Goal: Task Accomplishment & Management: Complete application form

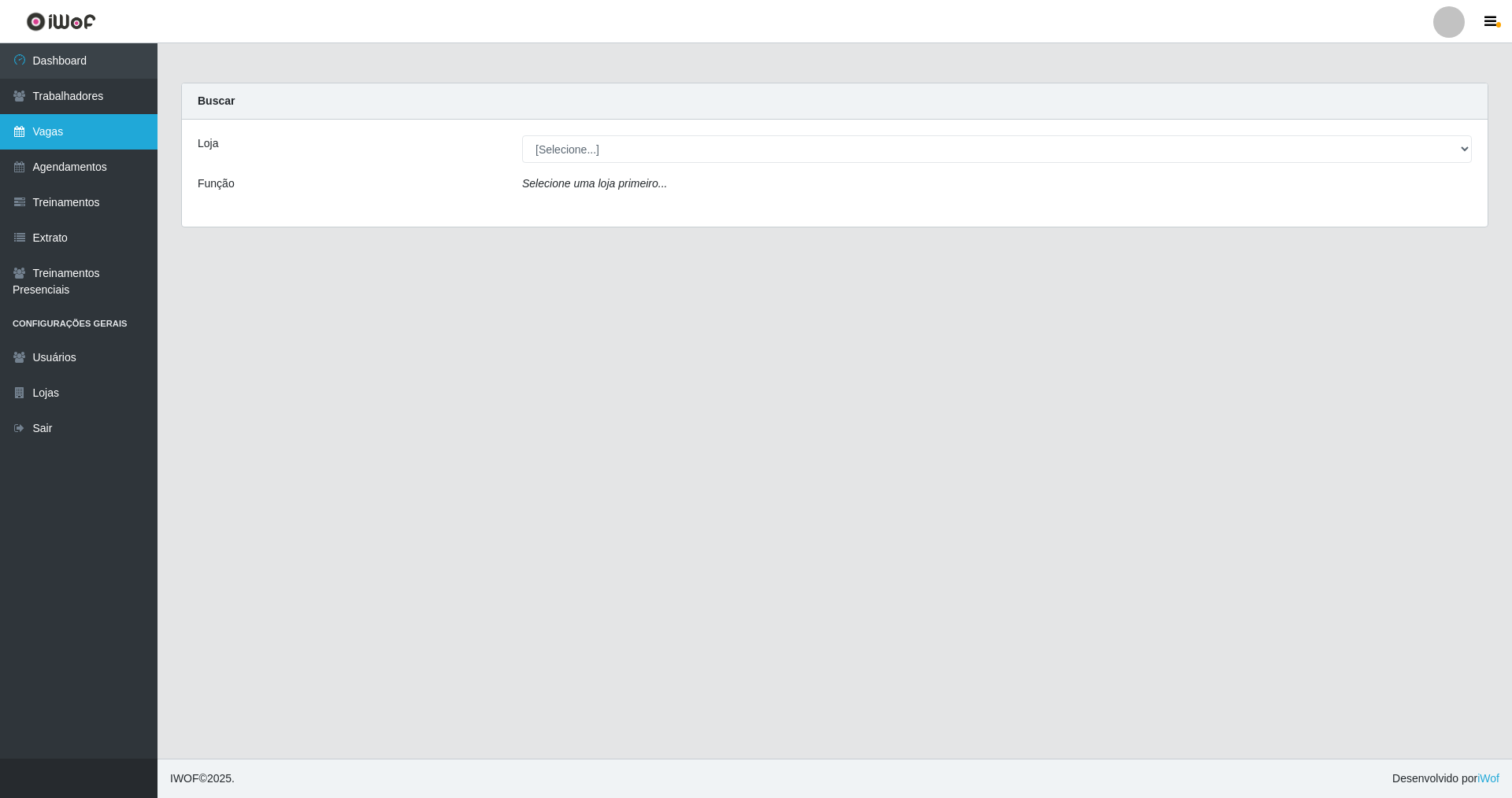
click at [114, 122] on link "Vagas" at bounding box center [78, 132] width 157 height 35
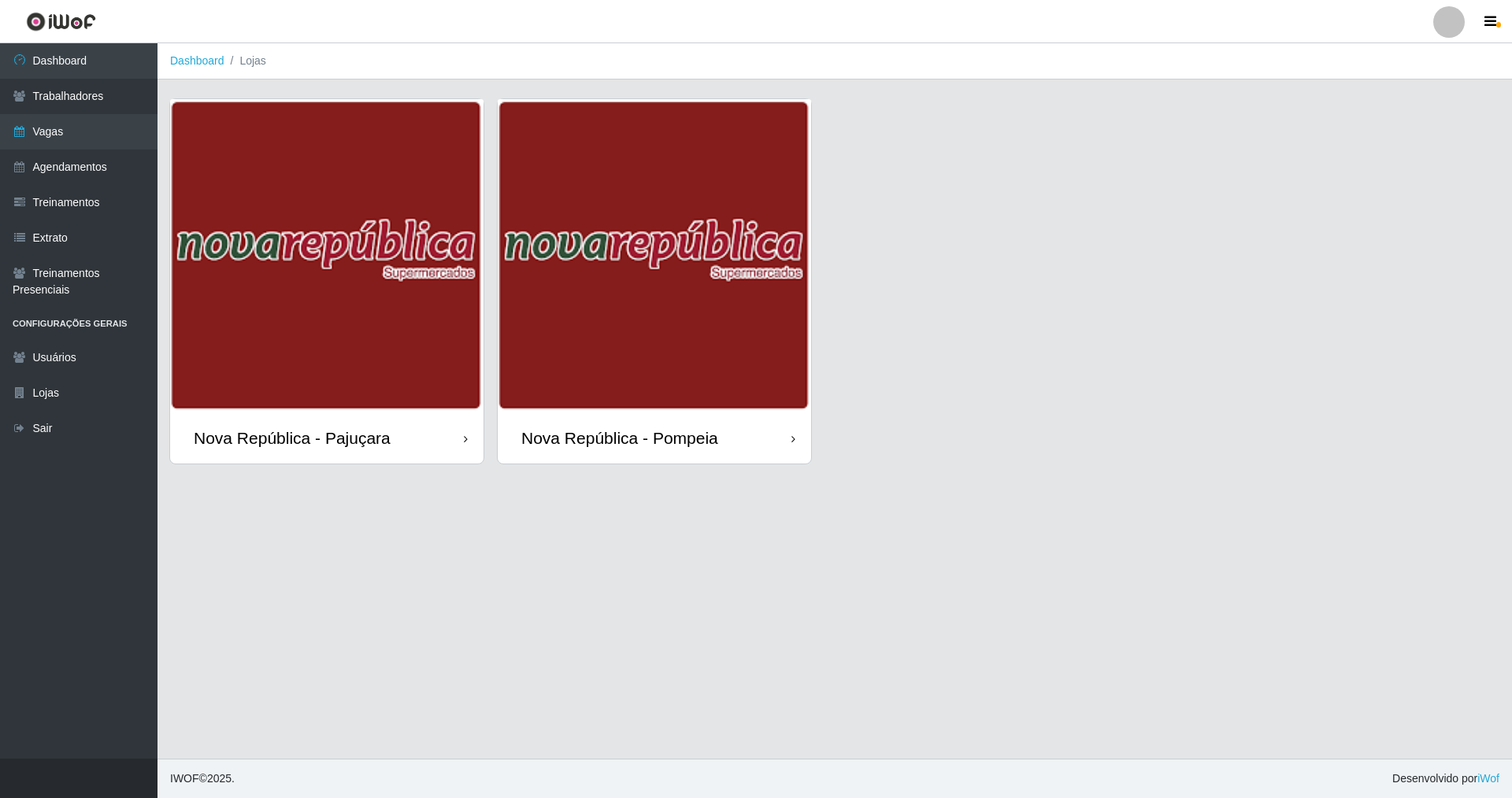
click at [375, 440] on div "Nova República - Pajuçara" at bounding box center [292, 438] width 197 height 19
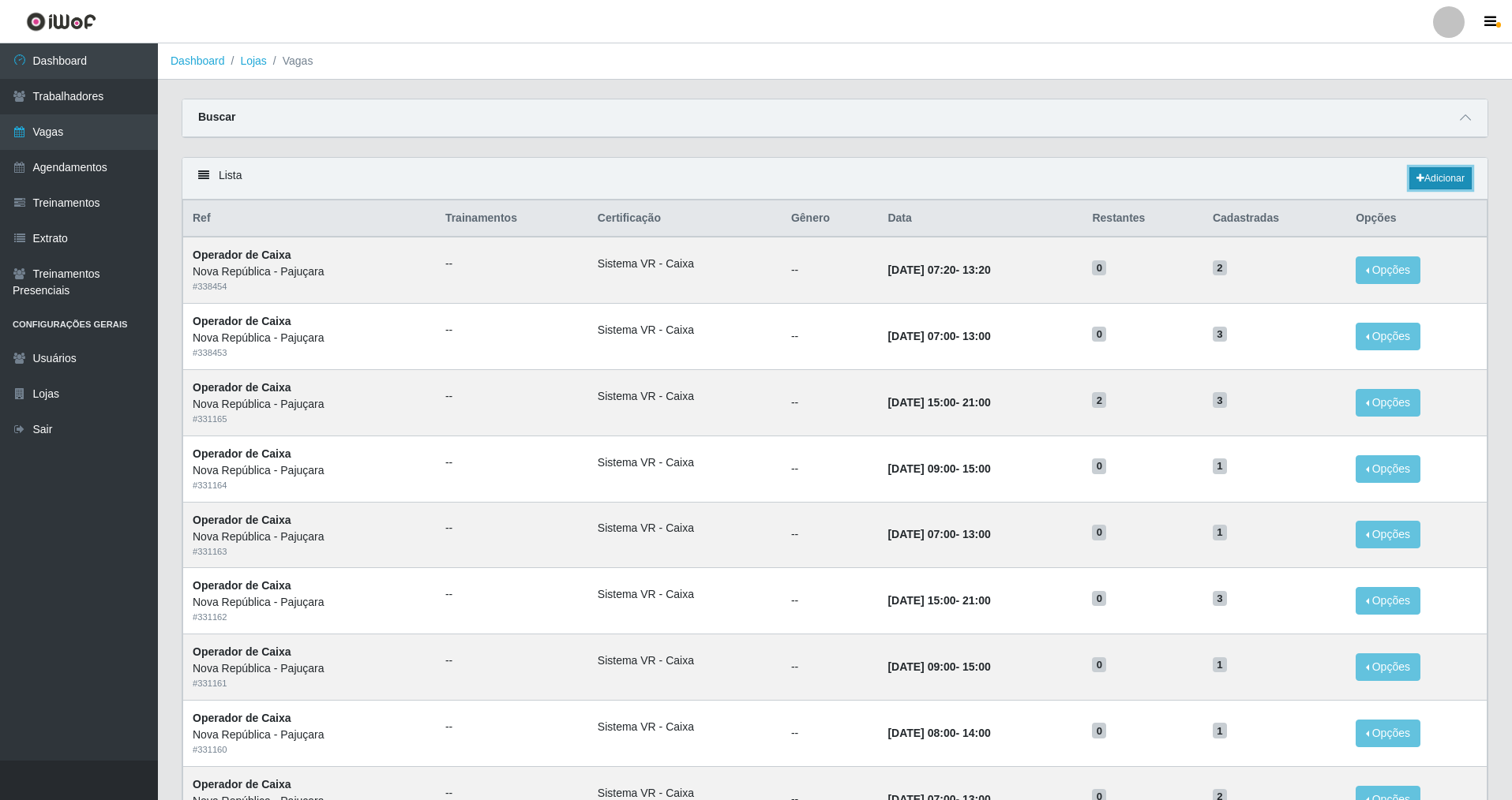
click at [1445, 180] on link "Adicionar" at bounding box center [1440, 178] width 62 height 22
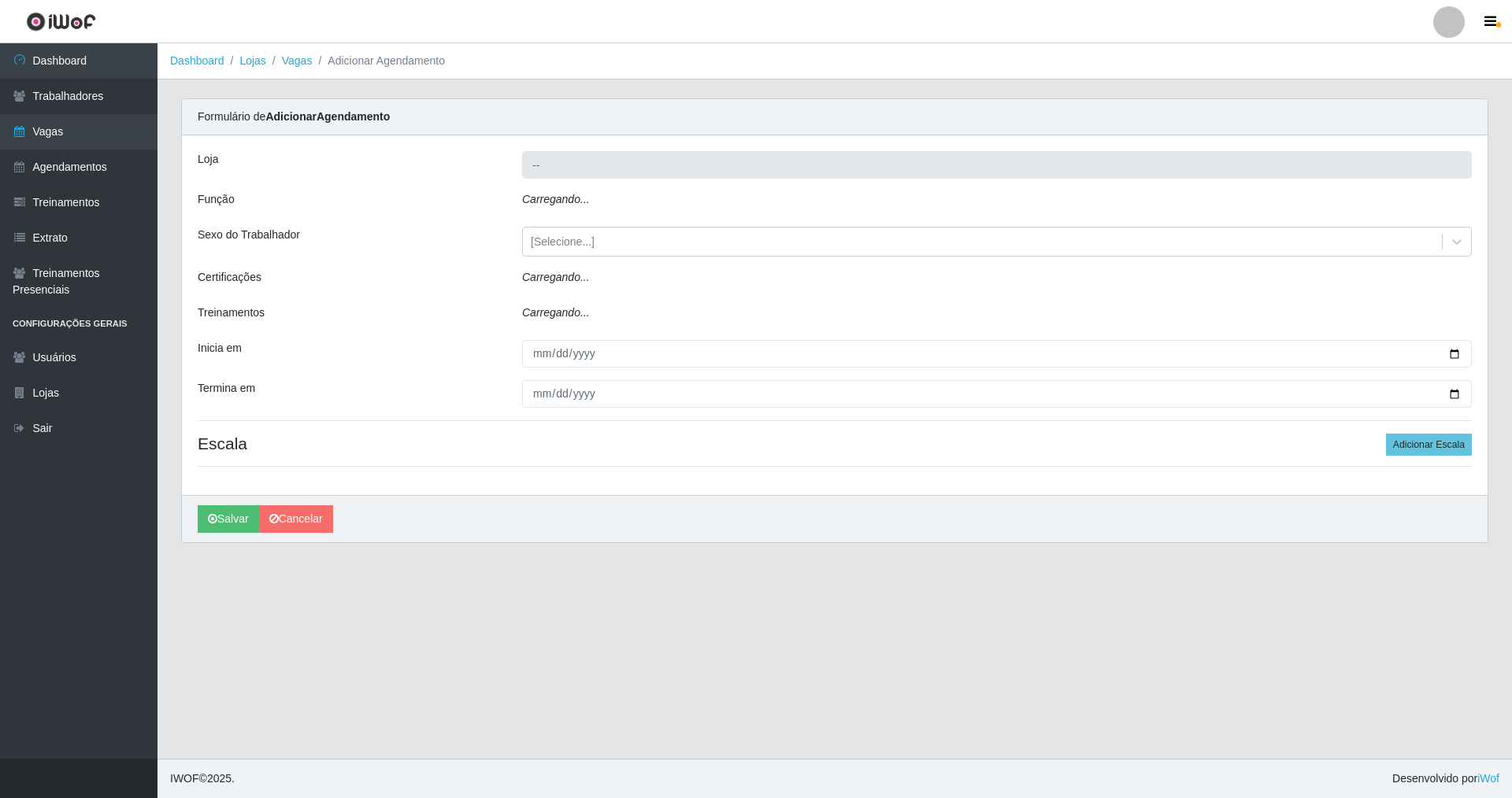
type input "Nova República - Pajuçara"
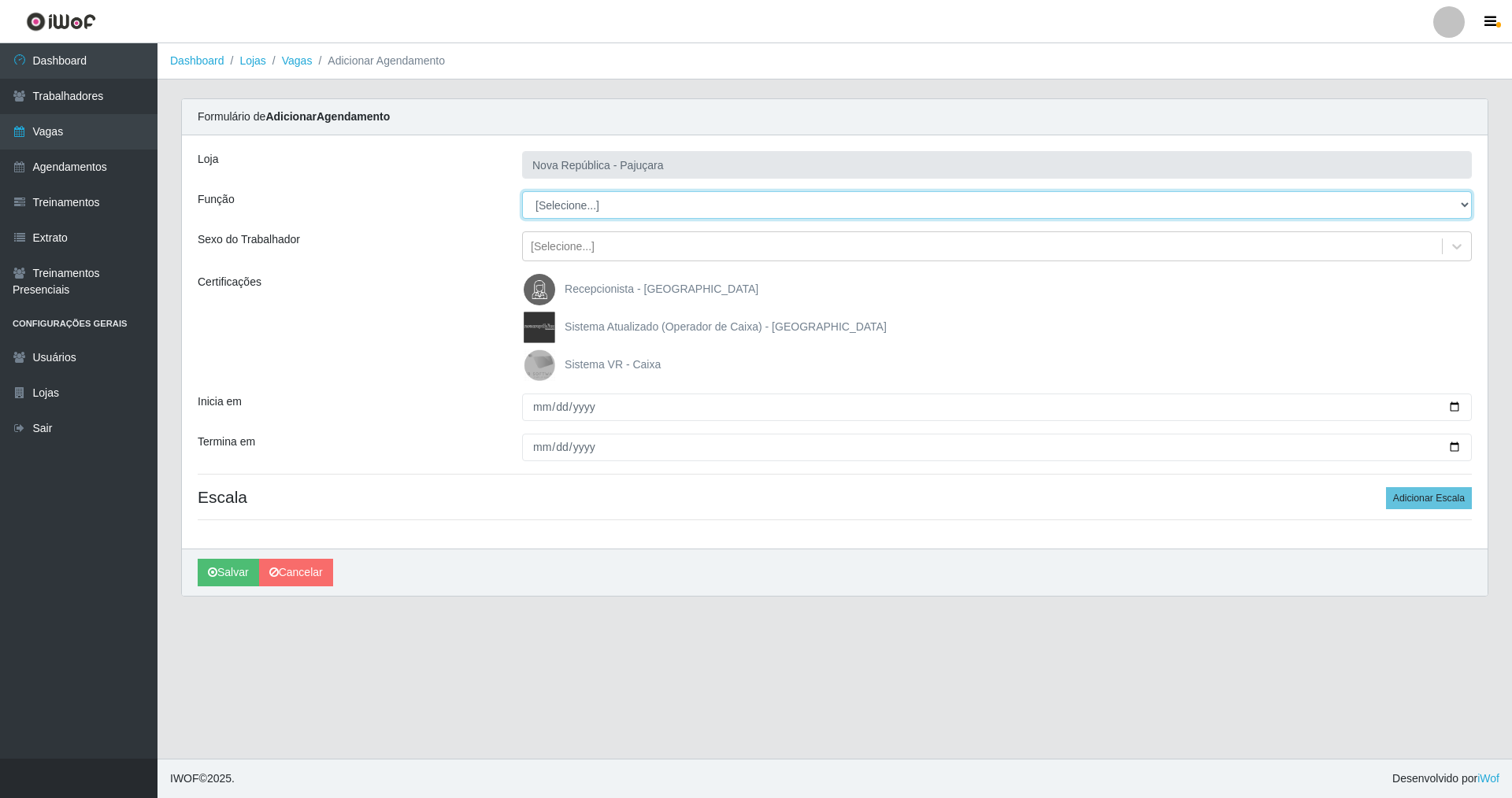
drag, startPoint x: 1462, startPoint y: 198, endPoint x: 1105, endPoint y: 216, distance: 357.5
click at [1166, 205] on select "[Selecione...] Balconista Operador de Caixa Repositor" at bounding box center [996, 205] width 950 height 27
select select "22"
click at [522, 192] on select "[Selecione...] Balconista Operador de Caixa Repositor" at bounding box center [996, 205] width 950 height 27
click at [541, 366] on img at bounding box center [542, 365] width 38 height 31
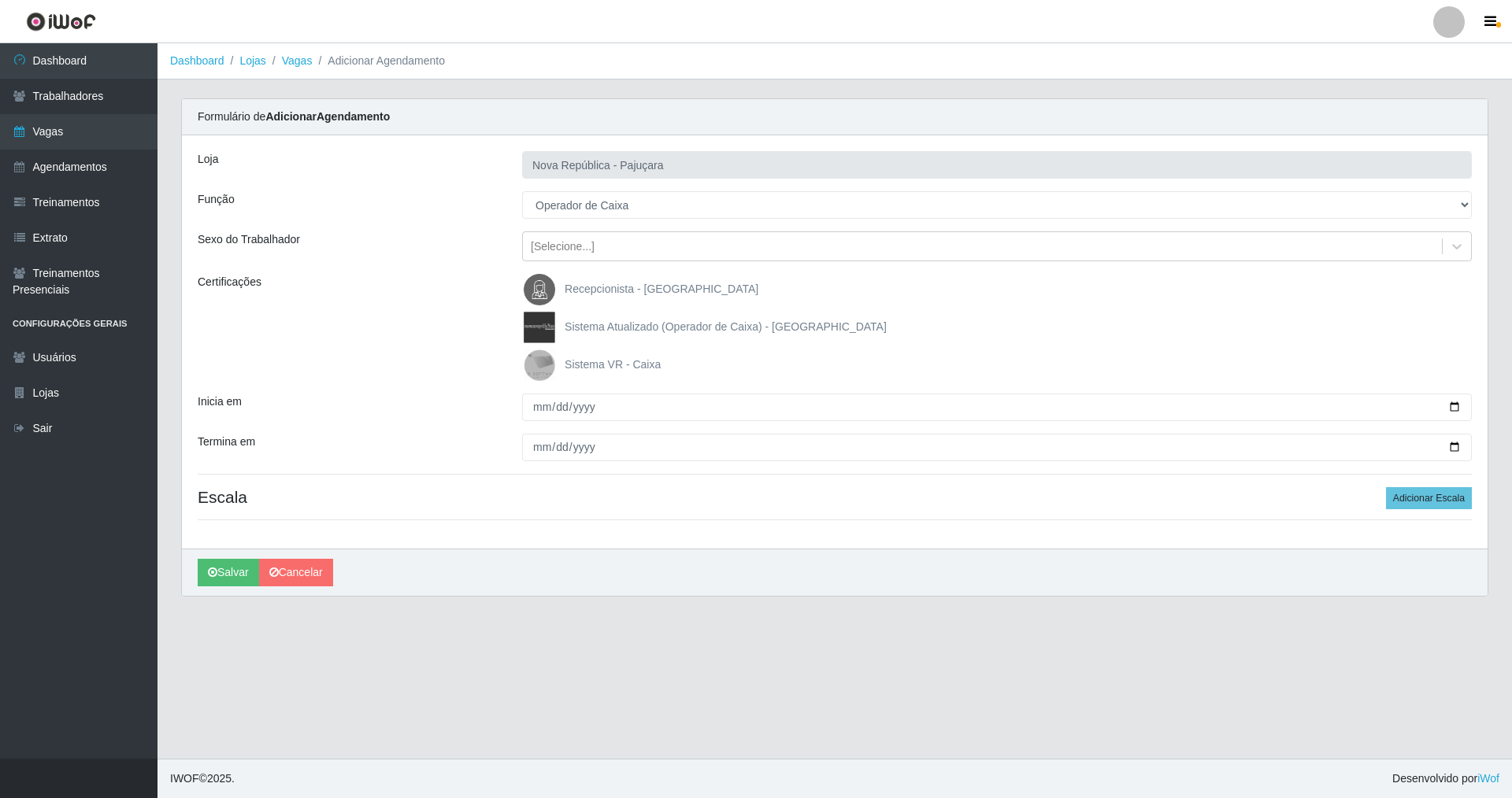
click at [0, 0] on input "Sistema VR - Caixa" at bounding box center [0, 0] width 0 height 0
drag, startPoint x: 535, startPoint y: 402, endPoint x: 544, endPoint y: 382, distance: 21.9
click at [528, 398] on input "Inicia em" at bounding box center [996, 407] width 950 height 27
type input "[DATE]"
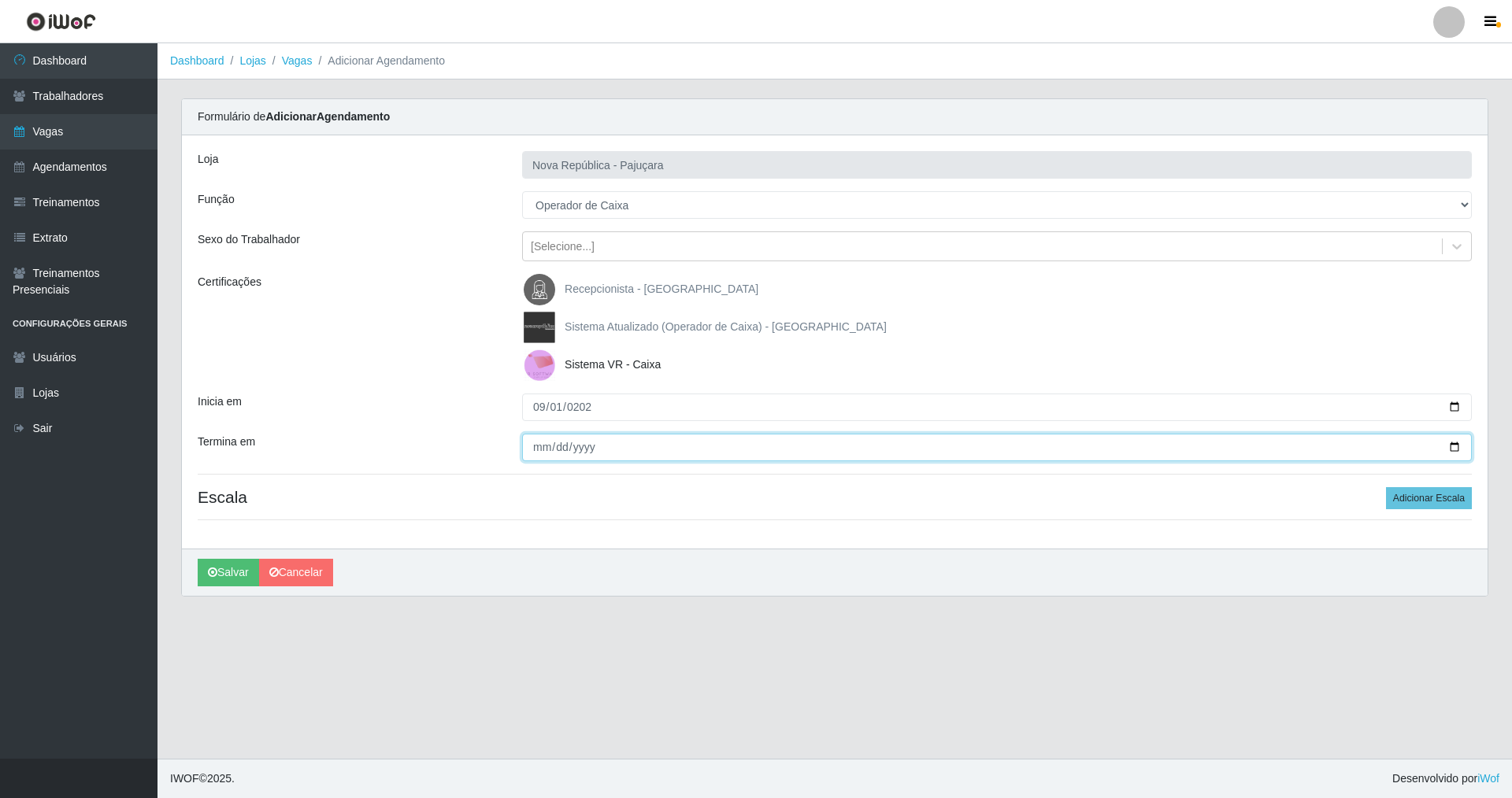
click at [529, 451] on input "Termina em" at bounding box center [996, 448] width 950 height 27
type input "[DATE]"
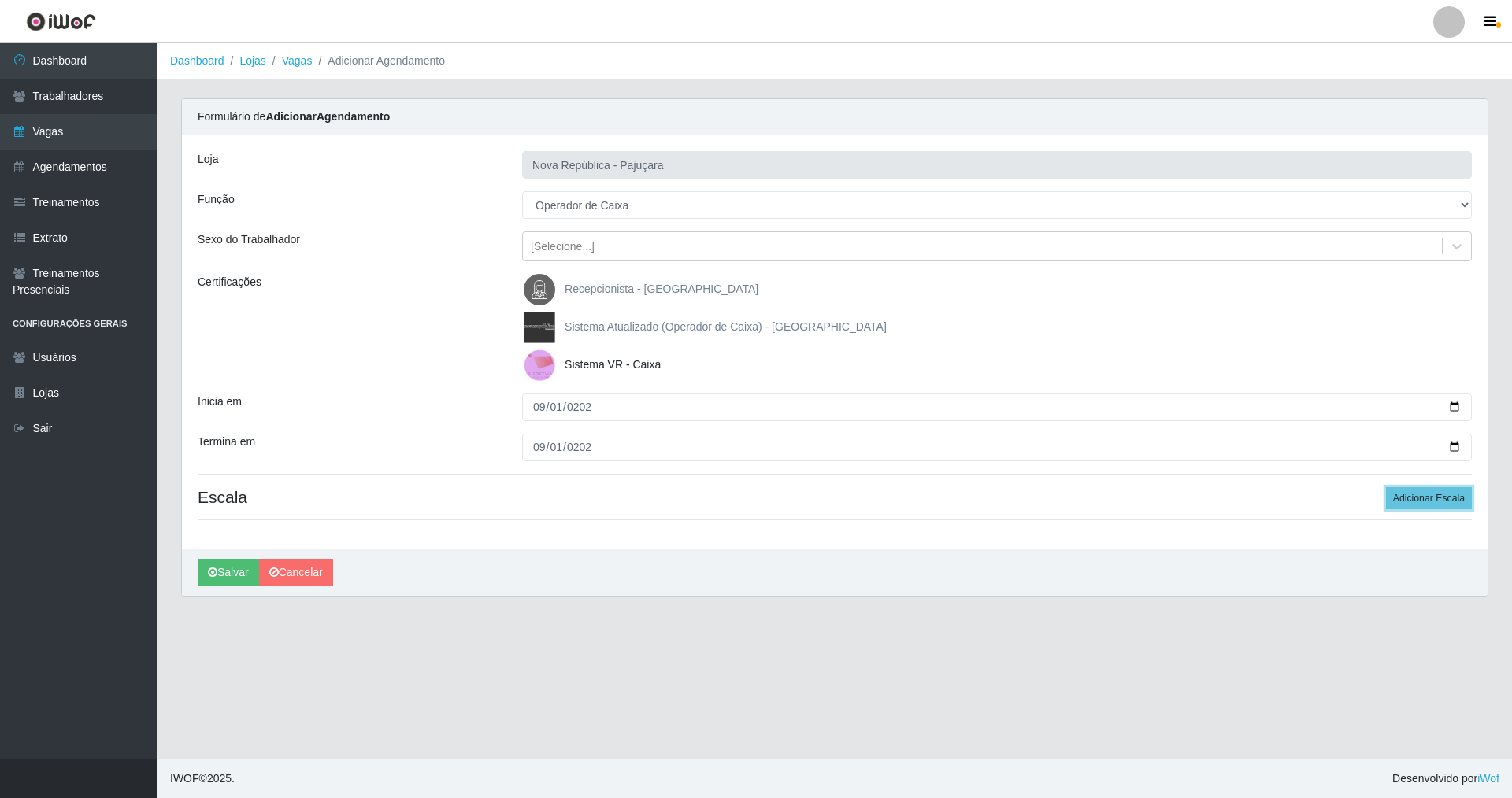
drag, startPoint x: 1440, startPoint y: 501, endPoint x: 666, endPoint y: 329, distance: 792.9
click at [1199, 449] on div "Loja Nova República - Pajuçara Função [Selecione...] Balconista Operador de Cai…" at bounding box center [835, 341] width 1305 height 413
drag, startPoint x: 1390, startPoint y: 493, endPoint x: 1328, endPoint y: 480, distance: 63.3
click at [1385, 491] on h4 "Escala Adicionar Escala" at bounding box center [834, 497] width 1274 height 19
drag, startPoint x: 1423, startPoint y: 494, endPoint x: 1389, endPoint y: 489, distance: 34.4
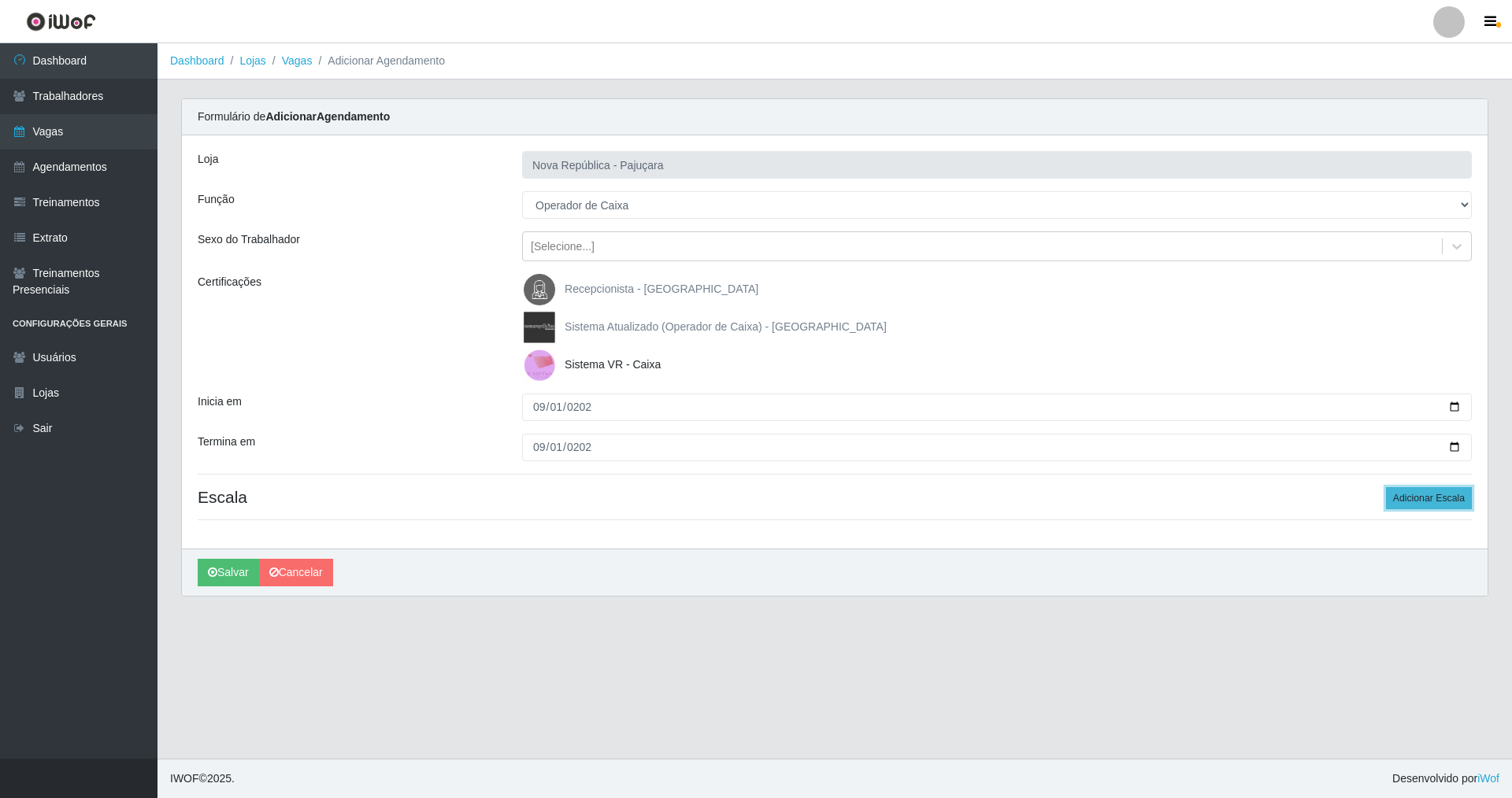
click at [1400, 490] on button "Adicionar Escala" at bounding box center [1428, 498] width 86 height 22
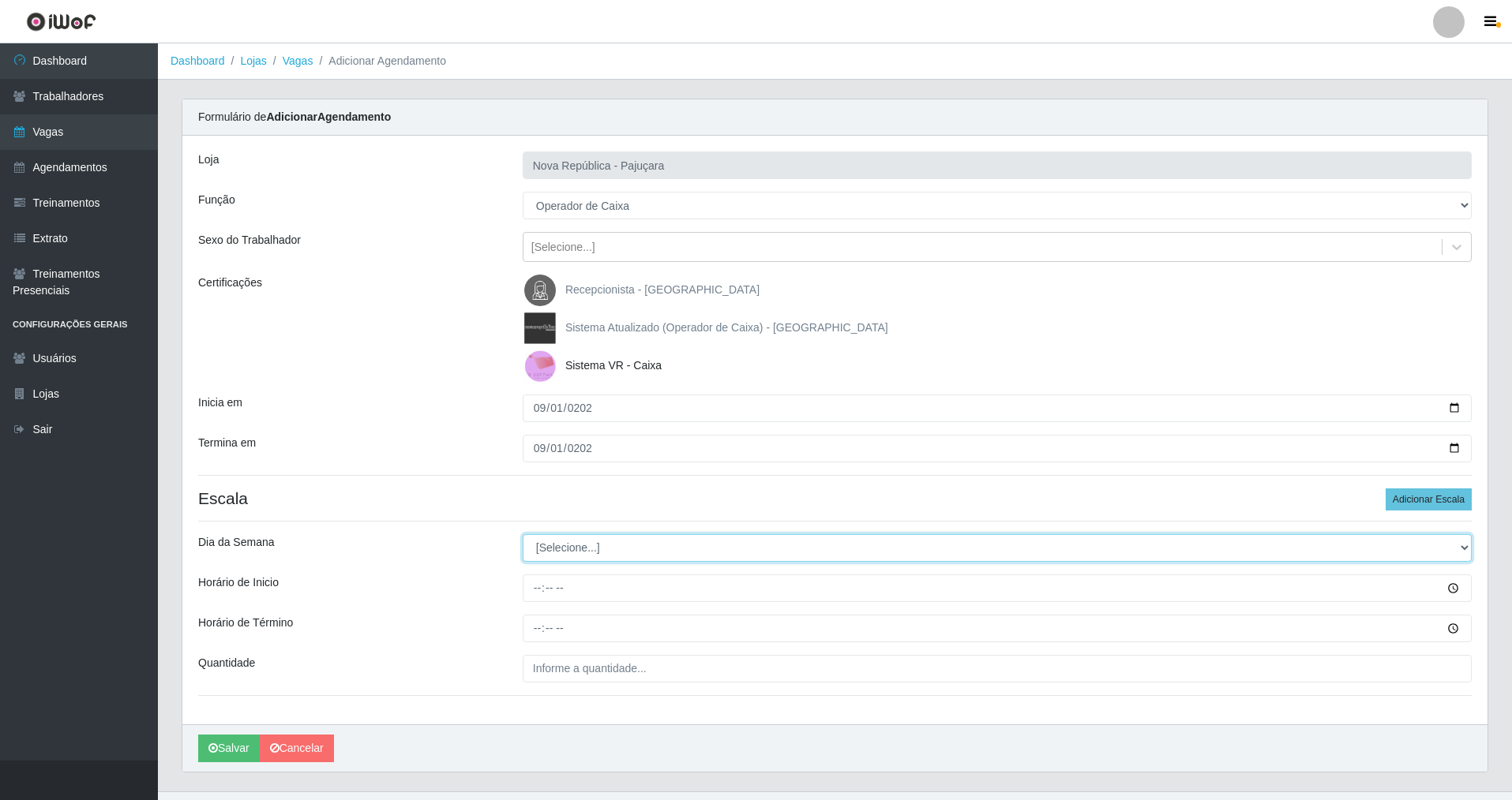
drag, startPoint x: 1466, startPoint y: 546, endPoint x: 730, endPoint y: 555, distance: 736.1
click at [1308, 529] on div "Loja Nova República - Pajuçara Função [Selecione...] Balconista Operador de Cai…" at bounding box center [835, 429] width 1305 height 588
select select "1"
click at [523, 534] on select "[Selecione...] Segunda Terça Quarta Quinta Sexta Sábado Domingo" at bounding box center [997, 548] width 949 height 27
drag, startPoint x: 531, startPoint y: 605, endPoint x: 535, endPoint y: 597, distance: 8.9
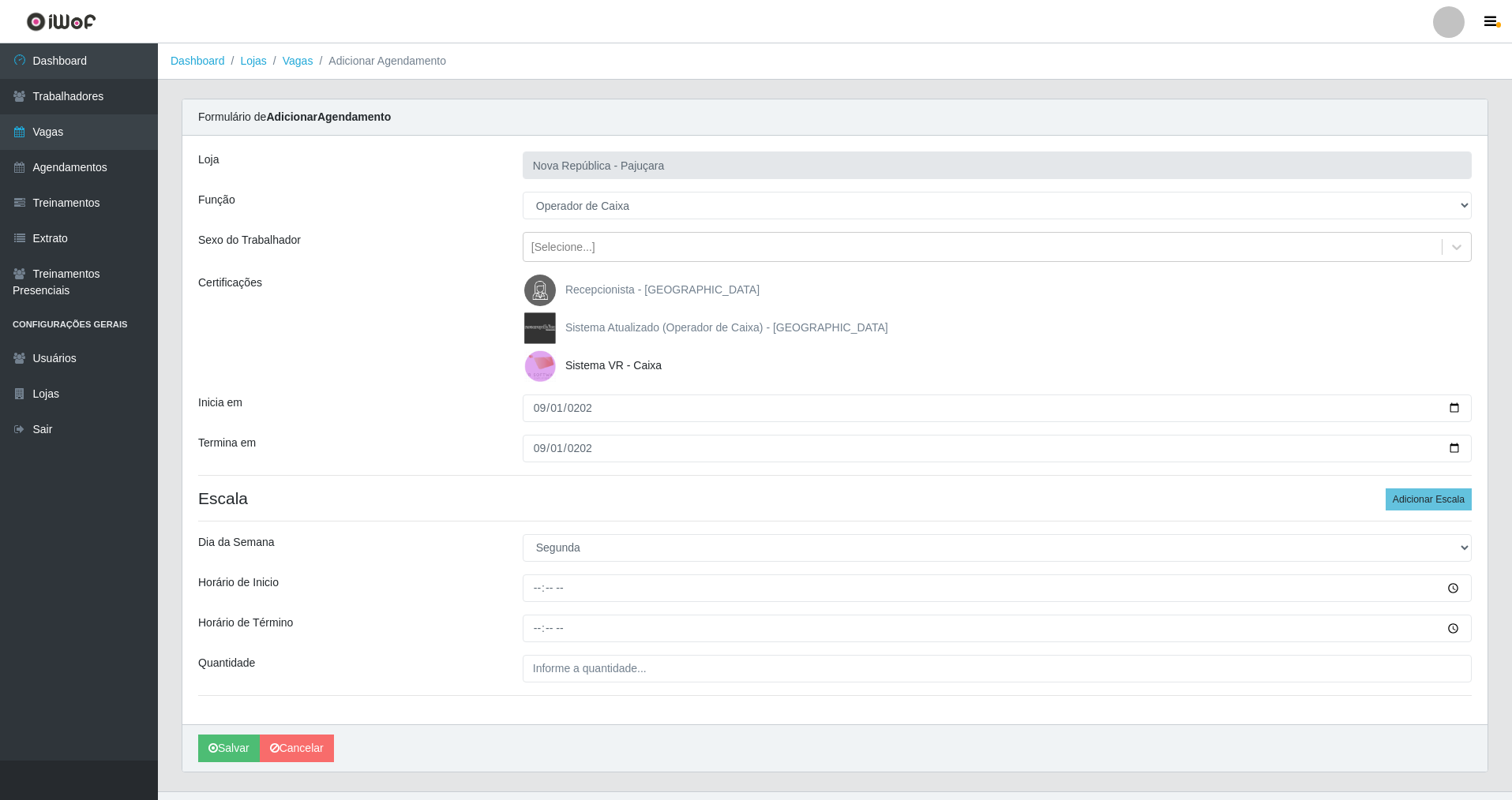
click at [535, 597] on div "Loja Nova República - Pajuçara Função [Selecione...] Balconista Operador de Cai…" at bounding box center [835, 429] width 1305 height 588
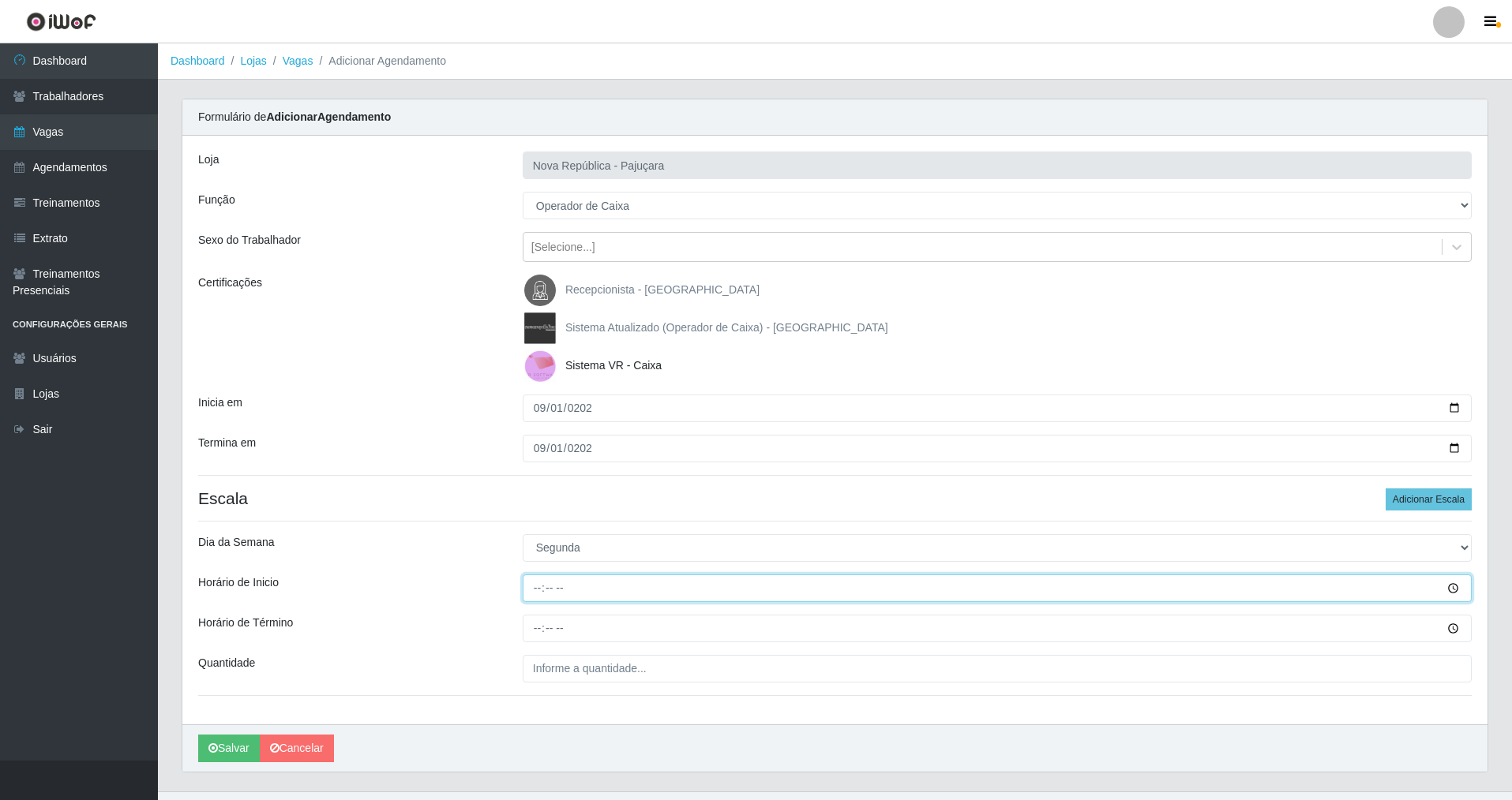
click at [535, 597] on input "Horário de Inicio" at bounding box center [997, 588] width 949 height 27
type input "07:00"
click at [543, 630] on input "Horário de Término" at bounding box center [997, 628] width 949 height 27
type input "13:00"
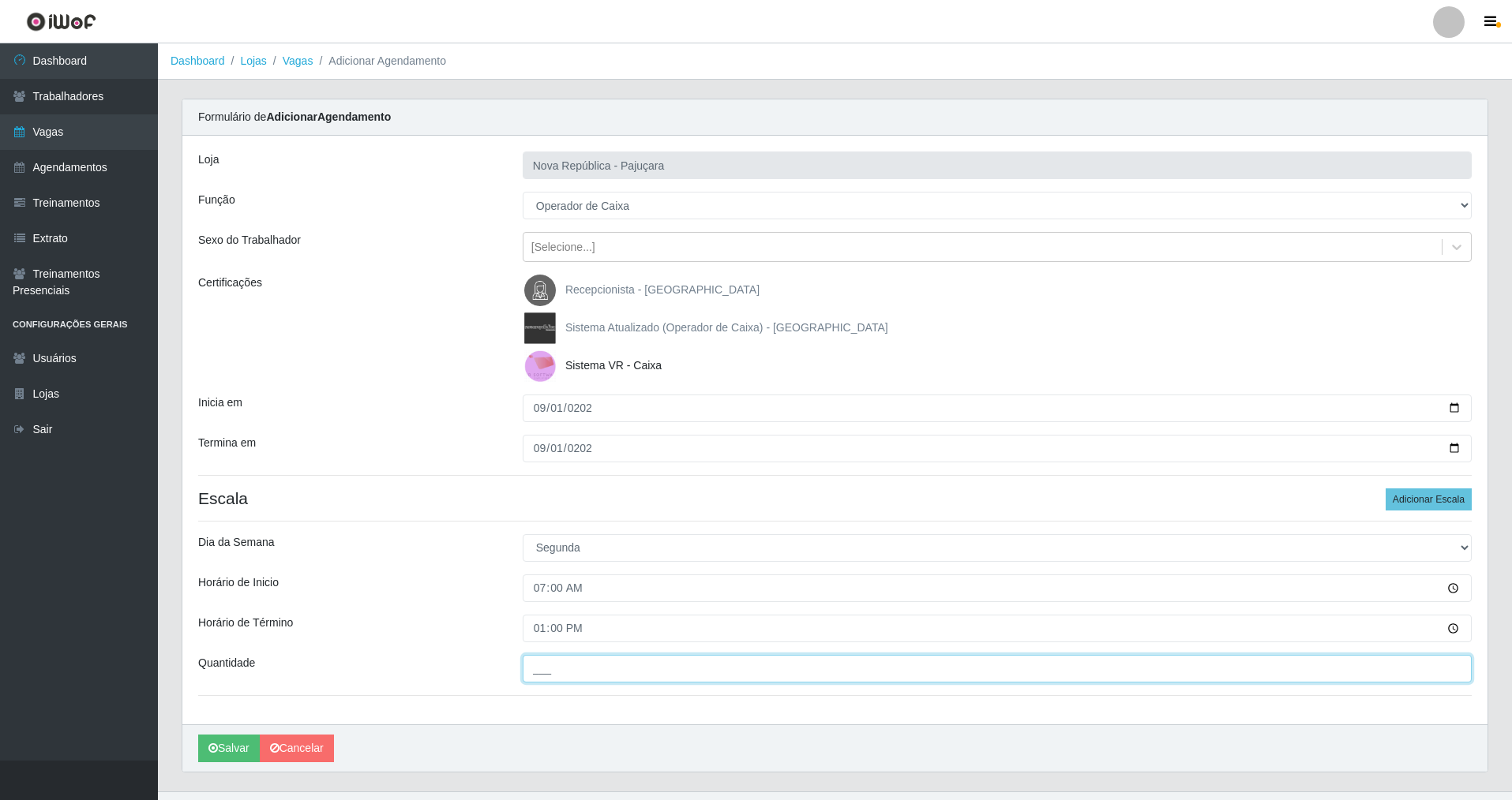
click at [560, 677] on input "___" at bounding box center [997, 668] width 949 height 27
type input "1__"
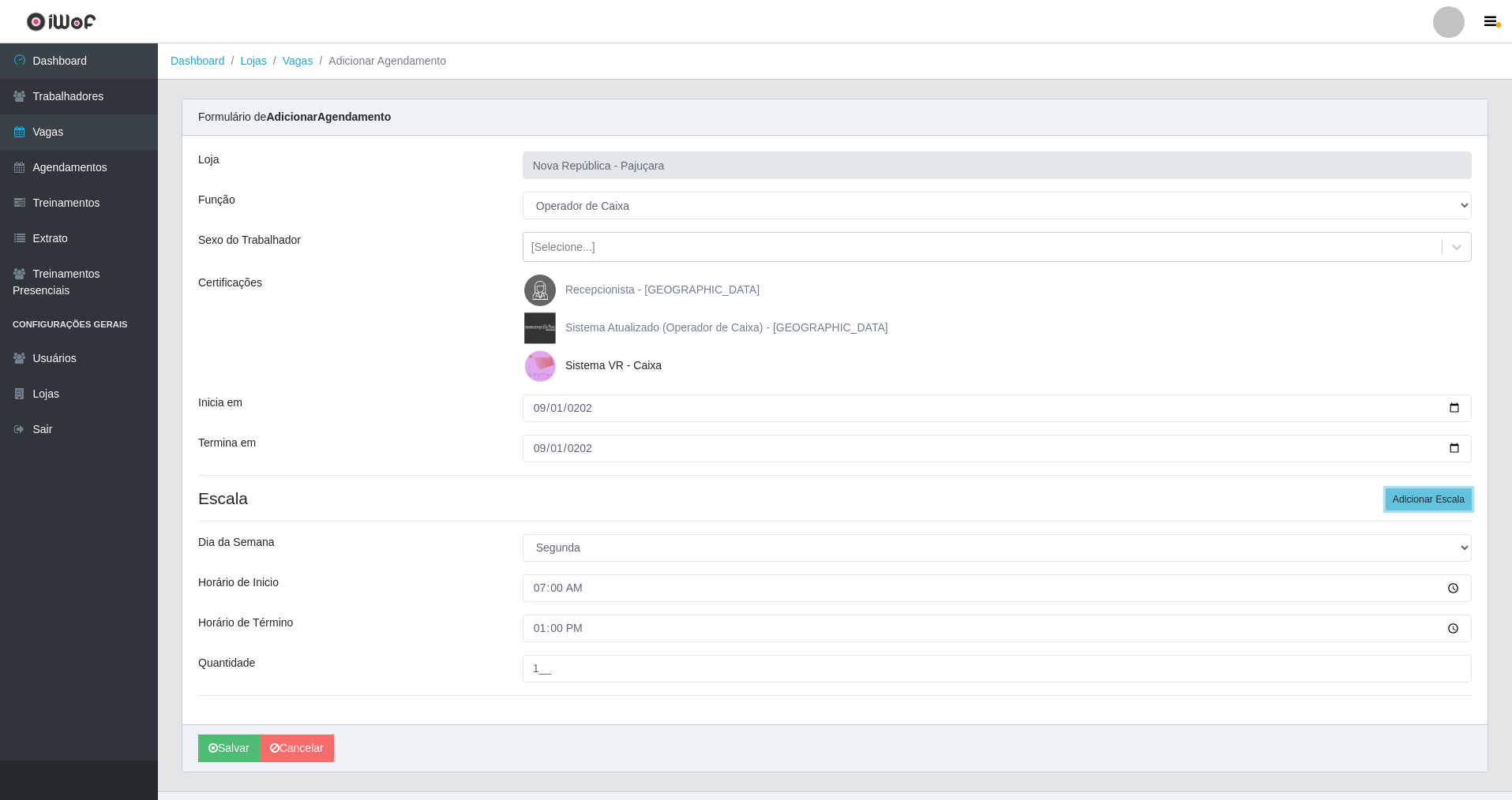
drag, startPoint x: 1418, startPoint y: 498, endPoint x: 1499, endPoint y: 528, distance: 86.4
click at [1417, 501] on button "Adicionar Escala" at bounding box center [1428, 499] width 86 height 22
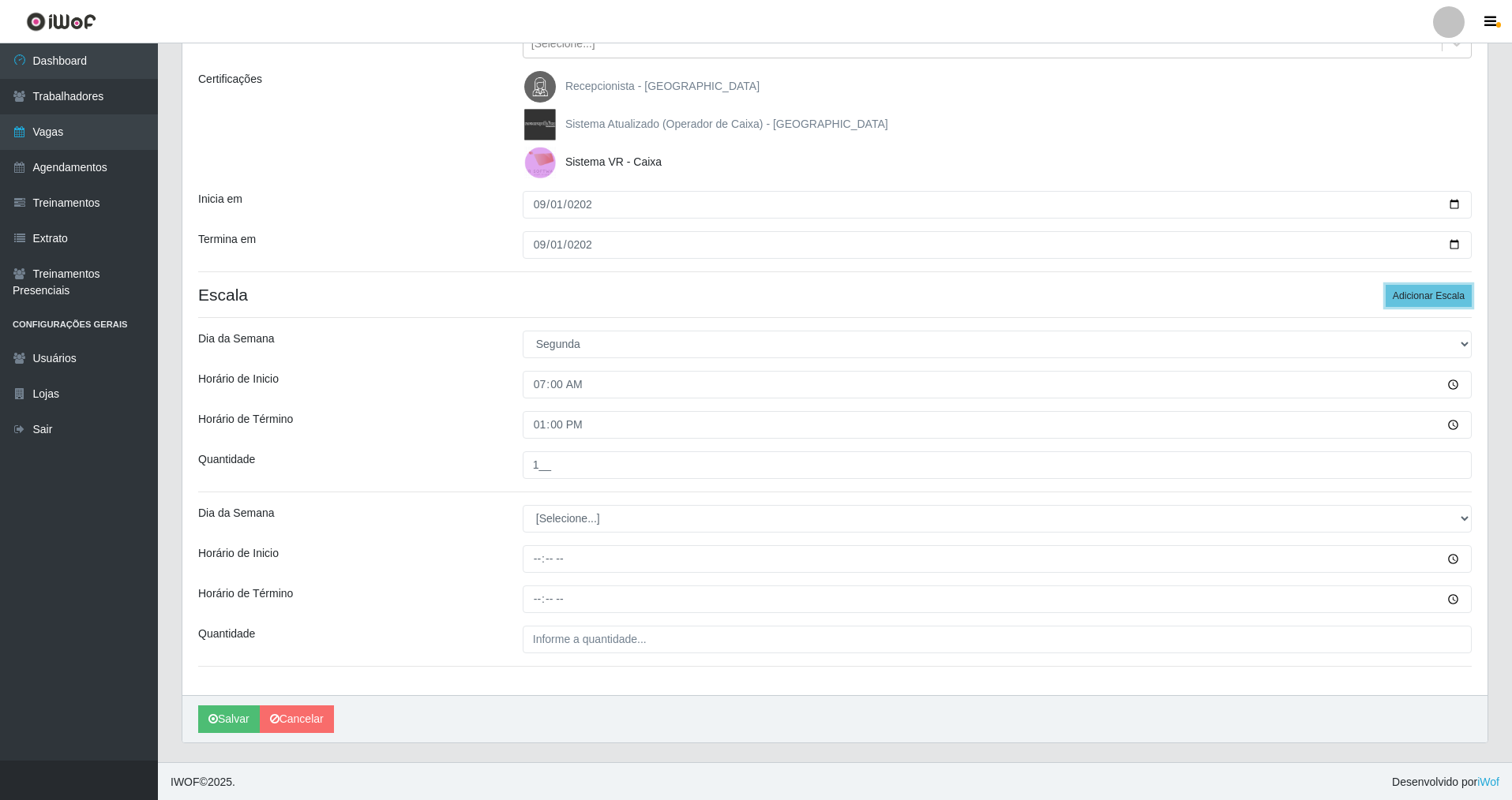
scroll to position [173, 0]
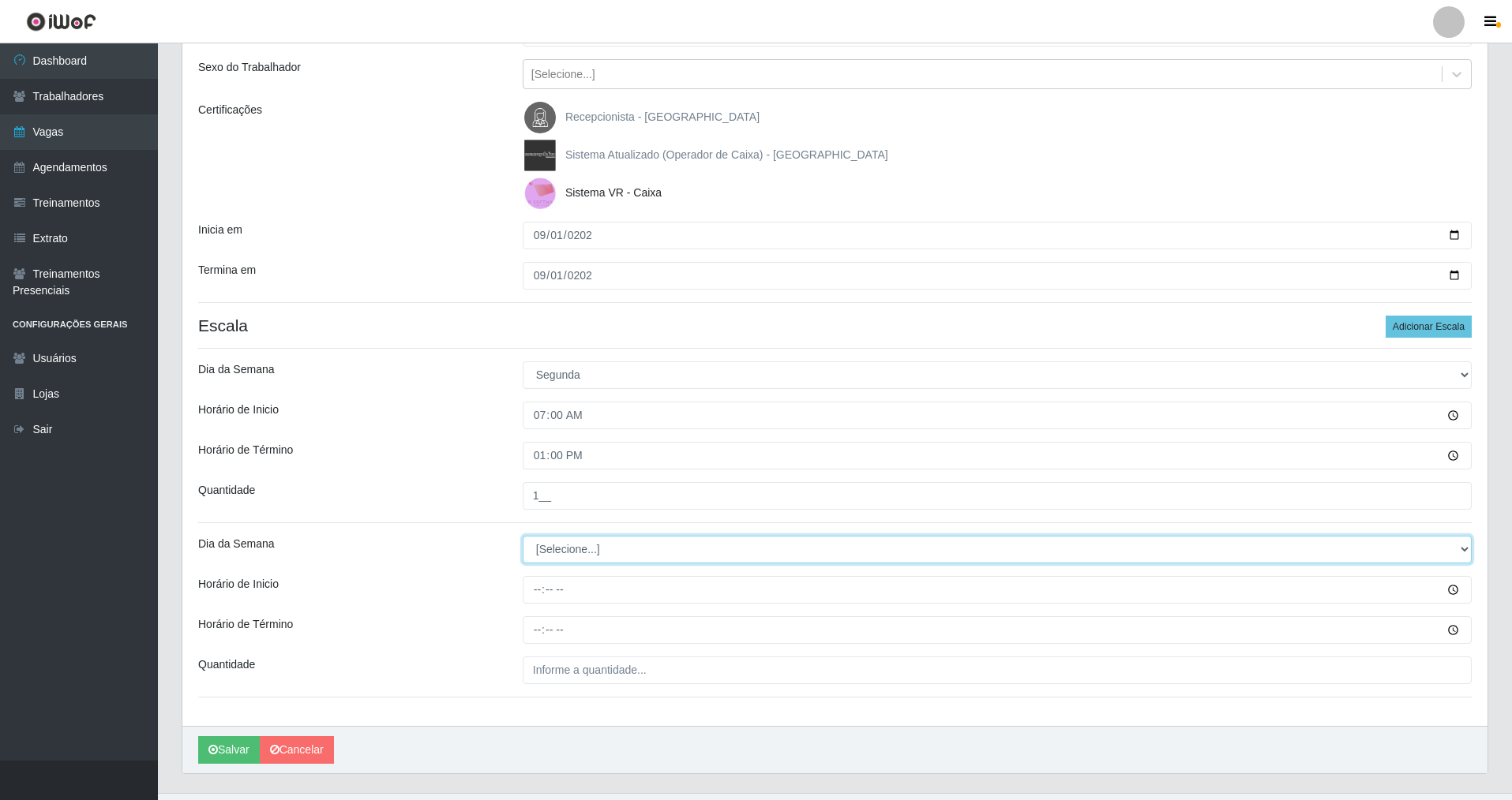
drag, startPoint x: 1463, startPoint y: 555, endPoint x: 1274, endPoint y: 555, distance: 189.0
click at [1388, 555] on select "[Selecione...] Segunda Terça Quarta Quinta Sexta Sábado Domingo" at bounding box center [997, 550] width 949 height 27
select select "1"
click at [523, 536] on select "[Selecione...] Segunda Terça Quarta Quinta Sexta Sábado Domingo" at bounding box center [997, 550] width 949 height 27
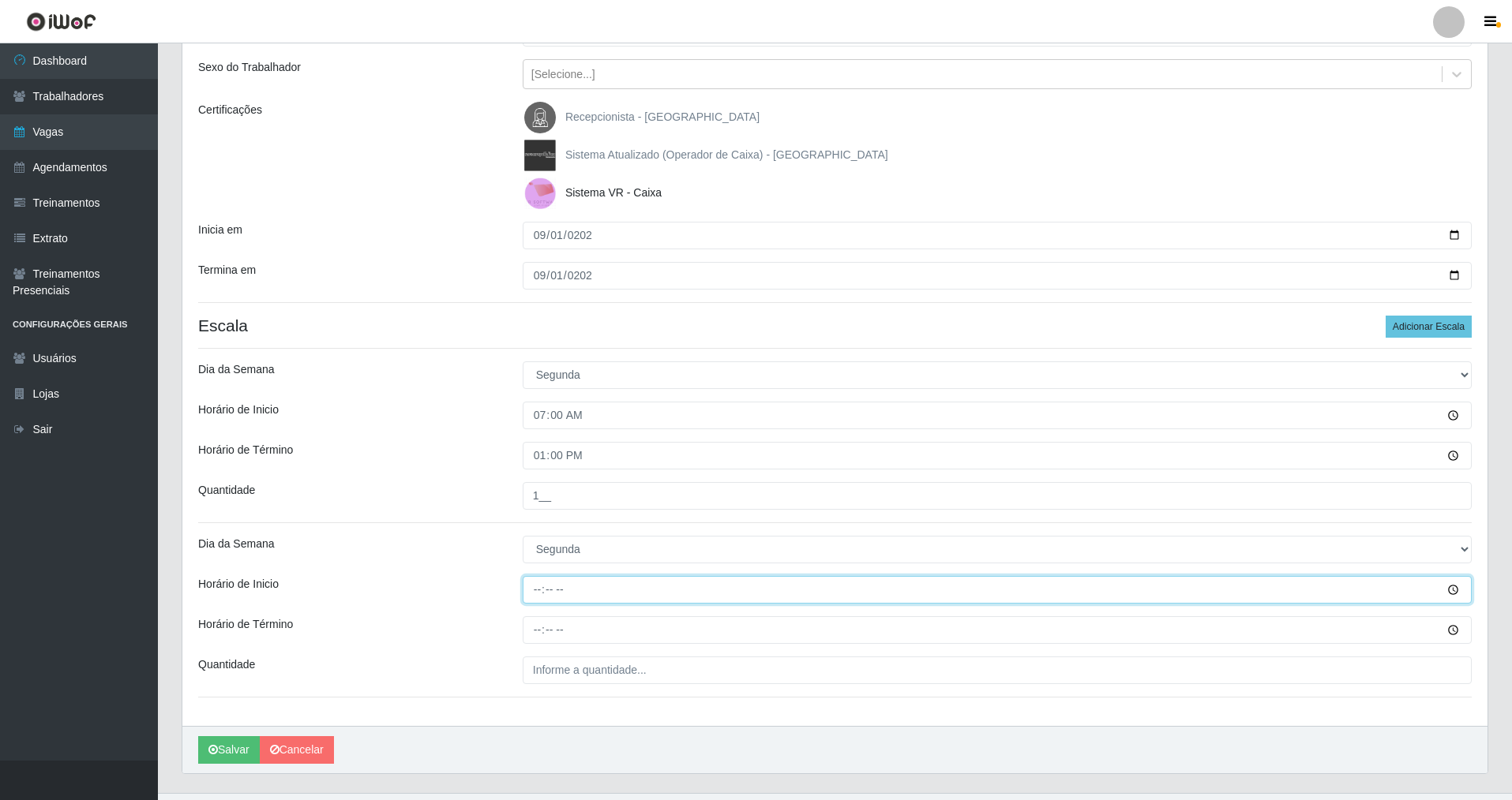
click at [523, 592] on input "Horário de Inicio" at bounding box center [997, 589] width 949 height 27
type input "08:00"
click at [529, 634] on input "Horário de Término" at bounding box center [997, 630] width 949 height 27
type input "14:00"
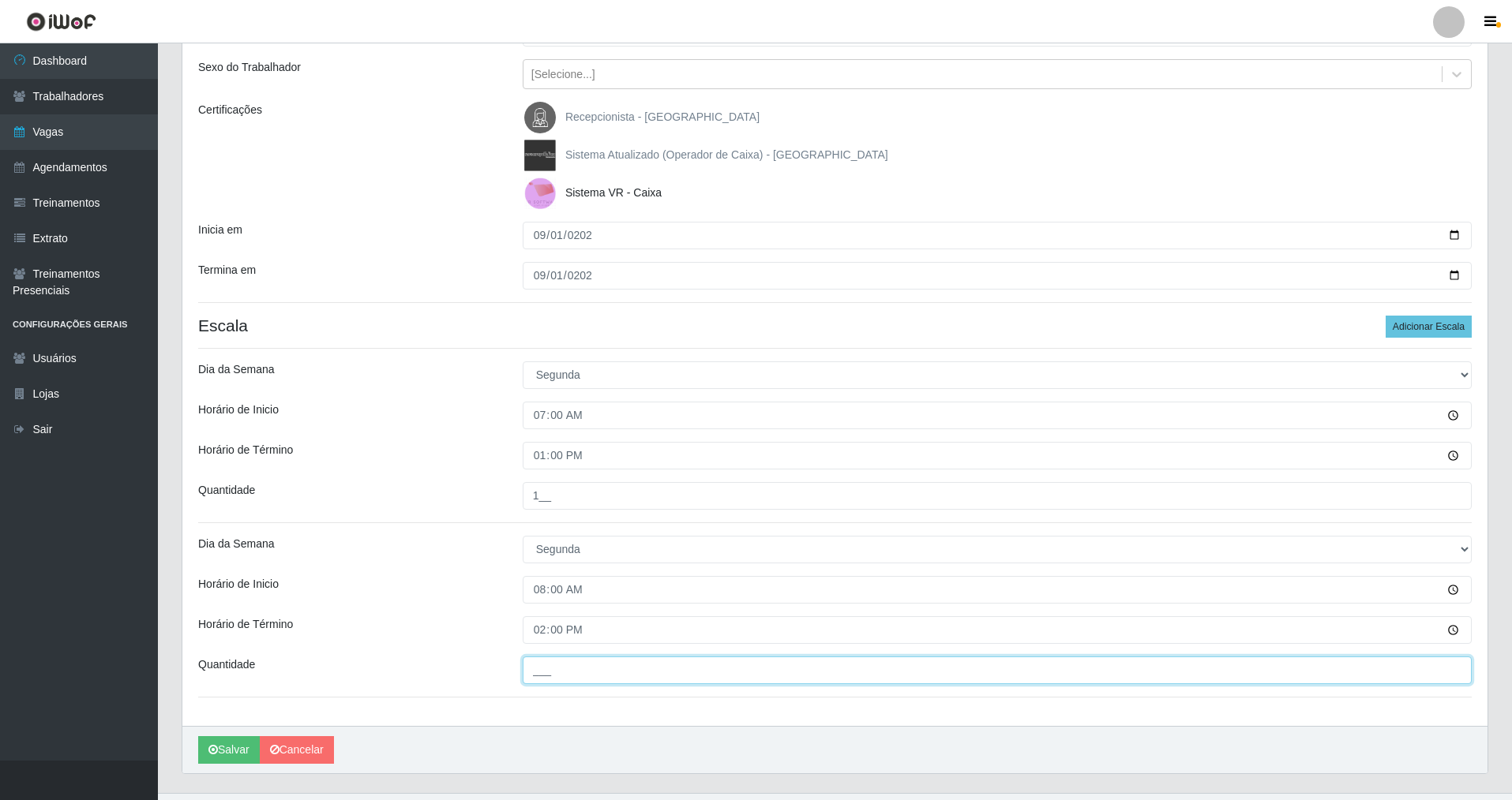
click at [565, 679] on input "___" at bounding box center [997, 670] width 949 height 27
type input "1__"
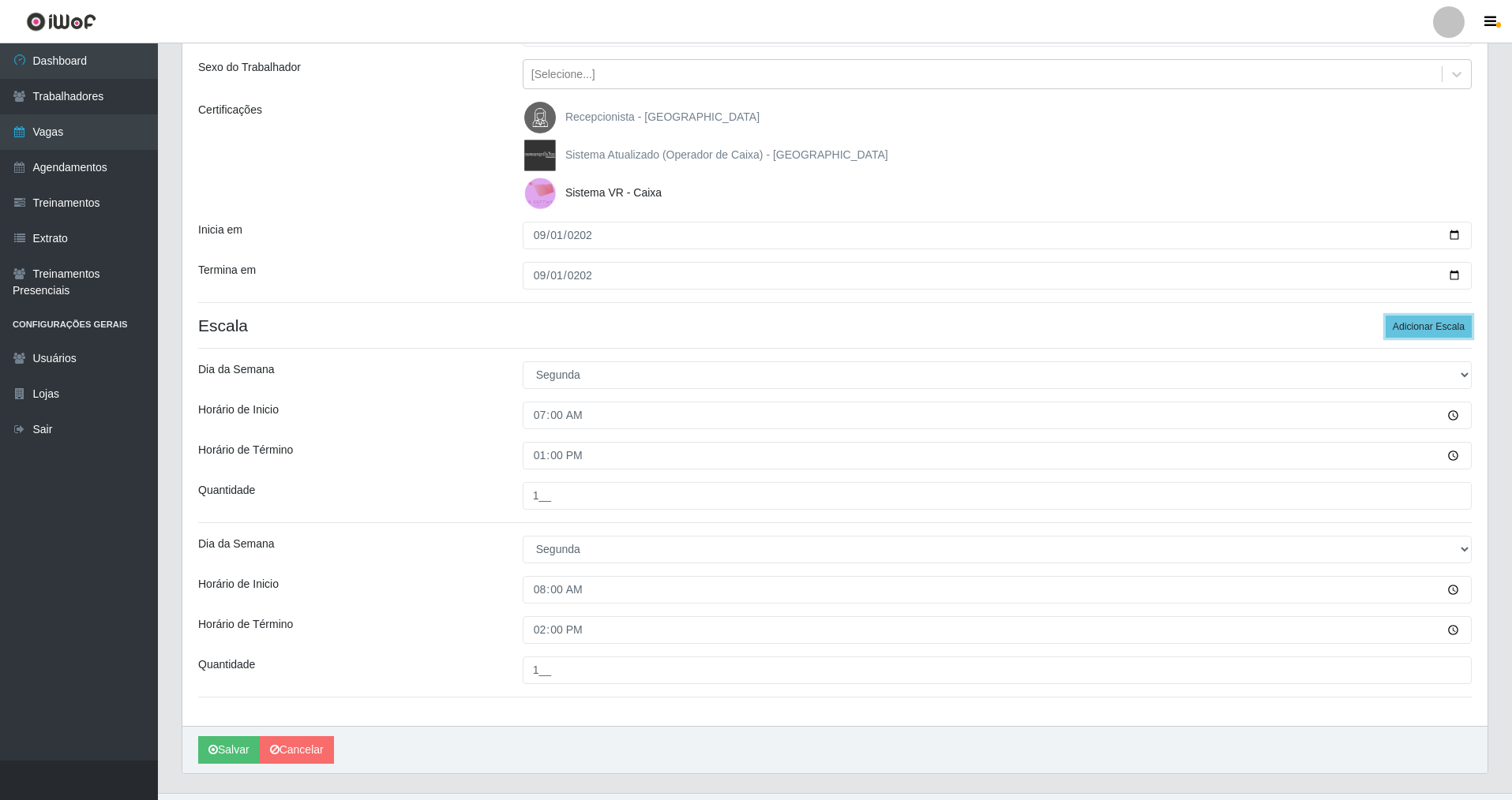
drag, startPoint x: 1409, startPoint y: 325, endPoint x: 1515, endPoint y: 399, distance: 129.3
click at [1409, 326] on button "Adicionar Escala" at bounding box center [1428, 326] width 86 height 22
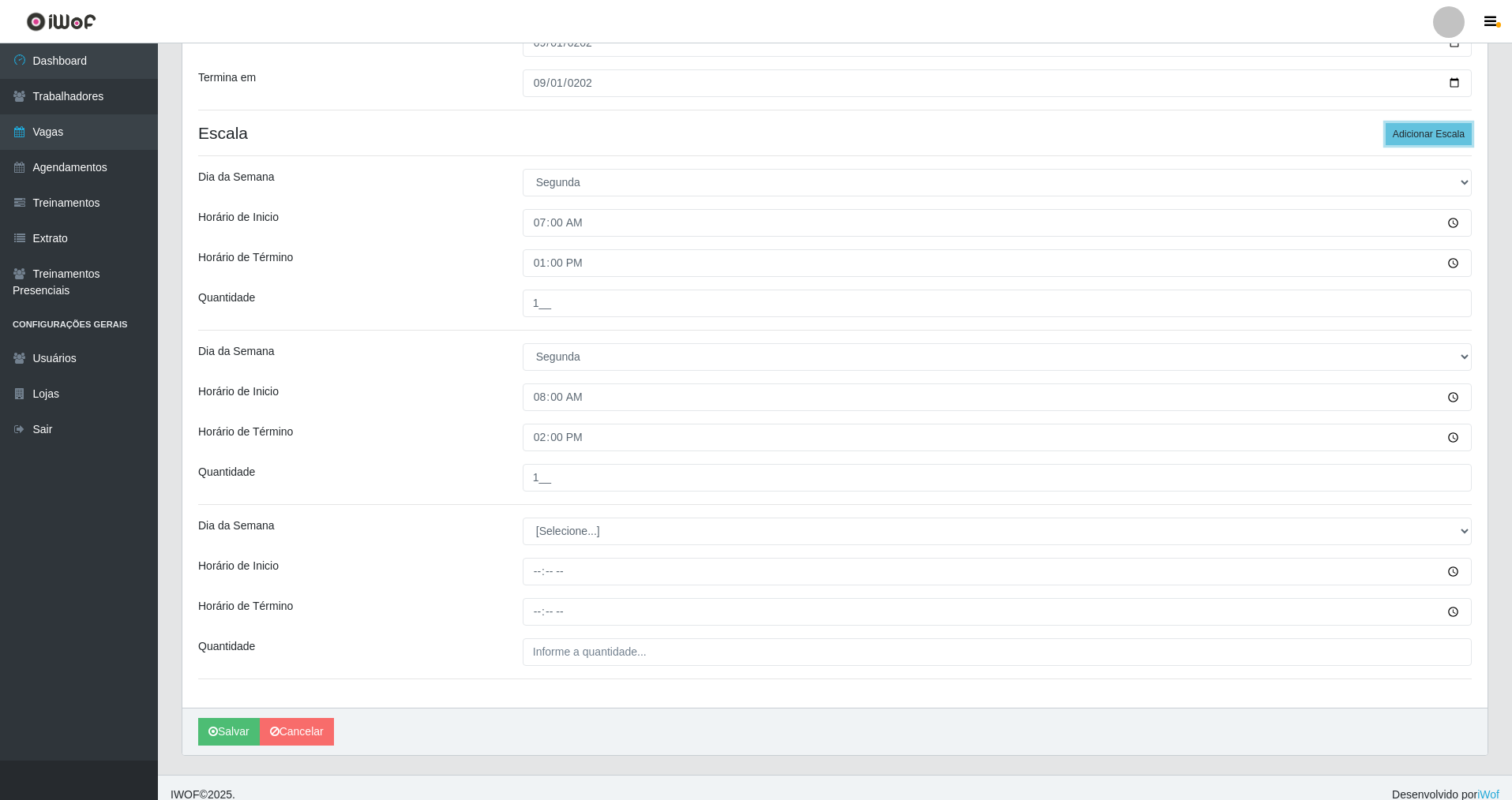
scroll to position [379, 0]
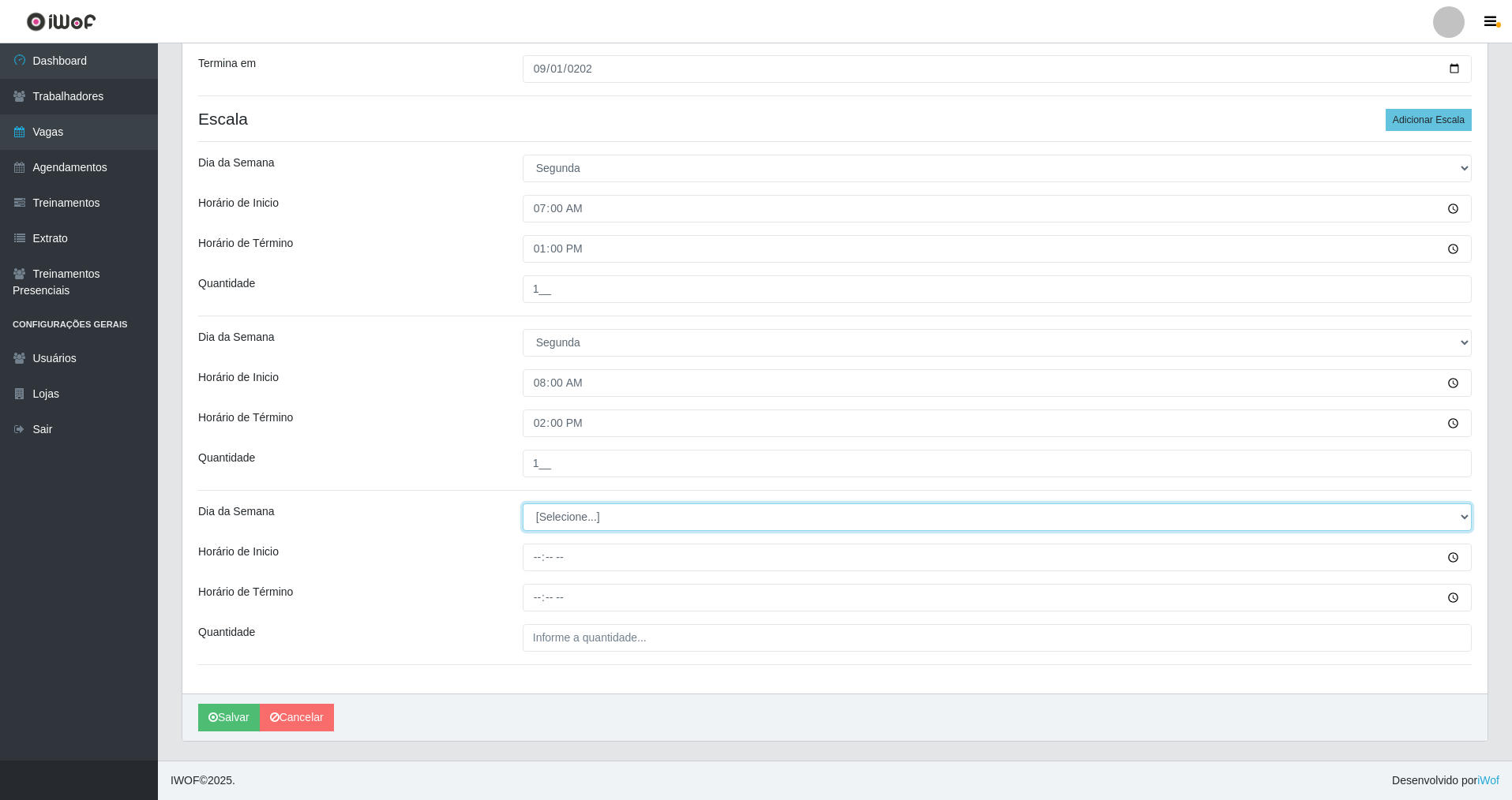
drag, startPoint x: 1464, startPoint y: 516, endPoint x: 410, endPoint y: 534, distance: 1054.2
click at [1248, 512] on select "[Selecione...] Segunda Terça Quarta Quinta Sexta Sábado Domingo" at bounding box center [997, 517] width 949 height 27
select select "1"
click at [523, 504] on select "[Selecione...] Segunda Terça Quarta Quinta Sexta Sábado Domingo" at bounding box center [997, 517] width 949 height 27
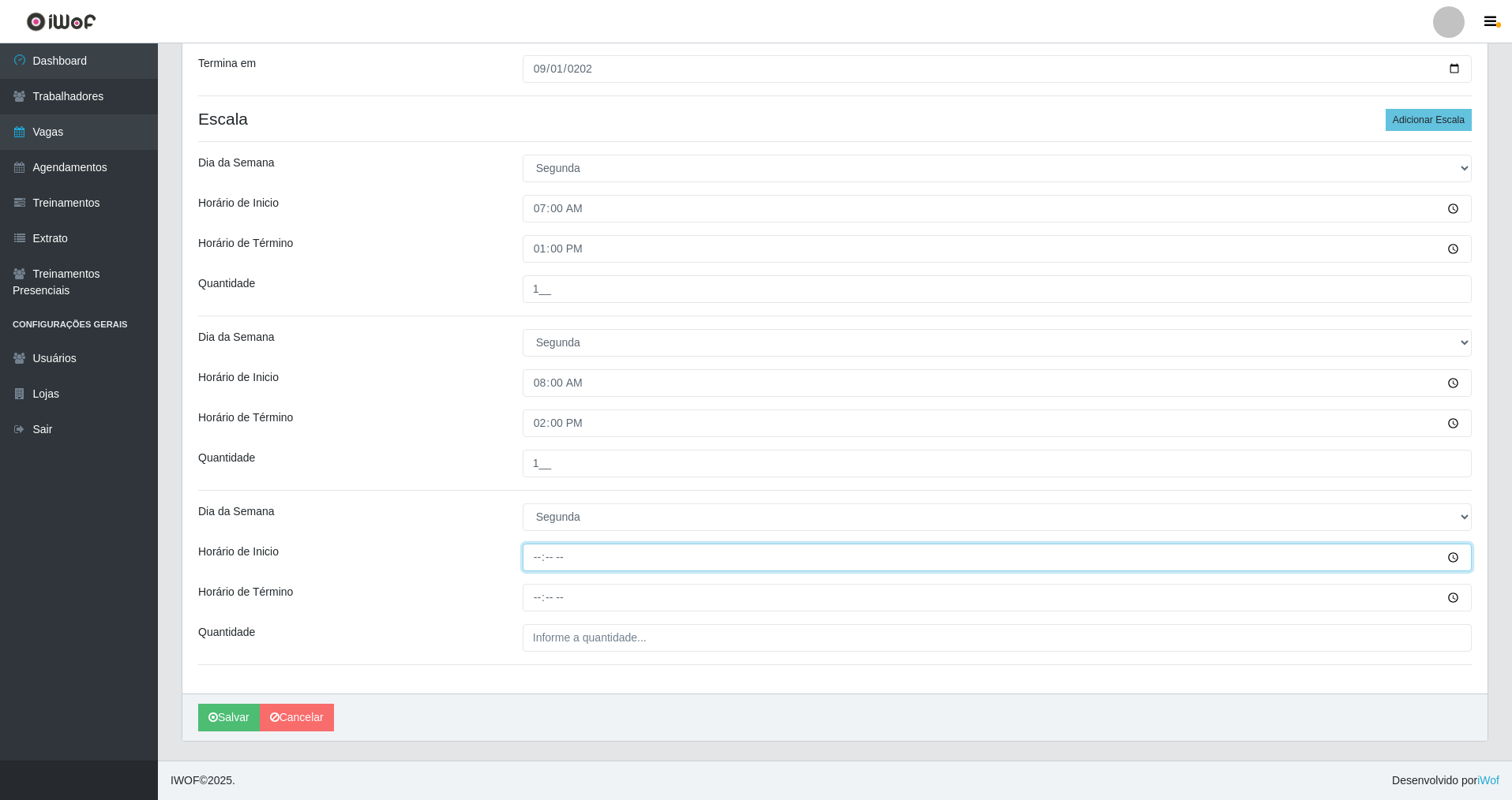
click at [539, 565] on input "Horário de Inicio" at bounding box center [997, 557] width 949 height 27
type input "15:00"
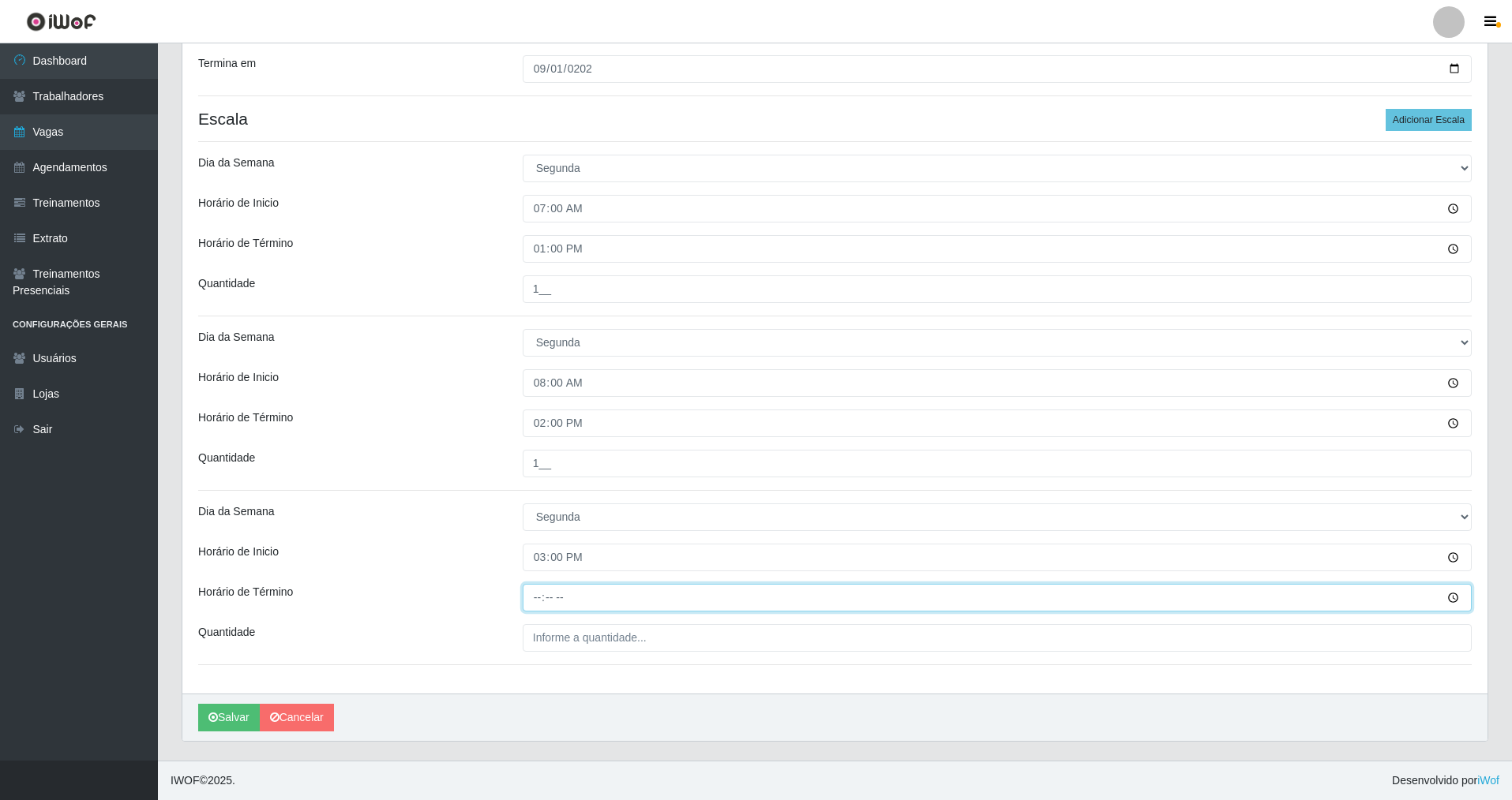
click at [540, 605] on input "Horário de Término" at bounding box center [997, 597] width 949 height 27
type input "21:00"
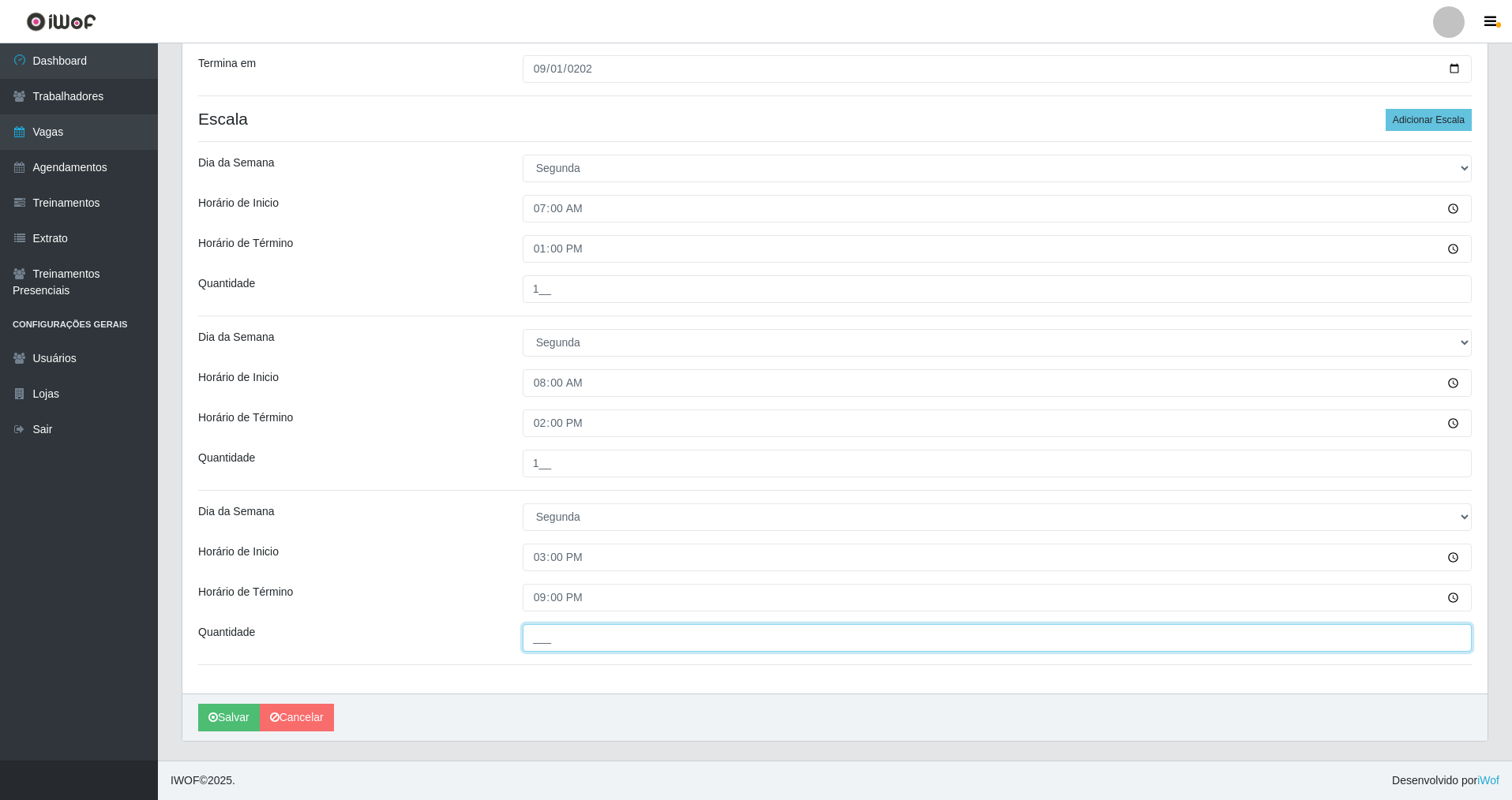
click at [540, 631] on input "___" at bounding box center [997, 638] width 949 height 27
type input "2__"
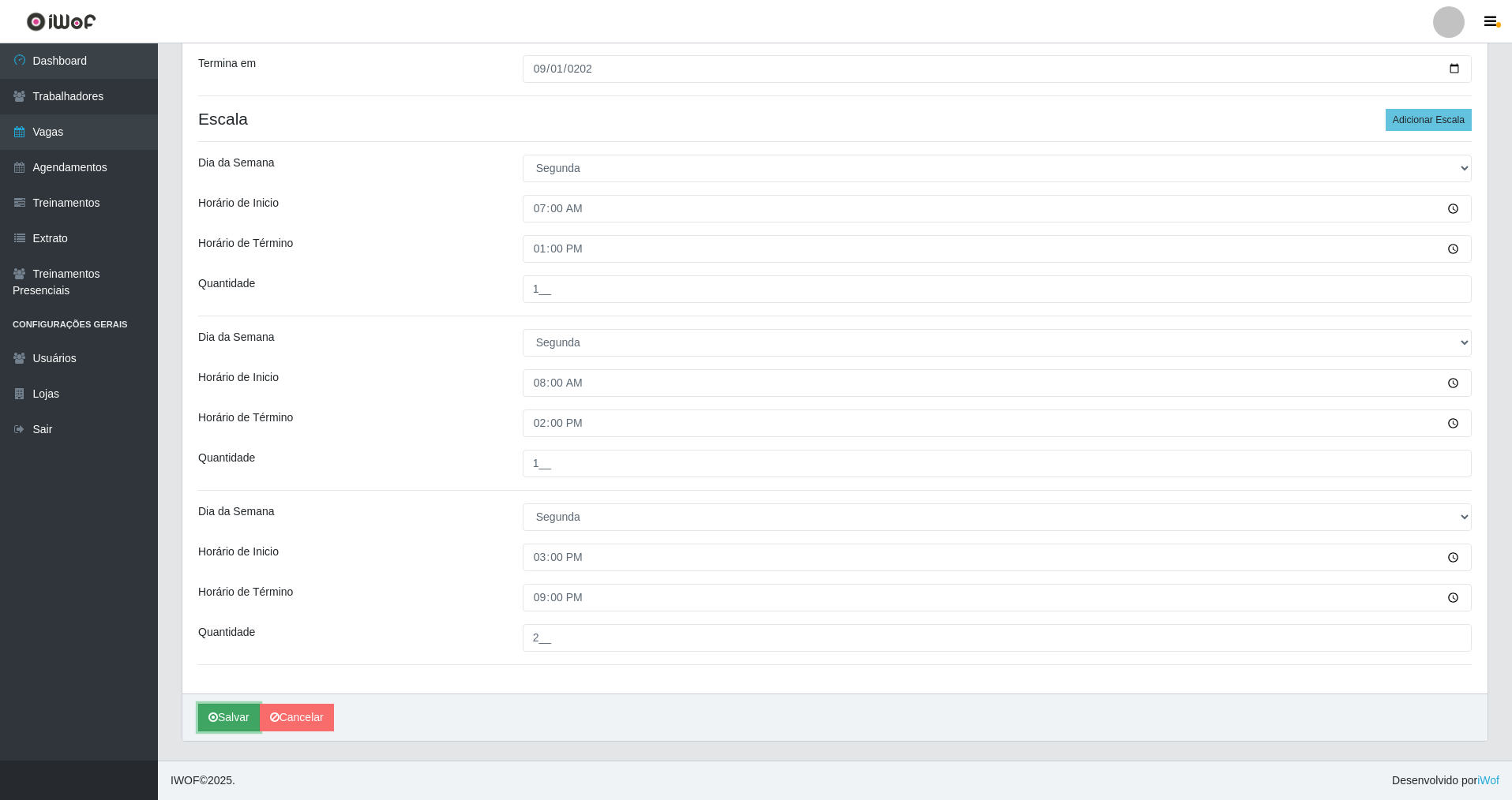
click at [220, 715] on button "Salvar" at bounding box center [229, 718] width 61 height 27
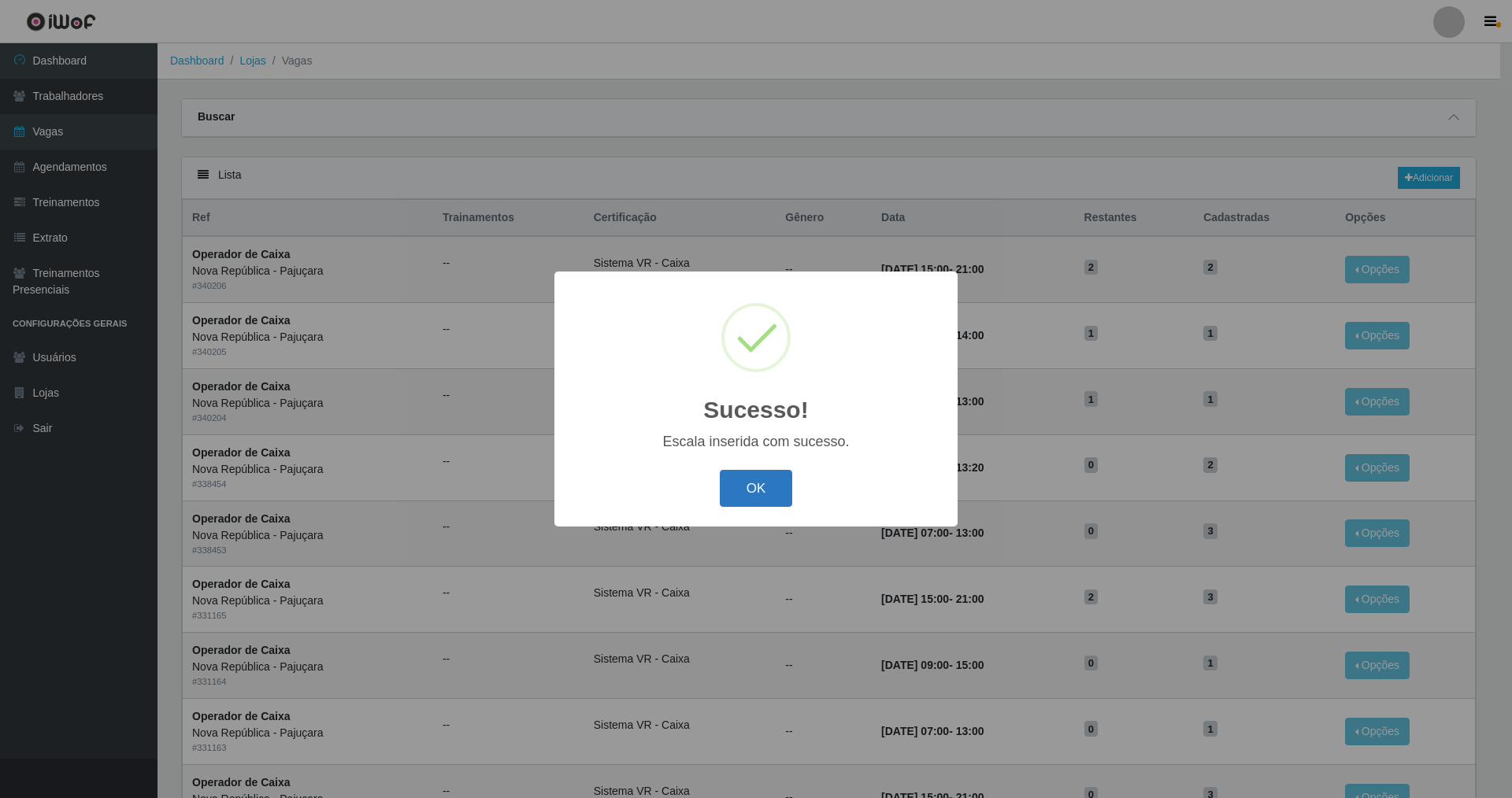
click at [737, 486] on button "OK" at bounding box center [756, 488] width 73 height 37
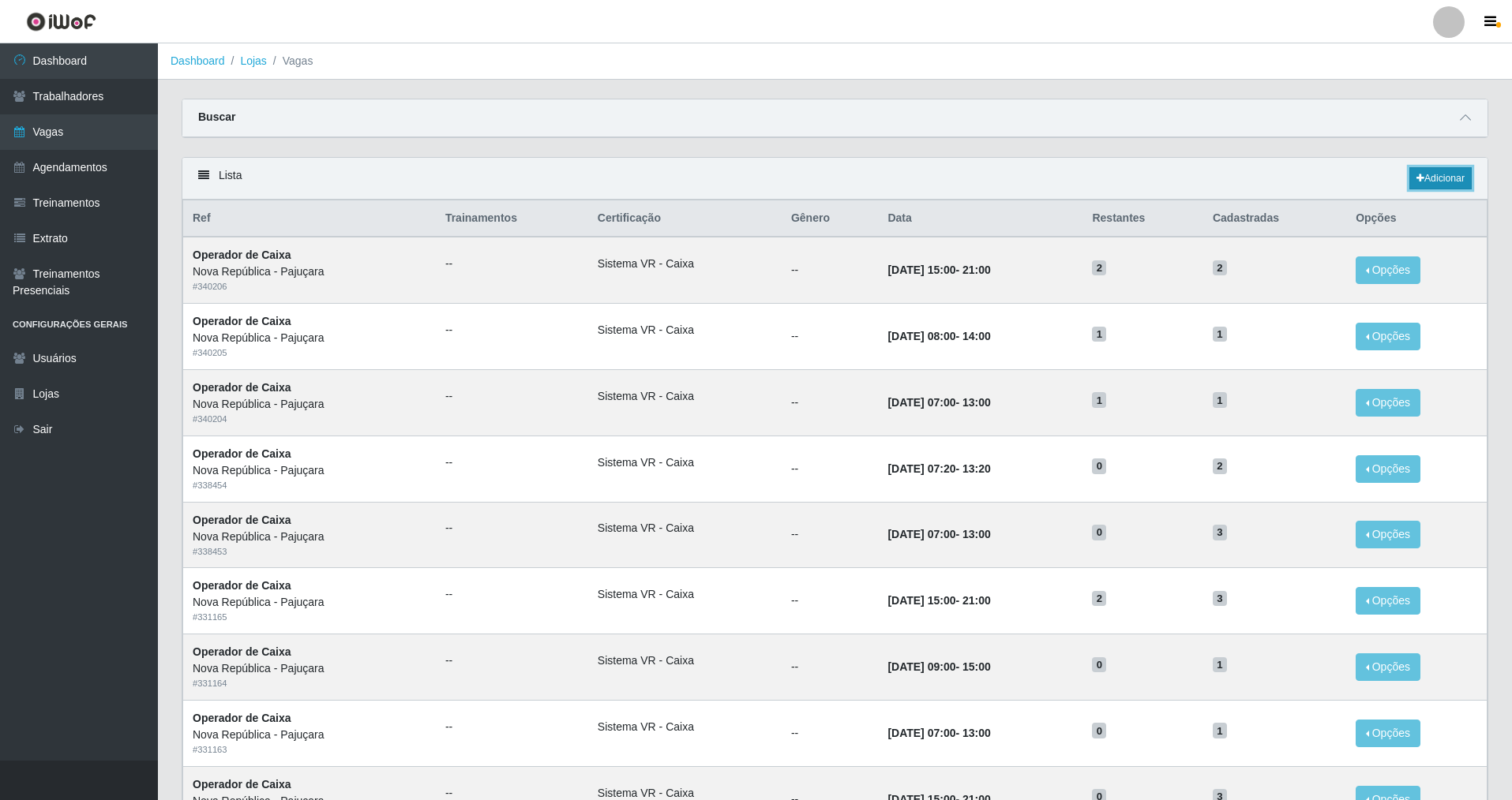
click at [1437, 177] on link "Adicionar" at bounding box center [1440, 178] width 62 height 22
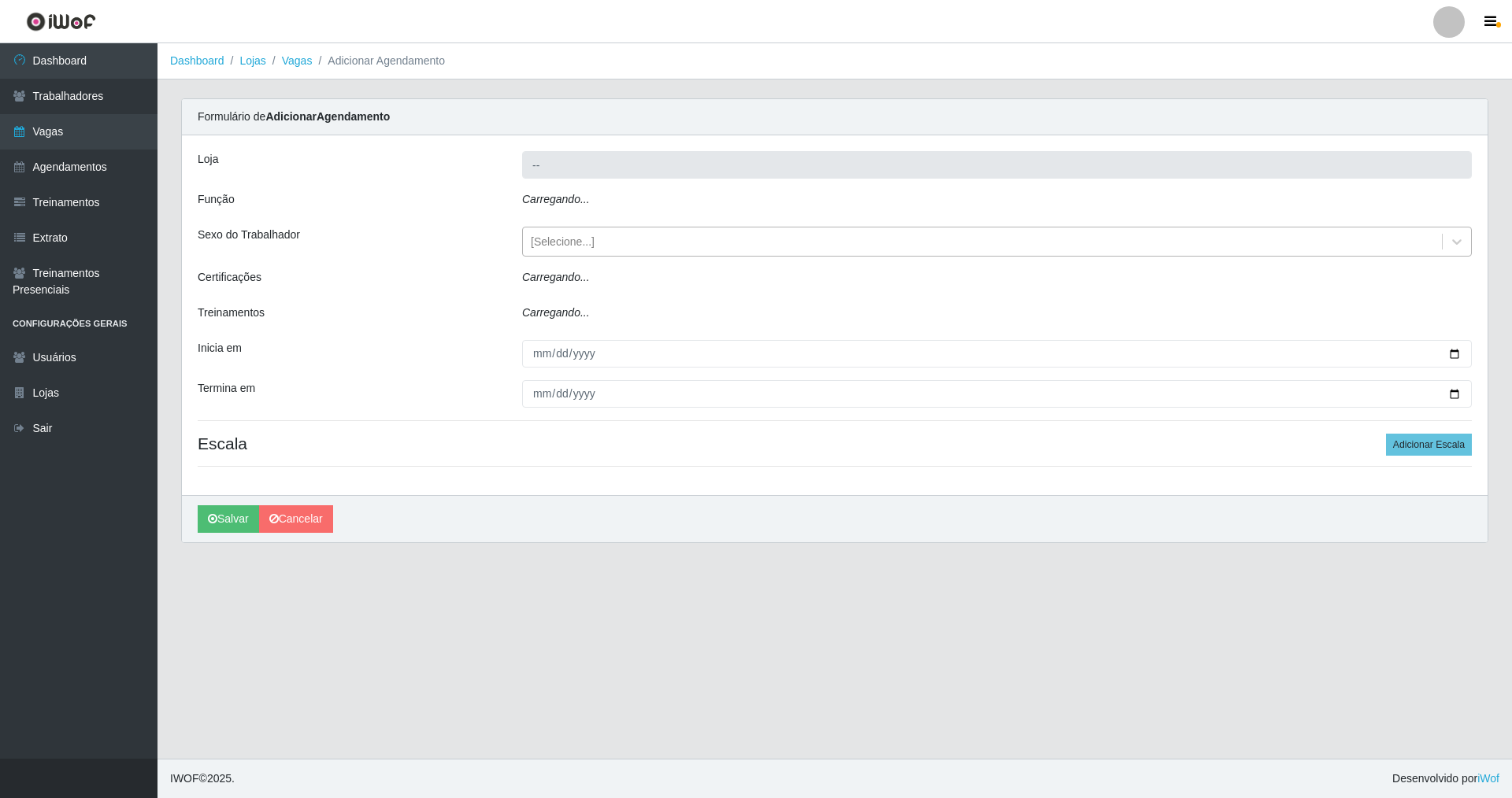
type input "Nova República - Pajuçara"
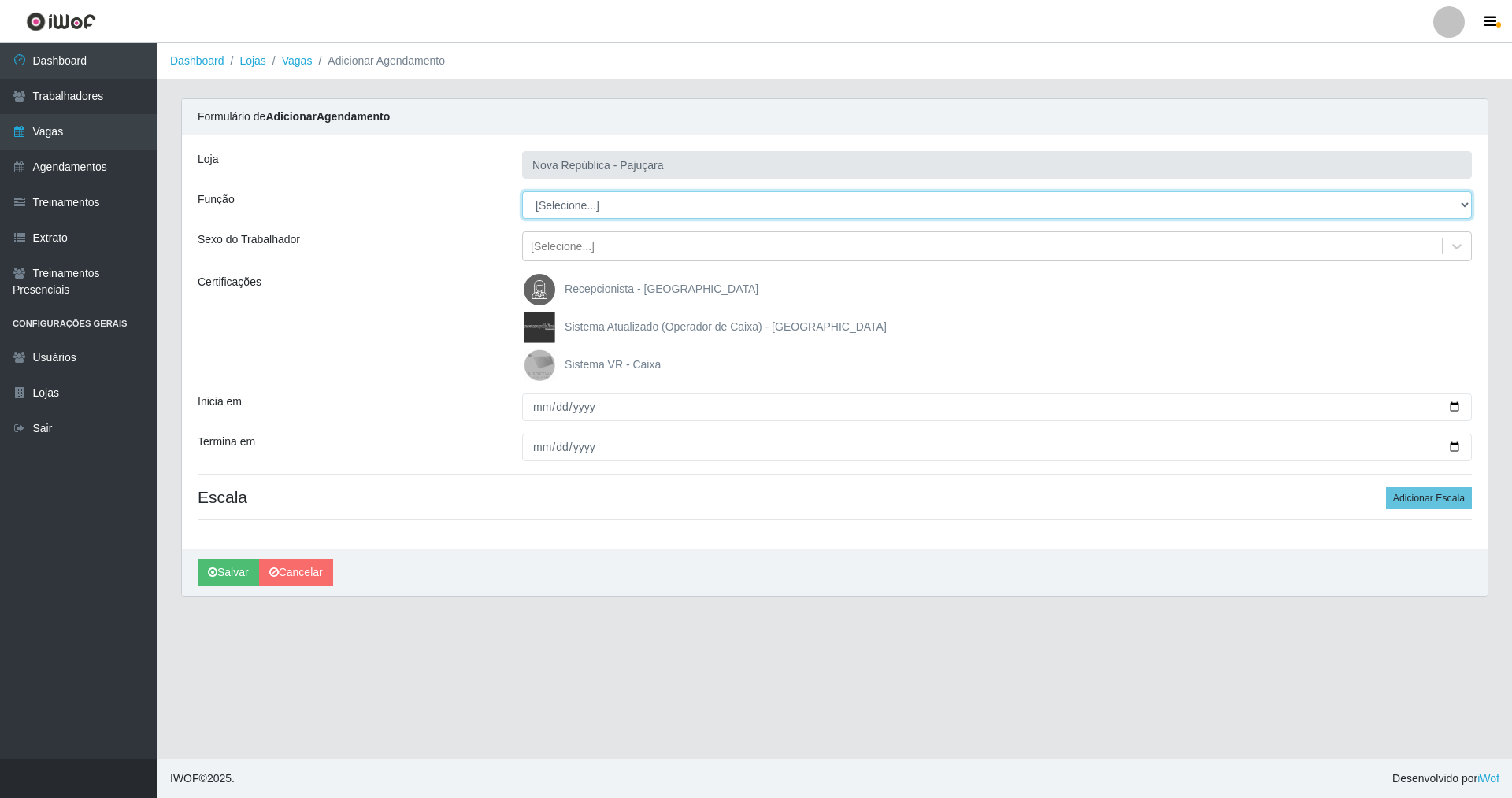
drag, startPoint x: 1464, startPoint y: 199, endPoint x: 1311, endPoint y: 205, distance: 153.1
click at [1390, 202] on select "[Selecione...] Balconista Operador de Caixa Repositor" at bounding box center [996, 205] width 950 height 27
select select "22"
click at [522, 192] on select "[Selecione...] Balconista Operador de Caixa Repositor" at bounding box center [996, 205] width 950 height 27
drag, startPoint x: 539, startPoint y: 366, endPoint x: 529, endPoint y: 425, distance: 59.8
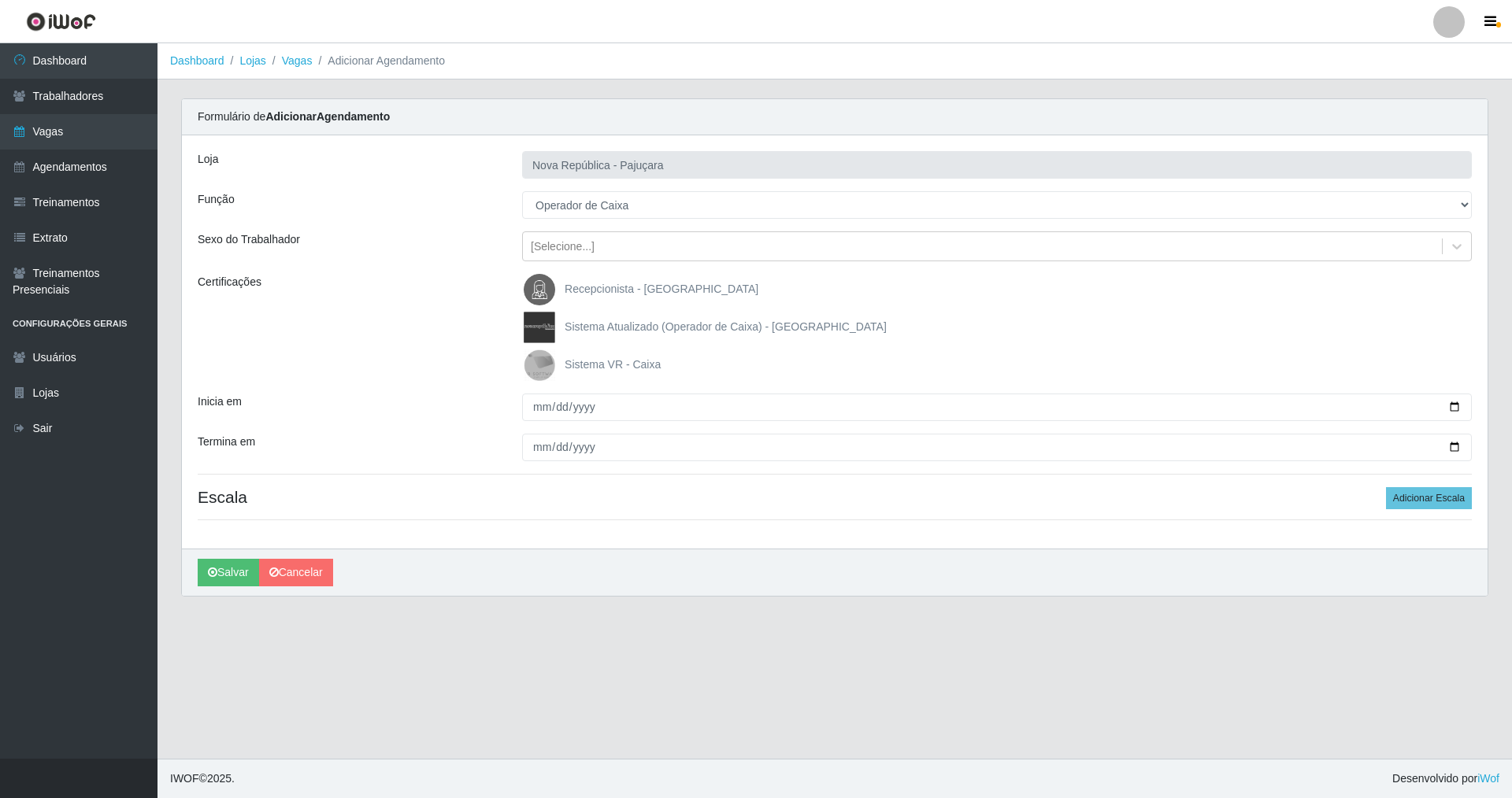
click at [539, 365] on img at bounding box center [542, 365] width 38 height 31
click at [0, 0] on input "Sistema VR - Caixa" at bounding box center [0, 0] width 0 height 0
click at [532, 419] on input "Inicia em" at bounding box center [996, 407] width 950 height 27
type input "[DATE]"
click at [521, 444] on div at bounding box center [996, 448] width 973 height 27
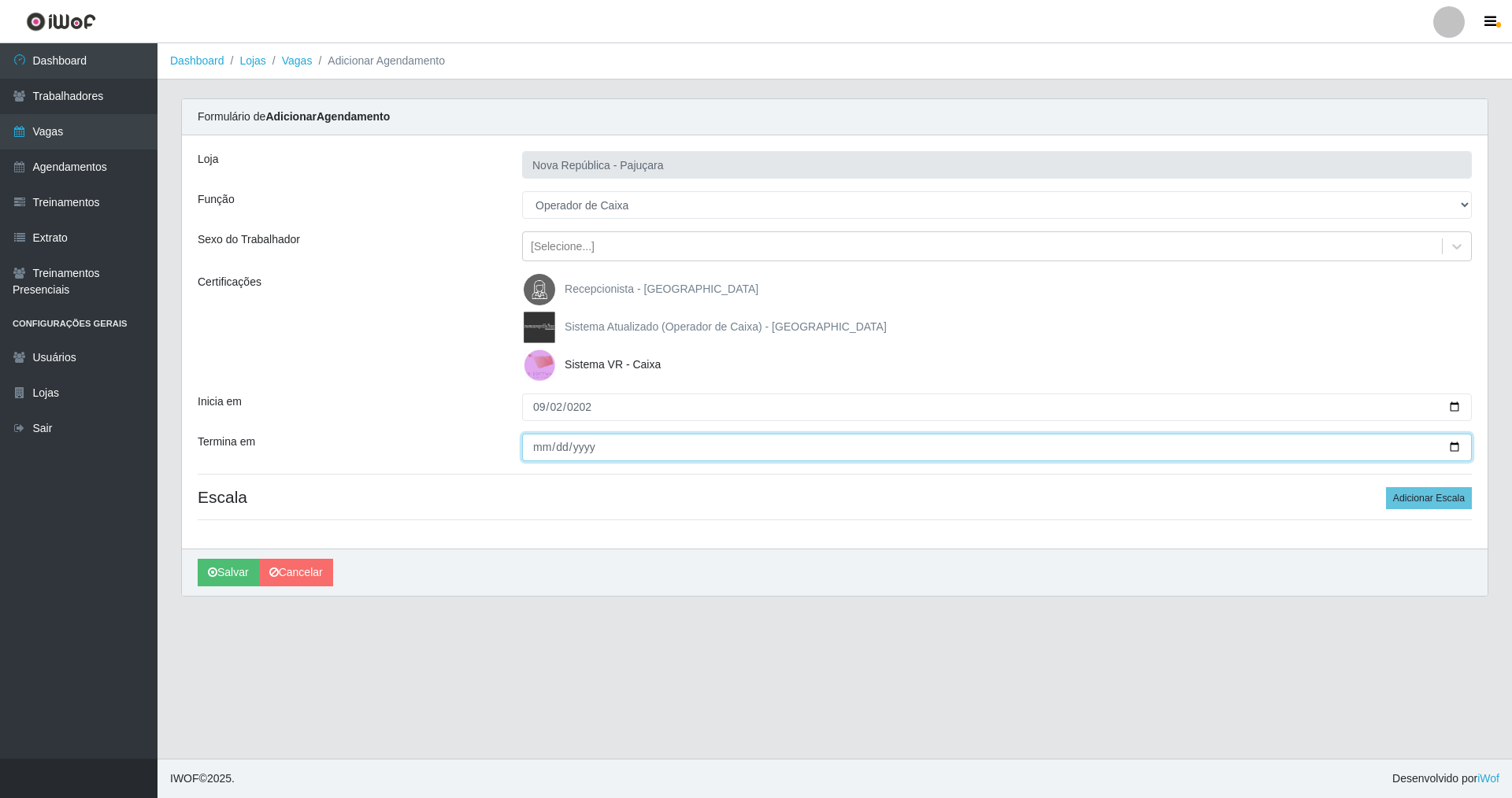
click at [541, 448] on input "Termina em" at bounding box center [996, 448] width 950 height 27
type input "[DATE]"
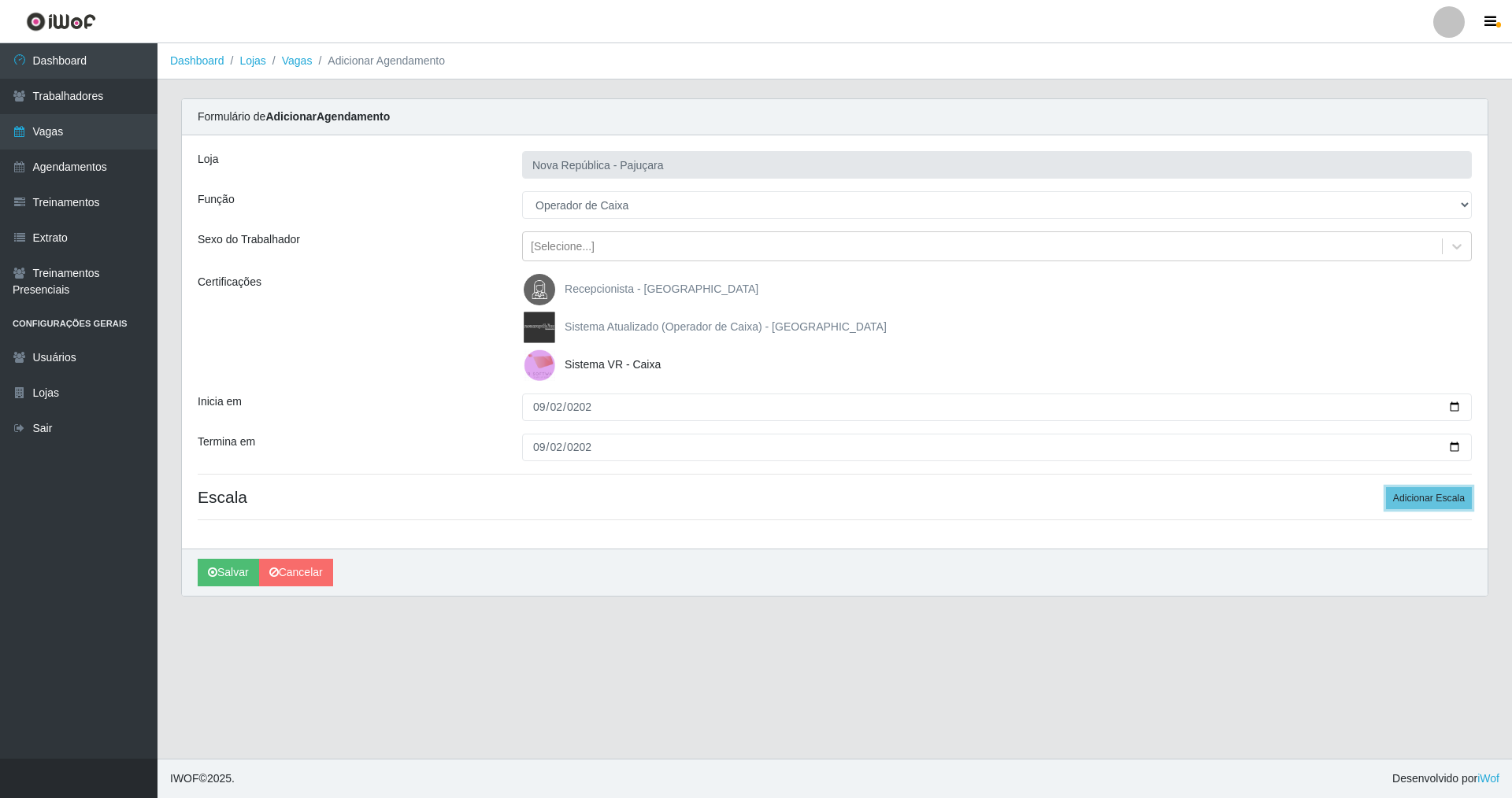
drag, startPoint x: 1423, startPoint y: 505, endPoint x: 908, endPoint y: 469, distance: 516.3
click at [1357, 490] on h4 "Escala Adicionar Escala" at bounding box center [834, 497] width 1274 height 19
drag, startPoint x: 1412, startPoint y: 492, endPoint x: 1362, endPoint y: 480, distance: 51.4
click at [1406, 490] on button "Adicionar Escala" at bounding box center [1428, 498] width 86 height 22
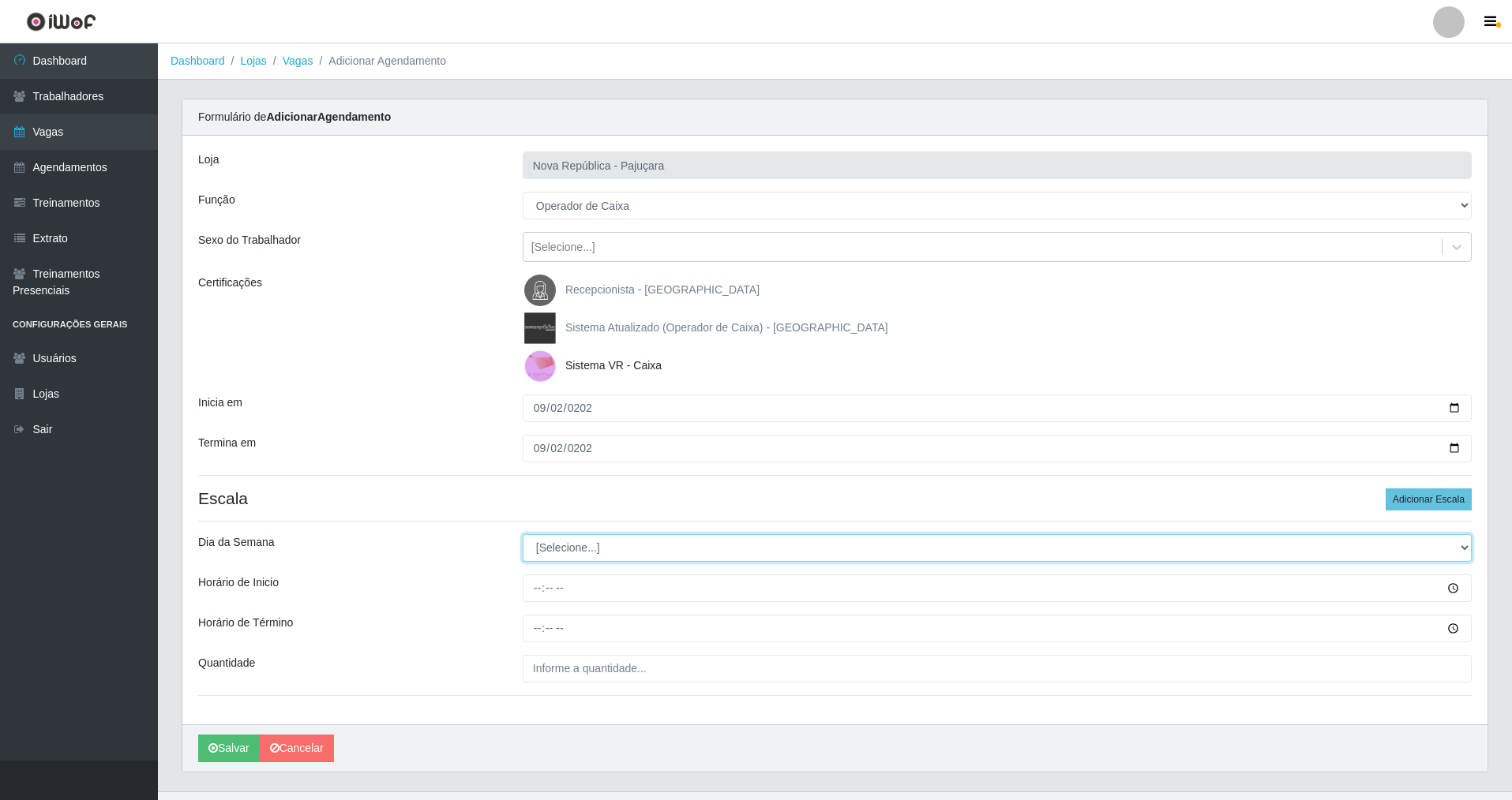
drag, startPoint x: 1468, startPoint y: 545, endPoint x: 1409, endPoint y: 543, distance: 59.0
click at [1409, 543] on select "[Selecione...] Segunda Terça Quarta Quinta Sexta Sábado Domingo" at bounding box center [997, 548] width 949 height 27
select select "2"
click at [523, 534] on select "[Selecione...] Segunda Terça Quarta Quinta Sexta Sábado Domingo" at bounding box center [997, 548] width 949 height 27
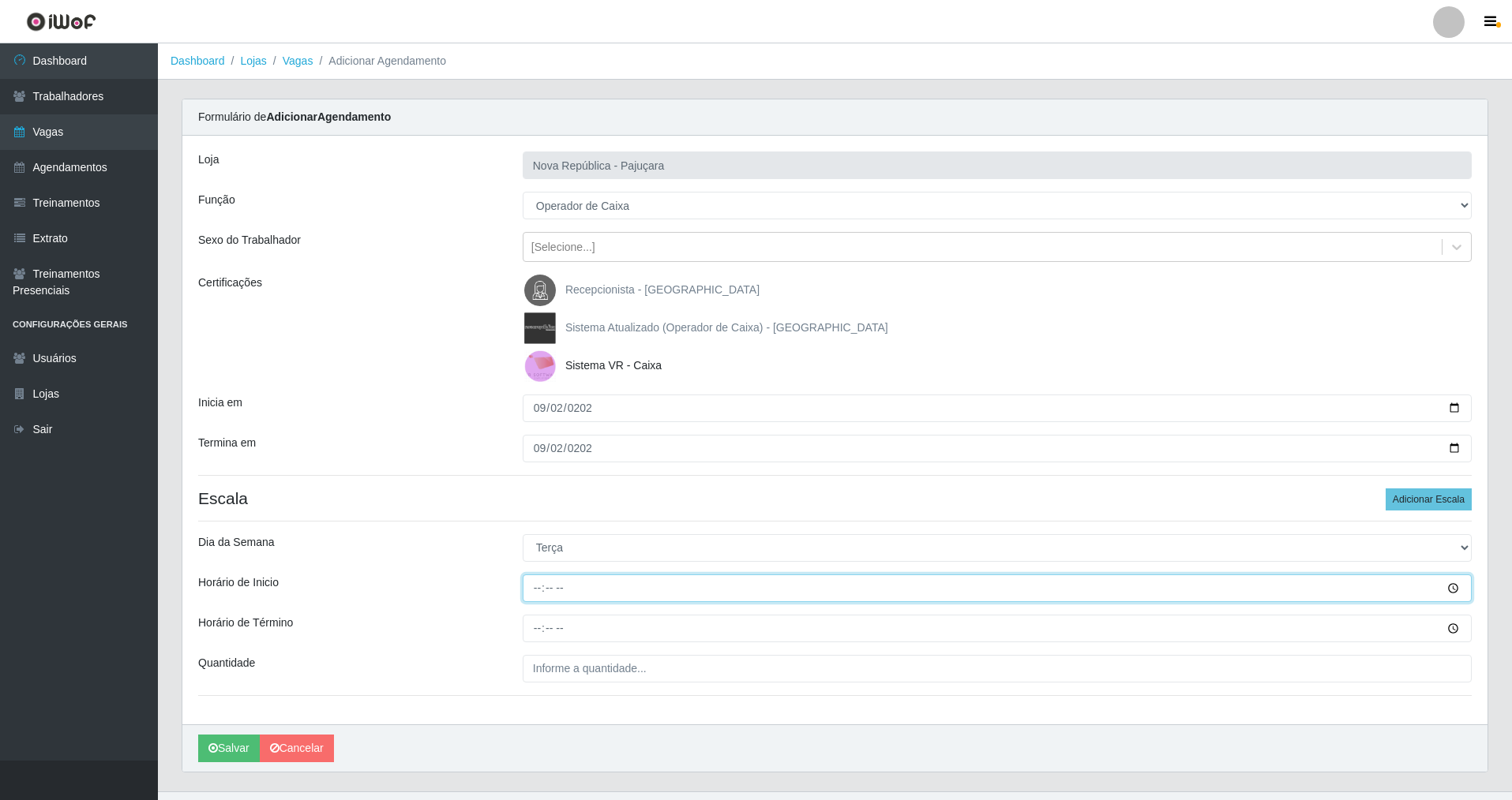
click at [533, 588] on input "Horário de Inicio" at bounding box center [997, 588] width 949 height 27
type input "07:00"
click at [536, 629] on input "Horário de Término" at bounding box center [997, 628] width 949 height 27
type input "13:00"
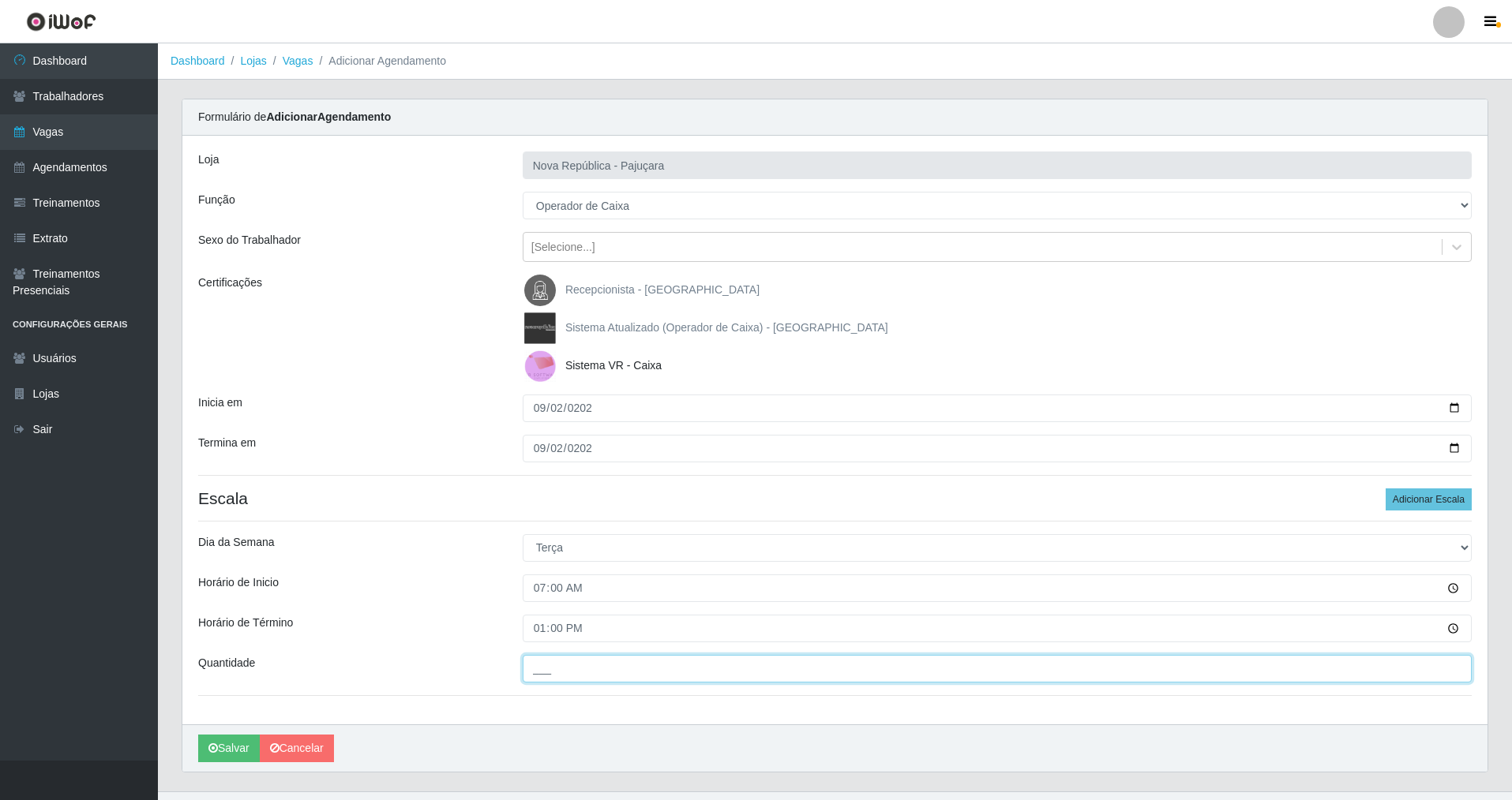
click at [569, 664] on input "___" at bounding box center [997, 668] width 949 height 27
type input "1__"
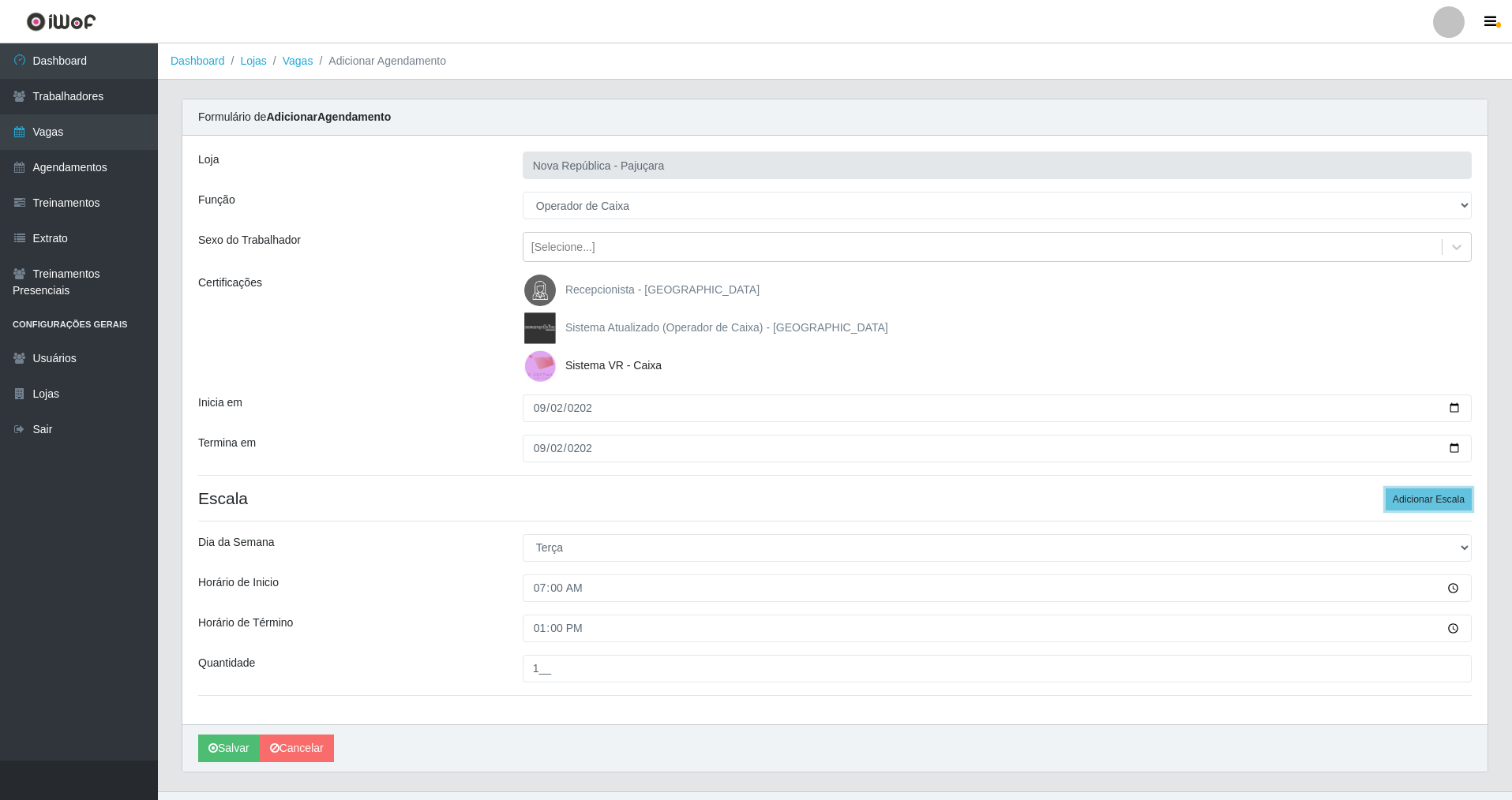
drag, startPoint x: 1409, startPoint y: 505, endPoint x: 1497, endPoint y: 521, distance: 89.4
click at [1414, 502] on button "Adicionar Escala" at bounding box center [1428, 499] width 86 height 22
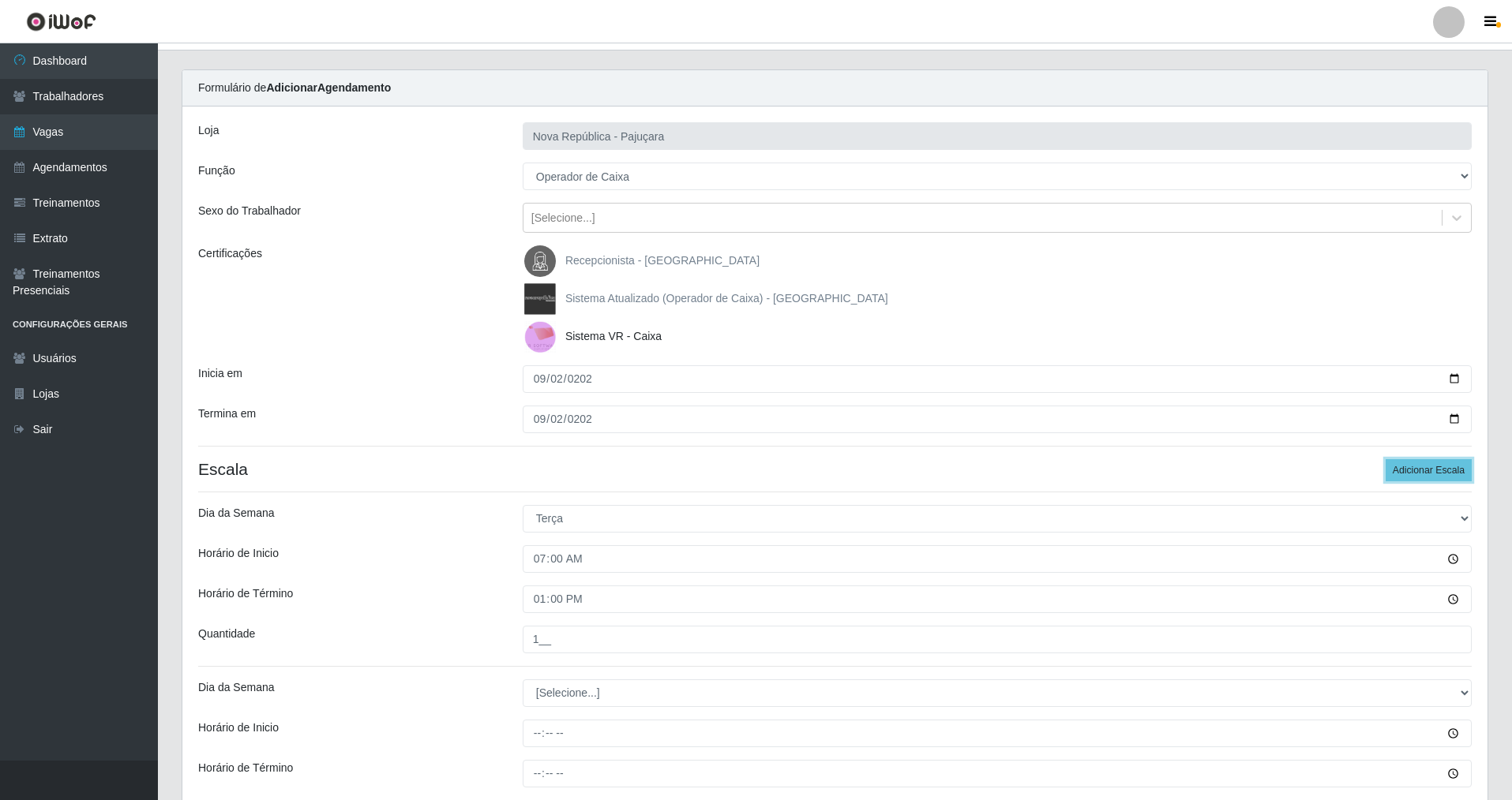
scroll to position [205, 0]
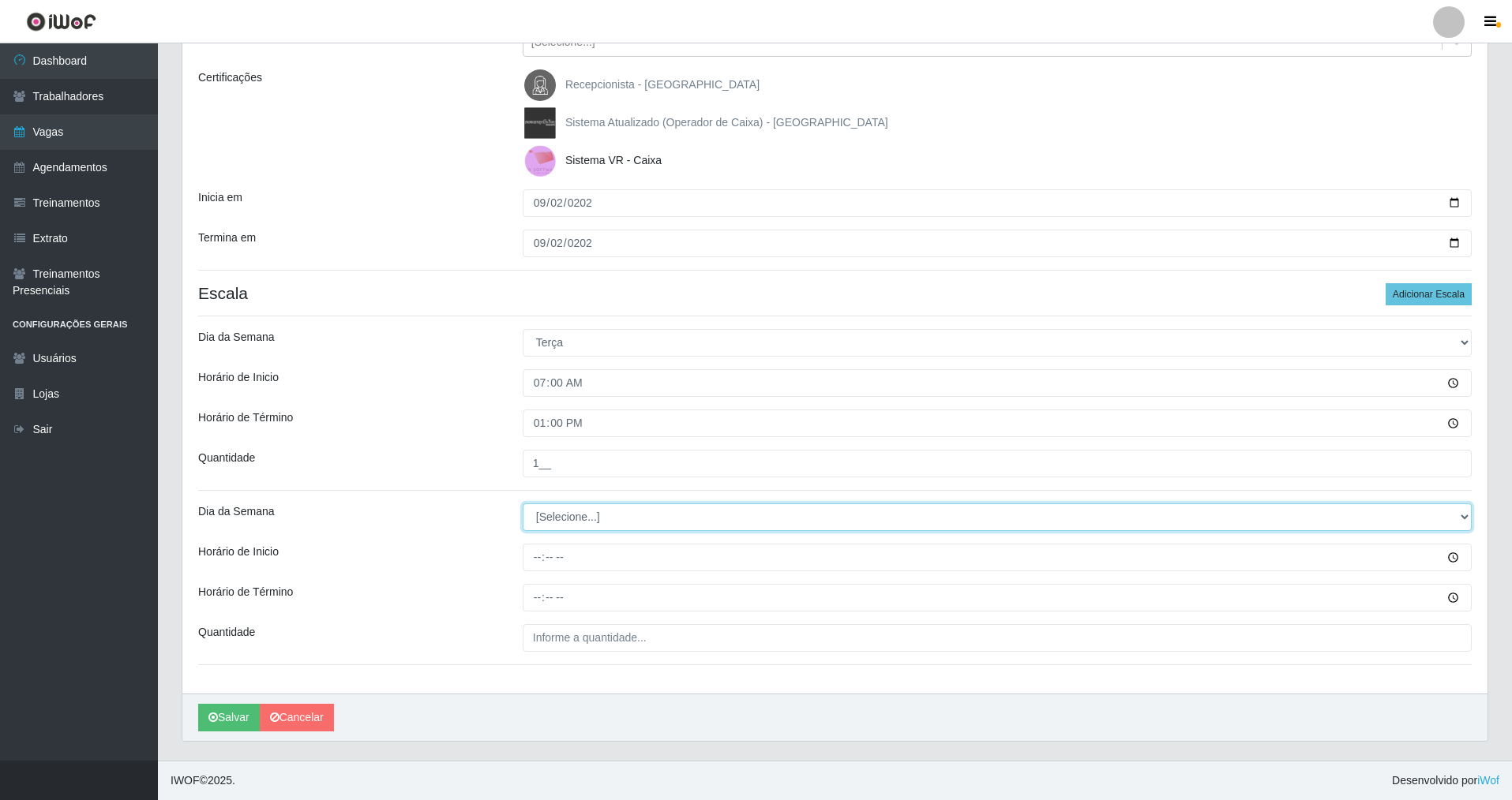
drag, startPoint x: 1465, startPoint y: 519, endPoint x: 1133, endPoint y: 530, distance: 332.2
click at [1440, 518] on select "[Selecione...] Segunda Terça Quarta Quinta Sexta Sábado Domingo" at bounding box center [997, 517] width 949 height 27
select select "2"
click at [523, 504] on select "[Selecione...] Segunda Terça Quarta Quinta Sexta Sábado Domingo" at bounding box center [997, 517] width 949 height 27
click at [521, 569] on div at bounding box center [997, 557] width 972 height 27
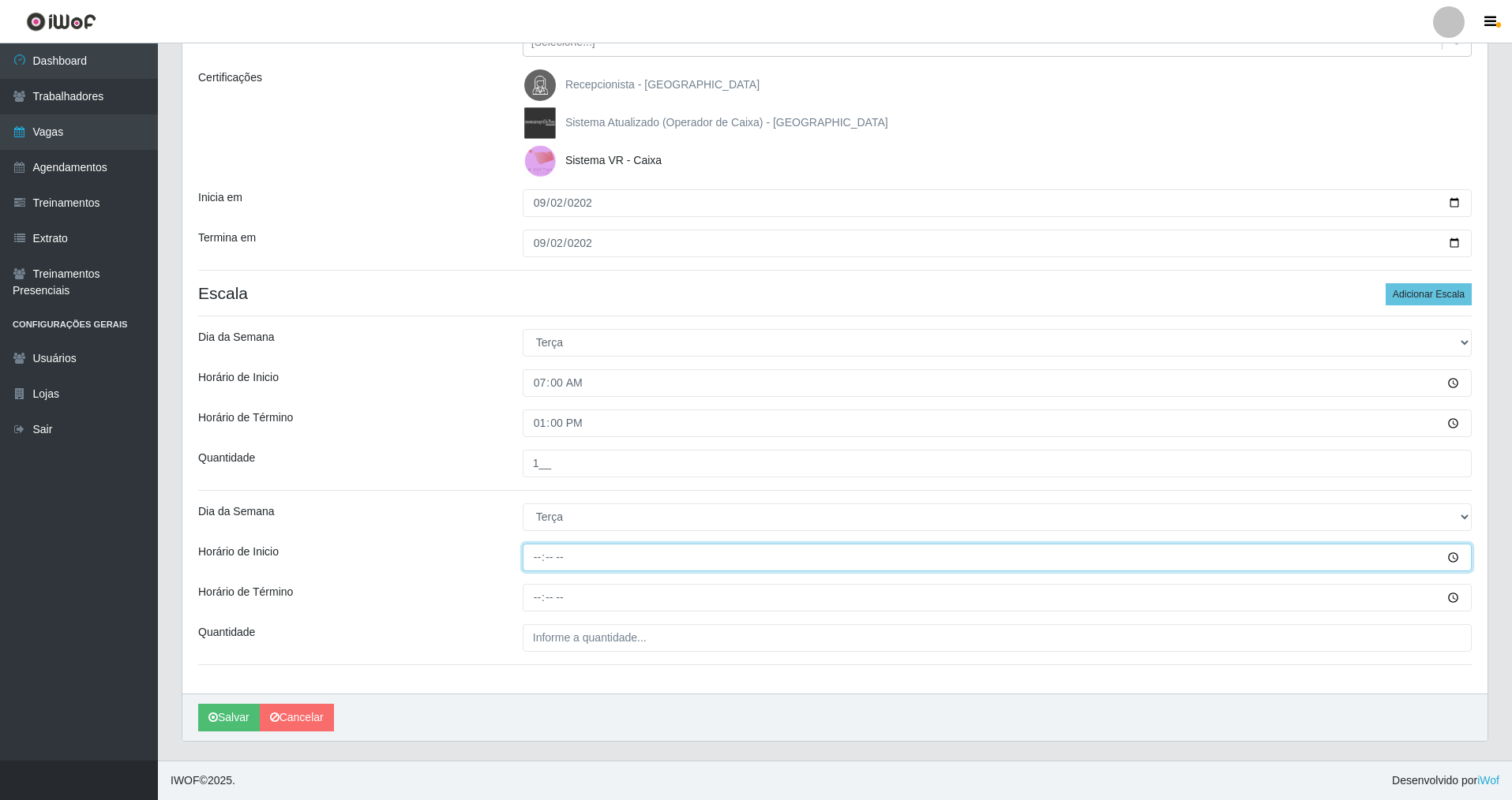
click at [528, 560] on input "Horário de Inicio" at bounding box center [997, 557] width 949 height 27
type input "08:00"
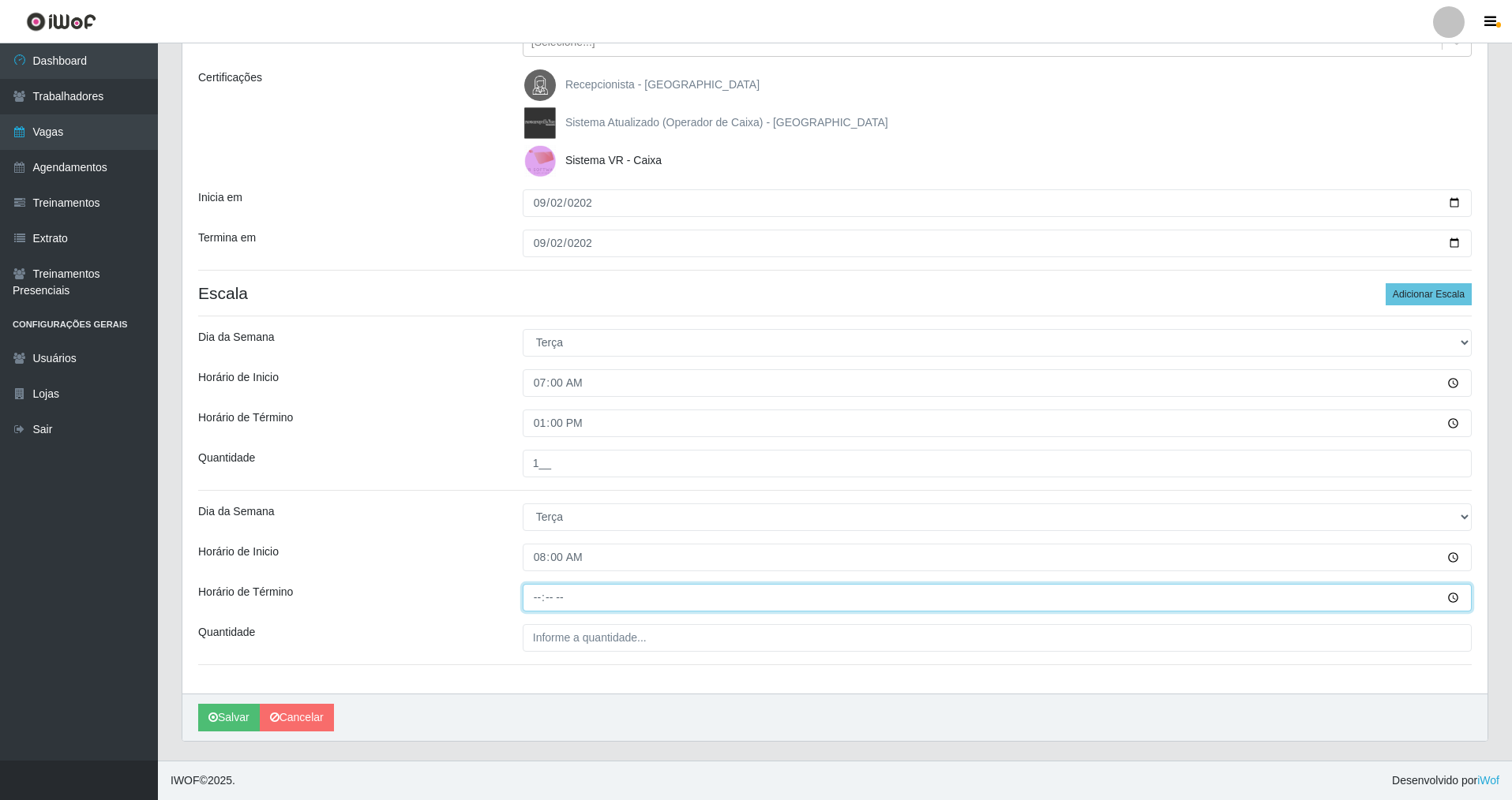
click at [538, 607] on input "Horário de Término" at bounding box center [997, 597] width 949 height 27
type input "14:00"
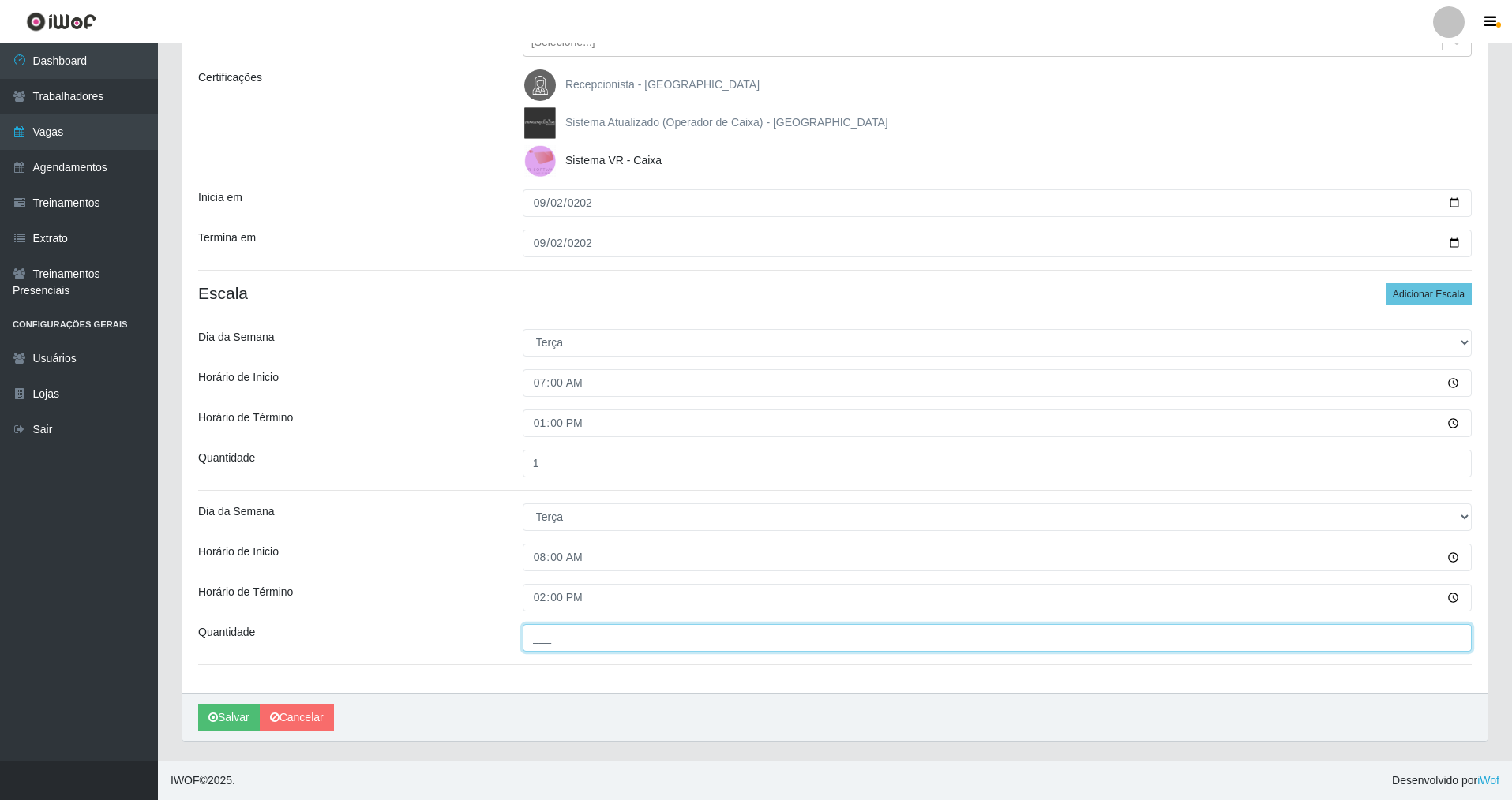
drag, startPoint x: 527, startPoint y: 637, endPoint x: 571, endPoint y: 764, distance: 134.4
click at [531, 647] on input "___" at bounding box center [997, 638] width 949 height 27
type input "1__"
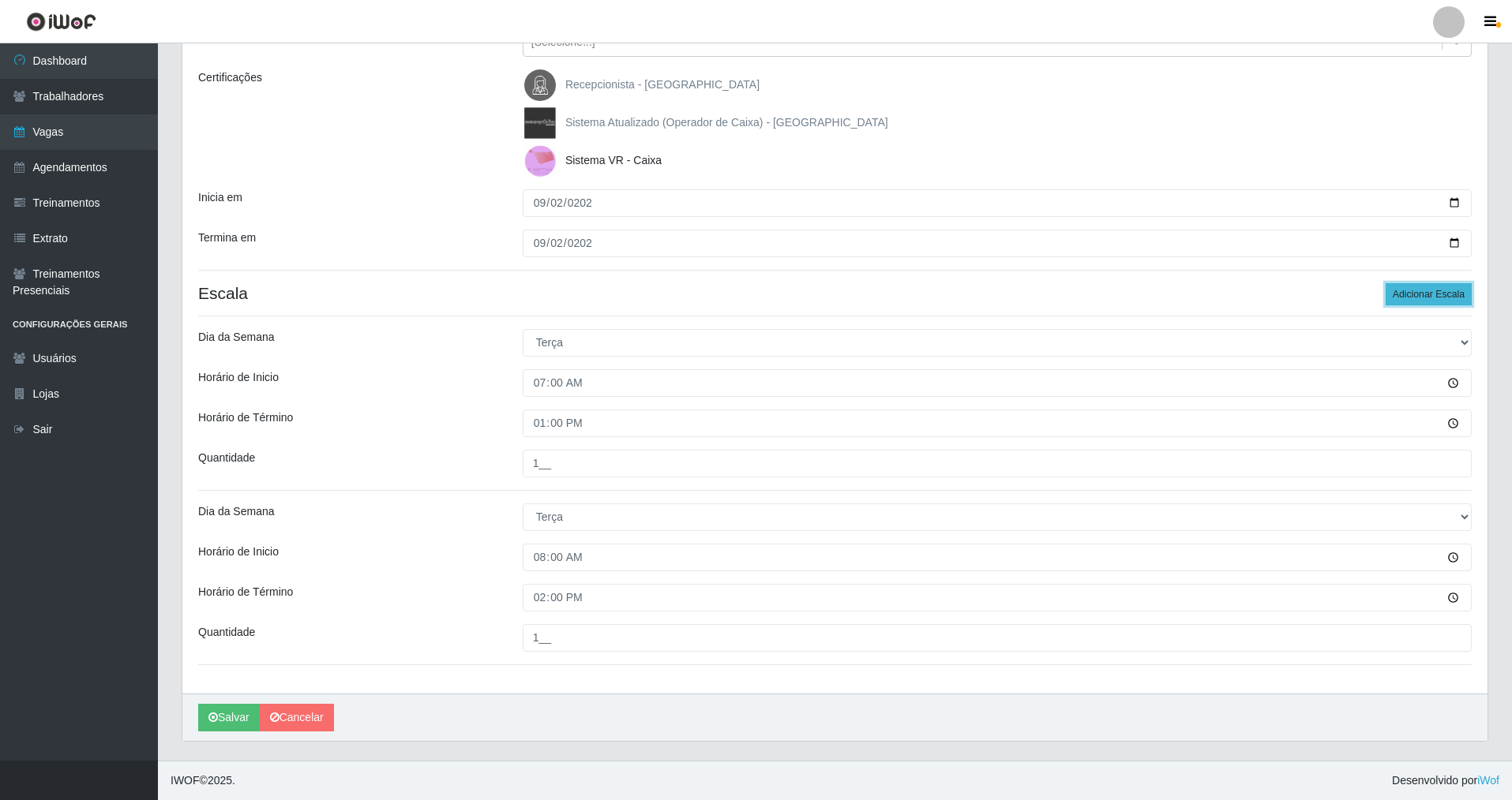
click at [1425, 294] on button "Adicionar Escala" at bounding box center [1428, 294] width 86 height 22
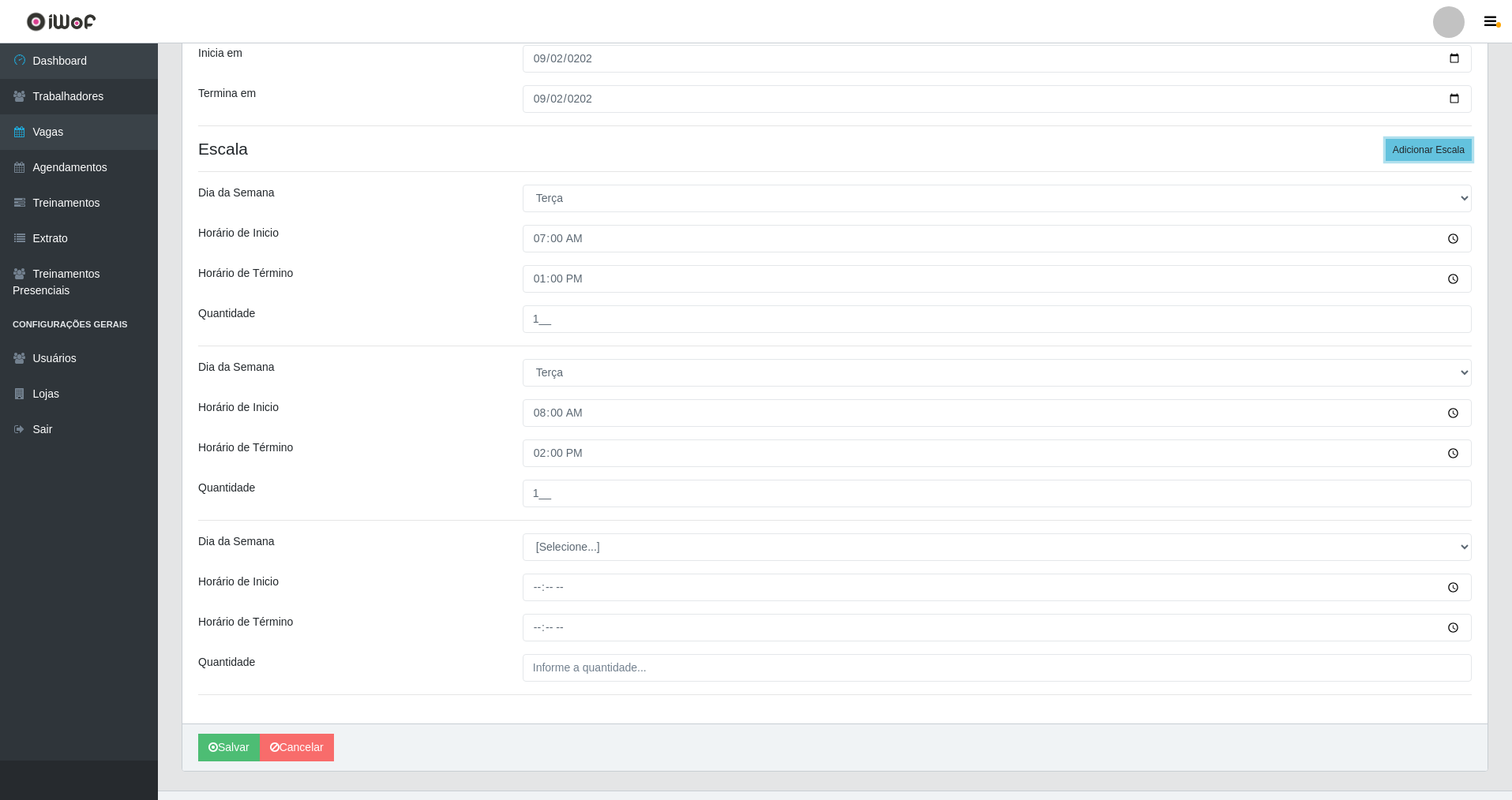
scroll to position [379, 0]
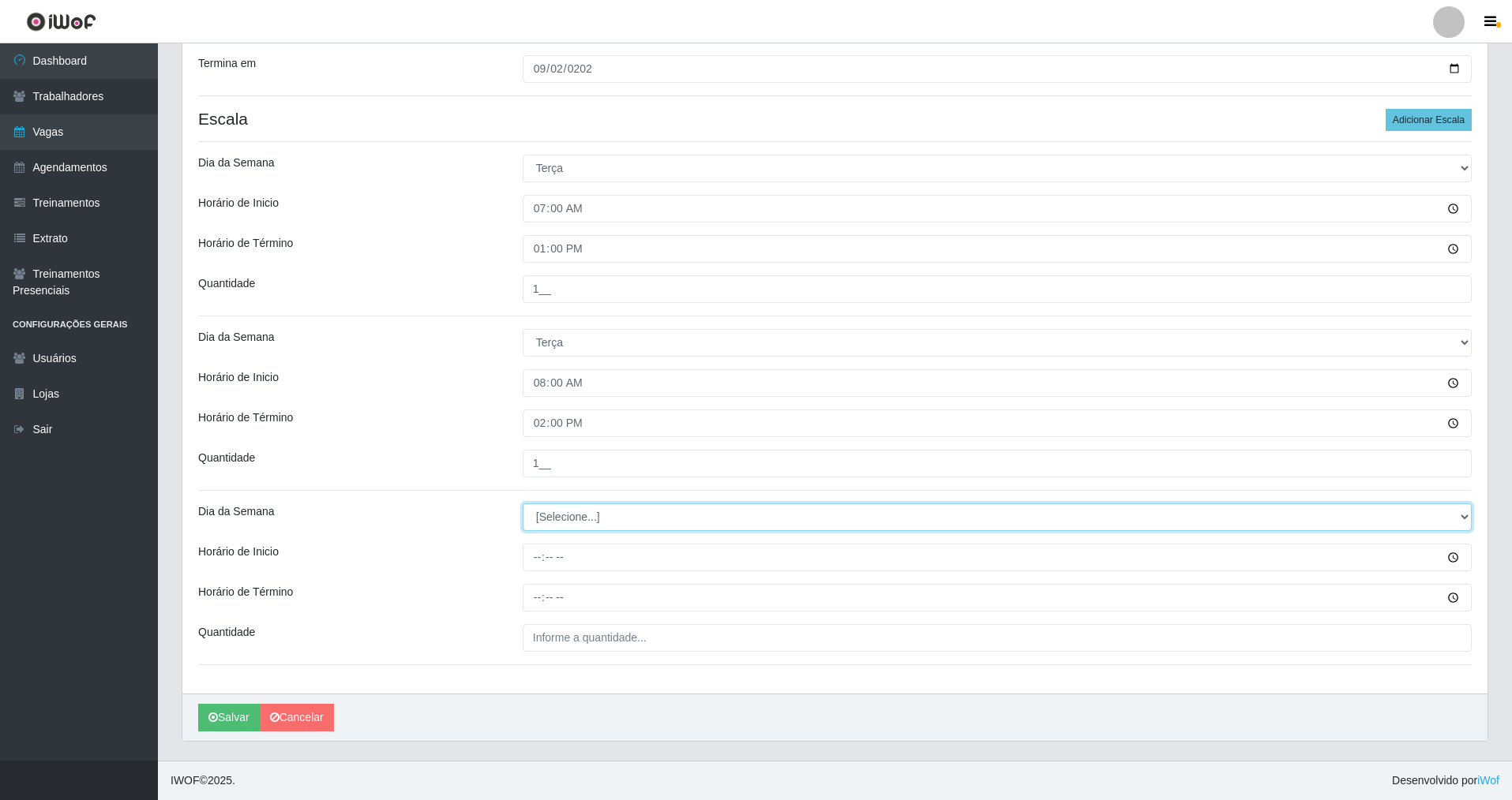
drag, startPoint x: 1458, startPoint y: 514, endPoint x: 1353, endPoint y: 527, distance: 105.8
click at [1390, 519] on select "[Selecione...] Segunda Terça Quarta Quinta Sexta Sábado Domingo" at bounding box center [997, 517] width 949 height 27
select select "2"
click at [523, 504] on select "[Selecione...] Segunda Terça Quarta Quinta Sexta Sábado Domingo" at bounding box center [997, 517] width 949 height 27
click at [536, 572] on div "Loja Nova República - Pajuçara Função [Selecione...] Balconista Operador de Cai…" at bounding box center [835, 224] width 1305 height 937
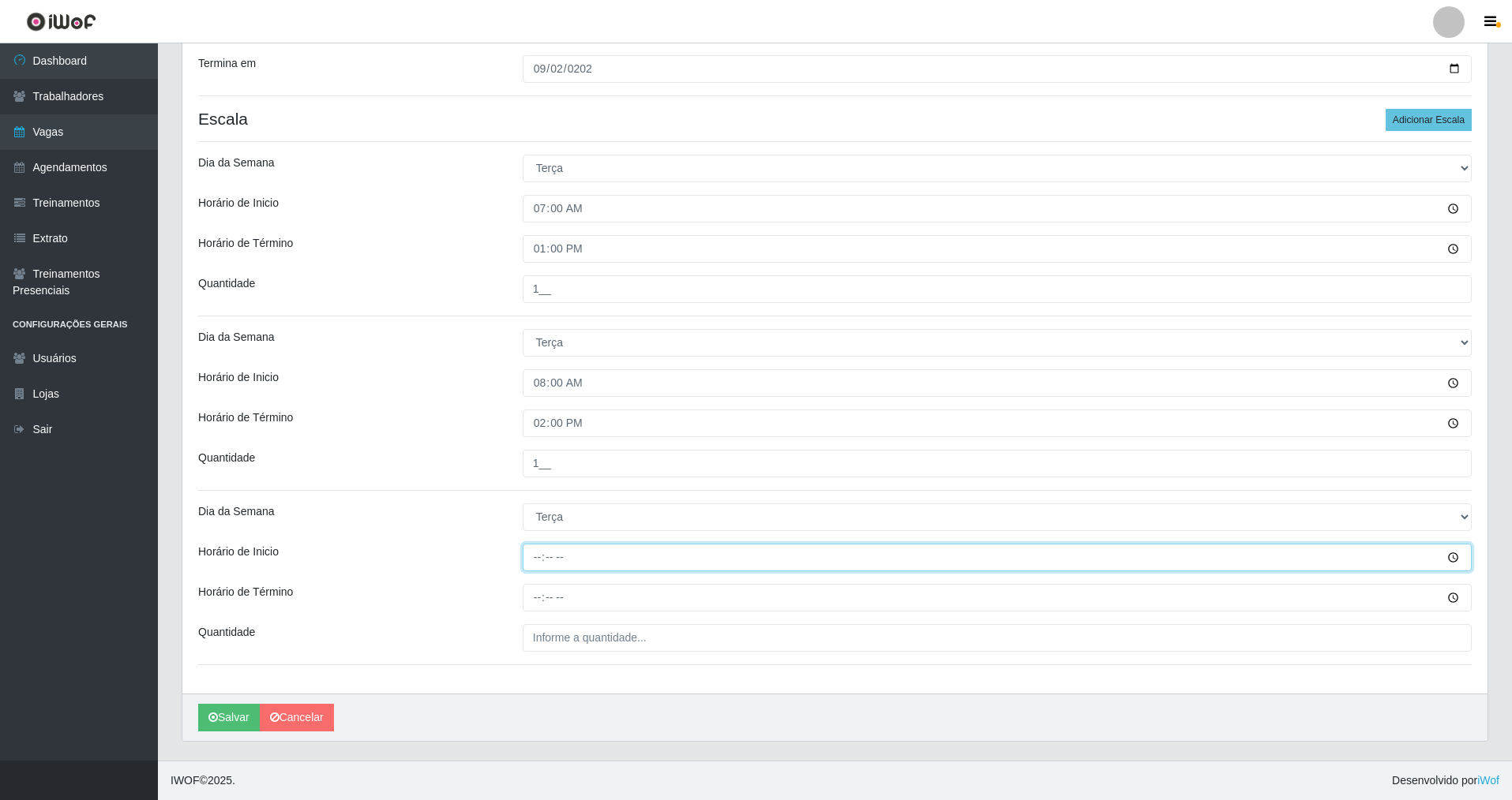
click at [538, 567] on input "Horário de Inicio" at bounding box center [997, 557] width 949 height 27
type input "15:00"
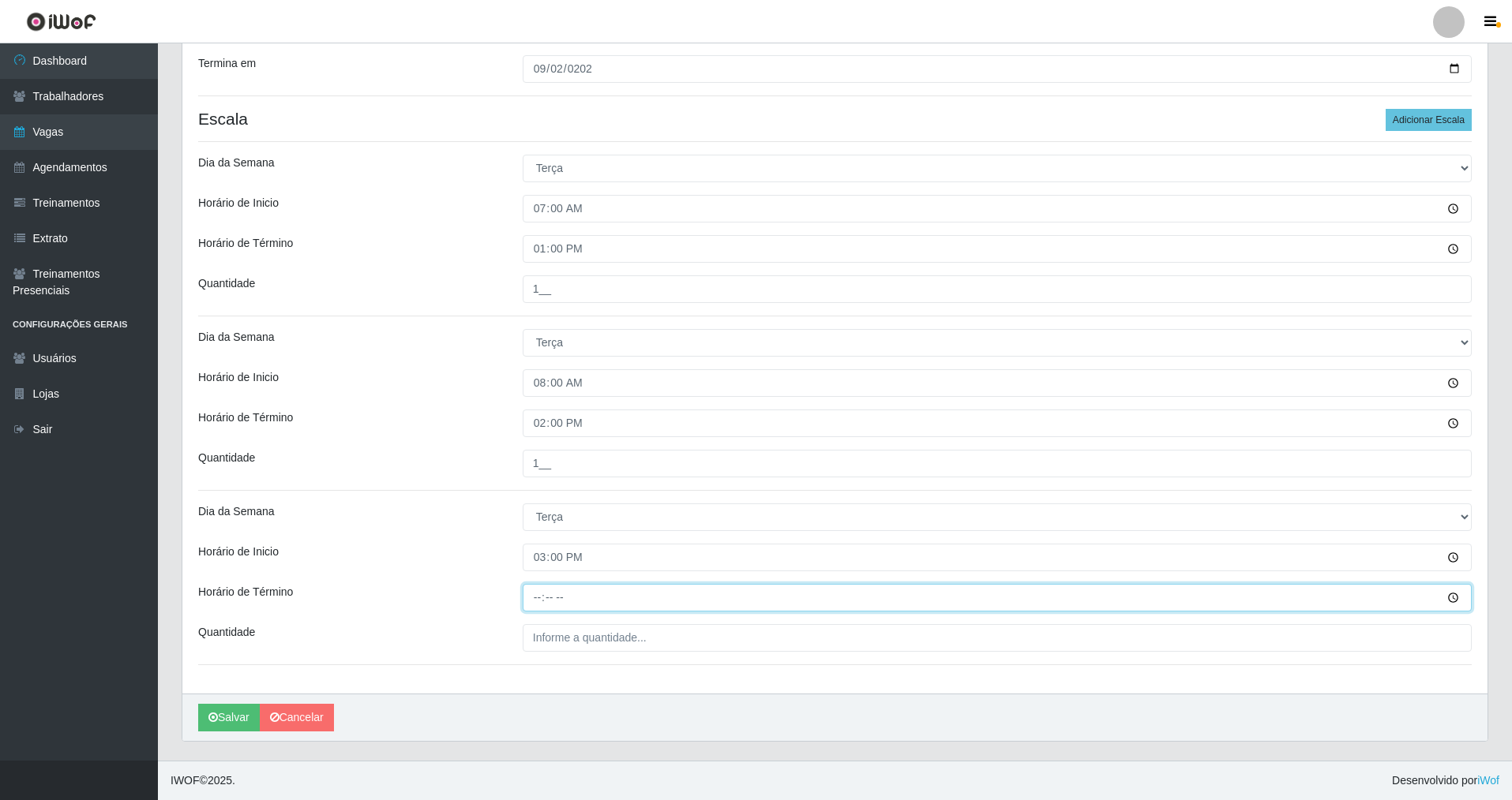
click at [540, 605] on input "Horário de Término" at bounding box center [997, 597] width 949 height 27
type input "21:00"
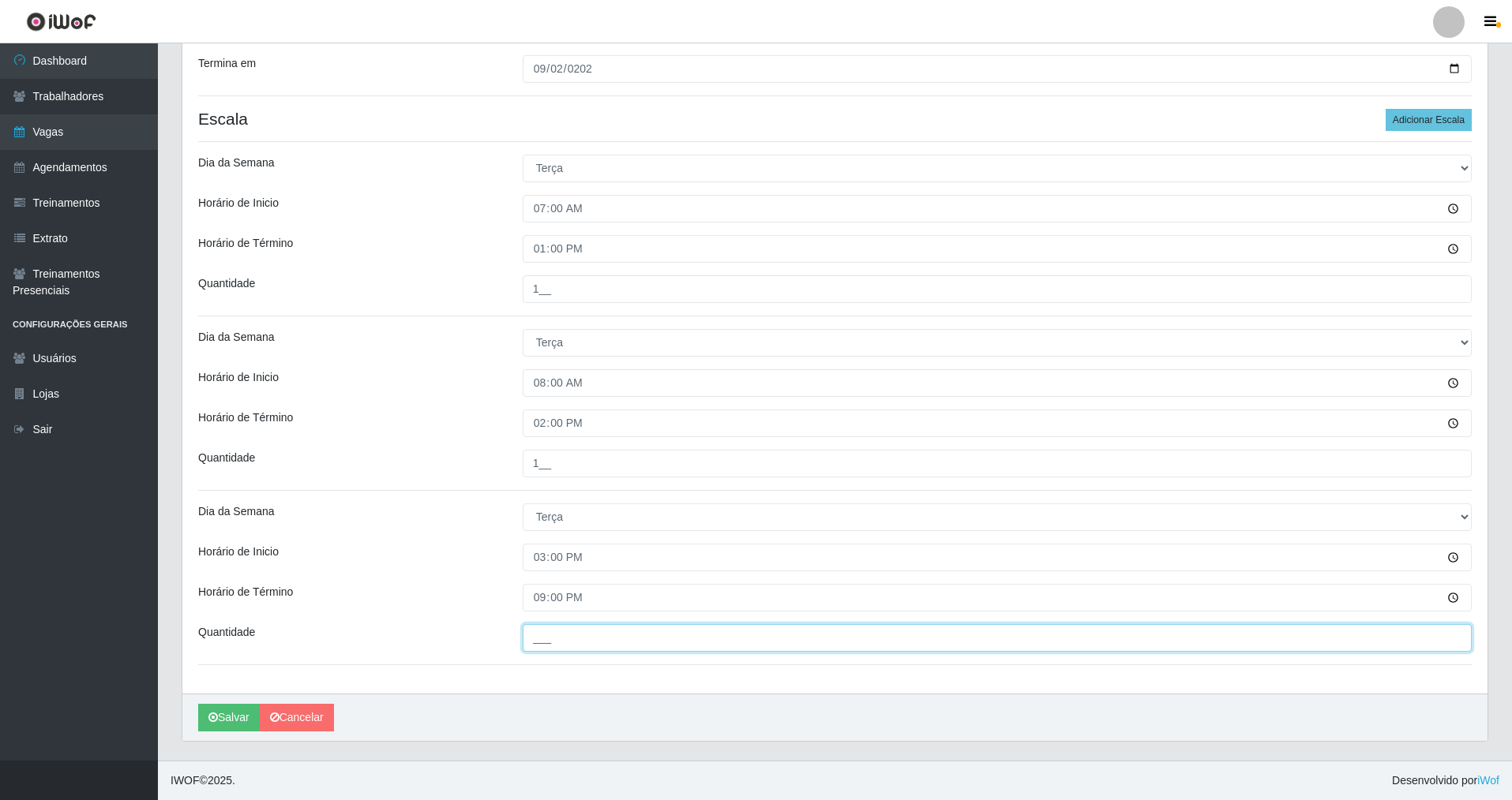
click at [531, 631] on input "___" at bounding box center [997, 638] width 949 height 27
type input "1__"
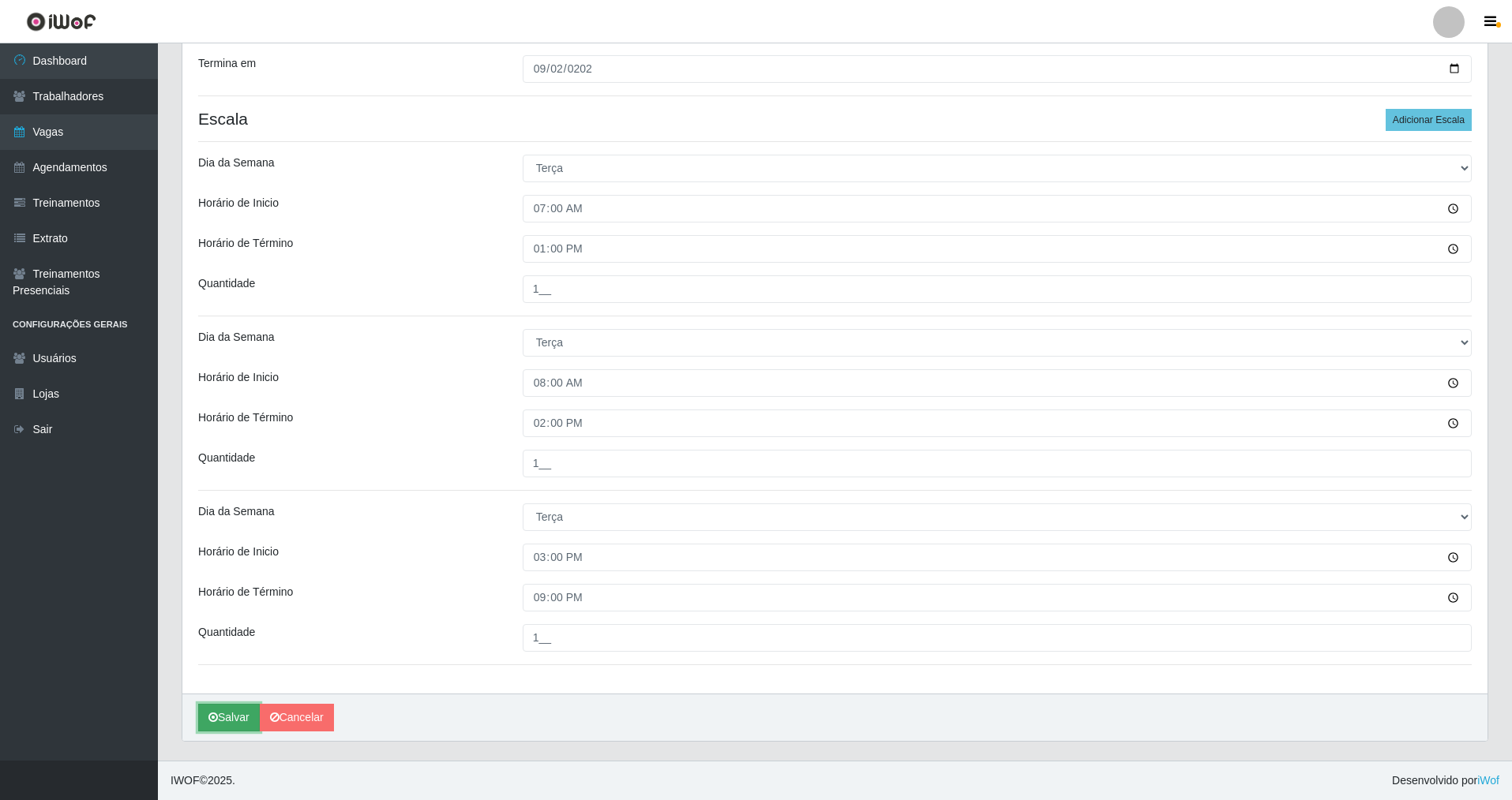
click at [220, 714] on button "Salvar" at bounding box center [229, 718] width 61 height 27
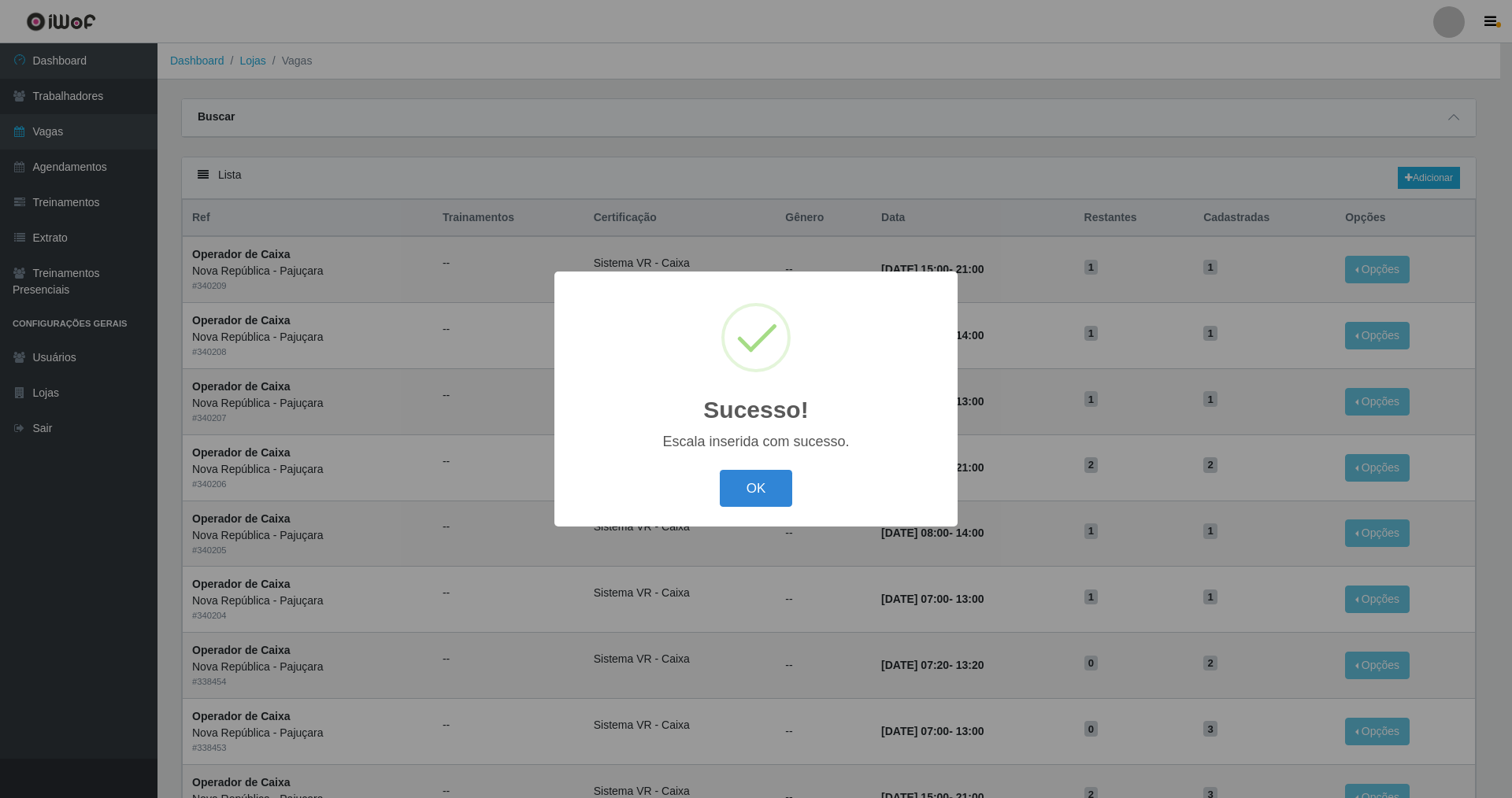
drag, startPoint x: 755, startPoint y: 490, endPoint x: 984, endPoint y: 279, distance: 311.4
click at [754, 482] on button "OK" at bounding box center [756, 488] width 73 height 37
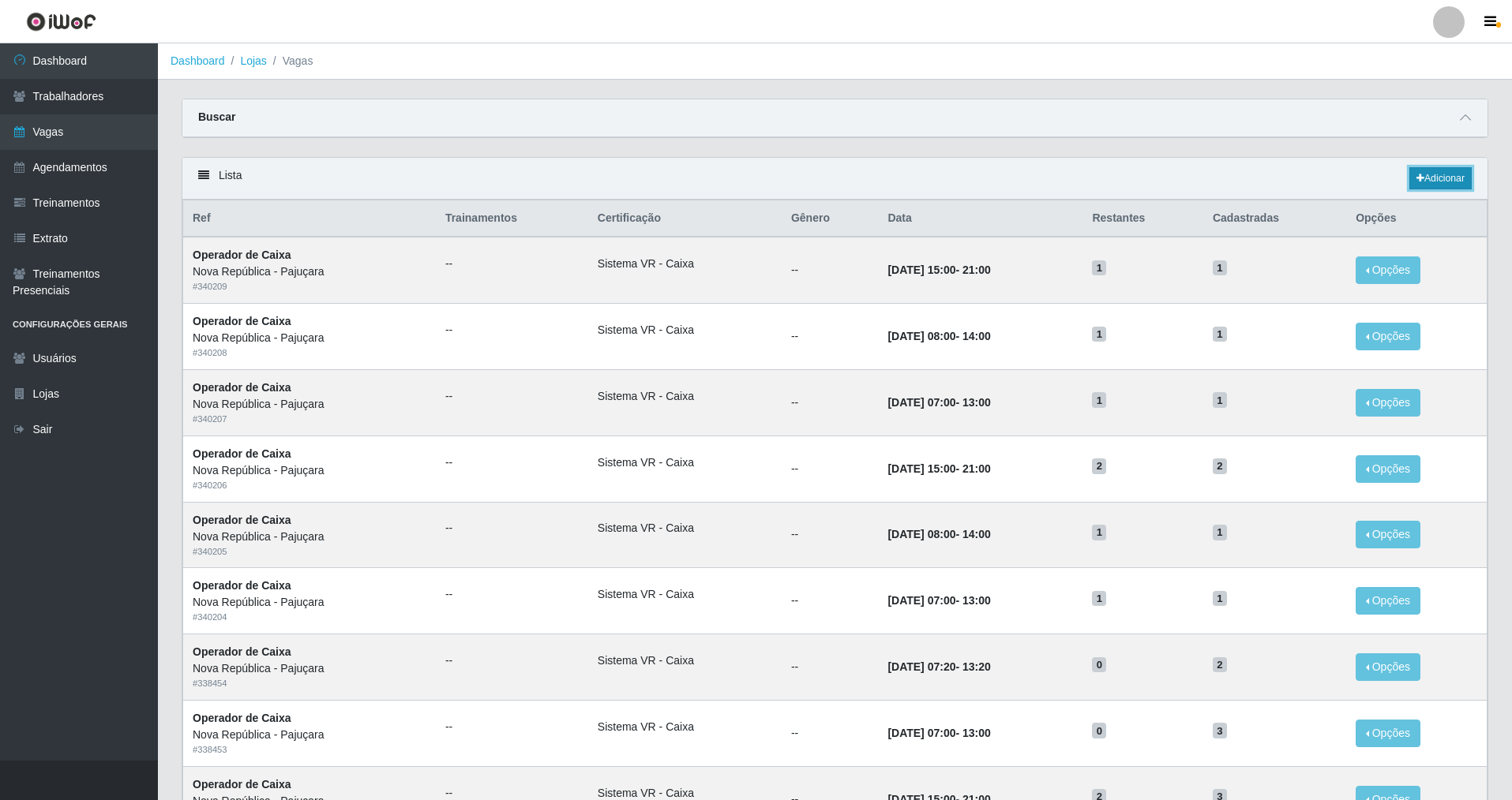
click at [1437, 174] on link "Adicionar" at bounding box center [1440, 178] width 62 height 22
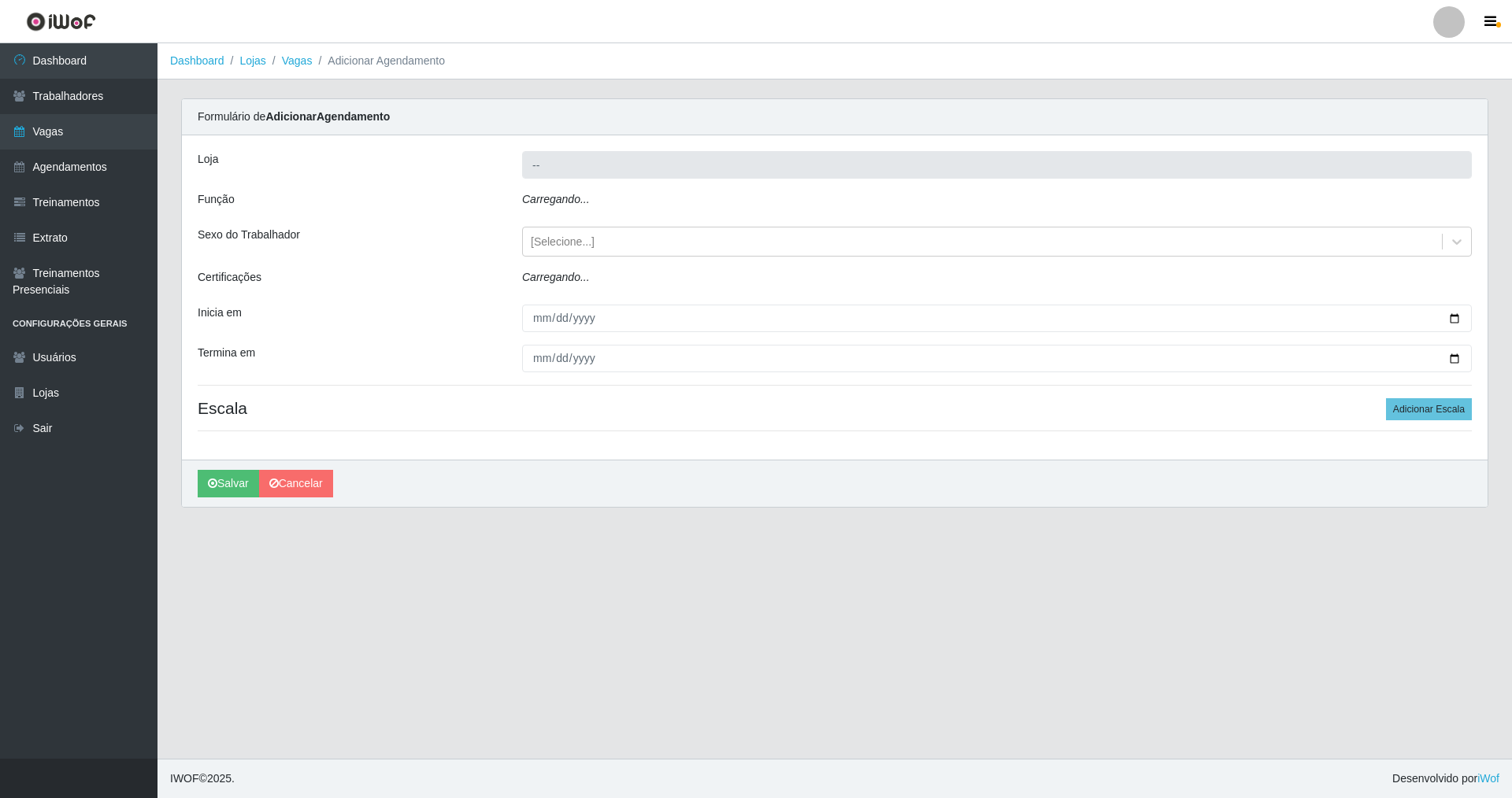
type input "Nova República - Pajuçara"
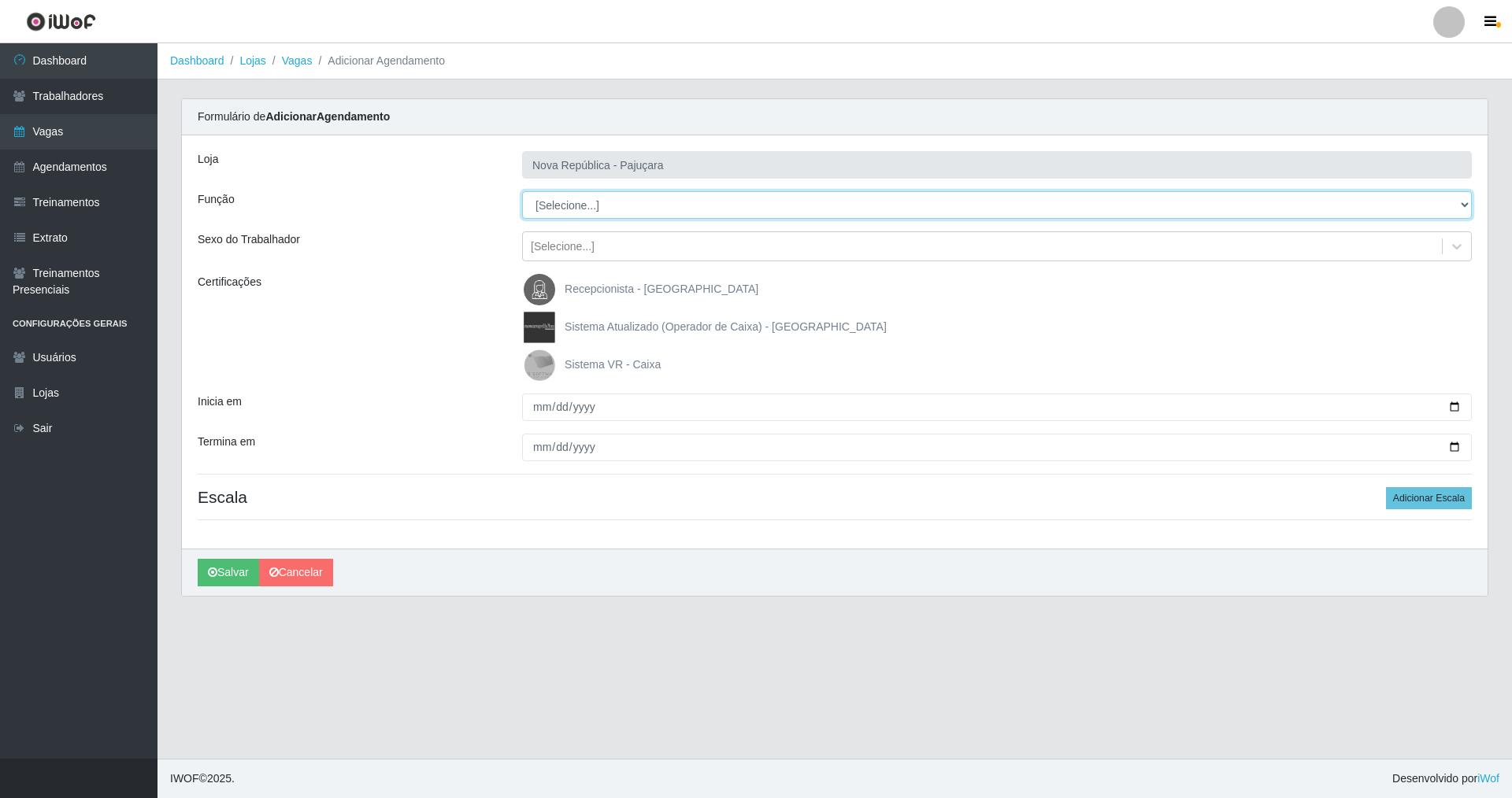
drag, startPoint x: 1465, startPoint y: 210, endPoint x: 1357, endPoint y: 209, distance: 108.0
click at [1379, 209] on select "[Selecione...] Balconista Operador de Caixa Repositor" at bounding box center [996, 205] width 950 height 27
select select "22"
click at [522, 192] on select "[Selecione...] Balconista Operador de Caixa Repositor" at bounding box center [996, 205] width 950 height 27
click at [534, 366] on img at bounding box center [542, 365] width 38 height 31
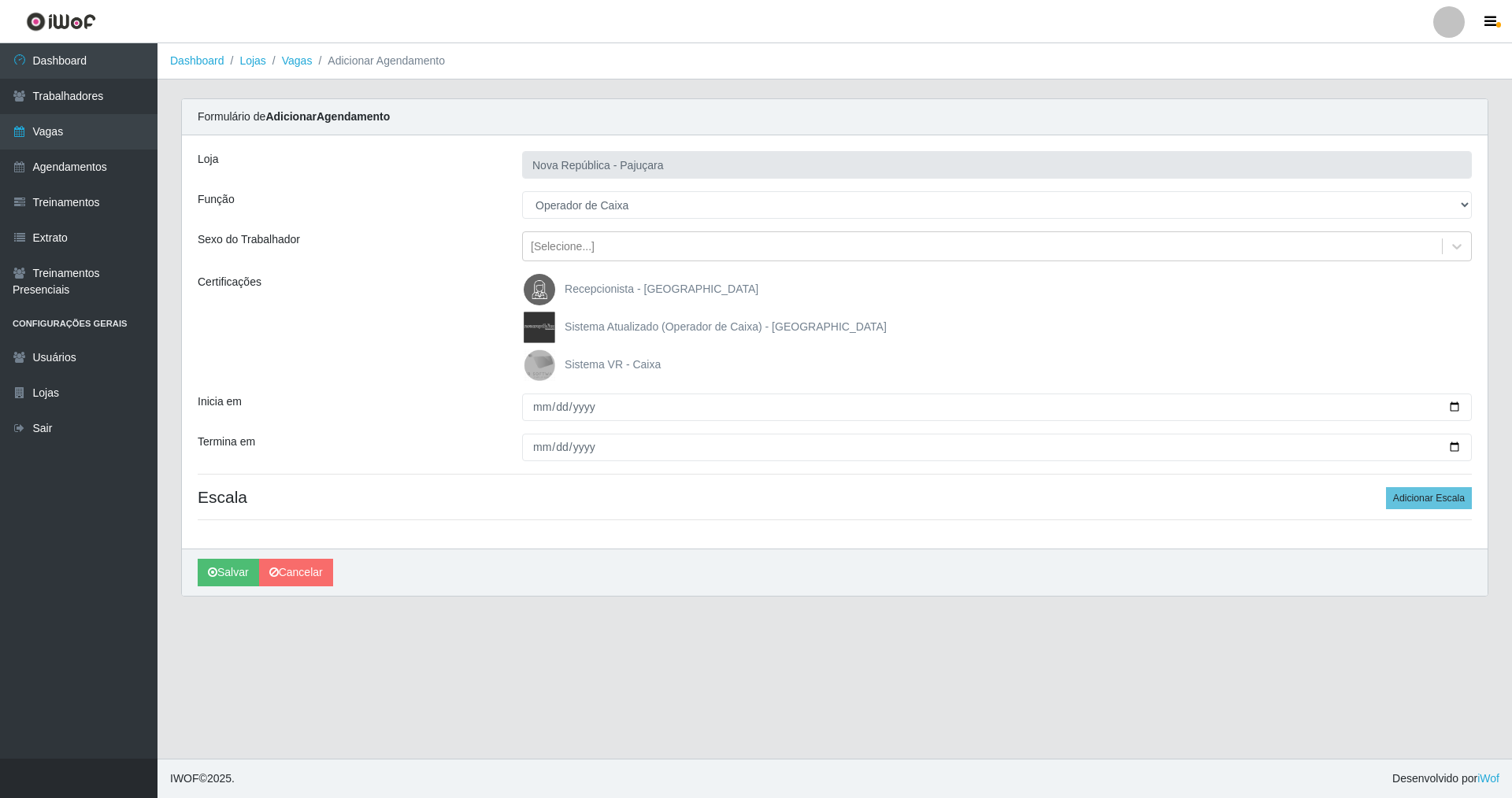
click at [0, 0] on input "Sistema VR - Caixa" at bounding box center [0, 0] width 0 height 0
click at [535, 402] on input "Inicia em" at bounding box center [996, 407] width 950 height 27
type input "[DATE]"
click at [522, 452] on div at bounding box center [996, 448] width 973 height 27
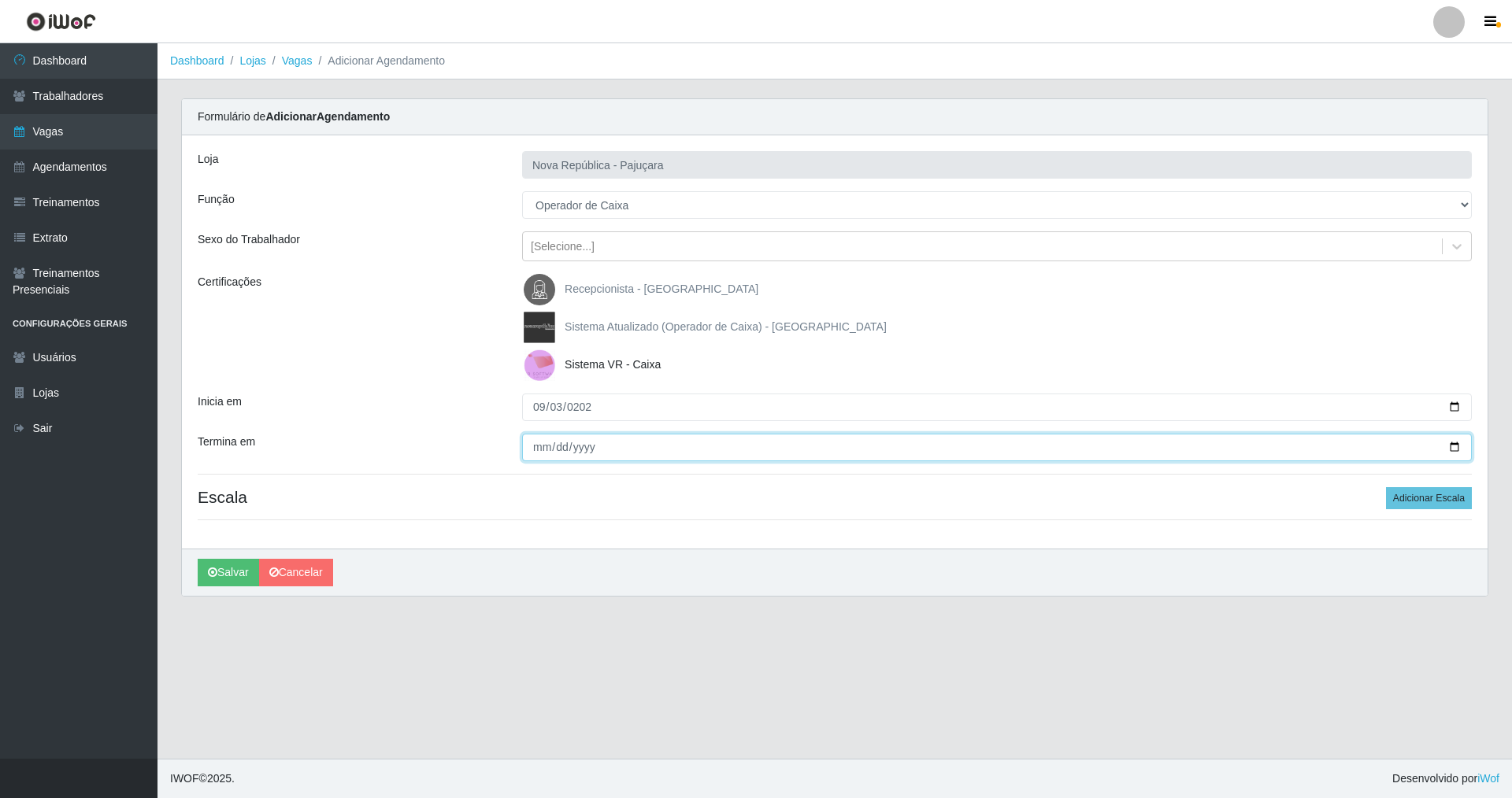
click at [529, 451] on input "Termina em" at bounding box center [996, 448] width 950 height 27
type input "[DATE]"
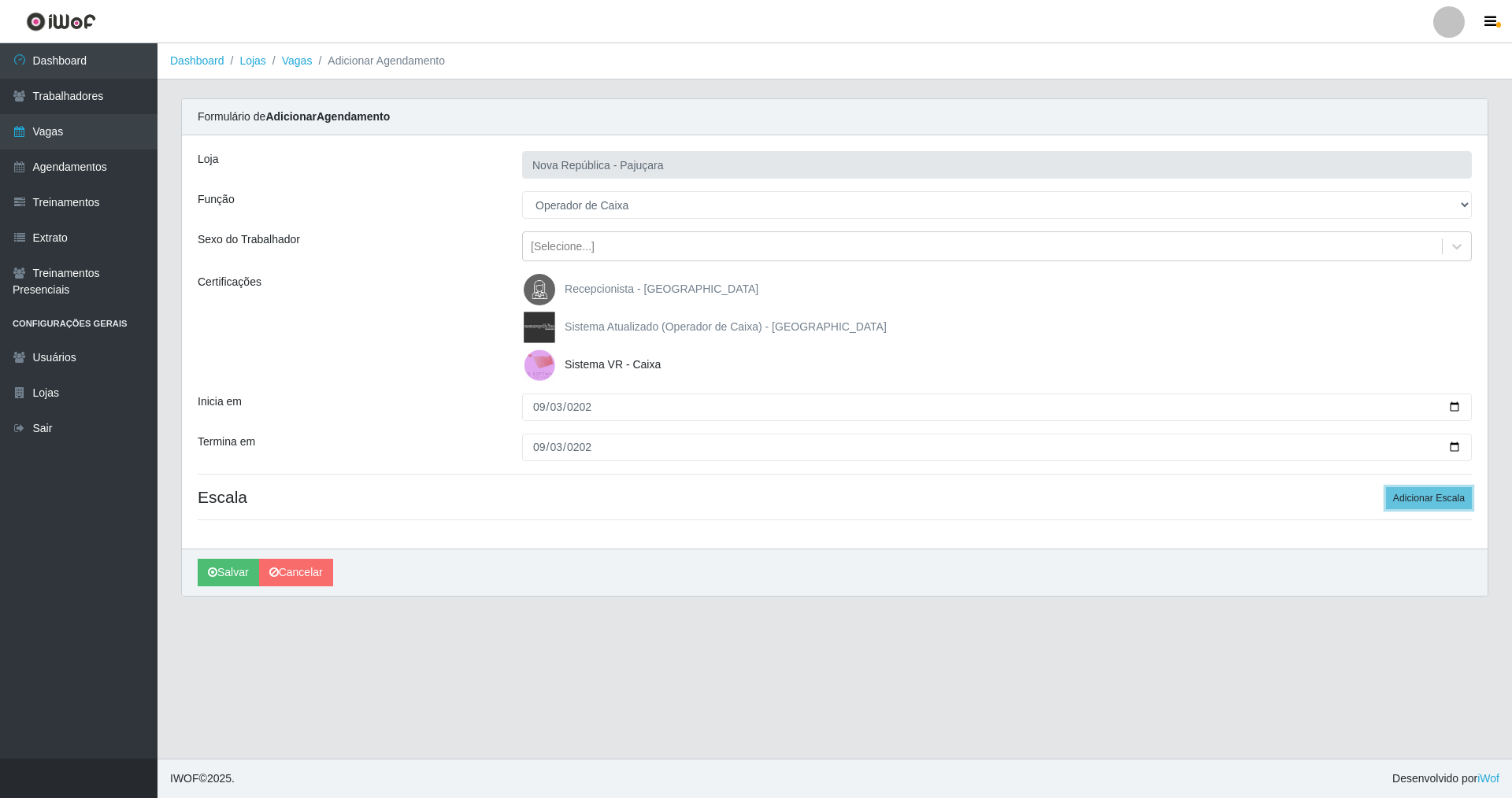
drag, startPoint x: 1398, startPoint y: 499, endPoint x: 888, endPoint y: 467, distance: 511.0
click at [1340, 484] on div "Loja Nova República - Pajuçara Função [Selecione...] Balconista Operador de Cai…" at bounding box center [835, 341] width 1305 height 413
click at [1426, 494] on button "Adicionar Escala" at bounding box center [1428, 498] width 86 height 22
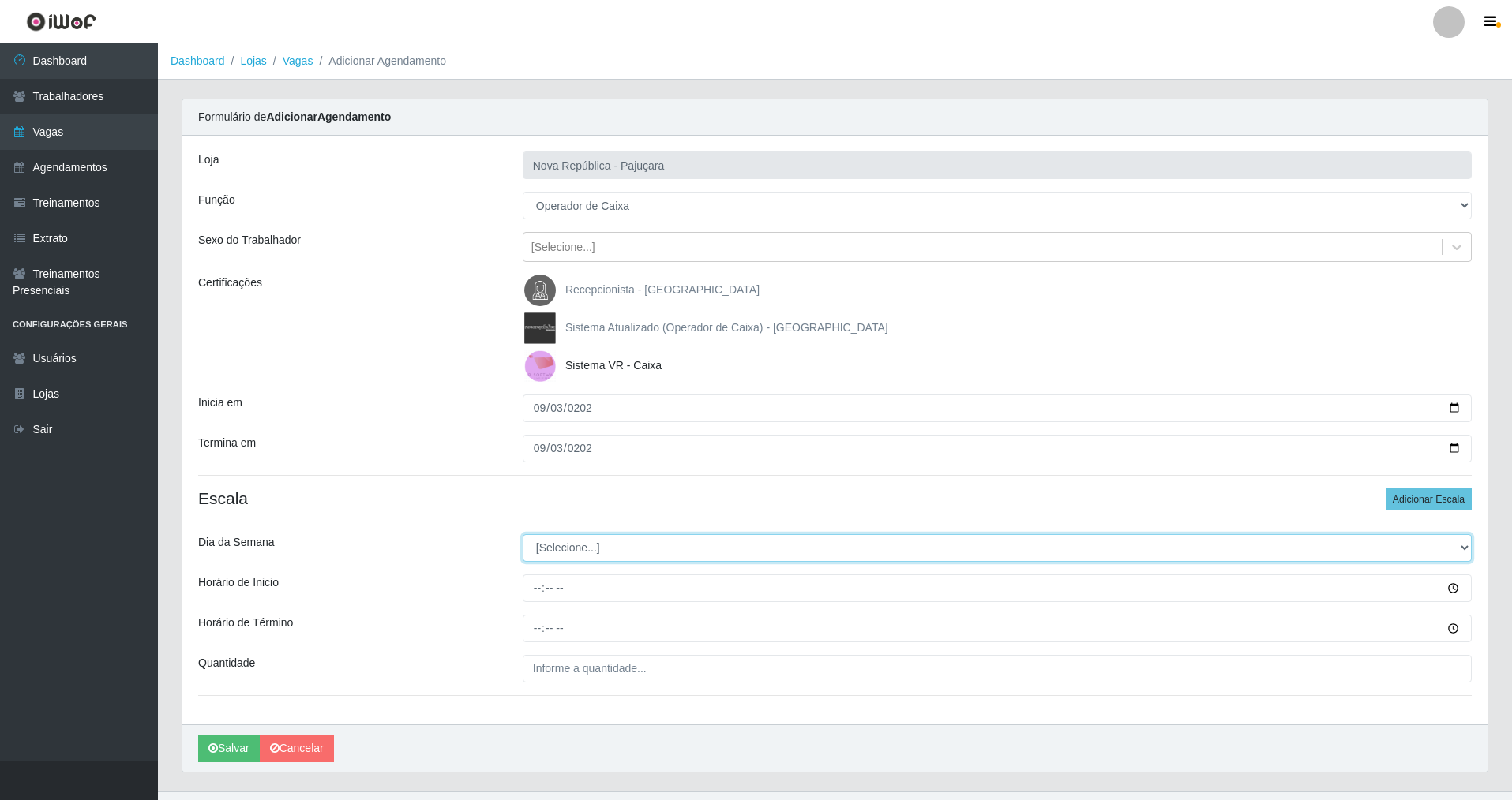
drag, startPoint x: 1460, startPoint y: 545, endPoint x: 1184, endPoint y: 559, distance: 276.4
click at [1316, 545] on select "[Selecione...] Segunda Terça Quarta Quinta Sexta Sábado Domingo" at bounding box center [997, 548] width 949 height 27
select select "3"
click at [523, 534] on select "[Selecione...] Segunda Terça Quarta Quinta Sexta Sábado Domingo" at bounding box center [997, 548] width 949 height 27
click at [527, 598] on input "Horário de Inicio" at bounding box center [997, 588] width 949 height 27
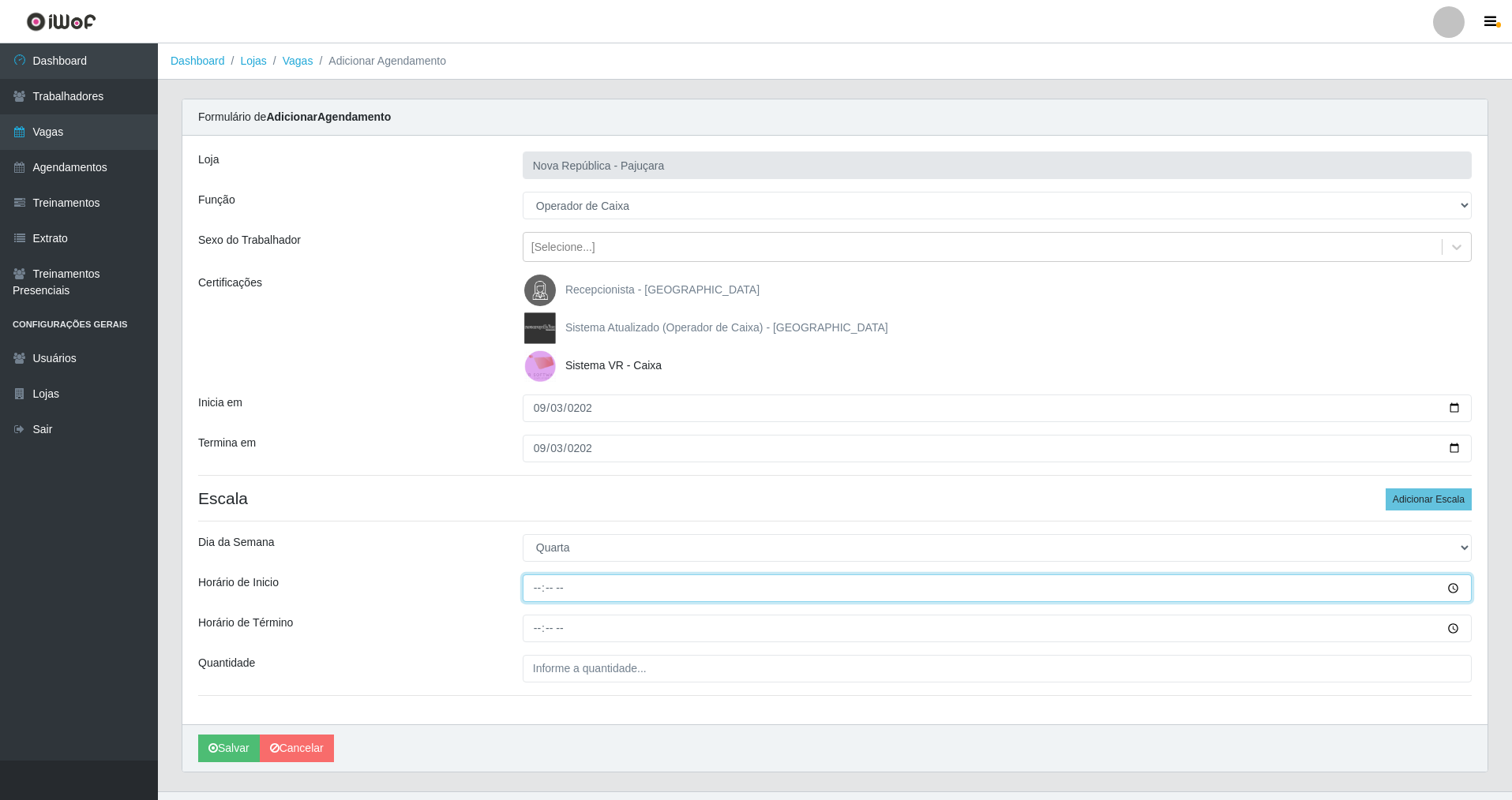
type input "07:00"
click at [538, 630] on input "Horário de Término" at bounding box center [997, 628] width 949 height 27
type input "13:00"
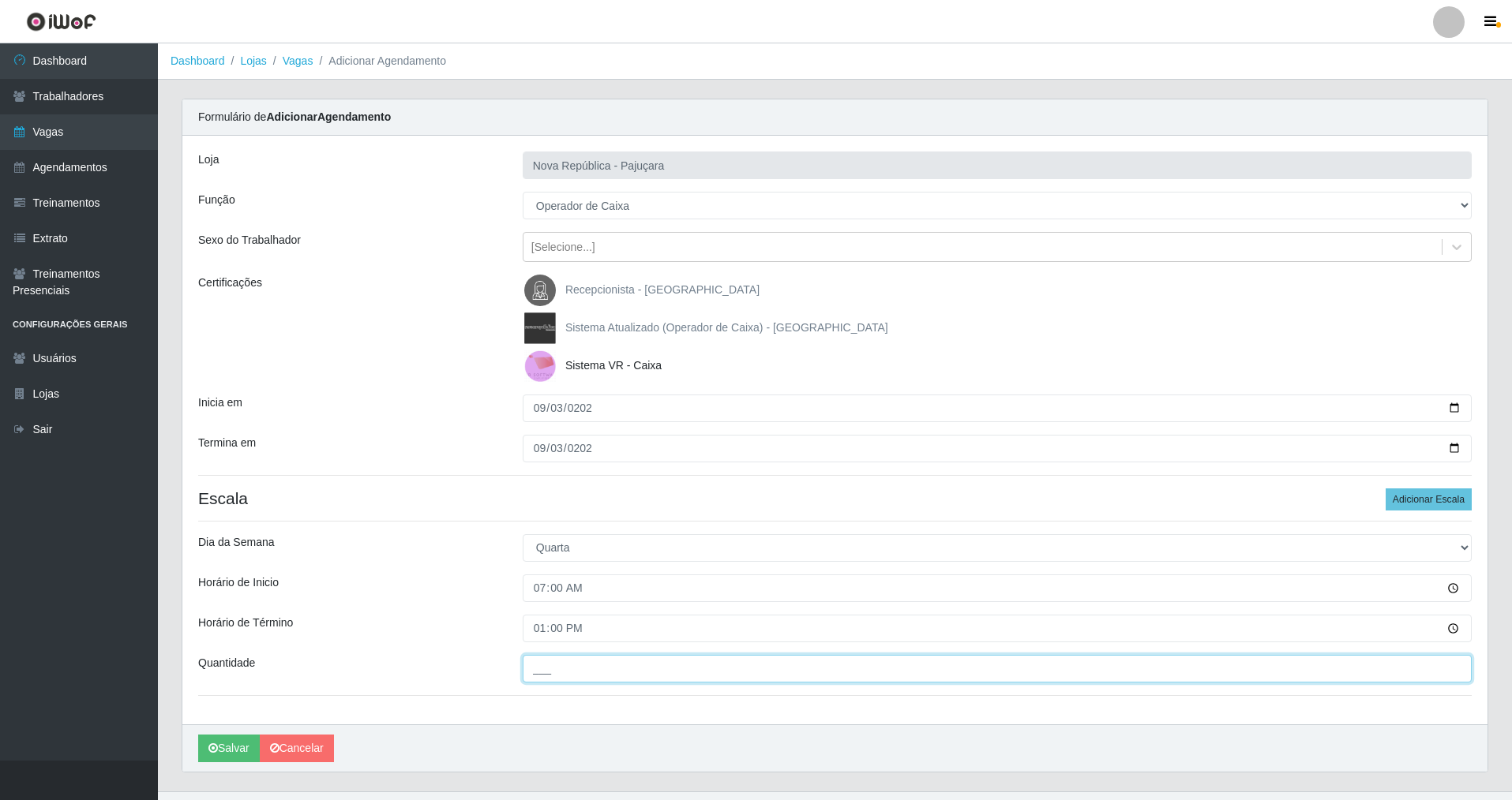
click at [540, 676] on input "___" at bounding box center [997, 668] width 949 height 27
type input "1__"
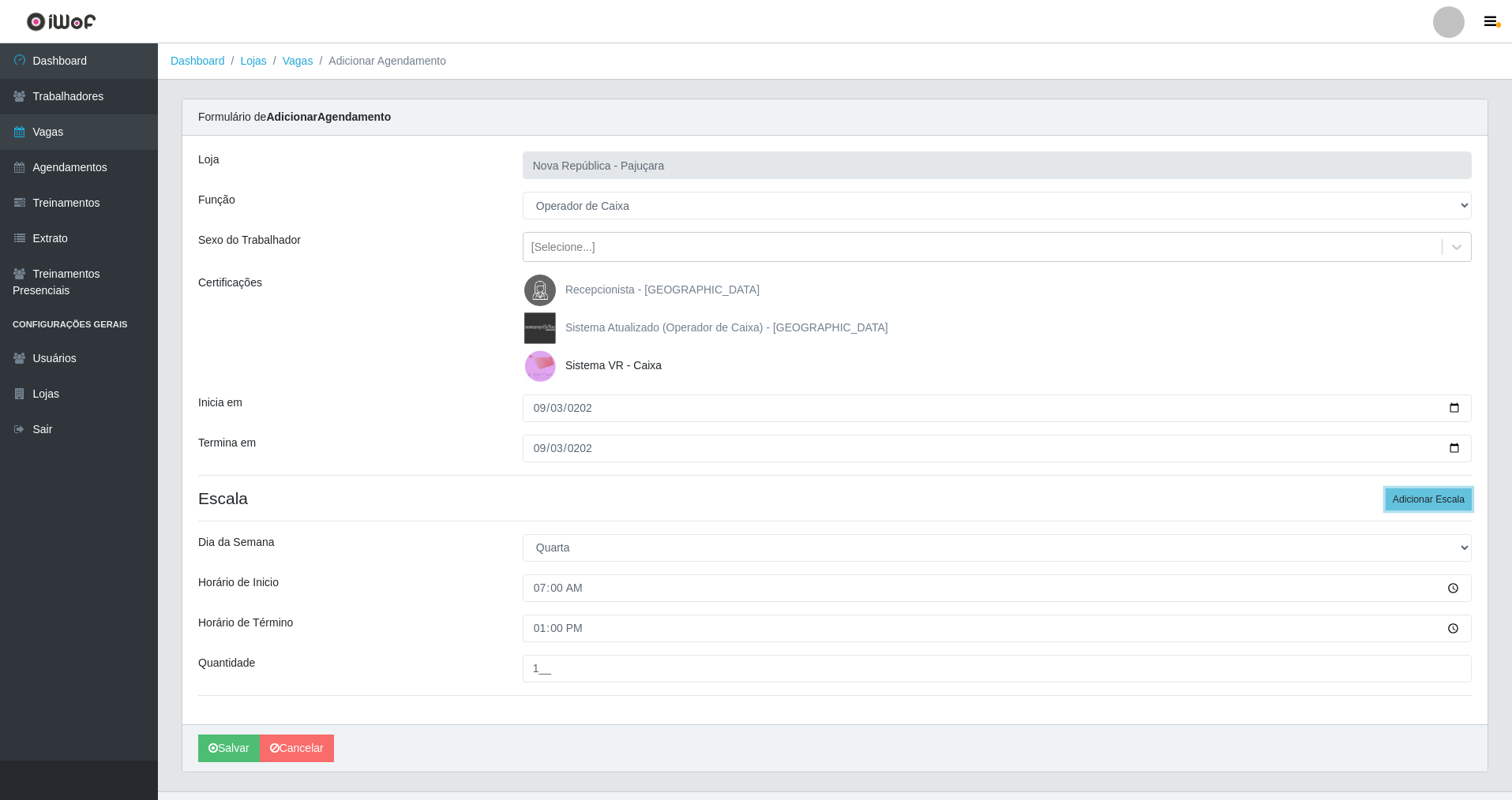
drag, startPoint x: 1415, startPoint y: 498, endPoint x: 1515, endPoint y: 536, distance: 107.0
click at [1420, 498] on button "Adicionar Escala" at bounding box center [1428, 499] width 86 height 22
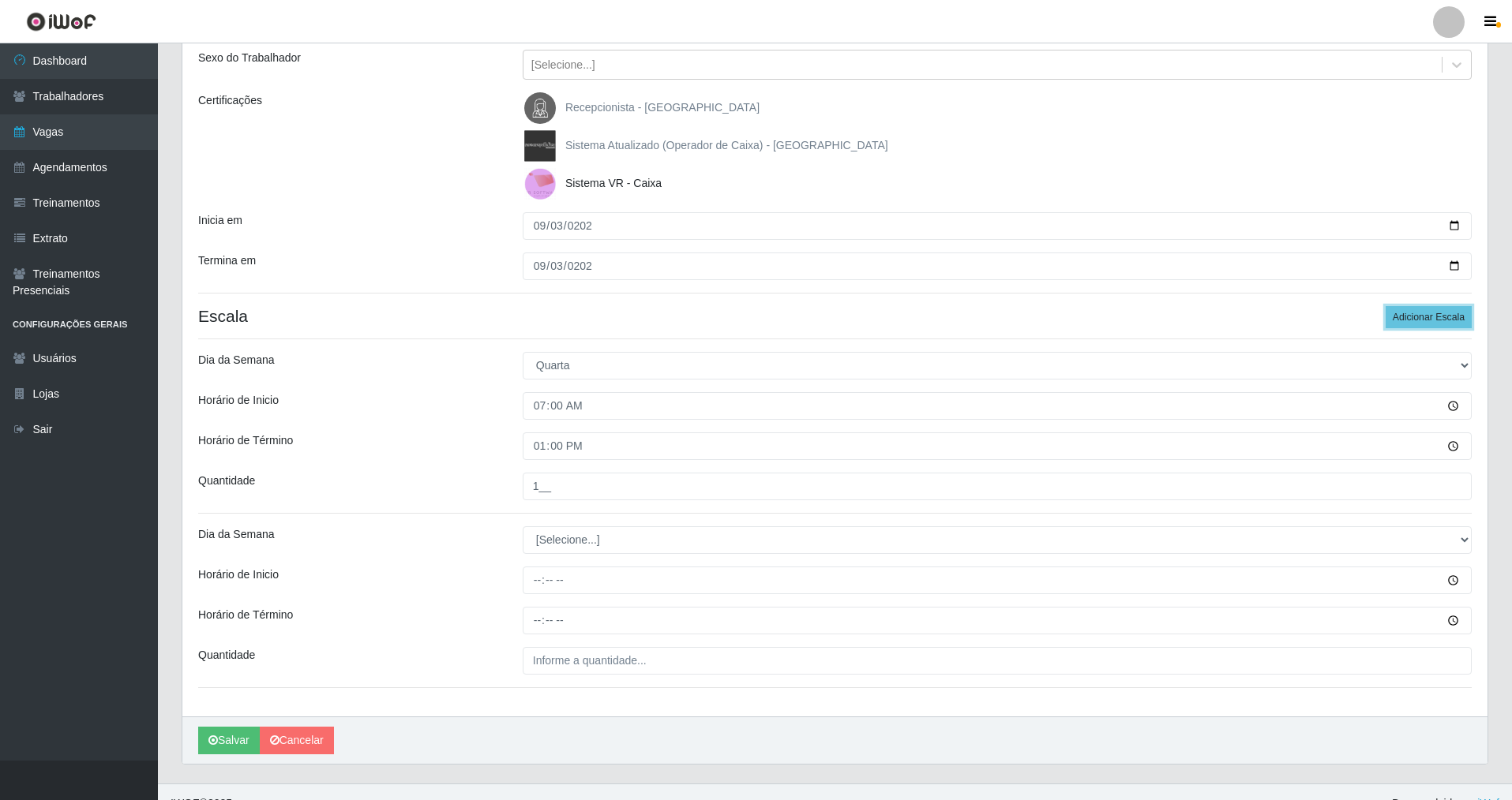
scroll to position [173, 0]
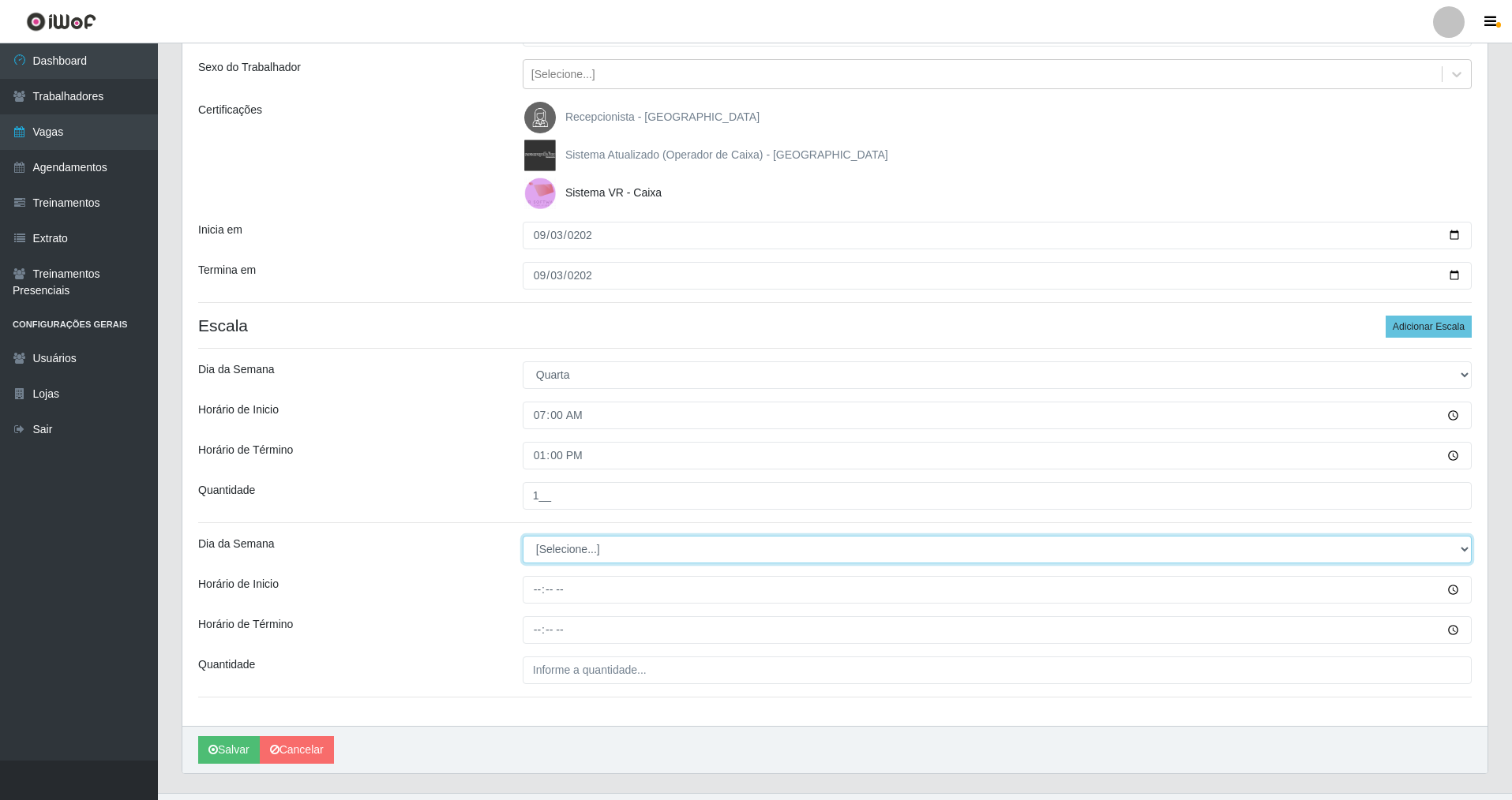
drag, startPoint x: 1455, startPoint y: 555, endPoint x: 1410, endPoint y: 560, distance: 45.3
click at [1426, 557] on select "[Selecione...] Segunda Terça Quarta Quinta Sexta Sábado Domingo" at bounding box center [997, 550] width 949 height 27
select select "3"
click at [523, 536] on select "[Selecione...] Segunda Terça Quarta Quinta Sexta Sábado Domingo" at bounding box center [997, 550] width 949 height 27
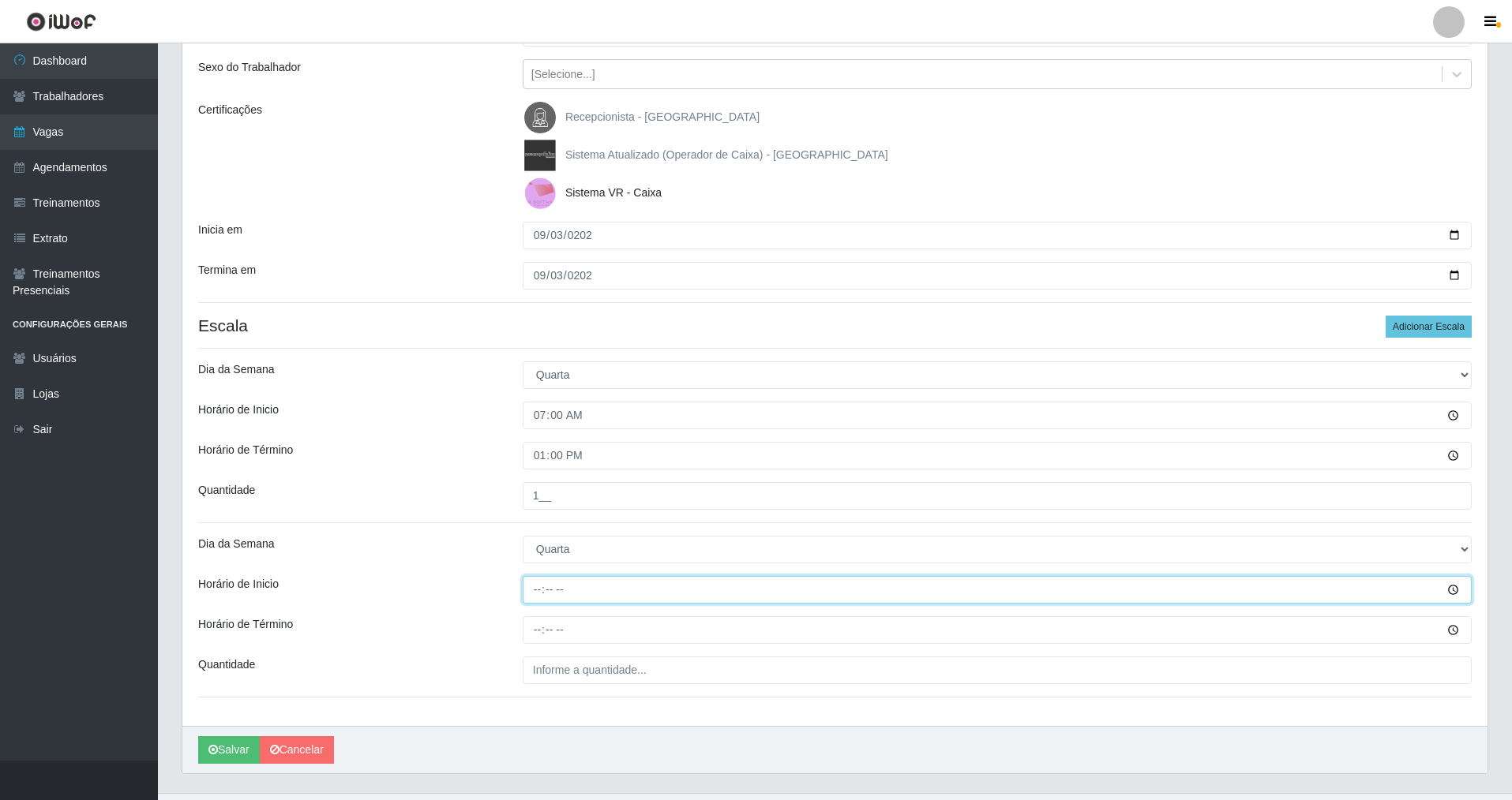
click at [544, 598] on input "Horário de Inicio" at bounding box center [997, 589] width 949 height 27
type input "08:00"
click at [527, 630] on input "Horário de Término" at bounding box center [997, 630] width 949 height 27
type input "14:00"
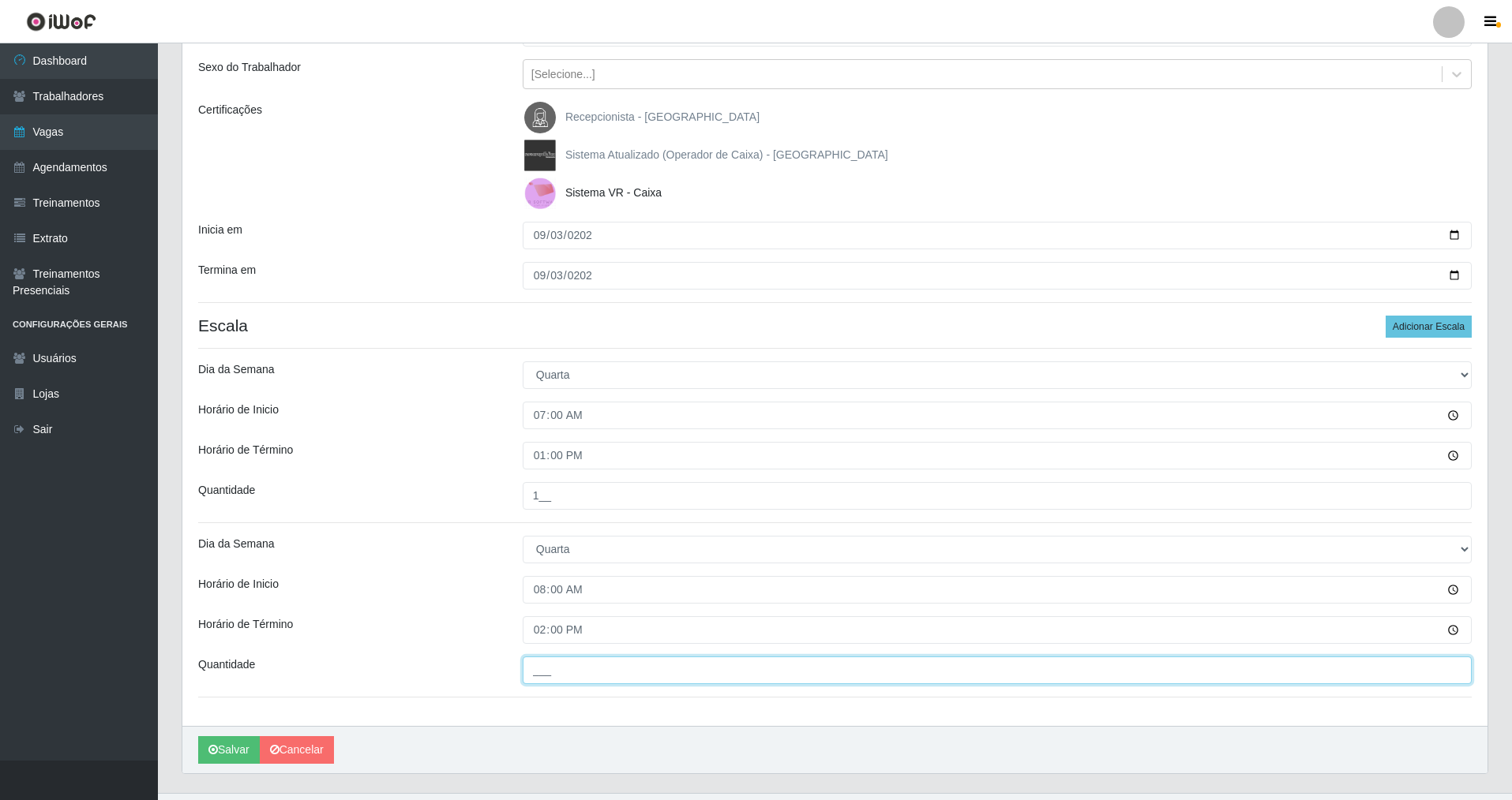
click at [527, 664] on input "___" at bounding box center [997, 670] width 949 height 27
type input "1__"
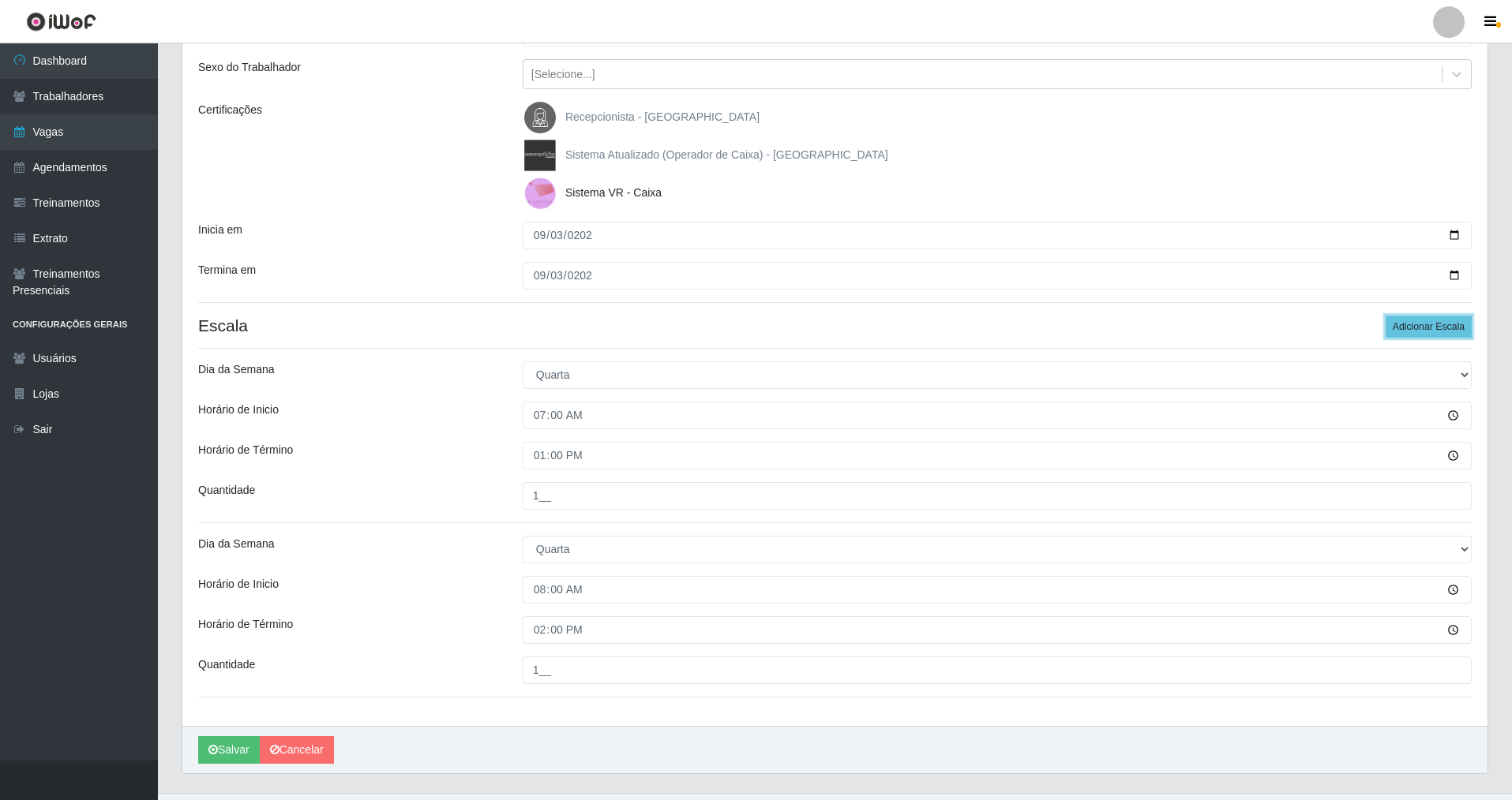
drag, startPoint x: 1426, startPoint y: 329, endPoint x: 1515, endPoint y: 416, distance: 124.5
click at [1430, 329] on button "Adicionar Escala" at bounding box center [1428, 326] width 86 height 22
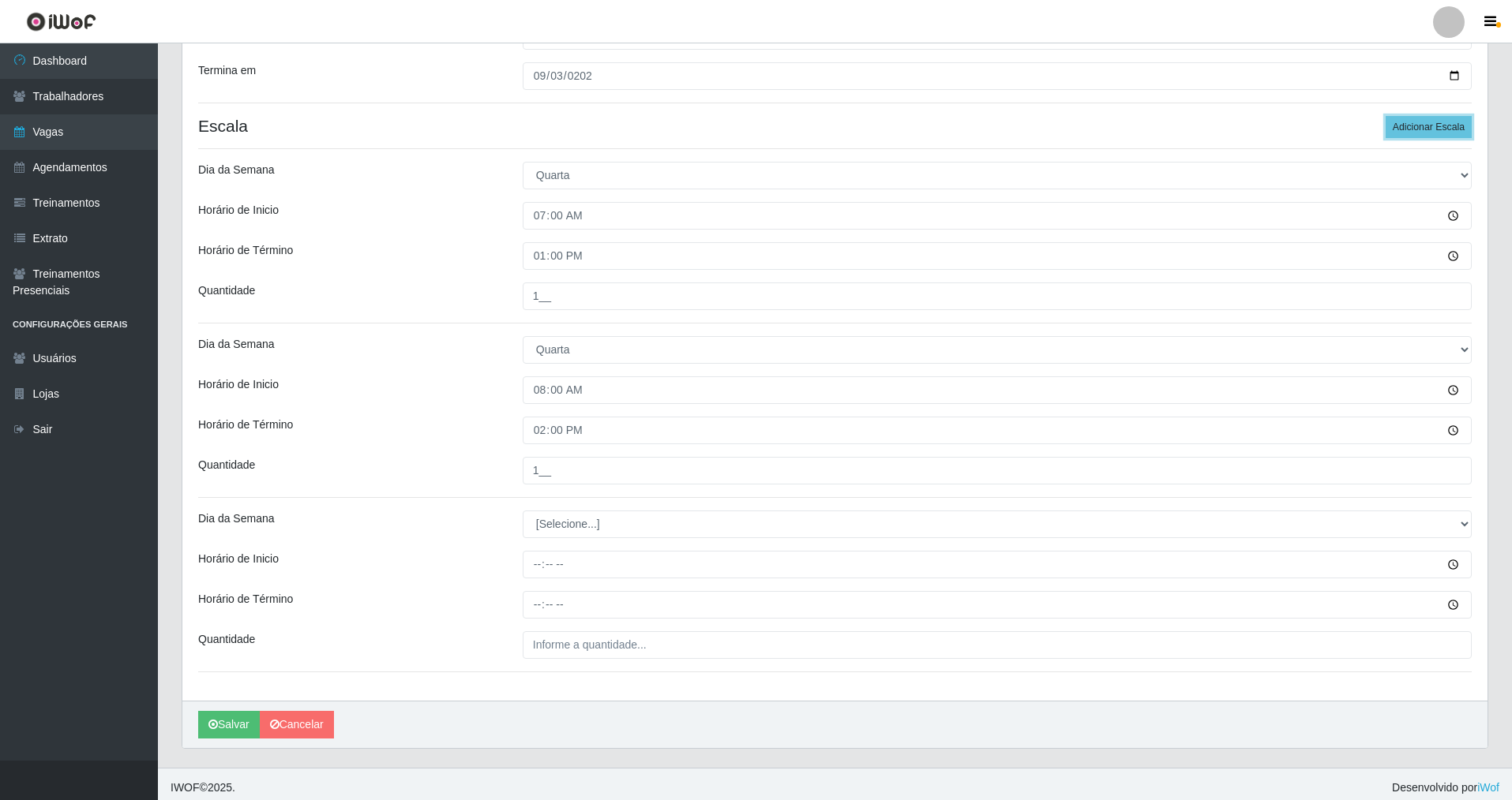
scroll to position [379, 0]
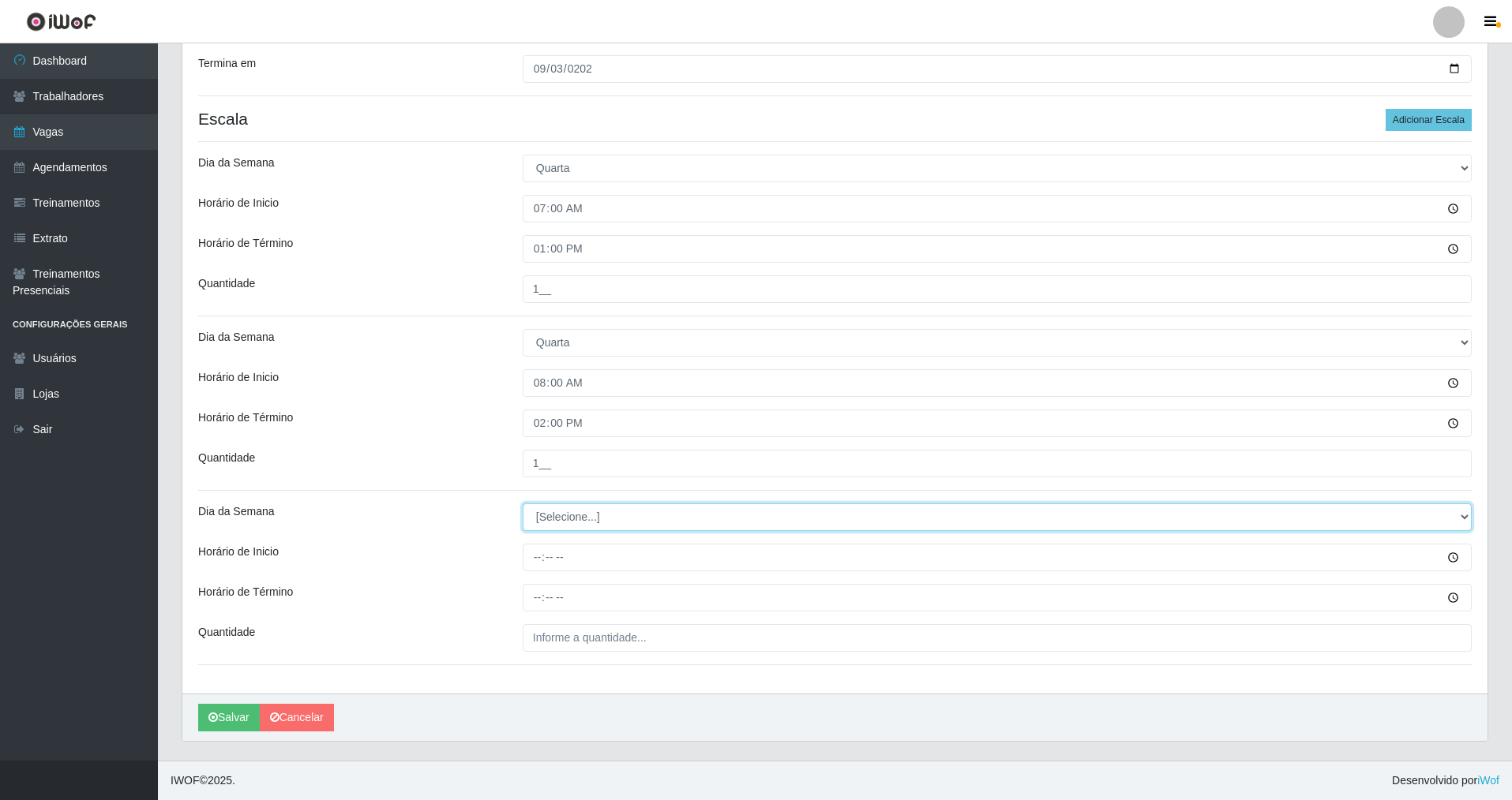
drag, startPoint x: 1454, startPoint y: 520, endPoint x: 1167, endPoint y: 520, distance: 287.0
click at [1388, 520] on select "[Selecione...] Segunda Terça Quarta Quinta Sexta Sábado Domingo" at bounding box center [997, 517] width 949 height 27
select select "3"
click at [523, 504] on select "[Selecione...] Segunda Terça Quarta Quinta Sexta Sábado Domingo" at bounding box center [997, 517] width 949 height 27
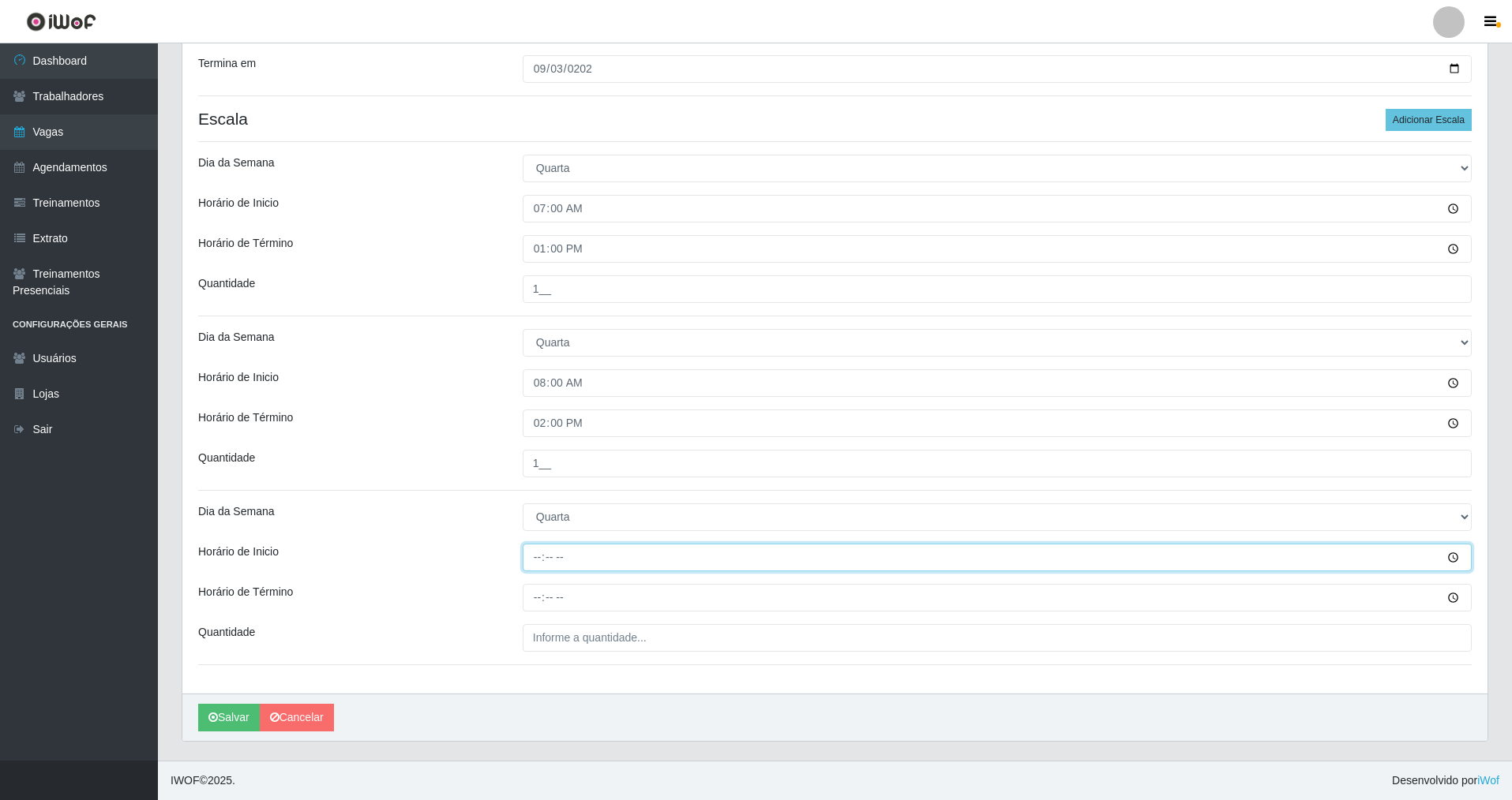
click at [540, 561] on input "Horário de Inicio" at bounding box center [997, 557] width 949 height 27
type input "15:00"
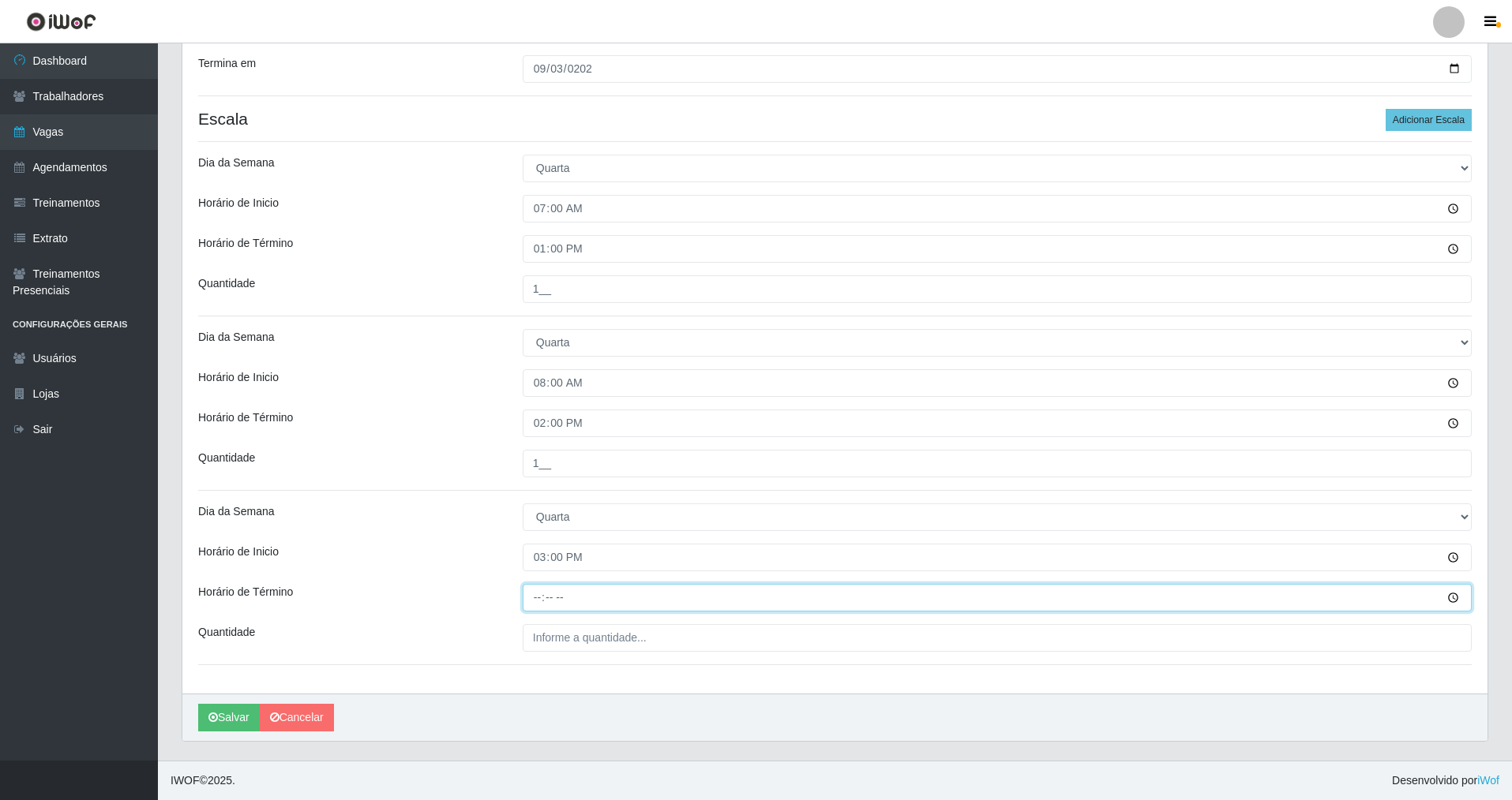
click at [536, 604] on input "Horário de Término" at bounding box center [997, 597] width 949 height 27
type input "21:00"
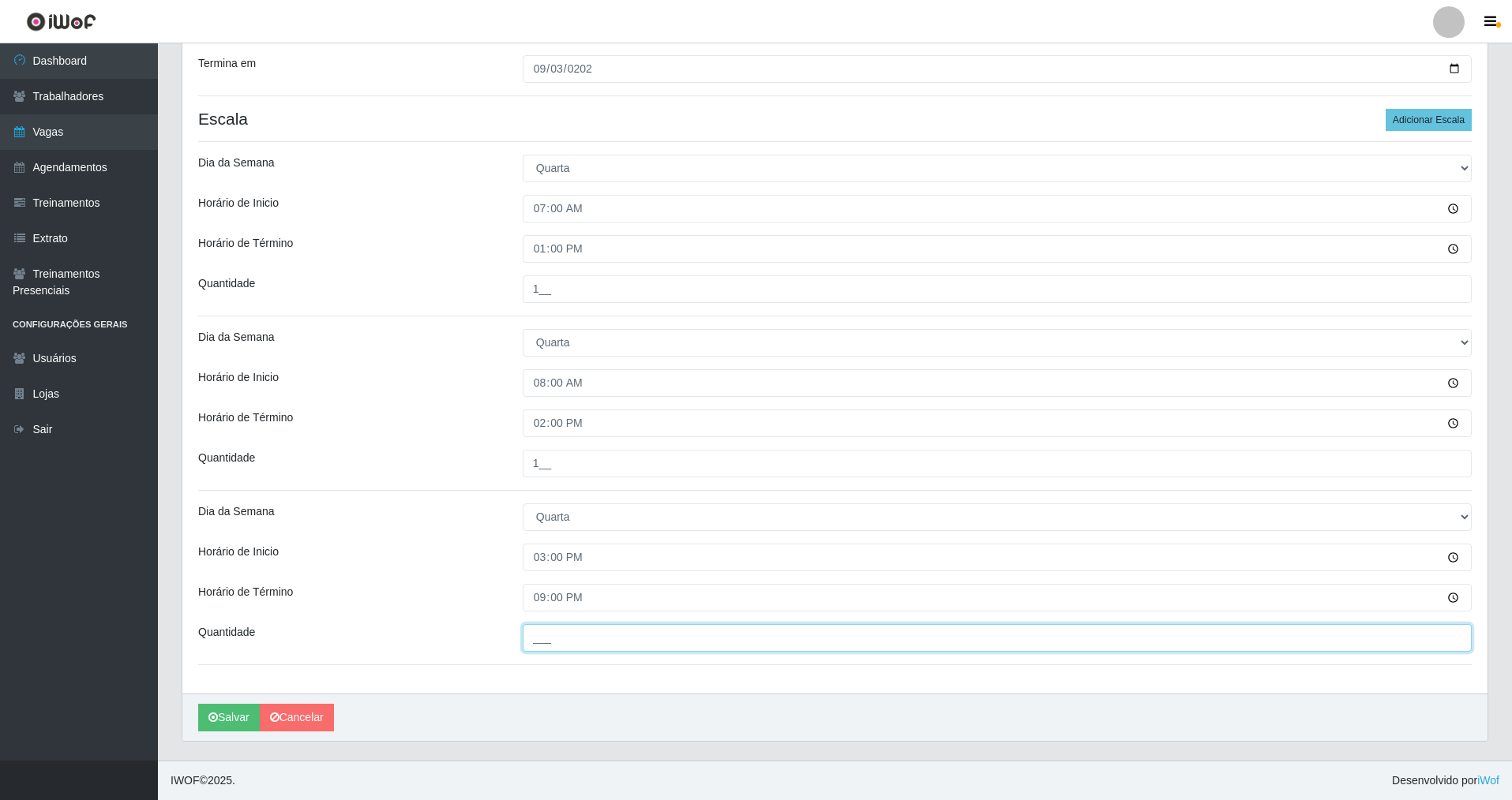
click at [541, 635] on input "___" at bounding box center [997, 638] width 949 height 27
type input "2__"
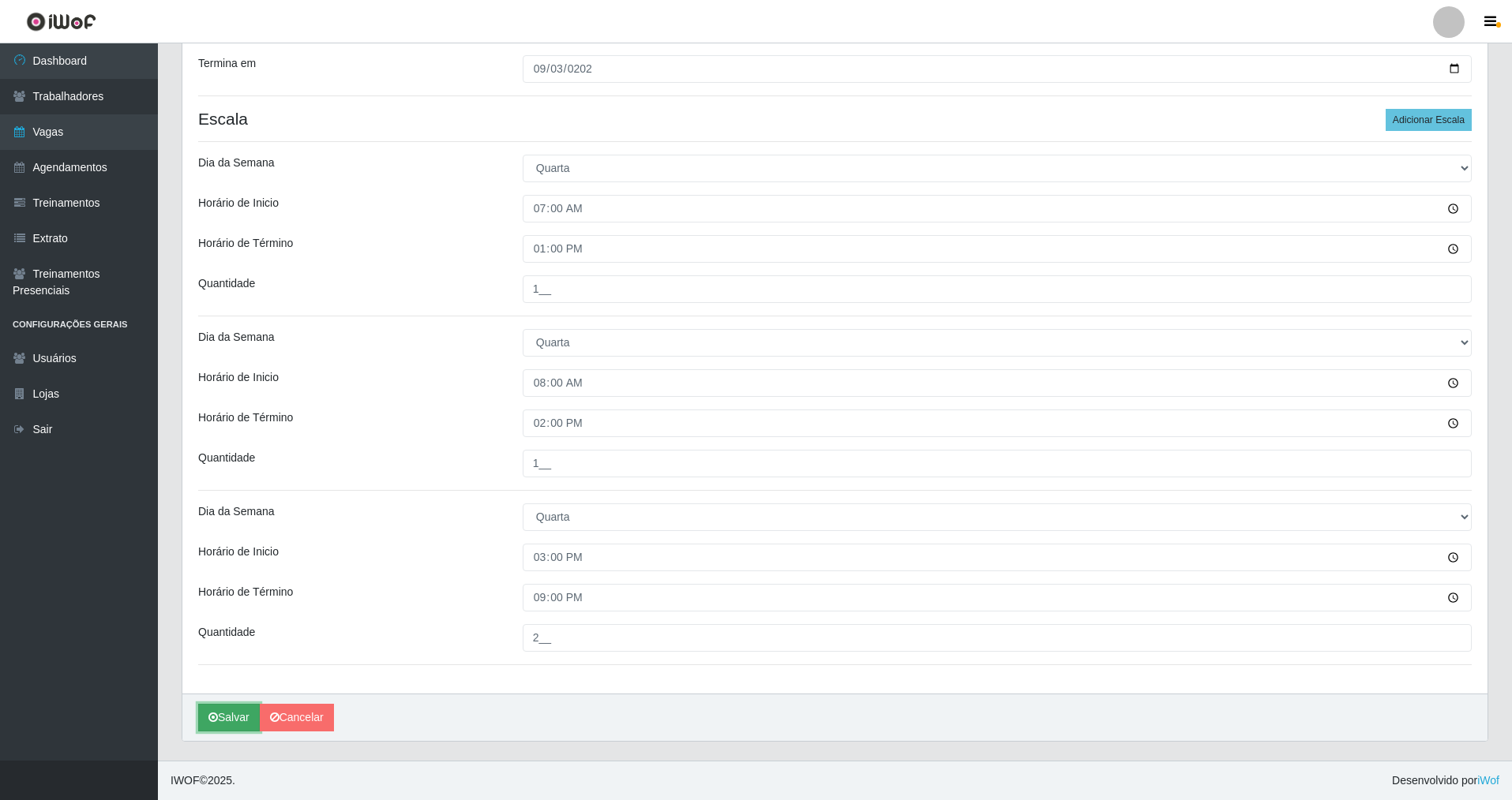
click at [240, 713] on button "Salvar" at bounding box center [229, 718] width 61 height 27
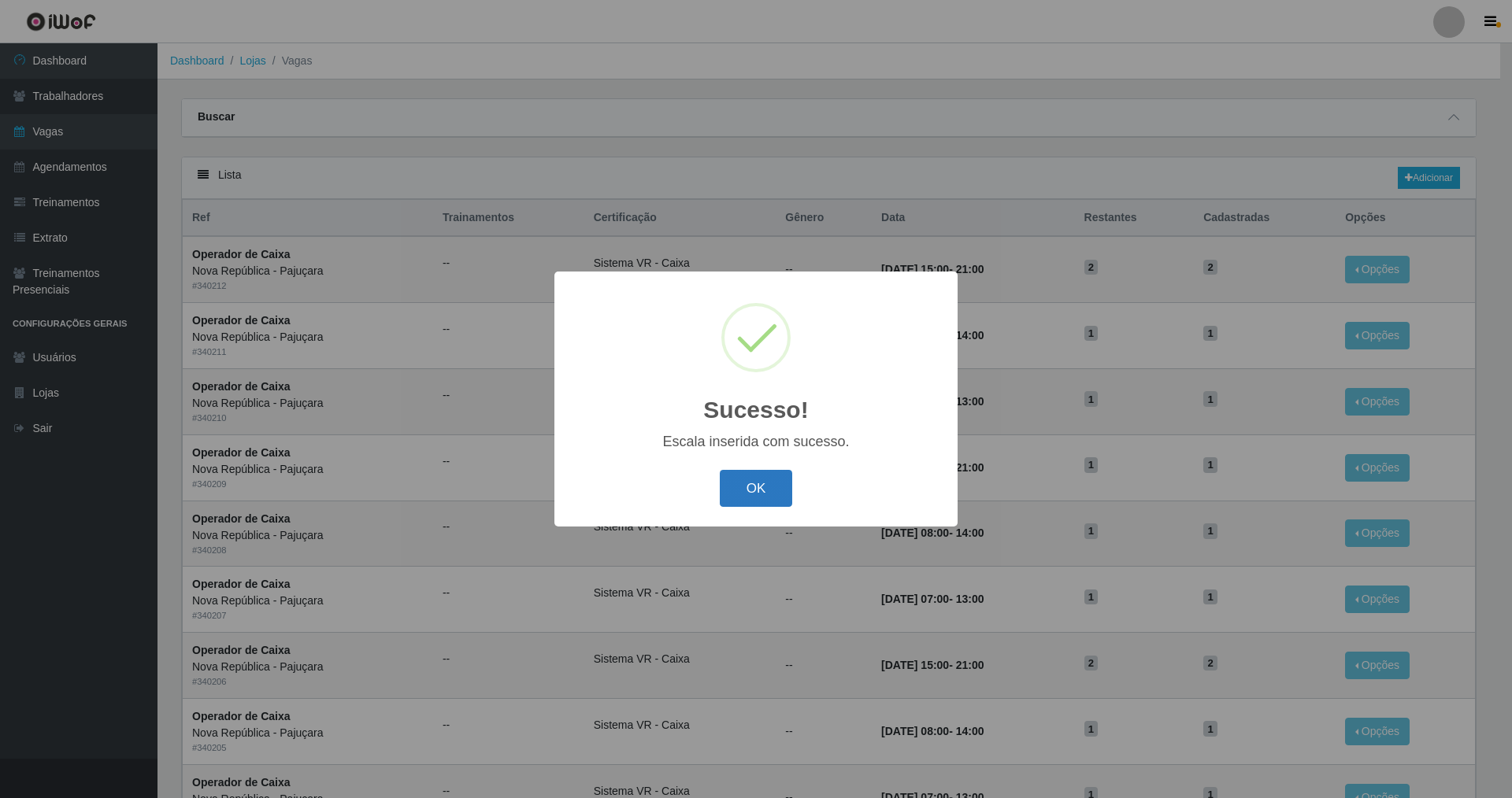
click at [764, 482] on button "OK" at bounding box center [756, 488] width 73 height 37
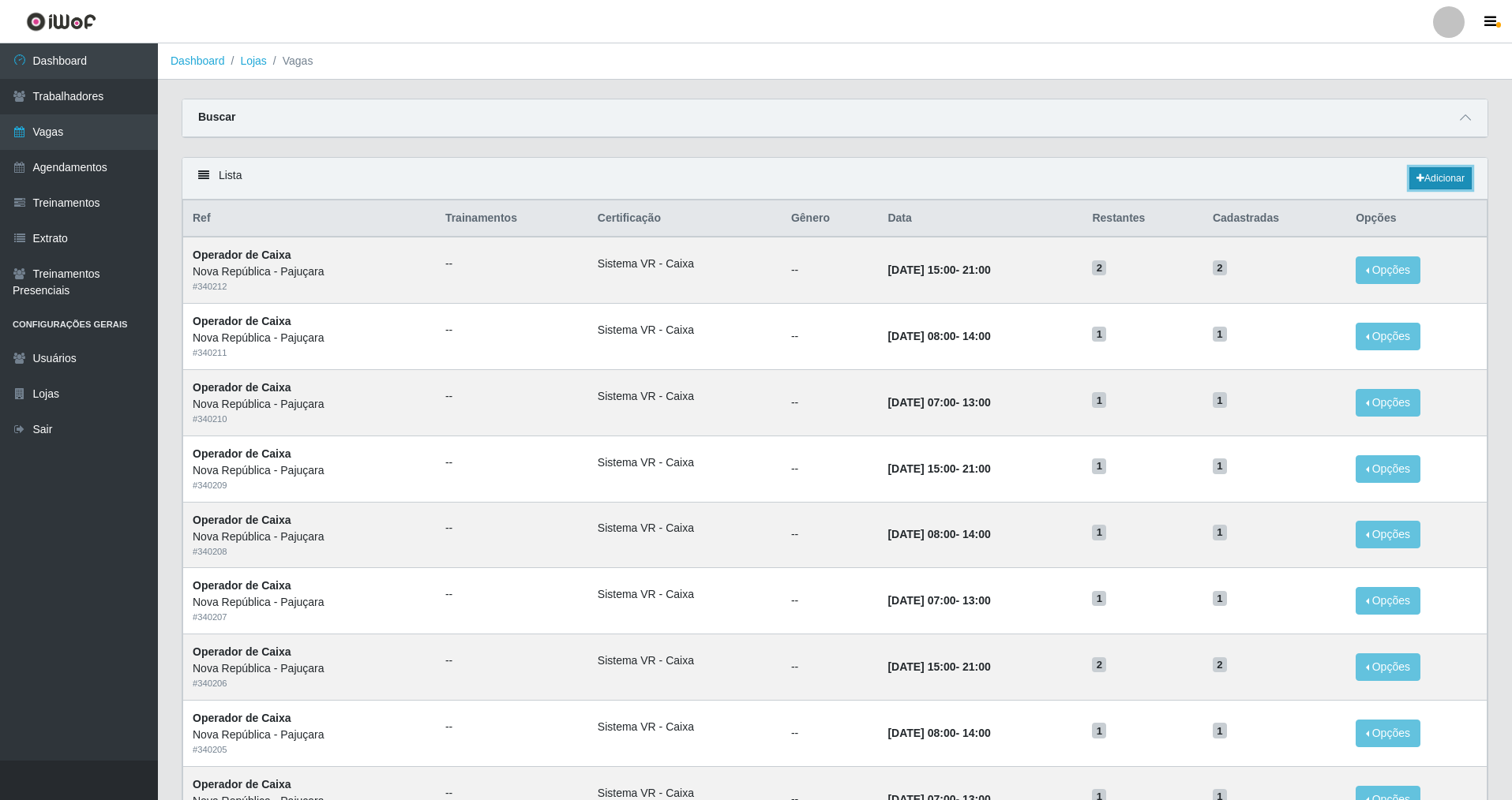
click at [1438, 173] on link "Adicionar" at bounding box center [1440, 178] width 62 height 22
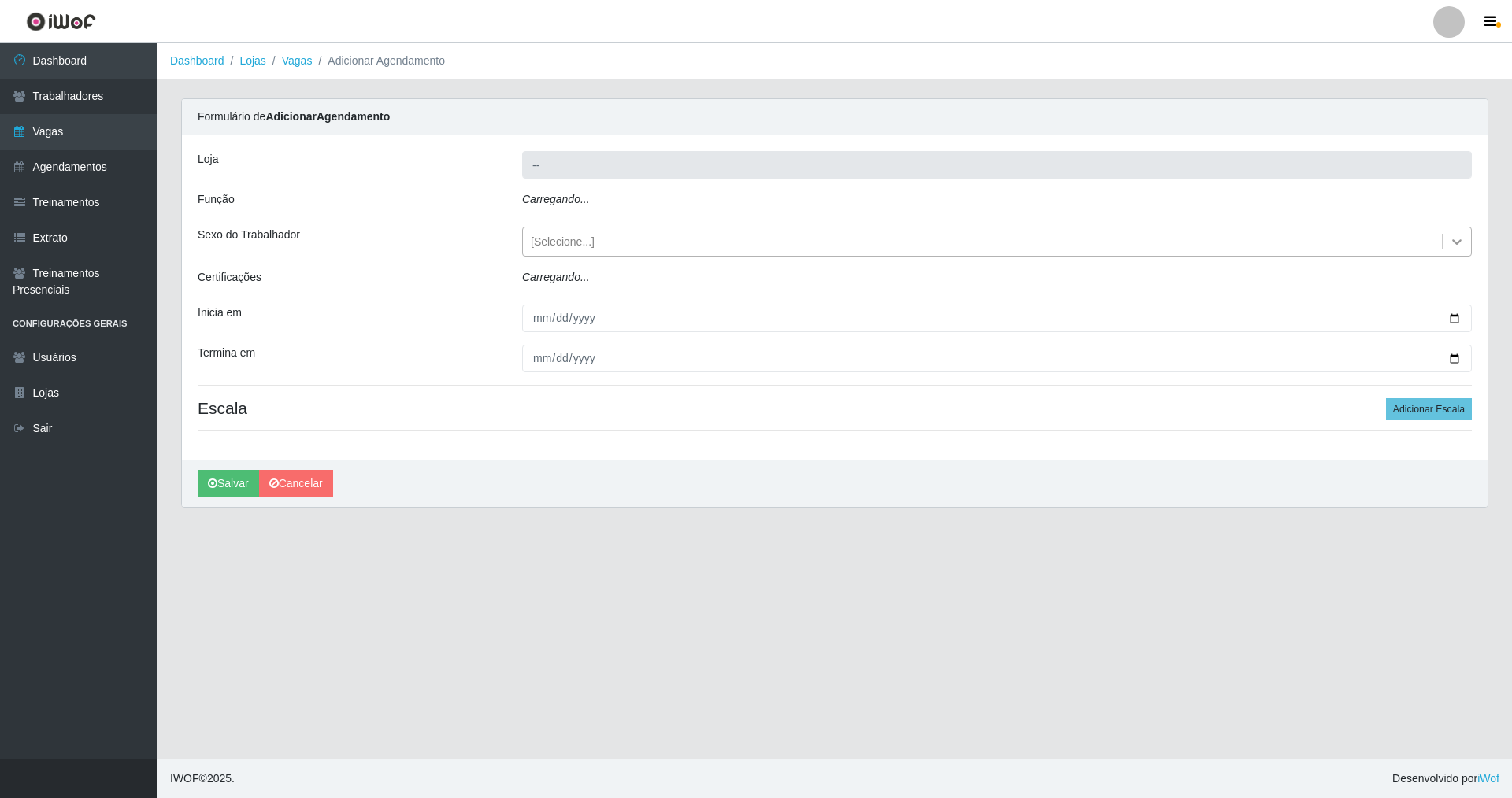
type input "Nova República - Pajuçara"
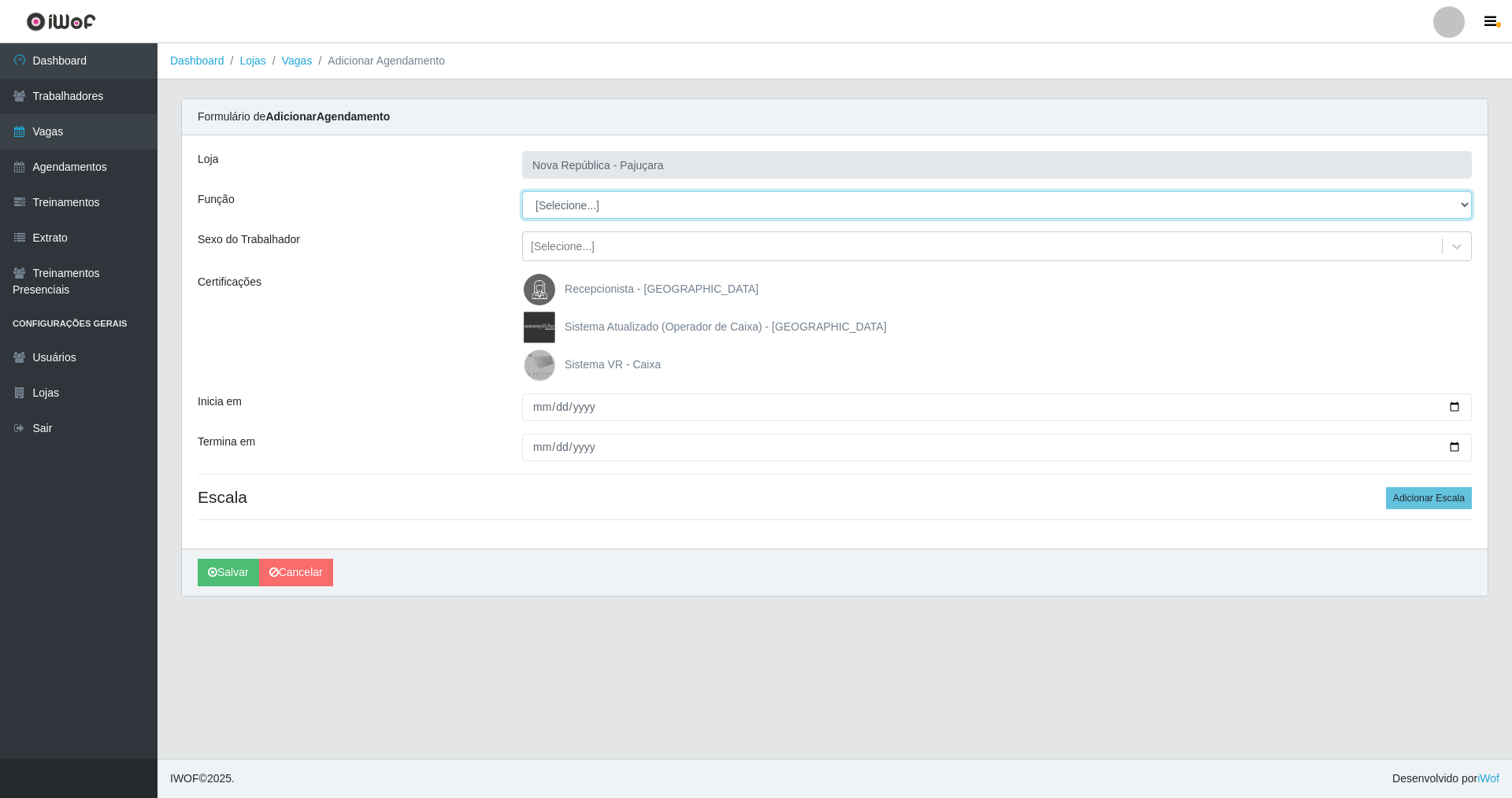
drag, startPoint x: 1460, startPoint y: 201, endPoint x: 1208, endPoint y: 217, distance: 252.5
click at [1365, 201] on select "[Selecione...] Balconista Operador de Caixa Repositor" at bounding box center [996, 205] width 950 height 27
click at [522, 192] on select "[Selecione...] Balconista Operador de Caixa Repositor" at bounding box center [996, 205] width 950 height 27
click at [525, 358] on img at bounding box center [542, 365] width 38 height 31
click at [0, 0] on input "Sistema VR - Caixa" at bounding box center [0, 0] width 0 height 0
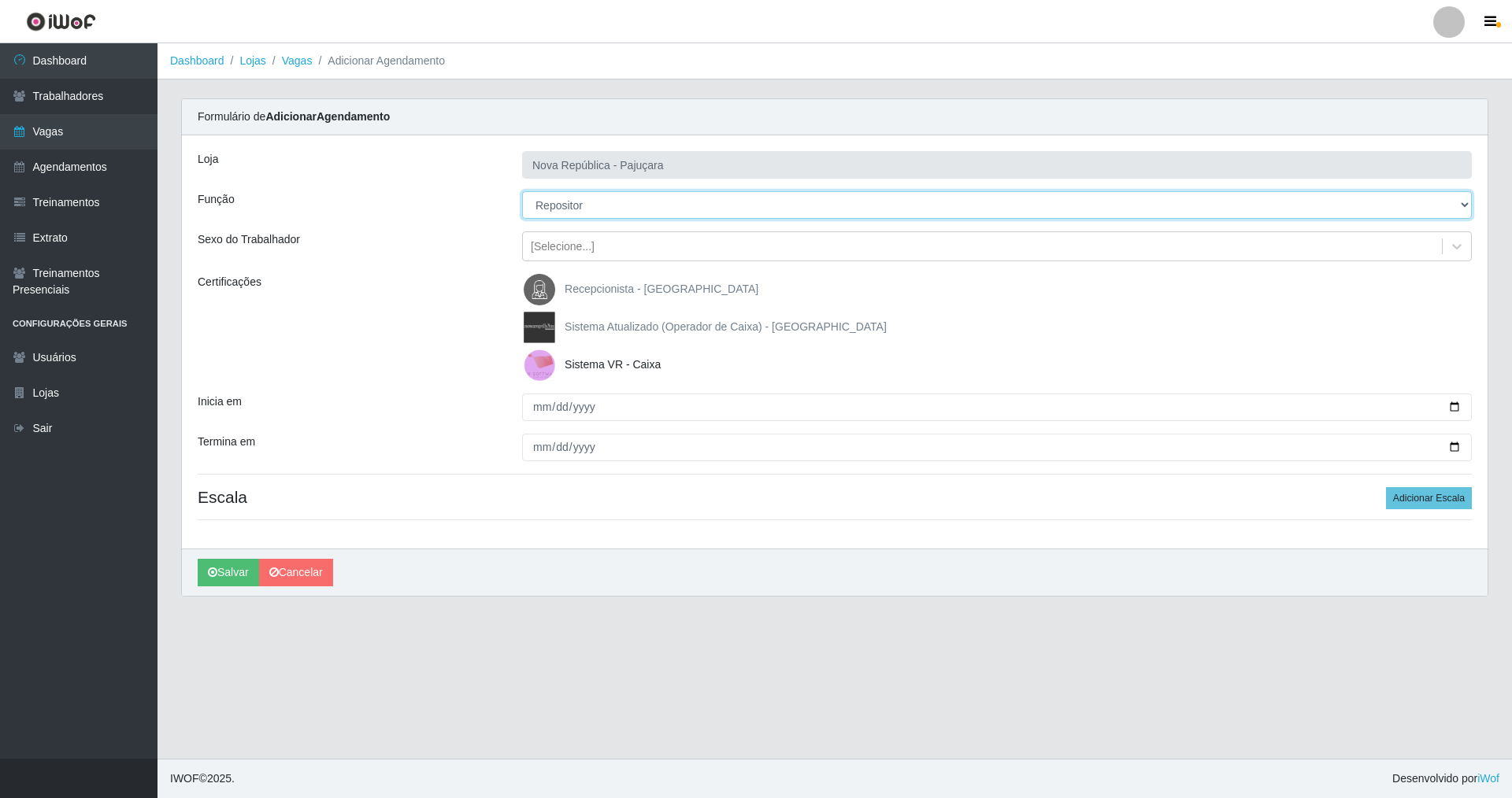
drag, startPoint x: 1462, startPoint y: 200, endPoint x: 1326, endPoint y: 196, distance: 136.1
click at [1356, 196] on select "[Selecione...] Balconista Operador de Caixa Repositor" at bounding box center [996, 205] width 950 height 27
select select "22"
click at [522, 192] on select "[Selecione...] Balconista Operador de Caixa Repositor" at bounding box center [996, 205] width 950 height 27
click at [540, 360] on img at bounding box center [542, 365] width 38 height 31
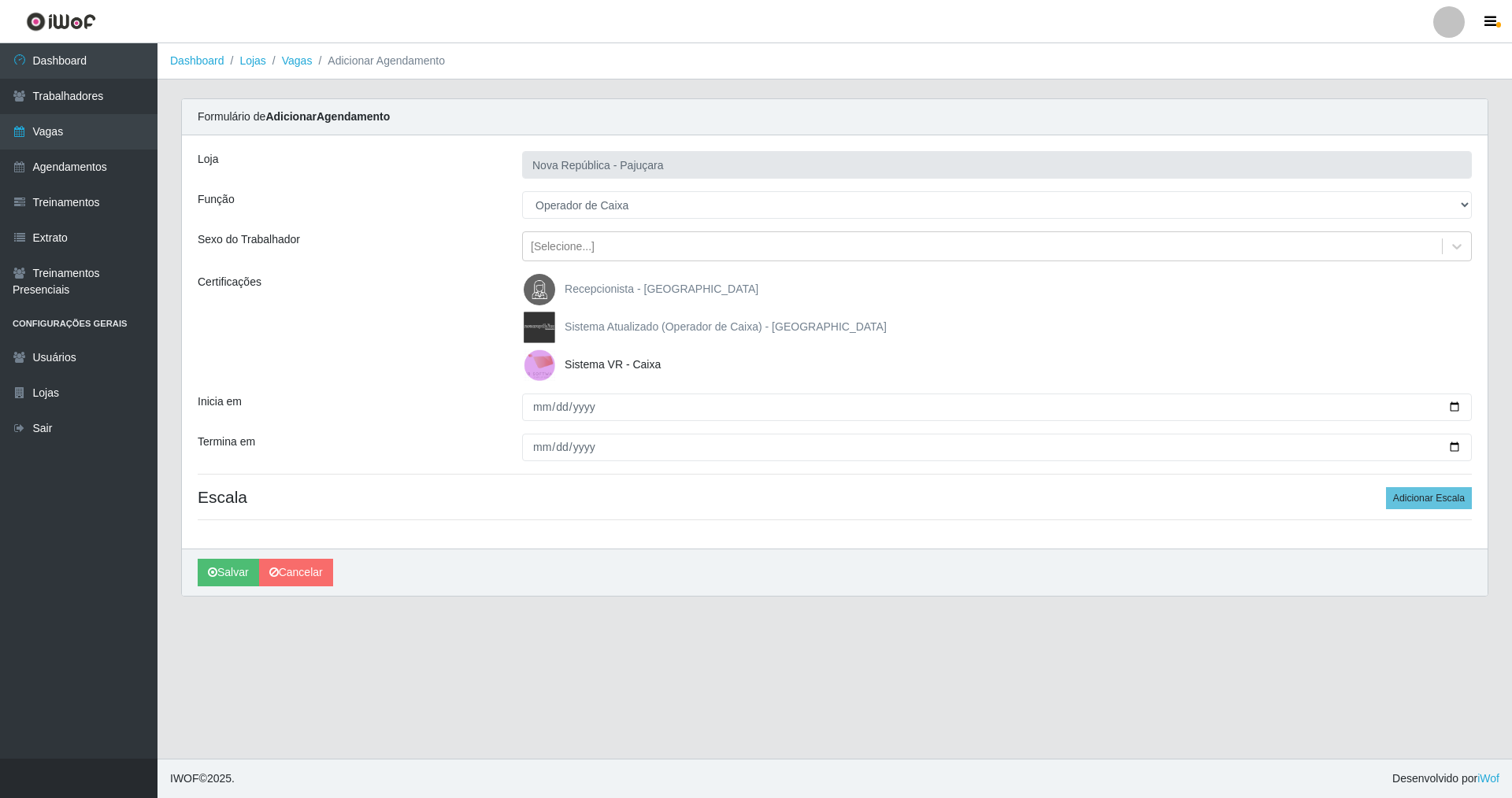
click at [0, 0] on input "Sistema VR - Caixa" at bounding box center [0, 0] width 0 height 0
click at [532, 366] on img at bounding box center [542, 365] width 38 height 31
click at [0, 0] on input "Sistema VR - Caixa" at bounding box center [0, 0] width 0 height 0
drag, startPoint x: 540, startPoint y: 402, endPoint x: 542, endPoint y: 456, distance: 54.0
click at [539, 407] on input "Inicia em" at bounding box center [996, 407] width 950 height 27
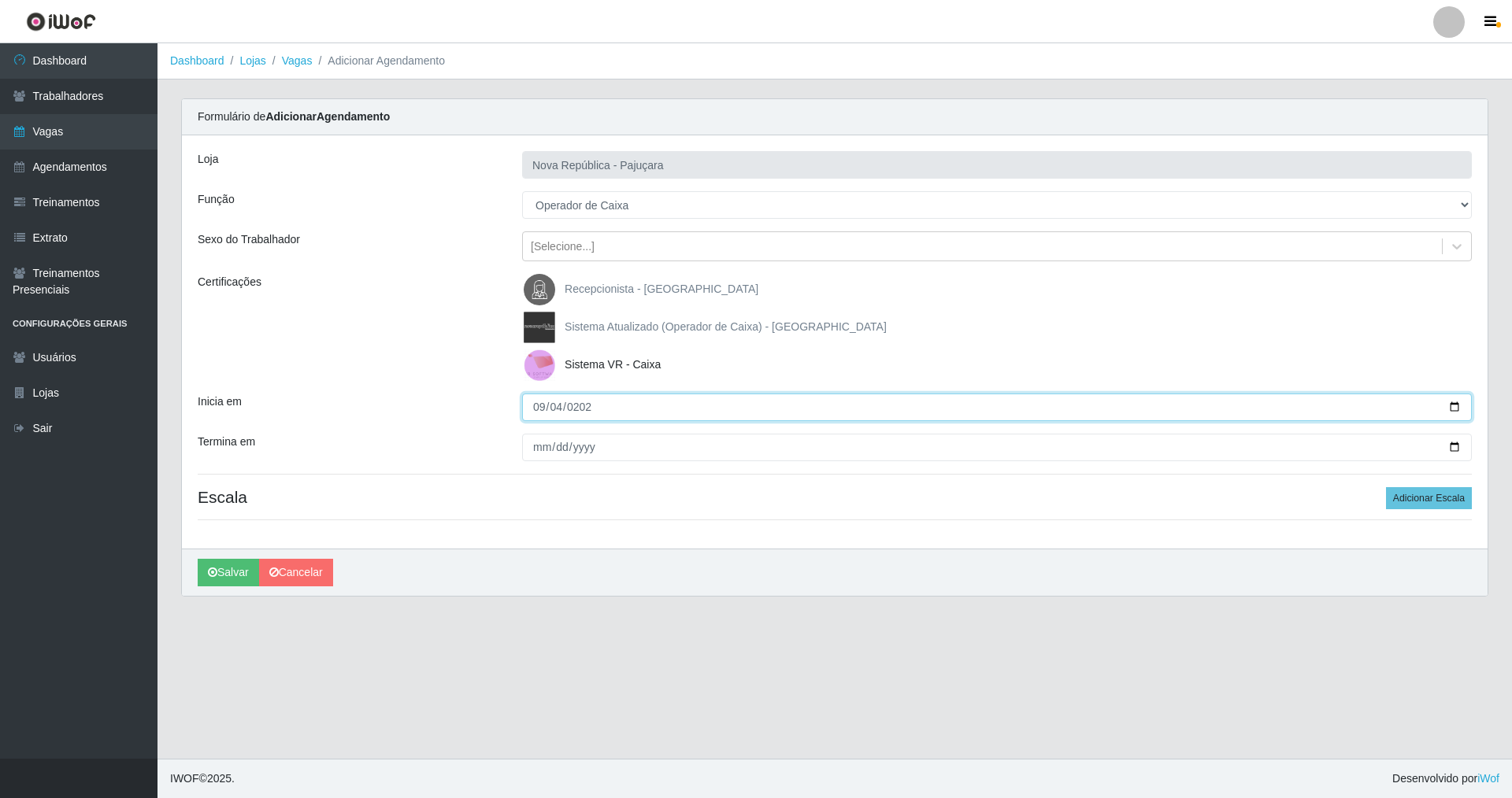
type input "[DATE]"
click at [526, 448] on input "Termina em" at bounding box center [996, 448] width 950 height 27
type input "[DATE]"
click at [1405, 495] on button "Adicionar Escala" at bounding box center [1428, 498] width 86 height 22
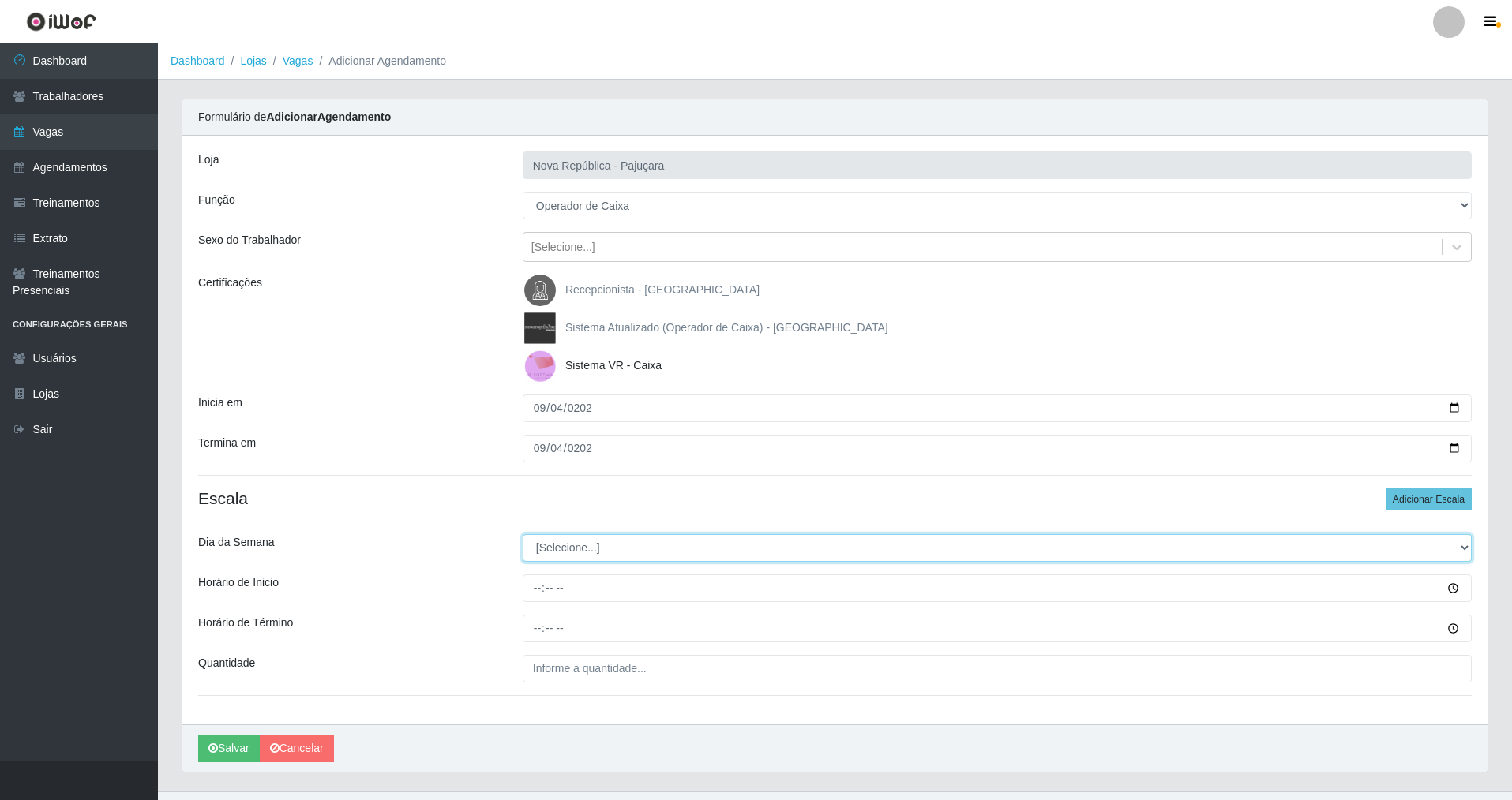
drag, startPoint x: 1460, startPoint y: 539, endPoint x: 1396, endPoint y: 539, distance: 64.0
click at [1396, 539] on select "[Selecione...] Segunda Terça Quarta Quinta Sexta Sábado Domingo" at bounding box center [997, 548] width 949 height 27
select select "3"
click at [523, 534] on select "[Selecione...] Segunda Terça Quarta Quinta Sexta Sábado Domingo" at bounding box center [997, 548] width 949 height 27
click at [532, 590] on input "Horário de Inicio" at bounding box center [997, 588] width 949 height 27
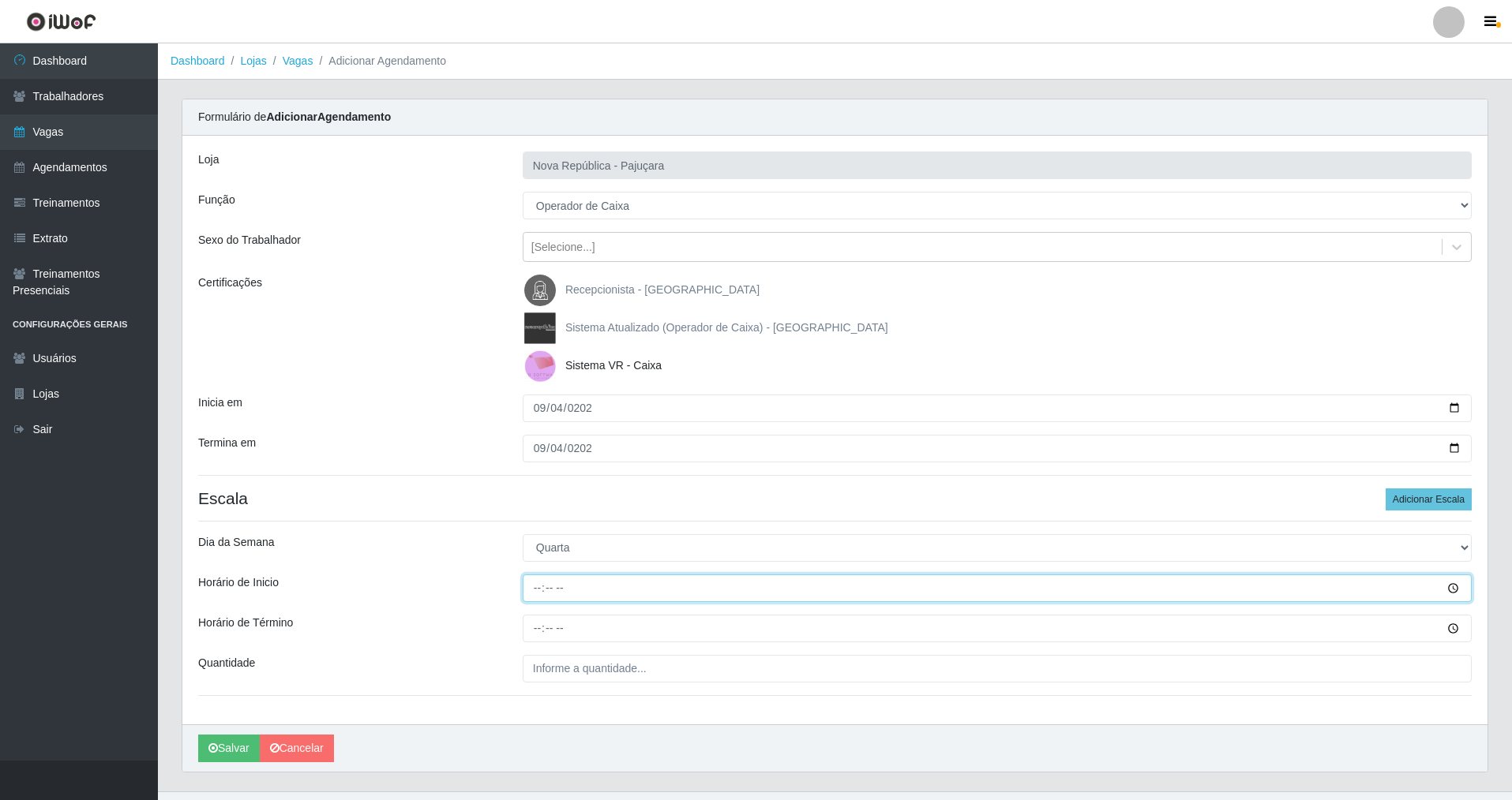
type input "07:00"
click at [536, 635] on input "Horário de Término" at bounding box center [997, 628] width 949 height 27
type input "13:00"
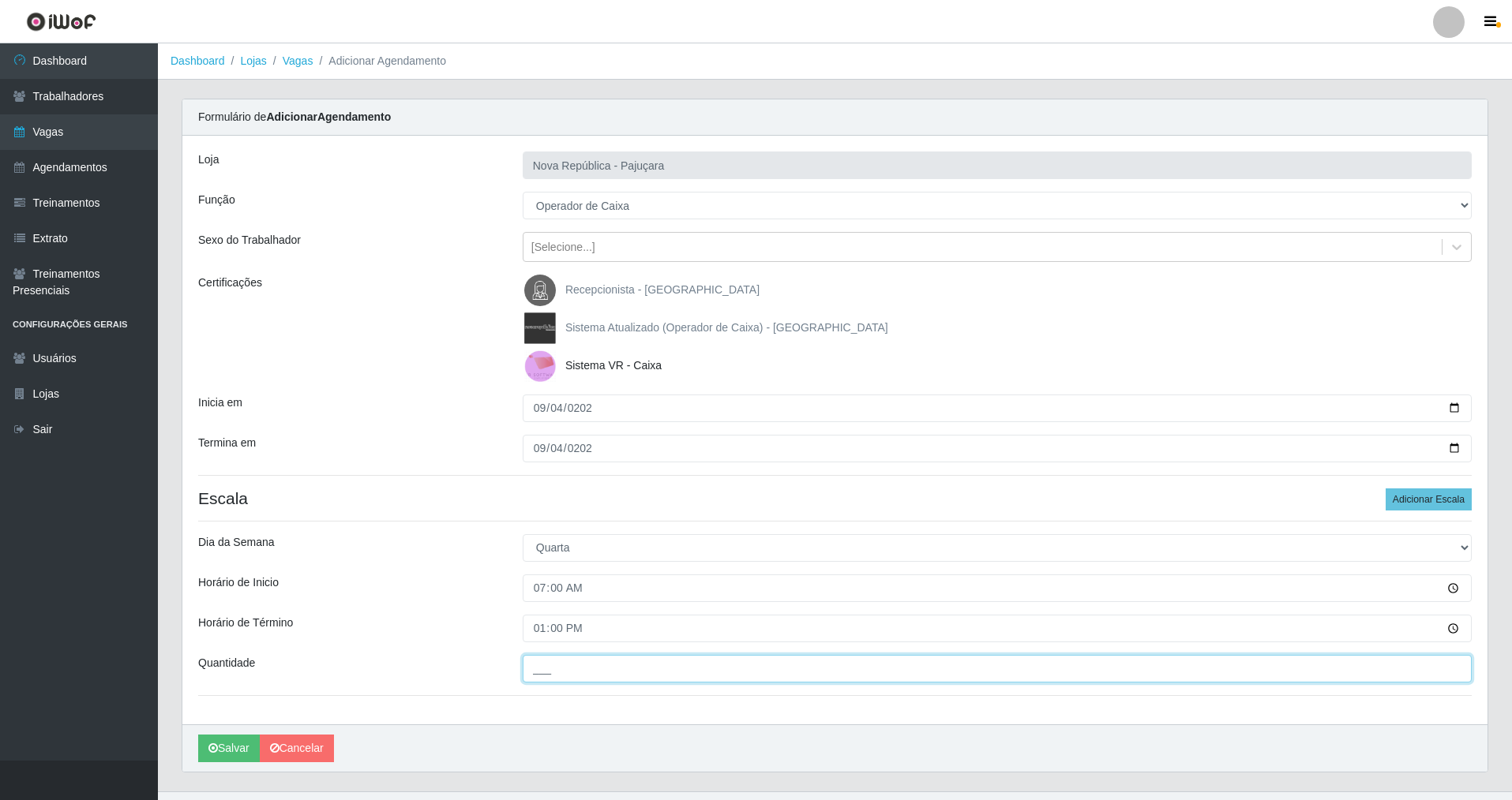
click at [548, 680] on input "___" at bounding box center [997, 668] width 949 height 27
type input "2__"
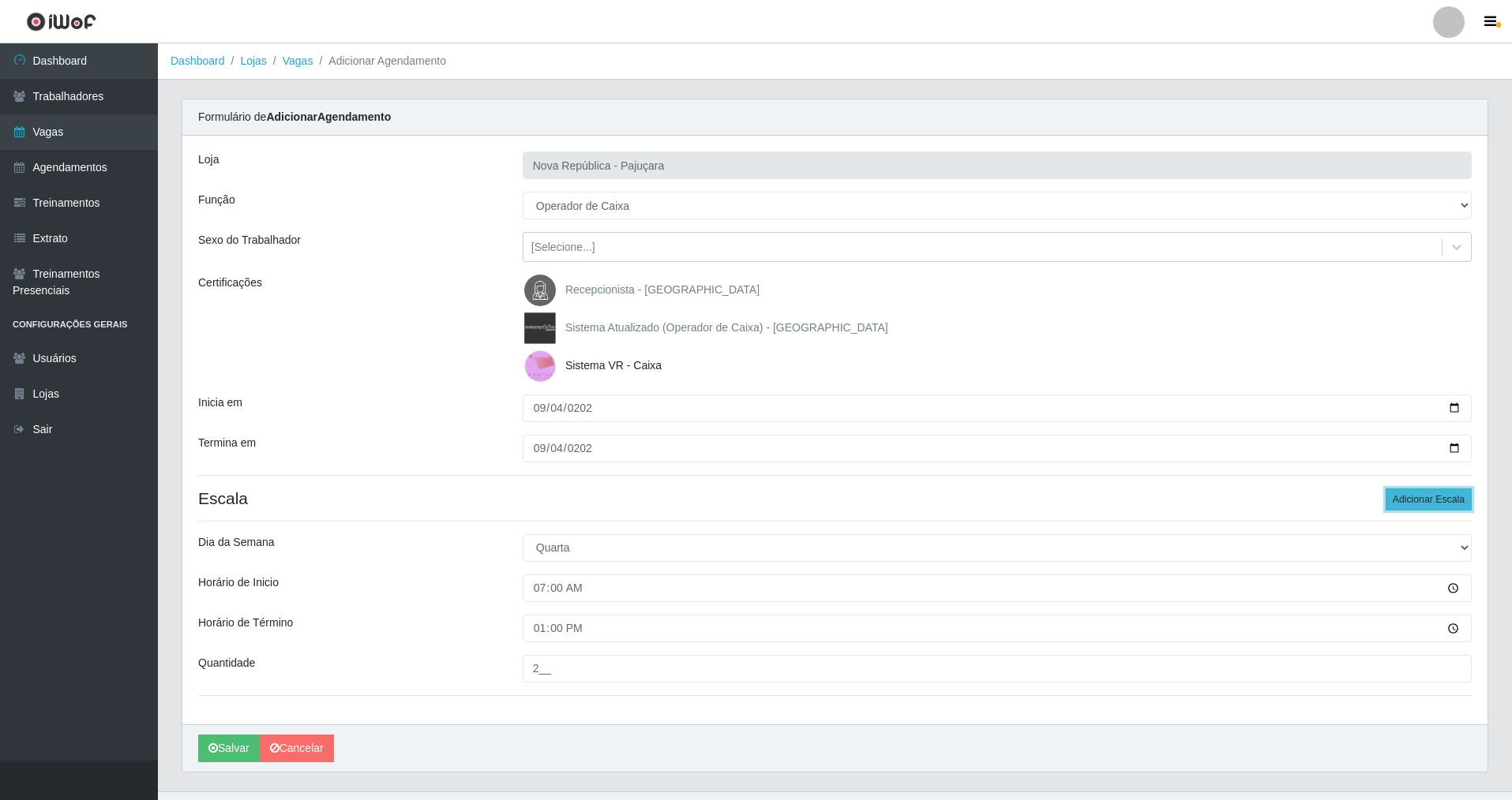
click at [1448, 496] on button "Adicionar Escala" at bounding box center [1428, 499] width 86 height 22
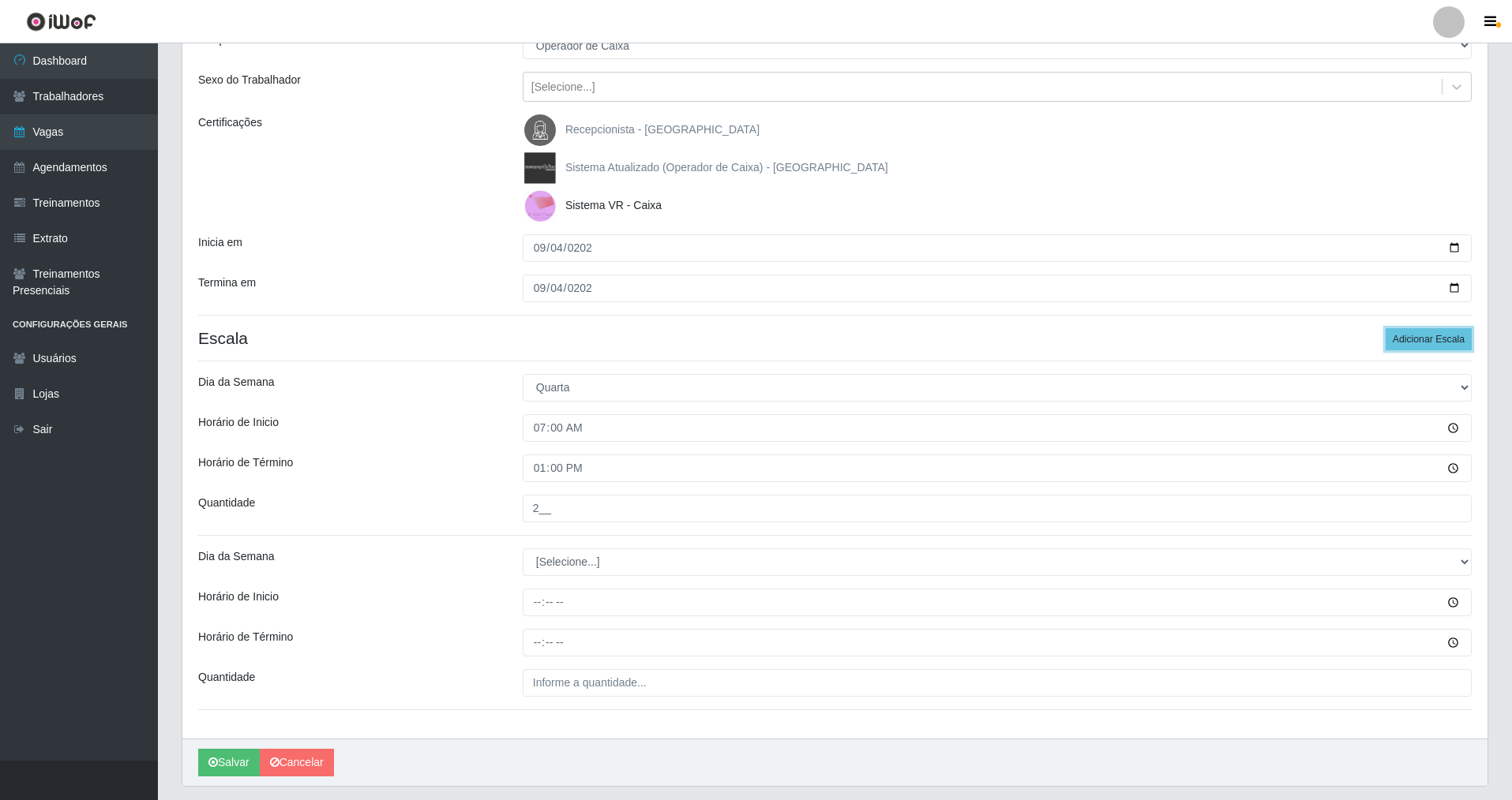
scroll to position [161, 0]
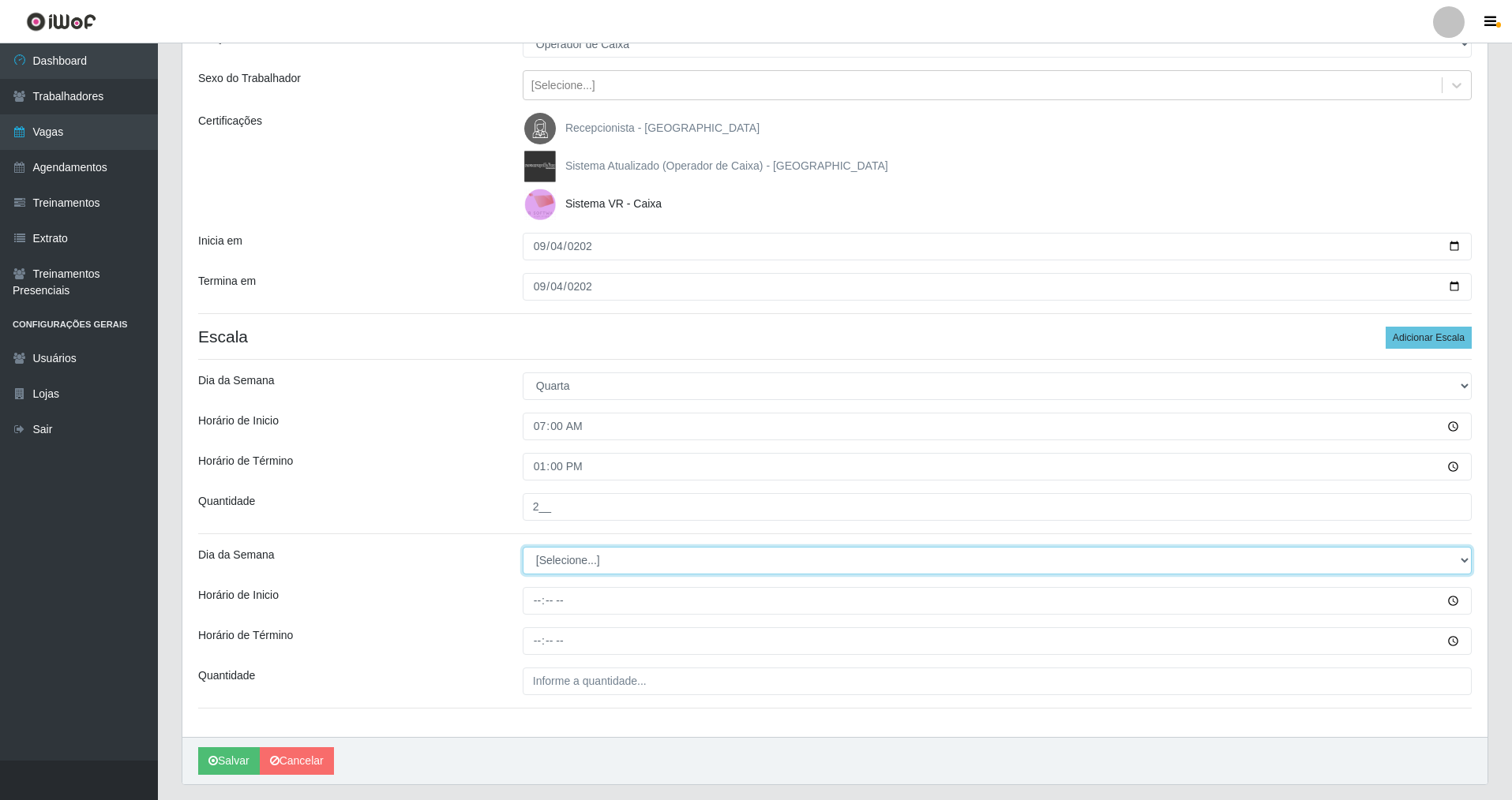
drag, startPoint x: 1461, startPoint y: 555, endPoint x: 1354, endPoint y: 572, distance: 108.3
click at [1437, 557] on select "[Selecione...] Segunda Terça Quarta Quinta Sexta Sábado Domingo" at bounding box center [997, 560] width 949 height 27
select select "4"
click at [523, 547] on select "[Selecione...] Segunda Terça Quarta Quinta Sexta Sábado Domingo" at bounding box center [997, 560] width 949 height 27
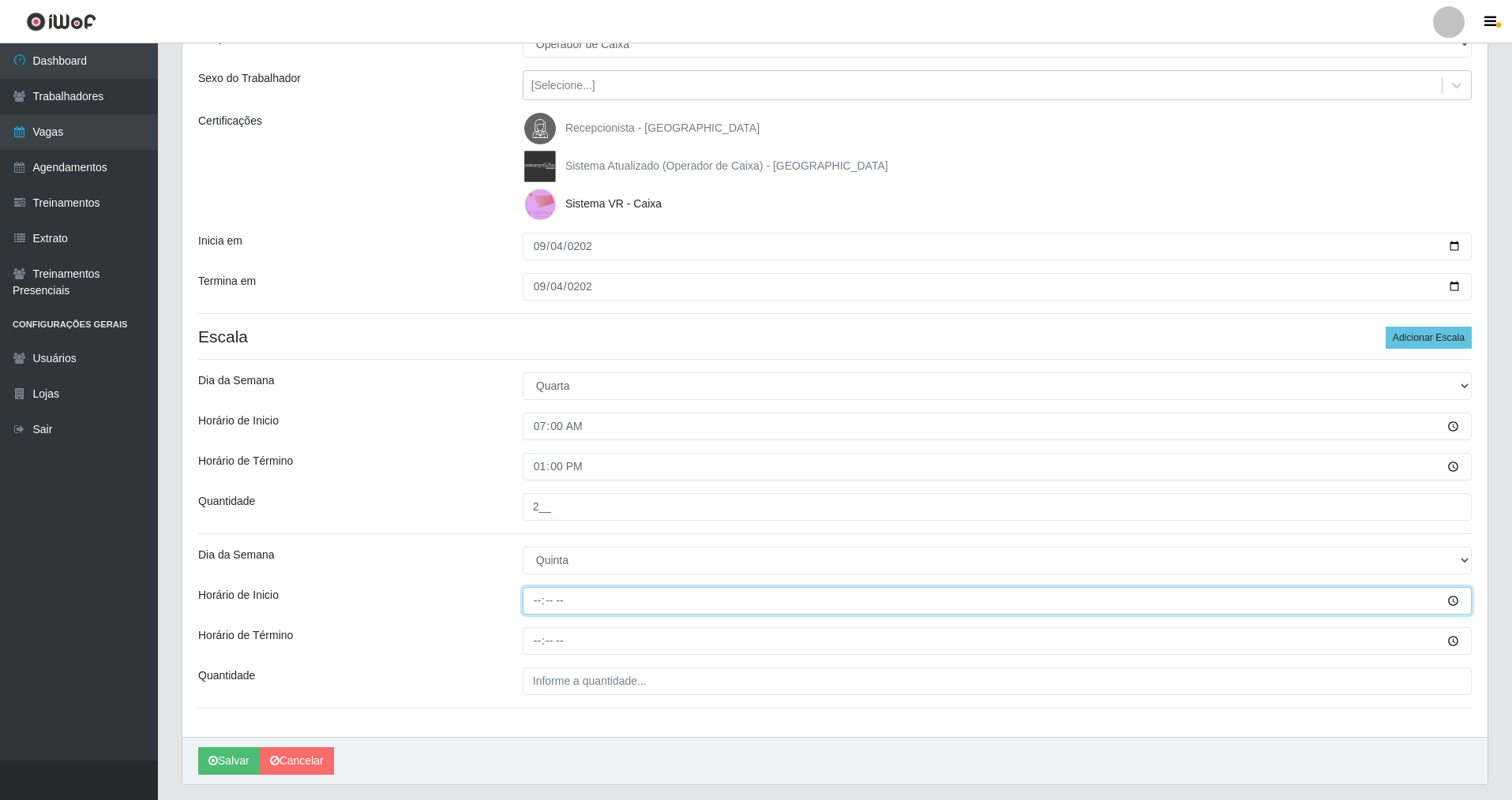
drag, startPoint x: 533, startPoint y: 609, endPoint x: 548, endPoint y: 600, distance: 17.5
click at [548, 600] on input "Horário de Inicio" at bounding box center [997, 601] width 949 height 27
type input "09:00"
click at [536, 649] on input "Horário de Término" at bounding box center [997, 641] width 949 height 27
type input "13:00"
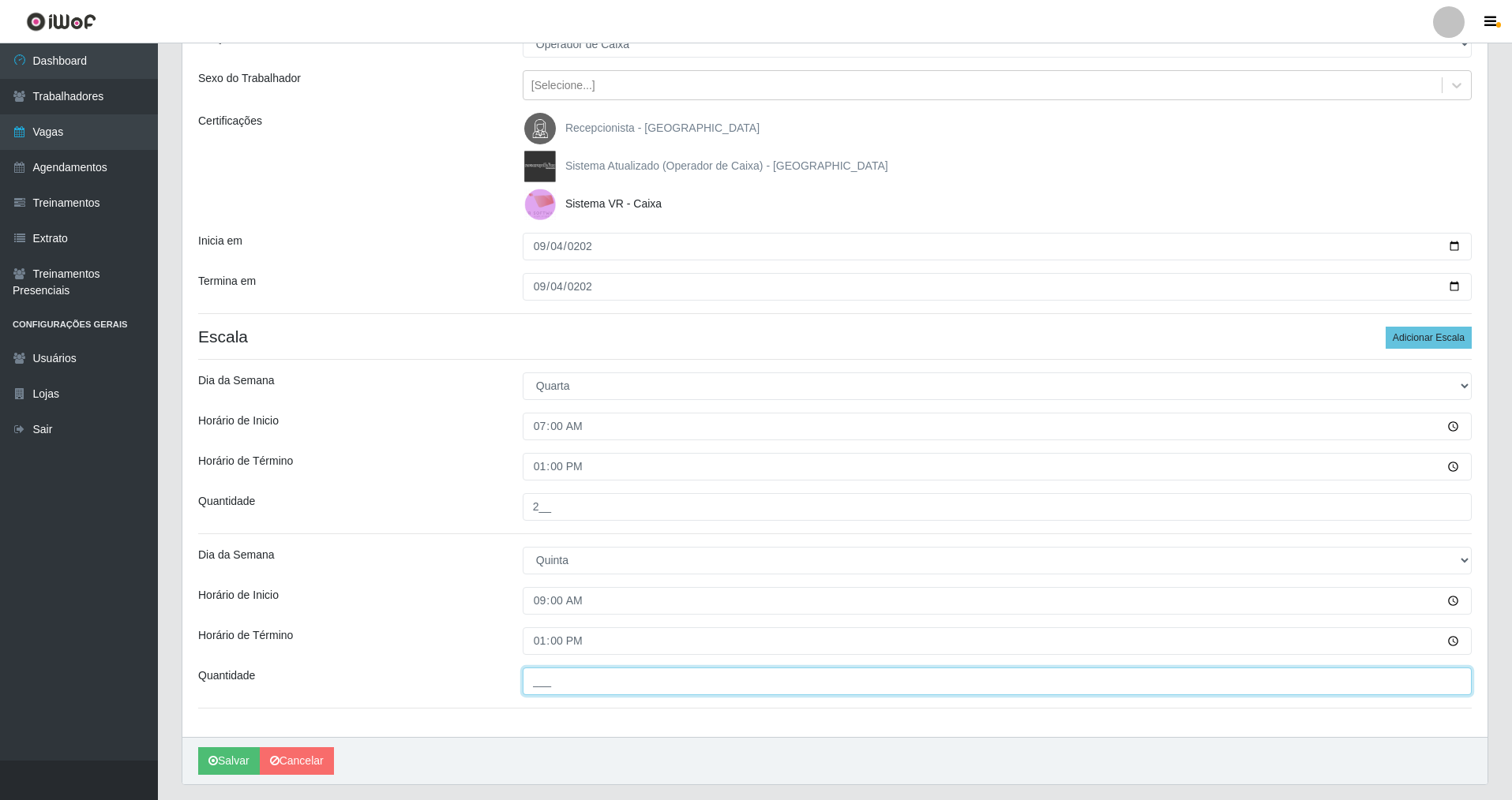
click at [551, 681] on input "___" at bounding box center [997, 681] width 949 height 27
type input "1__"
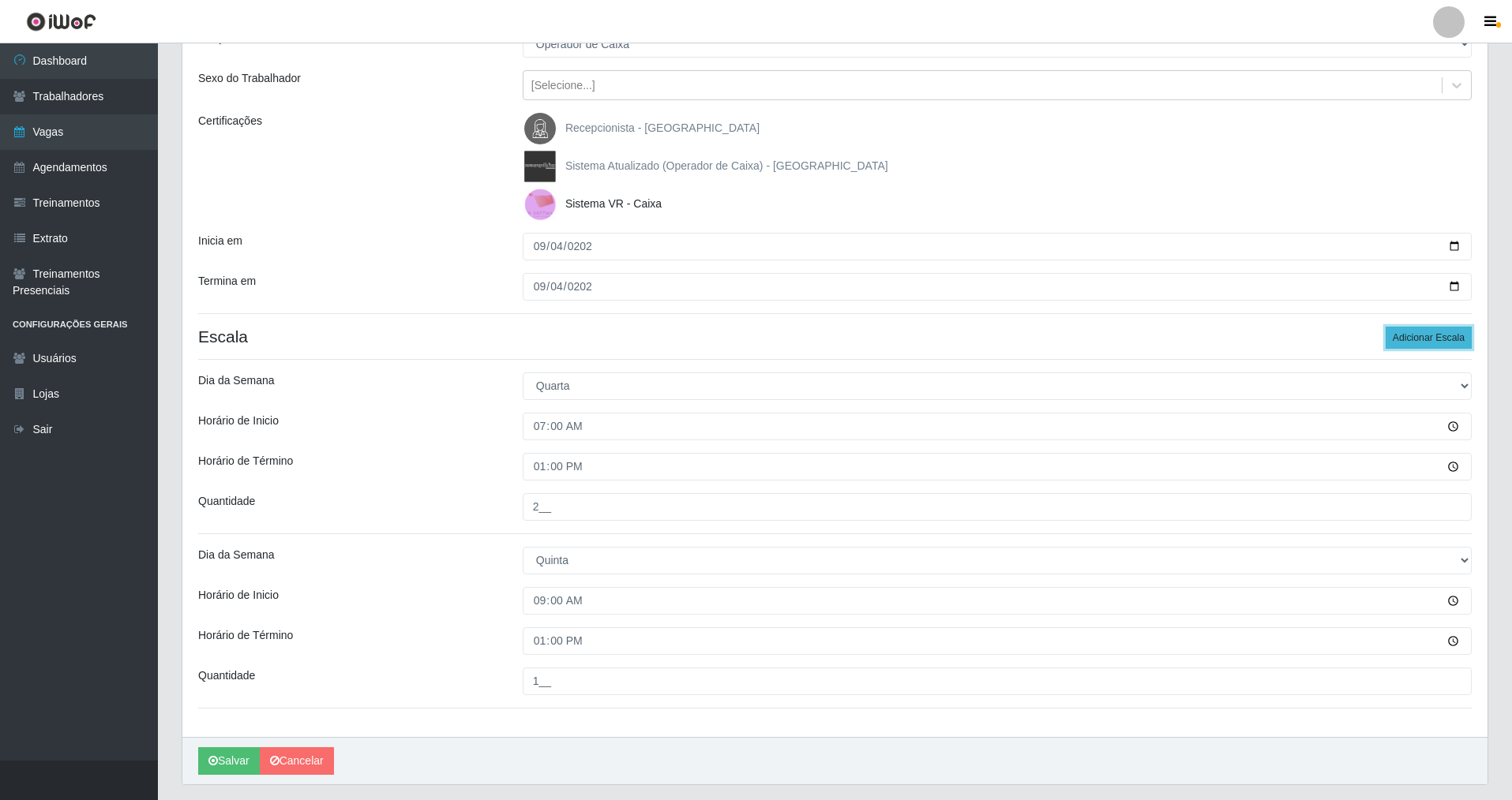
click at [1435, 337] on button "Adicionar Escala" at bounding box center [1428, 337] width 86 height 22
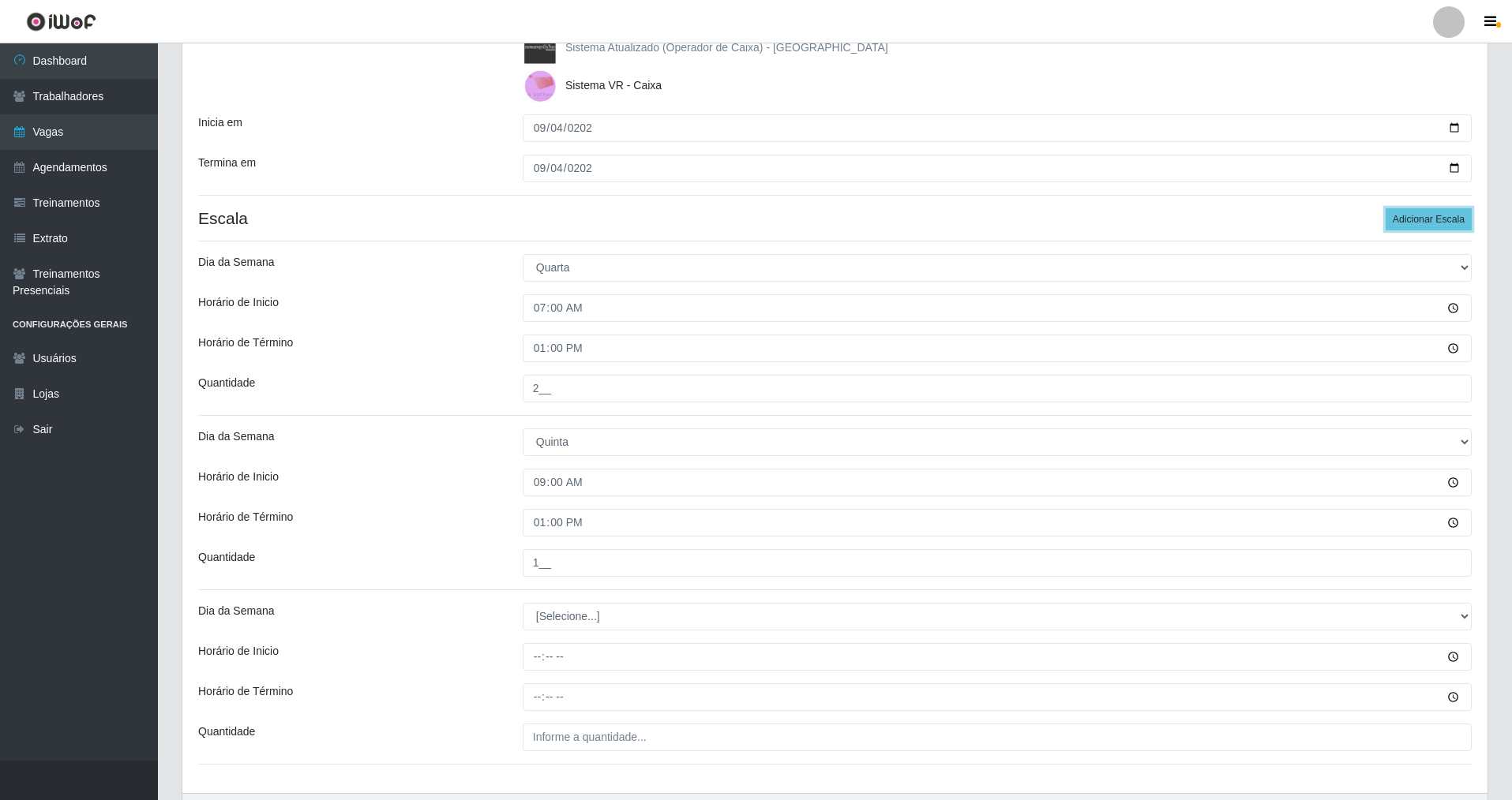
scroll to position [283, 0]
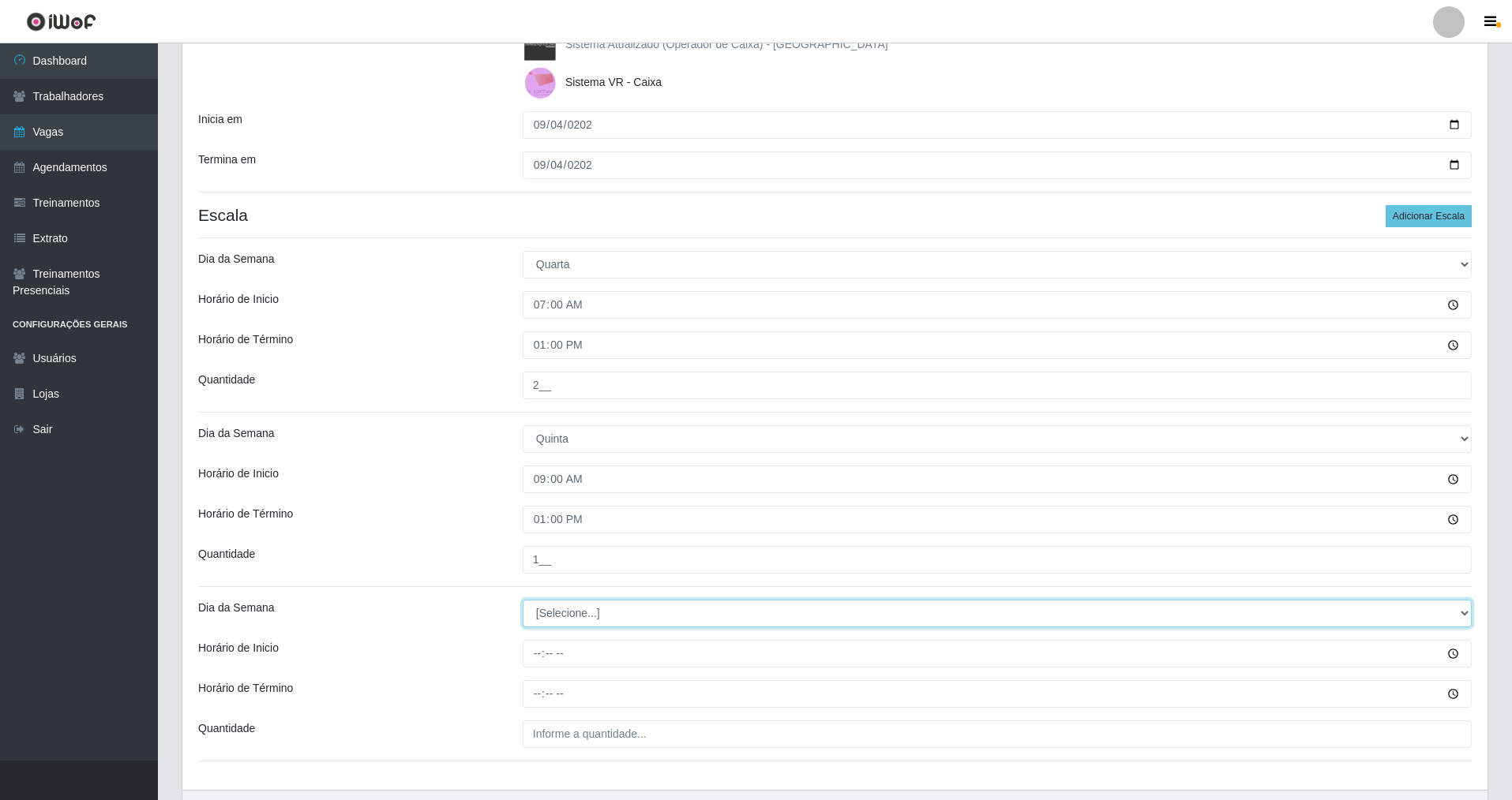
drag, startPoint x: 1460, startPoint y: 605, endPoint x: 1438, endPoint y: 608, distance: 22.2
click at [1438, 608] on select "[Selecione...] Segunda Terça Quarta Quinta Sexta Sábado Domingo" at bounding box center [997, 614] width 949 height 27
select select "4"
click at [523, 600] on select "[Selecione...] Segunda Terça Quarta Quinta Sexta Sábado Domingo" at bounding box center [997, 614] width 949 height 27
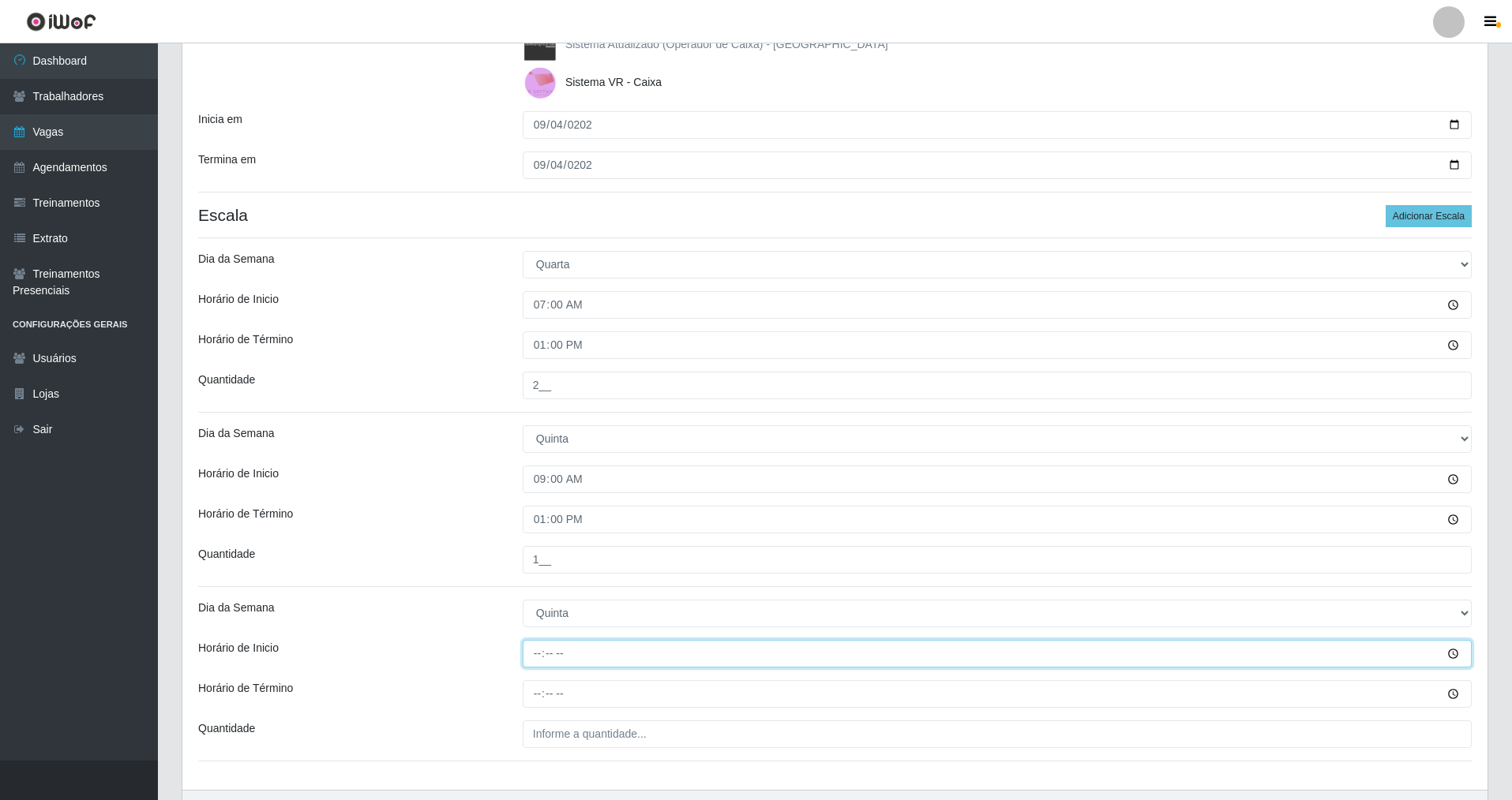
click at [538, 660] on input "Horário de Inicio" at bounding box center [997, 654] width 949 height 27
type input "15:00"
click at [534, 689] on input "Horário de Término" at bounding box center [997, 693] width 949 height 27
type input "21:00"
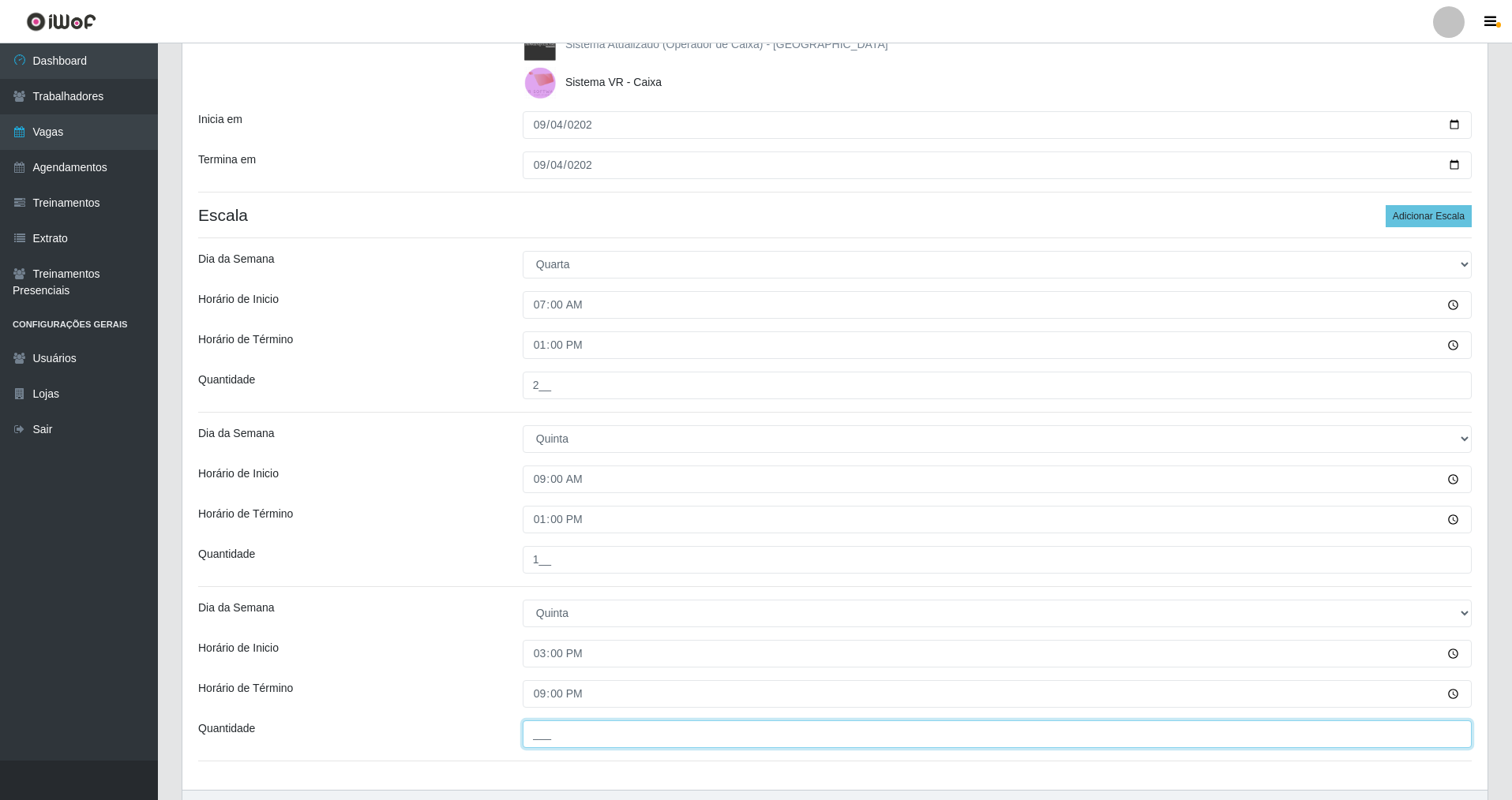
click at [541, 742] on input "___" at bounding box center [997, 734] width 949 height 27
type input "2__"
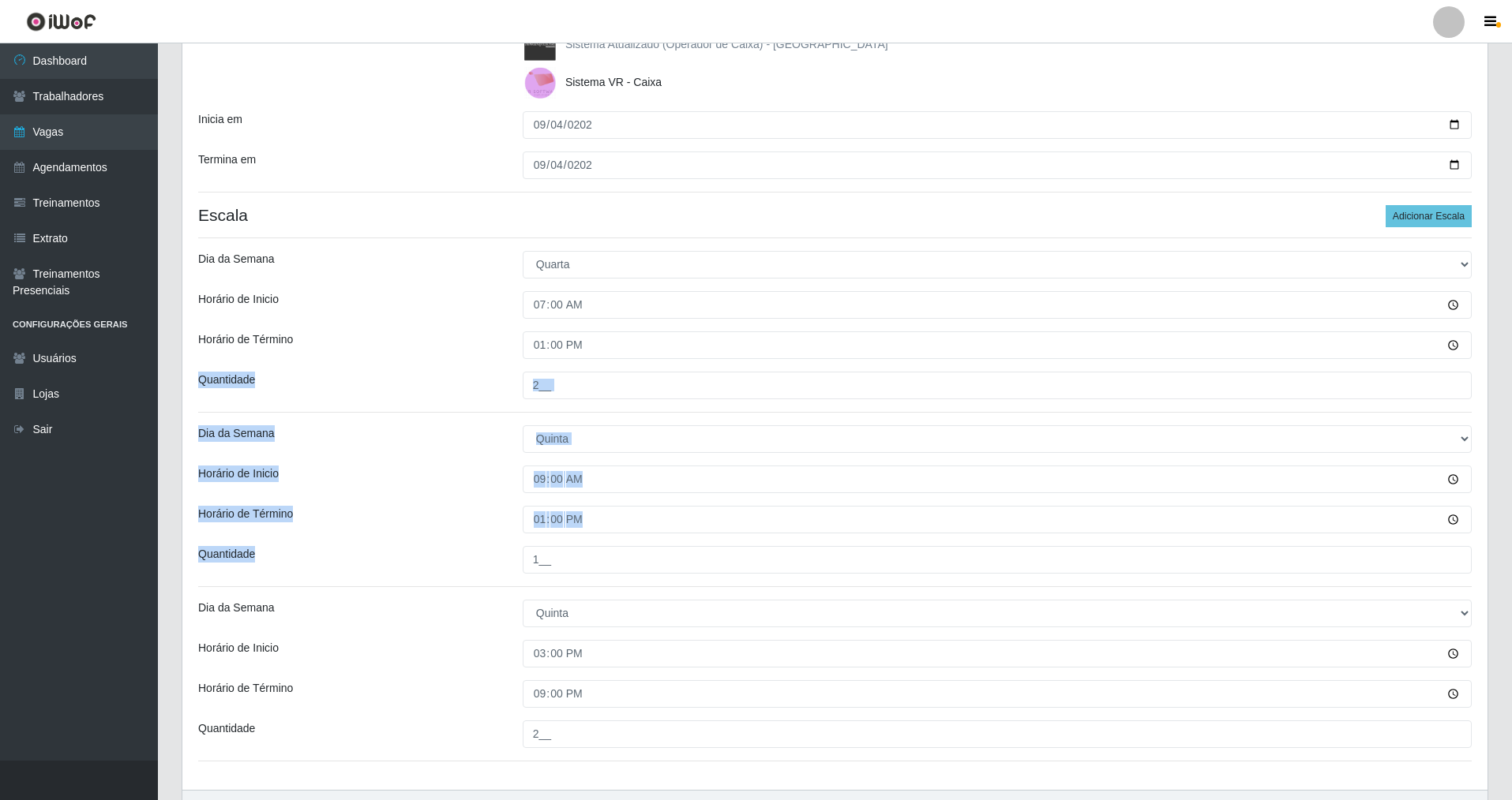
drag, startPoint x: 1510, startPoint y: 400, endPoint x: 1498, endPoint y: 505, distance: 105.7
click at [1503, 520] on div "Carregando... Formulário de Adicionar Agendamento Loja [GEOGRAPHIC_DATA] - Paju…" at bounding box center [834, 336] width 1354 height 1041
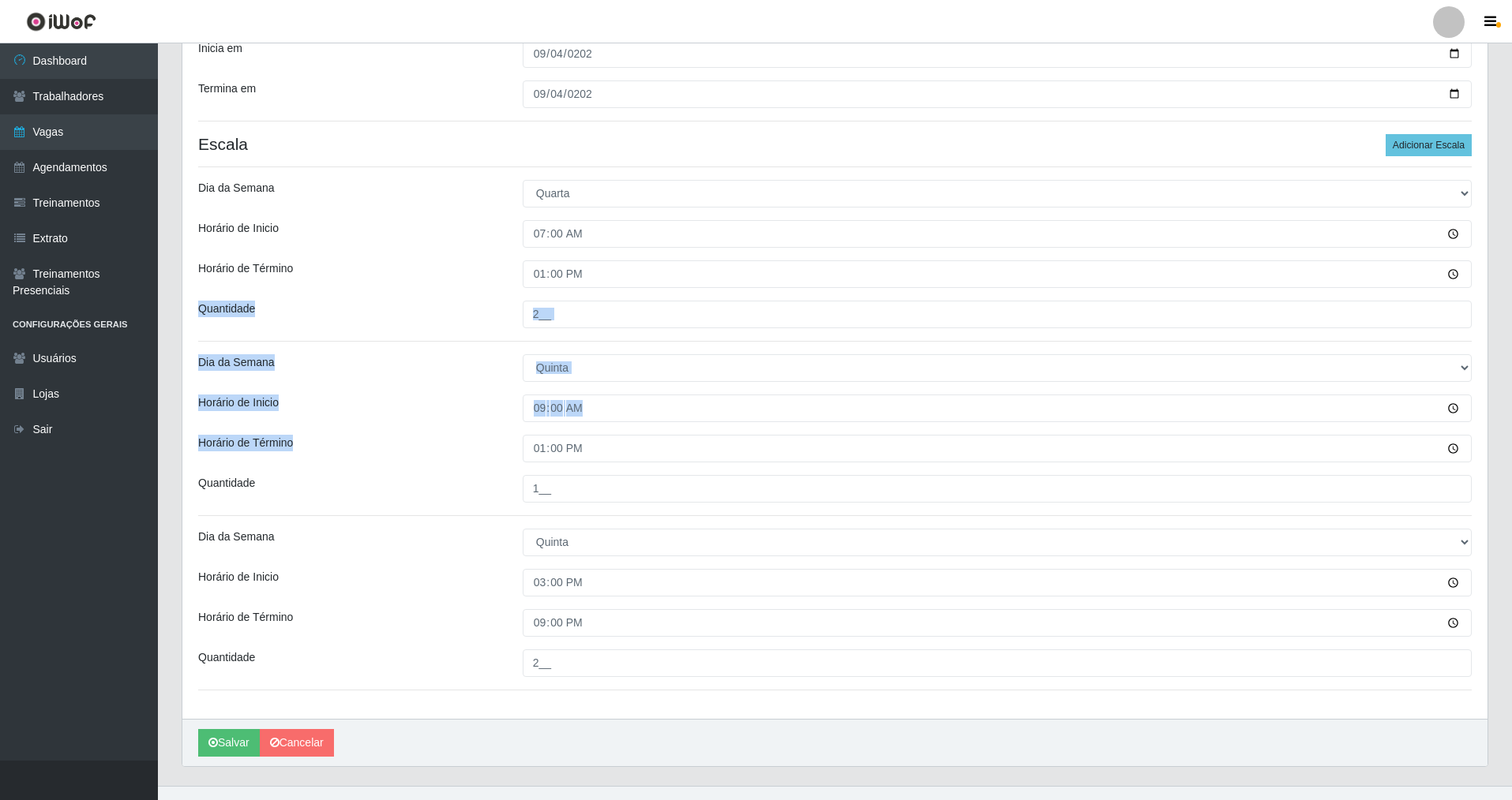
scroll to position [379, 0]
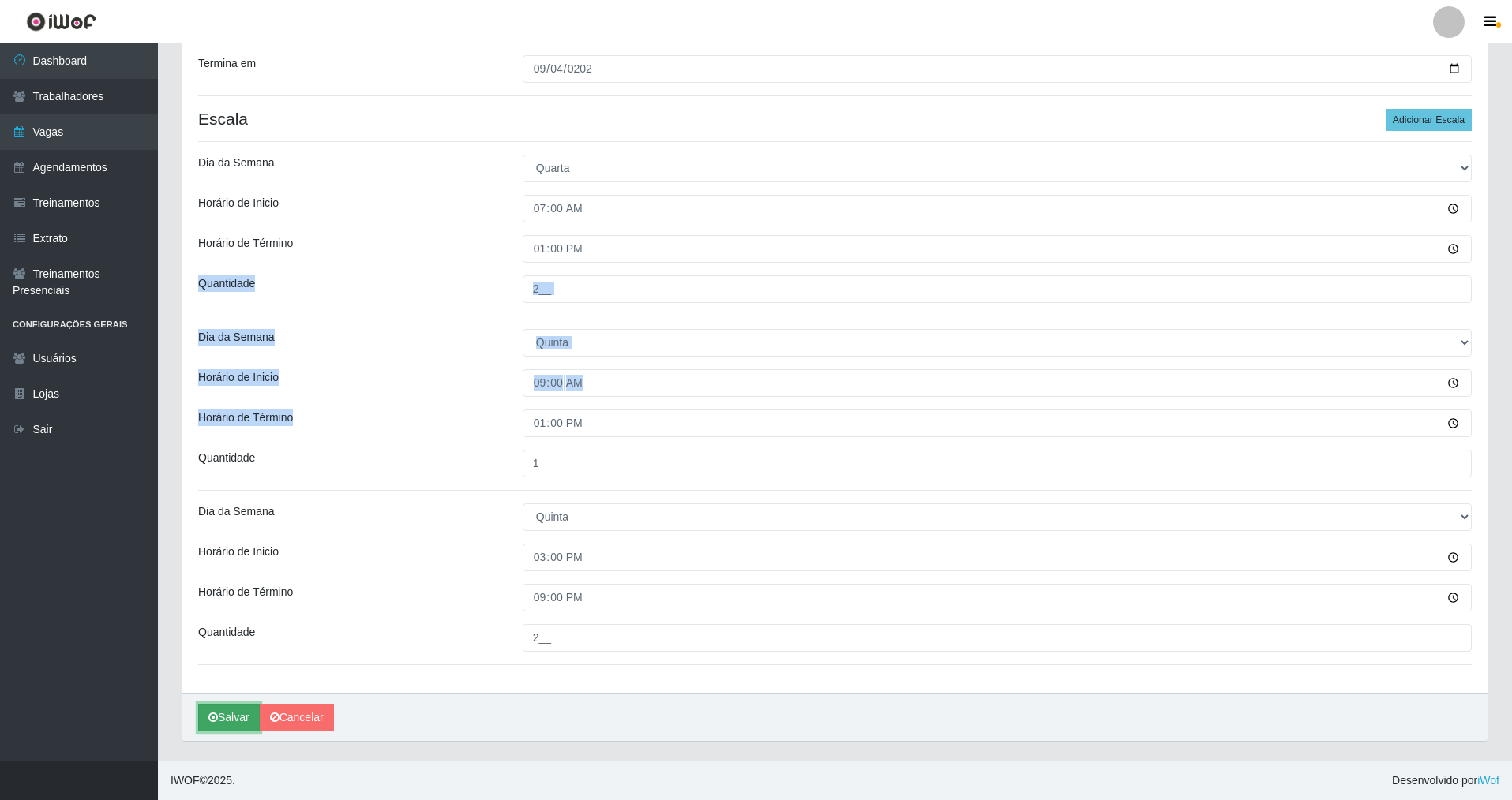
click at [227, 715] on button "Salvar" at bounding box center [229, 718] width 61 height 27
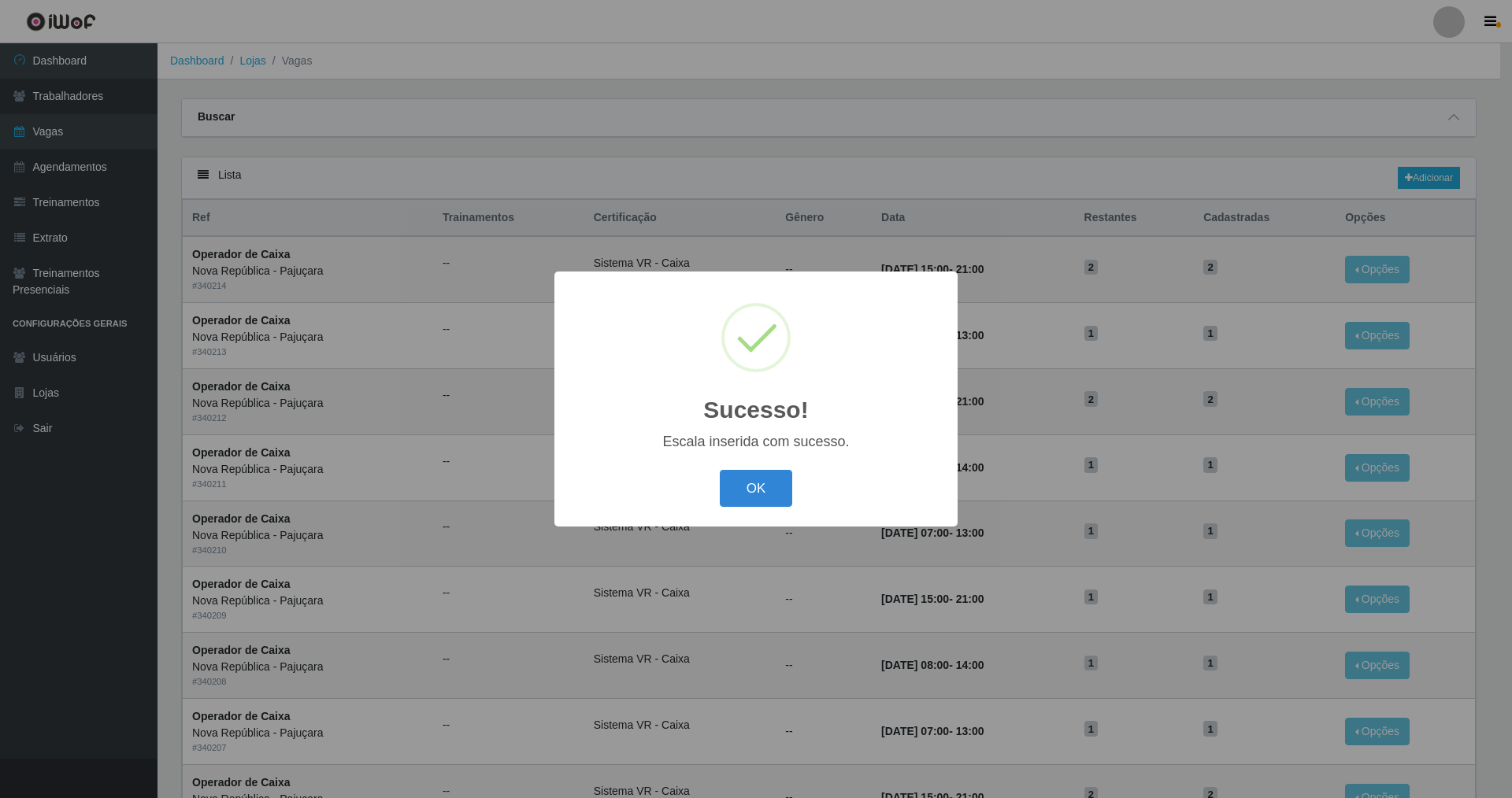
click at [719, 488] on div "OK Cancel" at bounding box center [756, 489] width 371 height 45
click at [757, 487] on button "OK" at bounding box center [756, 488] width 73 height 37
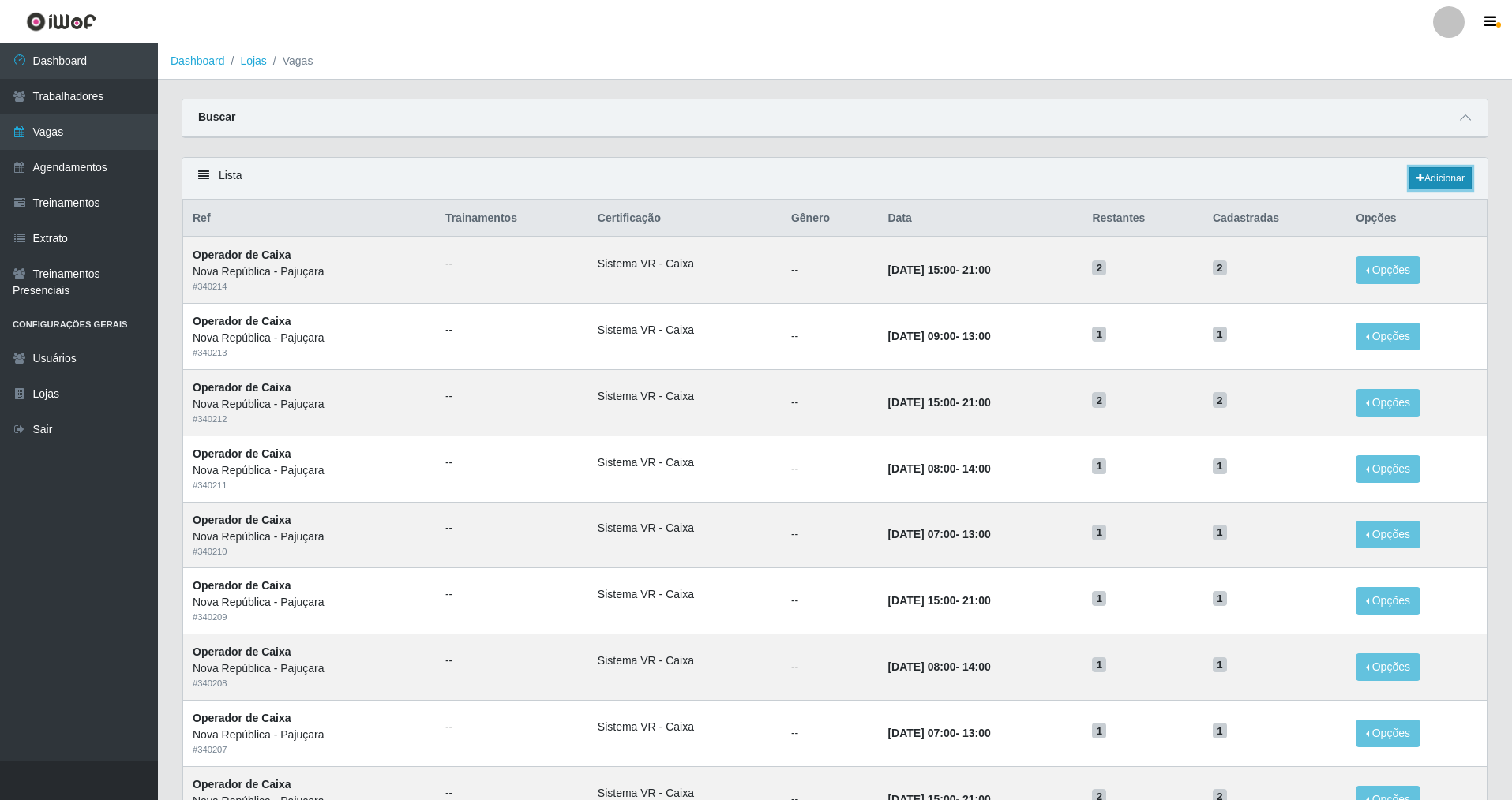
click at [1445, 176] on link "Adicionar" at bounding box center [1440, 178] width 62 height 22
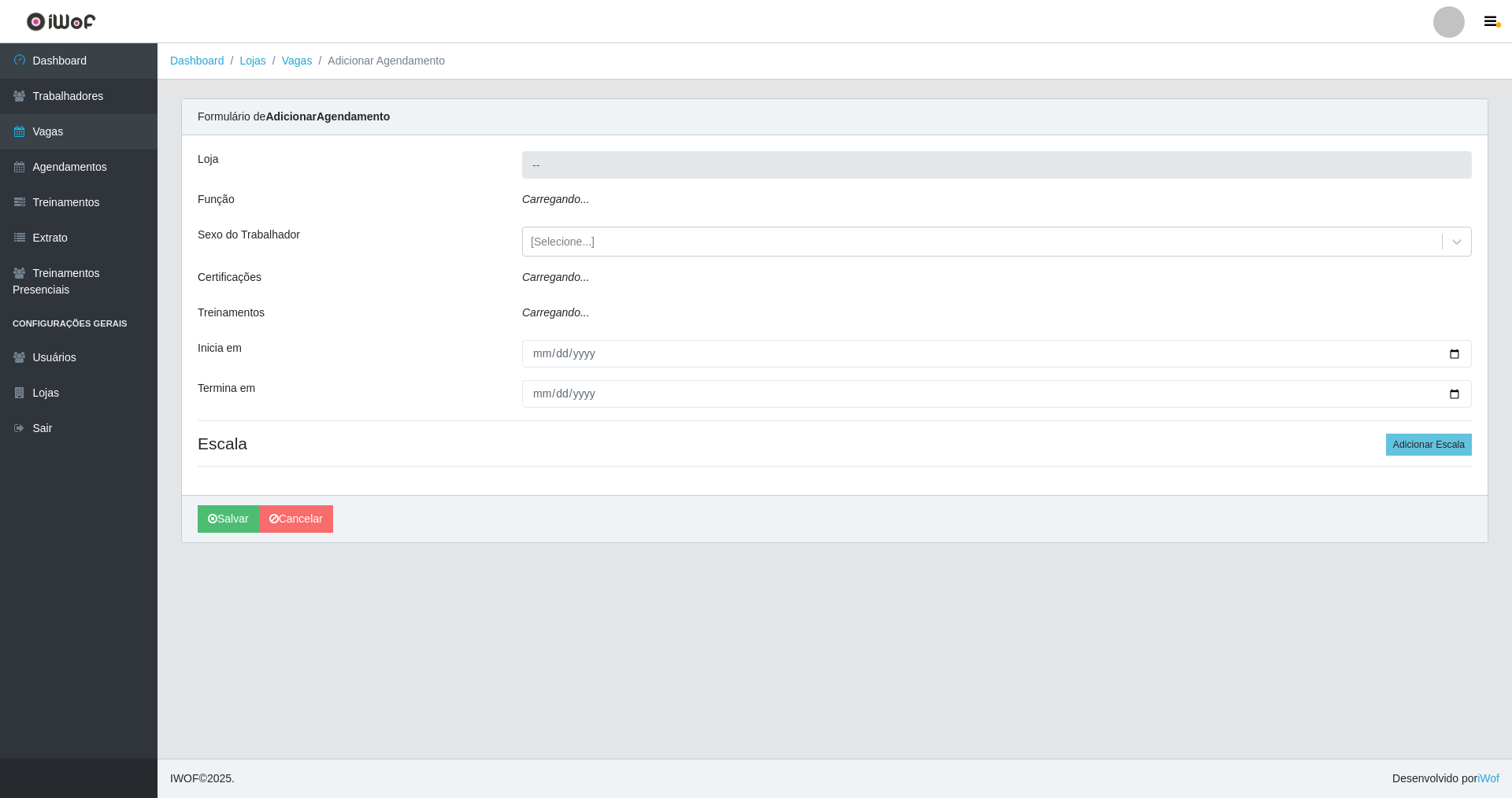
type input "Nova República - Pajuçara"
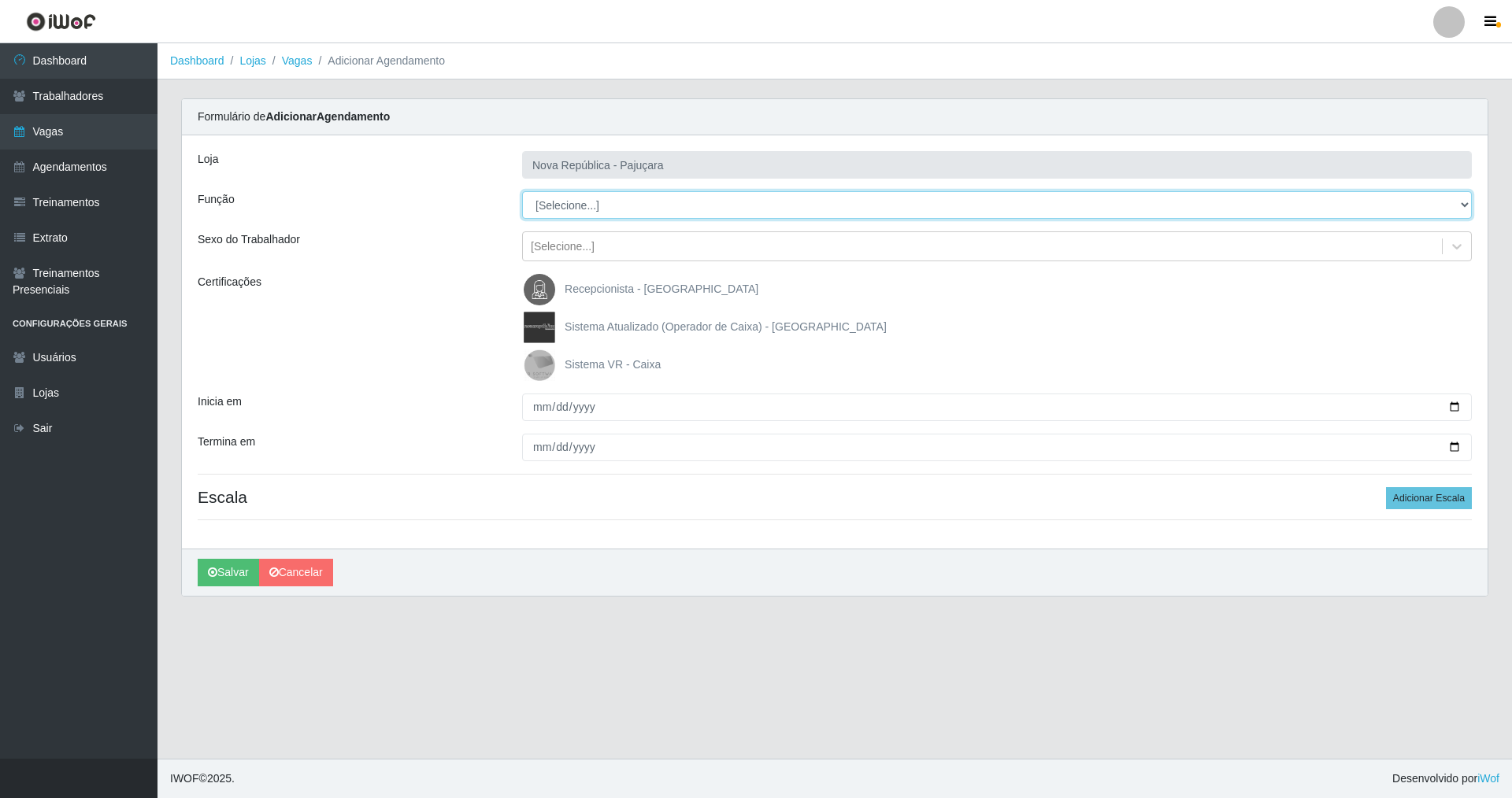
drag, startPoint x: 1459, startPoint y: 198, endPoint x: 1224, endPoint y: 214, distance: 235.5
click at [1315, 202] on select "[Selecione...] Balconista Operador de Caixa Repositor" at bounding box center [996, 205] width 950 height 27
select select "24"
click at [522, 192] on select "[Selecione...] Balconista Operador de Caixa Repositor" at bounding box center [996, 205] width 950 height 27
click at [532, 366] on img at bounding box center [542, 365] width 38 height 31
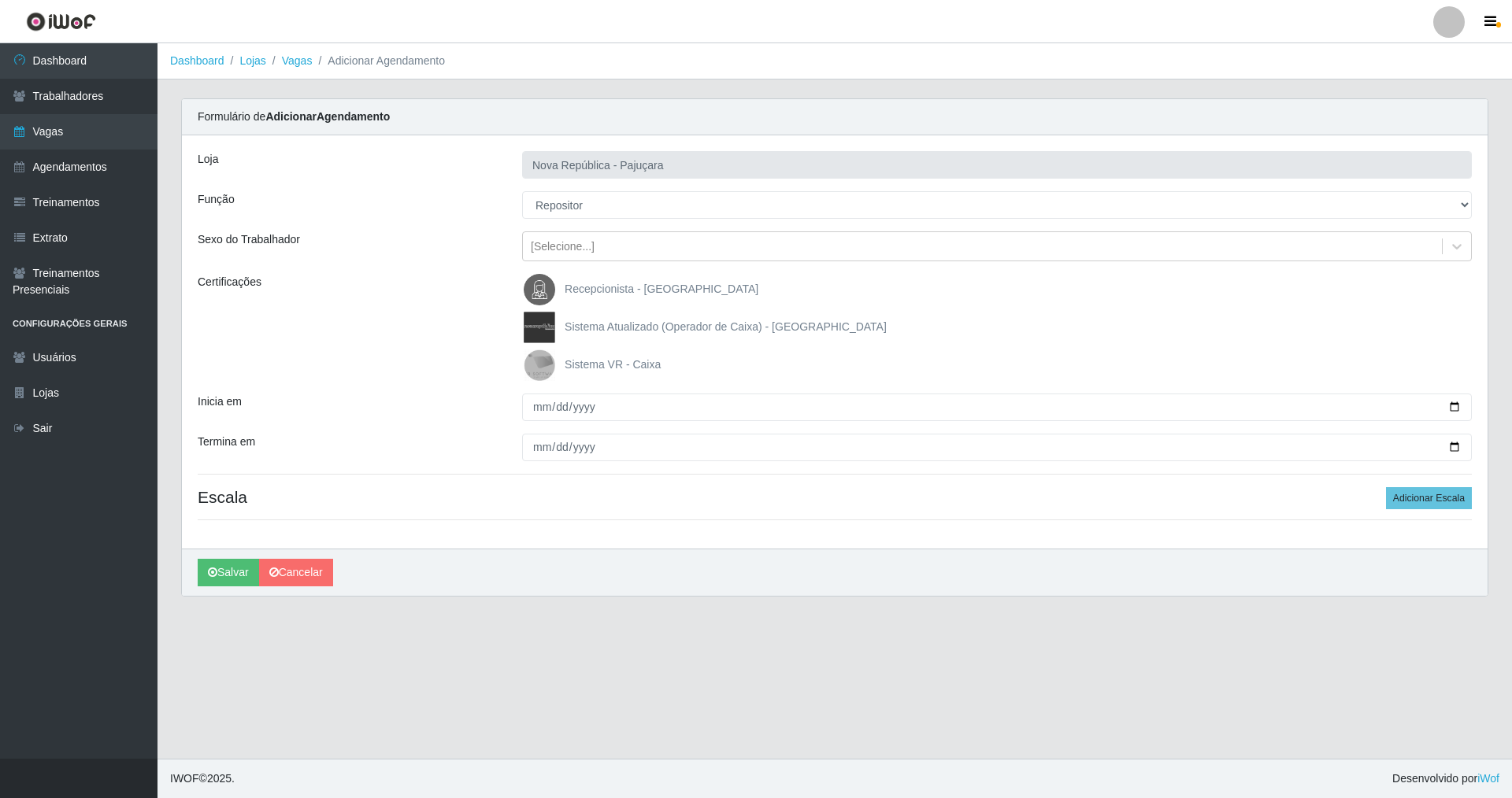
click at [0, 0] on input "Sistema VR - Caixa" at bounding box center [0, 0] width 0 height 0
click at [528, 416] on input "Inicia em" at bounding box center [996, 407] width 950 height 27
type input "[DATE]"
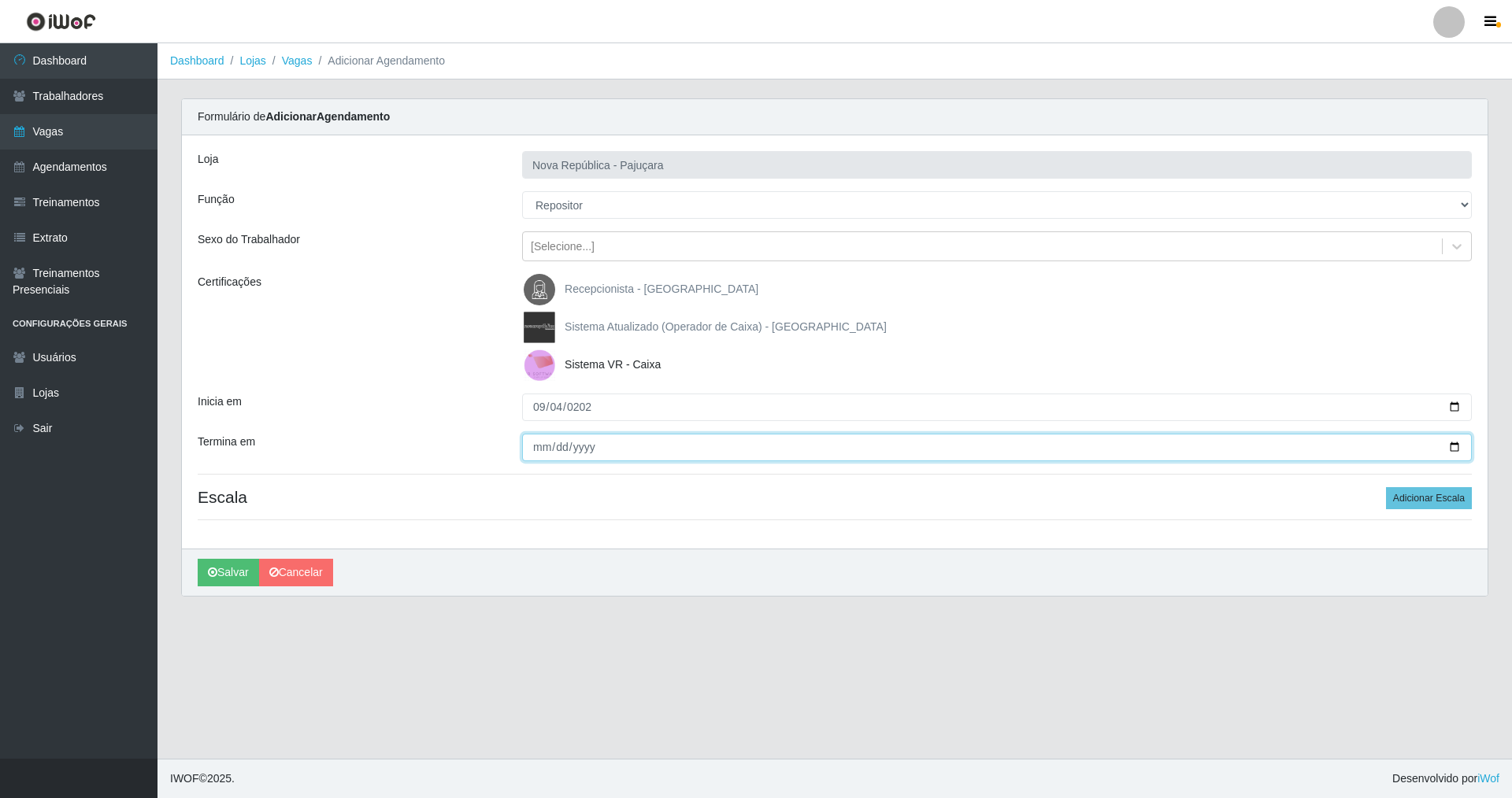
click at [536, 445] on input "Termina em" at bounding box center [996, 448] width 950 height 27
type input "[DATE]"
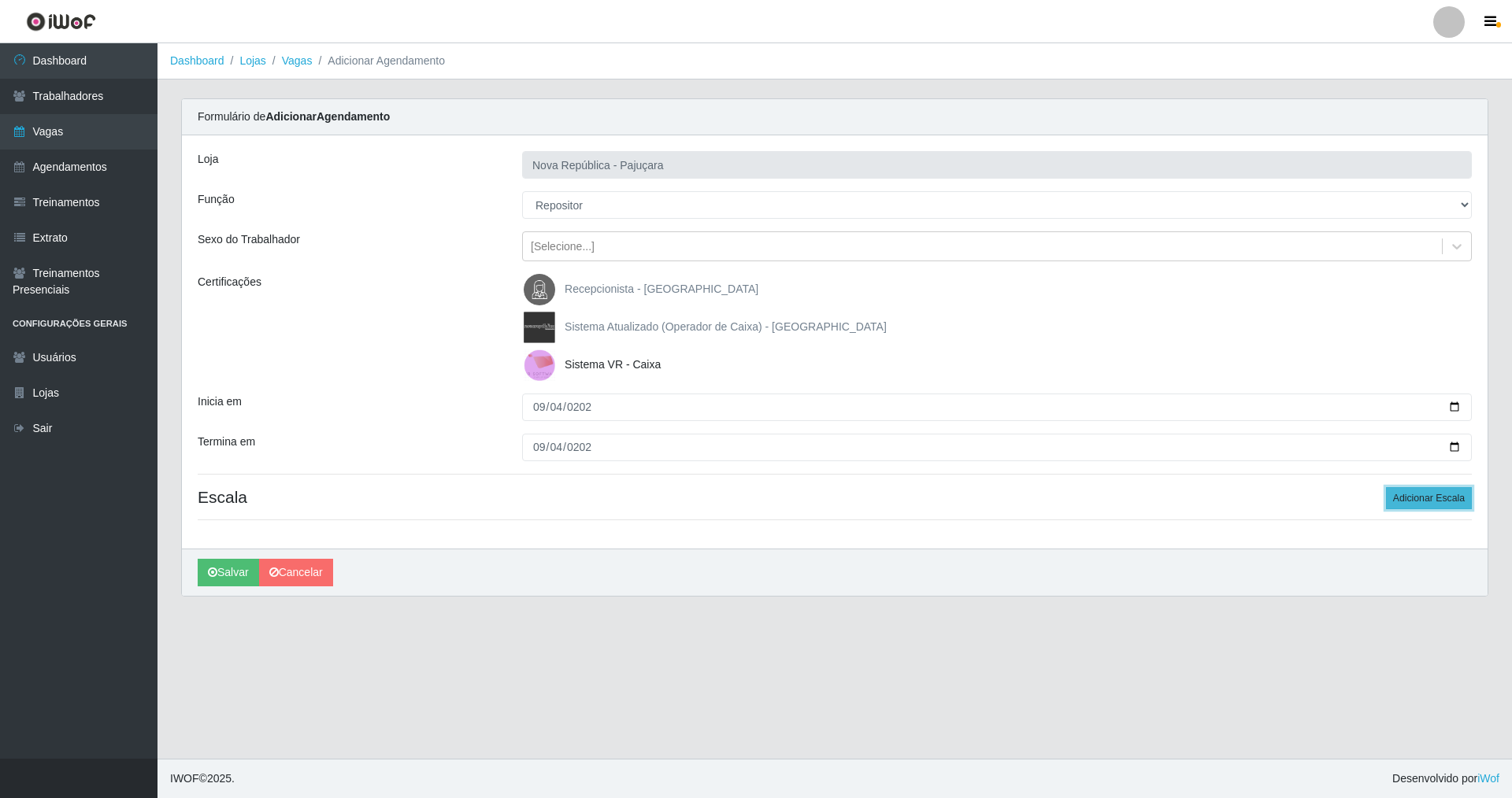
drag, startPoint x: 1419, startPoint y: 504, endPoint x: 1407, endPoint y: 494, distance: 15.6
click at [1414, 498] on button "Adicionar Escala" at bounding box center [1428, 498] width 86 height 22
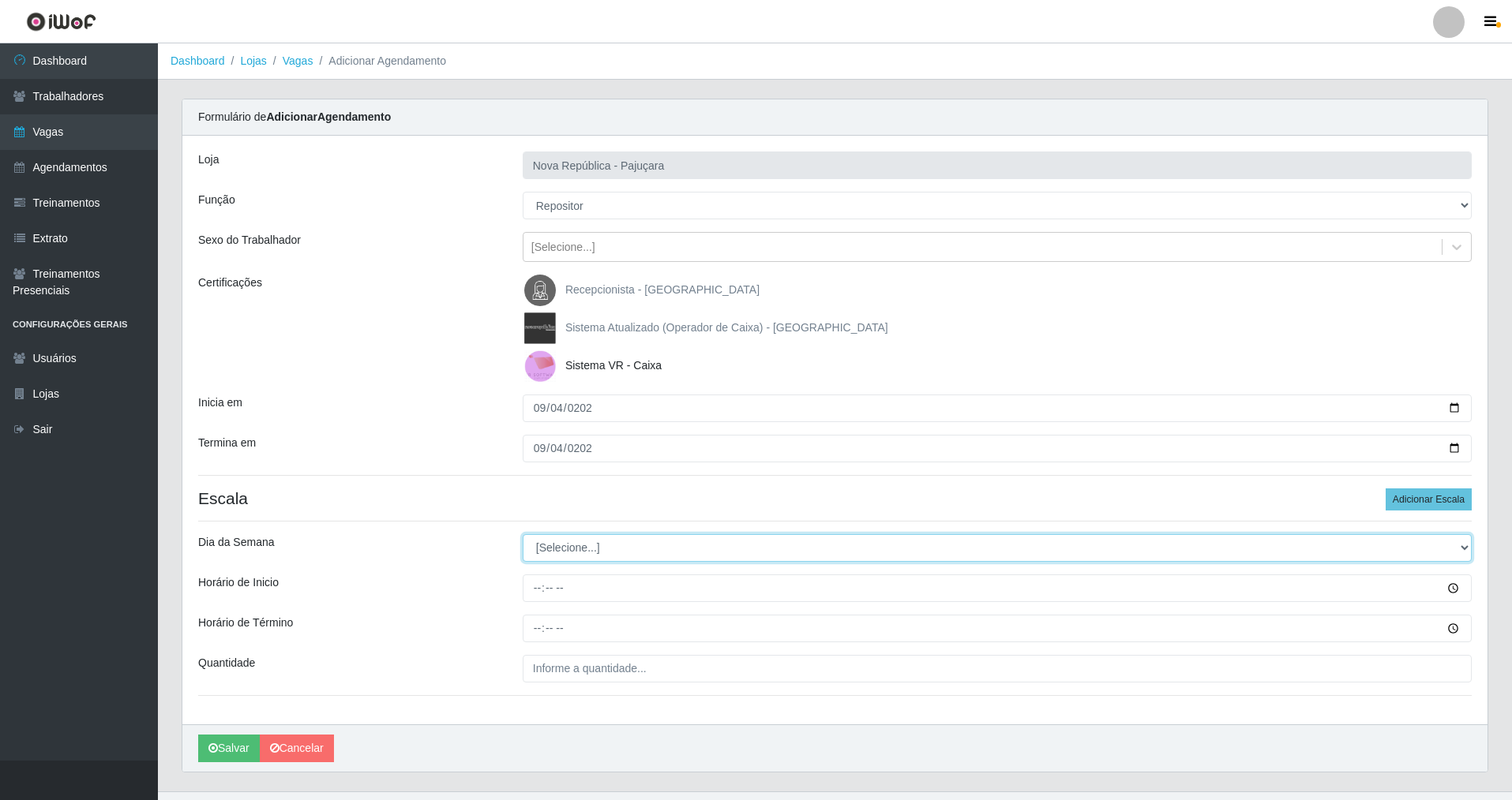
drag, startPoint x: 1463, startPoint y: 547, endPoint x: 1201, endPoint y: 521, distance: 263.3
click at [1379, 530] on div "Loja Nova República - Pajuçara Função [Selecione...] Balconista Operador de Cai…" at bounding box center [835, 429] width 1305 height 588
select select "3"
click at [523, 534] on select "[Selecione...] Segunda Terça Quarta Quinta Sexta Sábado Domingo" at bounding box center [997, 548] width 949 height 27
click at [531, 599] on input "Horário de Inicio" at bounding box center [997, 588] width 949 height 27
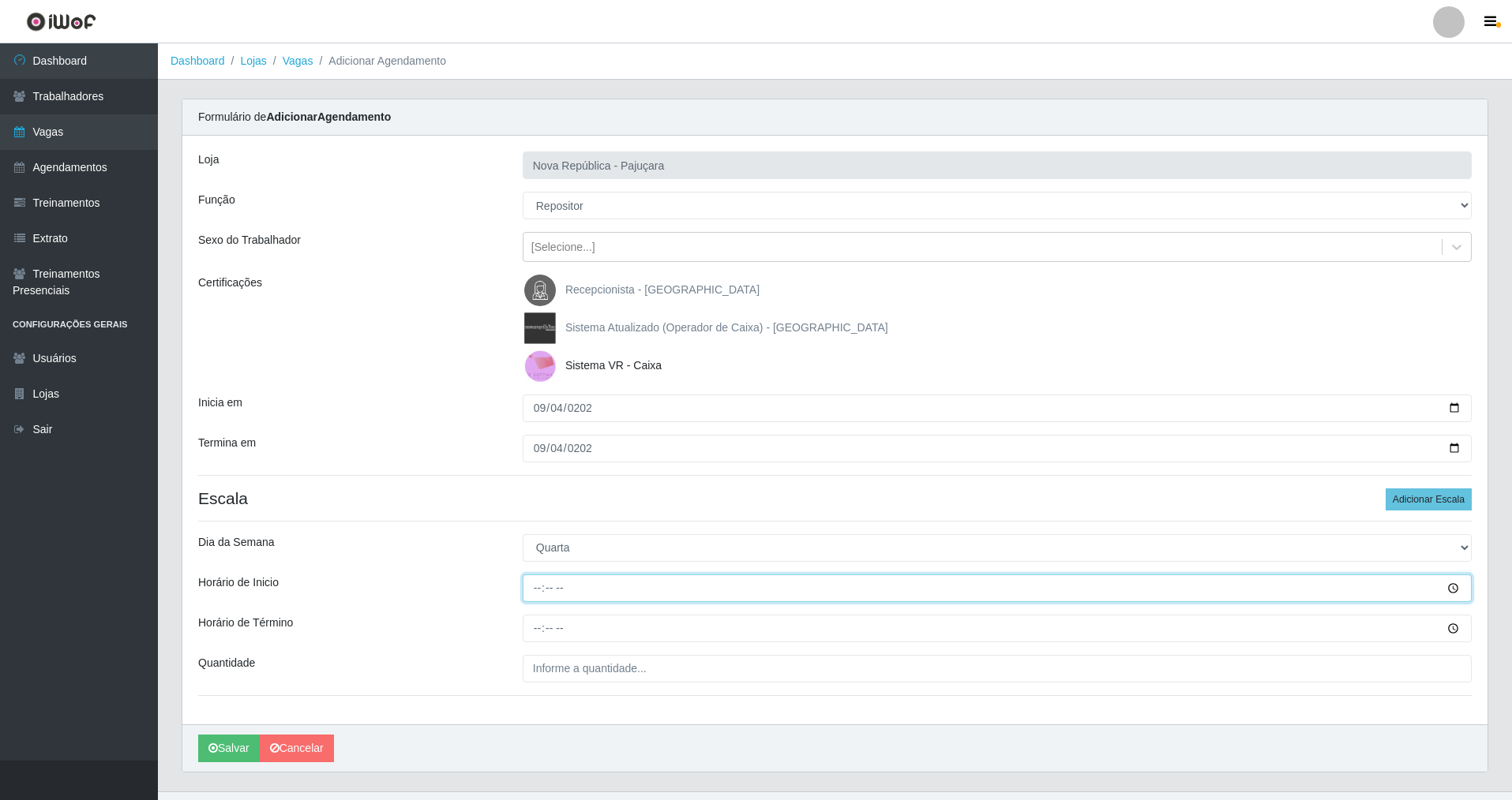
type input "09:00"
click at [529, 633] on input "Horário de Término" at bounding box center [997, 628] width 949 height 27
type input "15:00"
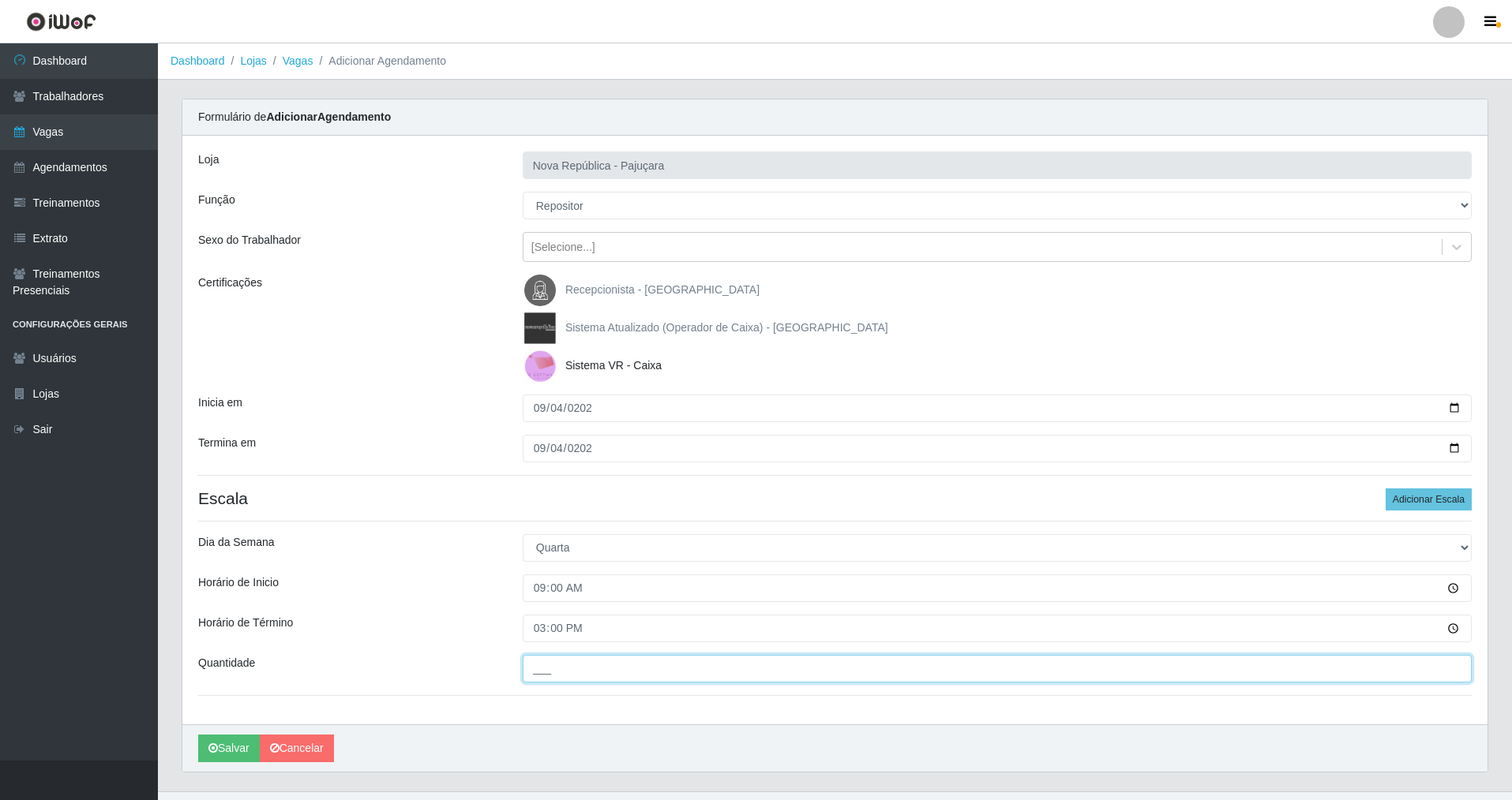
click at [531, 672] on input "___" at bounding box center [997, 668] width 949 height 27
type input "1__"
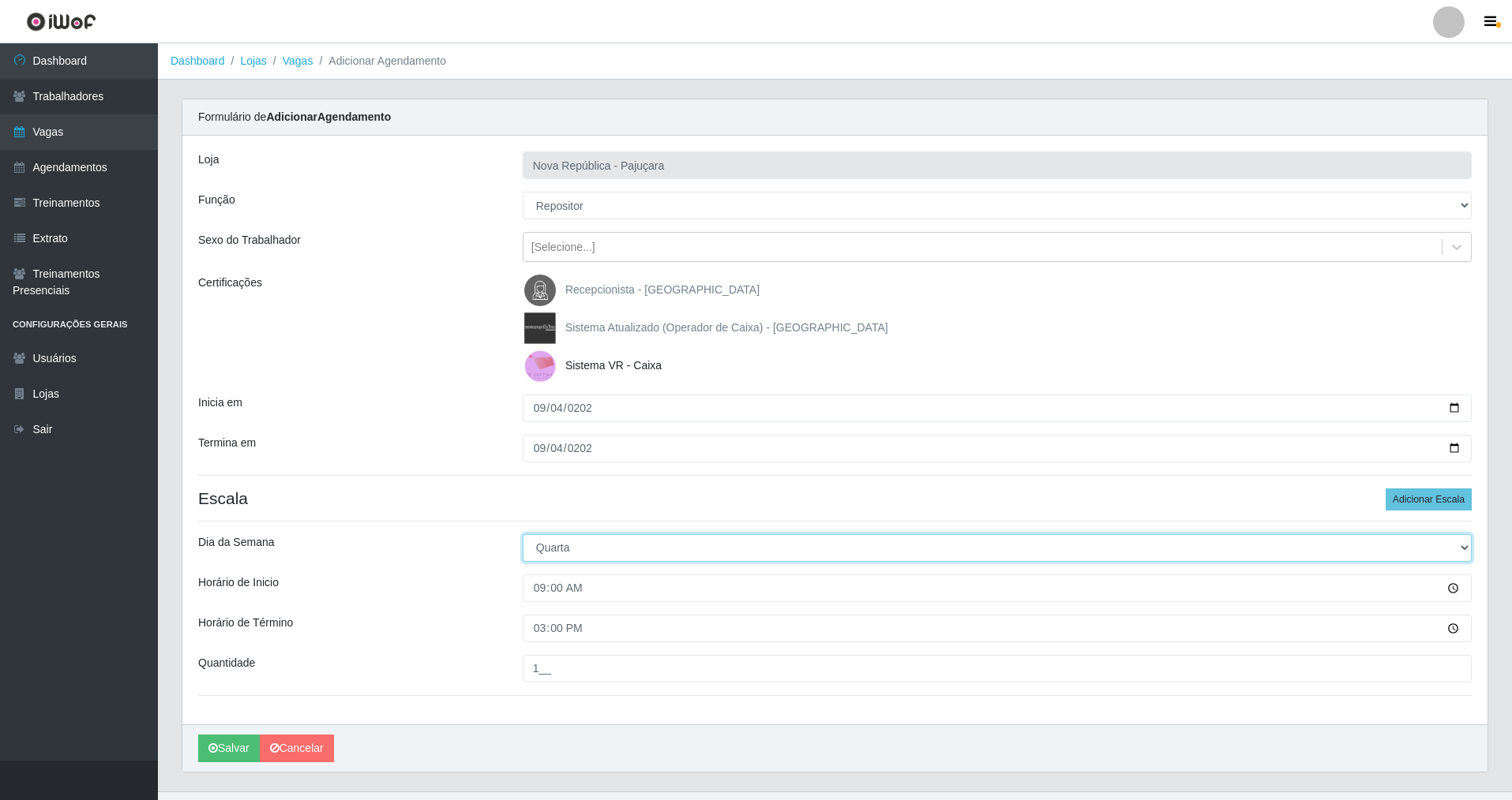
drag, startPoint x: 1462, startPoint y: 540, endPoint x: 1380, endPoint y: 541, distance: 82.0
click at [1432, 541] on select "[Selecione...] Segunda Terça Quarta Quinta Sexta Sábado Domingo" at bounding box center [997, 548] width 949 height 27
select select "4"
click at [523, 534] on select "[Selecione...] Segunda Terça Quarta Quinta Sexta Sábado Domingo" at bounding box center [997, 548] width 949 height 27
click at [228, 752] on button "Salvar" at bounding box center [229, 748] width 61 height 27
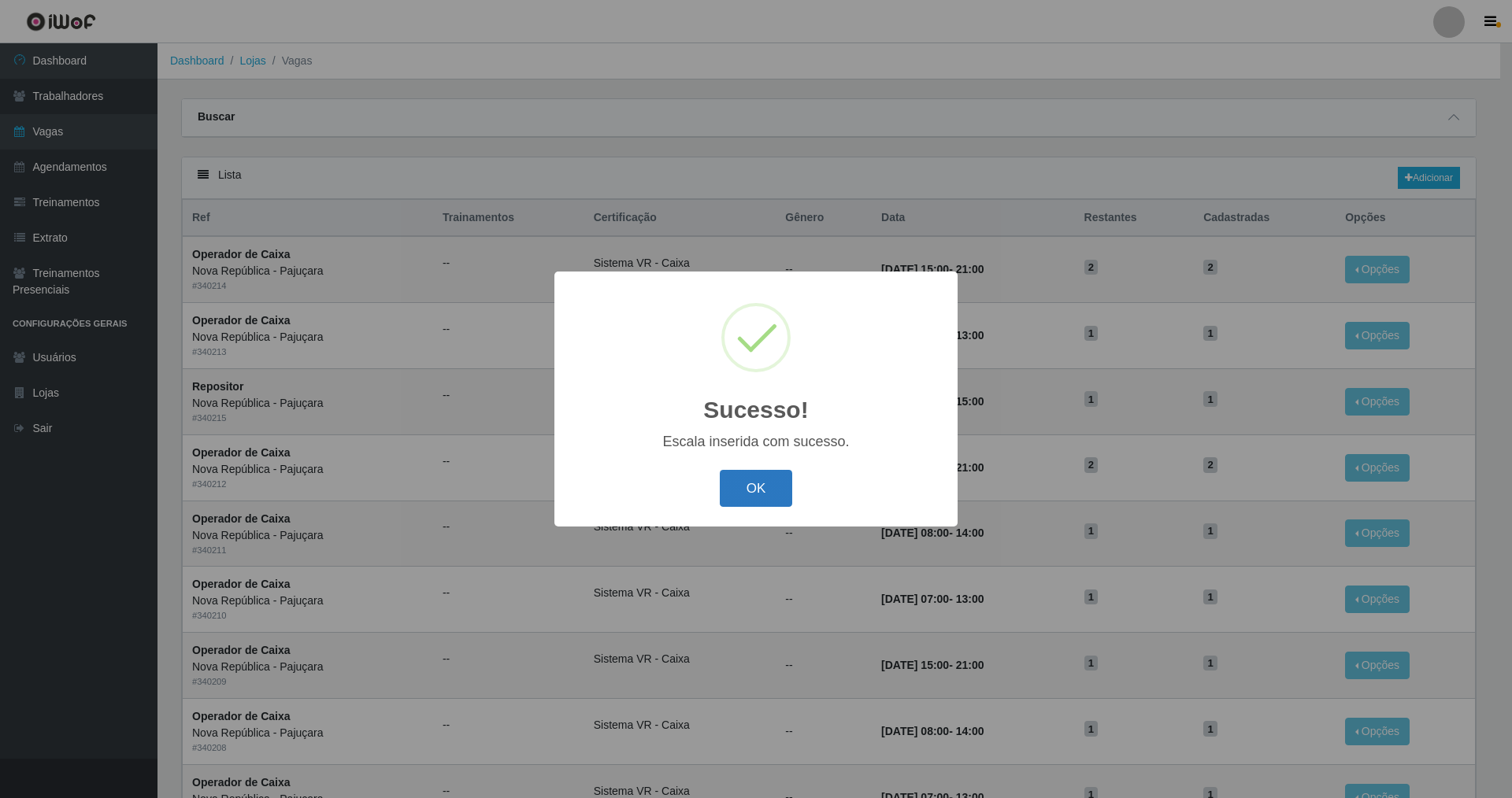
click at [765, 487] on button "OK" at bounding box center [756, 488] width 73 height 37
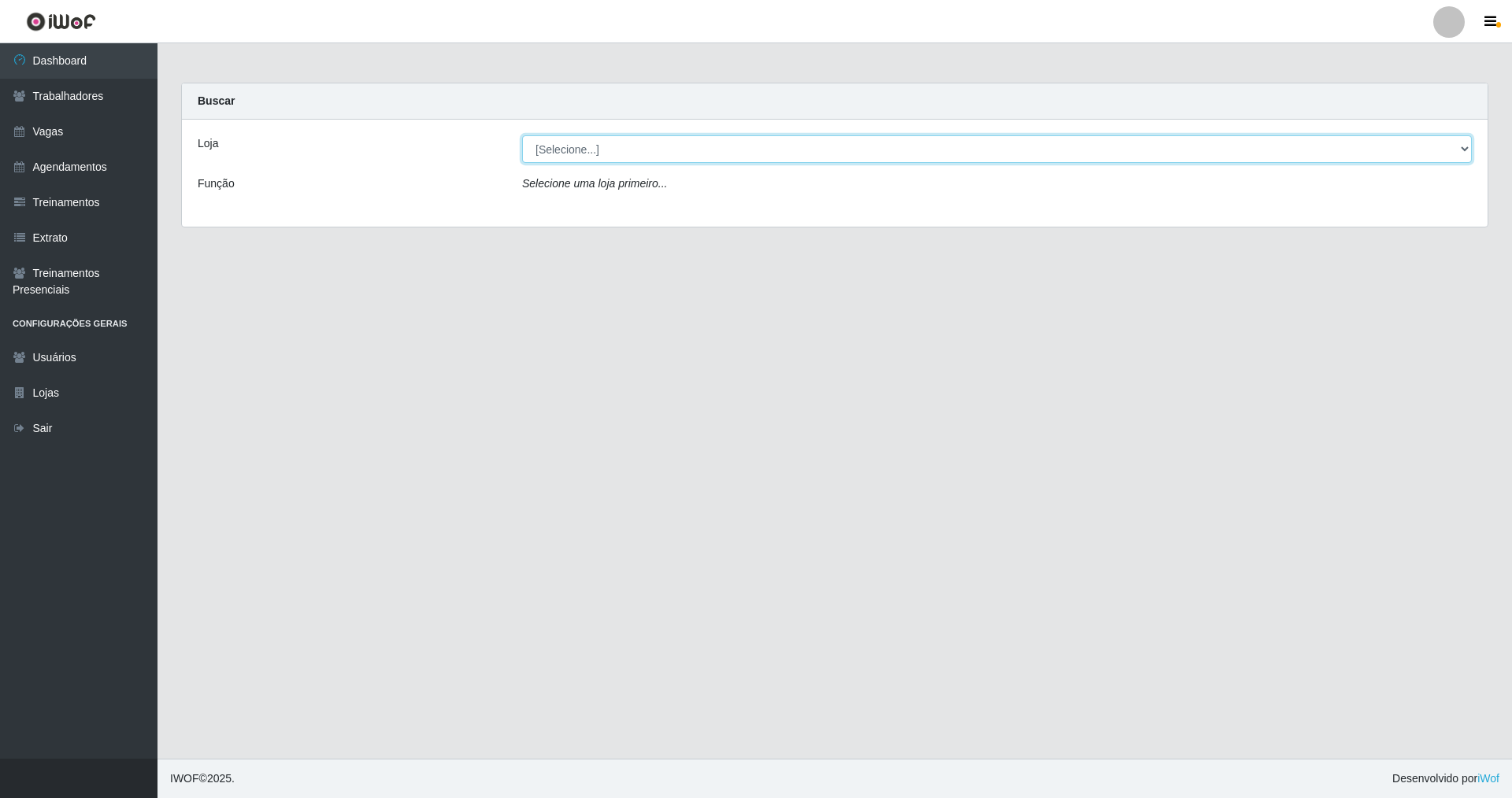
drag, startPoint x: 1464, startPoint y: 151, endPoint x: 1133, endPoint y: 130, distance: 331.7
click at [648, 136] on select "[Selecione...] Nova República - Pajuçara Nova República - Pompeia" at bounding box center [996, 149] width 950 height 27
select select "64"
click at [522, 135] on select "[Selecione...] Nova República - Pajuçara Nova República - Pompeia" at bounding box center [996, 149] width 950 height 27
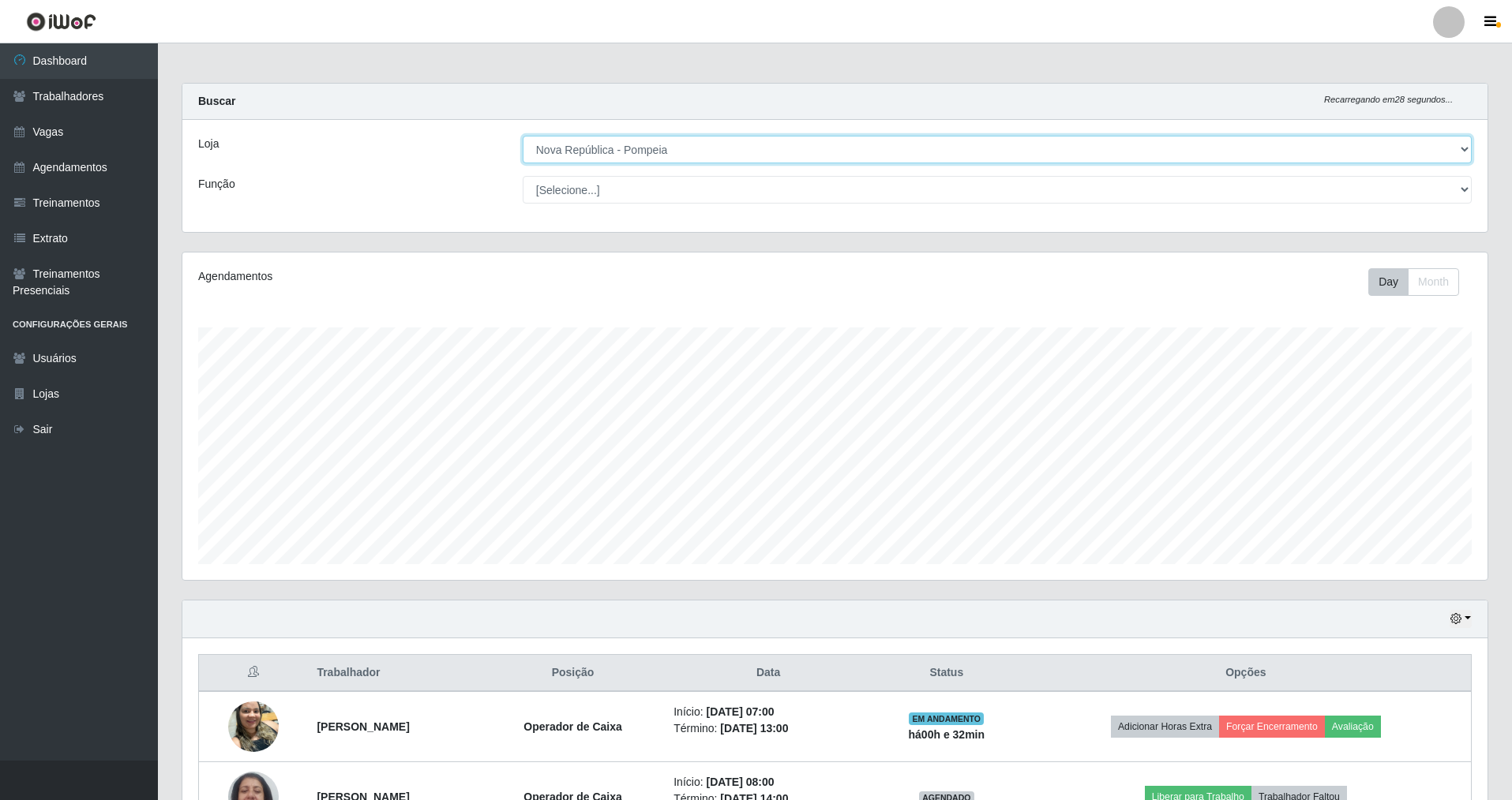
scroll to position [328, 1305]
drag, startPoint x: 1460, startPoint y: 143, endPoint x: 1040, endPoint y: 144, distance: 420.0
click at [649, 144] on select "[Selecione...] Nova República - Pajuçara Nova República - Pompeia" at bounding box center [997, 149] width 949 height 27
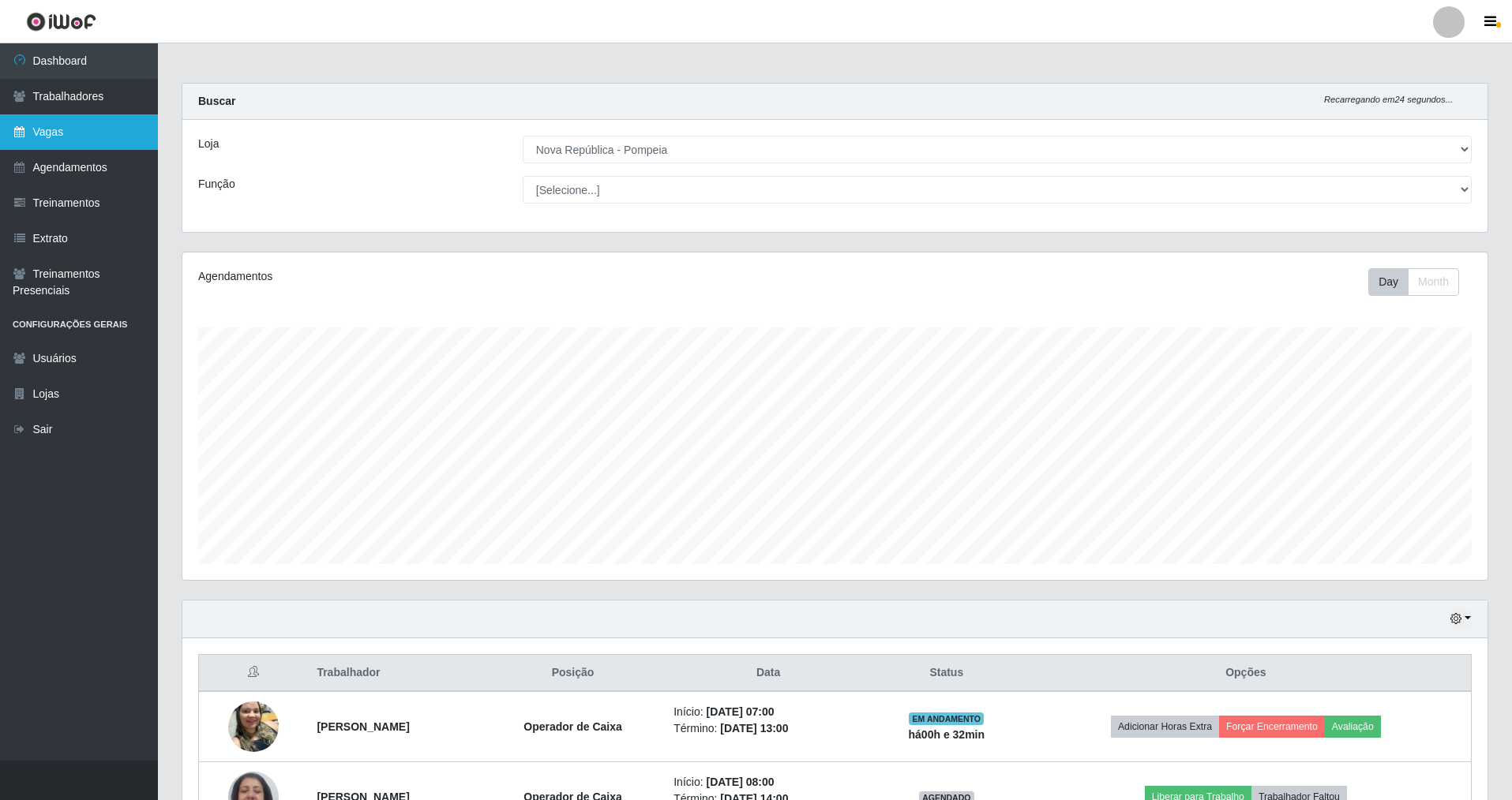
click at [27, 136] on link "Vagas" at bounding box center [78, 132] width 158 height 36
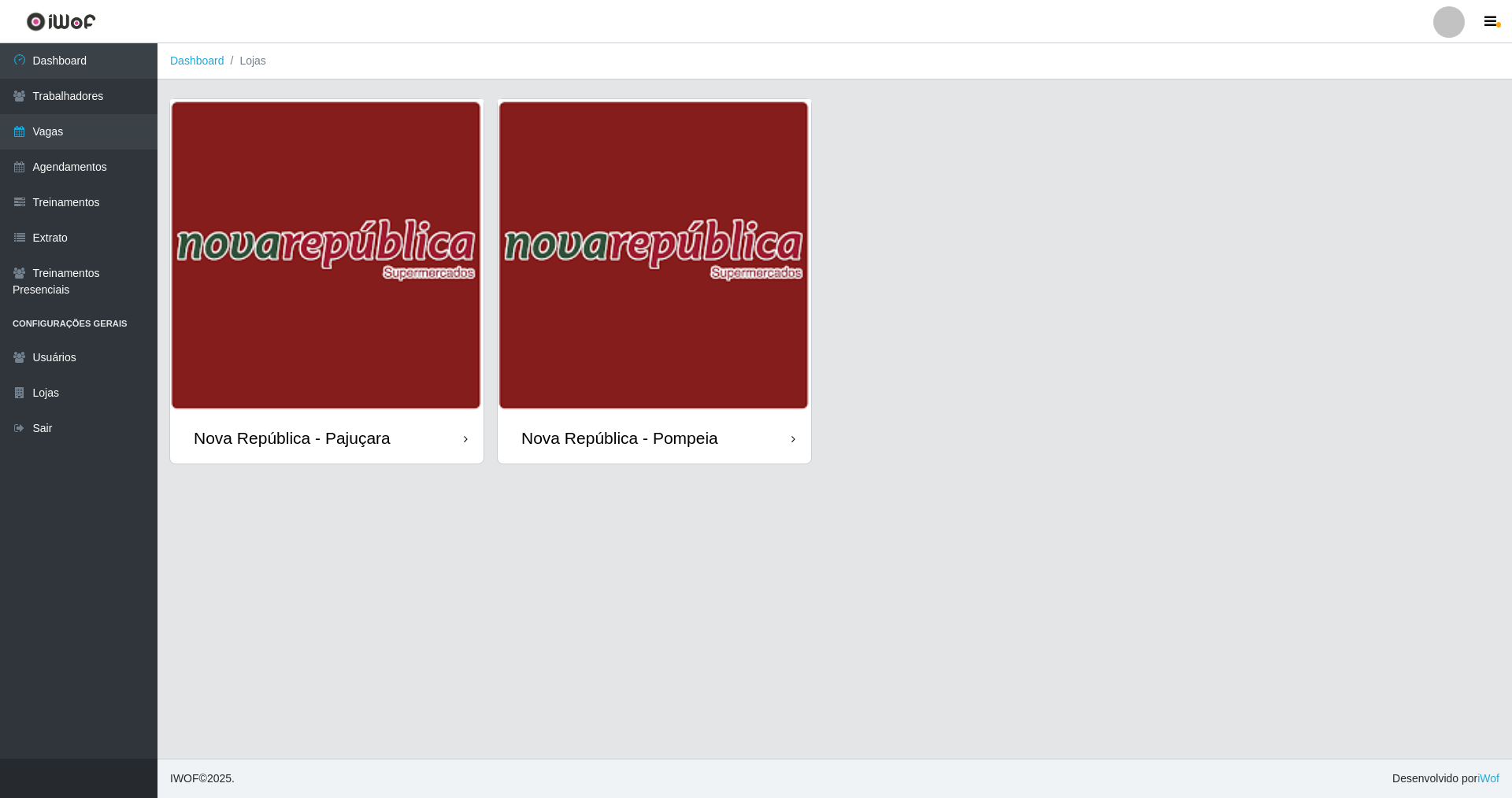
click at [352, 423] on div "Nova República - Pajuçara" at bounding box center [326, 438] width 313 height 52
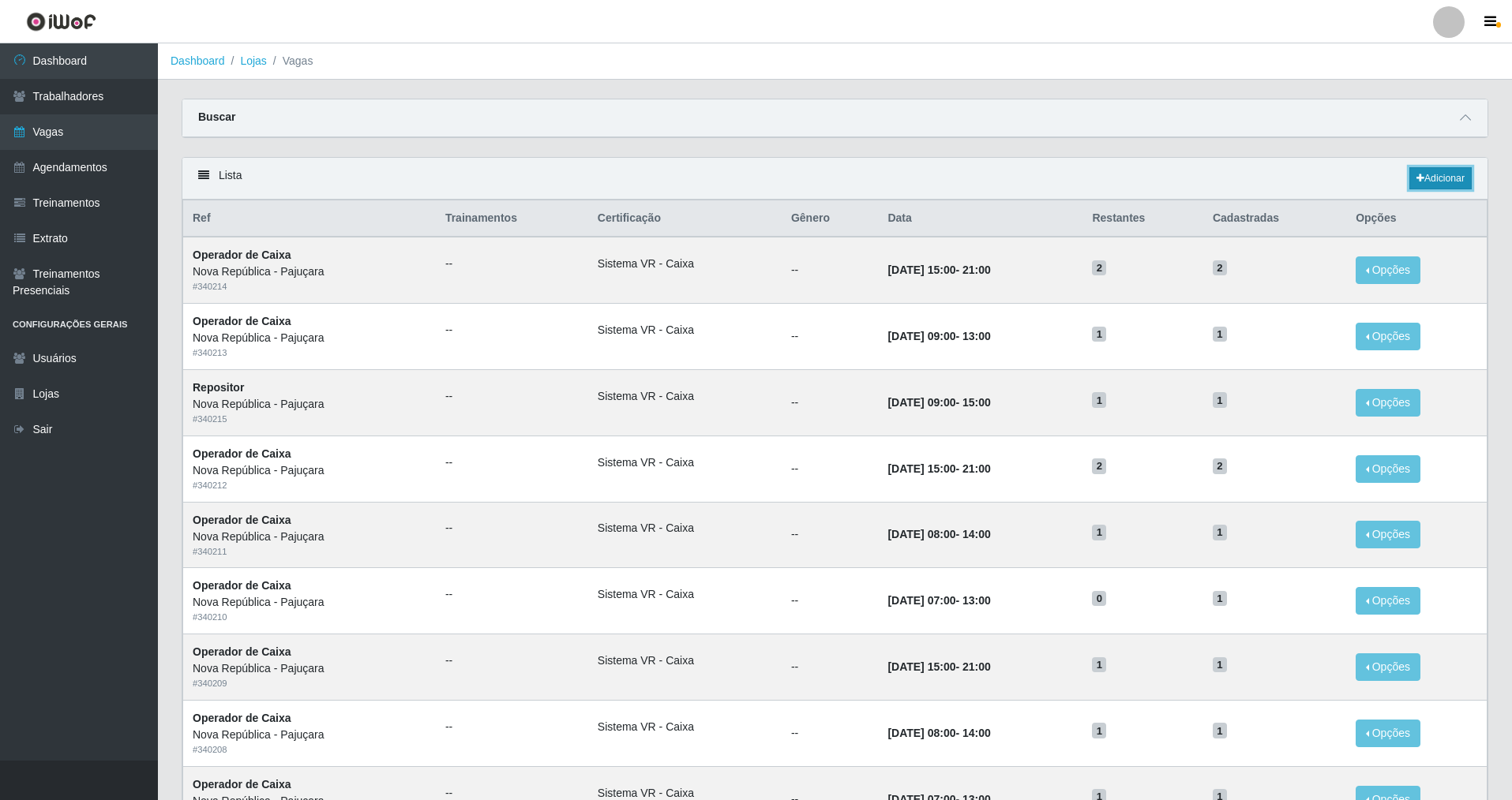
click at [649, 181] on link "Adicionar" at bounding box center [1440, 178] width 62 height 22
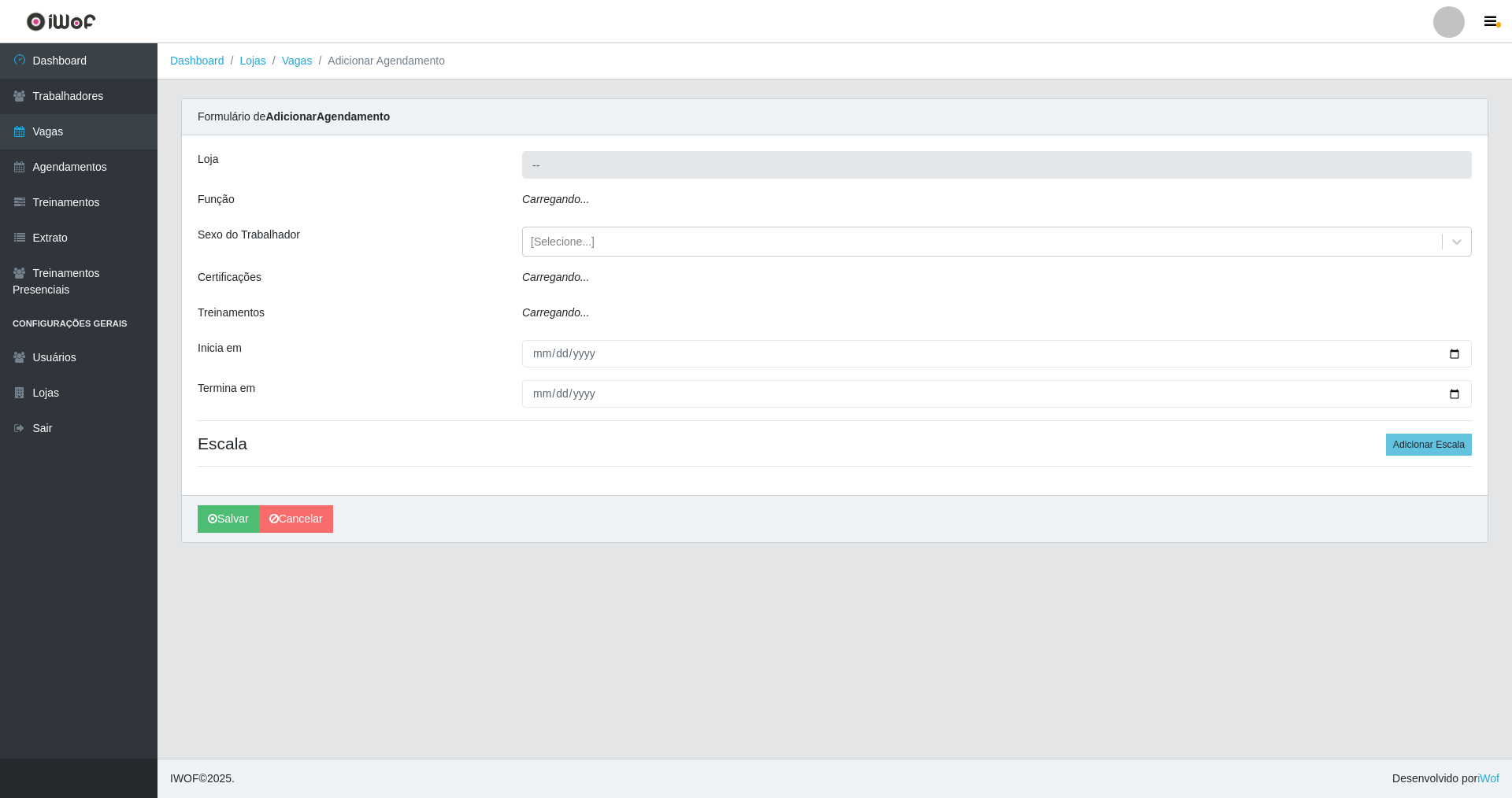
type input "Nova República - Pajuçara"
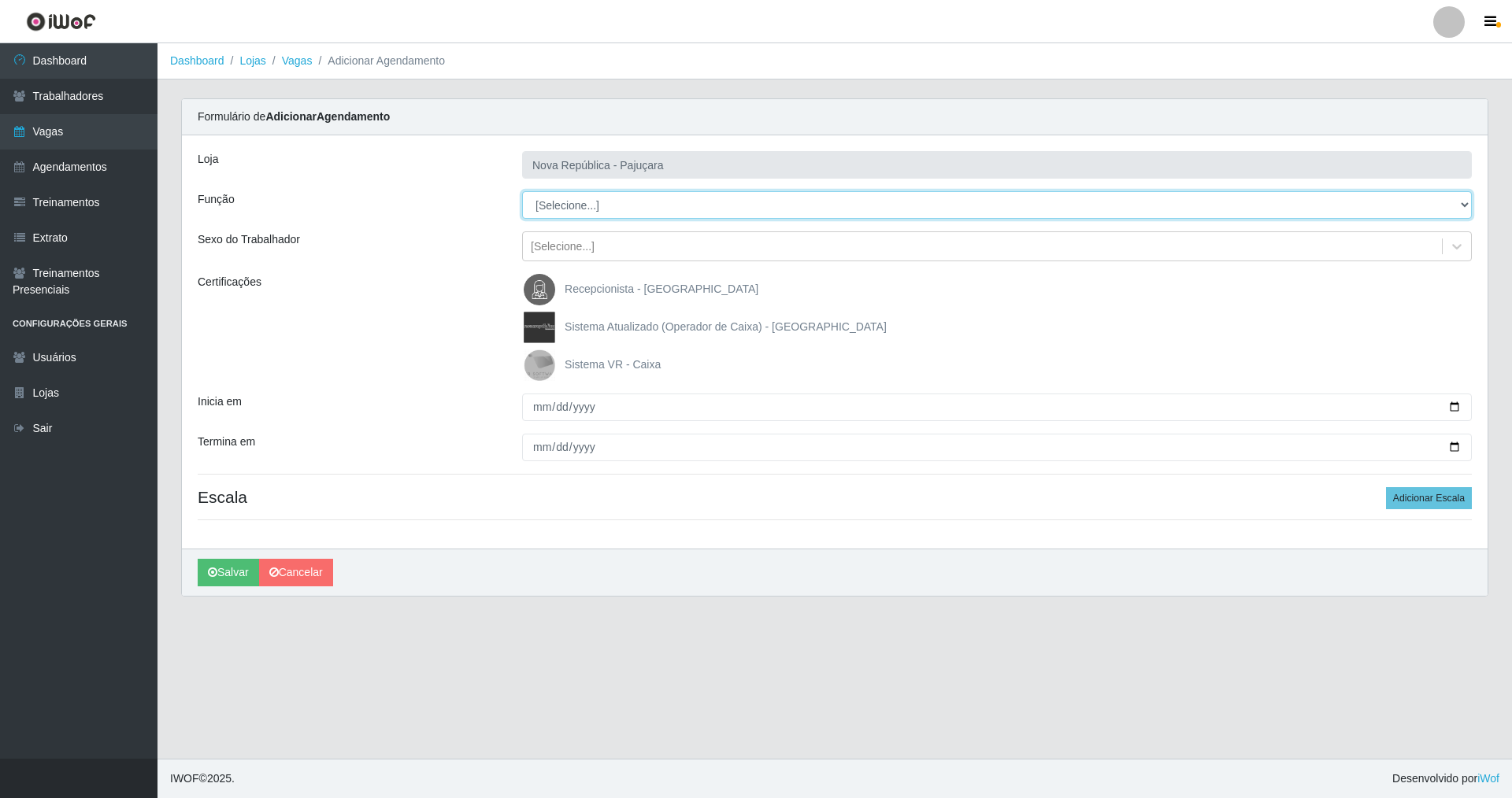
drag, startPoint x: 1462, startPoint y: 196, endPoint x: 1117, endPoint y: 182, distance: 345.3
click at [648, 186] on div "Loja Nova República - Pajuçara Função [Selecione...] Balconista Operador de Cai…" at bounding box center [835, 341] width 1305 height 413
select select "22"
click at [522, 192] on select "[Selecione...] Balconista Operador de Caixa Repositor" at bounding box center [996, 205] width 950 height 27
drag, startPoint x: 540, startPoint y: 361, endPoint x: 531, endPoint y: 382, distance: 22.8
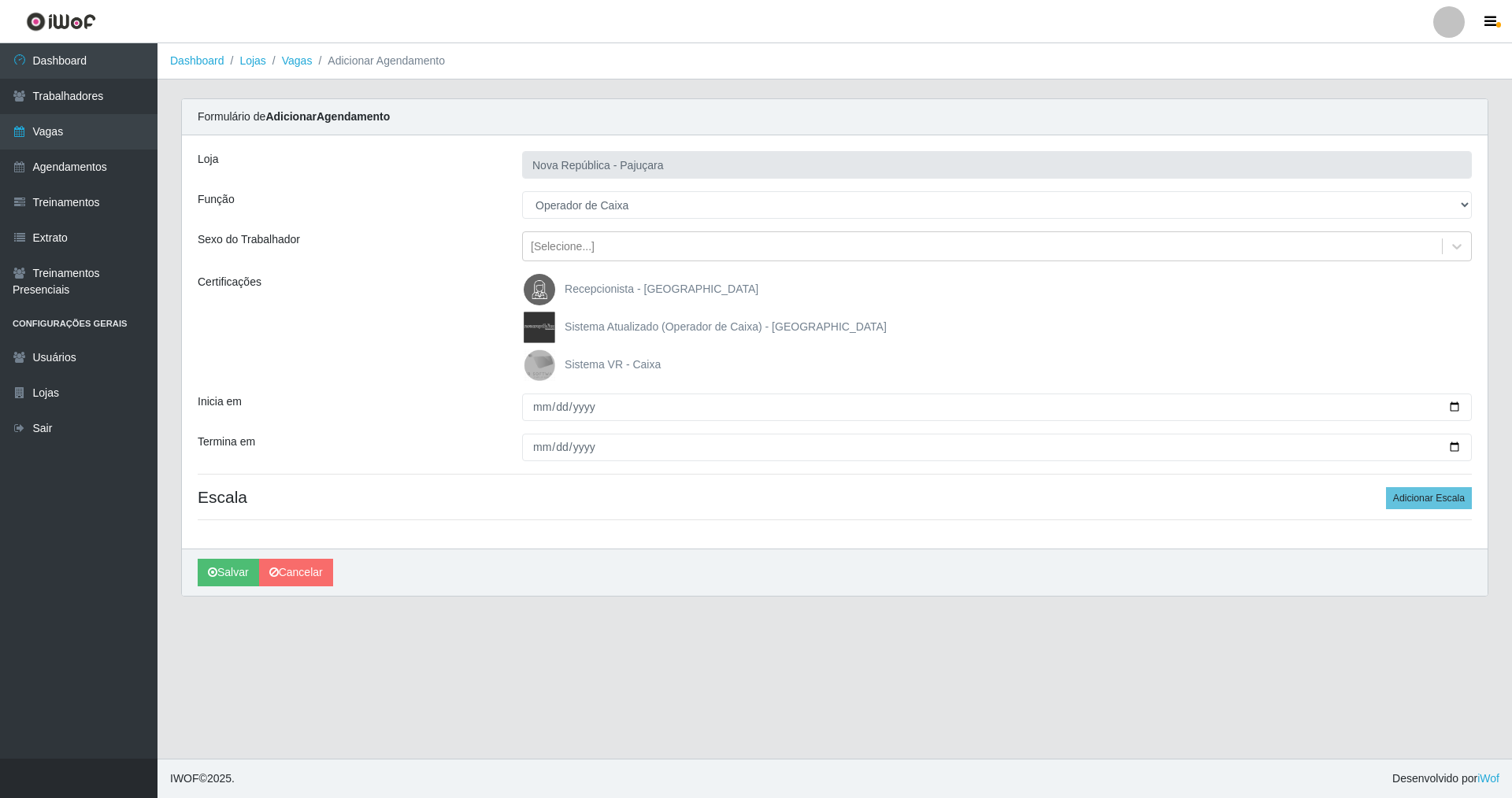
click at [537, 363] on img at bounding box center [542, 365] width 38 height 31
click at [0, 0] on input "Sistema VR - Caixa" at bounding box center [0, 0] width 0 height 0
drag, startPoint x: 533, startPoint y: 407, endPoint x: 552, endPoint y: 398, distance: 21.0
click at [534, 407] on input "Inicia em" at bounding box center [996, 407] width 950 height 27
type input "2025-09-05"
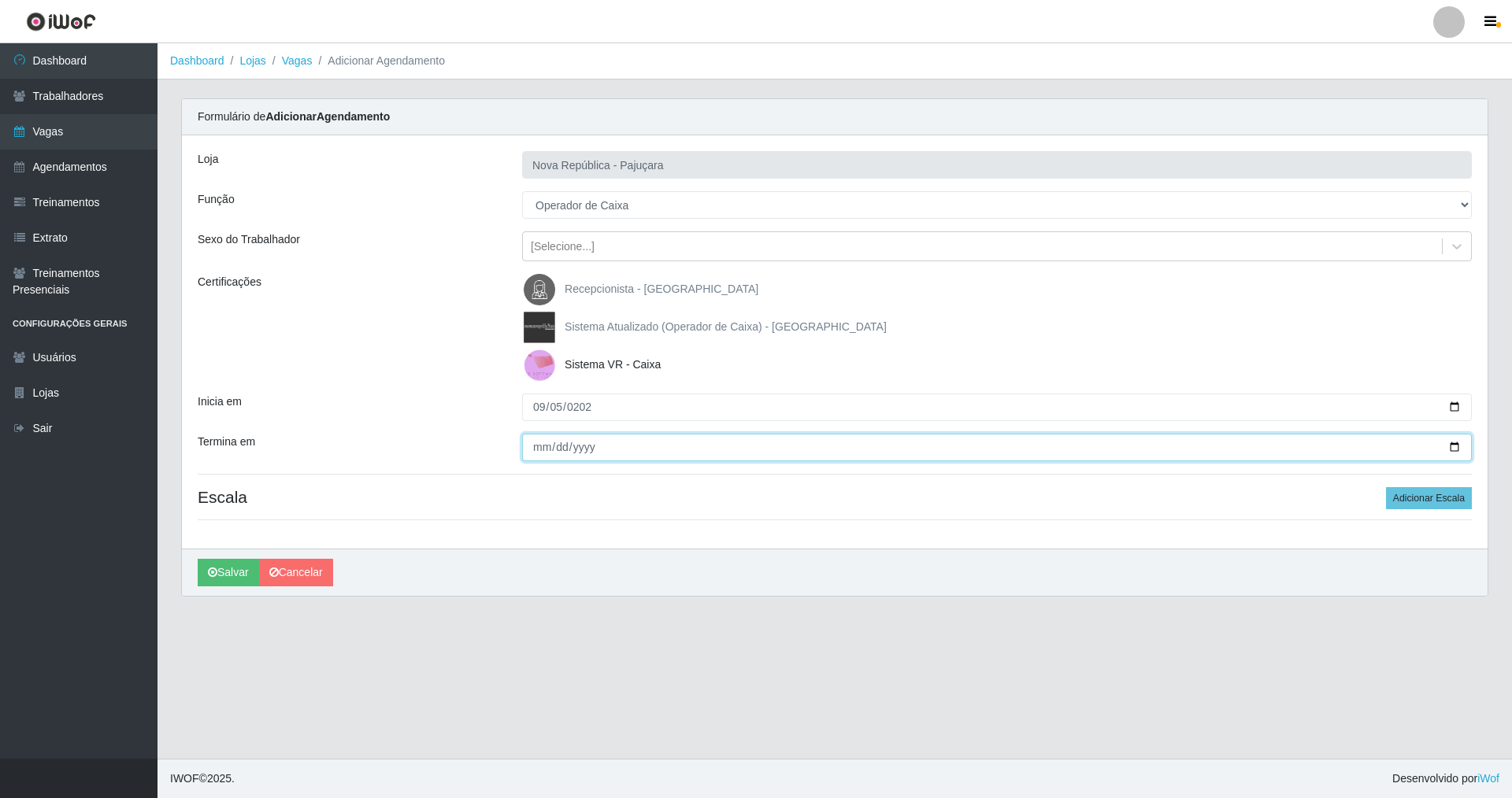
drag, startPoint x: 528, startPoint y: 454, endPoint x: 536, endPoint y: 453, distance: 8.1
click at [536, 453] on input "Termina em" at bounding box center [996, 448] width 950 height 27
type input "2025-09-05"
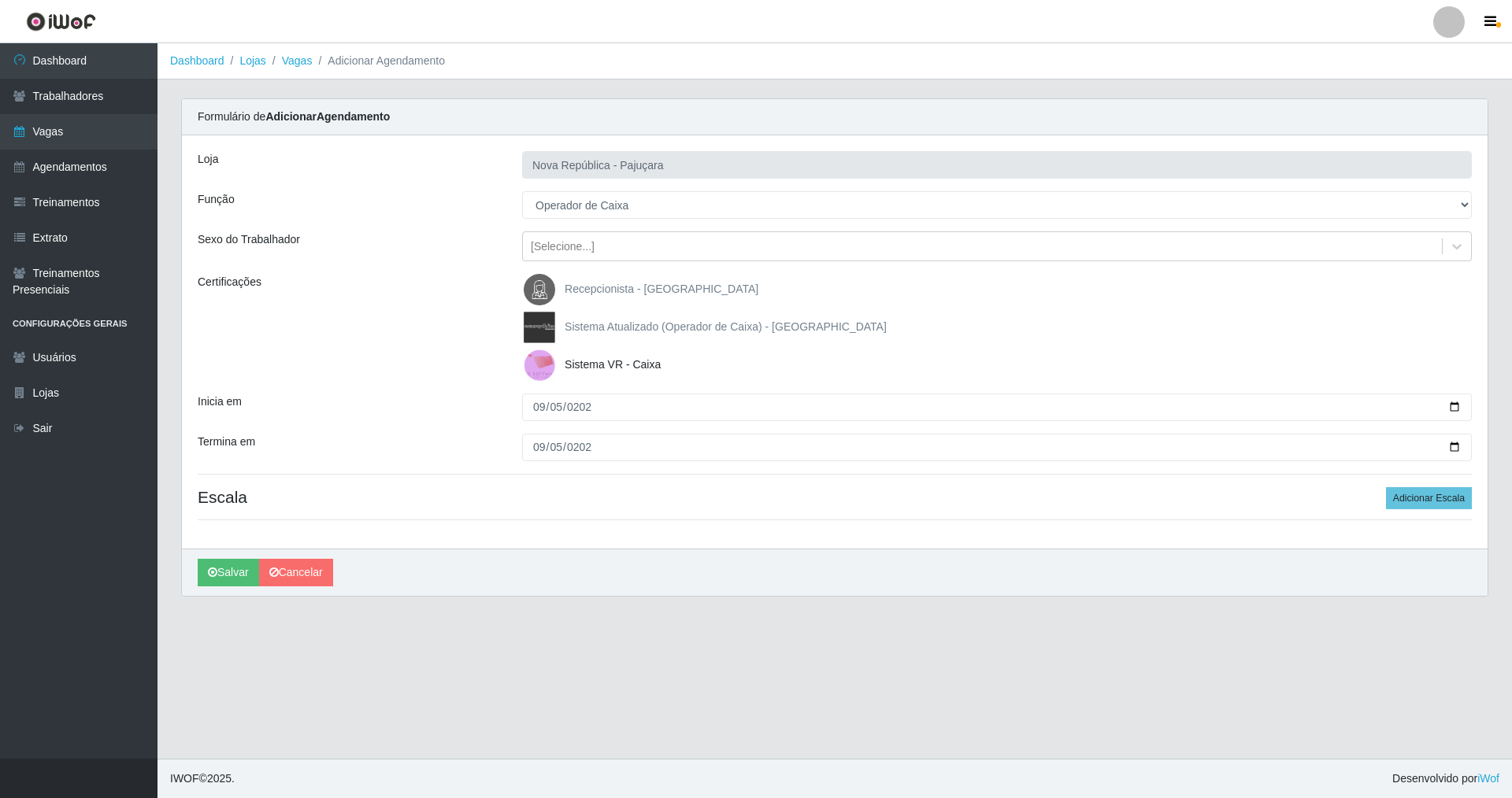
drag, startPoint x: 1400, startPoint y: 484, endPoint x: 1391, endPoint y: 485, distance: 9.1
click at [648, 484] on div "Loja Nova República - Pajuçara Função [Selecione...] Balconista Operador de Cai…" at bounding box center [835, 341] width 1305 height 413
click at [648, 498] on button "Adicionar Escala" at bounding box center [1428, 498] width 86 height 22
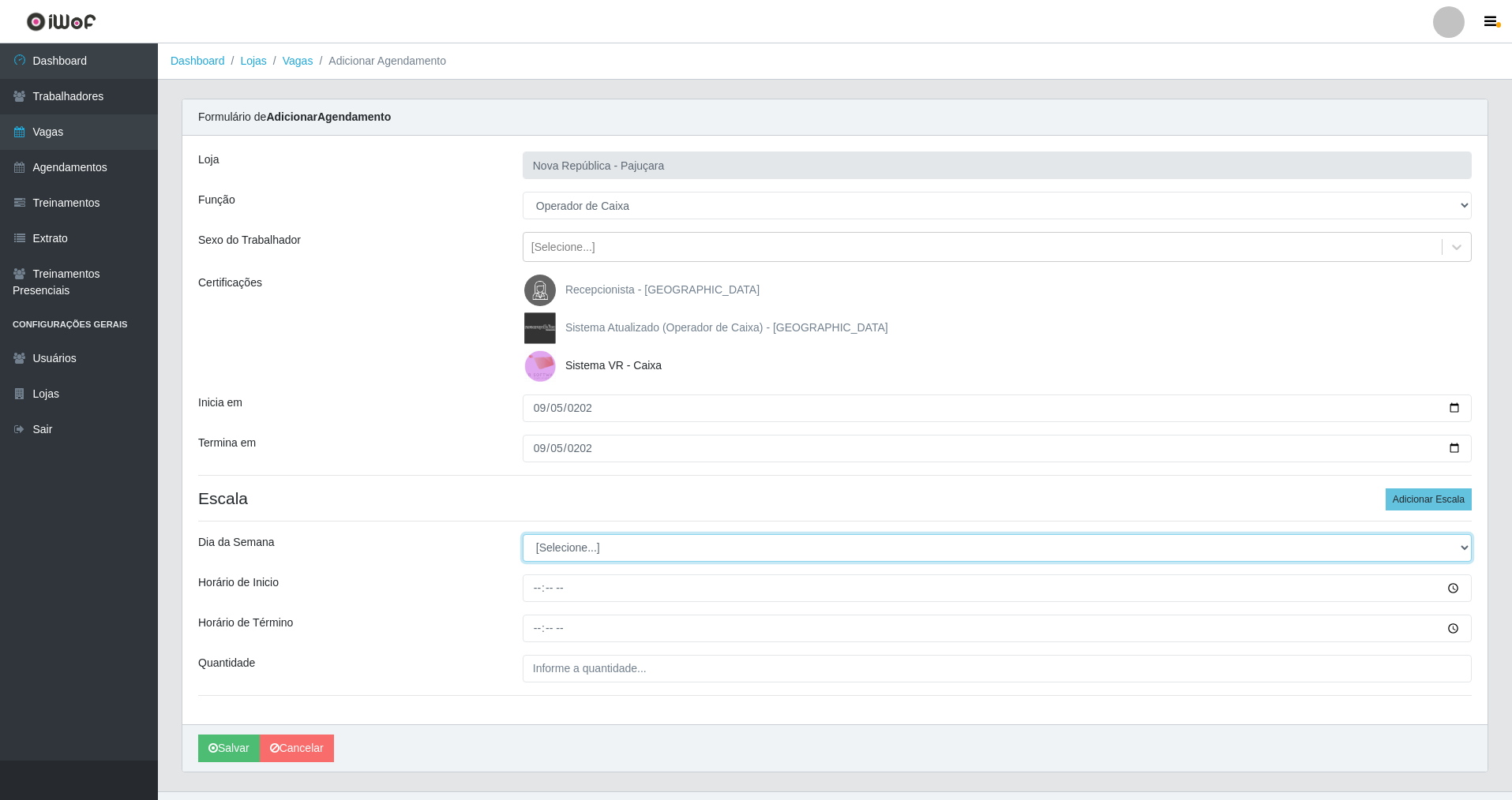
drag, startPoint x: 1464, startPoint y: 545, endPoint x: 1245, endPoint y: 530, distance: 219.5
click at [649, 534] on select "[Selecione...] Segunda Terça Quarta Quinta Sexta Sábado Domingo" at bounding box center [997, 548] width 949 height 27
select select "4"
click at [523, 534] on select "[Selecione...] Segunda Terça Quarta Quinta Sexta Sábado Domingo" at bounding box center [997, 548] width 949 height 27
click at [527, 576] on input "Horário de Inicio" at bounding box center [997, 588] width 949 height 27
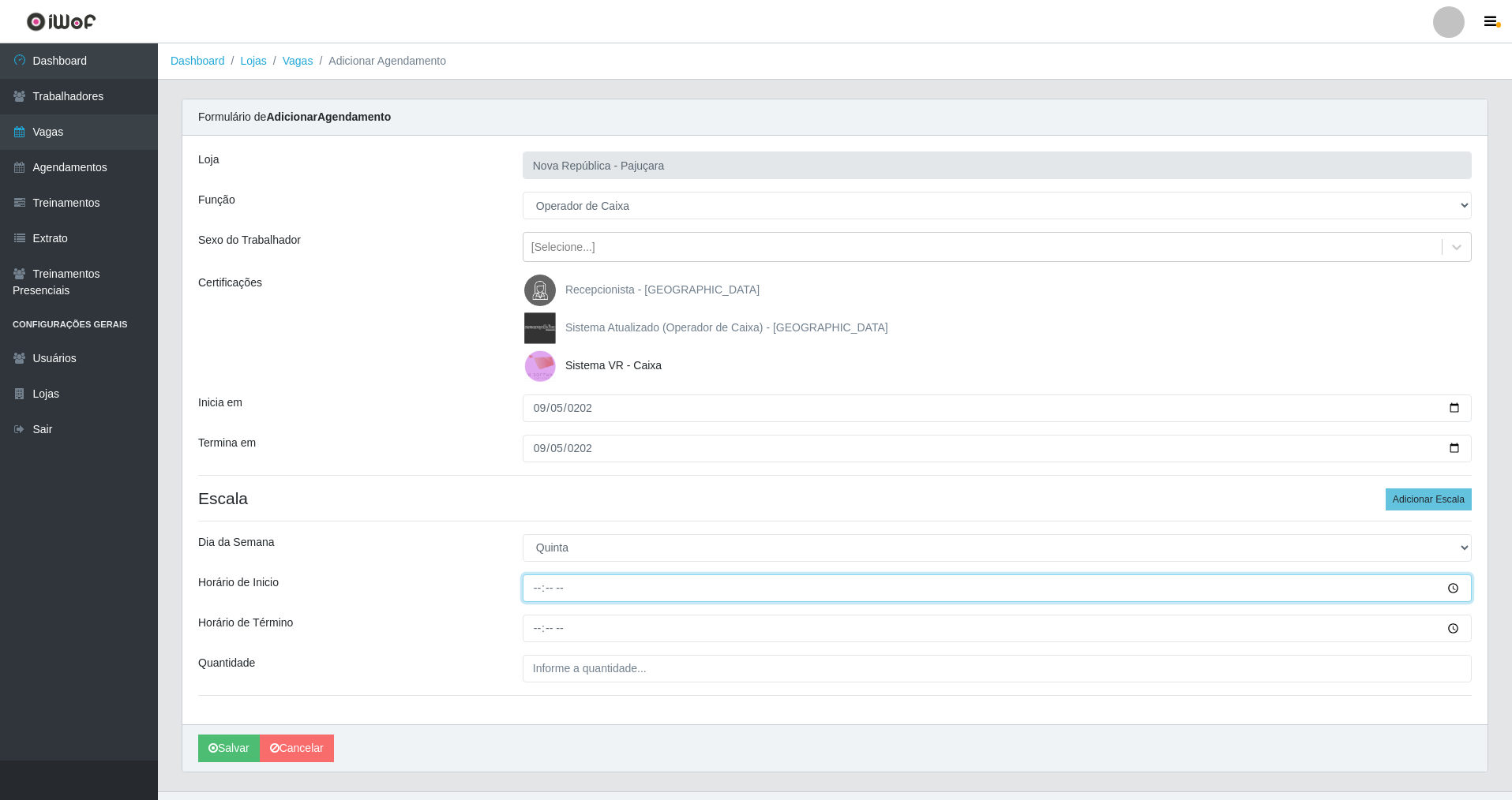
type input "07:00"
click at [527, 576] on input "Horário de Término" at bounding box center [997, 628] width 949 height 27
type input "13:00"
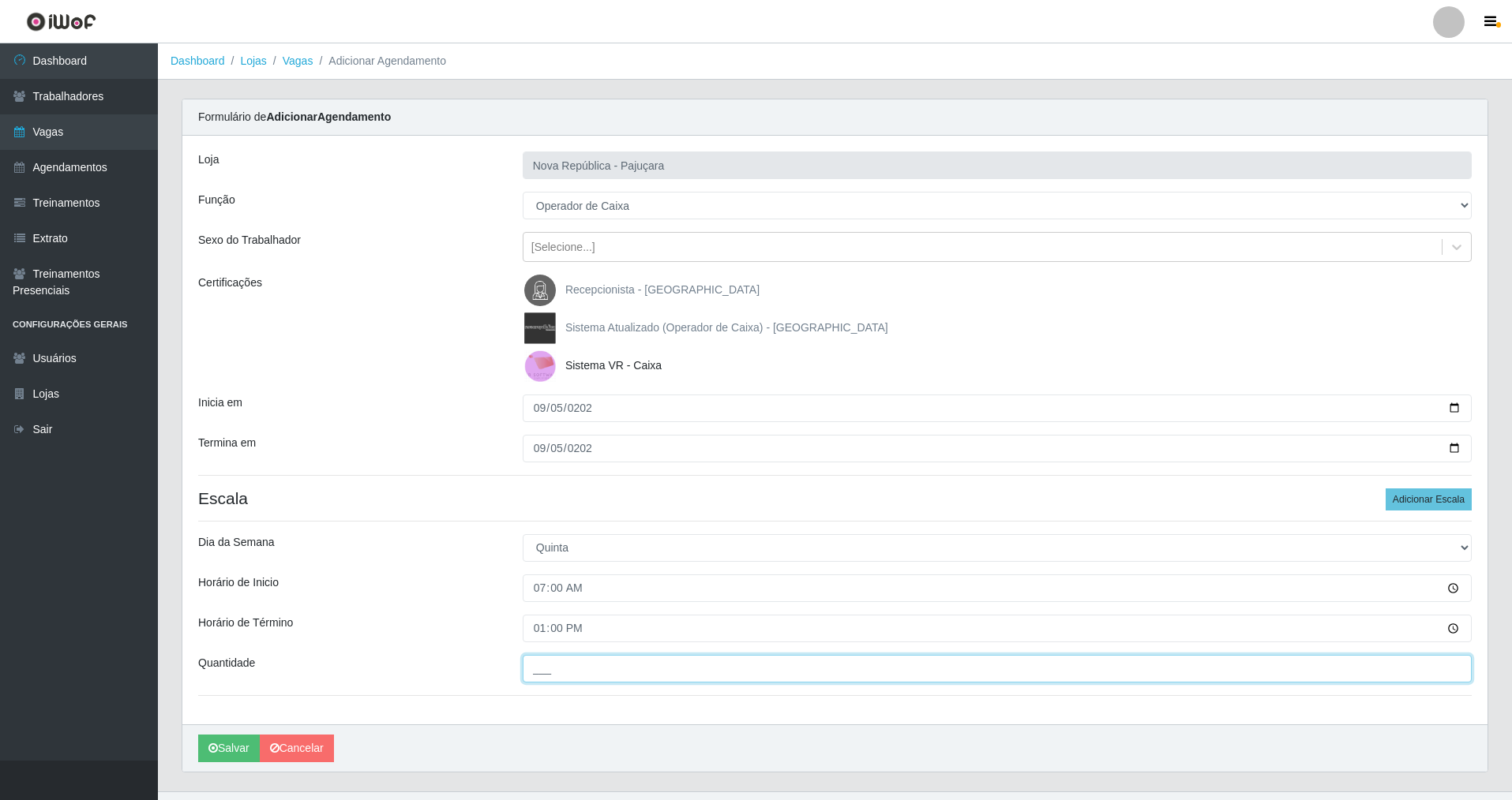
click at [536, 576] on input "___" at bounding box center [997, 668] width 949 height 27
type input "1__"
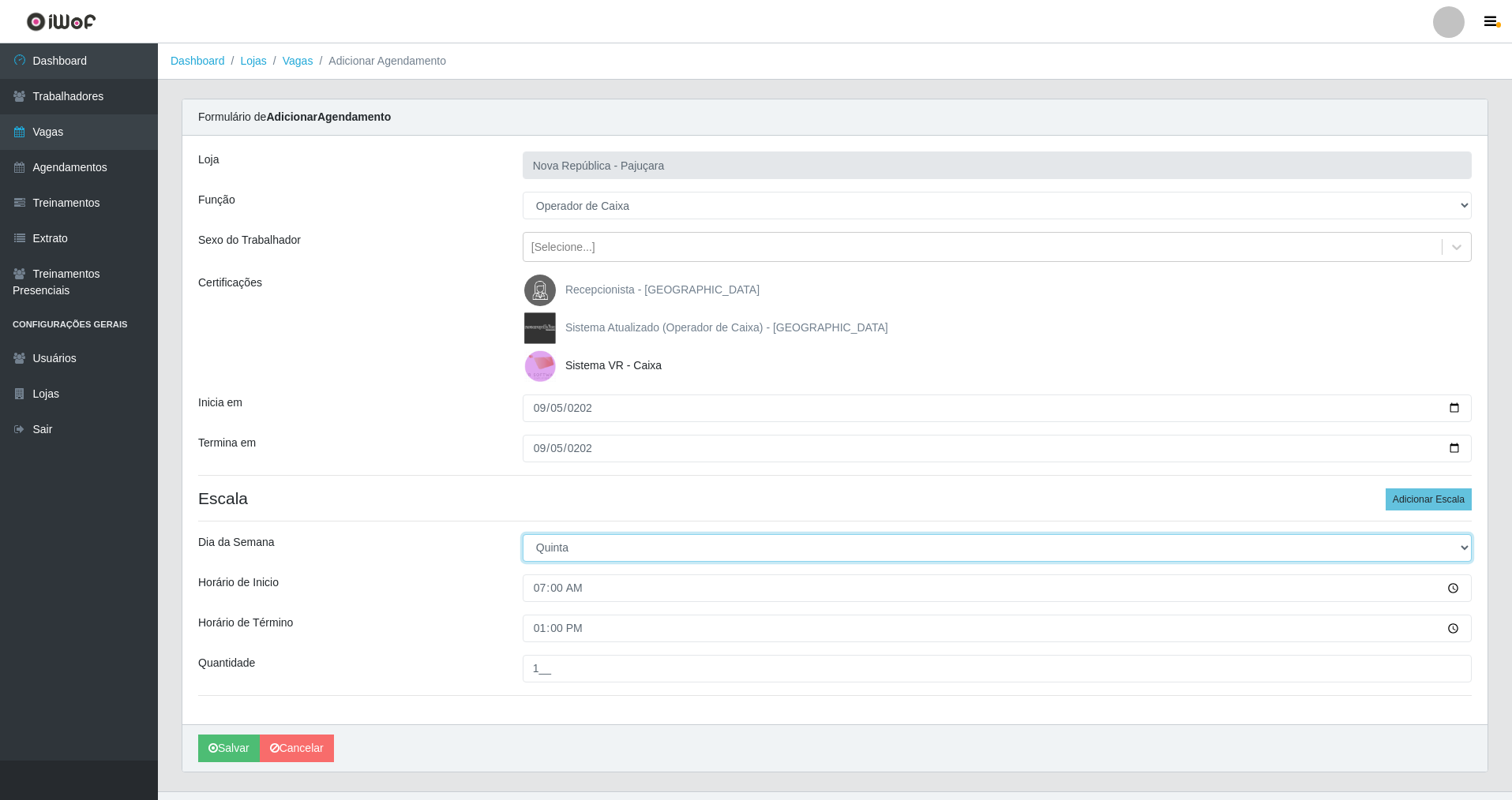
drag, startPoint x: 1465, startPoint y: 545, endPoint x: 1264, endPoint y: 542, distance: 201.0
click at [649, 542] on select "[Selecione...] Segunda Terça Quarta Quinta Sexta Sábado Domingo" at bounding box center [997, 548] width 949 height 27
select select "5"
click at [523, 534] on select "[Selecione...] Segunda Terça Quarta Quinta Sexta Sábado Domingo" at bounding box center [997, 548] width 949 height 27
click at [649, 501] on button "Adicionar Escala" at bounding box center [1428, 499] width 86 height 22
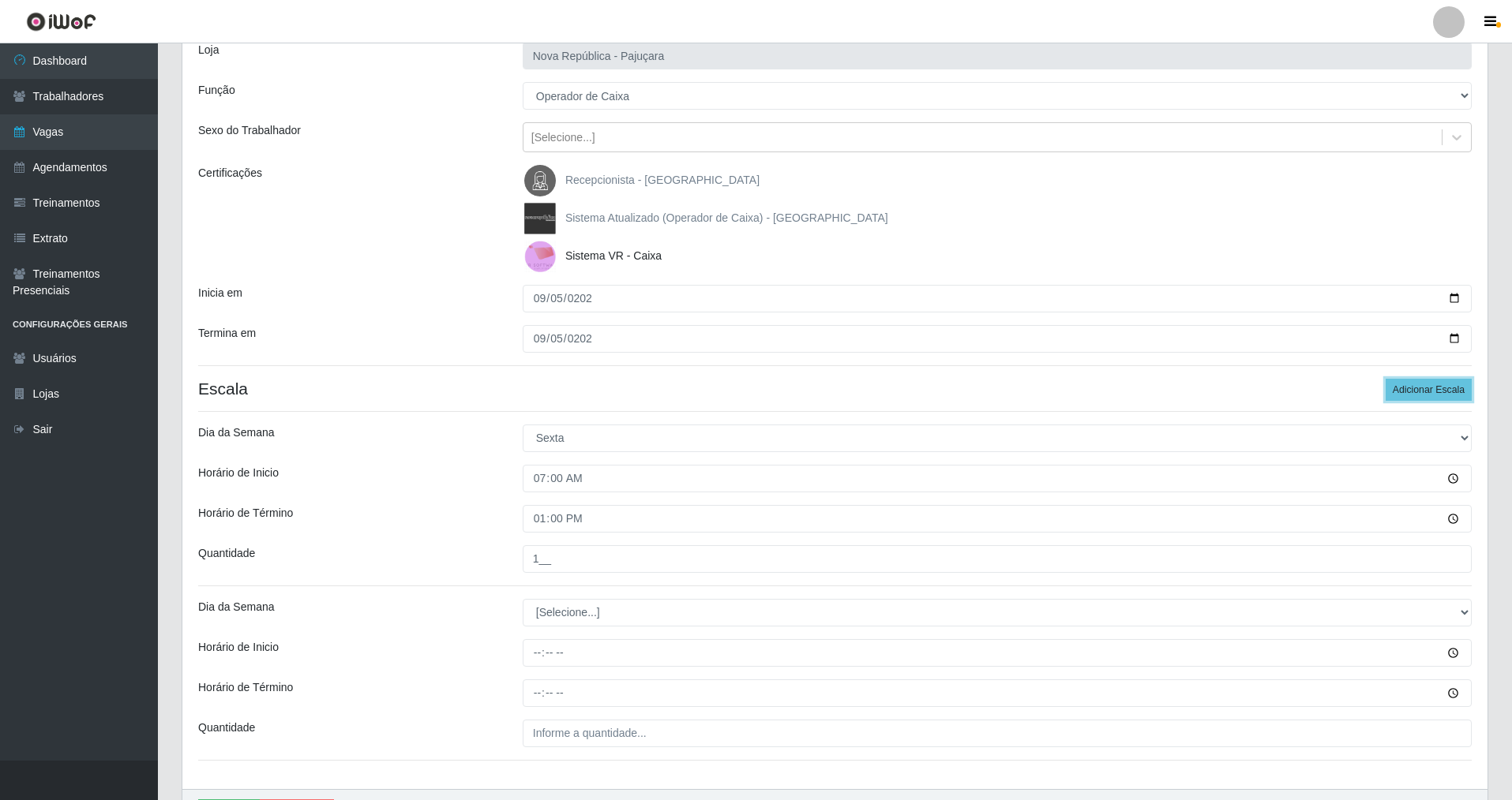
scroll to position [109, 0]
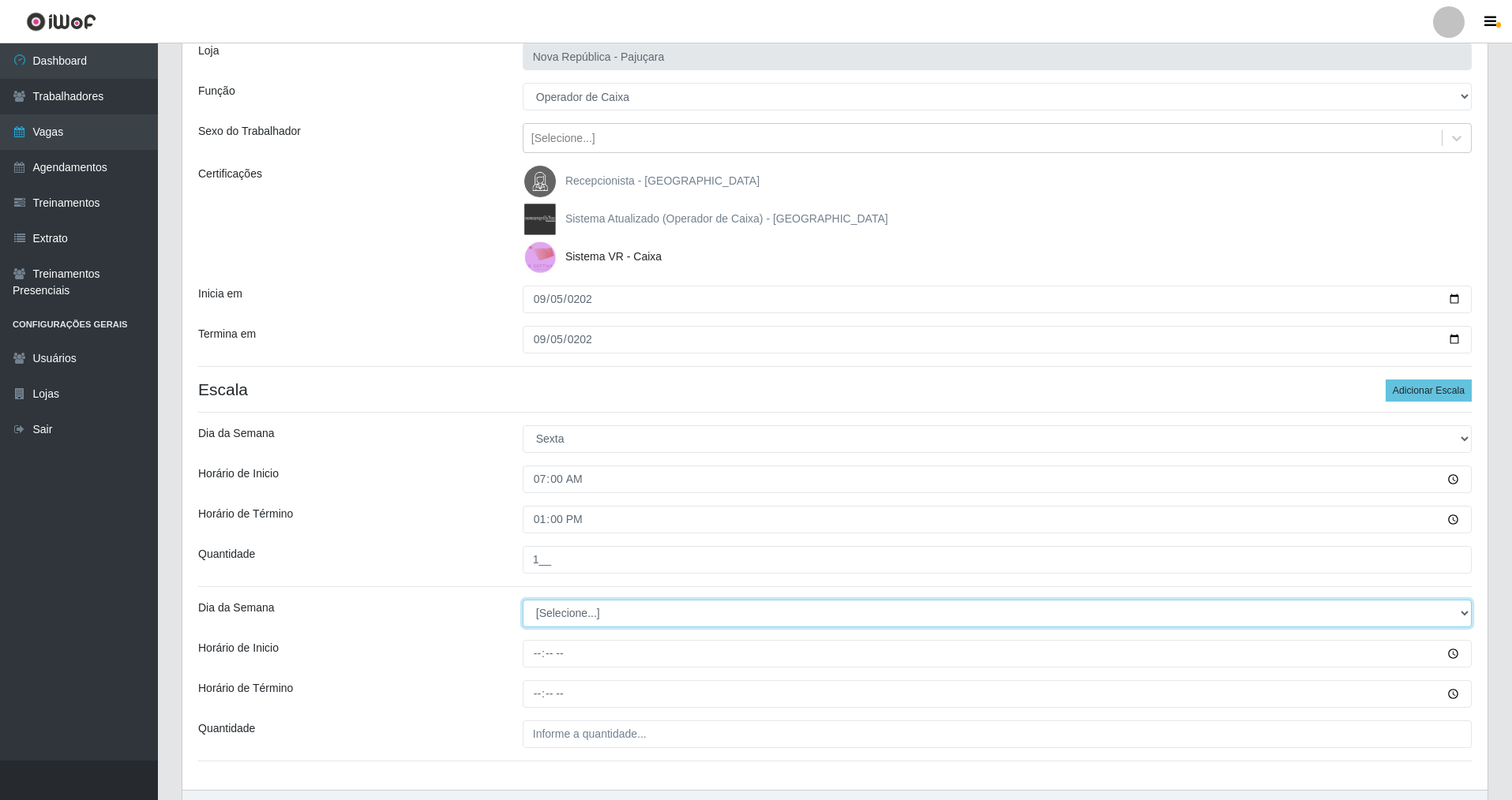
drag, startPoint x: 1462, startPoint y: 609, endPoint x: 1334, endPoint y: 608, distance: 128.0
click at [649, 576] on select "[Selecione...] Segunda Terça Quarta Quinta Sexta Sábado Domingo" at bounding box center [997, 614] width 949 height 27
select select "5"
click at [523, 576] on select "[Selecione...] Segunda Terça Quarta Quinta Sexta Sábado Domingo" at bounding box center [997, 614] width 949 height 27
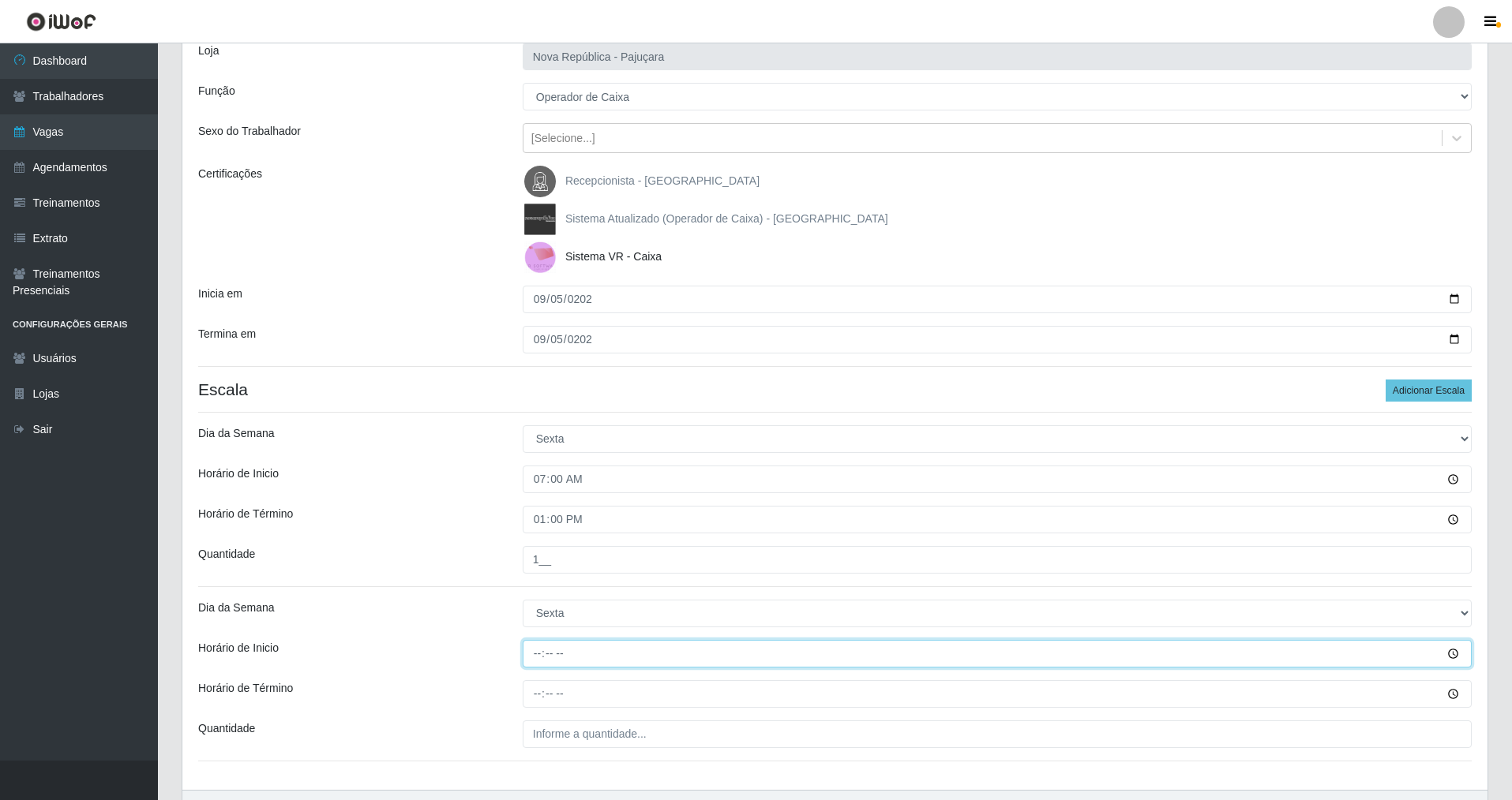
click at [525, 576] on input "Horário de Inicio" at bounding box center [997, 654] width 949 height 27
type input "08:00"
drag, startPoint x: 529, startPoint y: 702, endPoint x: 540, endPoint y: 695, distance: 13.0
click at [540, 576] on input "Horário de Término" at bounding box center [997, 693] width 949 height 27
type input "14:00"
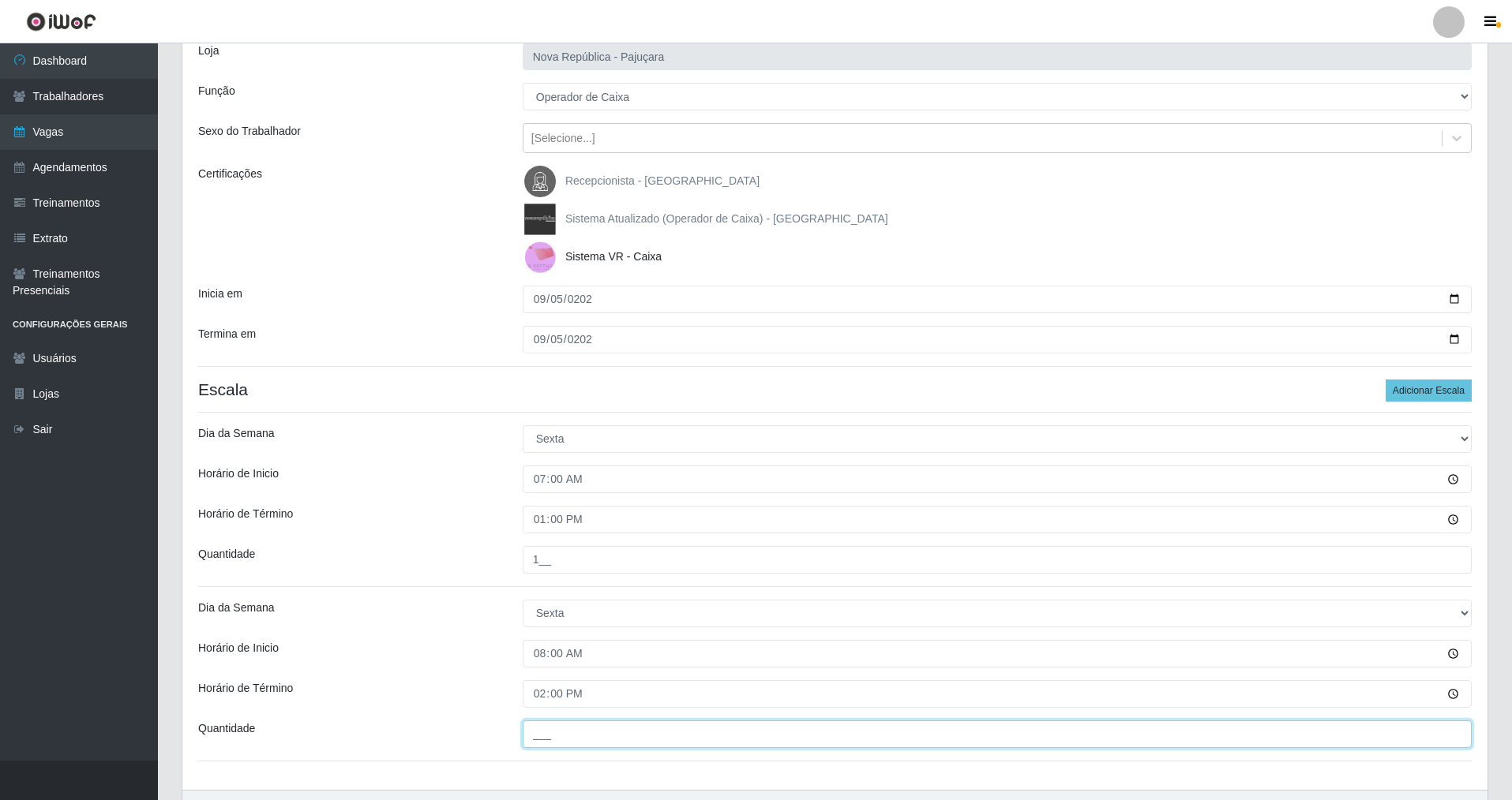
click at [546, 576] on input "___" at bounding box center [997, 734] width 949 height 27
type input "1__"
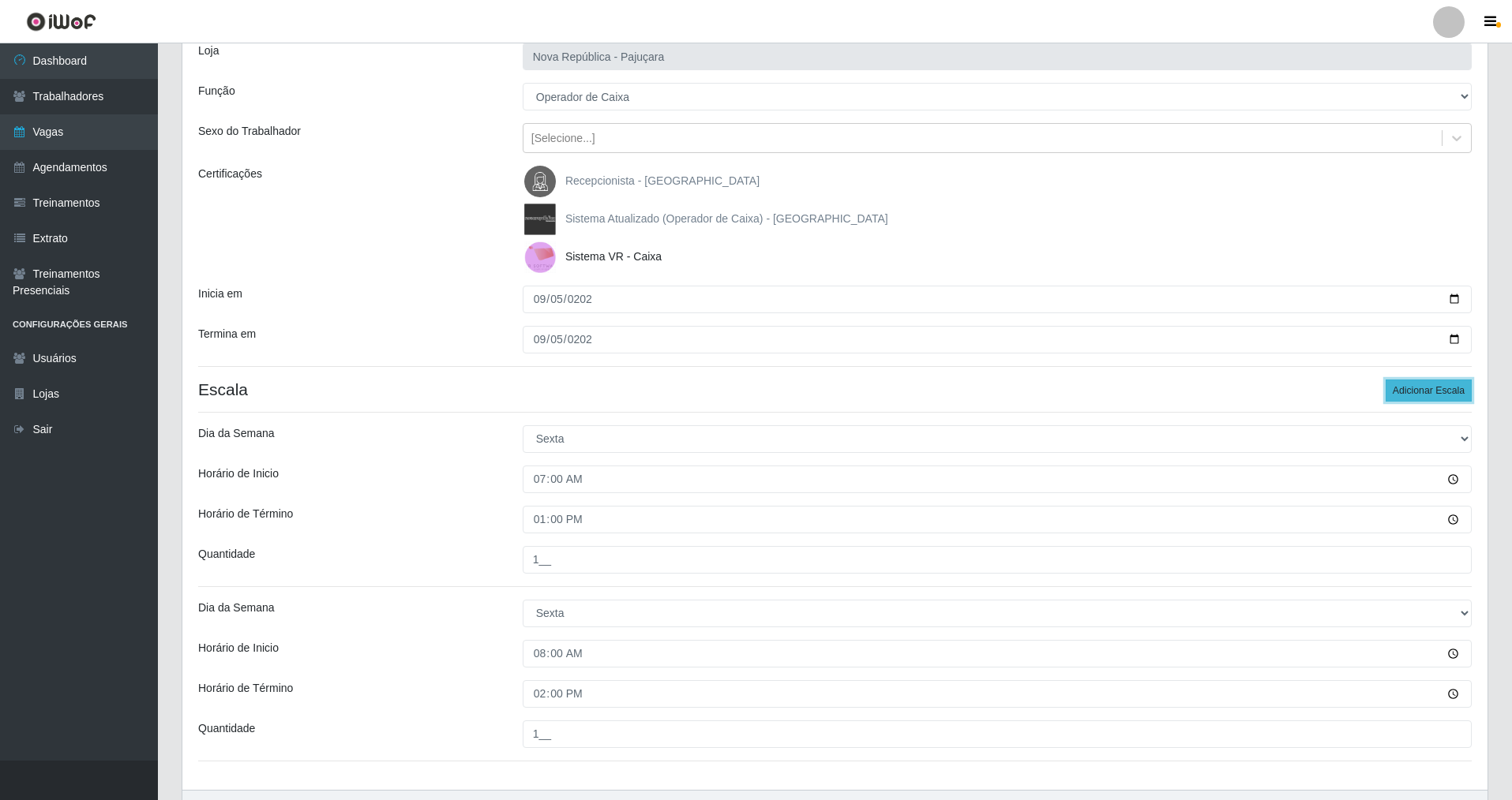
click at [649, 392] on button "Adicionar Escala" at bounding box center [1428, 390] width 86 height 22
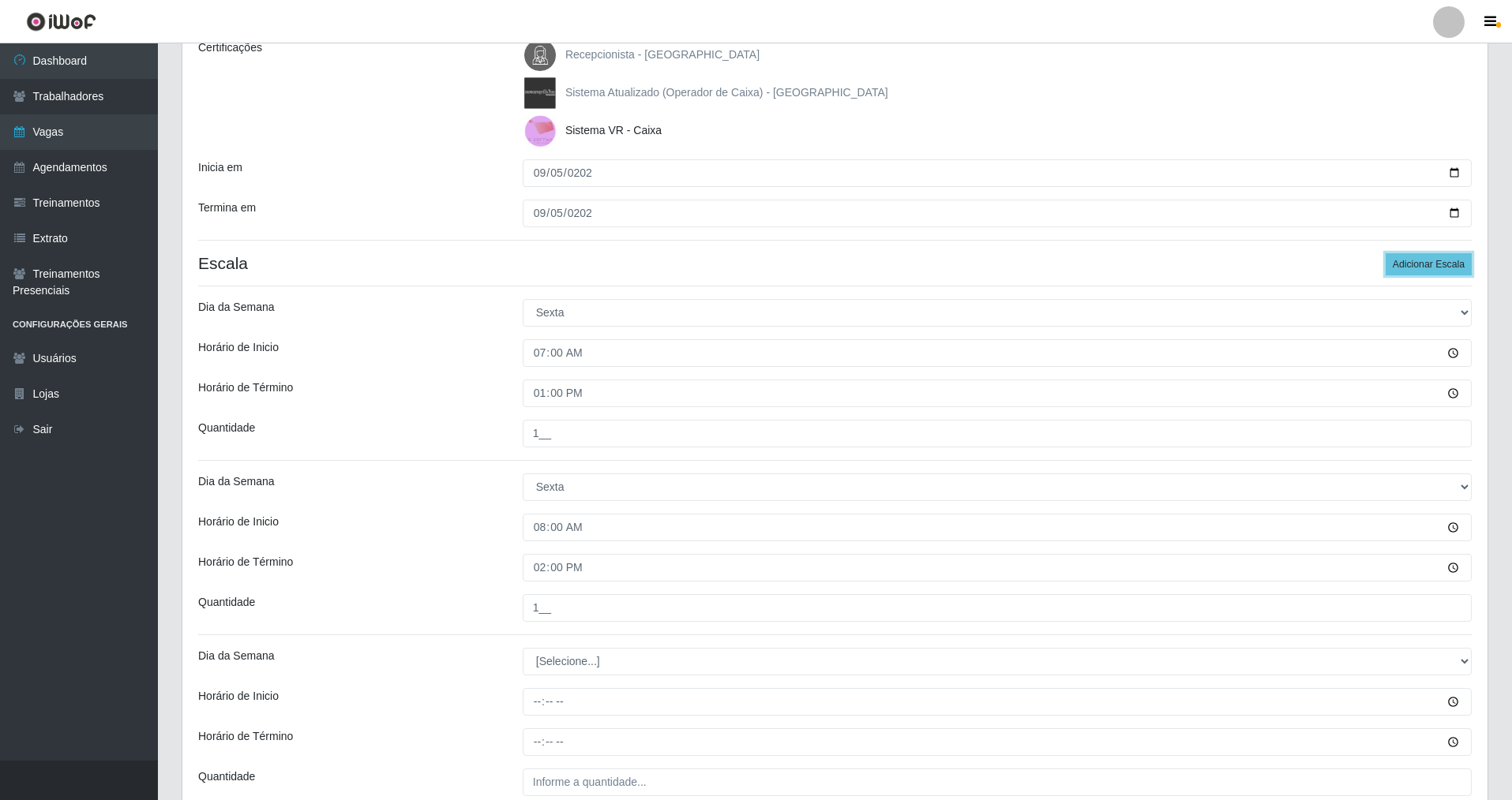
scroll to position [305, 0]
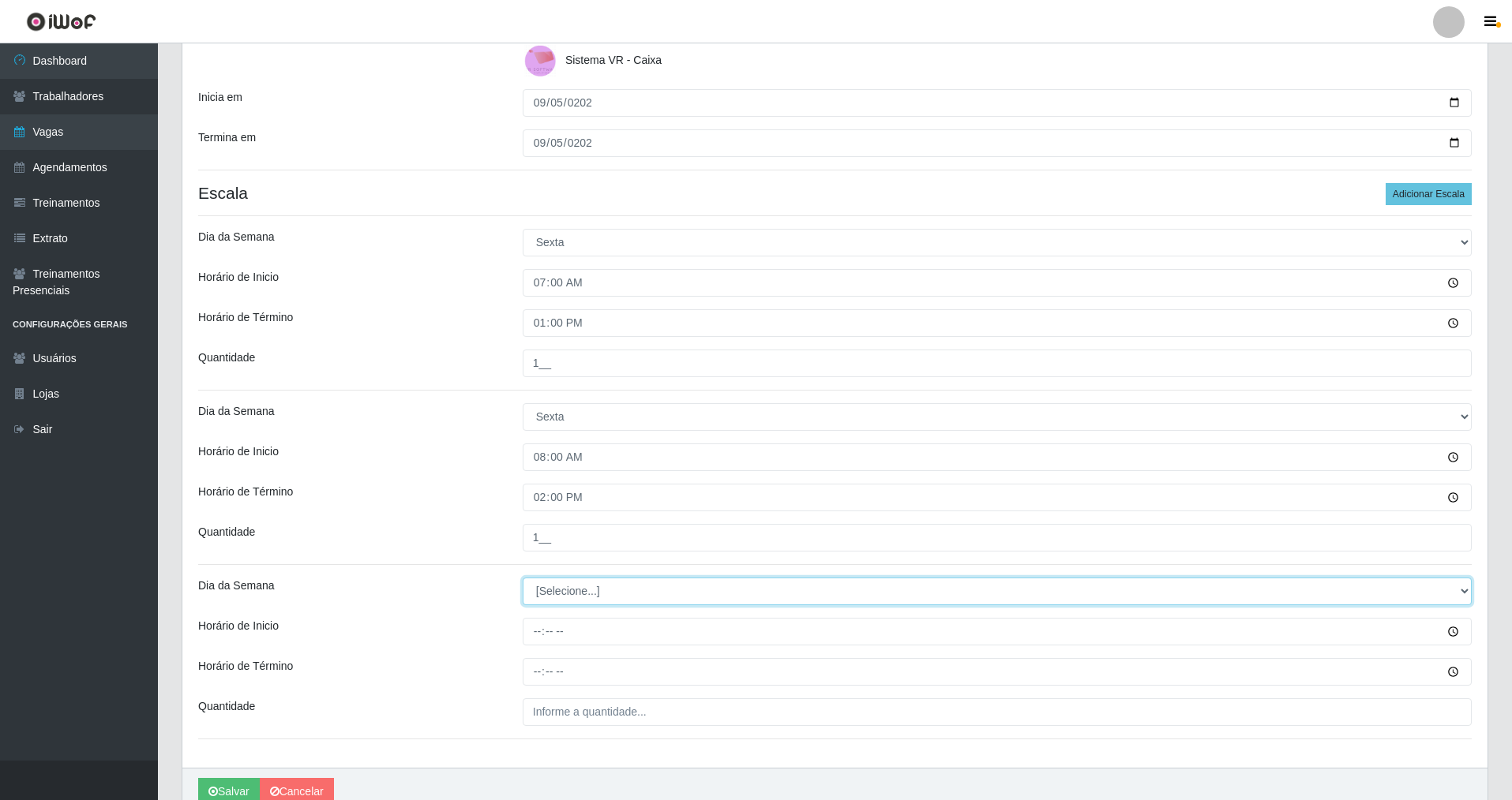
click at [649, 573] on div "Loja Nova República - Pajuçara Função [Selecione...] Balconista Operador de Cai…" at bounding box center [835, 299] width 1305 height 937
select select "5"
click at [523, 576] on select "[Selecione...] Segunda Terça Quarta Quinta Sexta Sábado Domingo" at bounding box center [997, 591] width 949 height 27
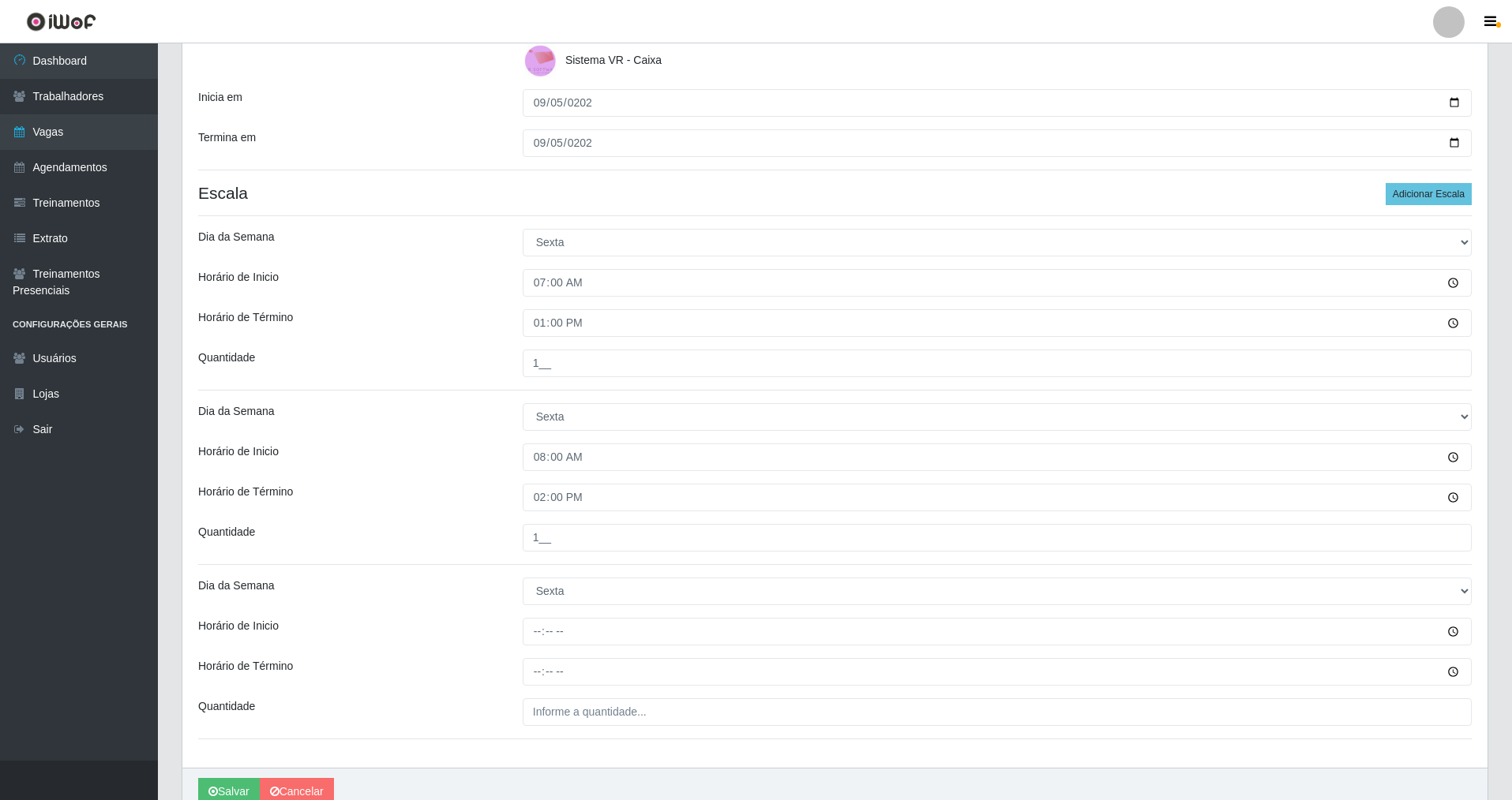
click at [532, 576] on div "Loja Nova República - Pajuçara Função [Selecione...] Balconista Operador de Cai…" at bounding box center [835, 299] width 1305 height 937
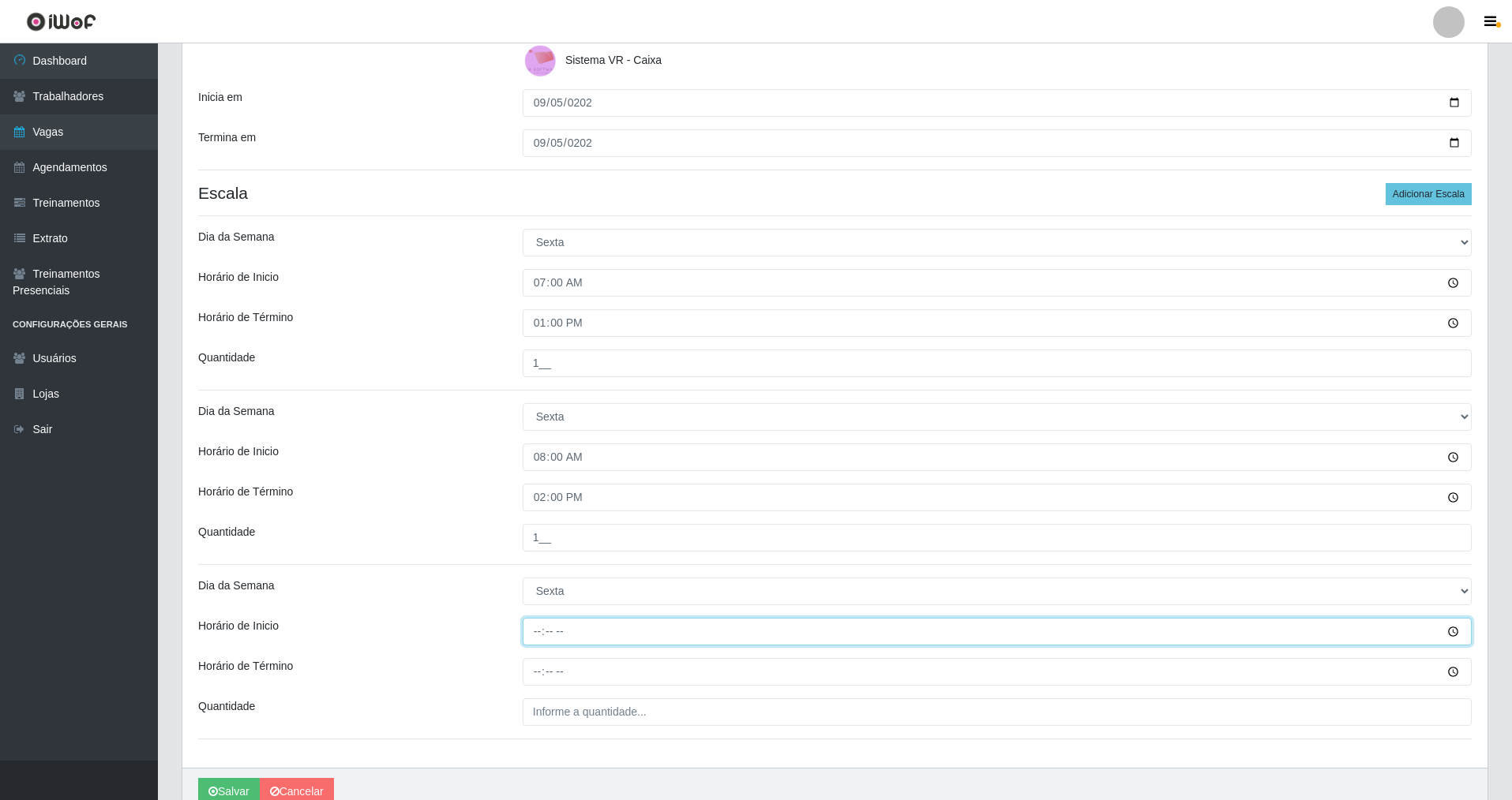
click at [536, 576] on input "Horário de Inicio" at bounding box center [997, 631] width 949 height 27
type input "09:00"
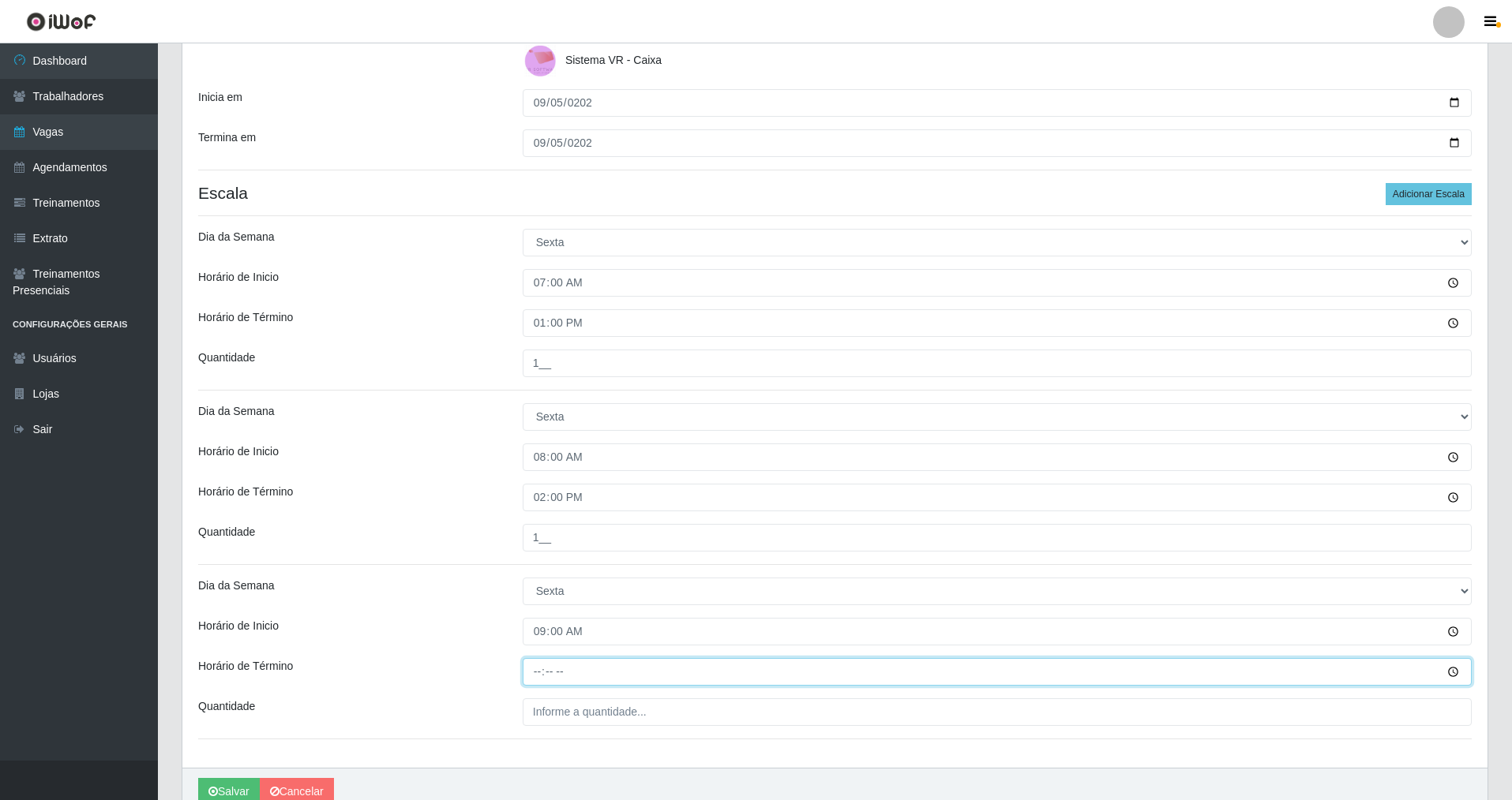
click at [536, 576] on input "Horário de Término" at bounding box center [997, 672] width 949 height 27
type input "15:00"
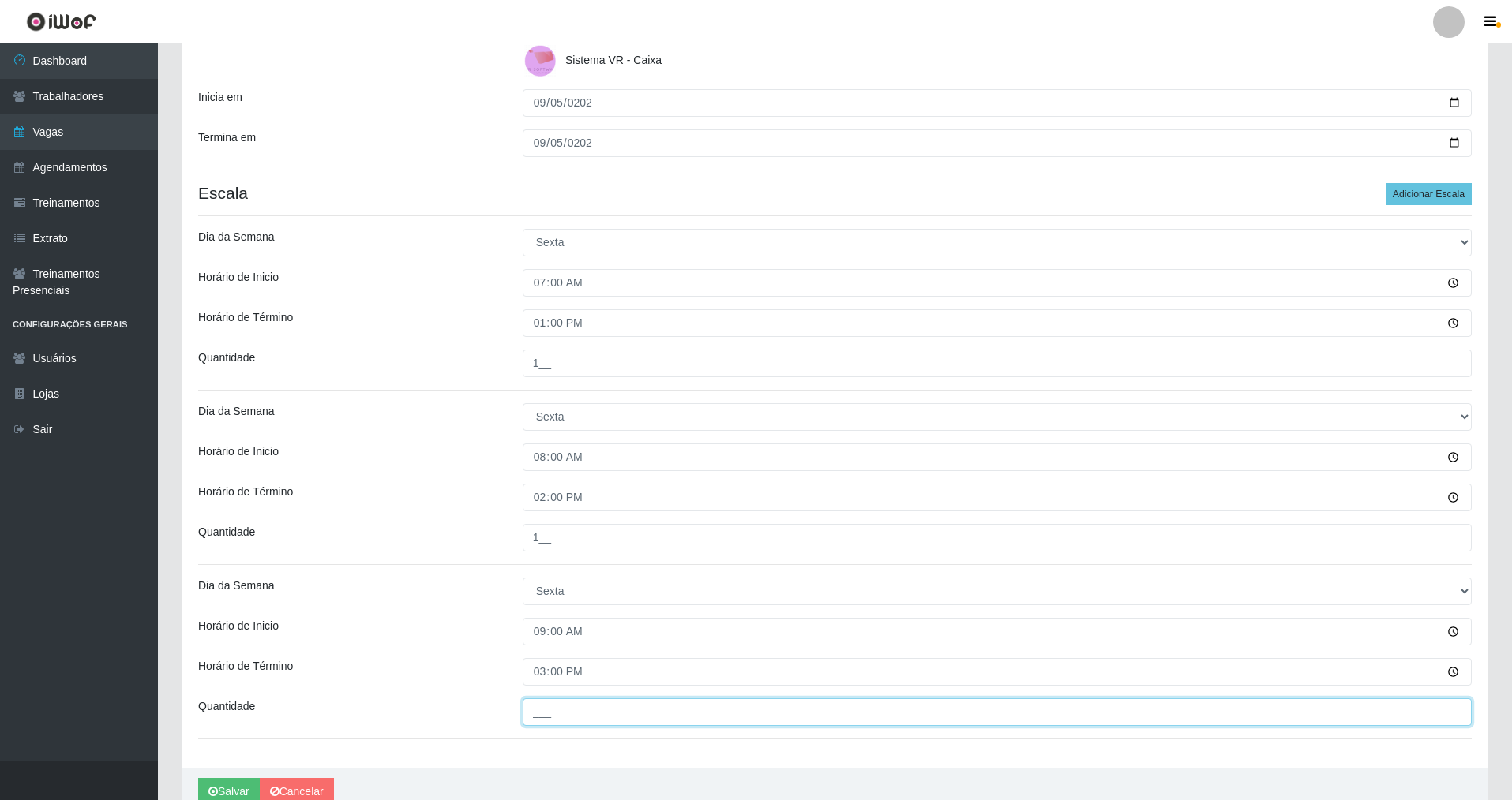
click at [550, 576] on input "___" at bounding box center [997, 712] width 949 height 27
type input "1__"
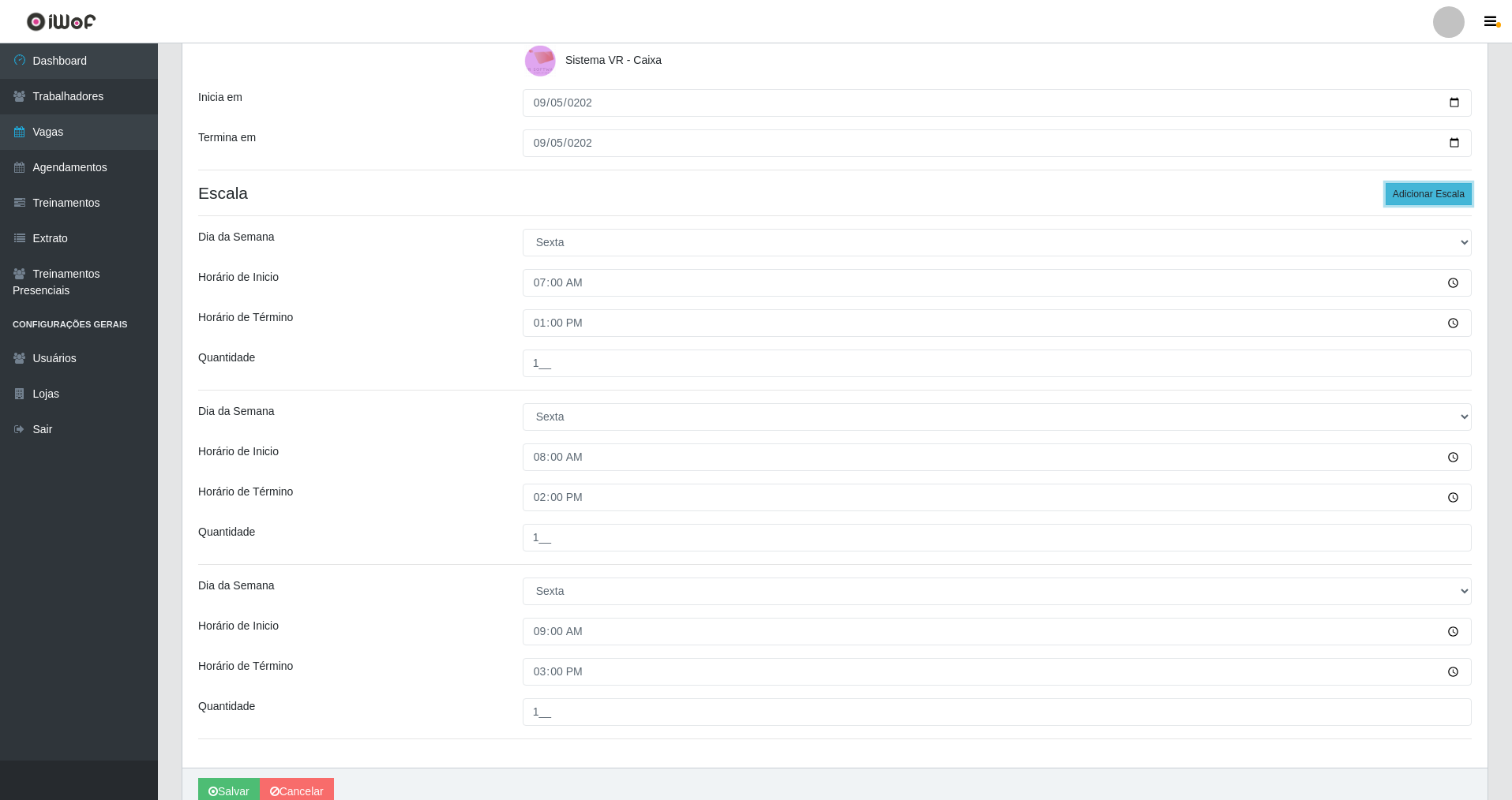
click at [649, 195] on button "Adicionar Escala" at bounding box center [1428, 194] width 86 height 22
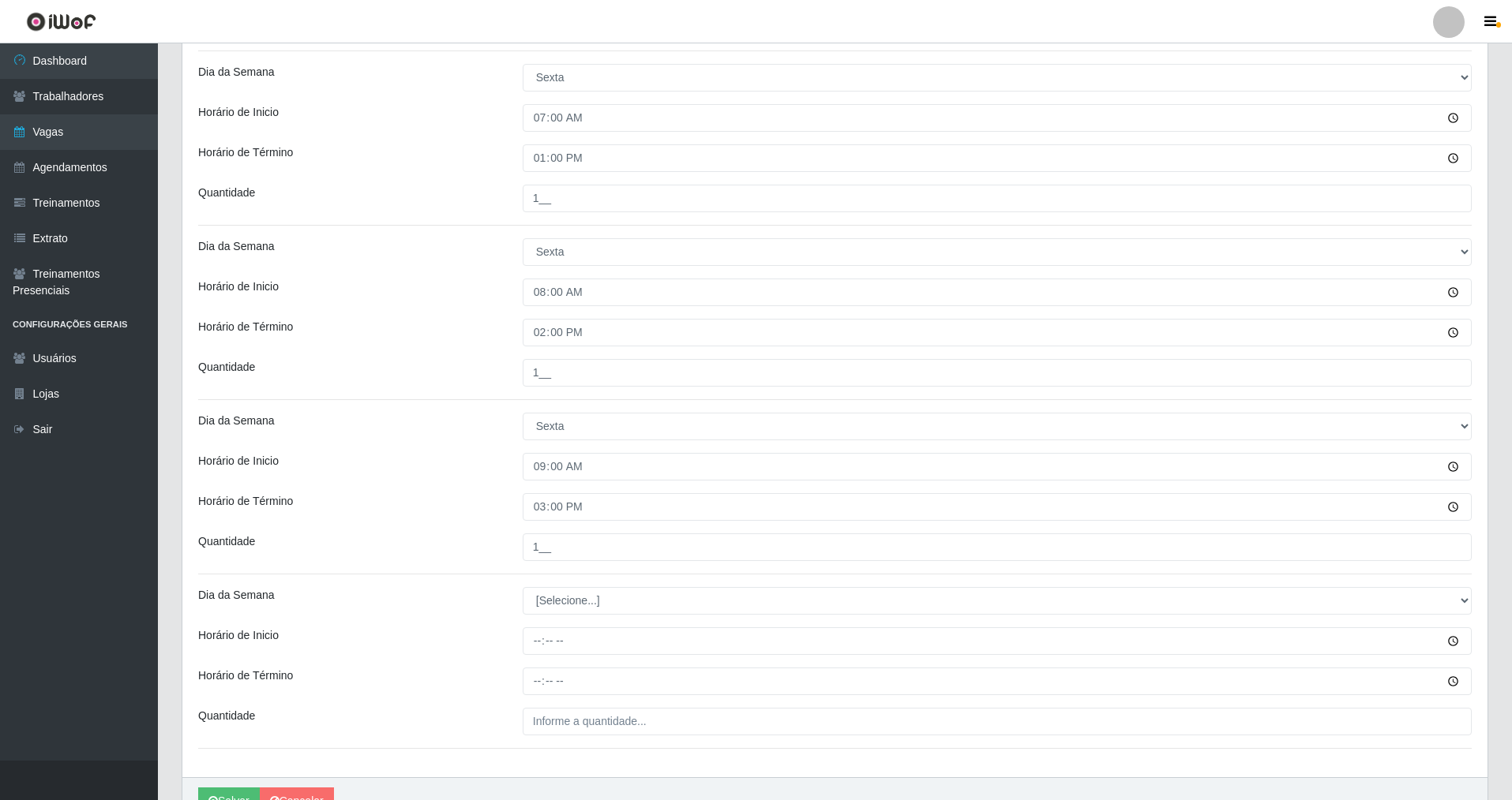
scroll to position [554, 0]
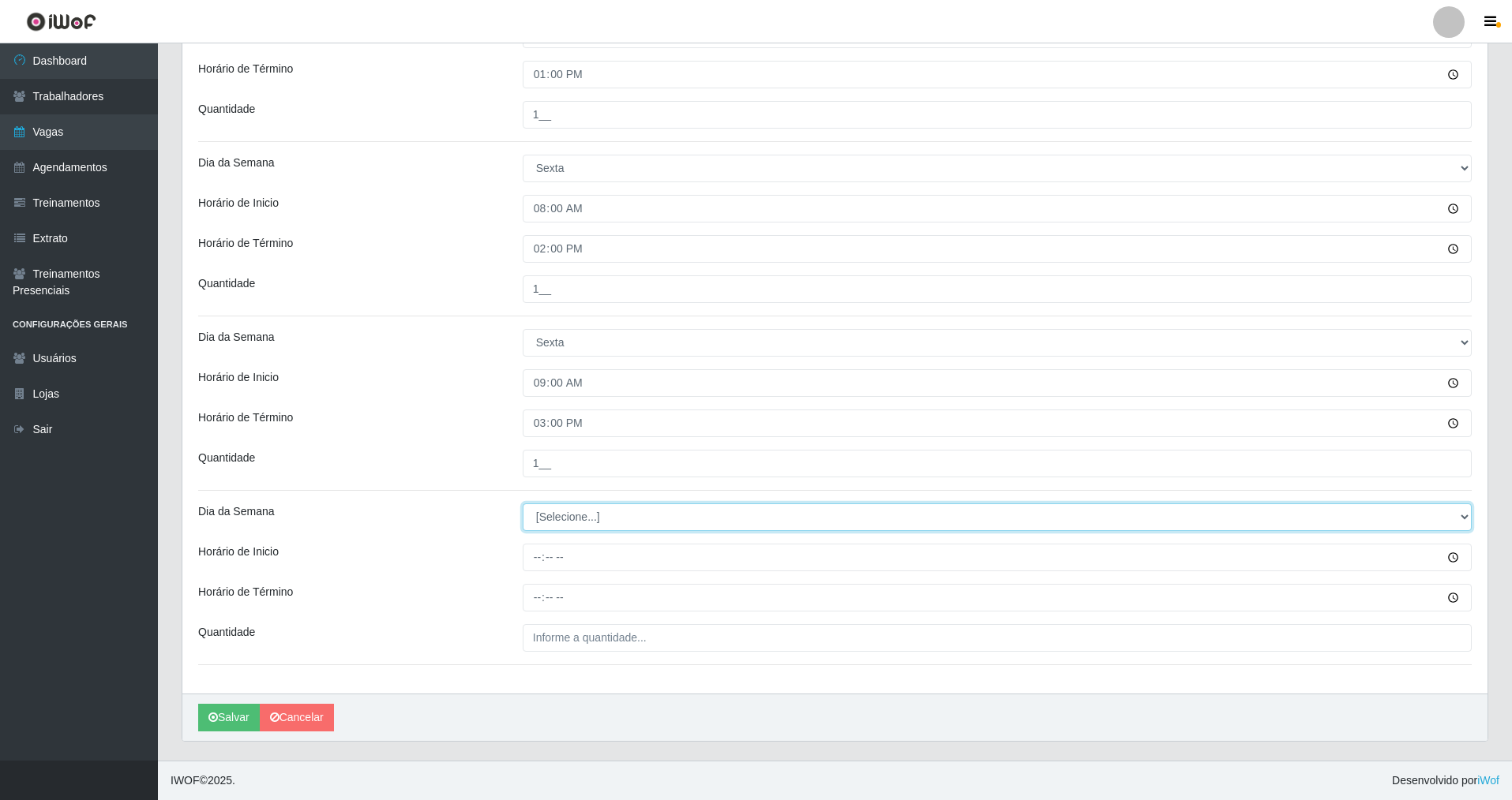
drag, startPoint x: 1460, startPoint y: 516, endPoint x: 1141, endPoint y: 492, distance: 319.9
click at [649, 492] on div "Loja Nova República - Pajuçara Função [Selecione...] Balconista Operador de Cai…" at bounding box center [835, 137] width 1305 height 1112
select select "5"
click at [523, 504] on select "[Selecione...] Segunda Terça Quarta Quinta Sexta Sábado Domingo" at bounding box center [997, 517] width 949 height 27
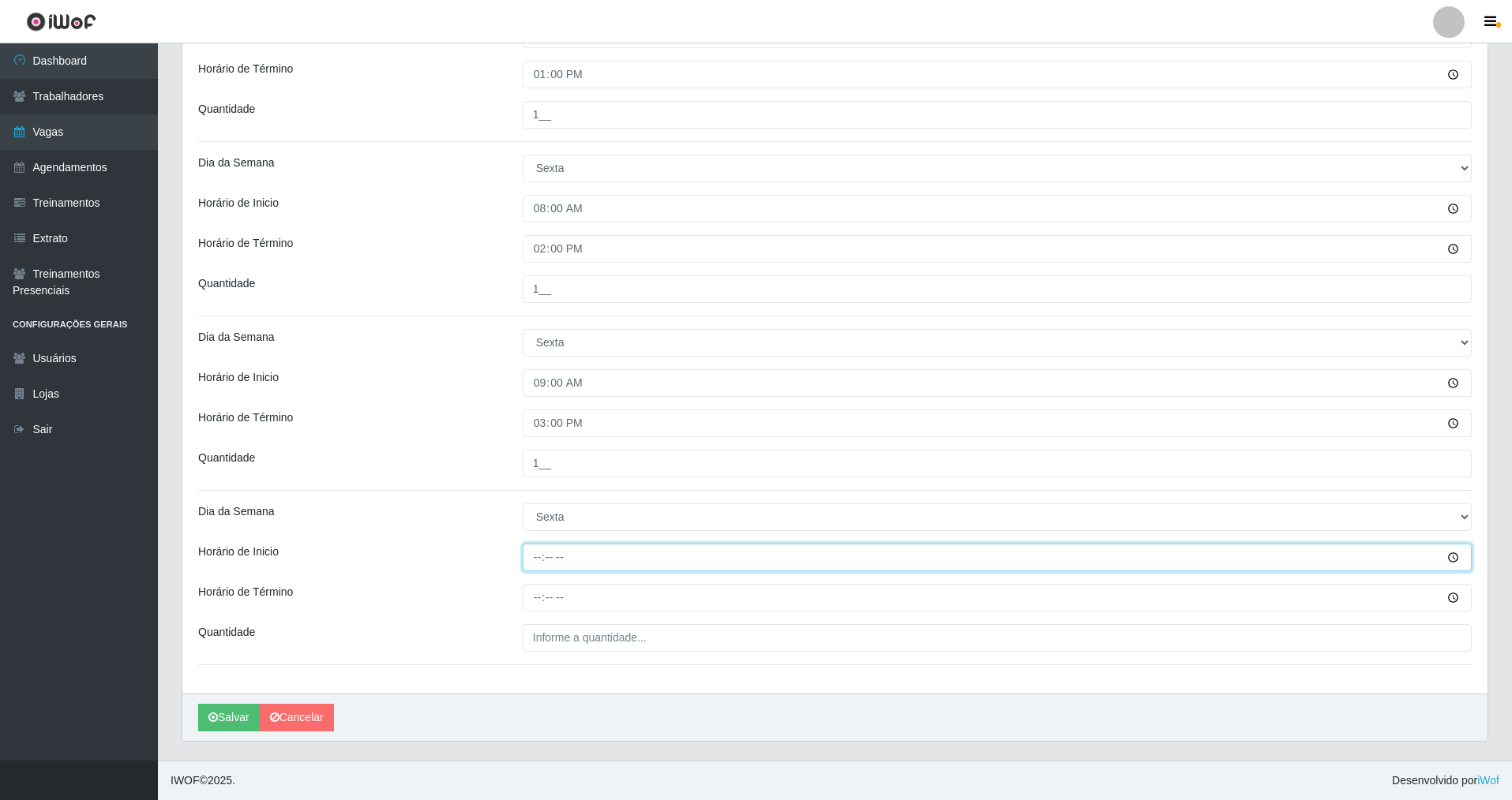
click at [531, 555] on input "Horário de Inicio" at bounding box center [997, 557] width 949 height 27
type input "15:00"
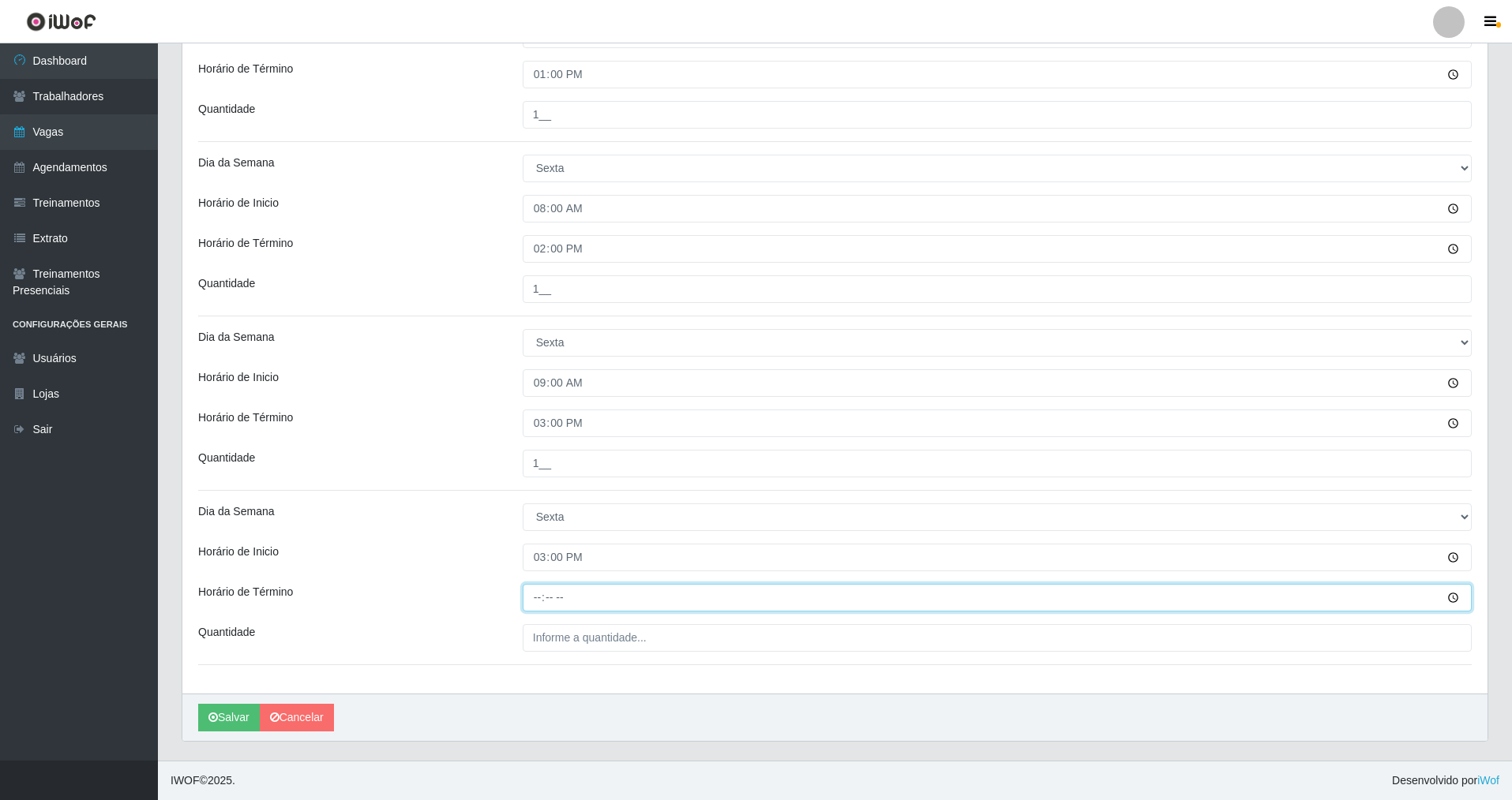
click at [528, 576] on input "Horário de Término" at bounding box center [997, 597] width 949 height 27
type input "21:00"
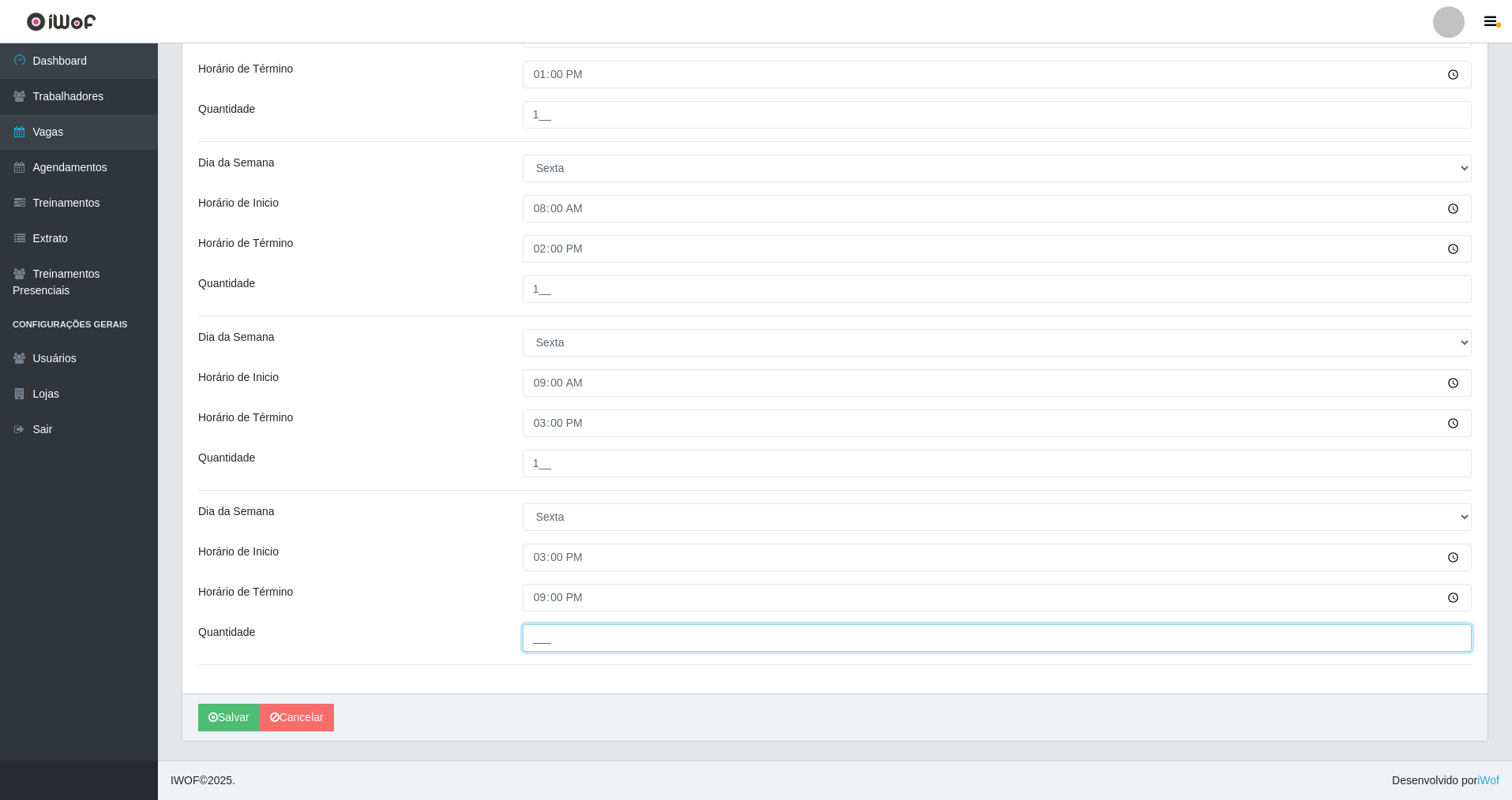
click at [541, 576] on input "___" at bounding box center [997, 638] width 949 height 27
type input "3__"
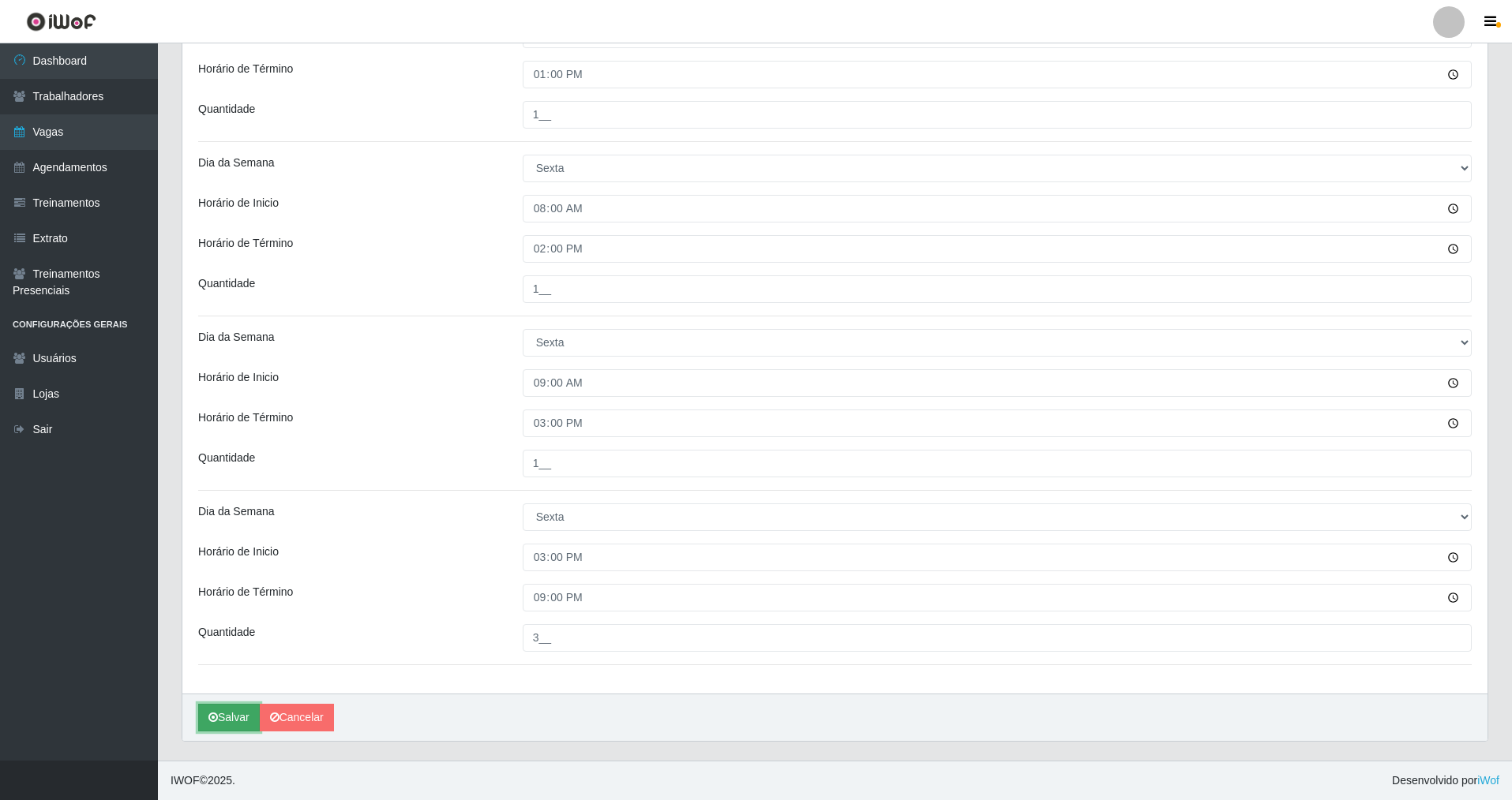
click at [227, 576] on button "Salvar" at bounding box center [229, 718] width 61 height 27
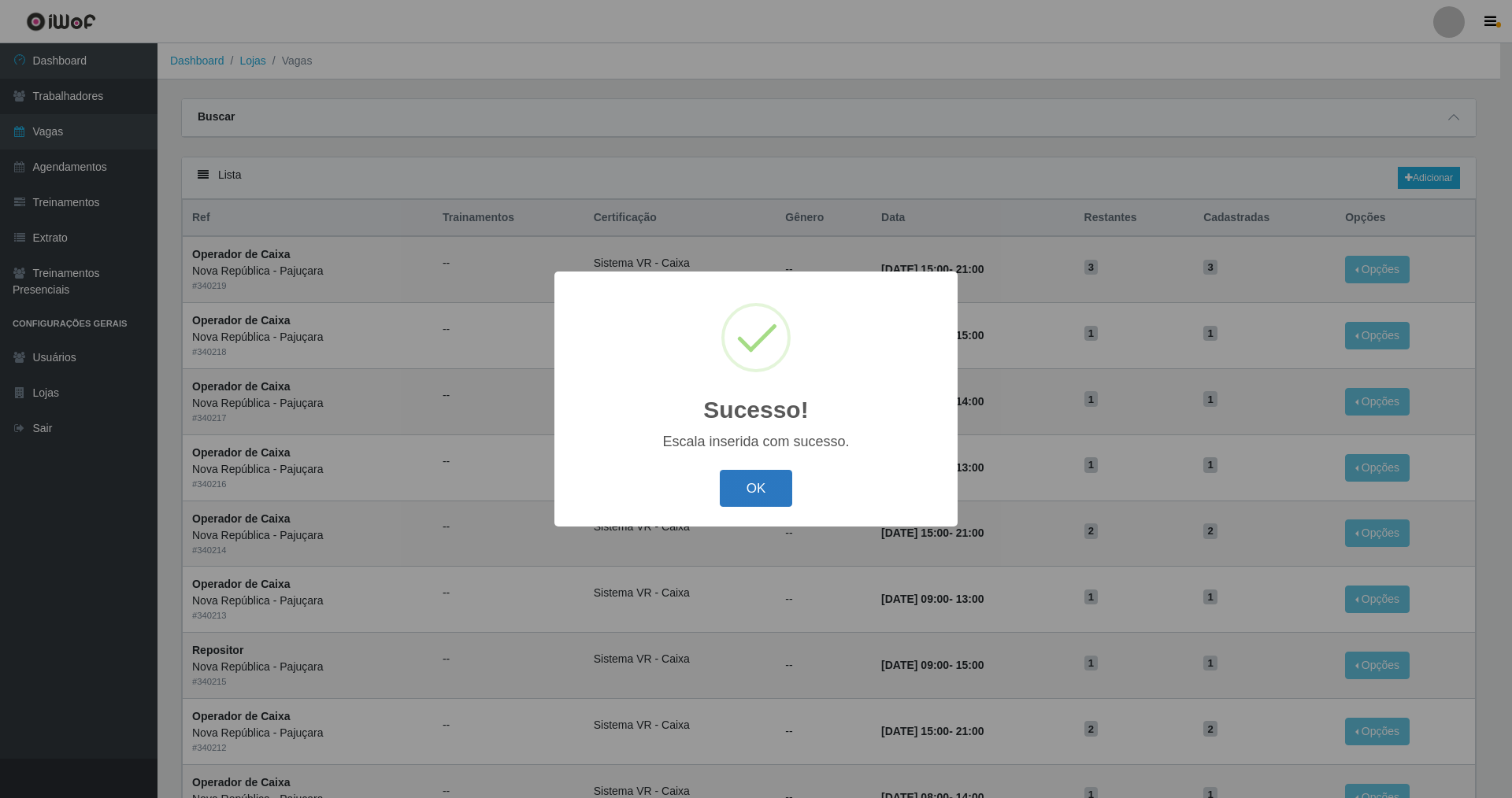
click at [648, 479] on button "OK" at bounding box center [756, 488] width 73 height 37
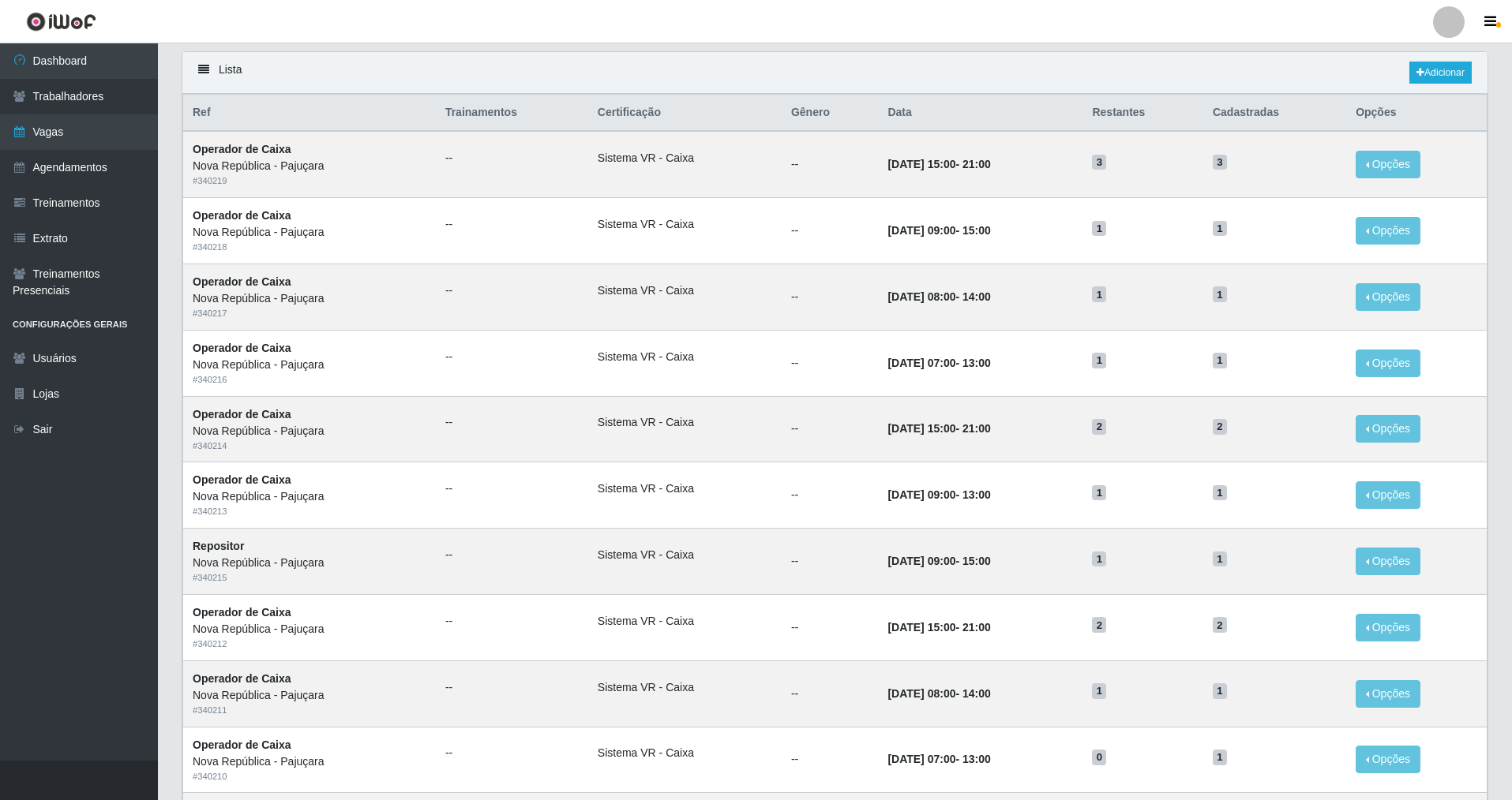
scroll to position [102, 0]
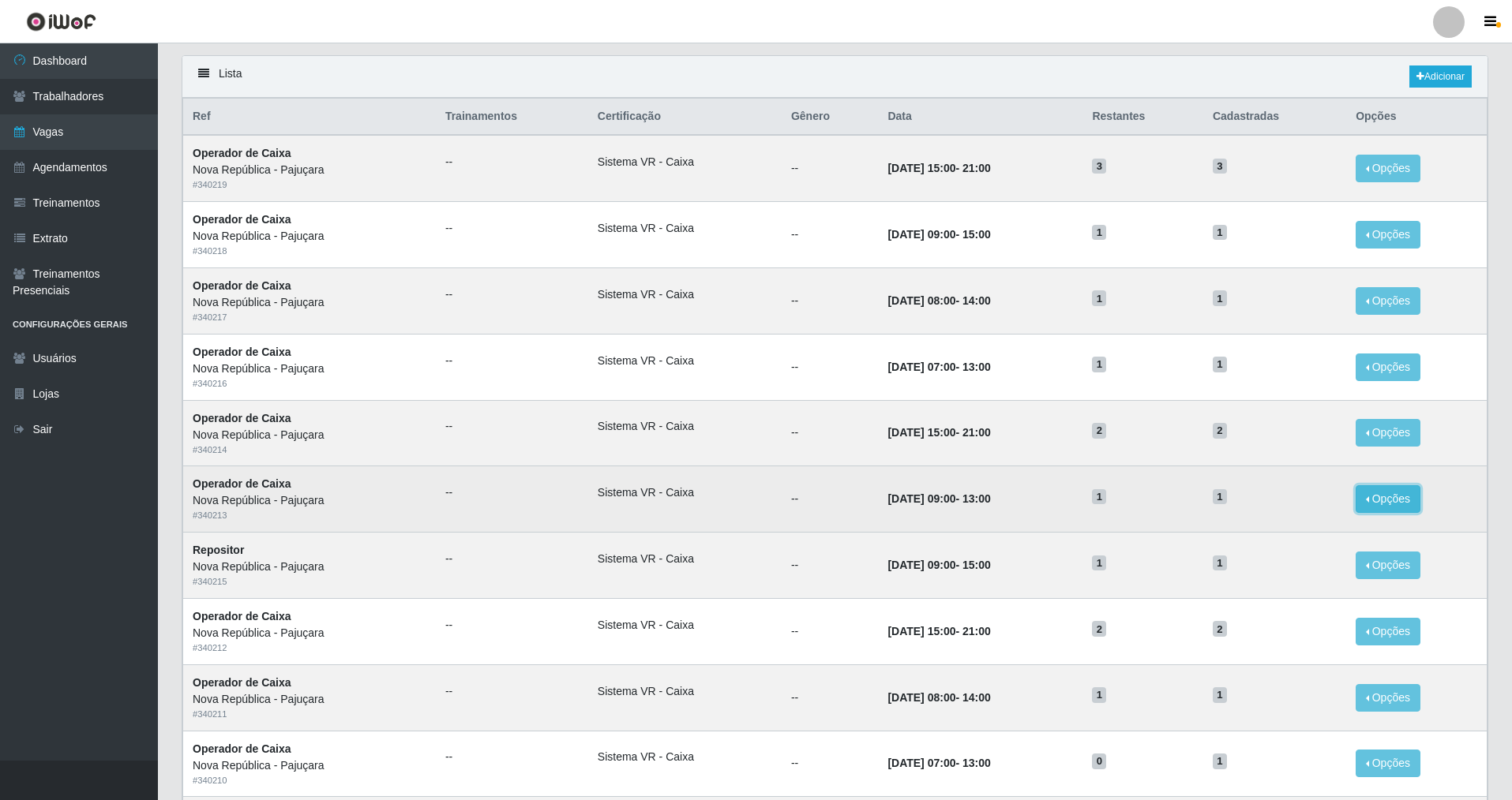
click at [649, 496] on button "Opções" at bounding box center [1388, 499] width 65 height 27
click at [649, 531] on div "Deletar" at bounding box center [1290, 535] width 93 height 17
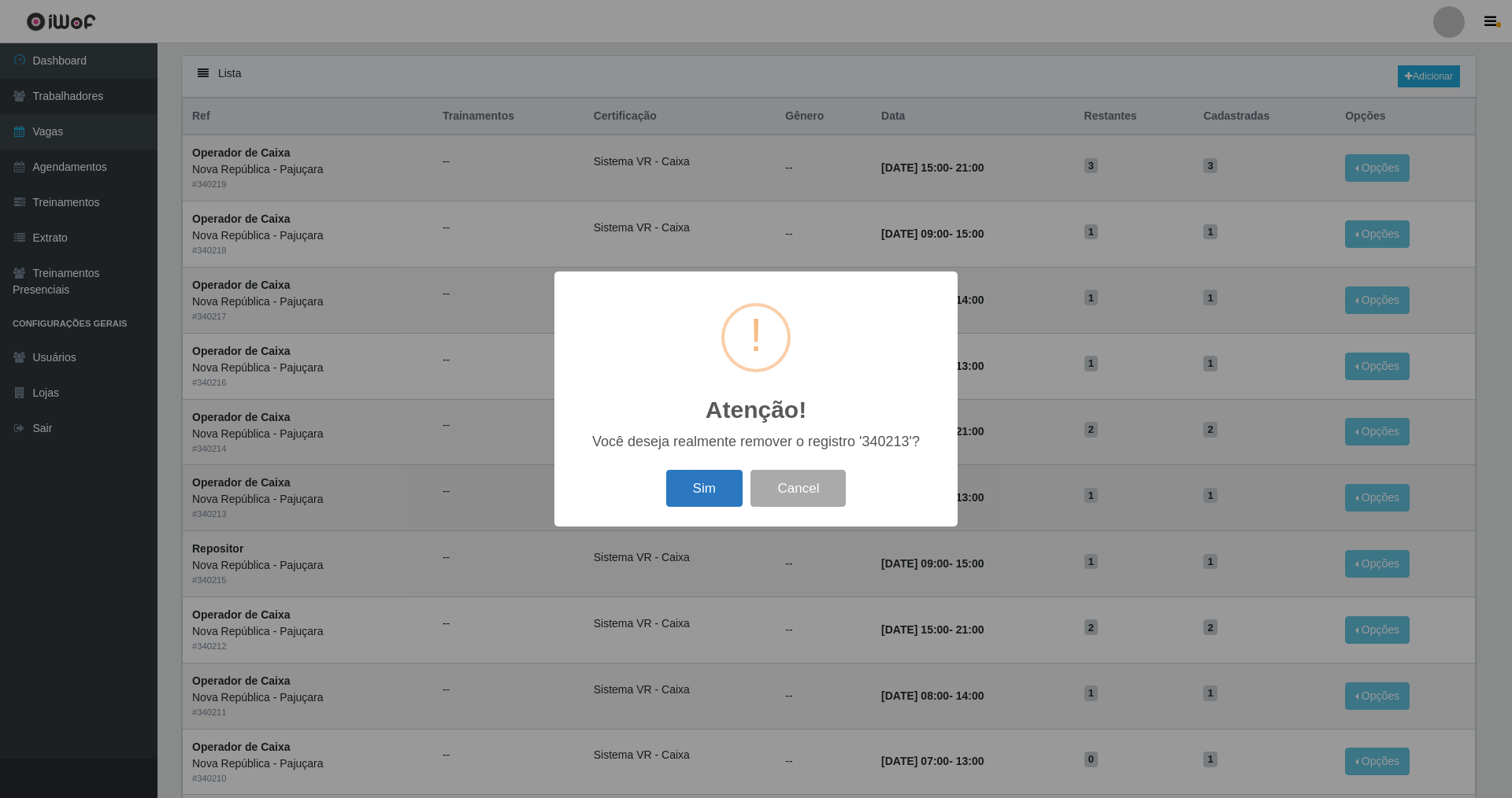
click at [648, 494] on button "Sim" at bounding box center [704, 488] width 77 height 37
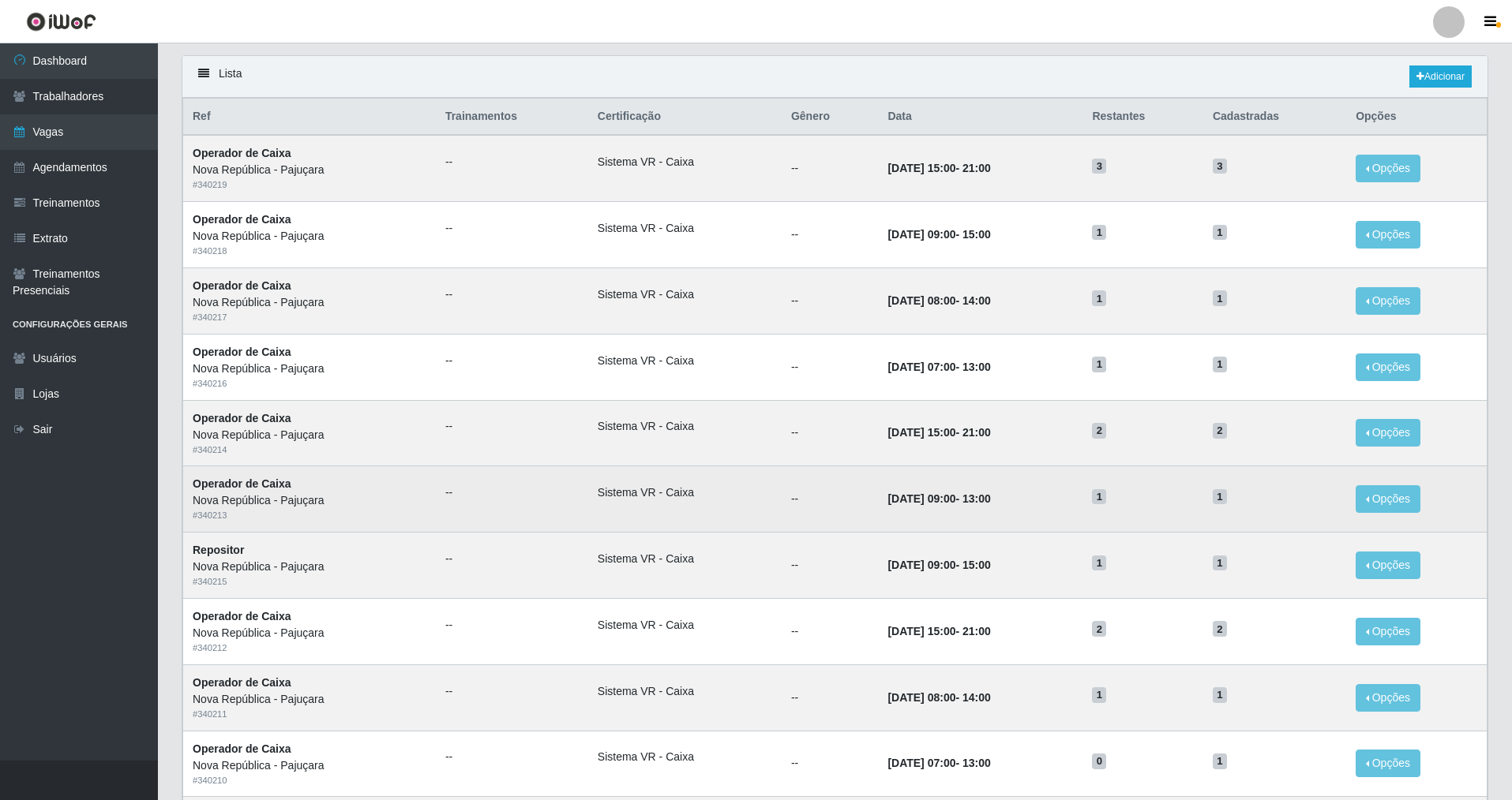
scroll to position [0, 0]
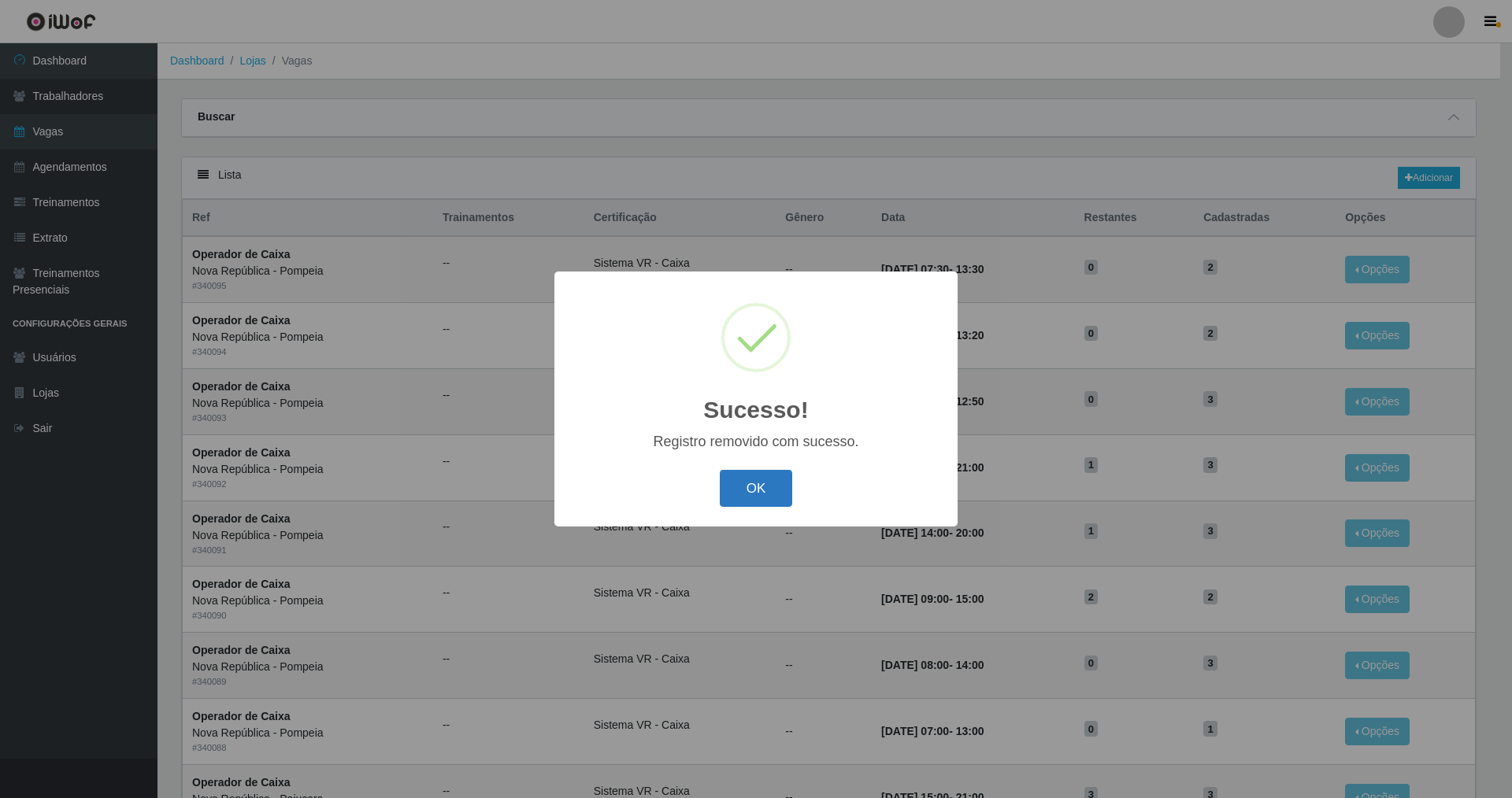
click at [648, 482] on button "OK" at bounding box center [756, 488] width 73 height 37
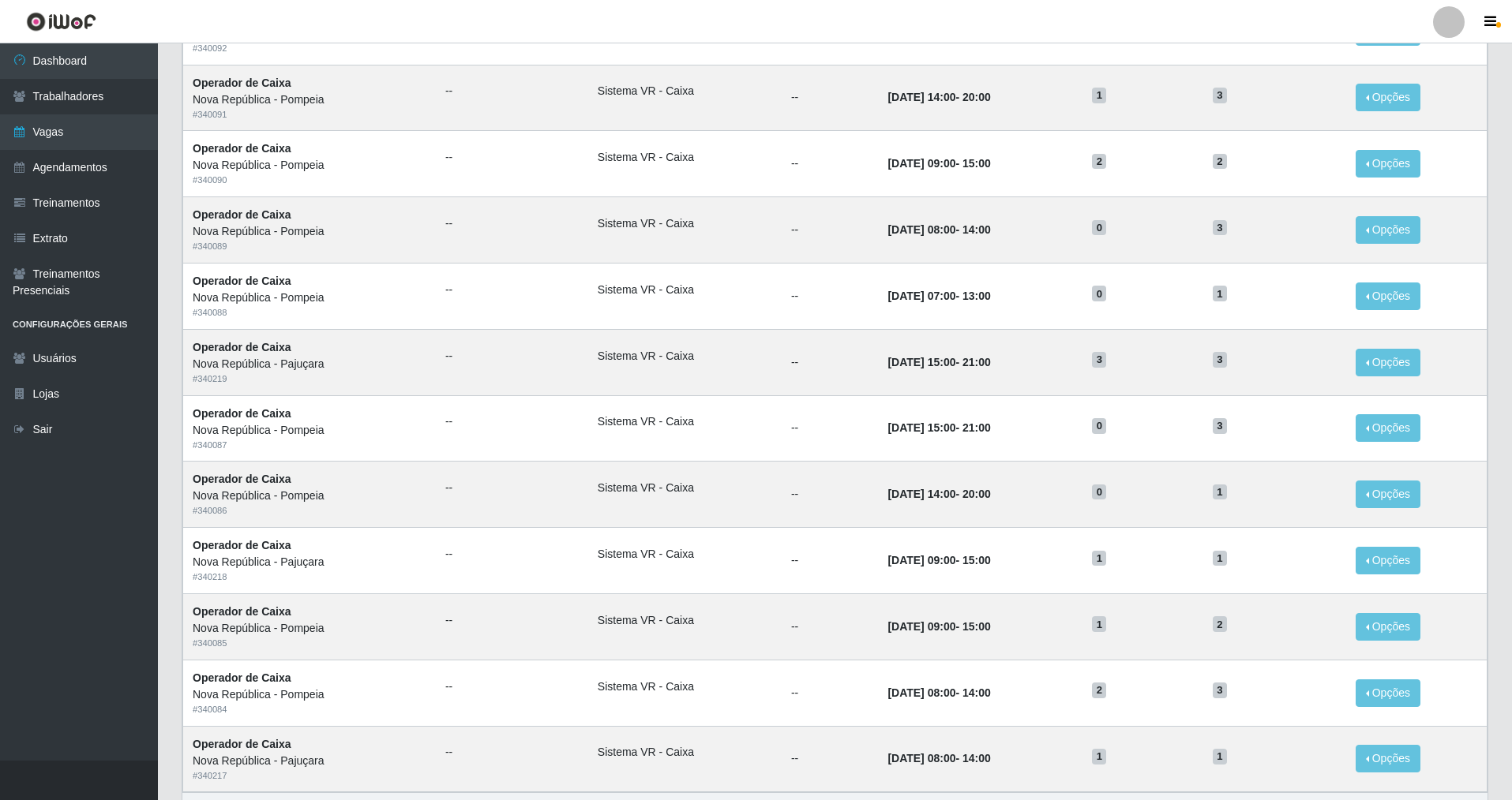
scroll to position [538, 0]
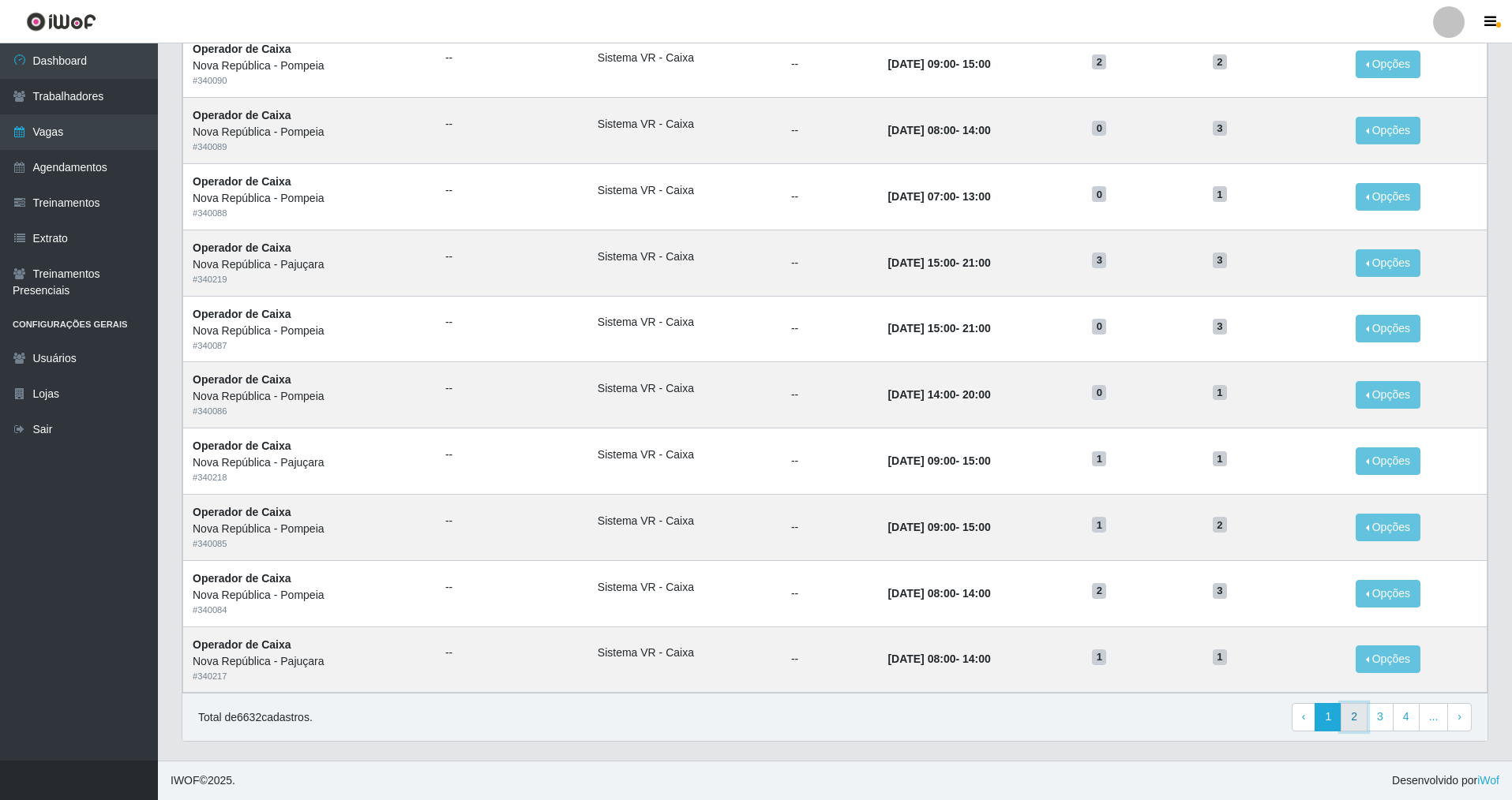
click at [649, 576] on link "2" at bounding box center [1354, 717] width 27 height 28
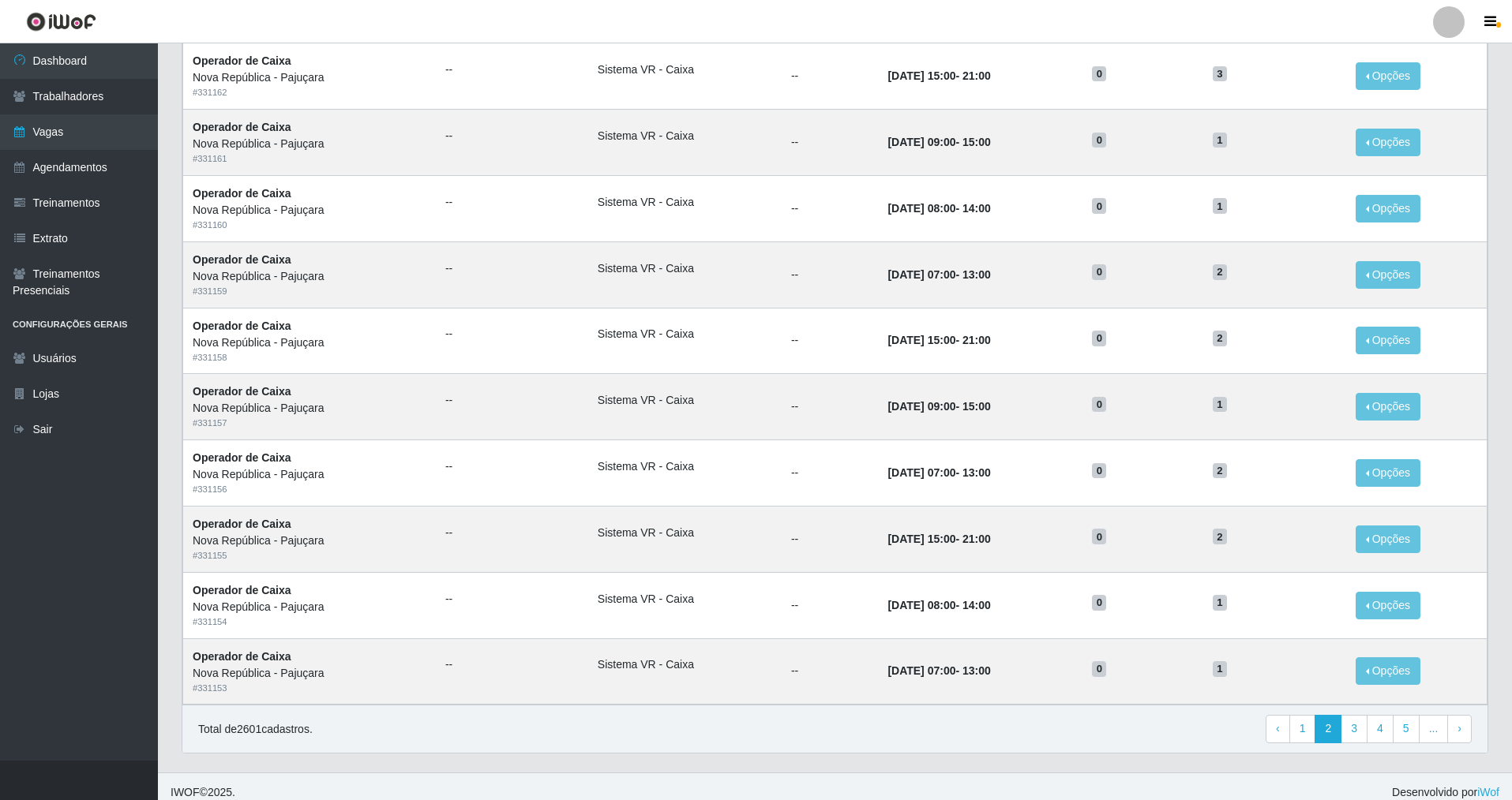
scroll to position [538, 0]
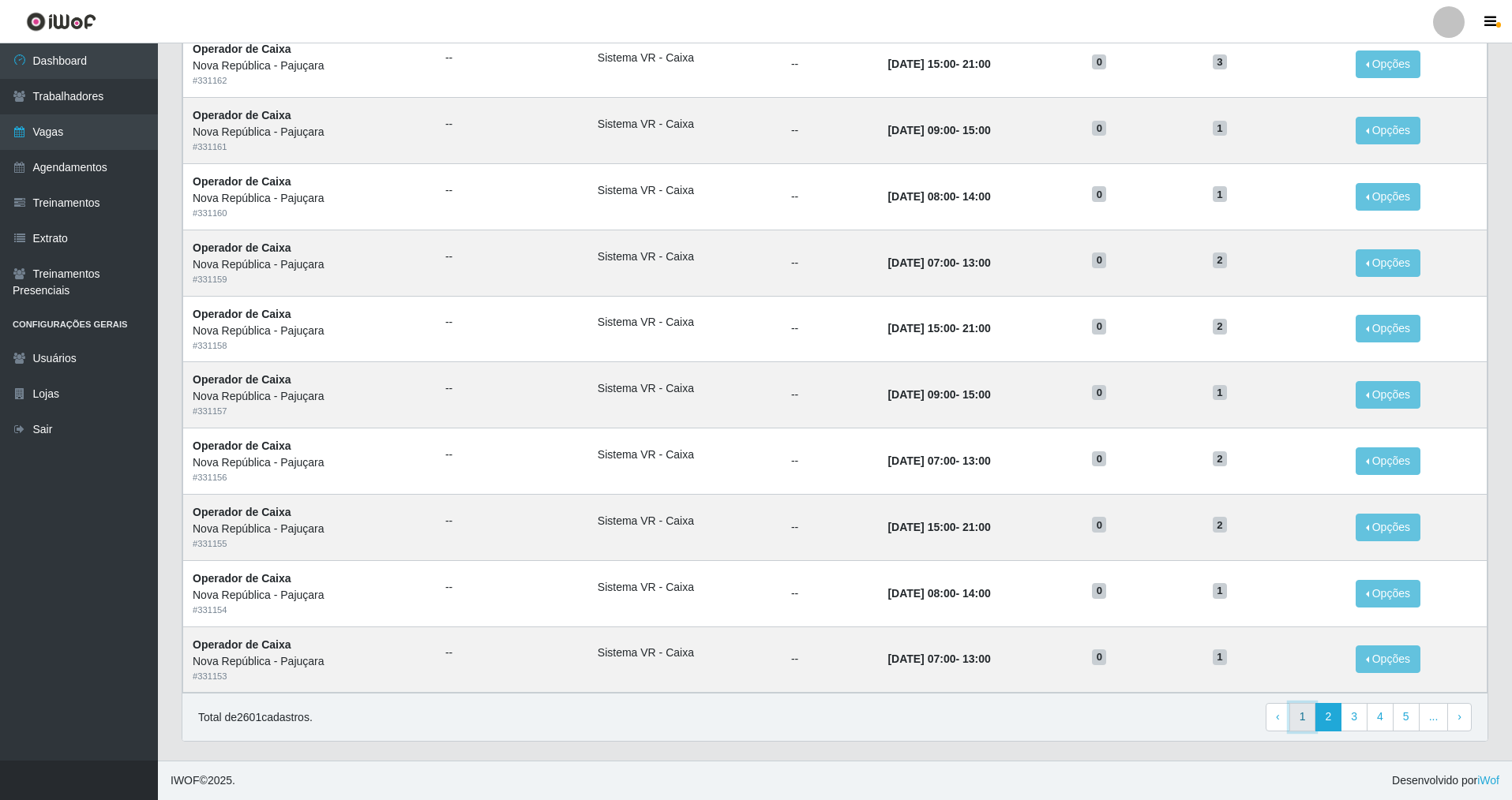
click at [1295, 725] on link "1" at bounding box center [1302, 717] width 27 height 28
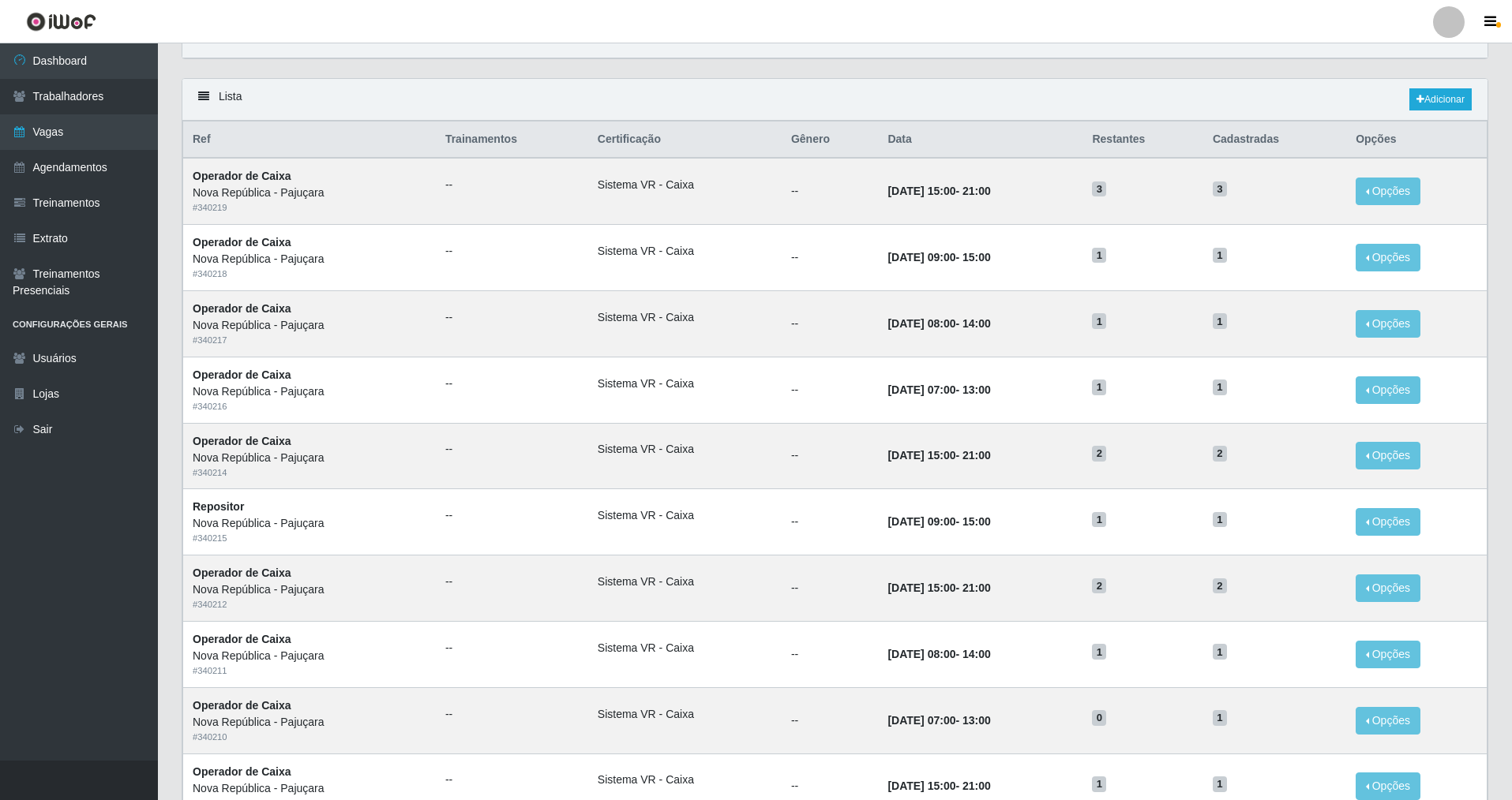
scroll to position [86, 0]
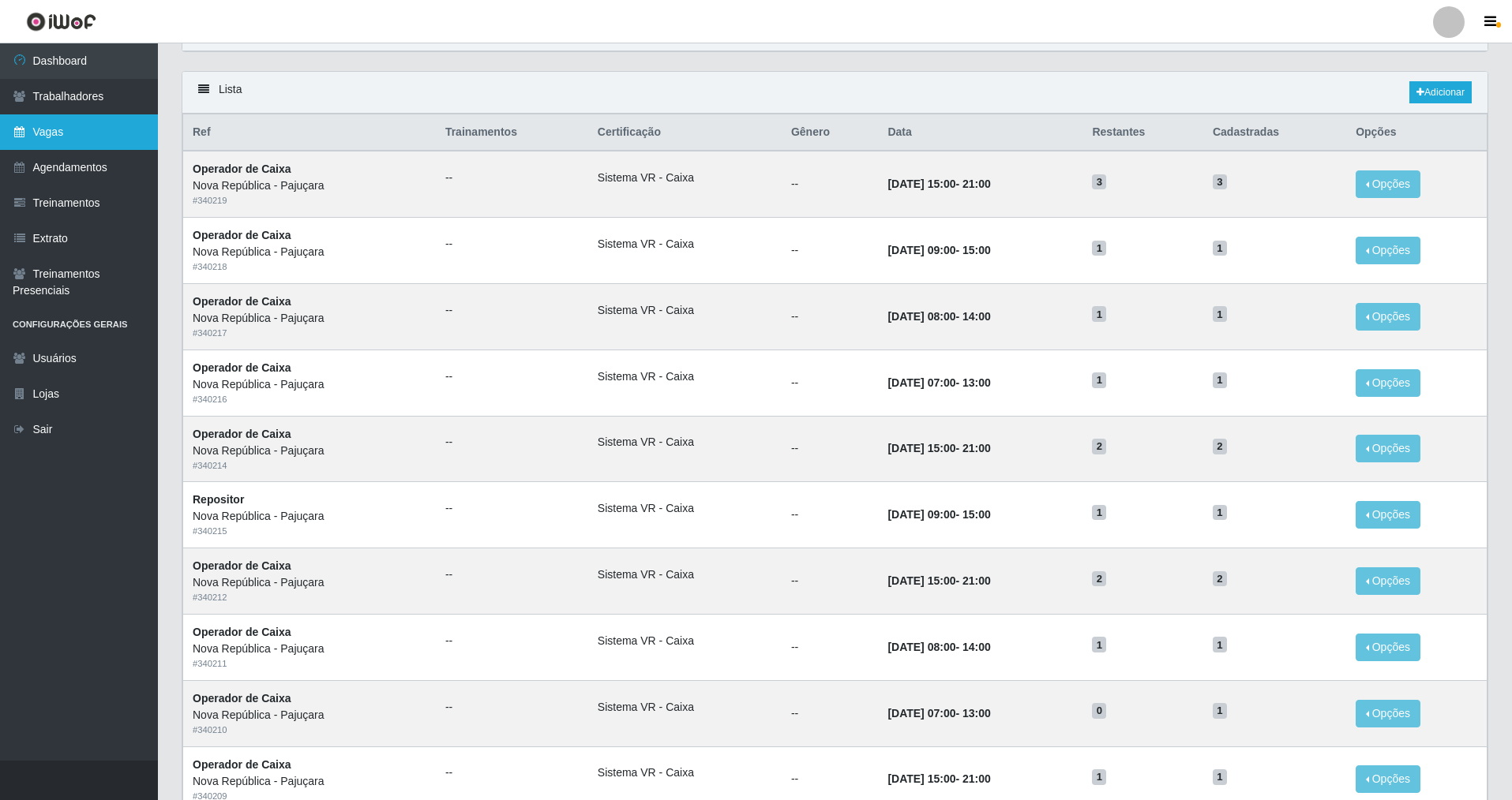
click at [81, 143] on link "Vagas" at bounding box center [78, 132] width 158 height 36
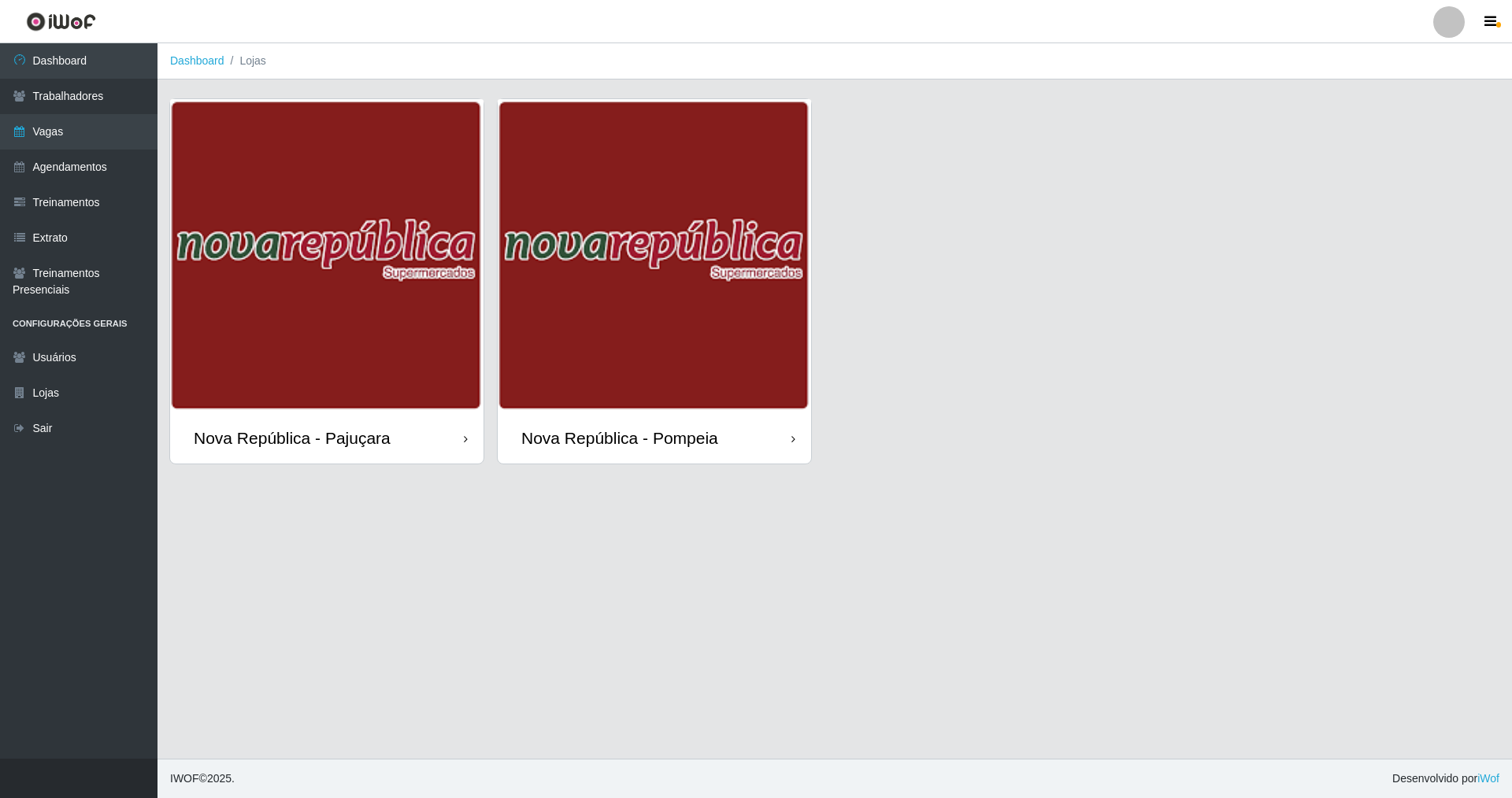
click at [337, 424] on div "Nova República - Pajuçara" at bounding box center [326, 438] width 313 height 52
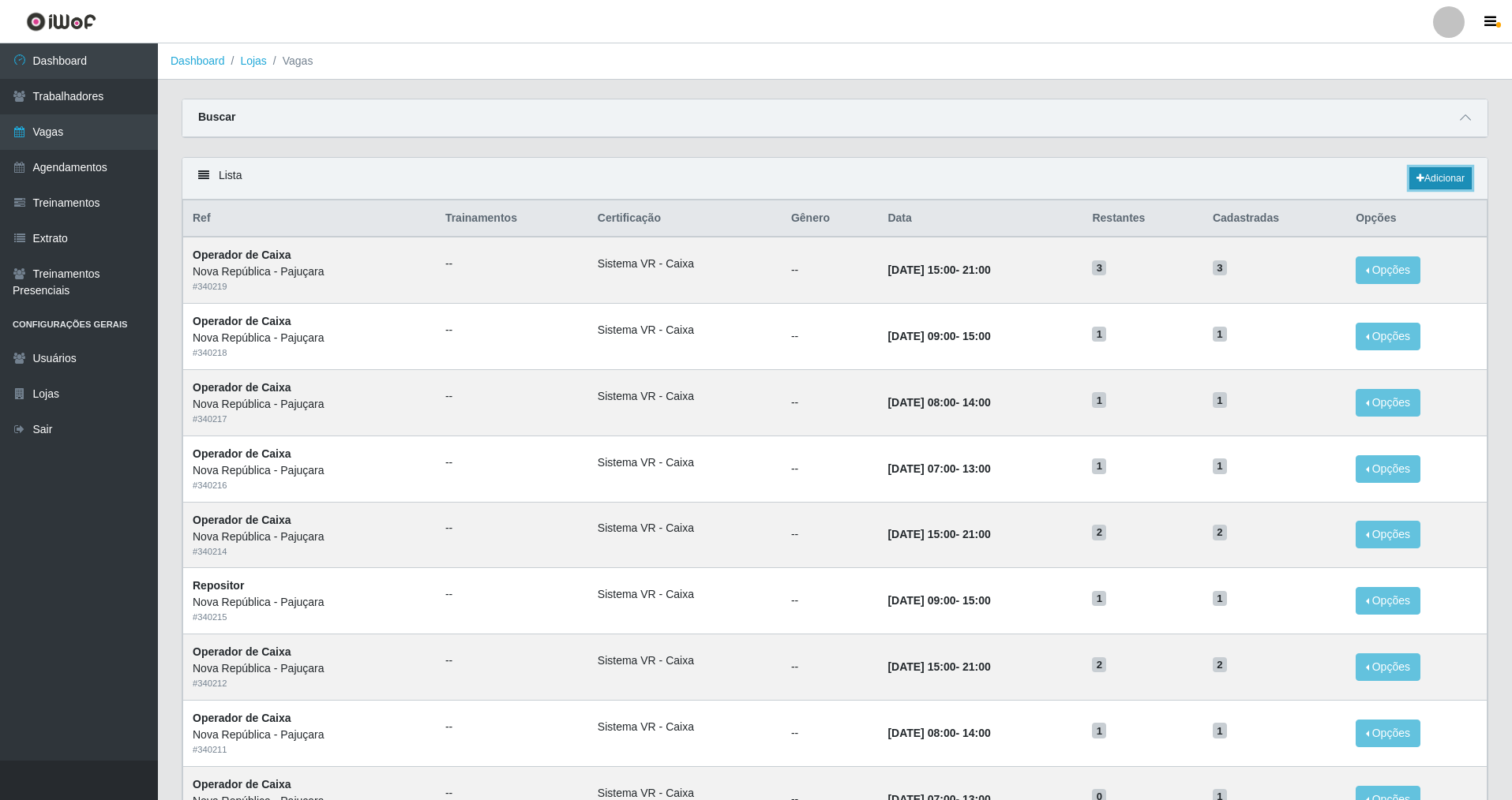
click at [1447, 177] on link "Adicionar" at bounding box center [1440, 178] width 62 height 22
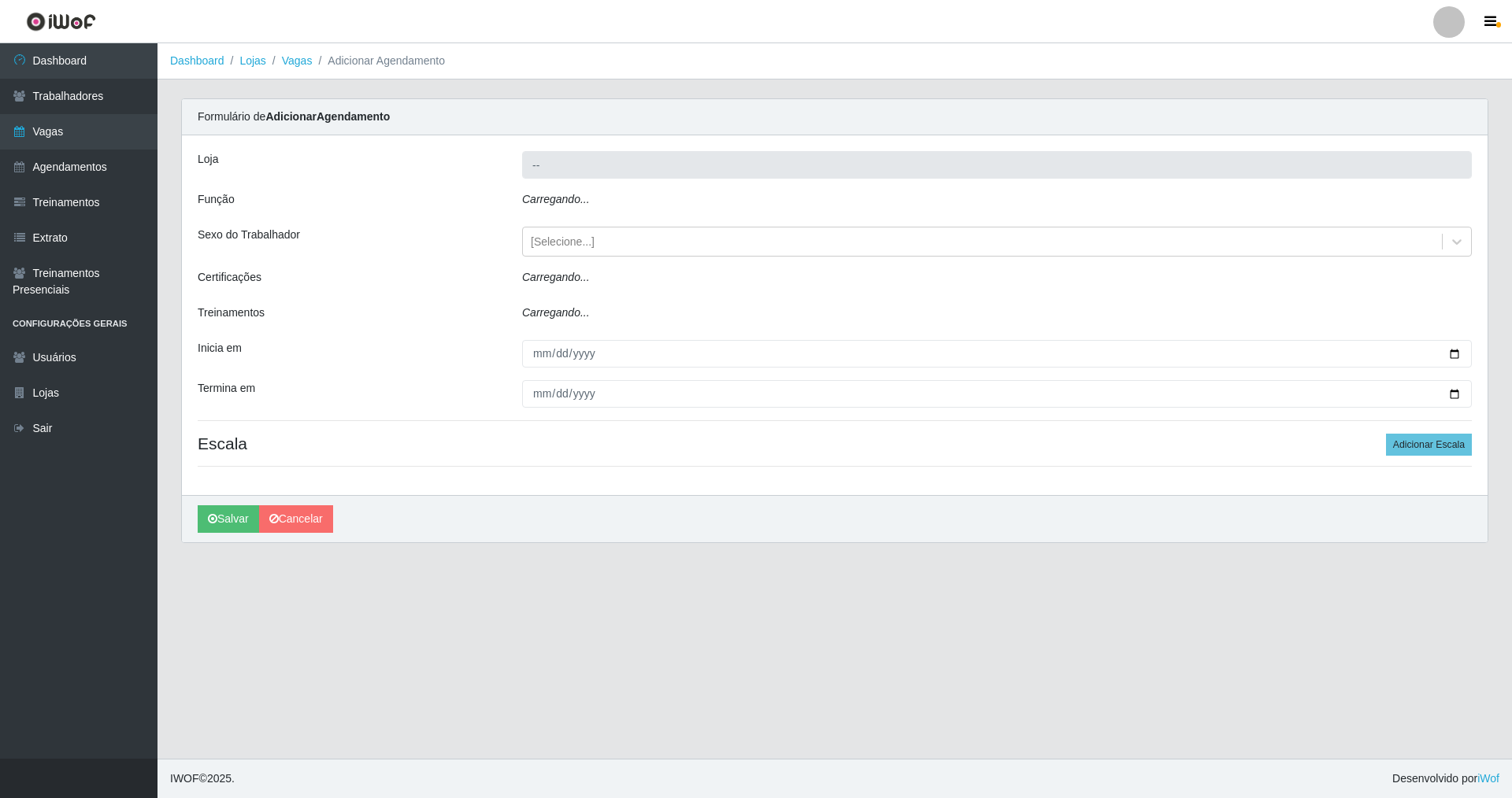
type input "Nova República - Pajuçara"
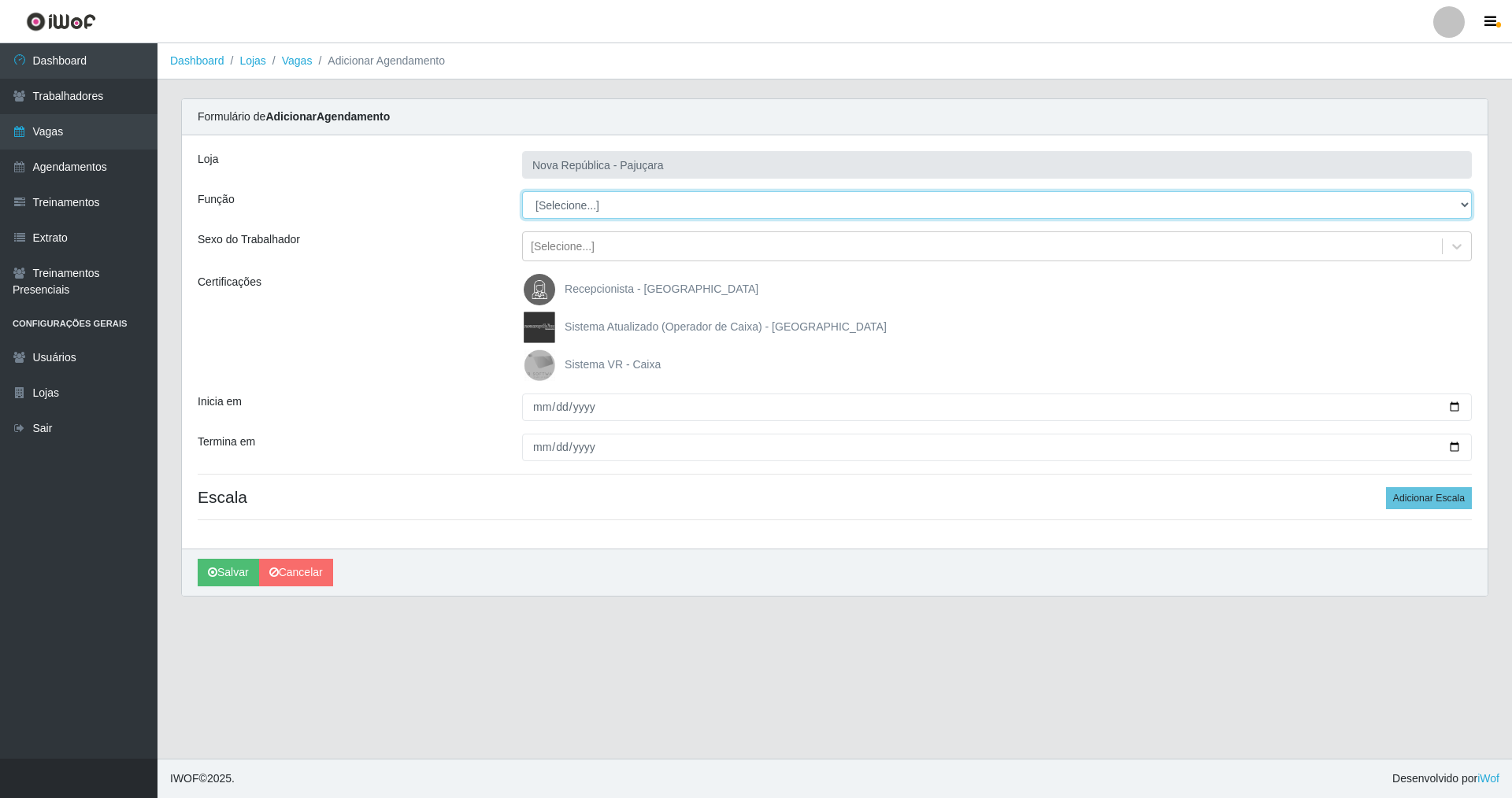
drag, startPoint x: 1462, startPoint y: 204, endPoint x: 1189, endPoint y: 201, distance: 273.0
click at [1408, 201] on select "[Selecione...] Balconista Operador de Caixa Repositor" at bounding box center [996, 205] width 950 height 27
select select "22"
click at [522, 192] on select "[Selecione...] Balconista Operador de Caixa Repositor" at bounding box center [996, 205] width 950 height 27
drag, startPoint x: 542, startPoint y: 360, endPoint x: 535, endPoint y: 379, distance: 20.2
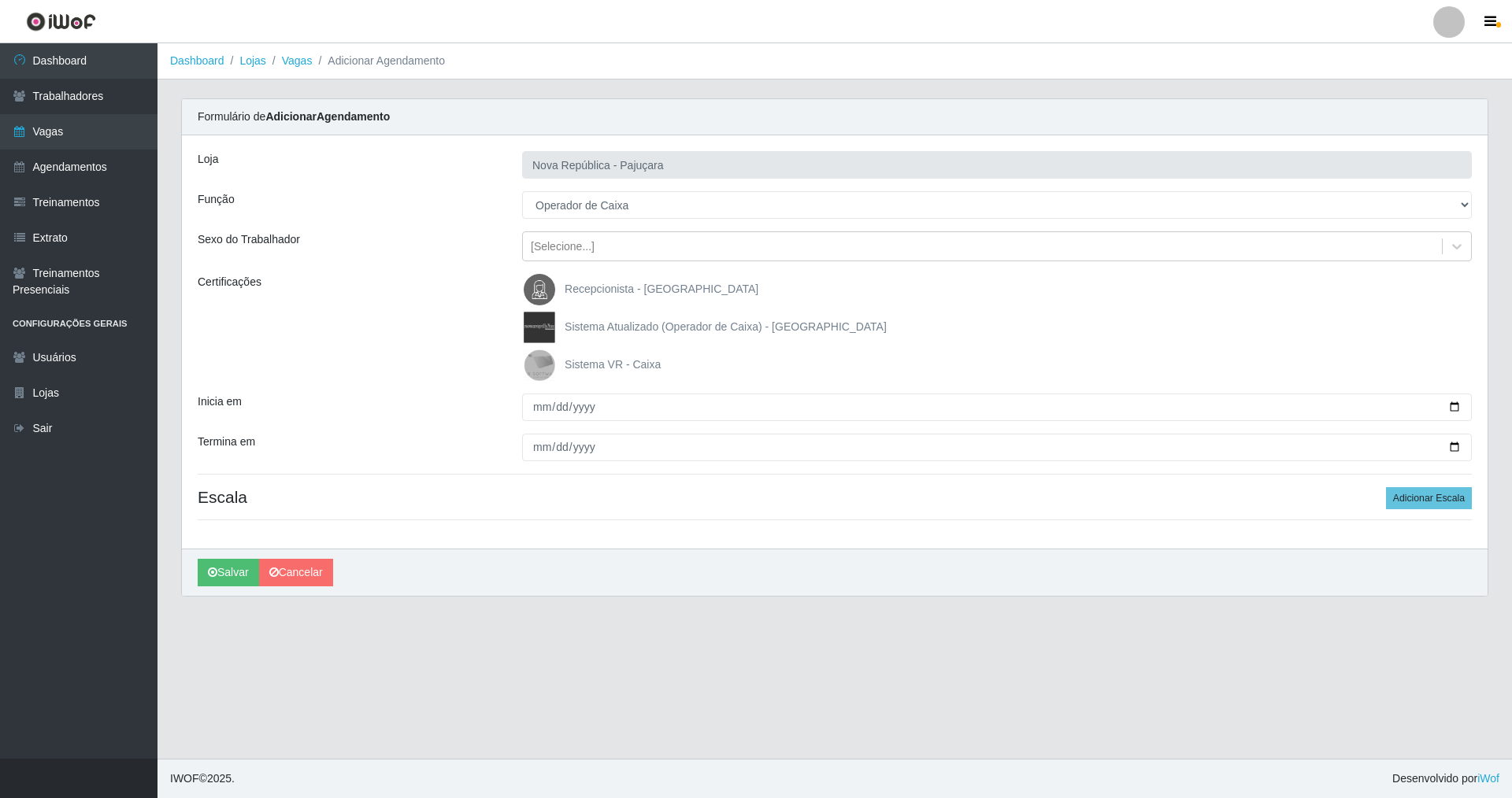
click at [541, 362] on img at bounding box center [542, 365] width 38 height 31
click at [0, 0] on input "Sistema VR - Caixa" at bounding box center [0, 0] width 0 height 0
drag, startPoint x: 532, startPoint y: 405, endPoint x: 550, endPoint y: 391, distance: 22.8
click at [536, 400] on input "Inicia em" at bounding box center [996, 407] width 950 height 27
type input "[DATE]"
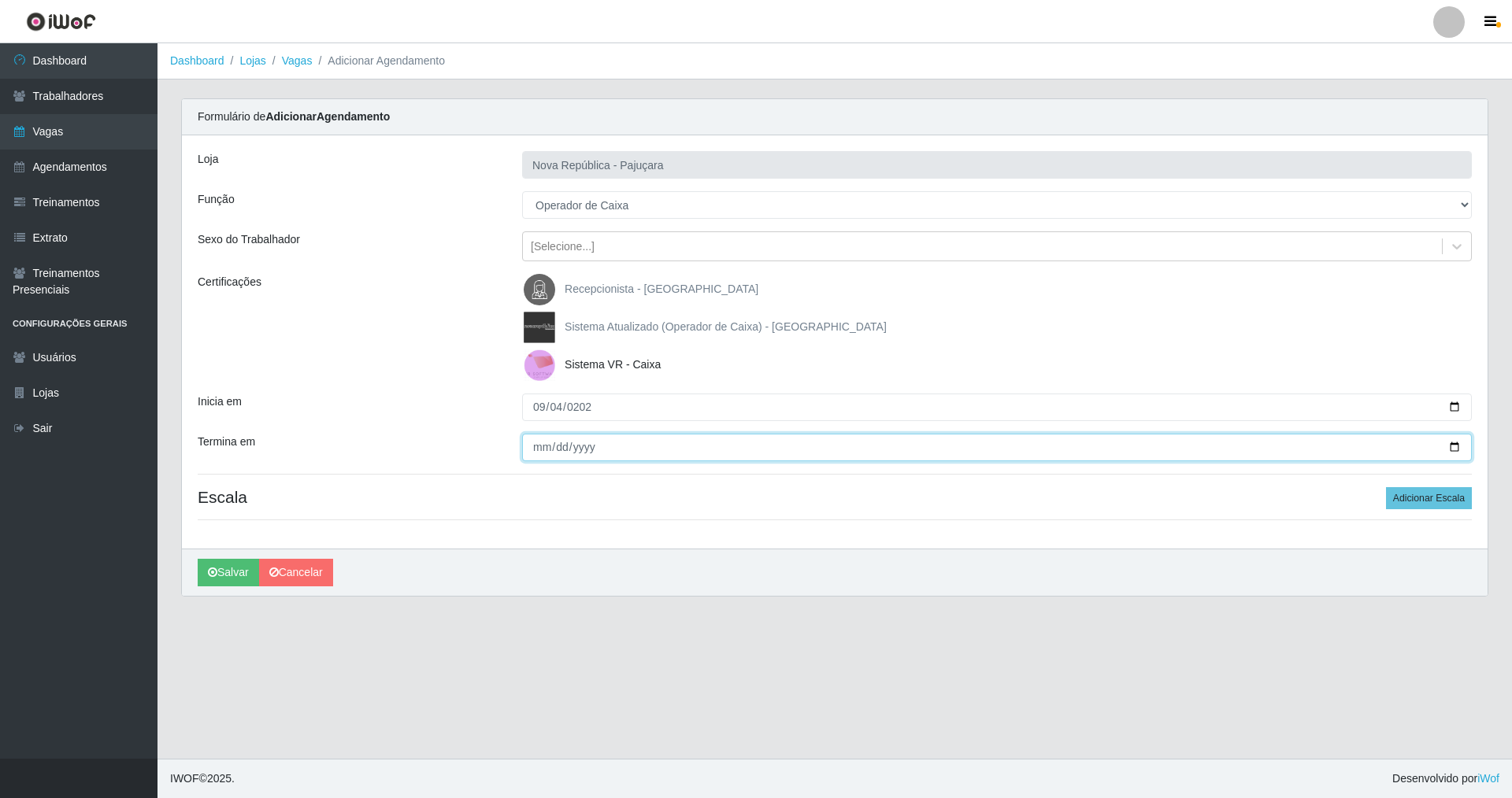
drag, startPoint x: 527, startPoint y: 453, endPoint x: 524, endPoint y: 442, distance: 11.4
click at [524, 443] on input "Termina em" at bounding box center [996, 448] width 950 height 27
type input "[DATE]"
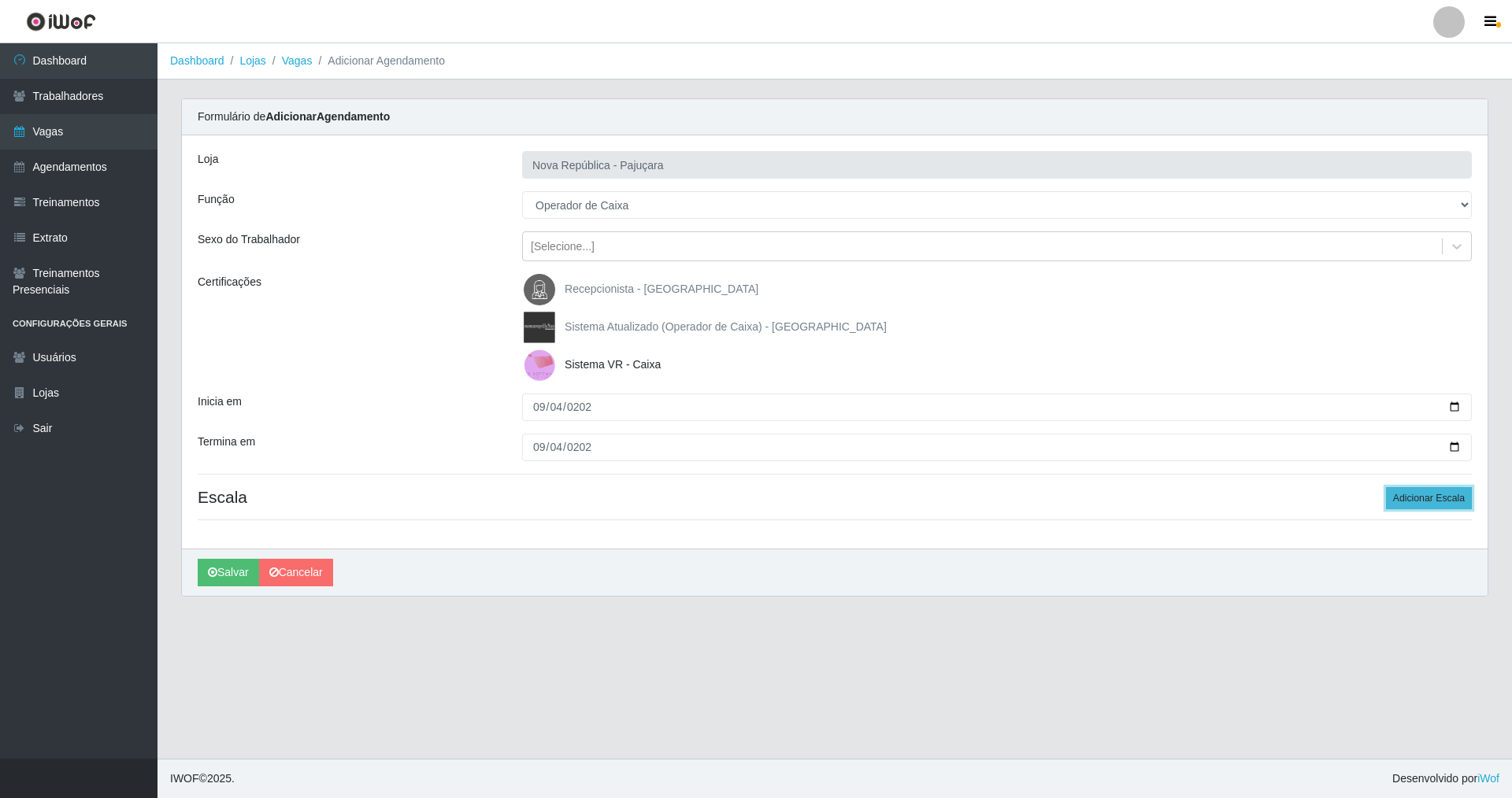
click at [1427, 495] on button "Adicionar Escala" at bounding box center [1428, 498] width 86 height 22
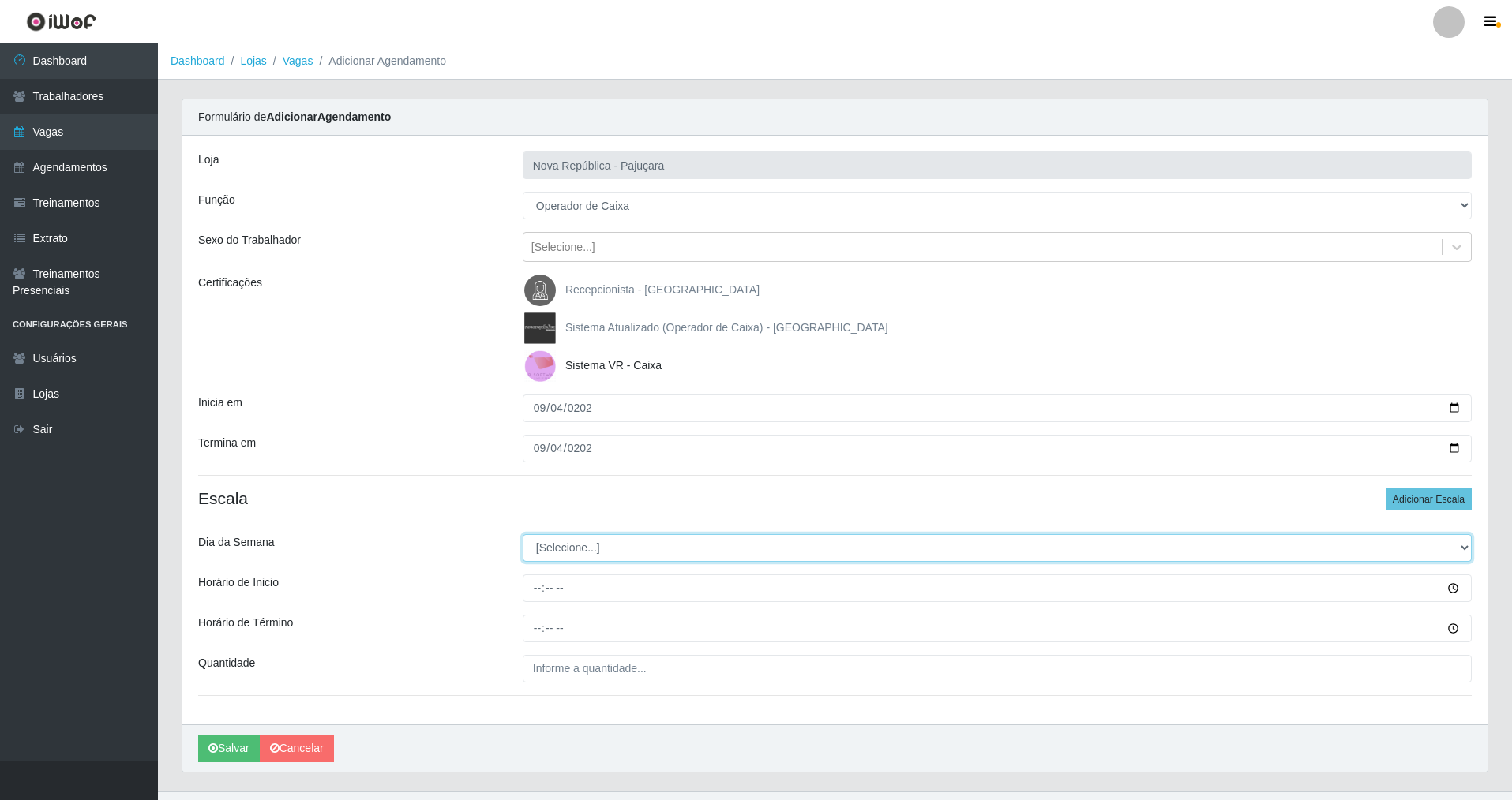
drag, startPoint x: 1464, startPoint y: 544, endPoint x: 1317, endPoint y: 547, distance: 147.0
click at [1428, 543] on select "[Selecione...] Segunda Terça Quarta Quinta Sexta Sábado Domingo" at bounding box center [997, 548] width 949 height 27
select select "4"
click at [523, 534] on select "[Selecione...] Segunda Terça Quarta Quinta Sexta Sábado Domingo" at bounding box center [997, 548] width 949 height 27
click at [532, 606] on div "Loja Nova República - Pajuçara Função [Selecione...] Balconista Operador de Cai…" at bounding box center [835, 429] width 1305 height 588
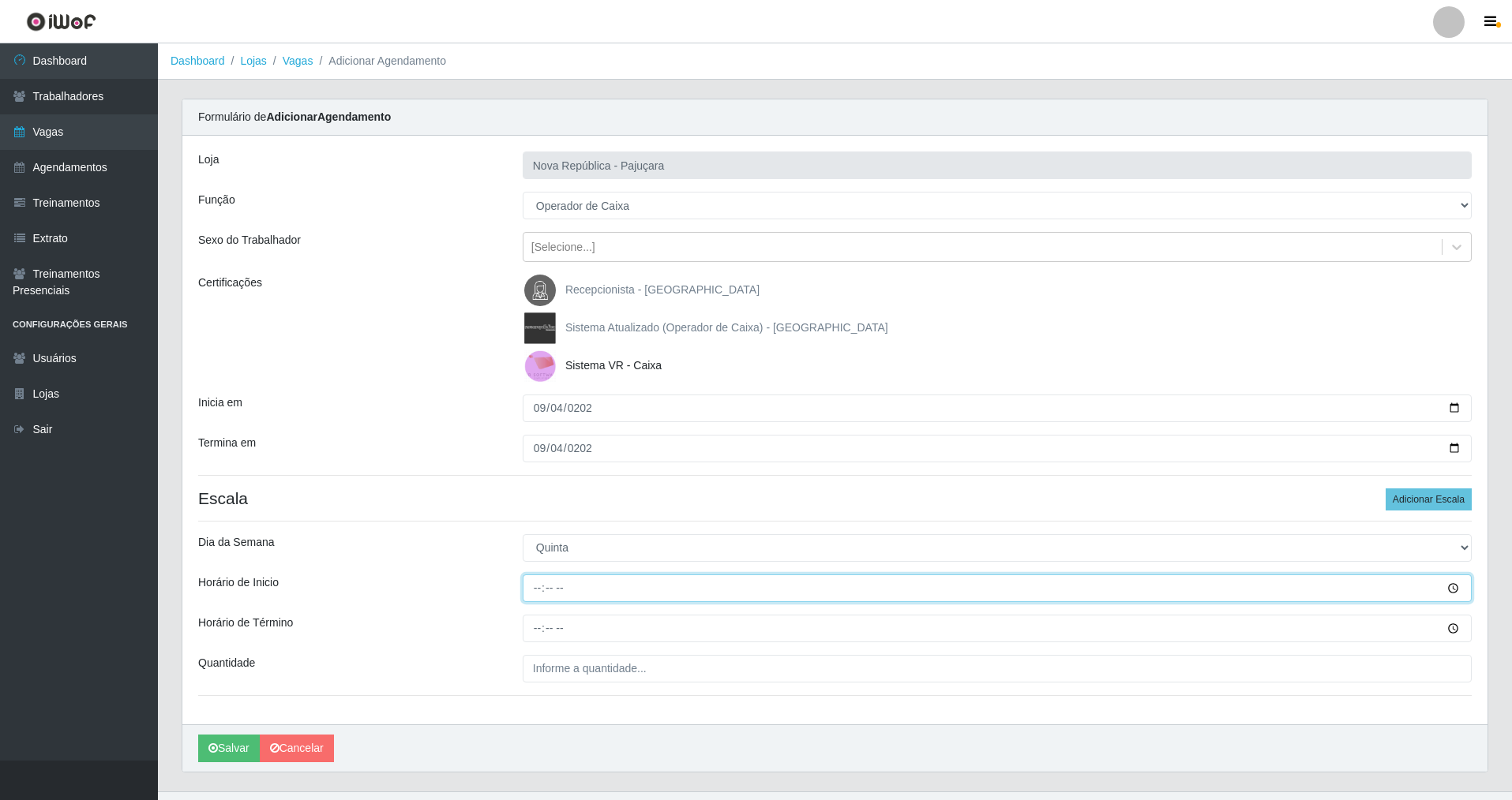
click at [535, 590] on input "Horário de Inicio" at bounding box center [997, 588] width 949 height 27
type input "07:00"
click at [535, 627] on input "Horário de Término" at bounding box center [997, 628] width 949 height 27
type input "13:00"
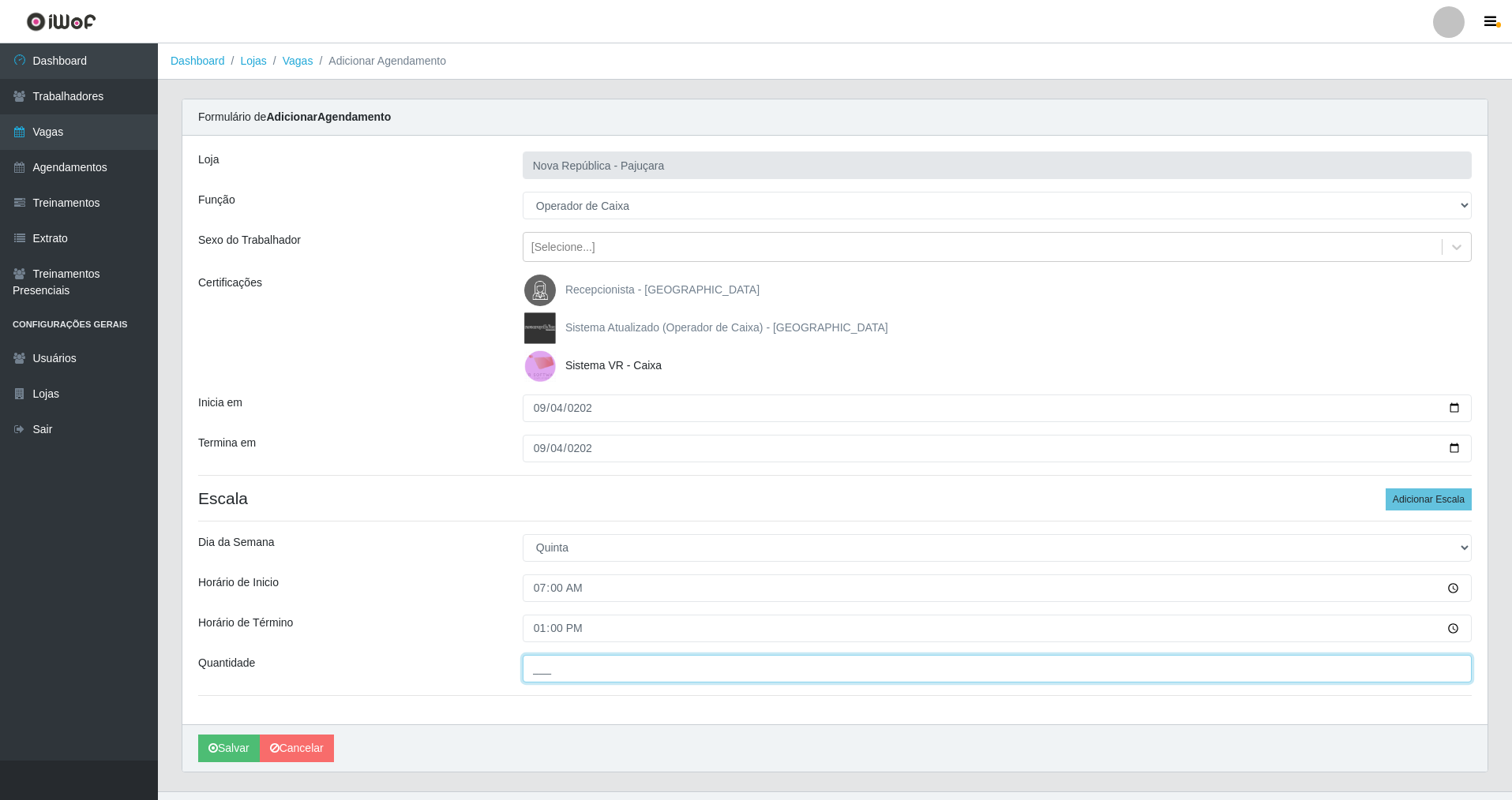
click at [550, 676] on input "___" at bounding box center [997, 668] width 949 height 27
type input "2__"
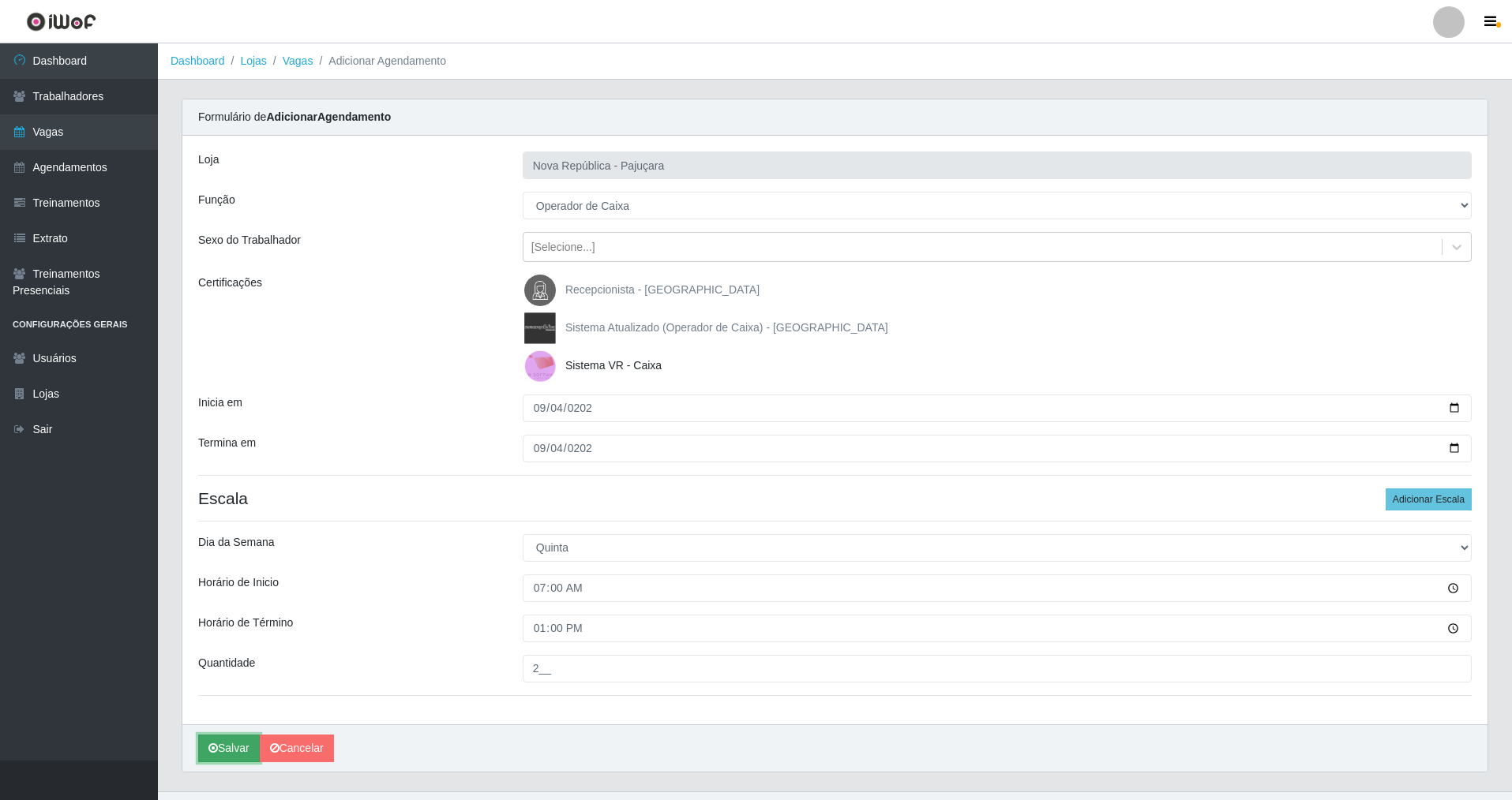
click at [228, 743] on button "Salvar" at bounding box center [229, 748] width 61 height 27
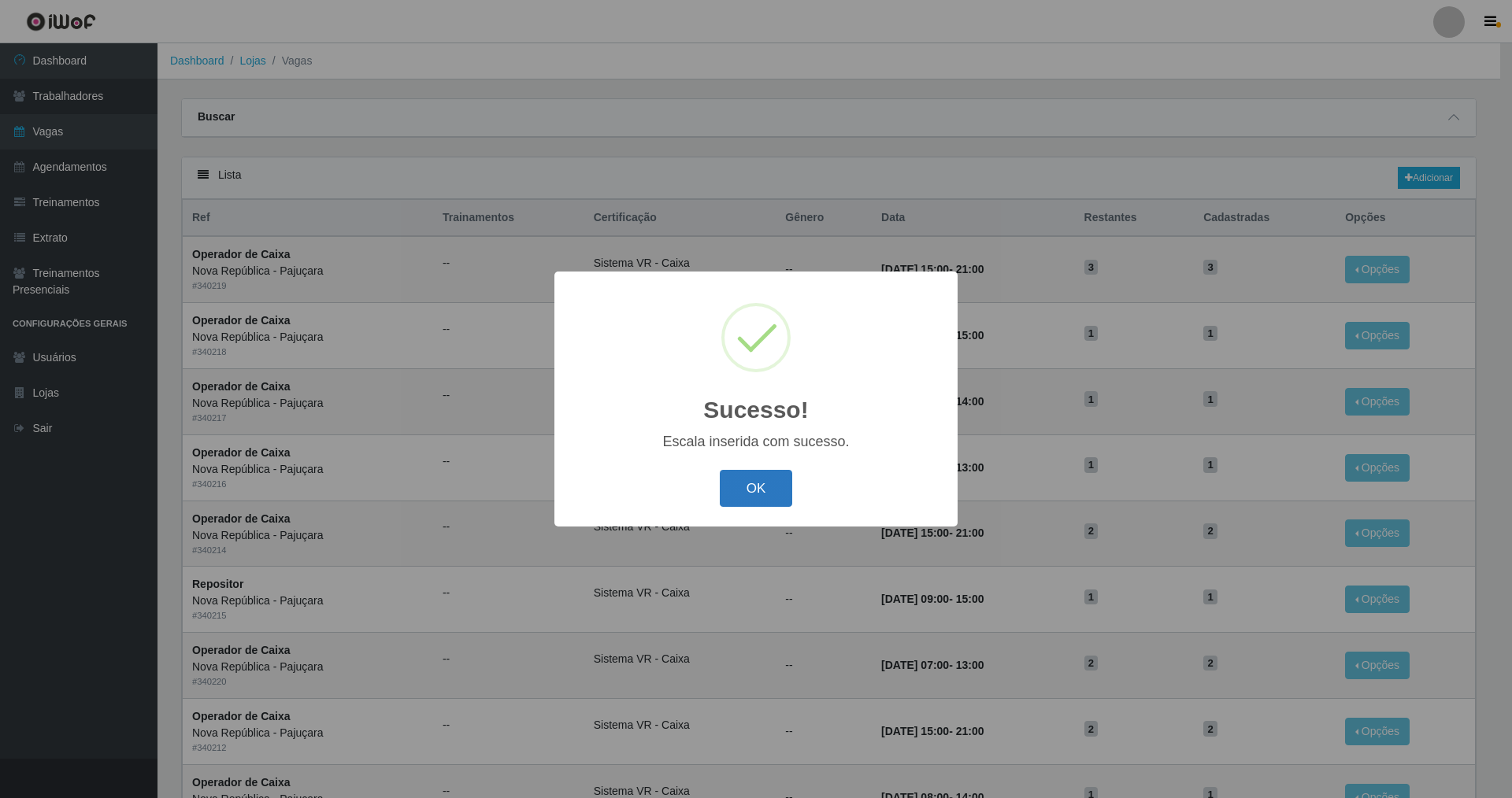
click at [773, 485] on button "OK" at bounding box center [756, 488] width 73 height 37
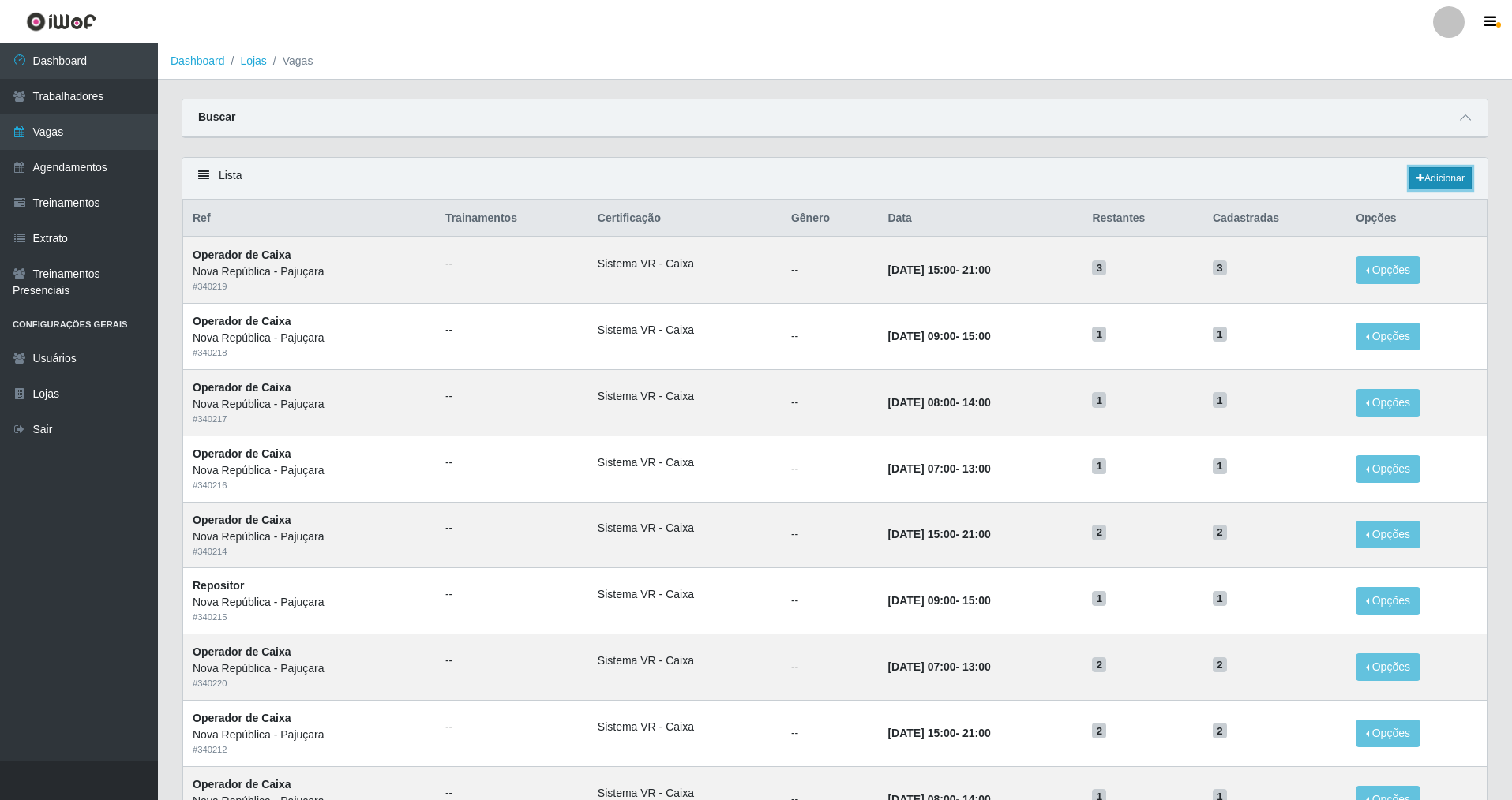
click at [1436, 180] on link "Adicionar" at bounding box center [1440, 178] width 62 height 22
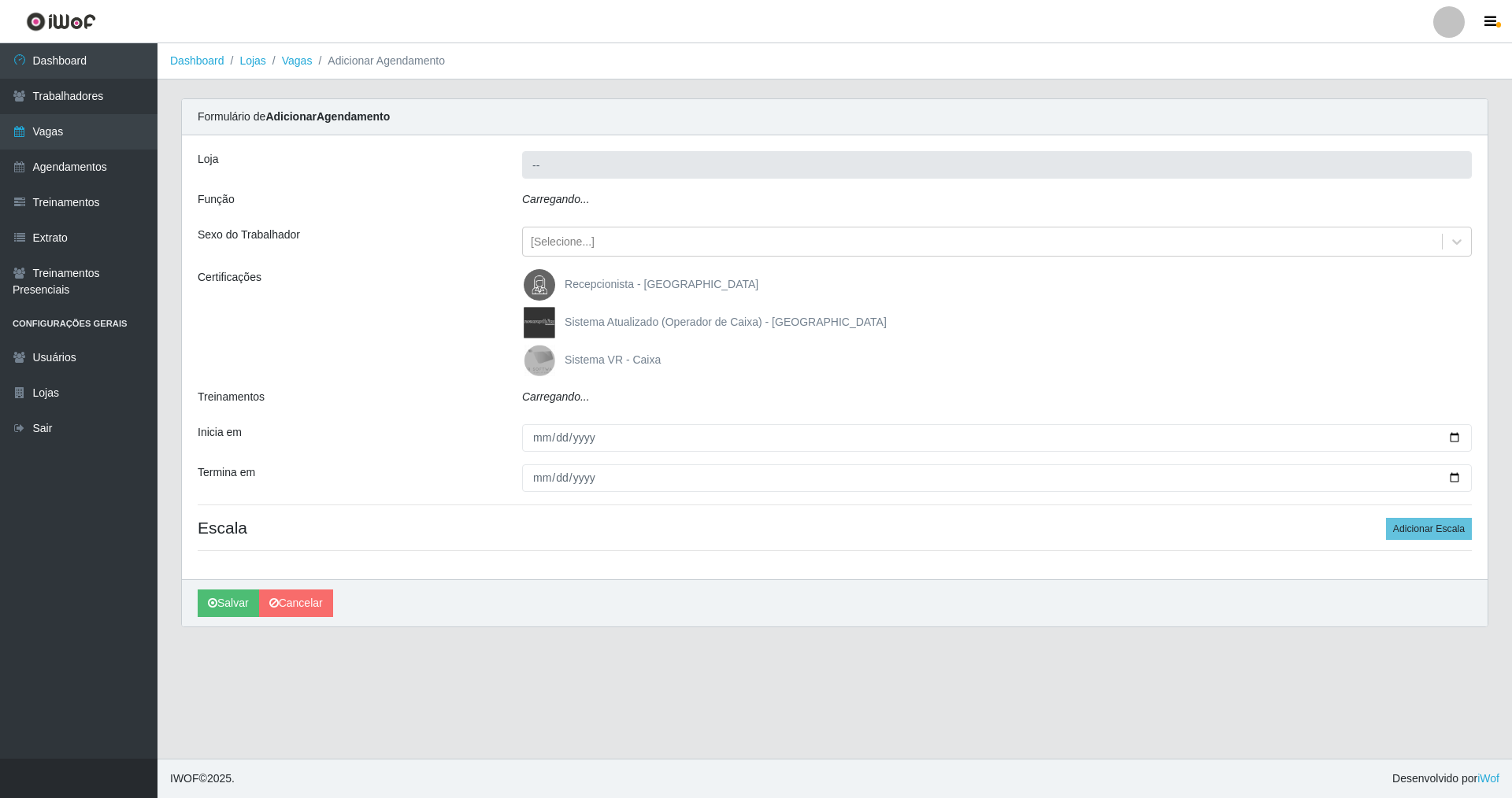
type input "Nova República - Pajuçara"
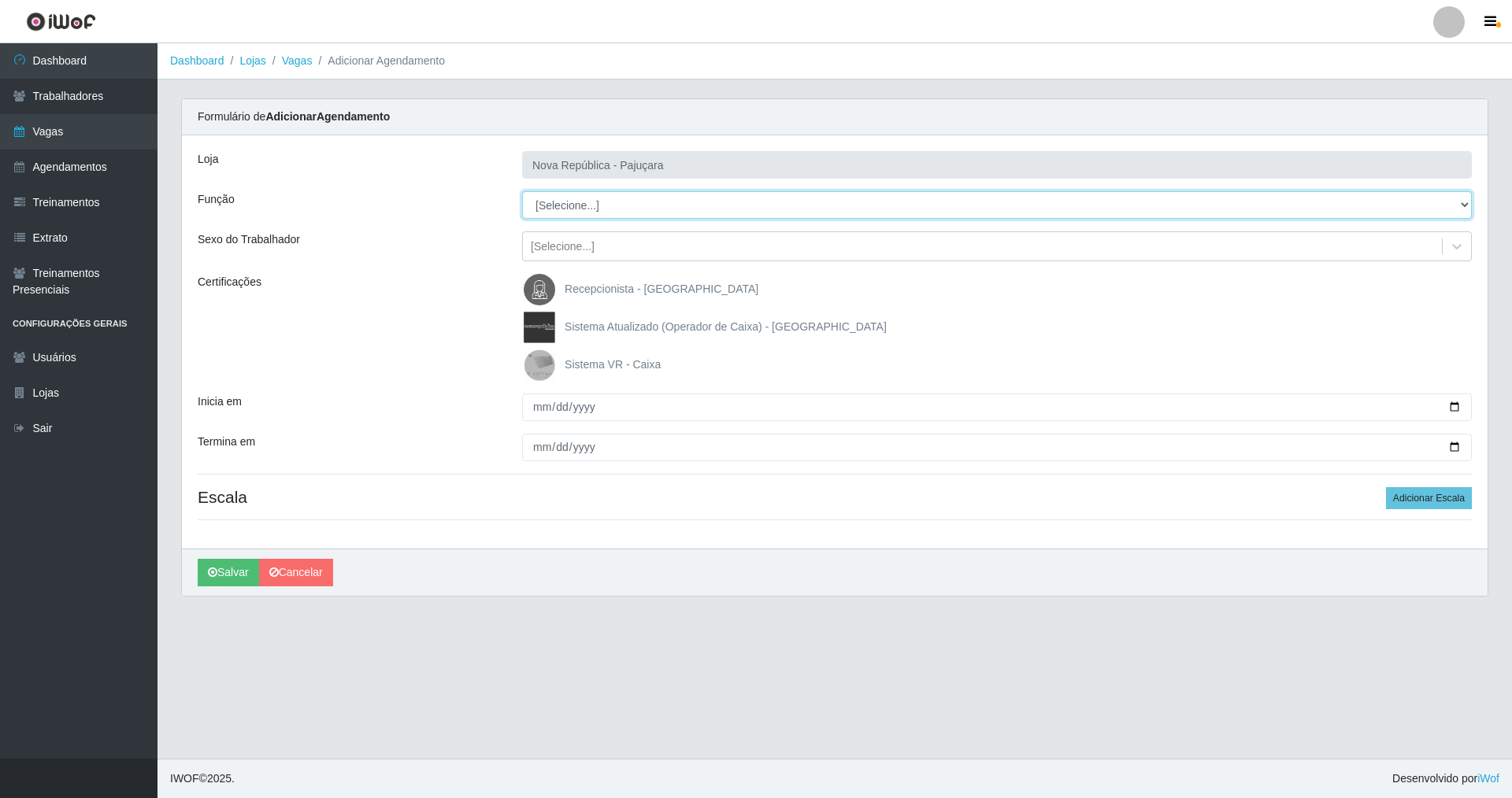
drag, startPoint x: 1464, startPoint y: 199, endPoint x: 1351, endPoint y: 203, distance: 113.1
click at [1385, 199] on select "[Selecione...] Balconista Operador de Caixa Repositor" at bounding box center [996, 205] width 950 height 27
select select "22"
click at [522, 192] on select "[Selecione...] Balconista Operador de Caixa Repositor" at bounding box center [996, 205] width 950 height 27
click at [536, 359] on img at bounding box center [542, 365] width 38 height 31
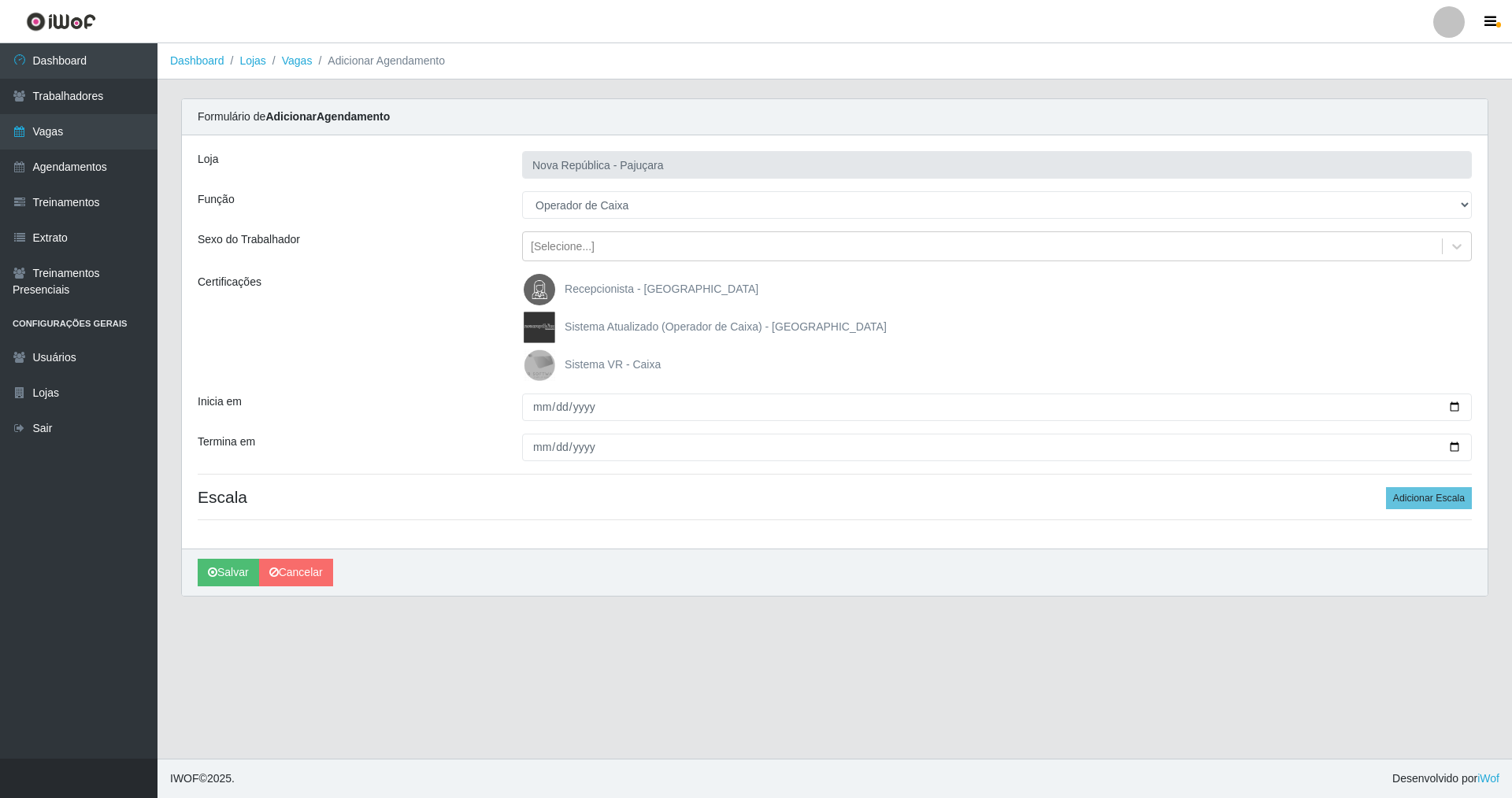
click at [0, 0] on input "Sistema VR - Caixa" at bounding box center [0, 0] width 0 height 0
drag, startPoint x: 536, startPoint y: 411, endPoint x: 567, endPoint y: 404, distance: 31.8
click at [548, 411] on input "Inicia em" at bounding box center [996, 407] width 950 height 27
type input "2025-09-06"
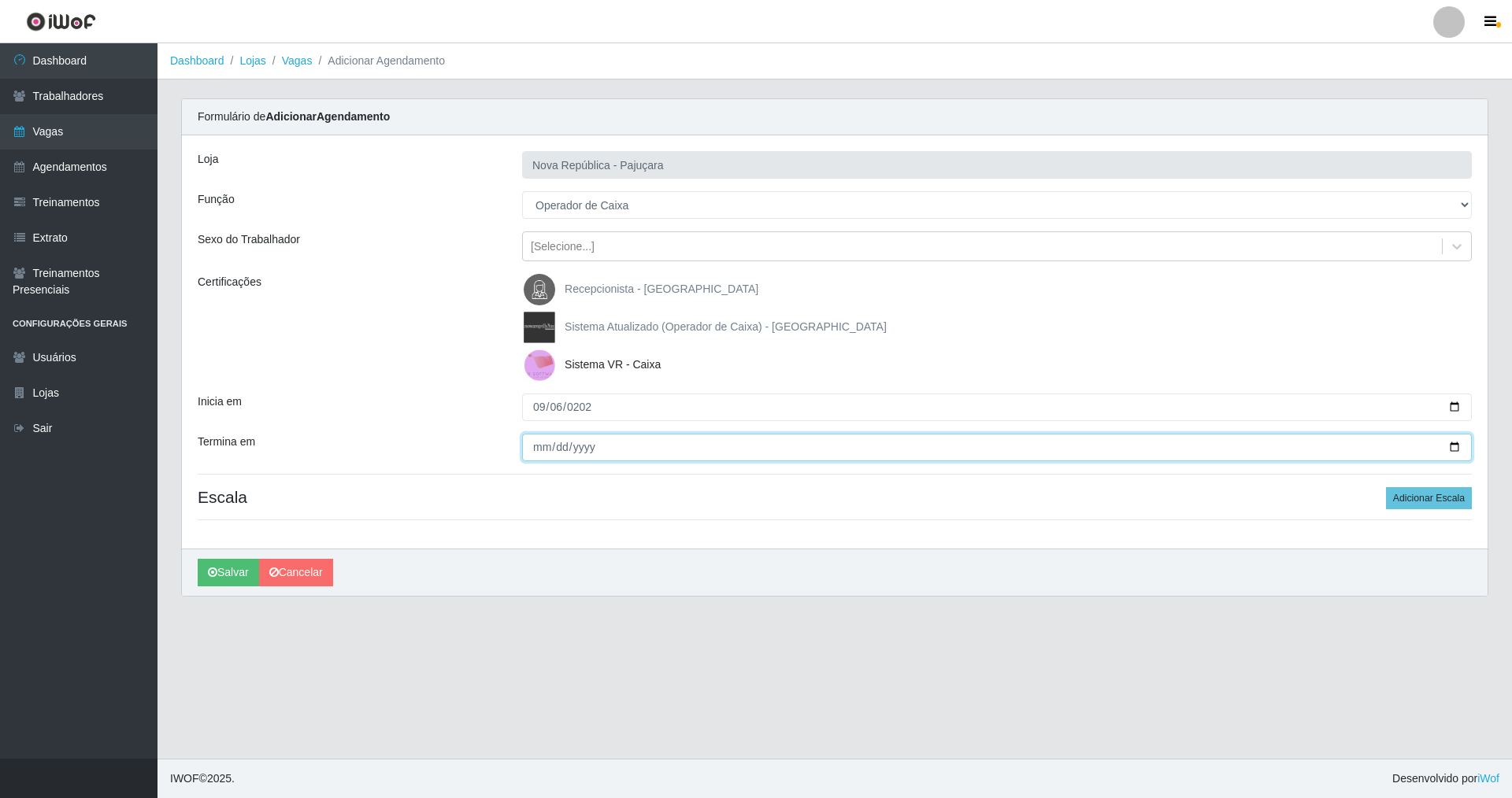
click at [534, 445] on input "Termina em" at bounding box center [996, 448] width 950 height 27
type input "2025-09-06"
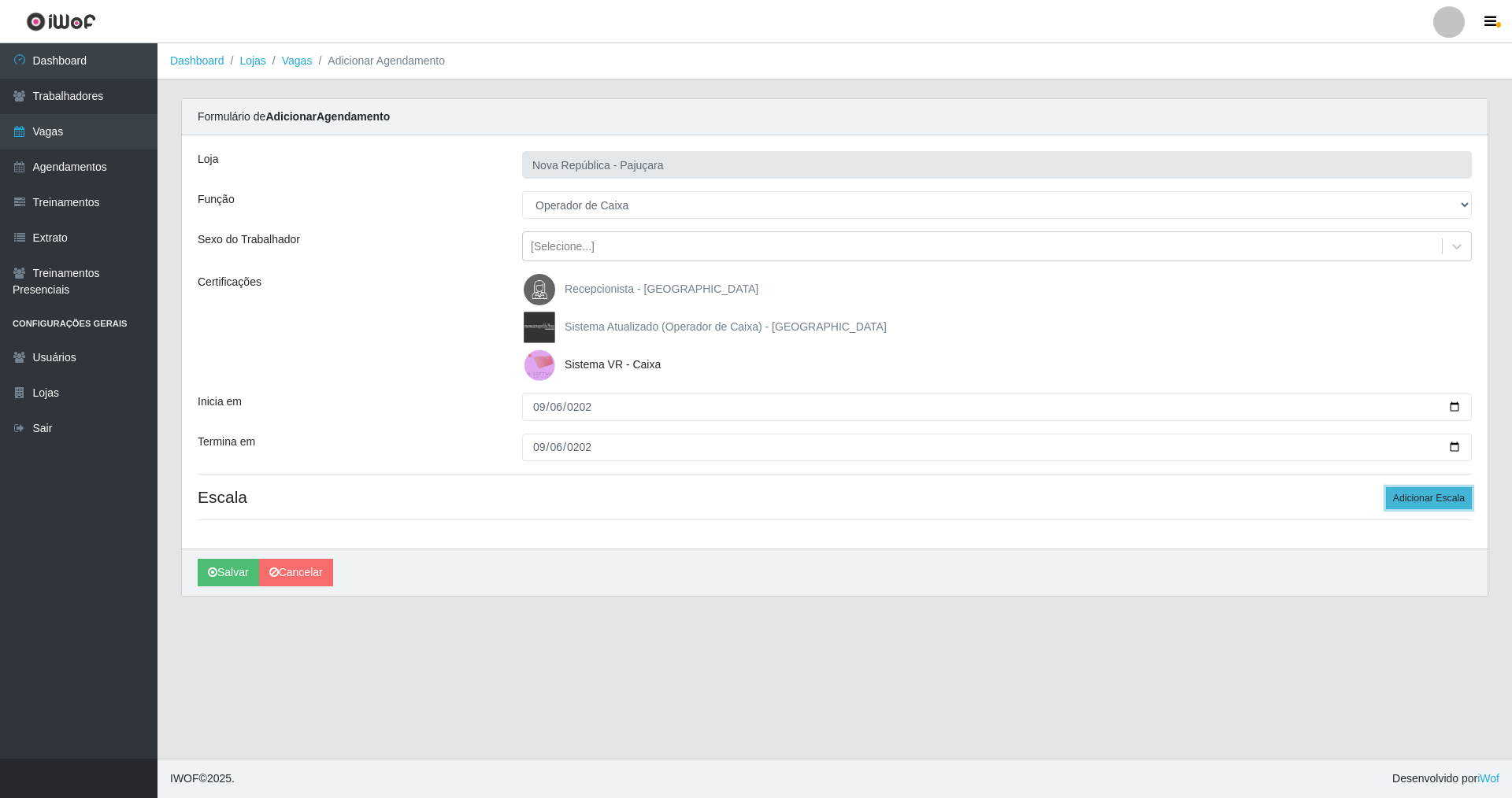
drag, startPoint x: 1431, startPoint y: 502, endPoint x: 1386, endPoint y: 502, distance: 45.0
click at [1429, 502] on button "Adicionar Escala" at bounding box center [1428, 498] width 86 height 22
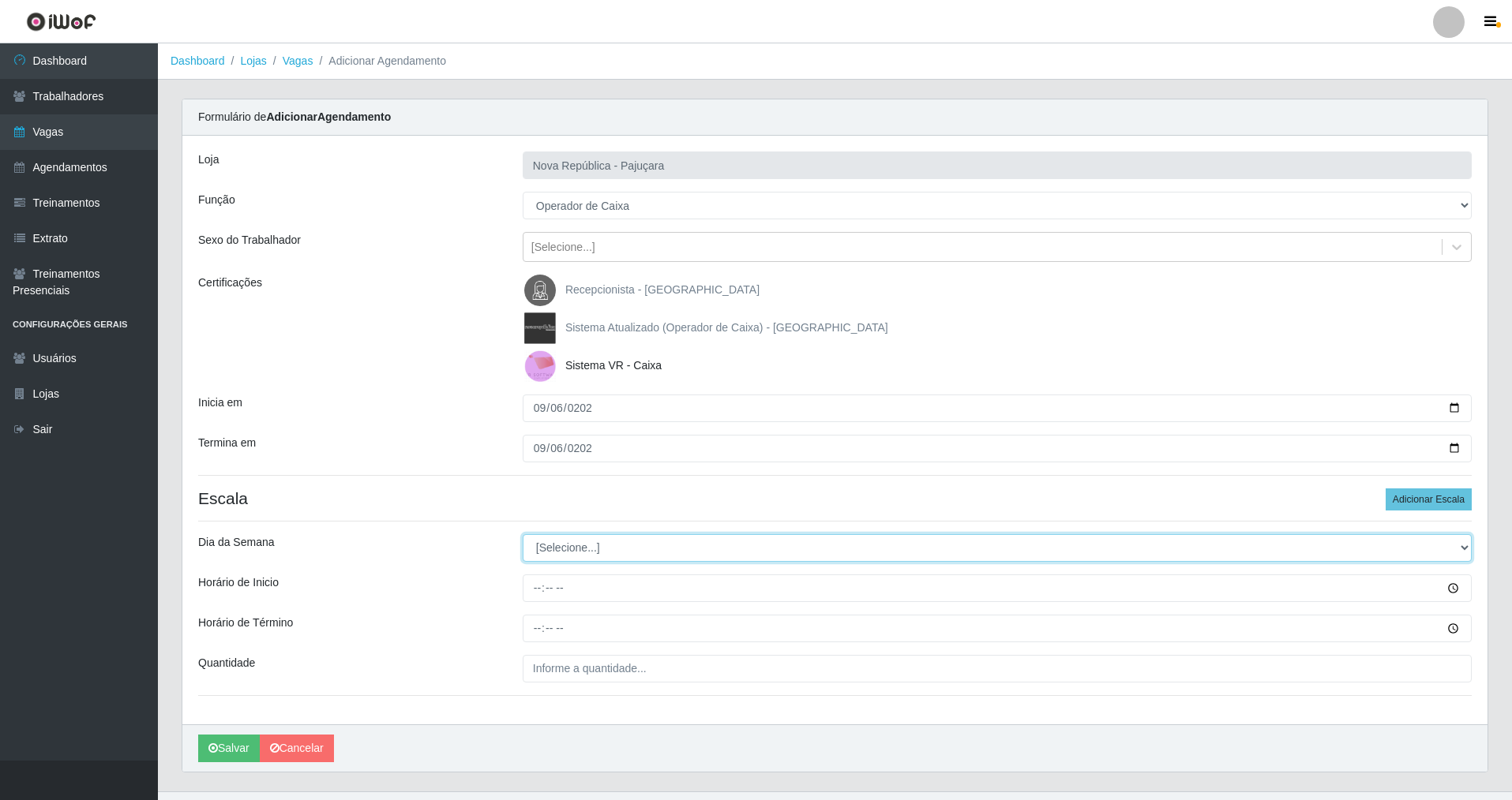
drag, startPoint x: 1459, startPoint y: 546, endPoint x: 1414, endPoint y: 538, distance: 45.7
click at [1426, 538] on select "[Selecione...] Segunda Terça Quarta Quinta Sexta Sábado Domingo" at bounding box center [997, 548] width 949 height 27
select select "6"
click at [523, 534] on select "[Selecione...] Segunda Terça Quarta Quinta Sexta Sábado Domingo" at bounding box center [997, 548] width 949 height 27
drag, startPoint x: 534, startPoint y: 588, endPoint x: 573, endPoint y: 677, distance: 97.2
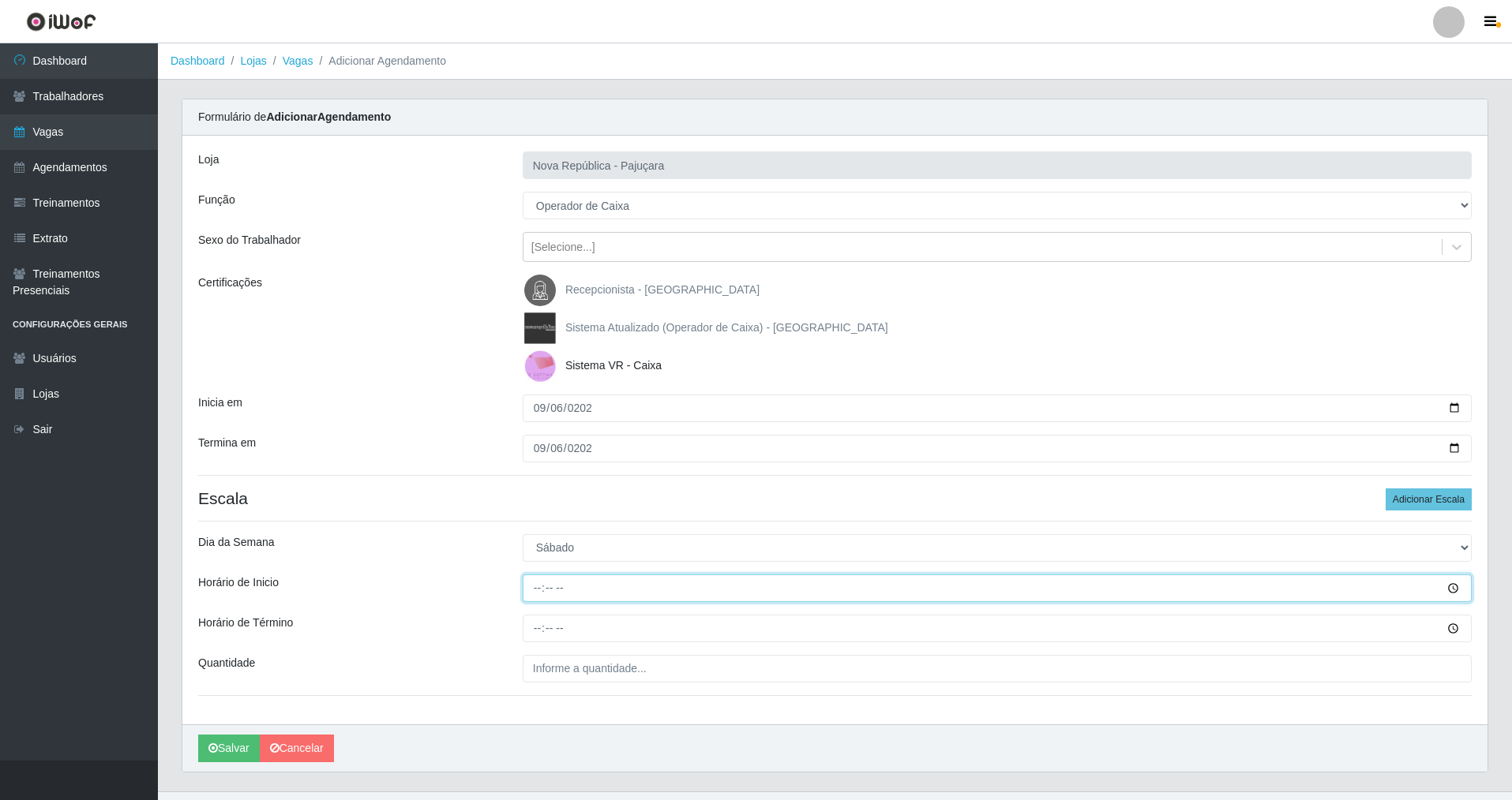
click at [537, 601] on input "Horário de Inicio" at bounding box center [997, 588] width 949 height 27
type input "07:00"
click at [540, 639] on input "Horário de Término" at bounding box center [997, 628] width 949 height 27
type input "13:00"
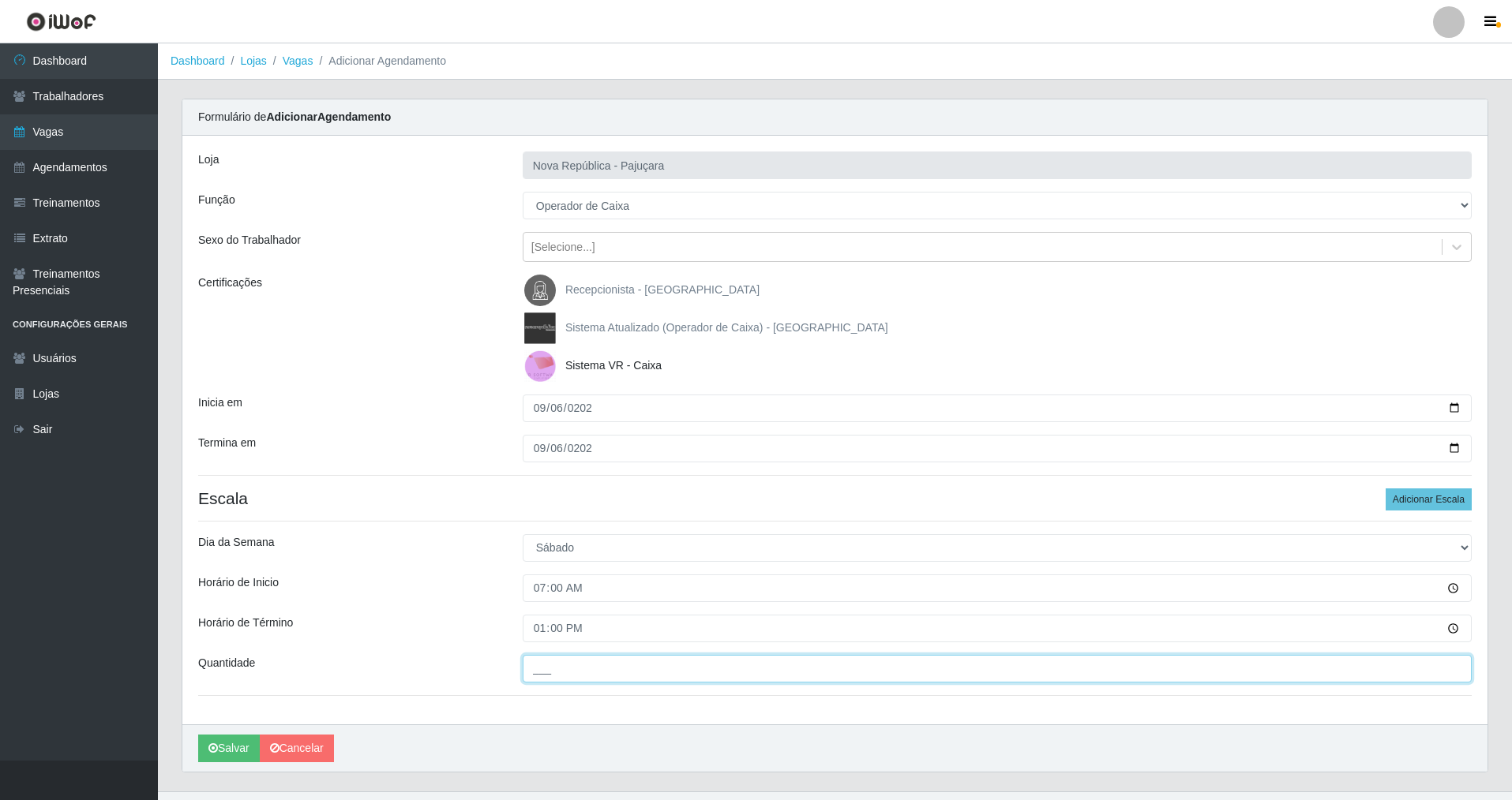
click at [534, 676] on input "___" at bounding box center [997, 668] width 949 height 27
type input "1__"
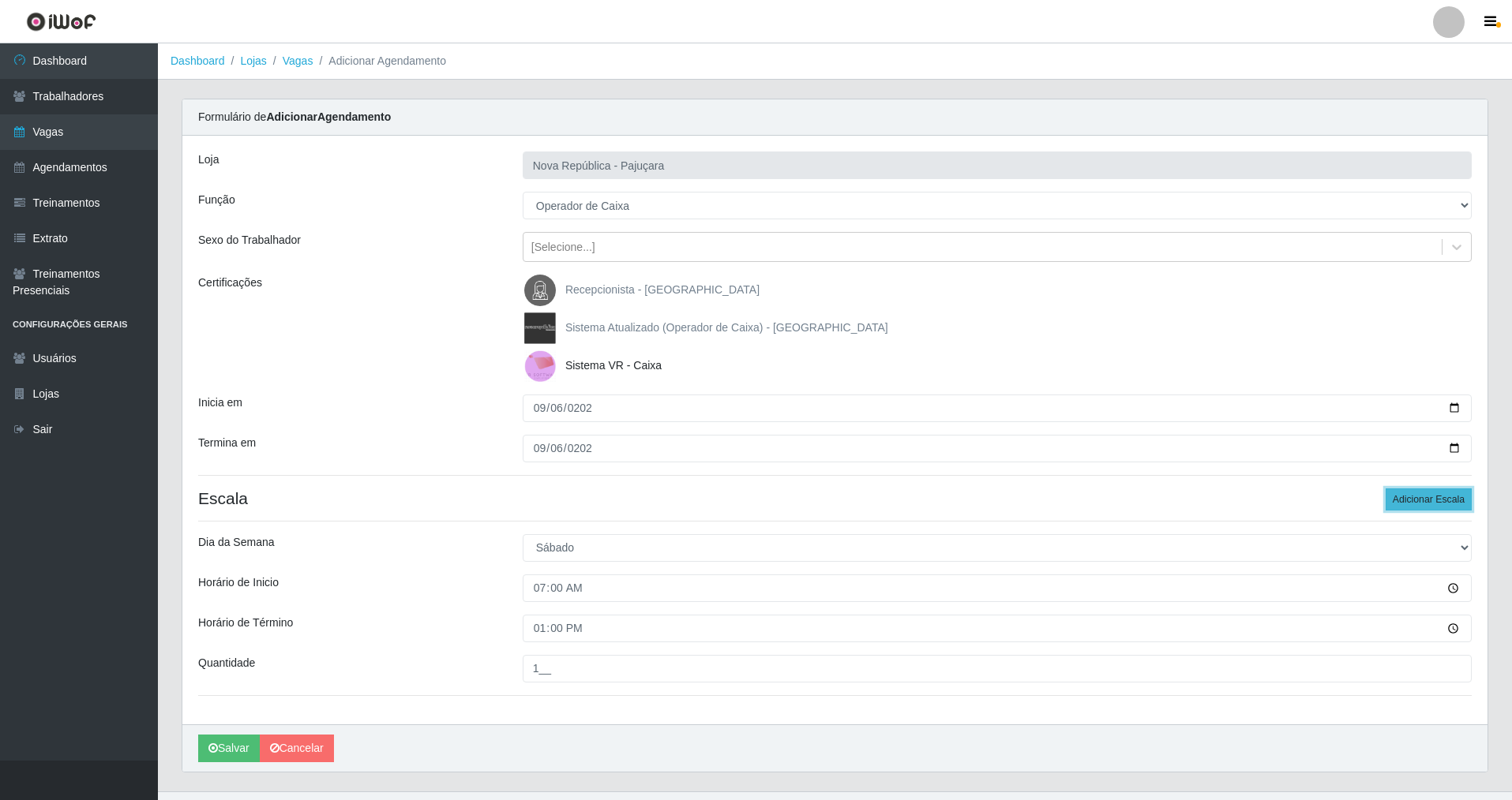
click at [1426, 499] on button "Adicionar Escala" at bounding box center [1428, 499] width 86 height 22
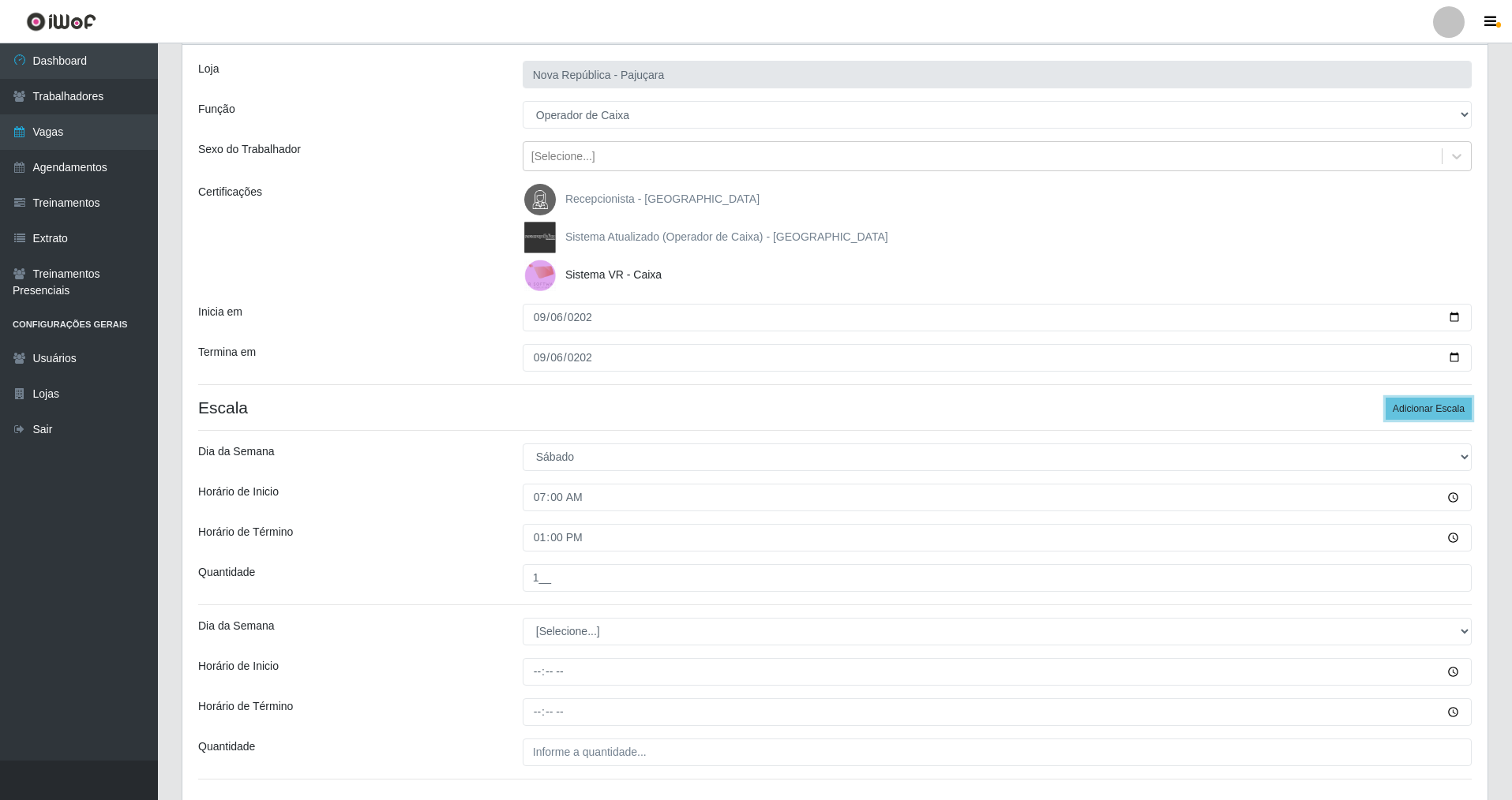
scroll to position [112, 0]
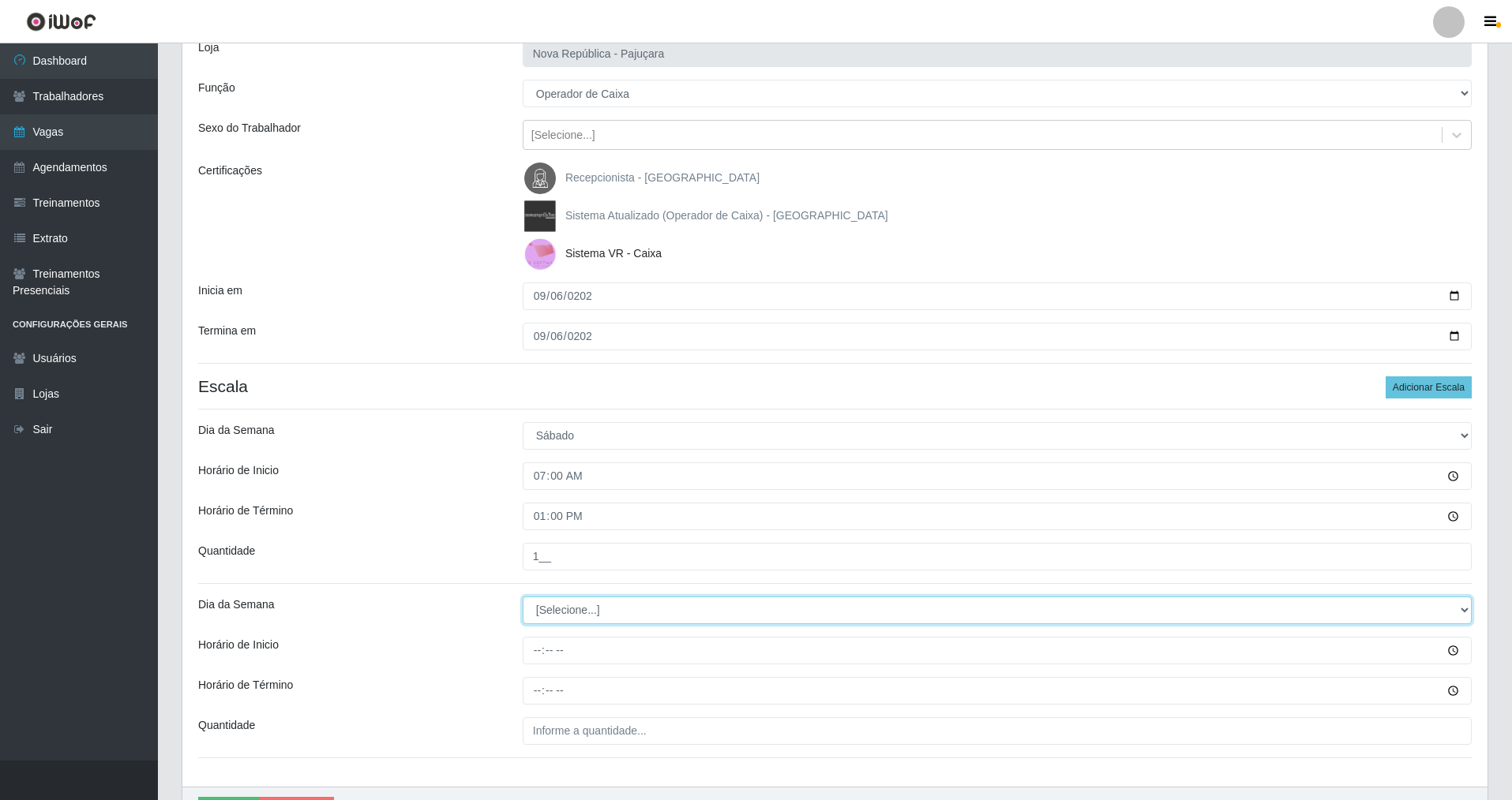
drag, startPoint x: 1460, startPoint y: 610, endPoint x: 1107, endPoint y: 617, distance: 353.1
click at [1383, 609] on select "[Selecione...] Segunda Terça Quarta Quinta Sexta Sábado Domingo" at bounding box center [997, 610] width 949 height 27
click at [523, 597] on select "[Selecione...] Segunda Terça Quarta Quinta Sexta Sábado Domingo" at bounding box center [997, 610] width 949 height 27
drag, startPoint x: 1463, startPoint y: 608, endPoint x: 1286, endPoint y: 618, distance: 177.3
click at [1397, 606] on select "[Selecione...] Segunda Terça Quarta Quinta Sexta Sábado Domingo" at bounding box center [997, 610] width 949 height 27
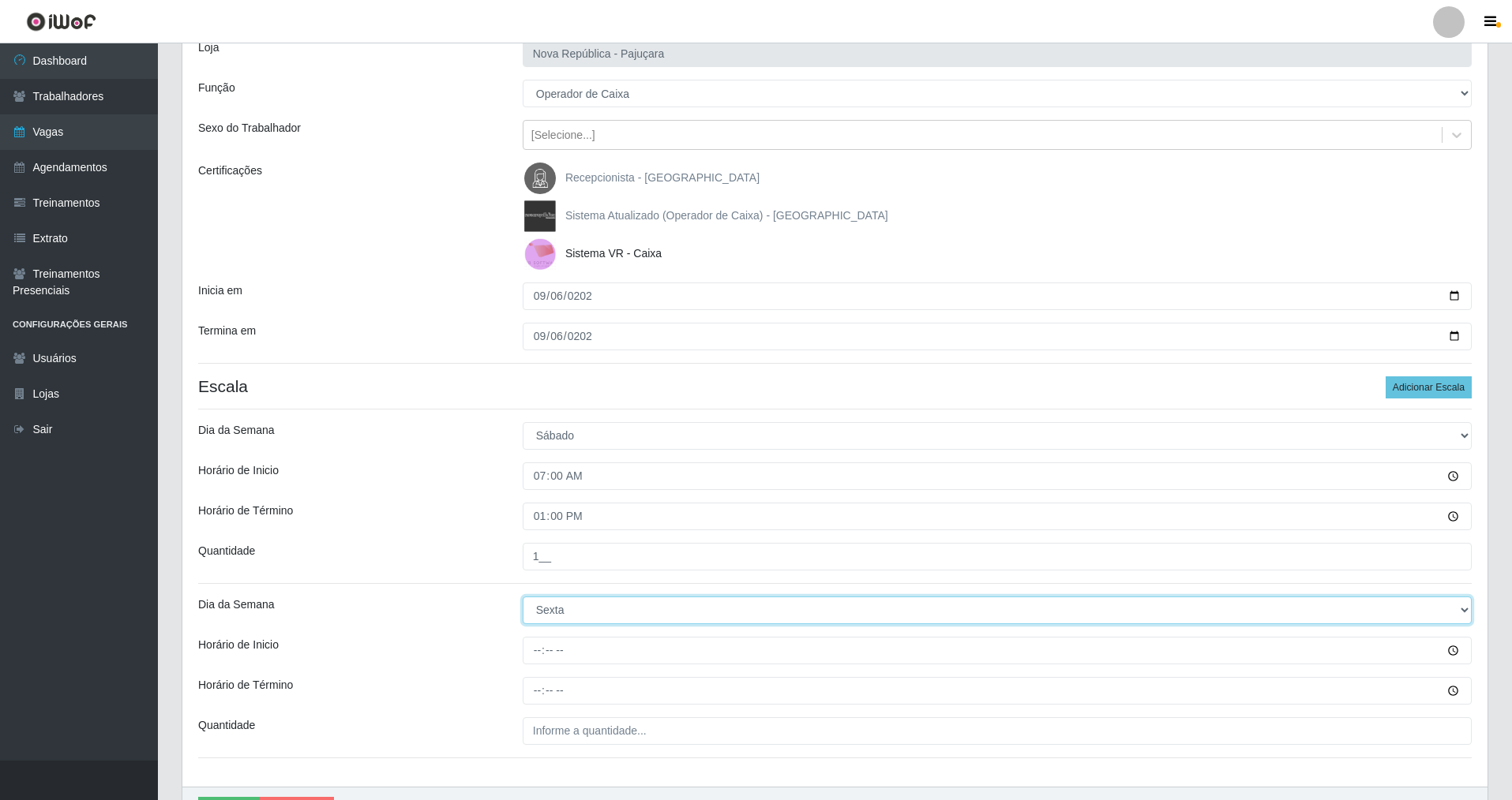
select select "6"
click at [523, 597] on select "[Selecione...] Segunda Terça Quarta Quinta Sexta Sábado Domingo" at bounding box center [997, 610] width 949 height 27
click at [539, 664] on div "Loja Nova República - Pajuçara Função [Selecione...] Balconista Operador de Cai…" at bounding box center [835, 404] width 1305 height 763
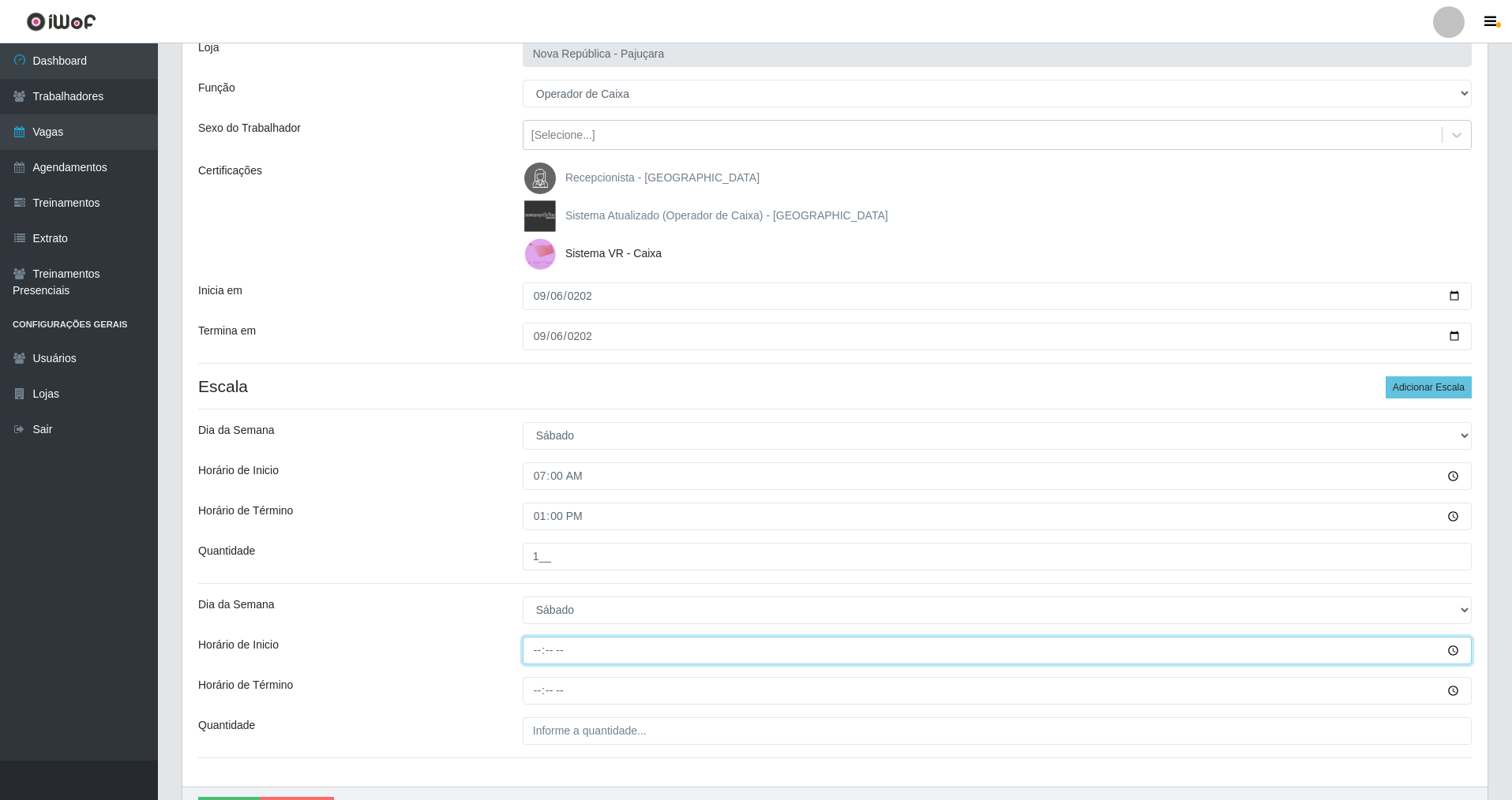
click at [541, 651] on input "Horário de Inicio" at bounding box center [997, 651] width 949 height 27
type input "09:00"
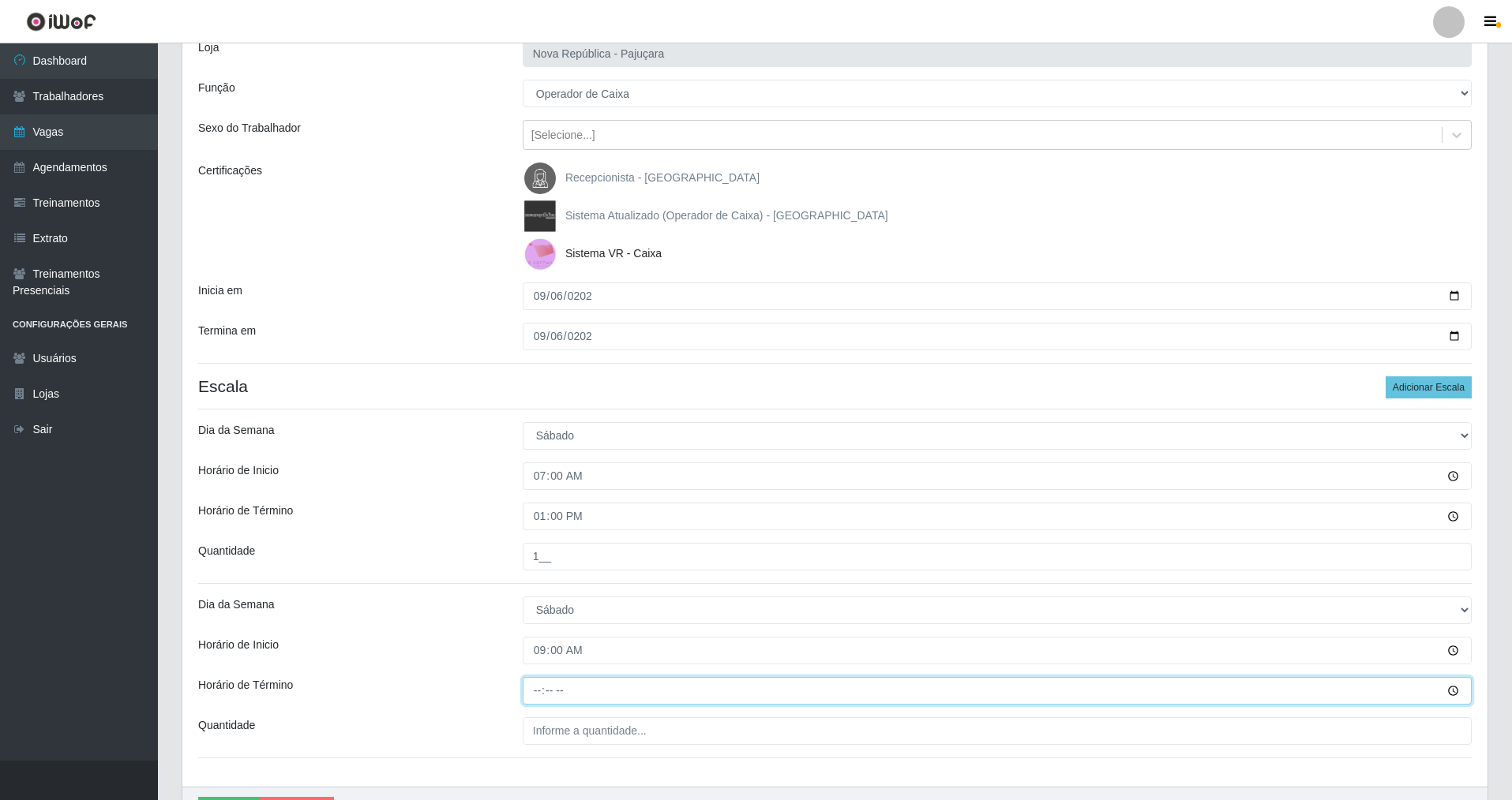
click at [527, 694] on input "Horário de Término" at bounding box center [997, 691] width 949 height 27
type input "15:00"
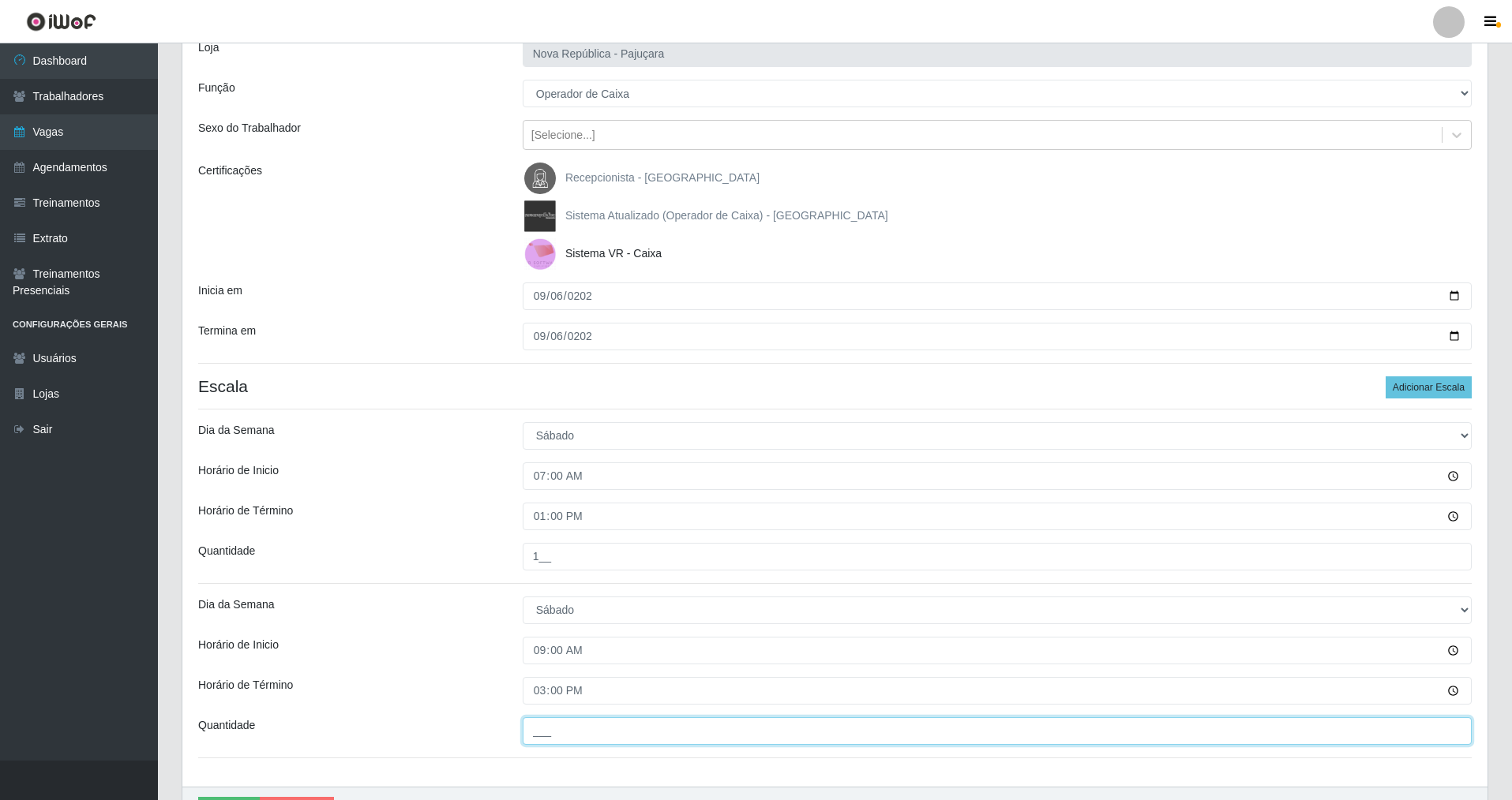
click at [527, 733] on input "___" at bounding box center [997, 731] width 949 height 27
type input "1__"
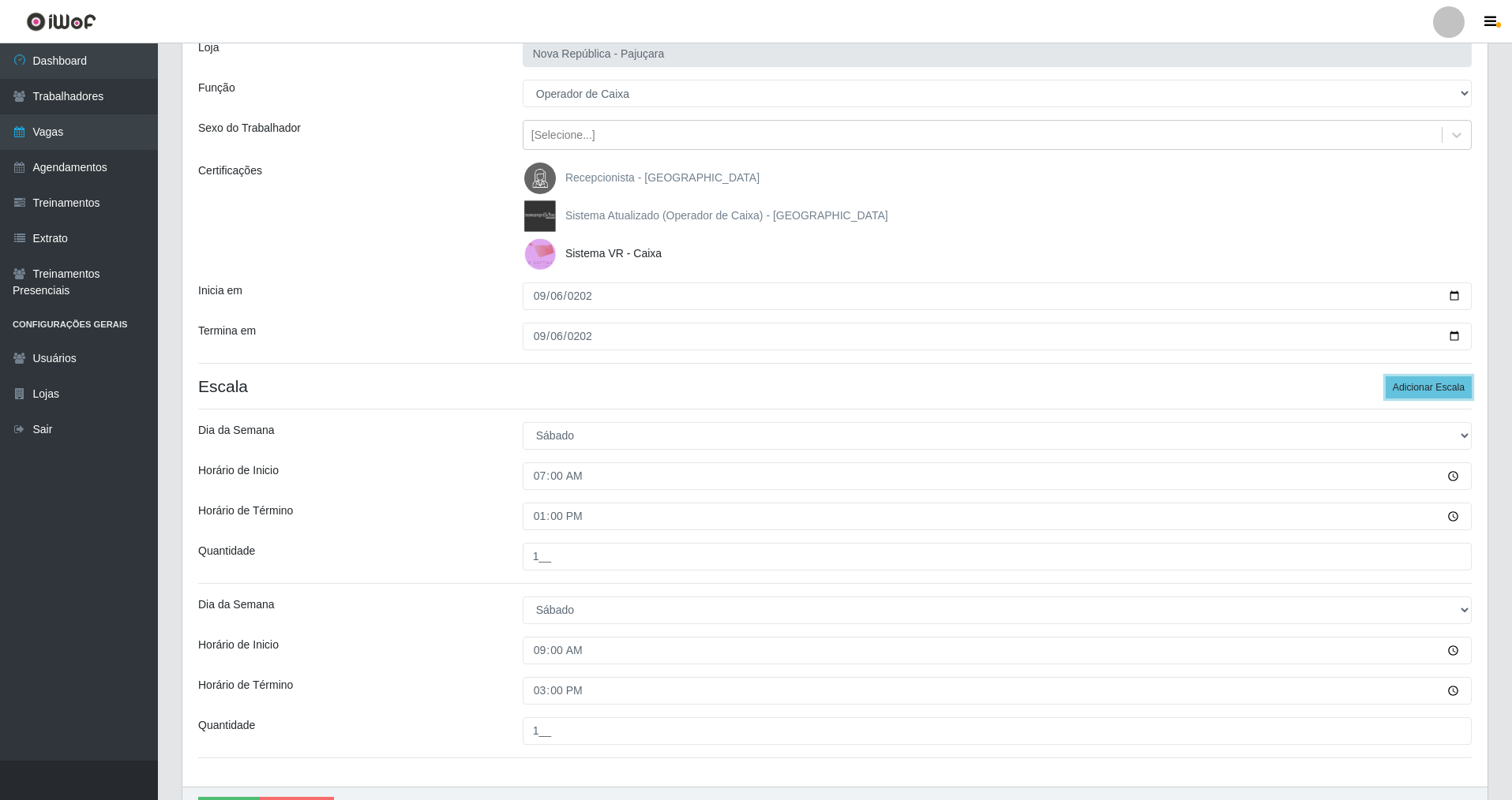
drag, startPoint x: 1413, startPoint y: 383, endPoint x: 1507, endPoint y: 417, distance: 100.0
click at [1425, 385] on button "Adicionar Escala" at bounding box center [1428, 387] width 86 height 22
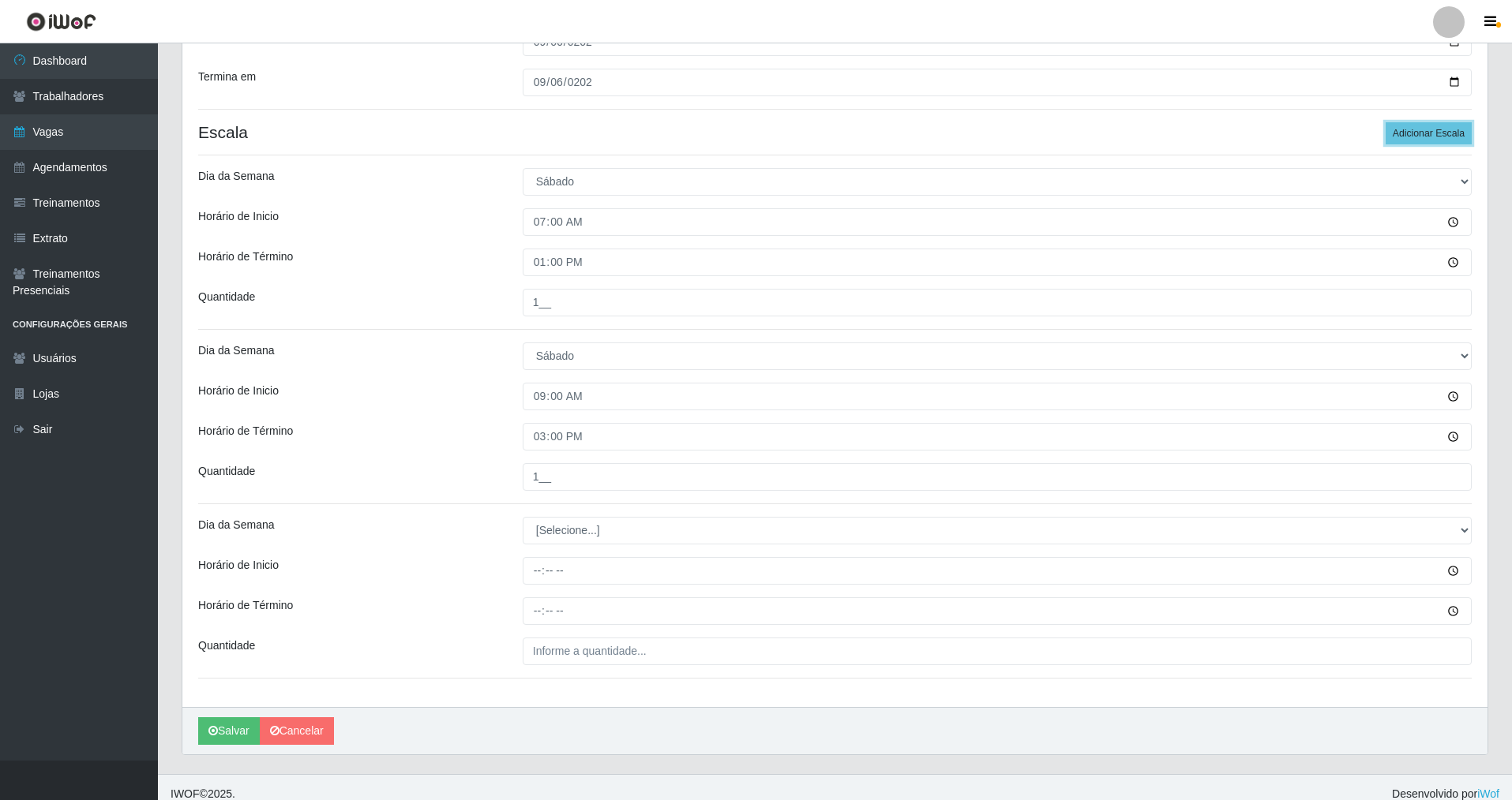
scroll to position [355, 0]
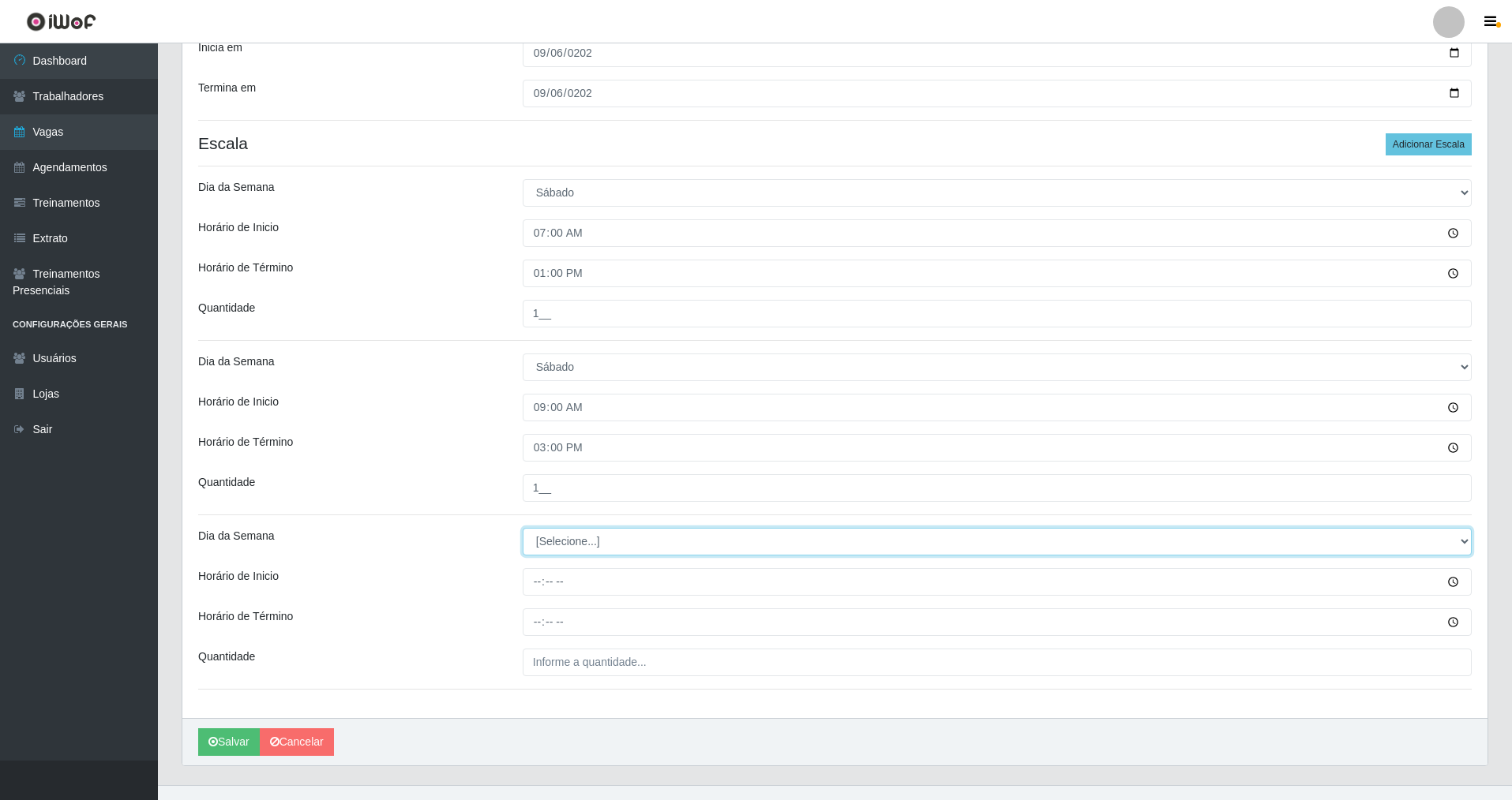
drag, startPoint x: 1464, startPoint y: 542, endPoint x: 1306, endPoint y: 550, distance: 158.2
click at [1389, 547] on select "[Selecione...] Segunda Terça Quarta Quinta Sexta Sábado Domingo" at bounding box center [997, 542] width 949 height 27
select select "6"
click at [523, 528] on select "[Selecione...] Segunda Terça Quarta Quinta Sexta Sábado Domingo" at bounding box center [997, 542] width 949 height 27
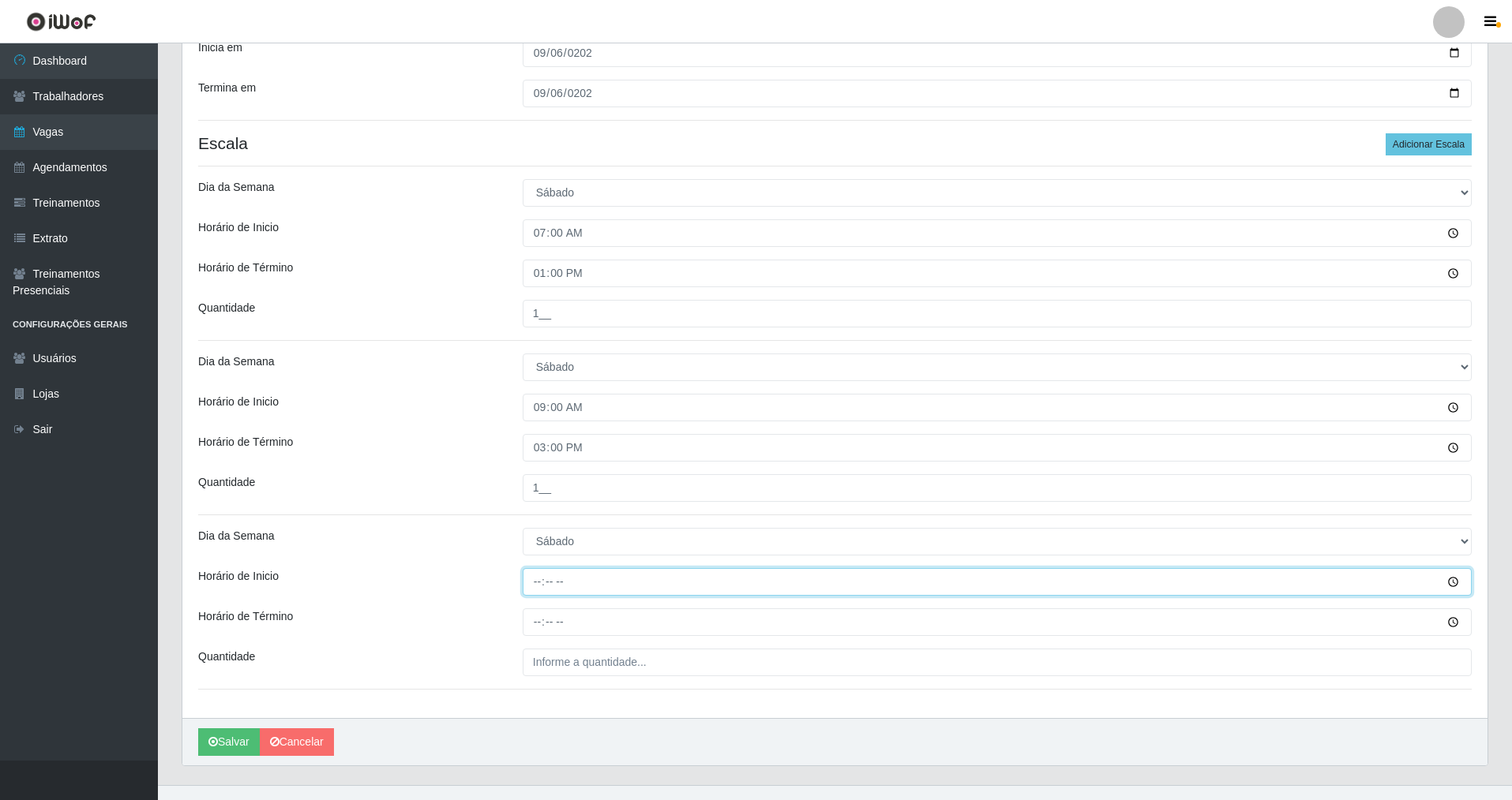
click at [527, 585] on input "Horário de Inicio" at bounding box center [997, 582] width 949 height 27
type input "15:00"
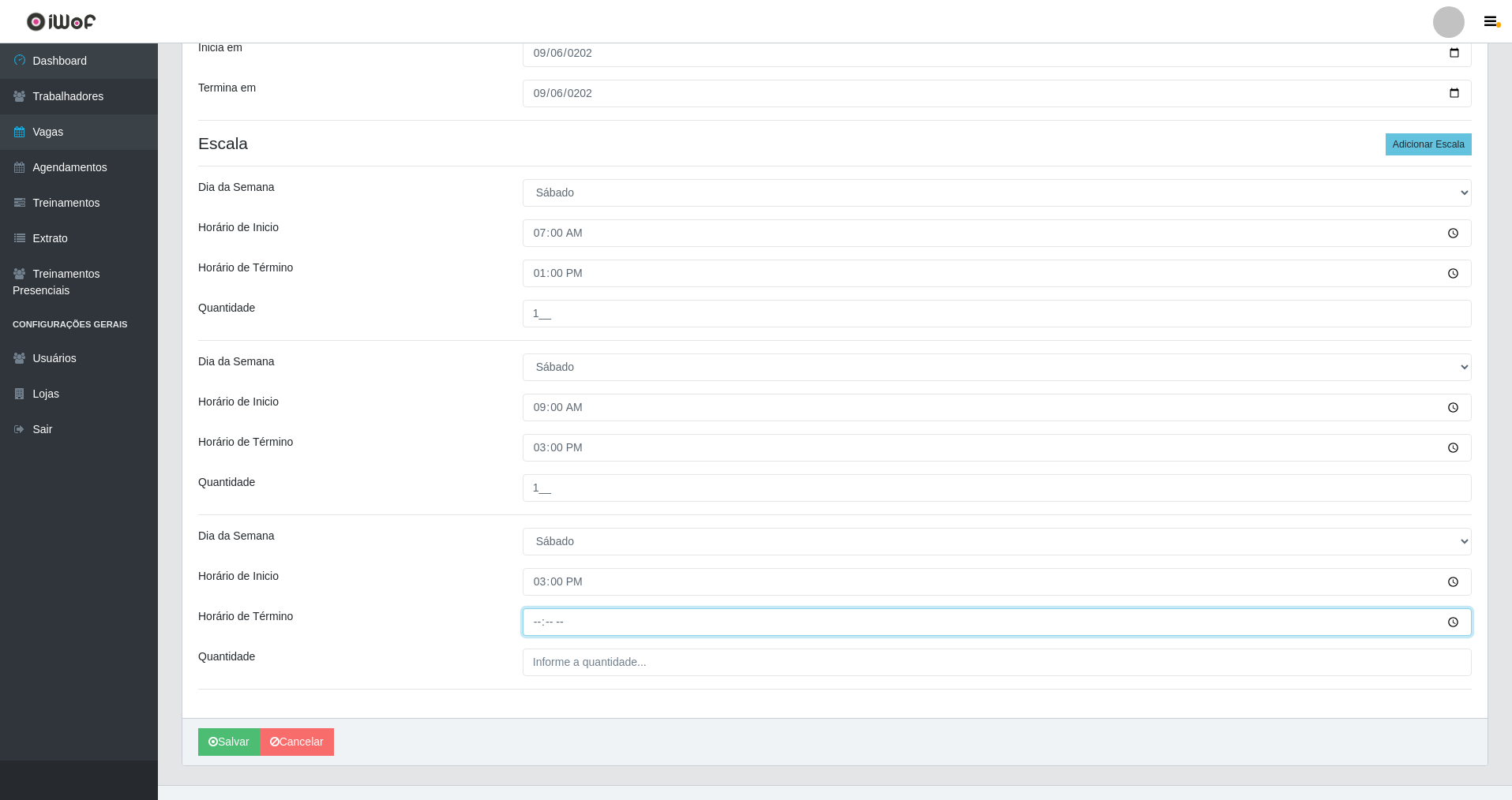
click at [541, 630] on input "Horário de Término" at bounding box center [997, 622] width 949 height 27
type input "21:00"
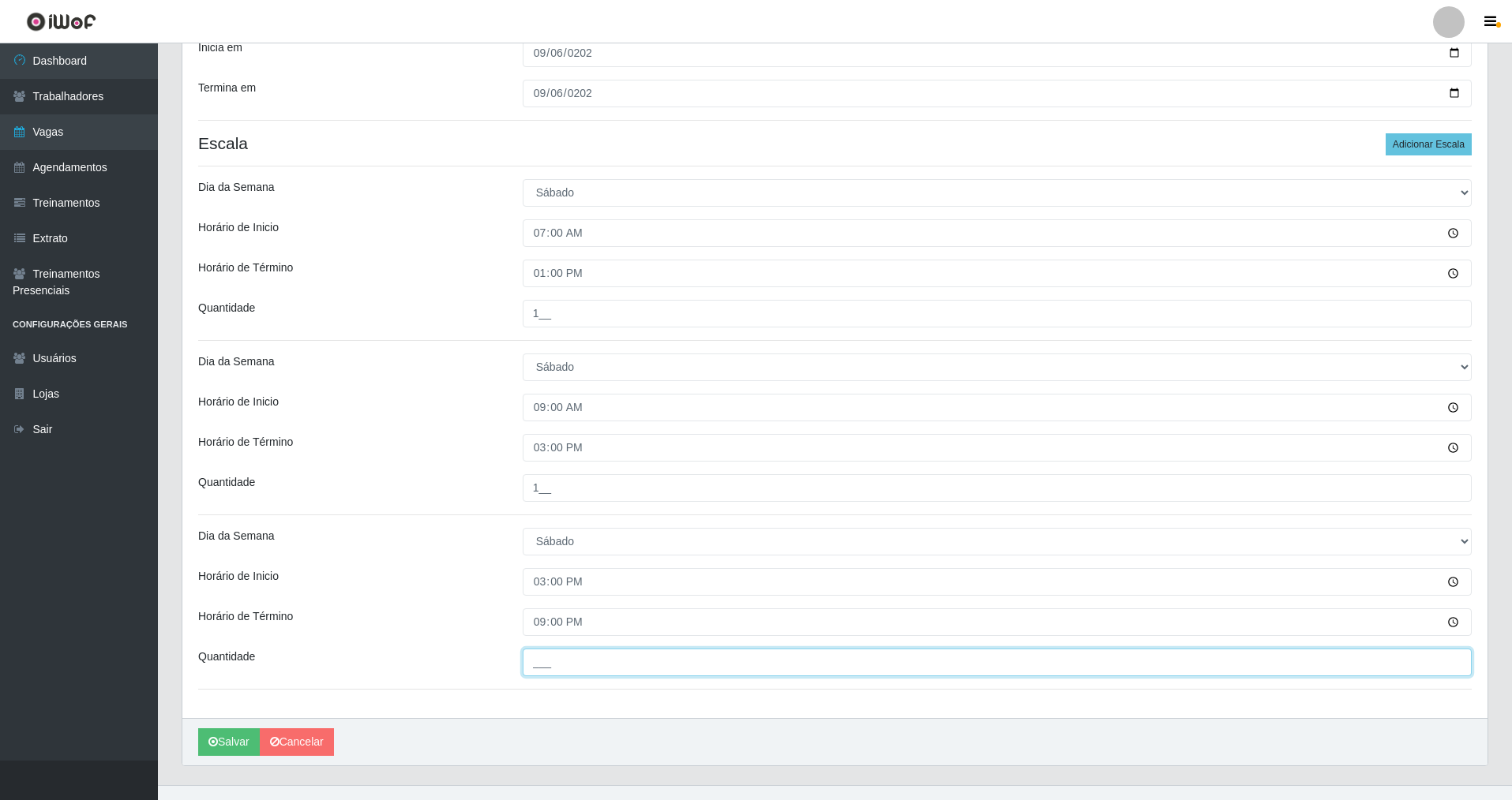
click at [532, 660] on input "___" at bounding box center [997, 662] width 949 height 27
type input "3__"
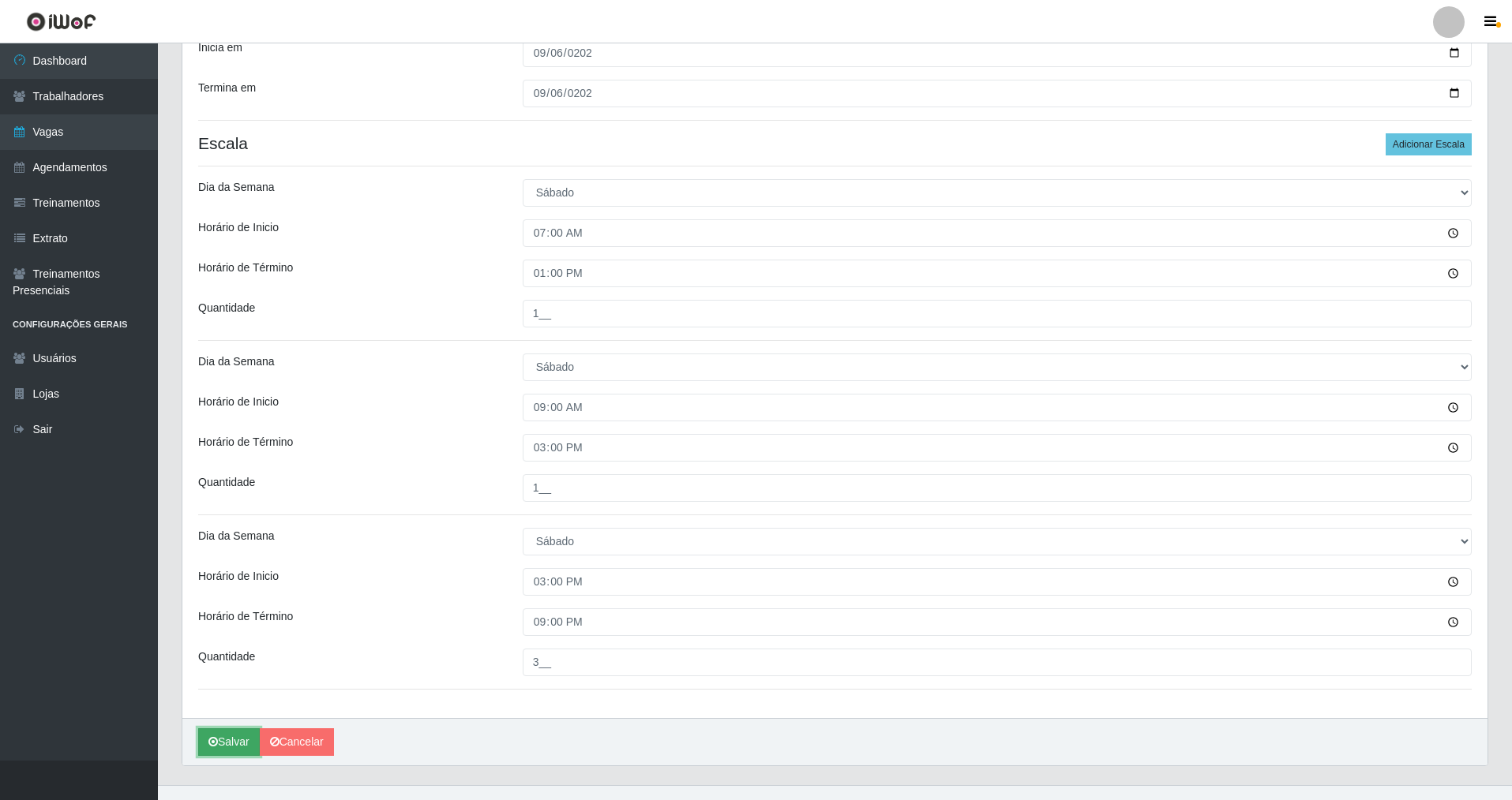
click at [244, 743] on button "Salvar" at bounding box center [229, 742] width 61 height 27
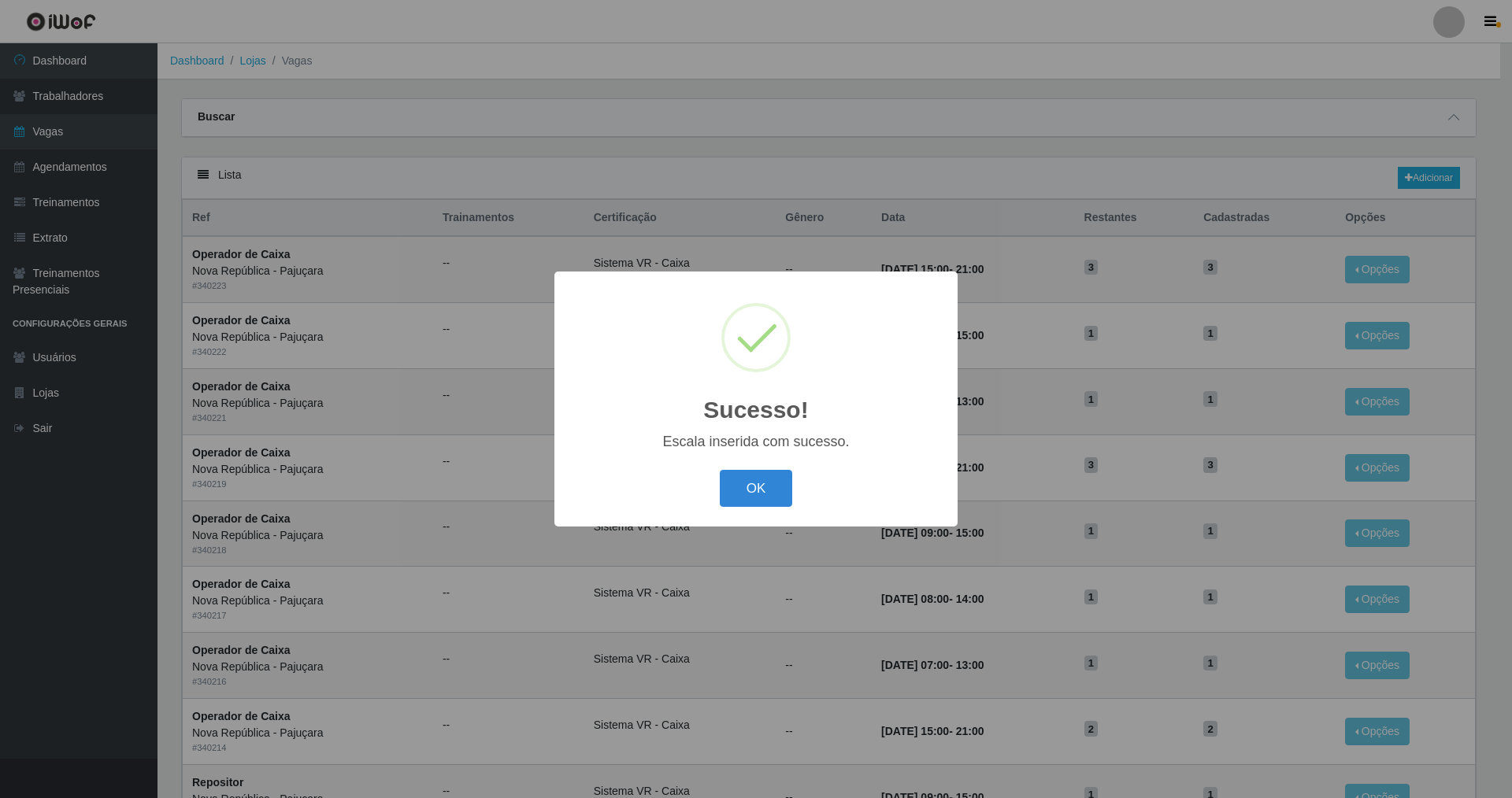
drag, startPoint x: 763, startPoint y: 499, endPoint x: 619, endPoint y: 461, distance: 148.9
click at [759, 497] on button "OK" at bounding box center [756, 488] width 73 height 37
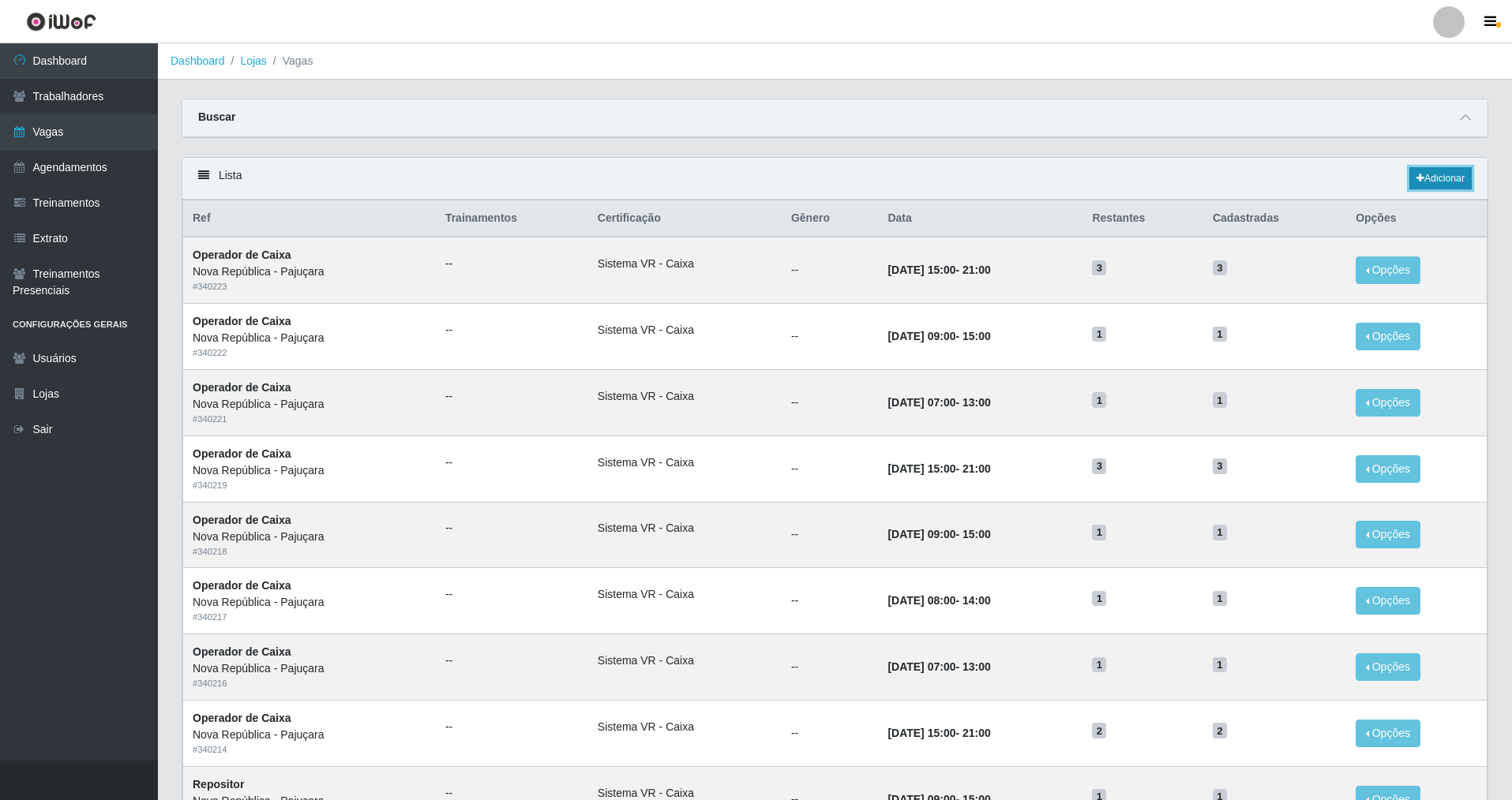
click at [1448, 175] on link "Adicionar" at bounding box center [1440, 178] width 62 height 22
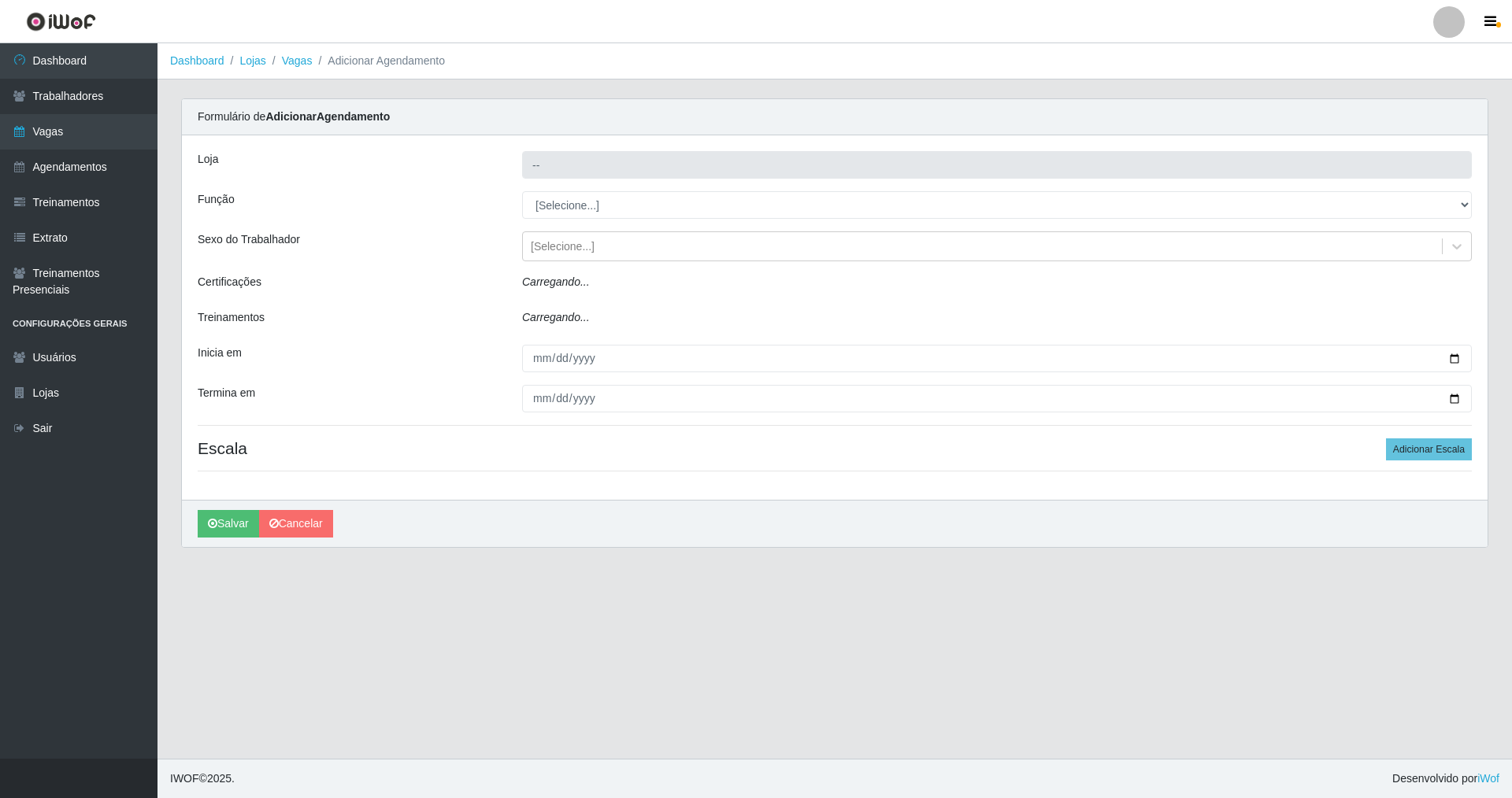
type input "Nova República - Pajuçara"
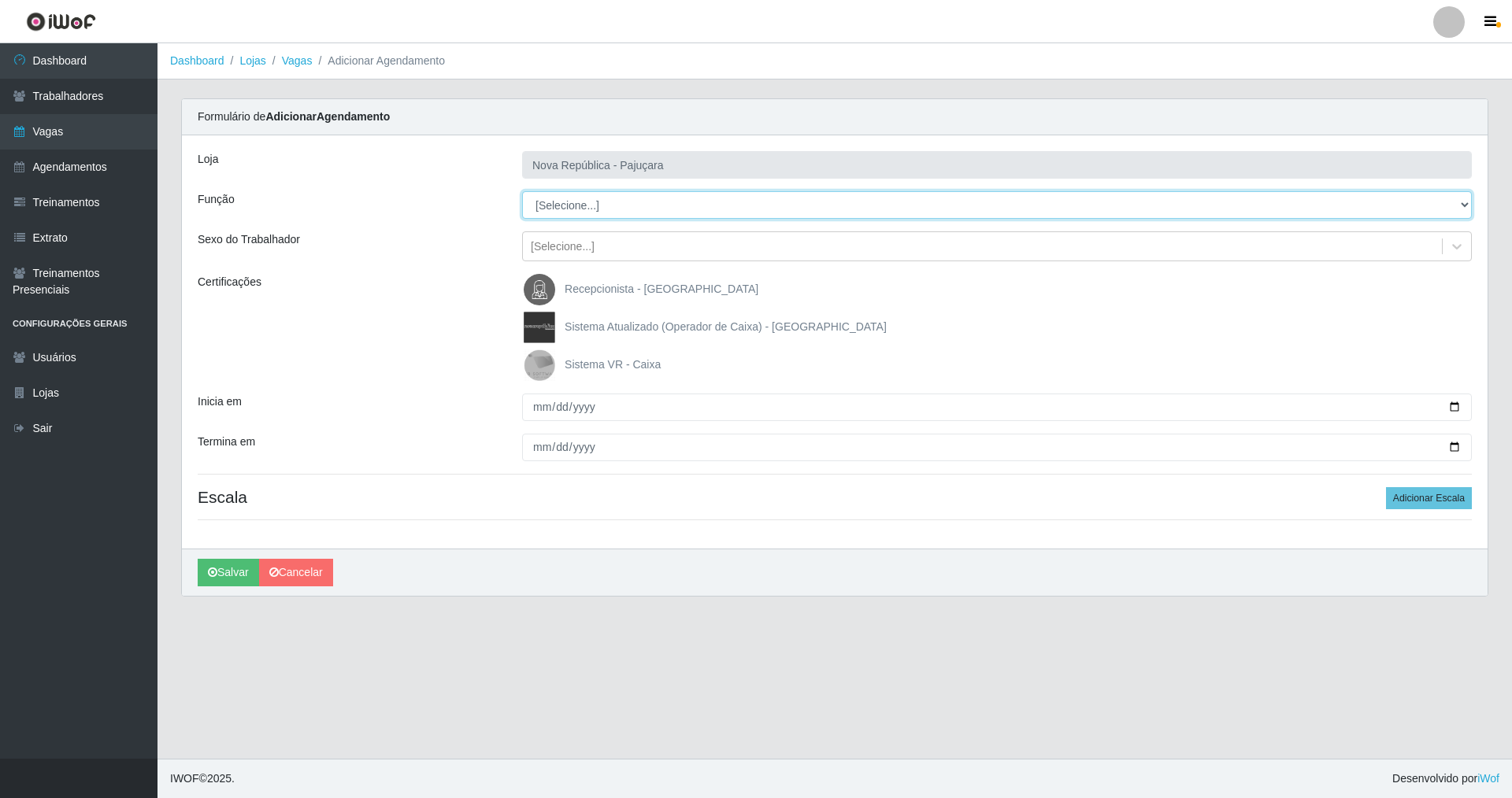
drag, startPoint x: 1462, startPoint y: 199, endPoint x: 714, endPoint y: 216, distance: 748.2
click at [1257, 205] on select "[Selecione...] Balconista Operador de Caixa Repositor" at bounding box center [996, 205] width 950 height 27
select select "22"
click at [522, 192] on select "[Selecione...] Balconista Operador de Caixa Repositor" at bounding box center [996, 205] width 950 height 27
click at [534, 362] on img at bounding box center [542, 365] width 38 height 31
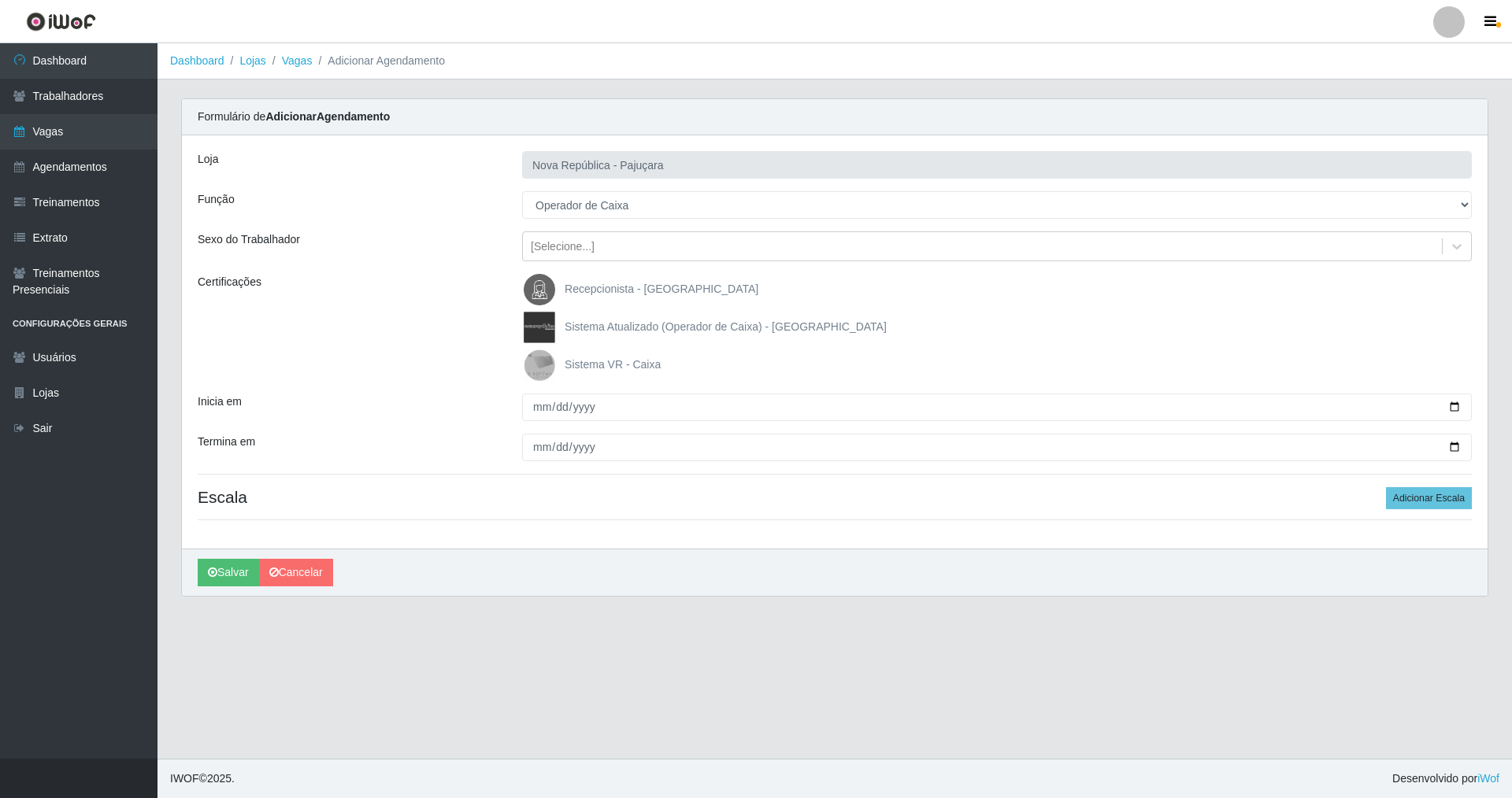
click at [0, 0] on input "Sistema VR - Caixa" at bounding box center [0, 0] width 0 height 0
click at [530, 413] on input "Inicia em" at bounding box center [996, 407] width 950 height 27
type input "2025-07-07"
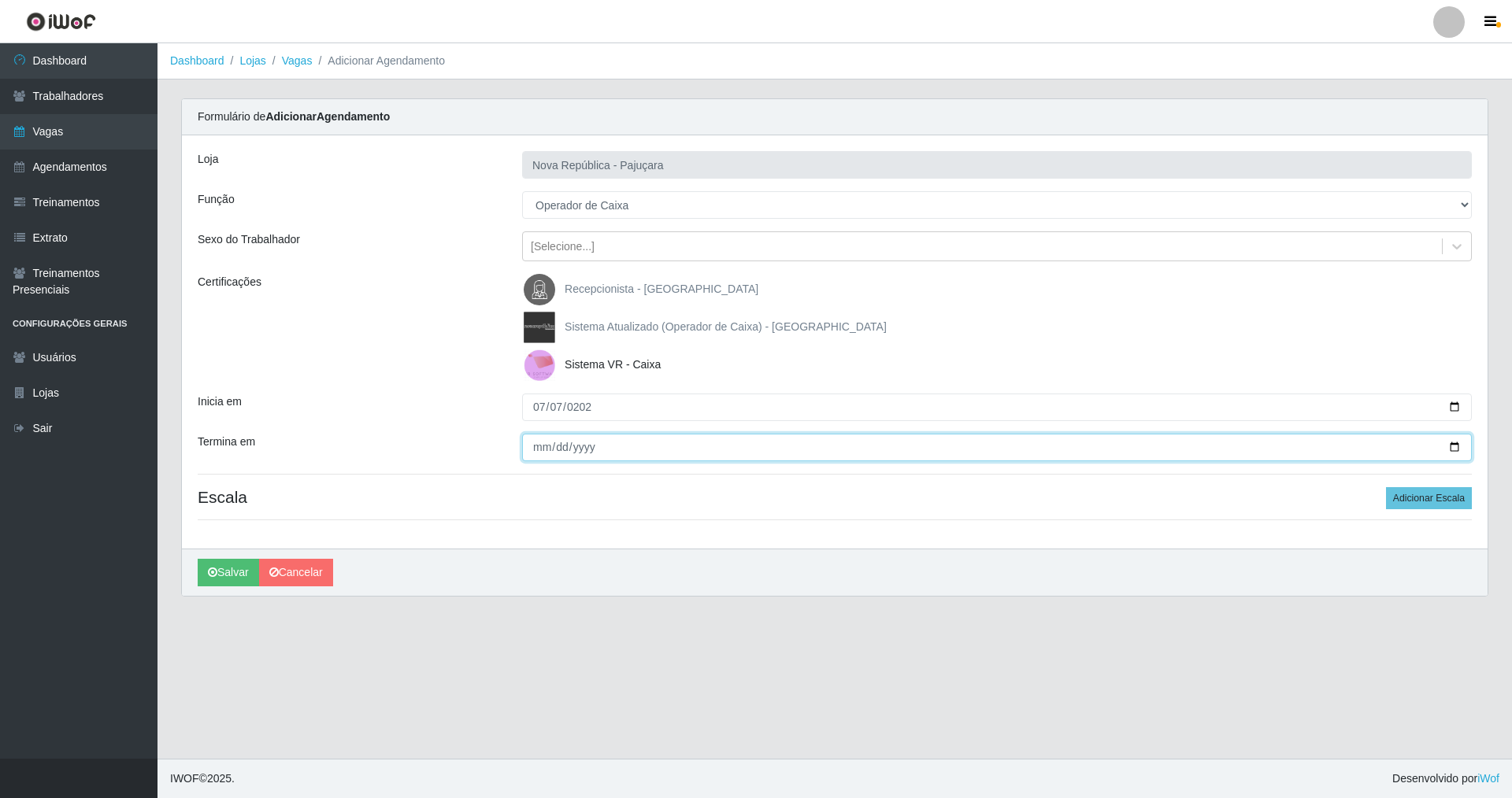
click at [539, 447] on input "Termina em" at bounding box center [996, 448] width 950 height 27
type input "2025-07-07"
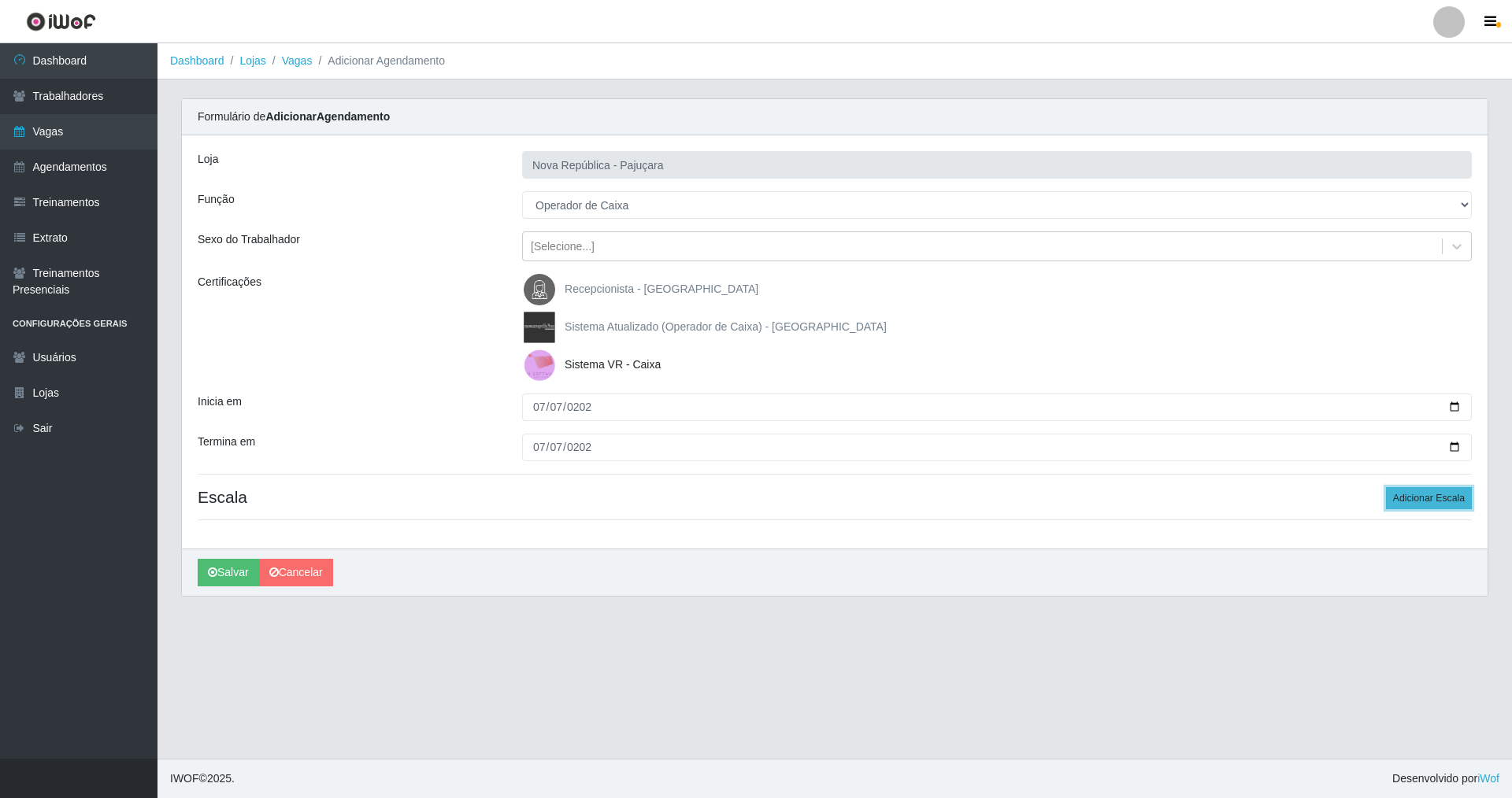
drag, startPoint x: 1413, startPoint y: 495, endPoint x: 1451, endPoint y: 490, distance: 38.3
click at [1414, 494] on button "Adicionar Escala" at bounding box center [1428, 498] width 86 height 22
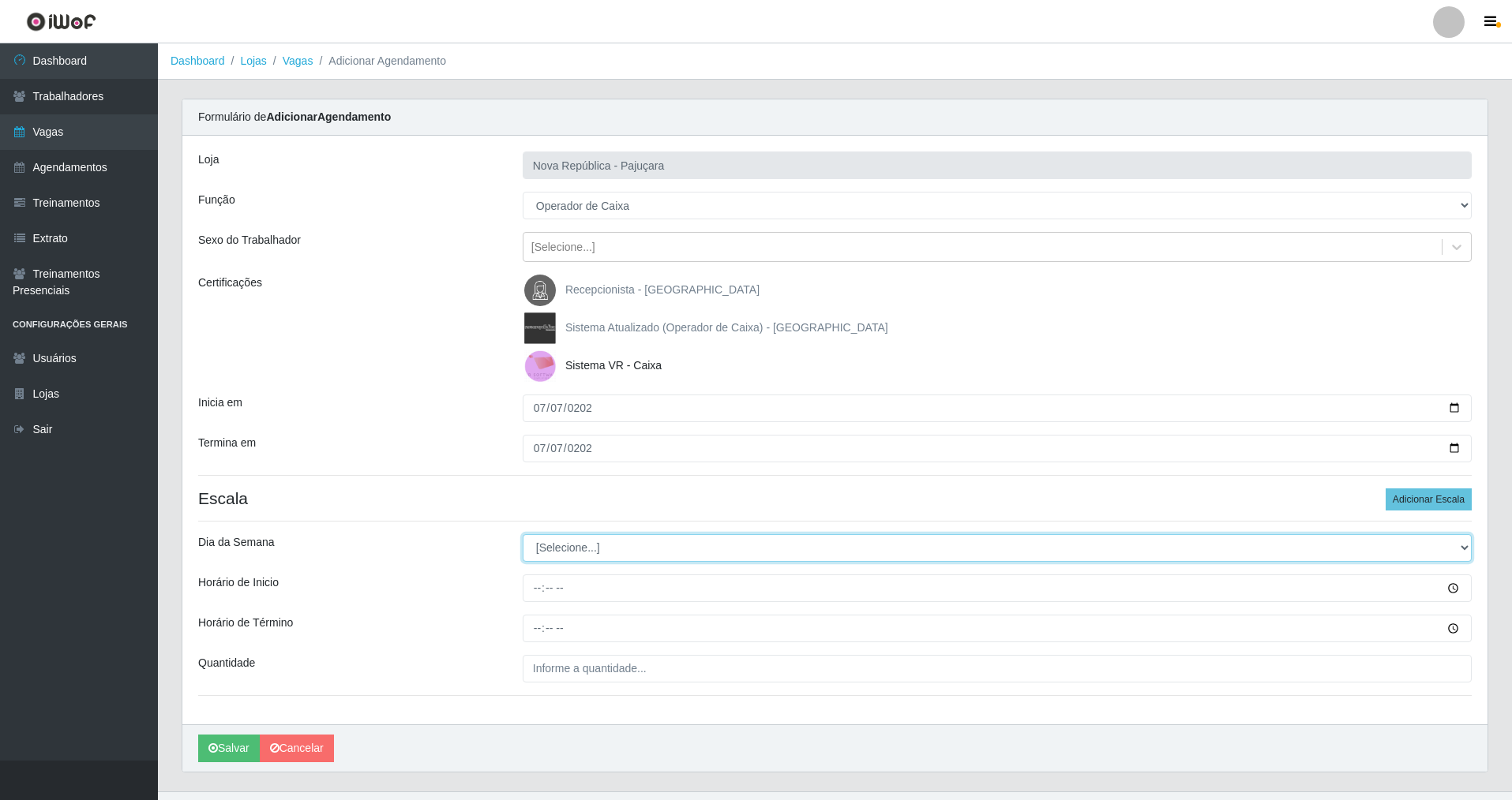
drag, startPoint x: 1468, startPoint y: 548, endPoint x: 918, endPoint y: 547, distance: 550.0
click at [1455, 547] on select "[Selecione...] Segunda Terça Quarta Quinta Sexta Sábado Domingo" at bounding box center [997, 548] width 949 height 27
select select "0"
click at [523, 534] on select "[Selecione...] Segunda Terça Quarta Quinta Sexta Sábado Domingo" at bounding box center [997, 548] width 949 height 27
click at [527, 590] on input "Horário de Inicio" at bounding box center [997, 588] width 949 height 27
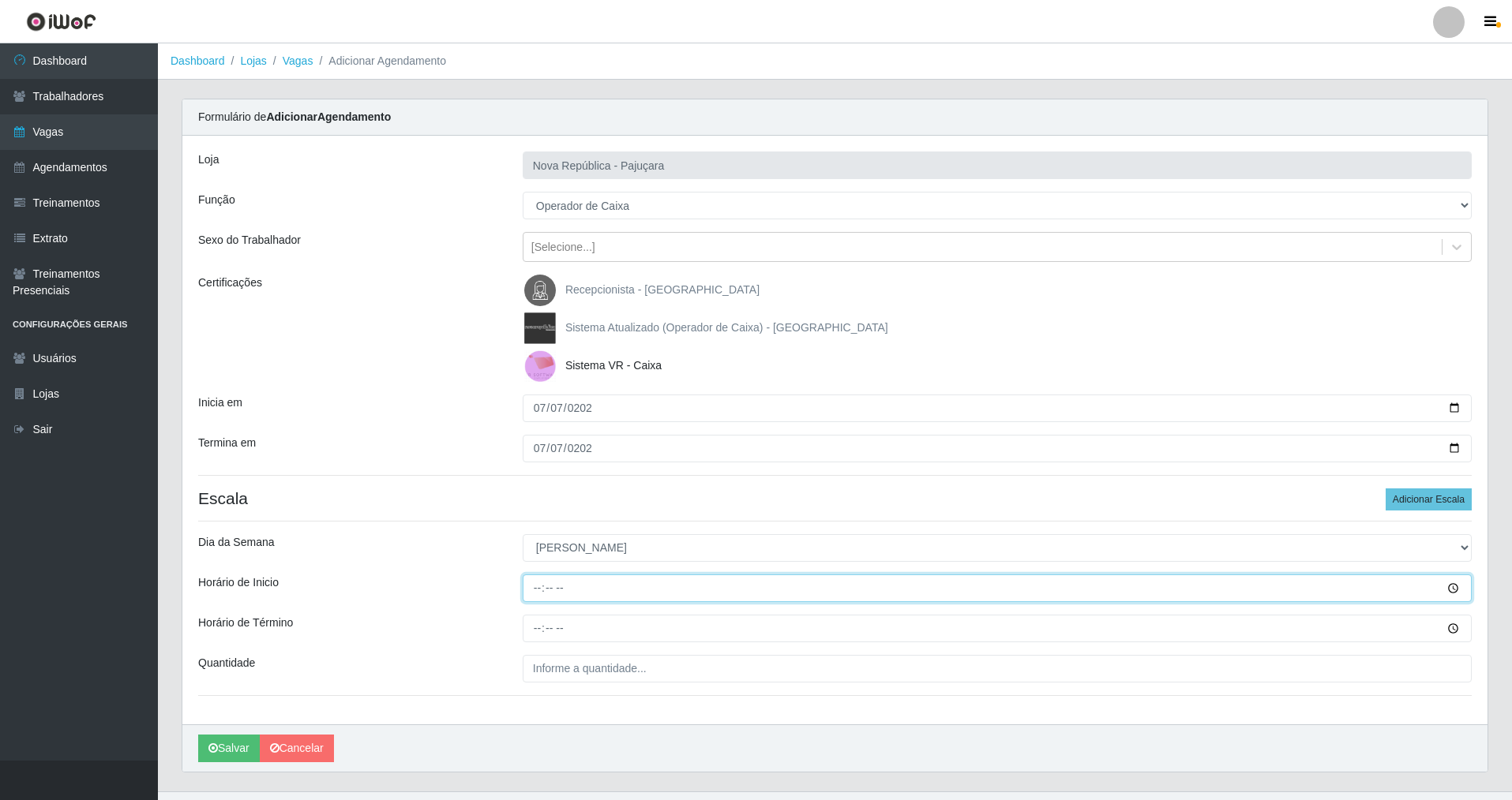
type input "07:00"
click at [541, 636] on input "Horário de Término" at bounding box center [997, 628] width 949 height 27
type input "13:00"
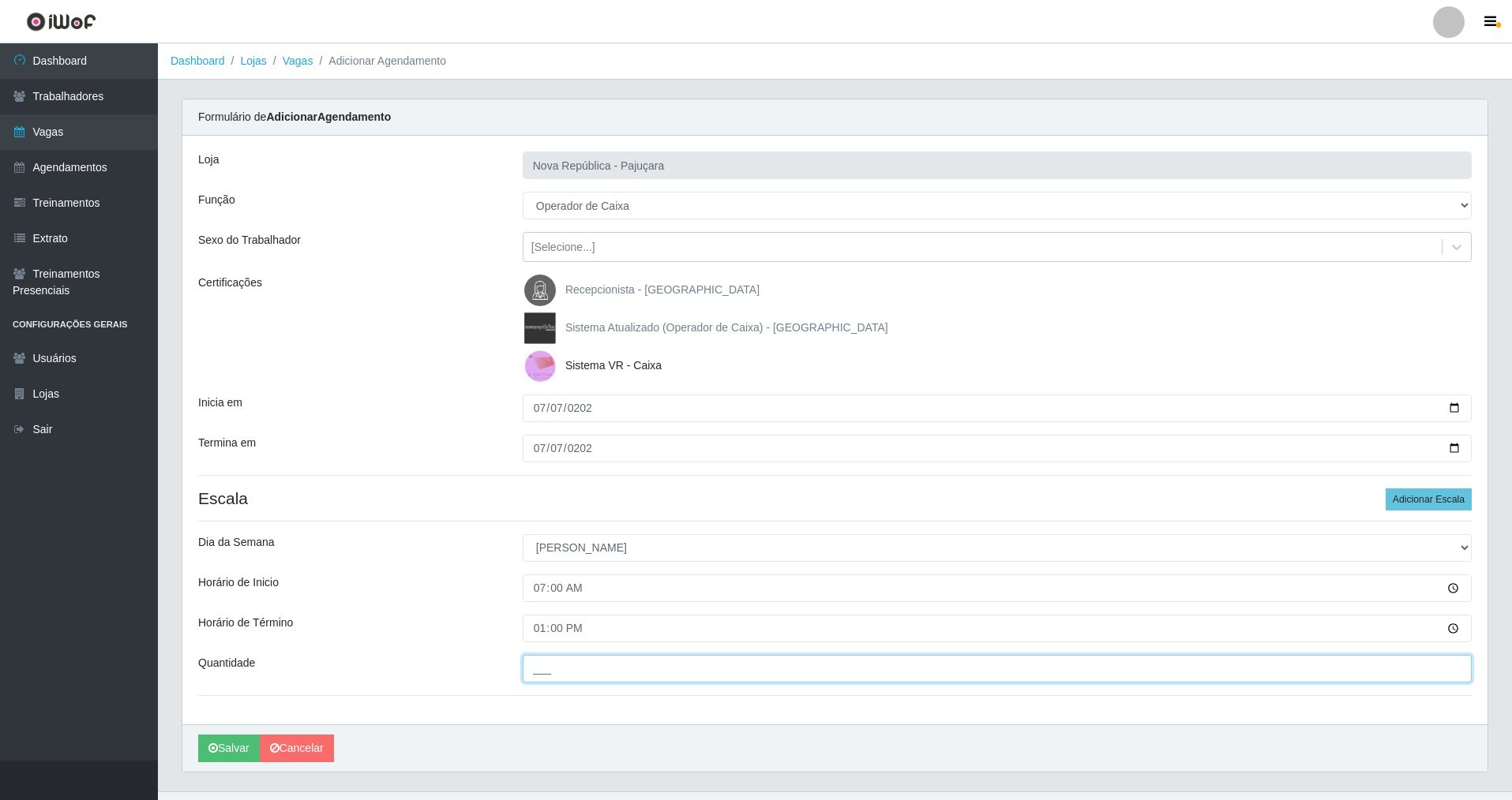
click at [551, 672] on input "___" at bounding box center [997, 668] width 949 height 27
type input "3__"
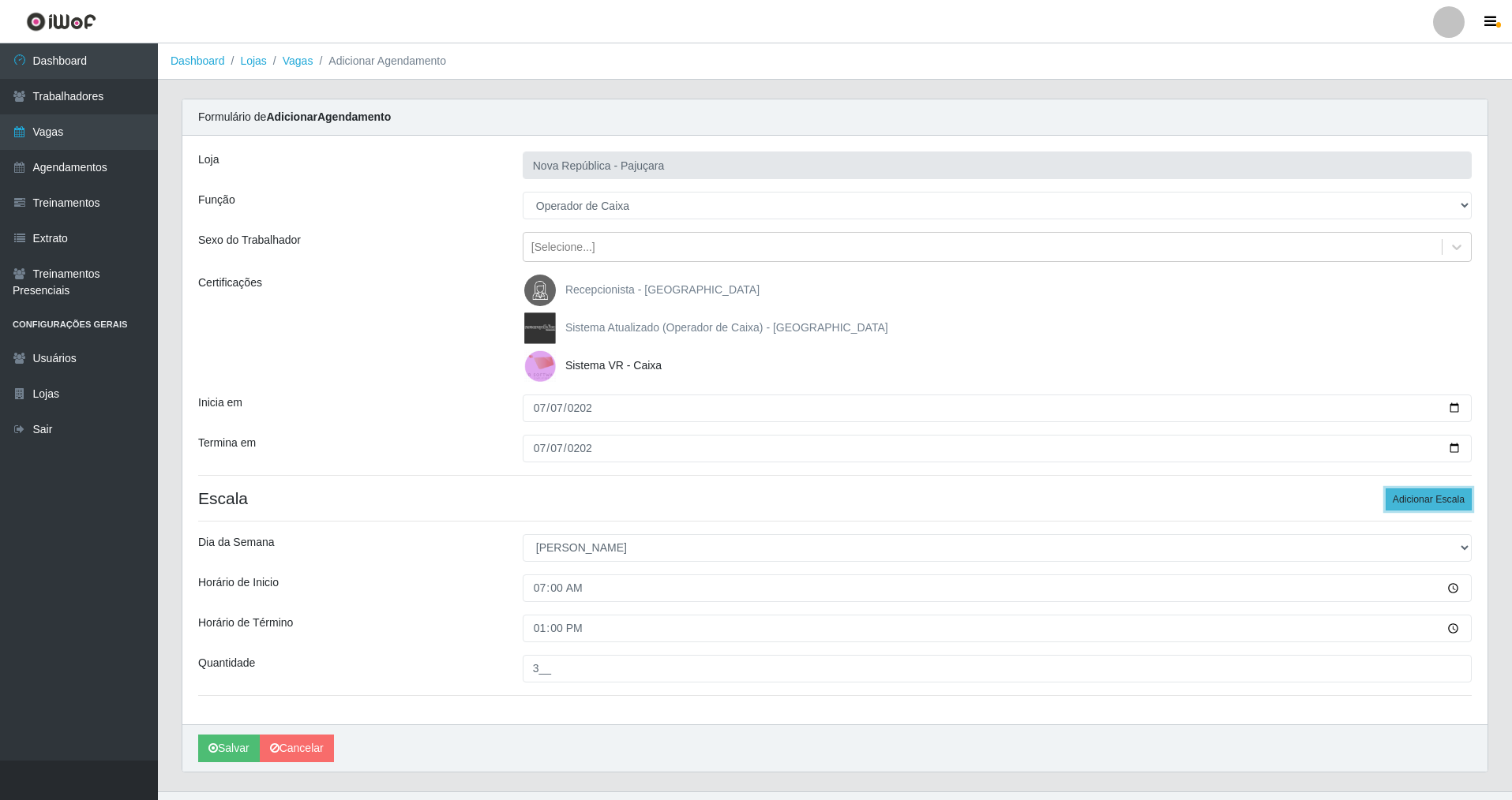
drag, startPoint x: 1416, startPoint y: 498, endPoint x: 1471, endPoint y: 505, distance: 55.4
click at [1420, 498] on button "Adicionar Escala" at bounding box center [1428, 499] width 86 height 22
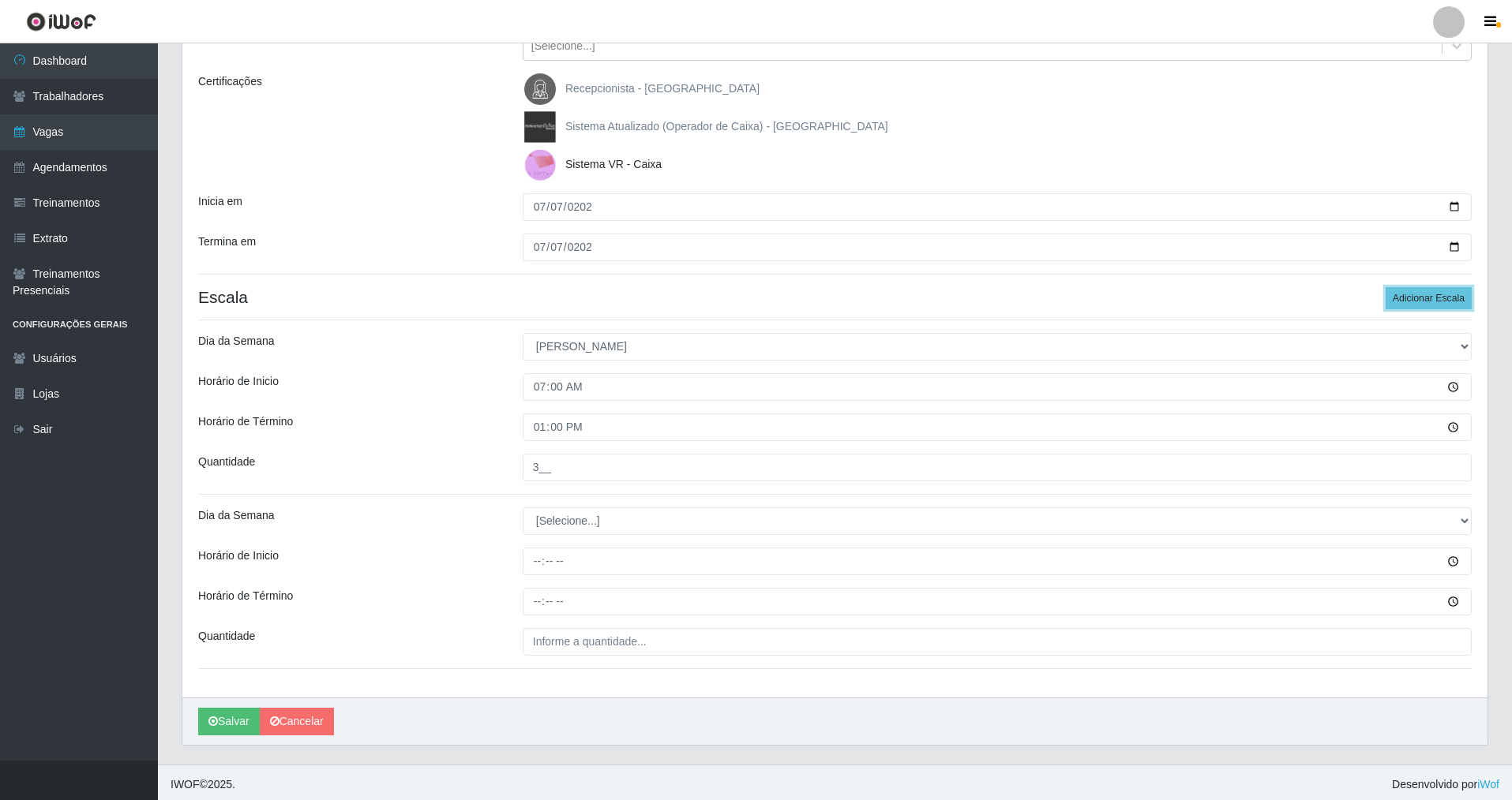
scroll to position [205, 0]
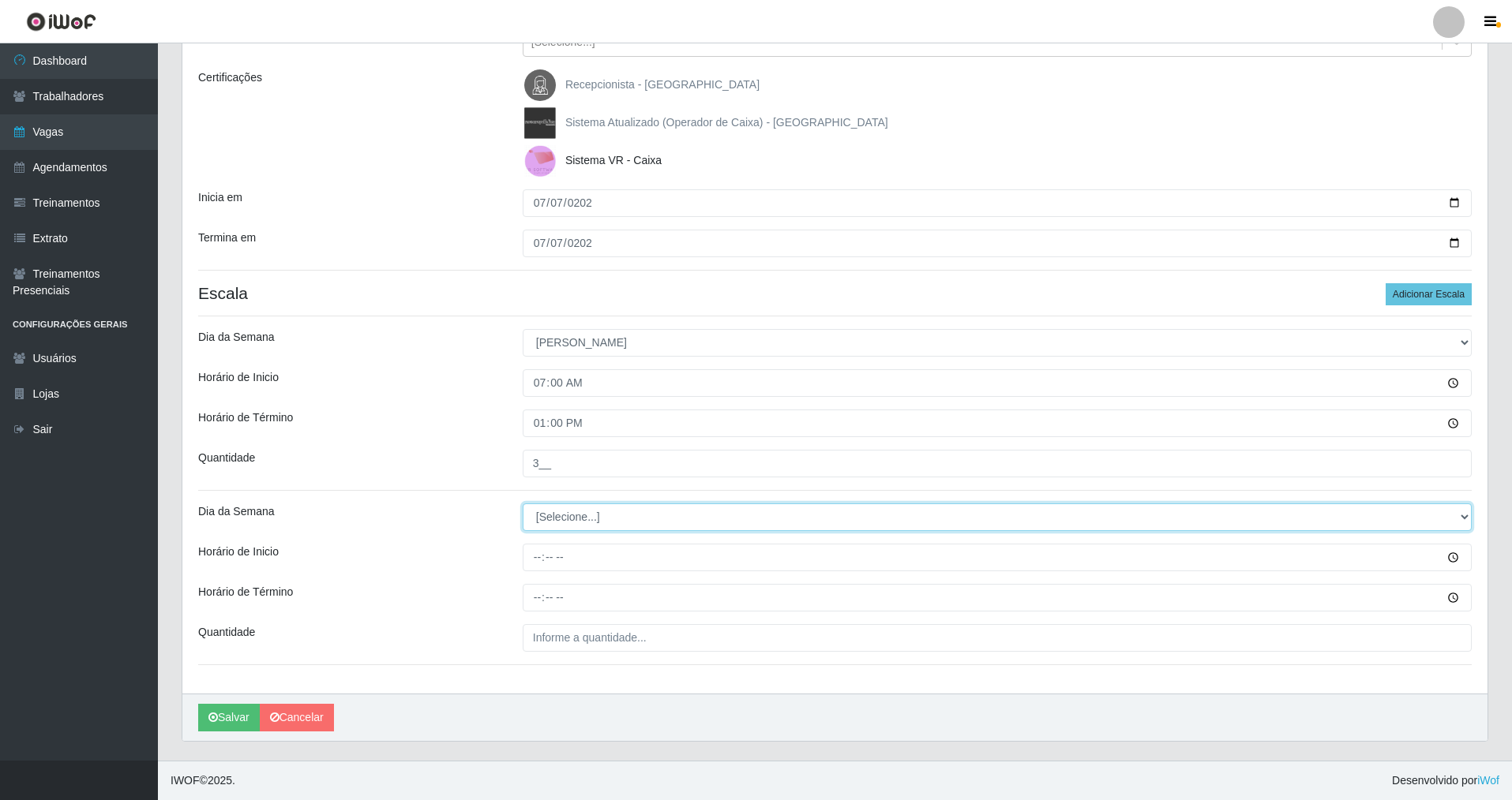
drag, startPoint x: 1464, startPoint y: 518, endPoint x: 1238, endPoint y: 517, distance: 226.0
click at [1359, 517] on select "[Selecione...] Segunda Terça Quarta Quinta Sexta Sábado Domingo" at bounding box center [997, 517] width 949 height 27
select select "0"
click at [523, 504] on select "[Selecione...] Segunda Terça Quarta Quinta Sexta Sábado Domingo" at bounding box center [997, 517] width 949 height 27
click at [539, 572] on div "Loja Nova República - Pajuçara Função [Selecione...] Balconista Operador de Cai…" at bounding box center [835, 312] width 1305 height 763
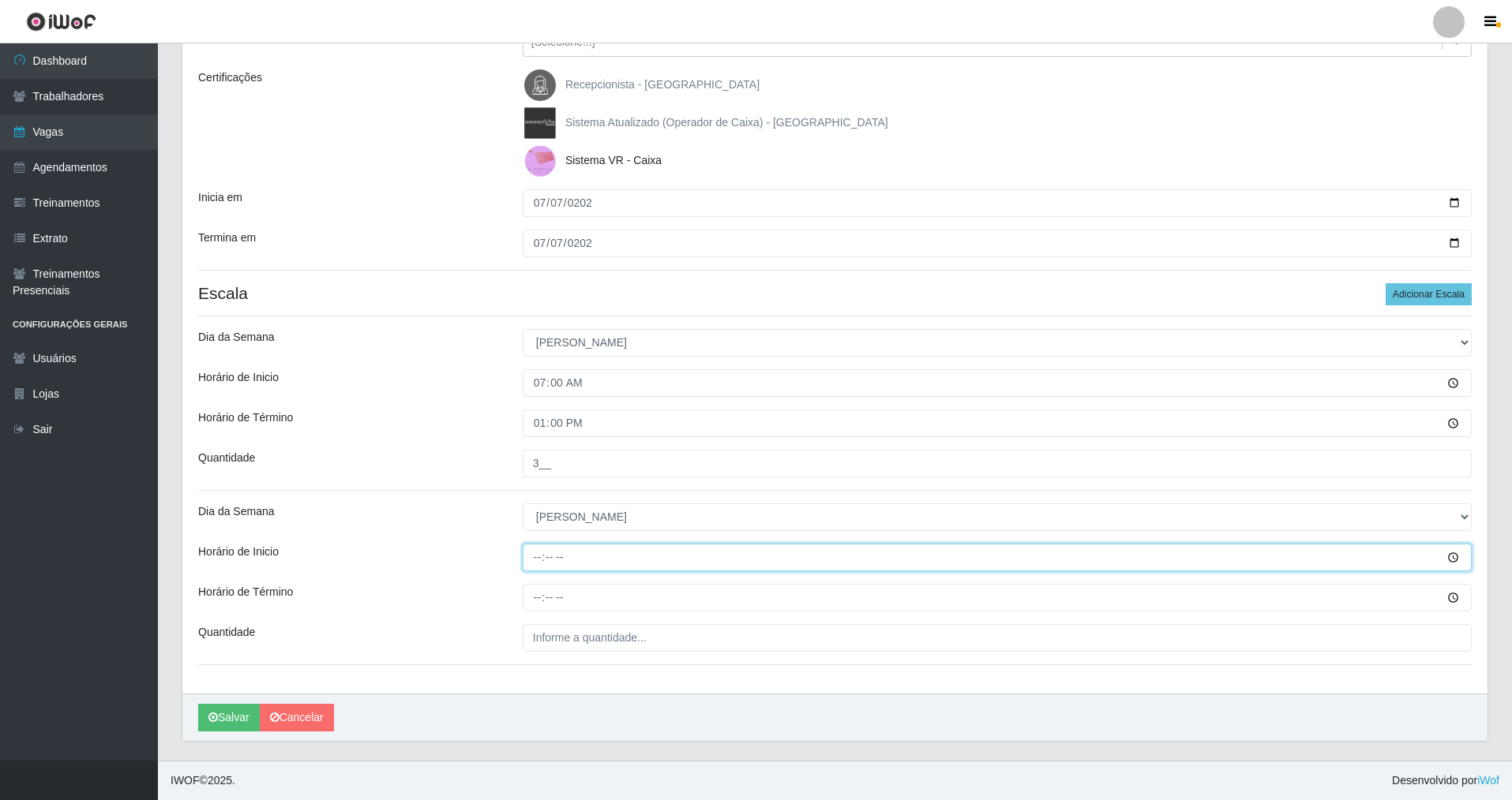
click at [536, 566] on input "Horário de Inicio" at bounding box center [997, 557] width 949 height 27
type input "07:20"
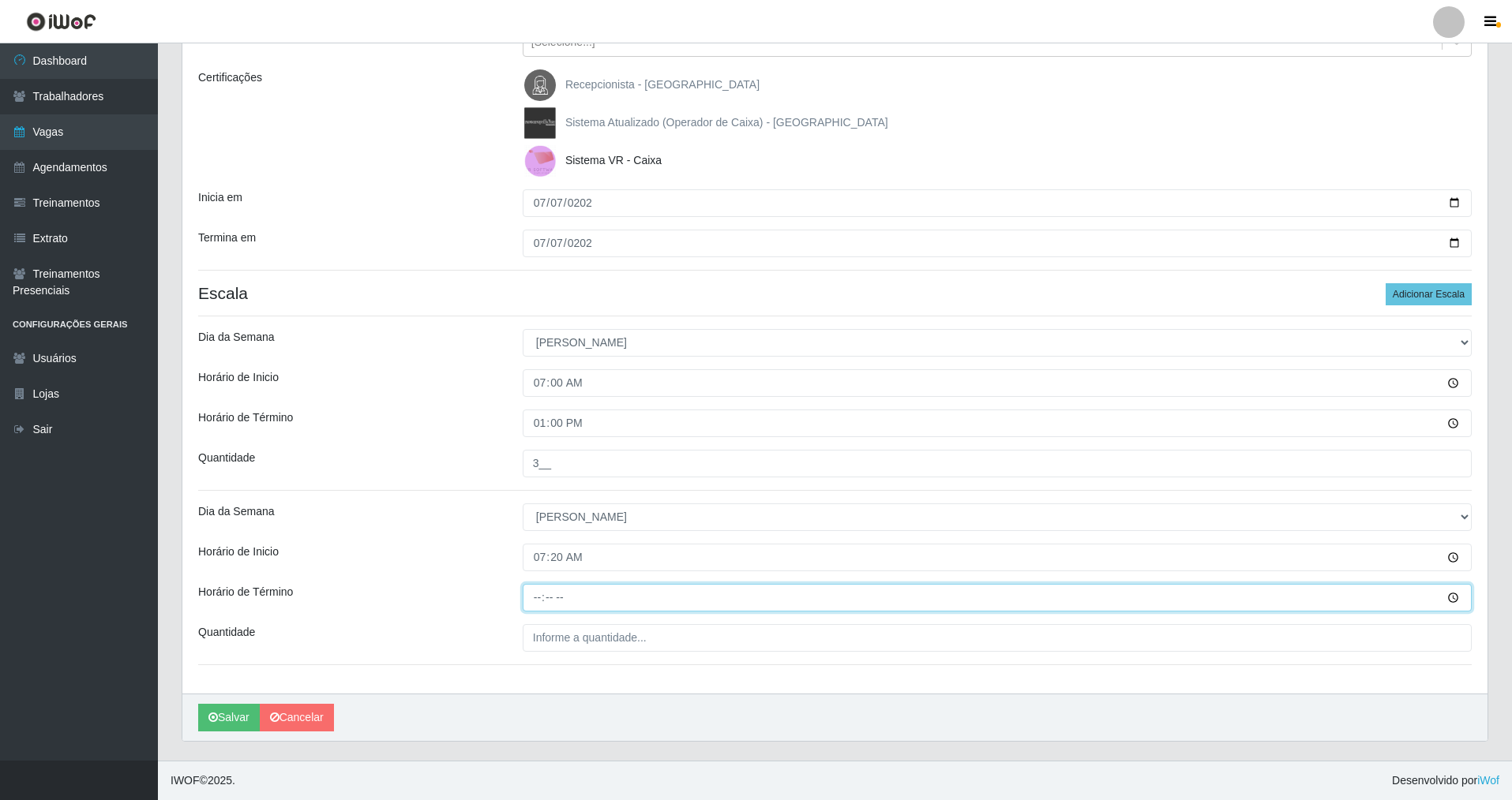
click at [531, 602] on input "Horário de Término" at bounding box center [997, 597] width 949 height 27
type input "13:20"
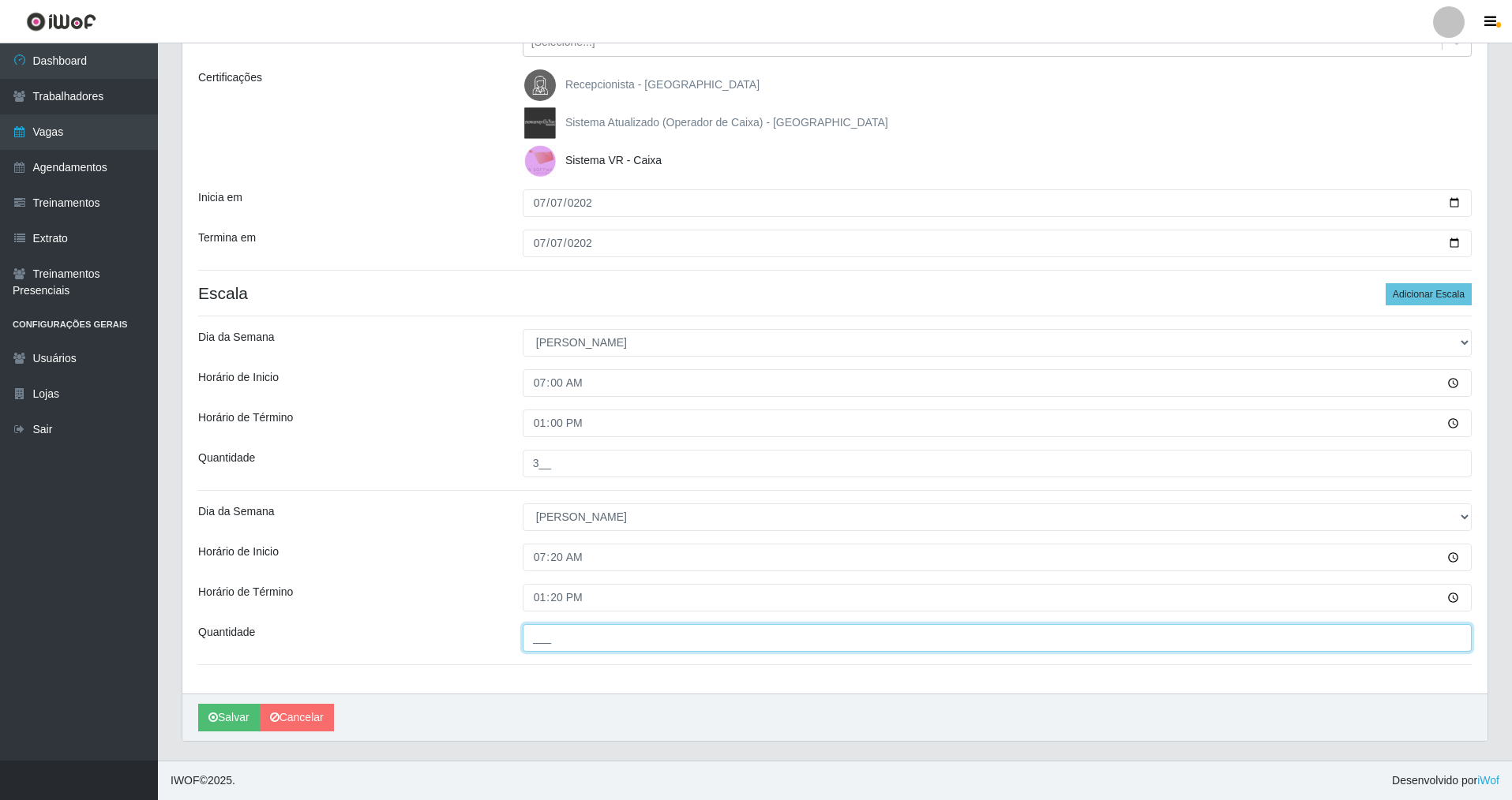
click at [569, 643] on input "___" at bounding box center [997, 638] width 949 height 27
type input "2__"
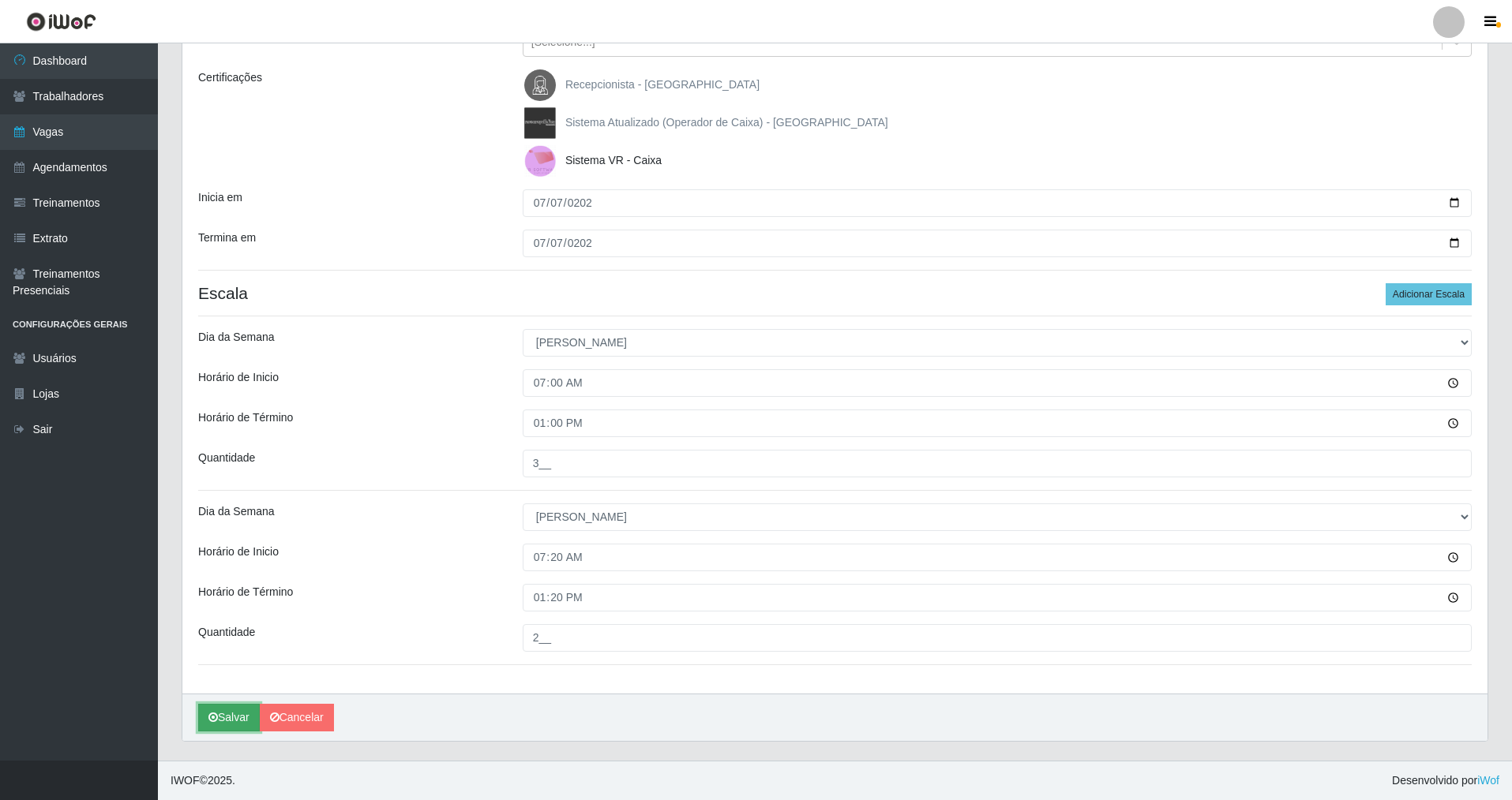
click at [236, 716] on button "Salvar" at bounding box center [229, 718] width 61 height 27
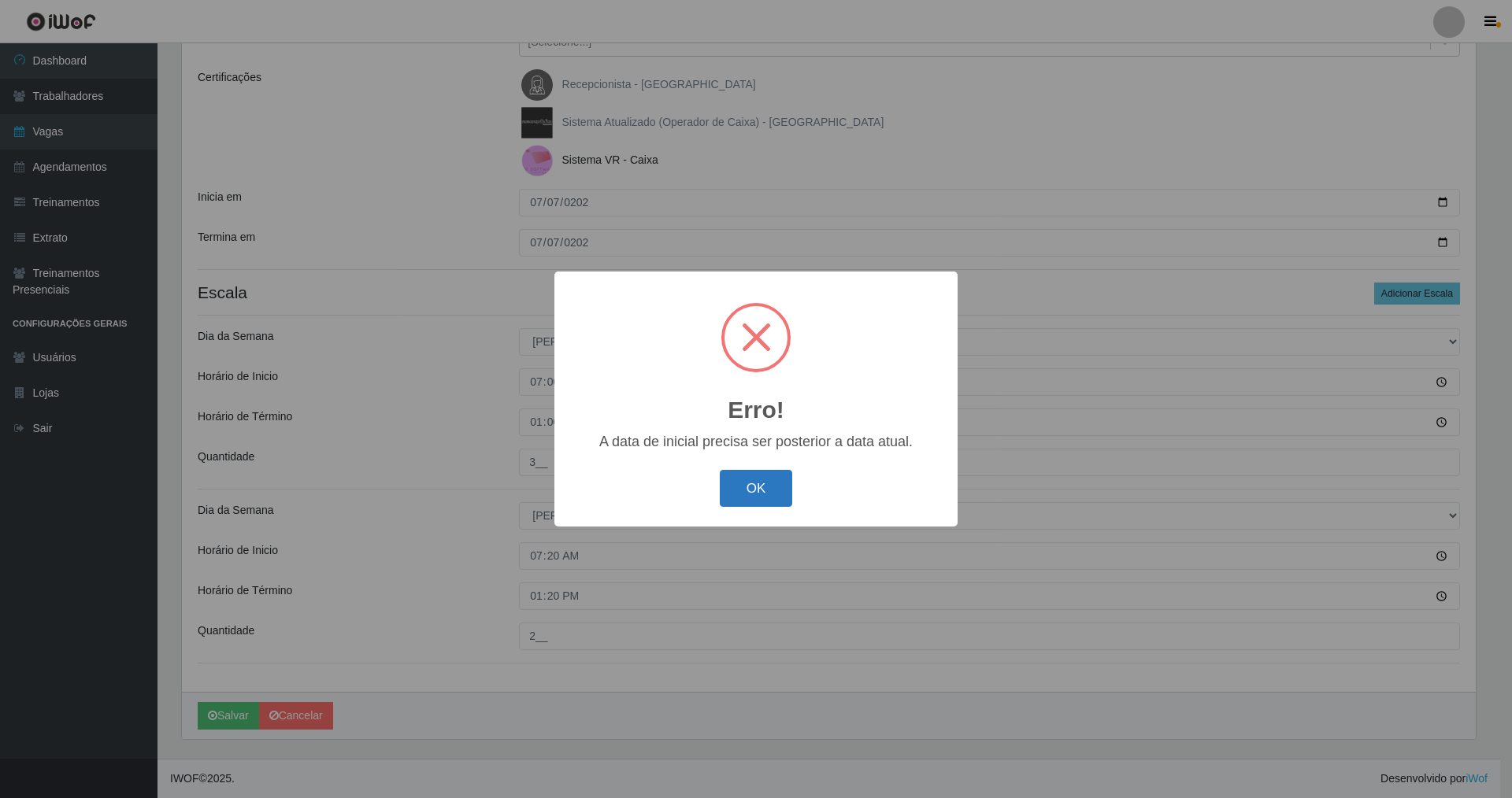
drag, startPoint x: 743, startPoint y: 490, endPoint x: 731, endPoint y: 478, distance: 17.0
click at [743, 490] on button "OK" at bounding box center [756, 488] width 73 height 37
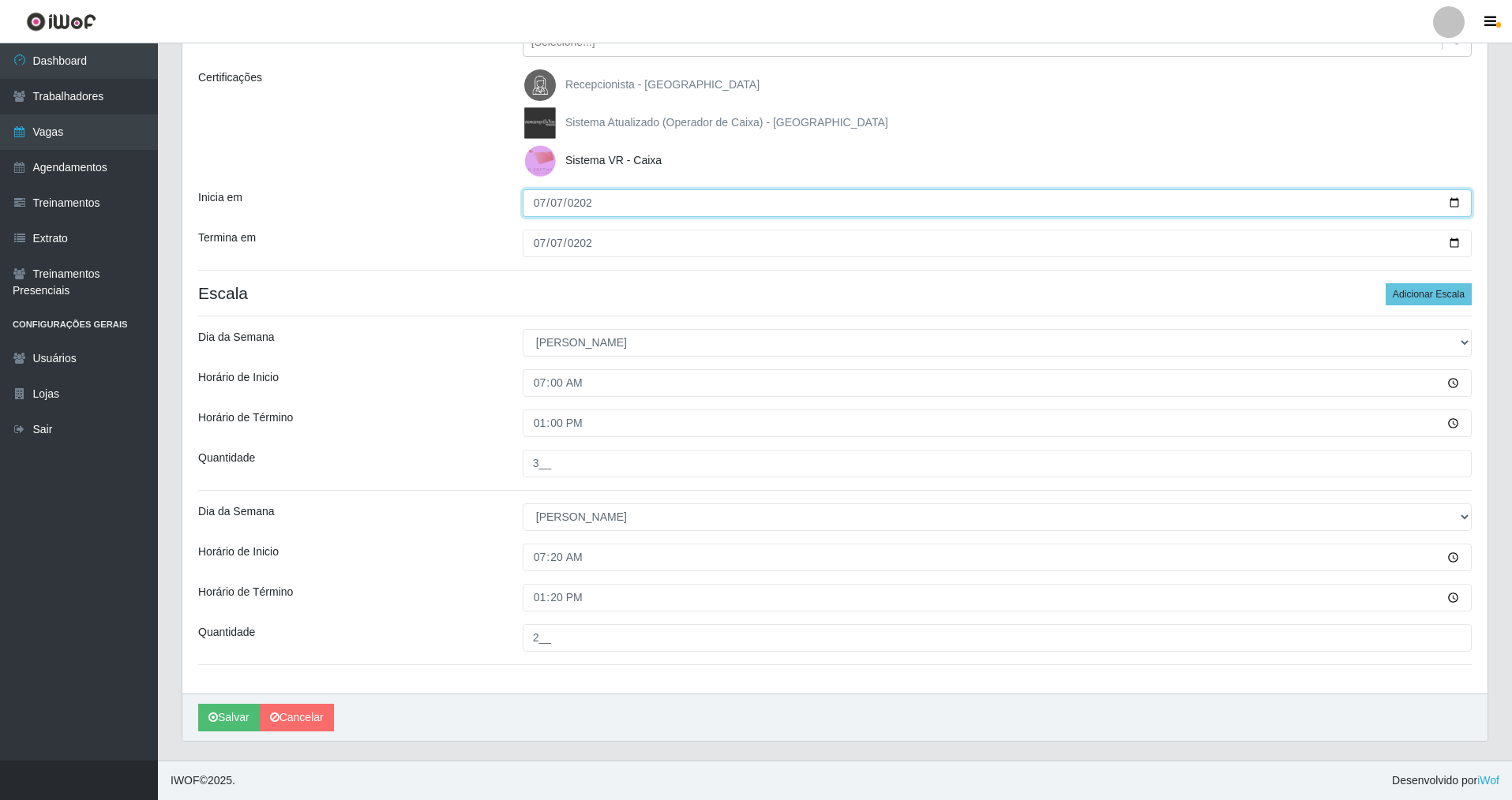
drag, startPoint x: 556, startPoint y: 204, endPoint x: 544, endPoint y: 210, distance: 13.4
click at [556, 205] on input "2025-07-07" at bounding box center [997, 203] width 949 height 27
type input "2025-09-07"
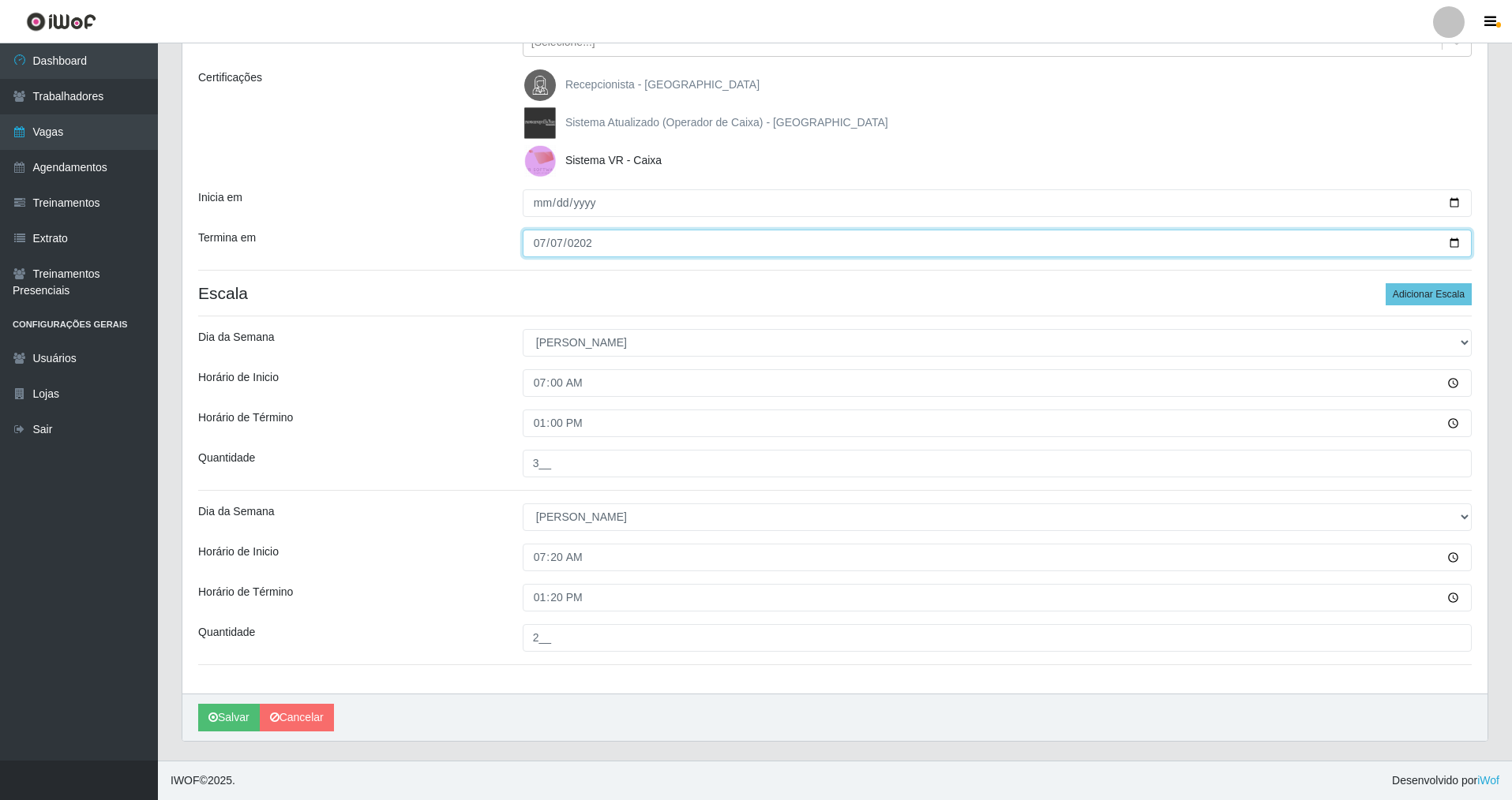
click at [553, 244] on input "2025-07-07" at bounding box center [997, 243] width 949 height 27
type input "2025-09-07"
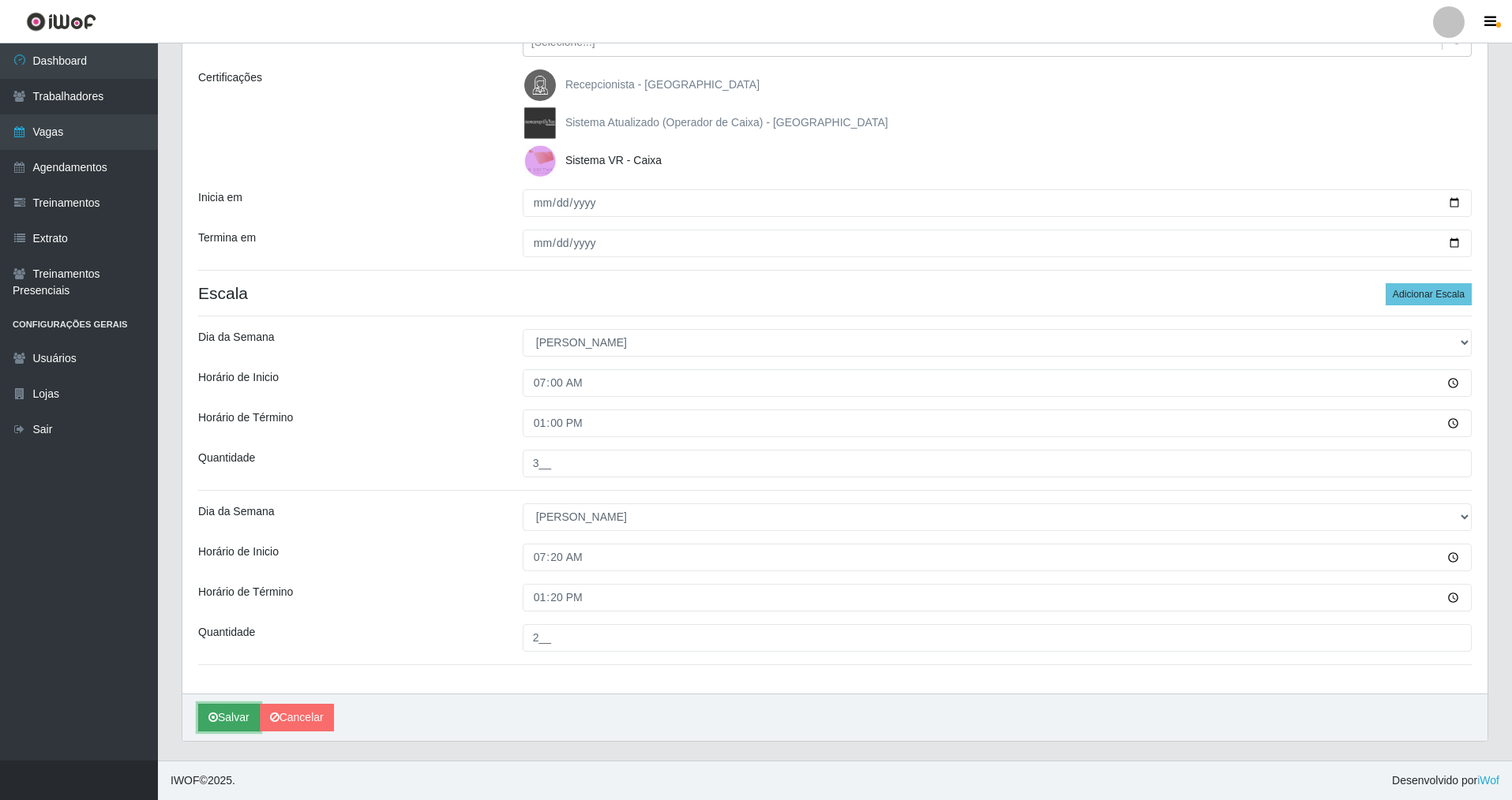
click at [221, 720] on button "Salvar" at bounding box center [229, 718] width 61 height 27
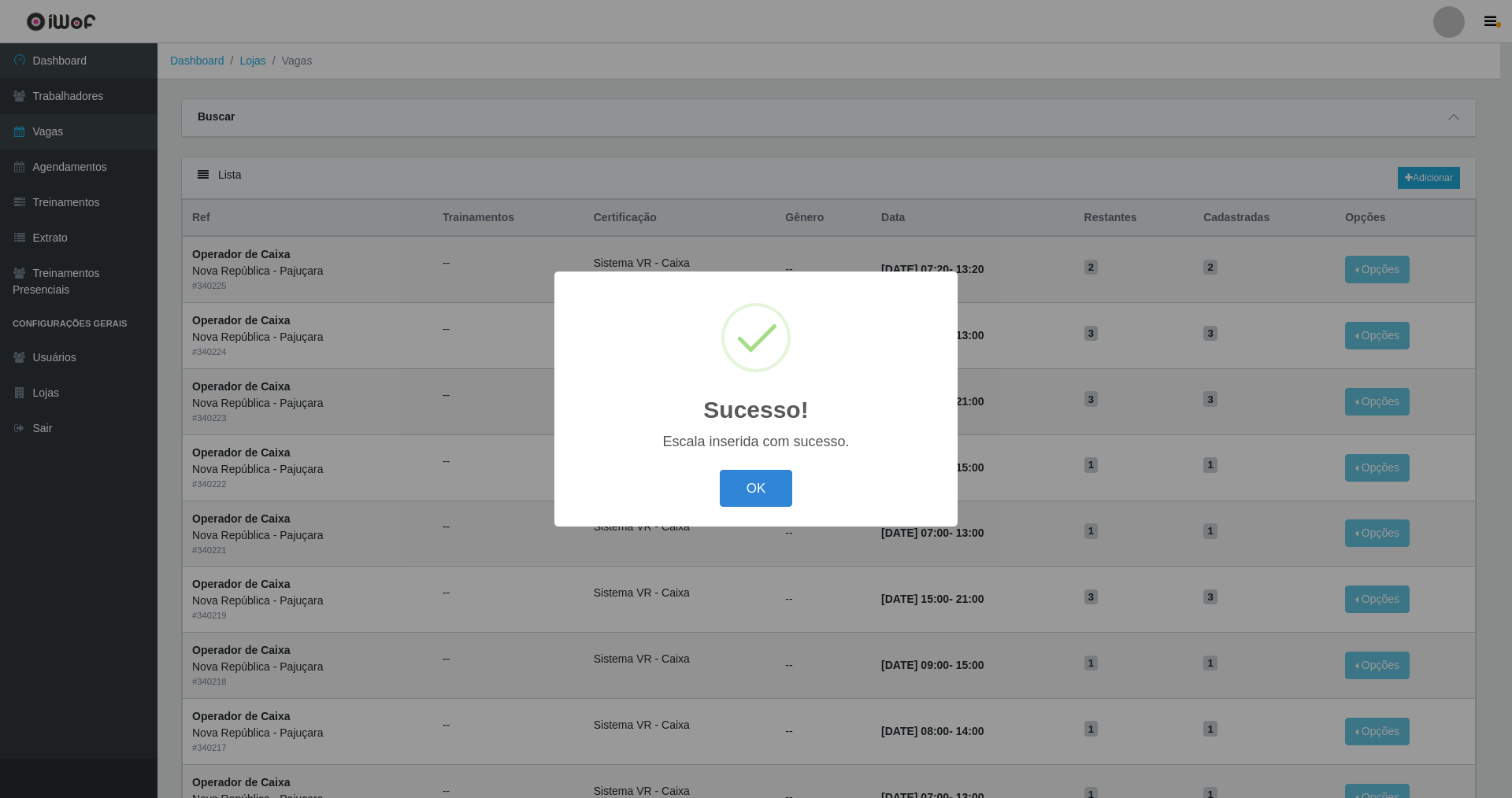
drag, startPoint x: 754, startPoint y: 495, endPoint x: 163, endPoint y: 275, distance: 630.6
click at [720, 481] on button "OK" at bounding box center [756, 488] width 73 height 37
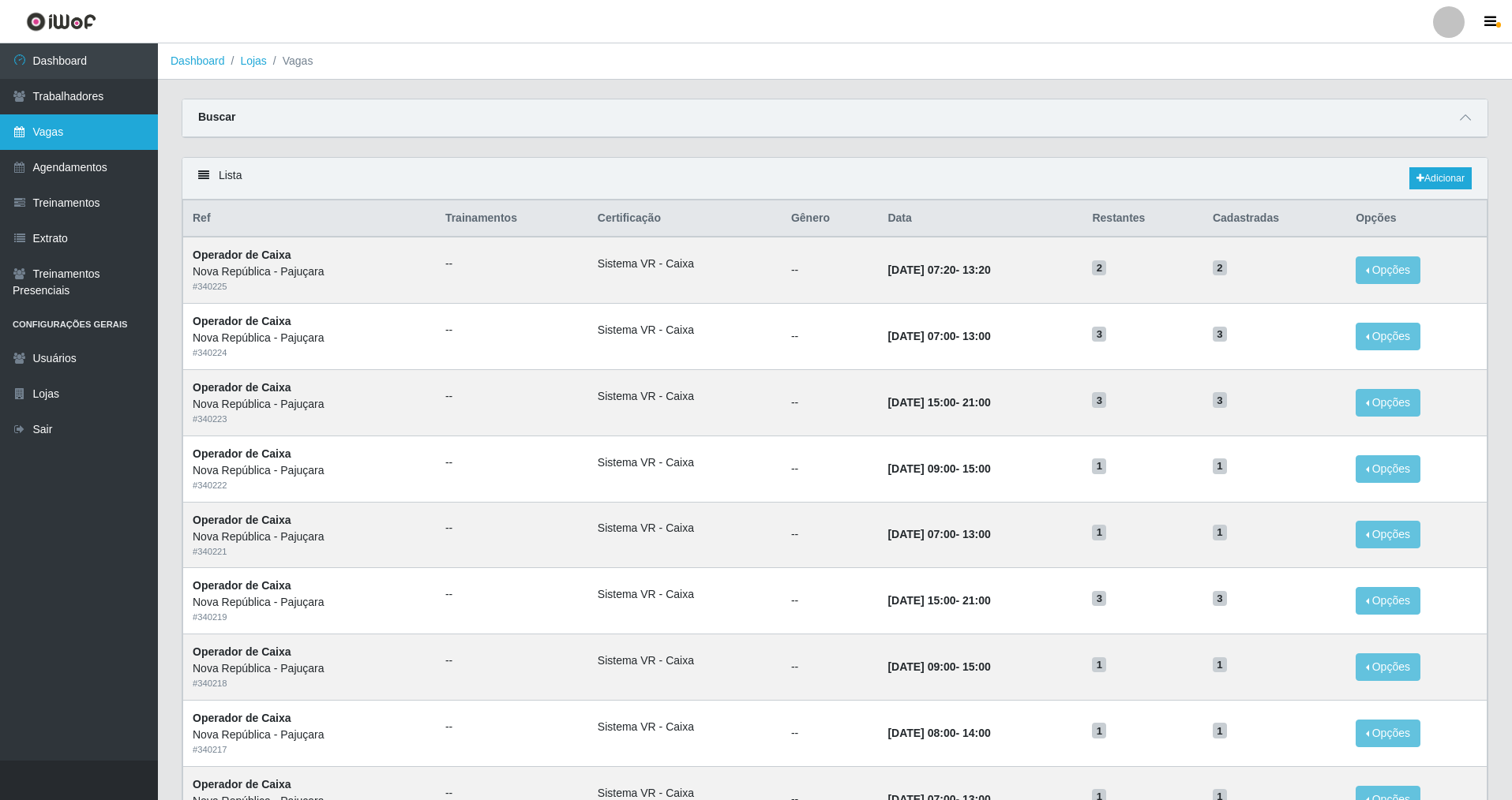
click at [50, 132] on link "Vagas" at bounding box center [78, 132] width 158 height 36
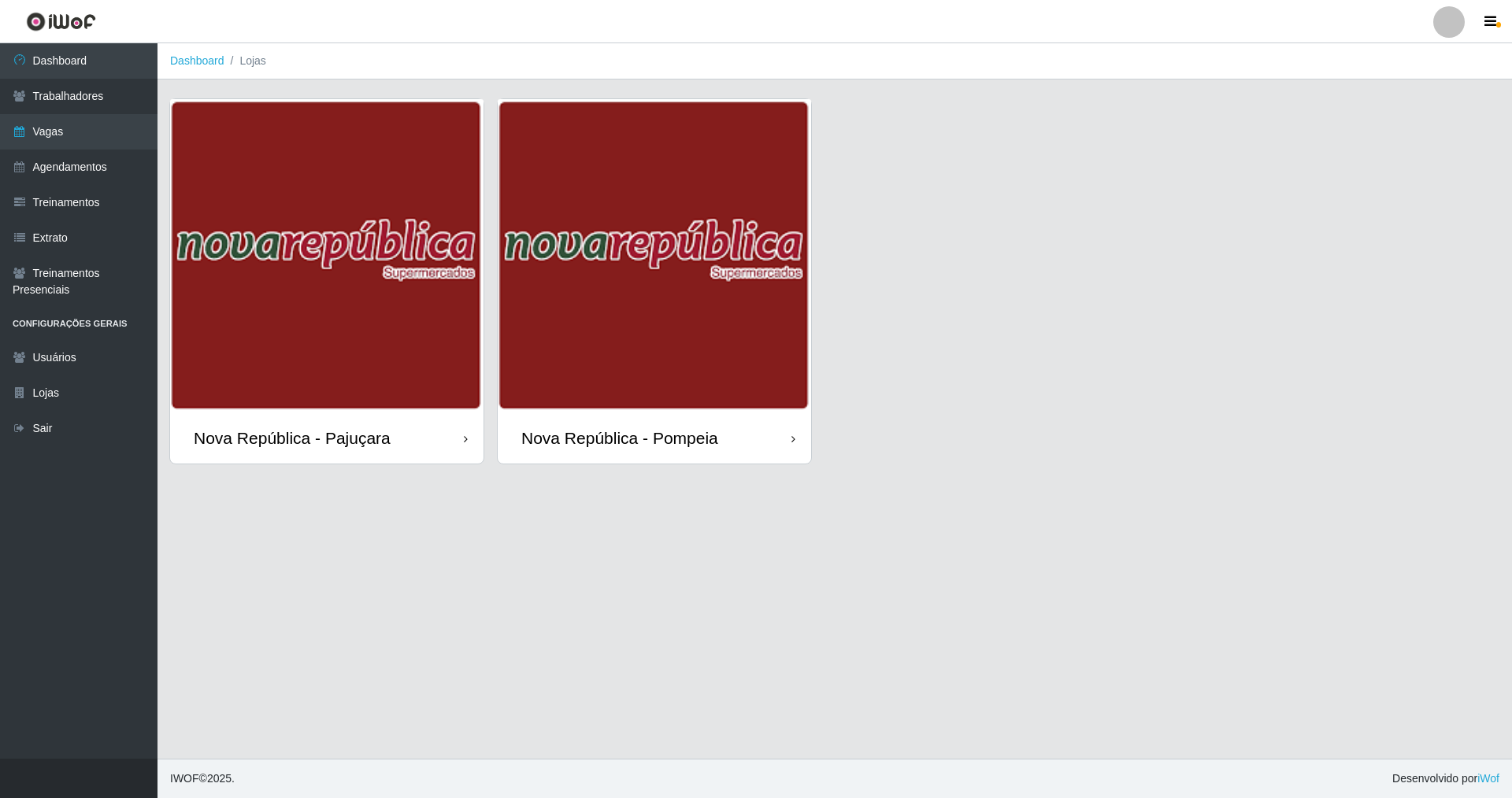
click at [681, 439] on div "Nova República - Pompeia" at bounding box center [619, 438] width 197 height 19
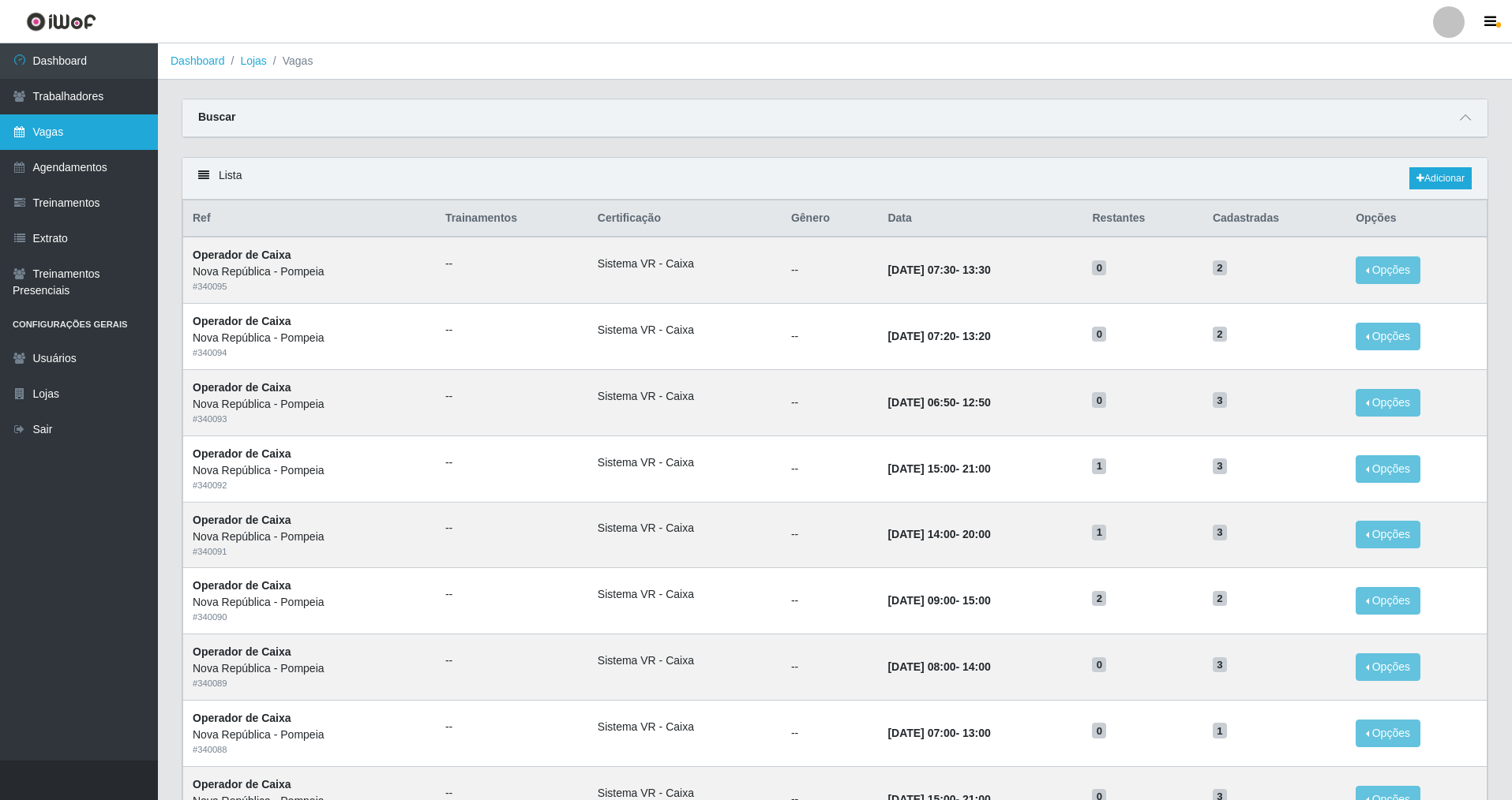
click at [54, 131] on link "Vagas" at bounding box center [78, 132] width 158 height 36
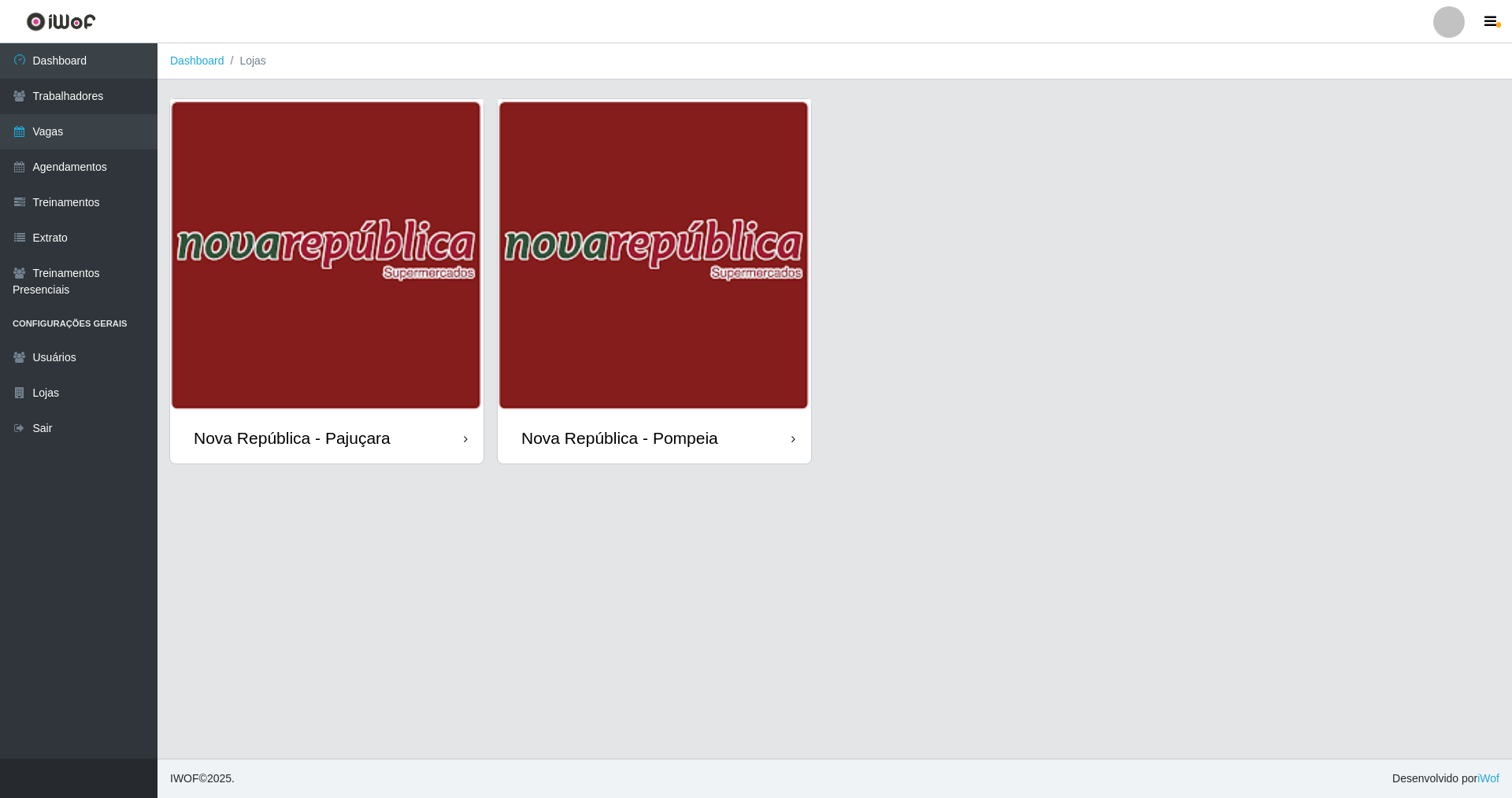
click at [636, 440] on div "Nova República - Pompeia" at bounding box center [619, 438] width 197 height 19
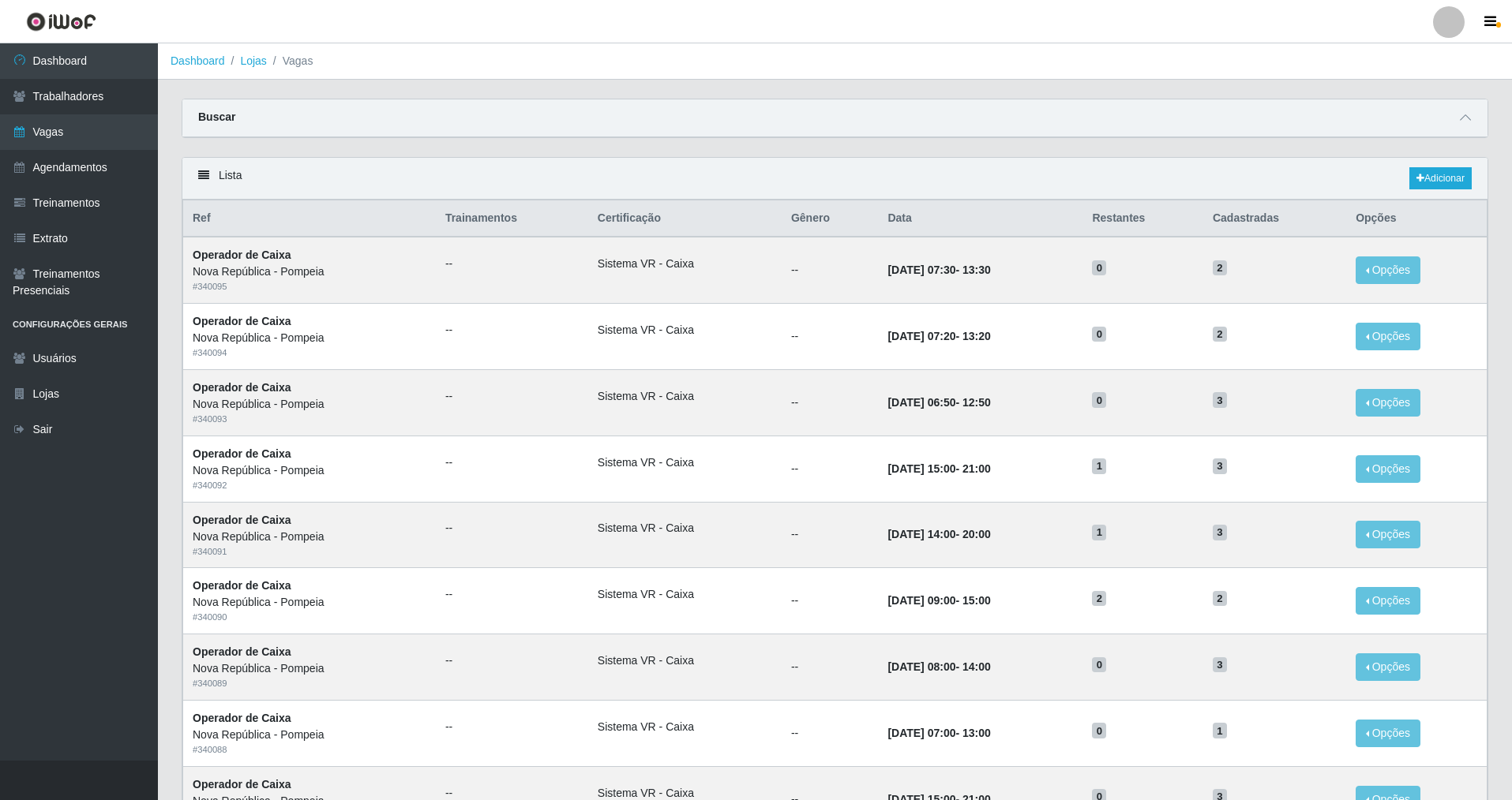
drag, startPoint x: 1511, startPoint y: 409, endPoint x: 1513, endPoint y: 446, distance: 37.1
click at [1512, 447] on html "Perfil Alterar Senha Sair Dashboard Trabalhadores Vagas Agendamentos Treinament…" at bounding box center [756, 668] width 1512 height 1337
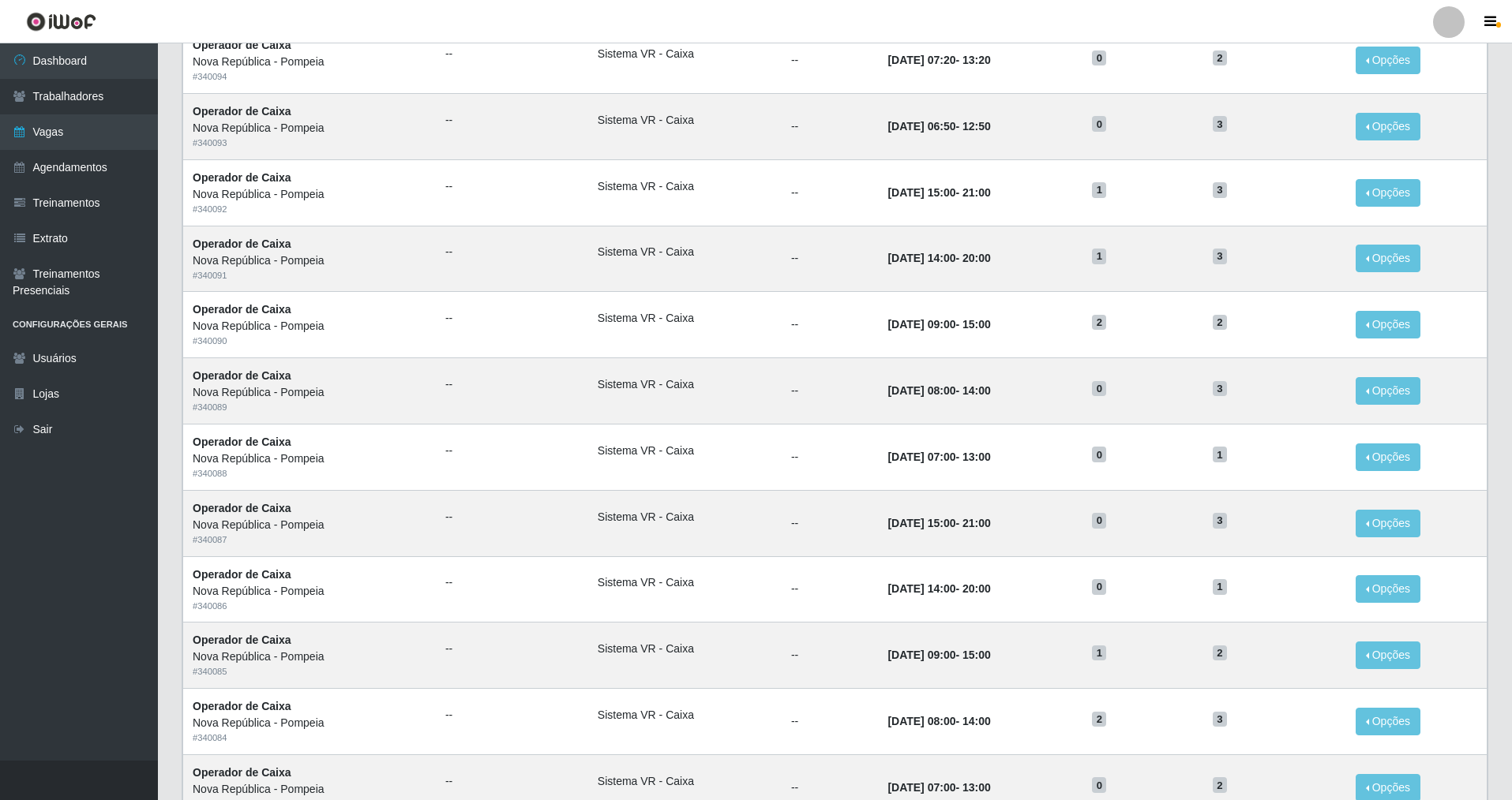
scroll to position [289, 0]
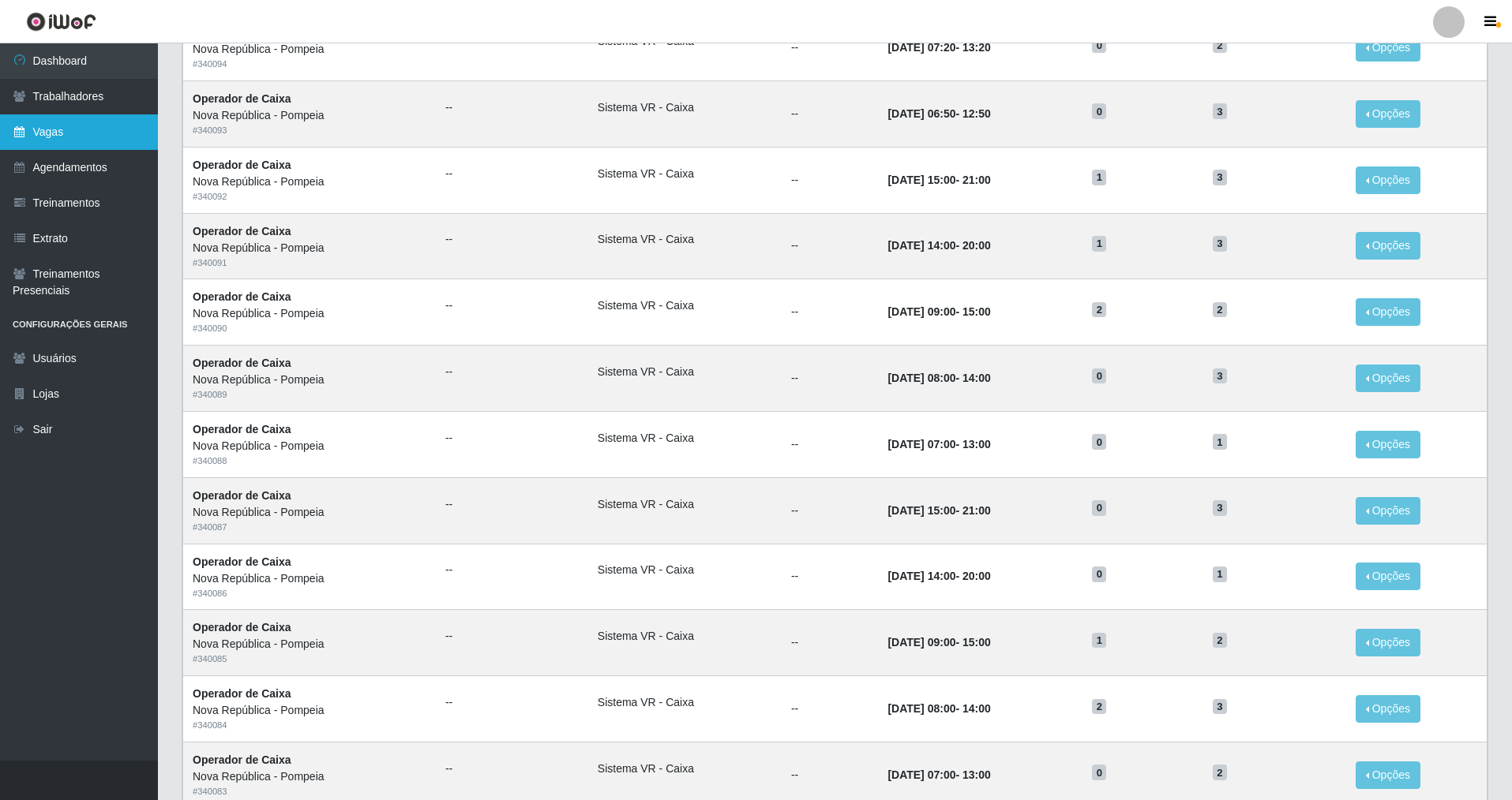
click at [74, 140] on link "Vagas" at bounding box center [78, 132] width 158 height 36
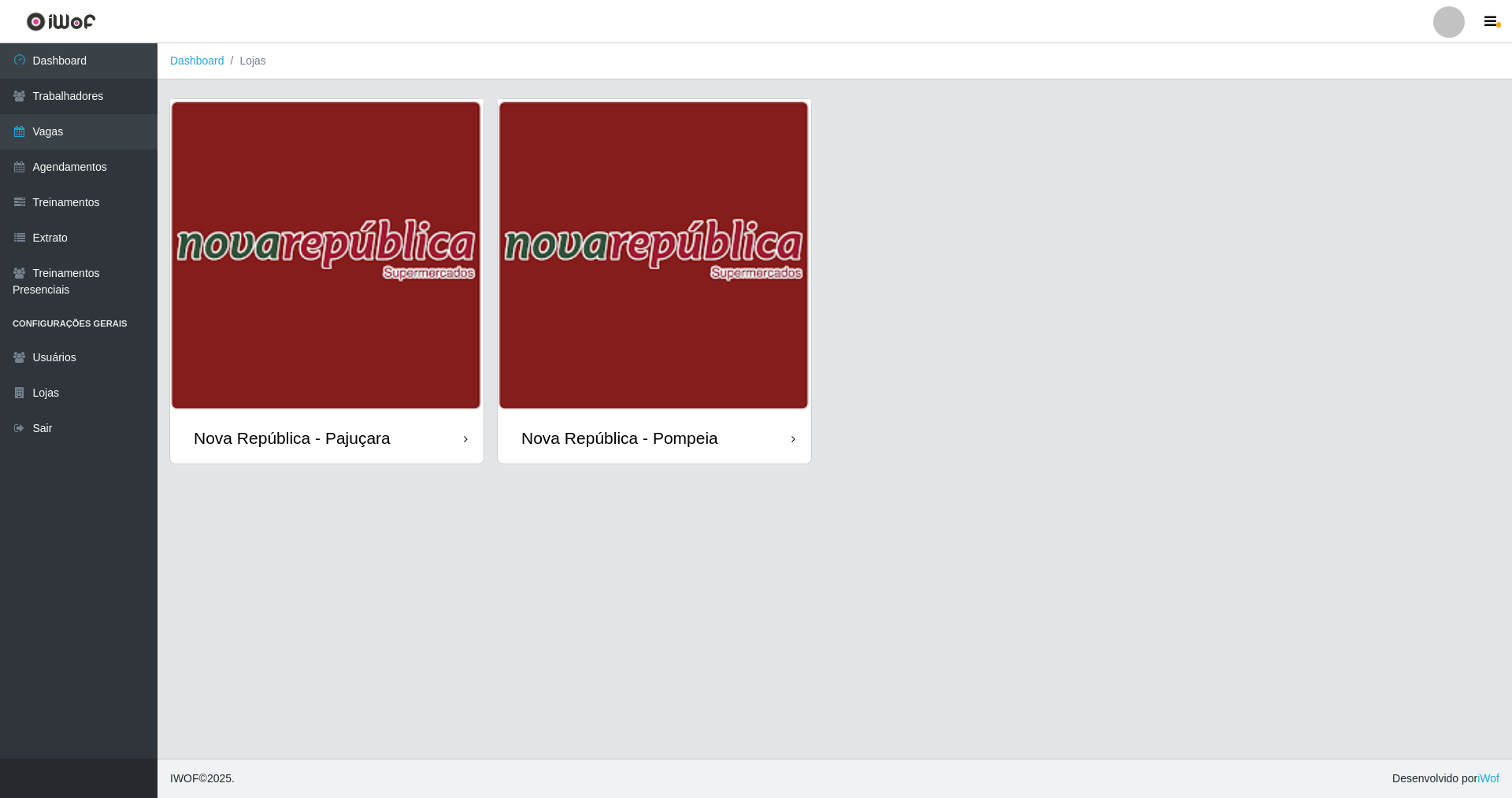
click at [630, 439] on div "Nova República - Pompeia" at bounding box center [619, 438] width 197 height 19
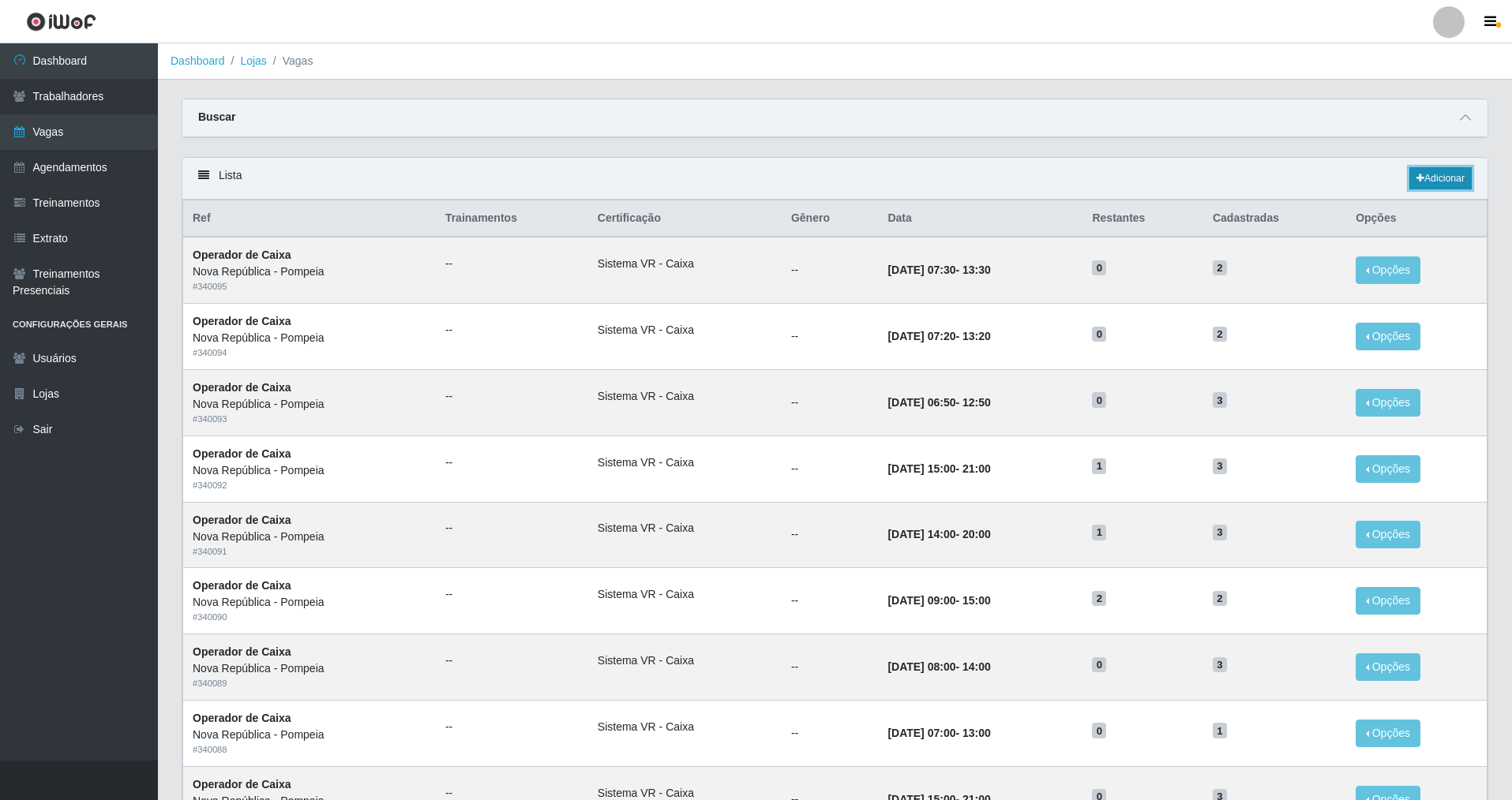
click at [1443, 172] on link "Adicionar" at bounding box center [1440, 178] width 62 height 22
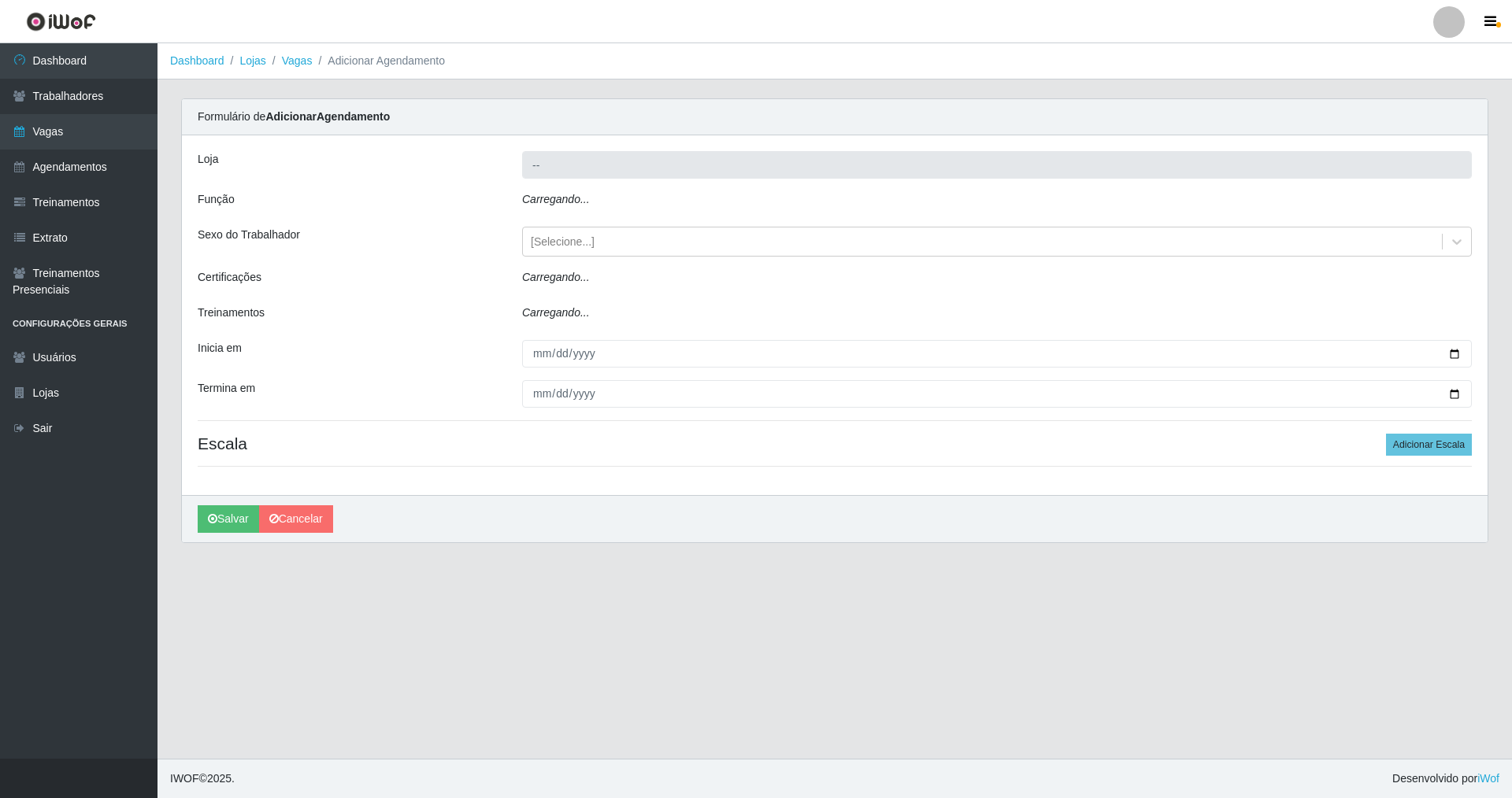
type input "Nova República - Pompeia"
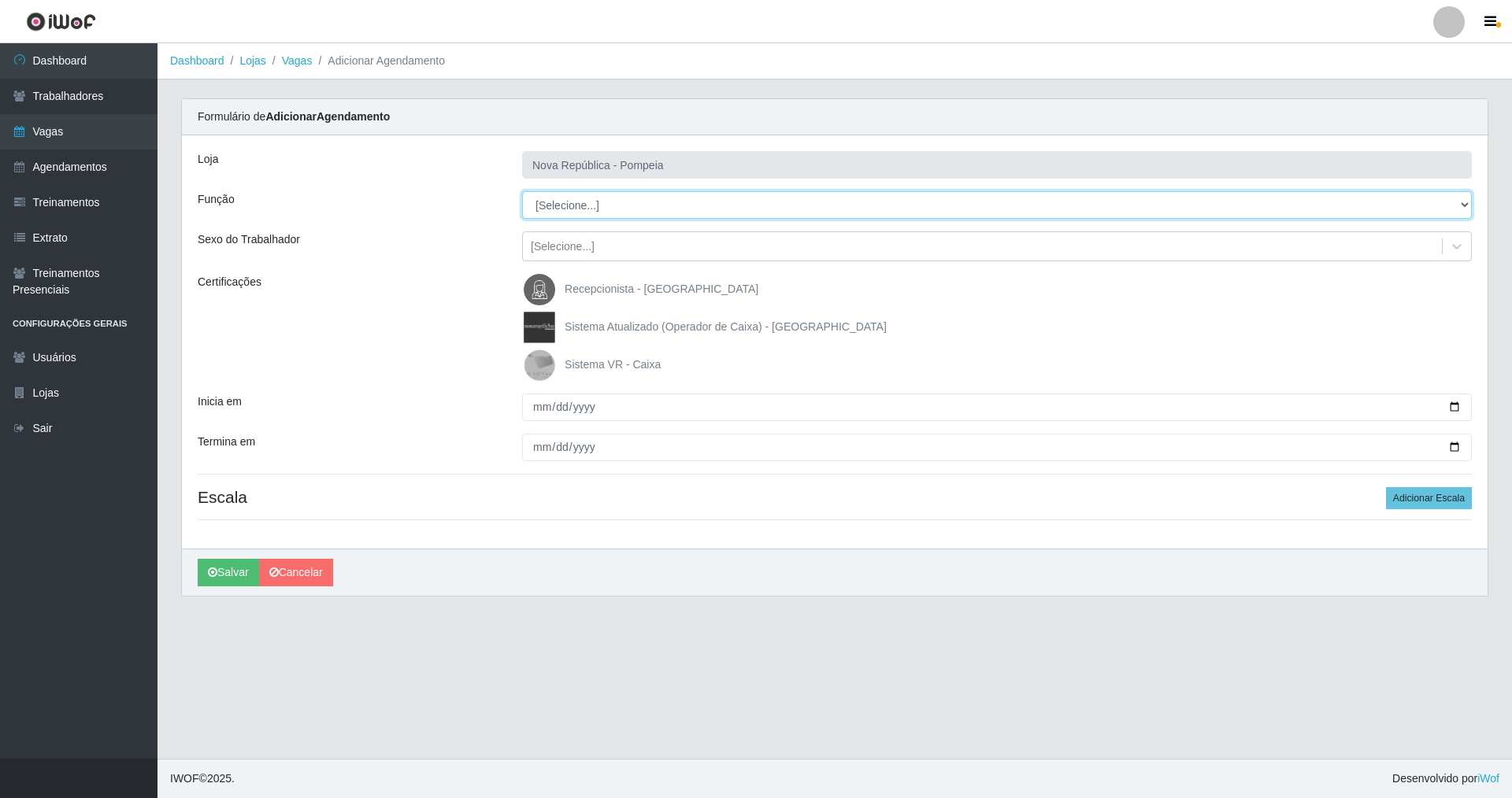
drag, startPoint x: 1465, startPoint y: 203, endPoint x: 1295, endPoint y: 200, distance: 170.0
click at [1398, 200] on select "[Selecione...] Balconista Operador de Caixa Recepcionista Repositor" at bounding box center [996, 205] width 950 height 27
select select "22"
click at [522, 192] on select "[Selecione...] Balconista Operador de Caixa Recepcionista Repositor" at bounding box center [996, 205] width 950 height 27
click at [539, 362] on img at bounding box center [542, 365] width 38 height 31
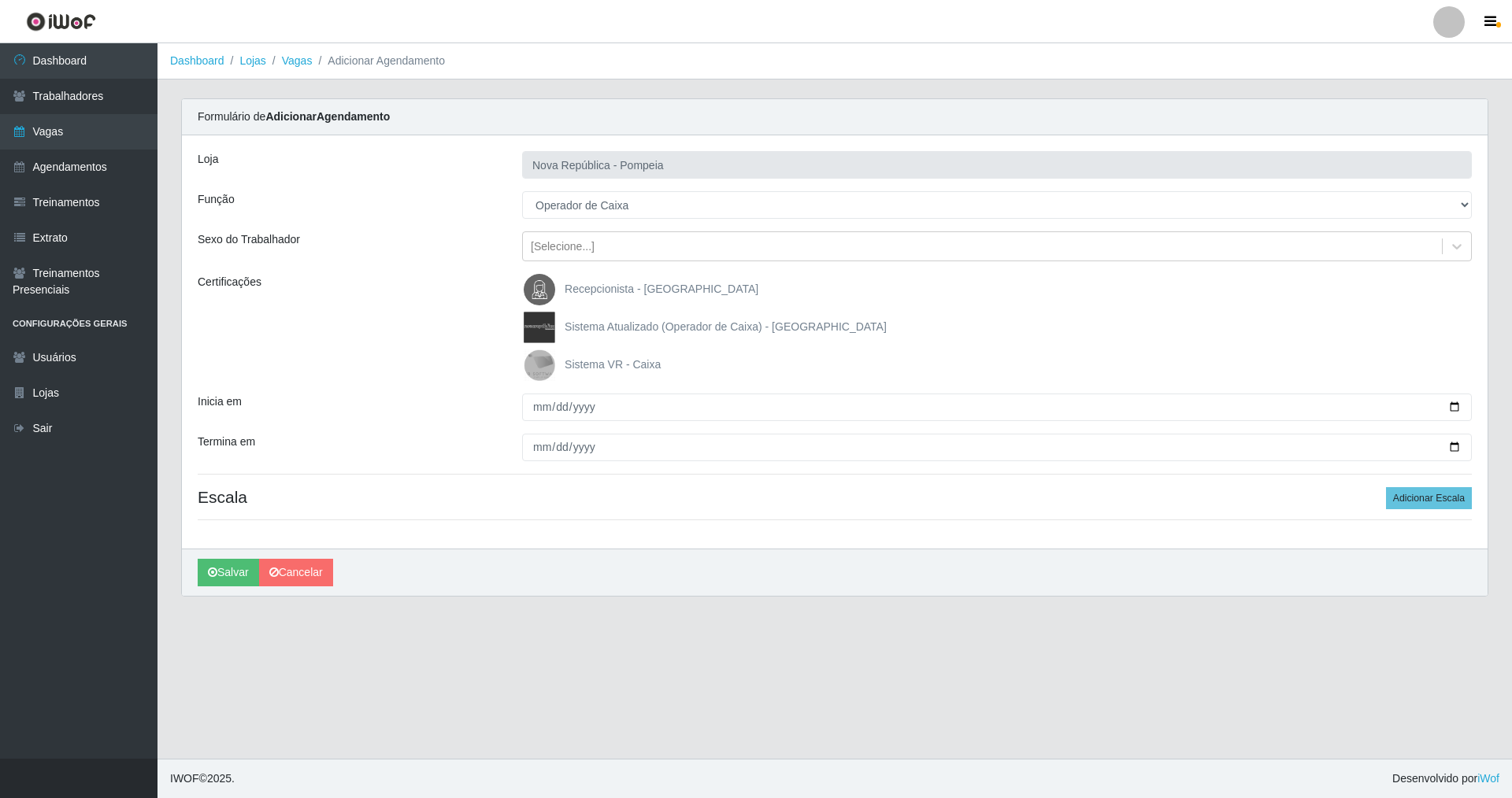
click at [0, 0] on input "Sistema VR - Caixa" at bounding box center [0, 0] width 0 height 0
drag, startPoint x: 532, startPoint y: 401, endPoint x: 564, endPoint y: 411, distance: 33.5
click at [528, 411] on input "Inicia em" at bounding box center [996, 407] width 950 height 27
type input "2025-09-05"
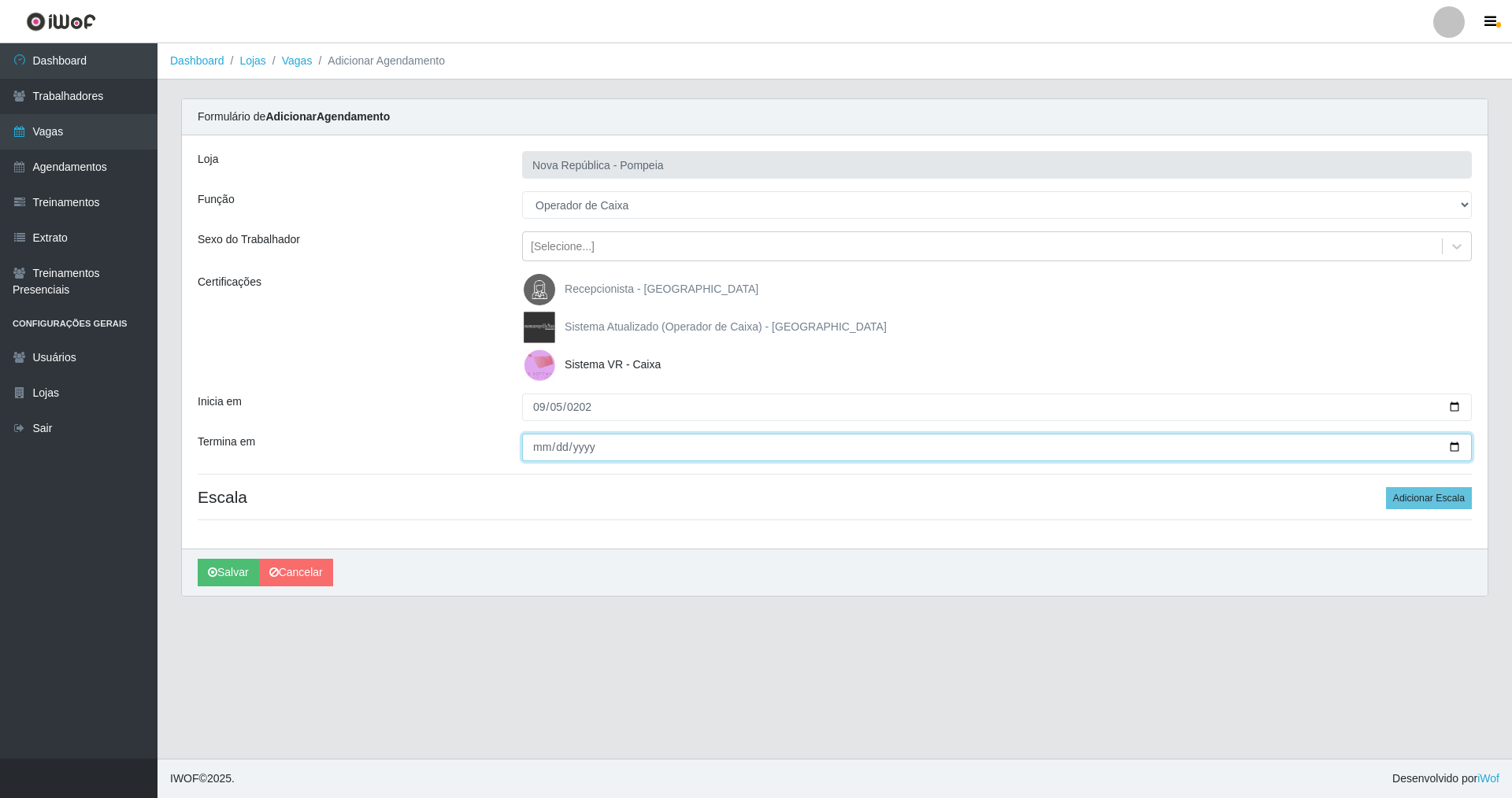
click at [525, 447] on input "Termina em" at bounding box center [996, 448] width 950 height 27
type input "2025-09-05"
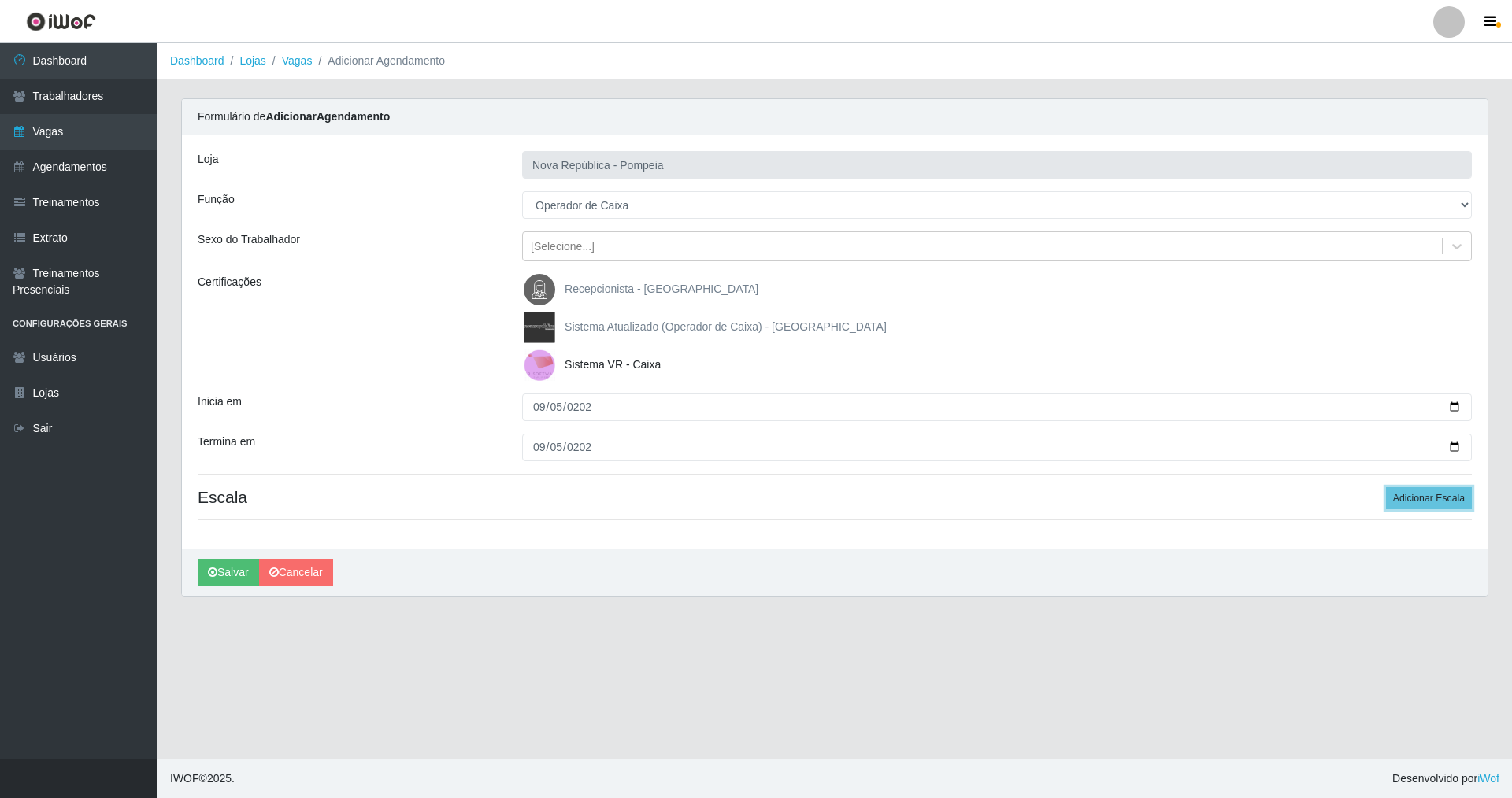
drag, startPoint x: 1427, startPoint y: 497, endPoint x: 1254, endPoint y: 460, distance: 176.9
click at [1389, 485] on div "Loja Nova República - Pompeia Função [Selecione...] Balconista Operador de Caix…" at bounding box center [835, 341] width 1305 height 413
drag, startPoint x: 1444, startPoint y: 496, endPoint x: 1410, endPoint y: 486, distance: 35.4
click at [1437, 490] on button "Adicionar Escala" at bounding box center [1428, 498] width 86 height 22
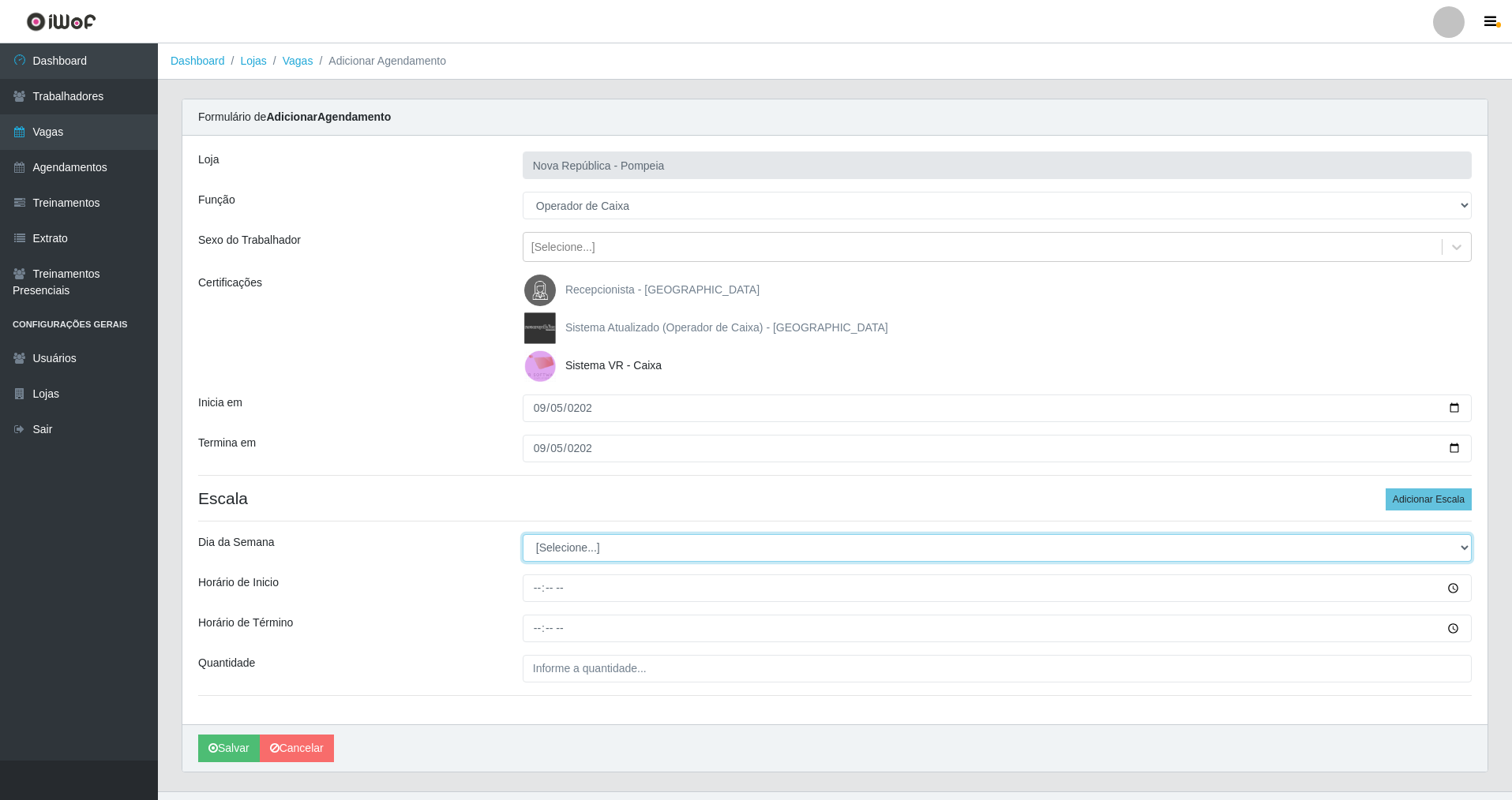
drag, startPoint x: 1462, startPoint y: 544, endPoint x: 1204, endPoint y: 544, distance: 258.0
click at [1351, 544] on select "[Selecione...] Segunda Terça Quarta Quinta Sexta Sábado Domingo" at bounding box center [997, 548] width 949 height 27
select select "5"
click at [523, 534] on select "[Selecione...] Segunda Terça Quarta Quinta Sexta Sábado Domingo" at bounding box center [997, 548] width 949 height 27
click at [532, 606] on div "Loja Nova República - Pompeia Função [Selecione...] Balconista Operador de Caix…" at bounding box center [835, 429] width 1305 height 588
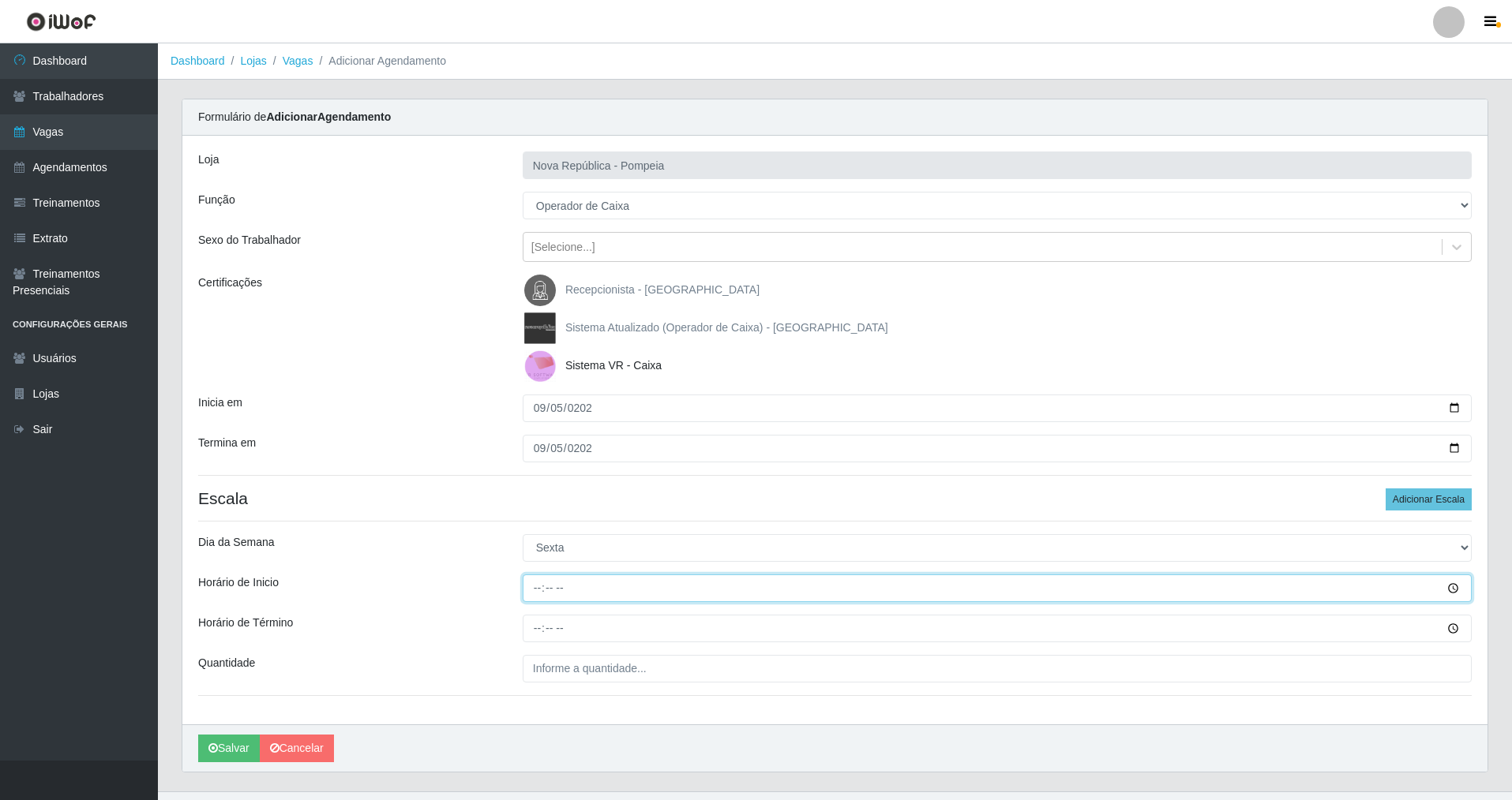
drag, startPoint x: 531, startPoint y: 592, endPoint x: 546, endPoint y: 593, distance: 15.0
click at [531, 593] on input "Horário de Inicio" at bounding box center [997, 588] width 949 height 27
type input "15:20"
click at [540, 633] on input "Horário de Término" at bounding box center [997, 628] width 949 height 27
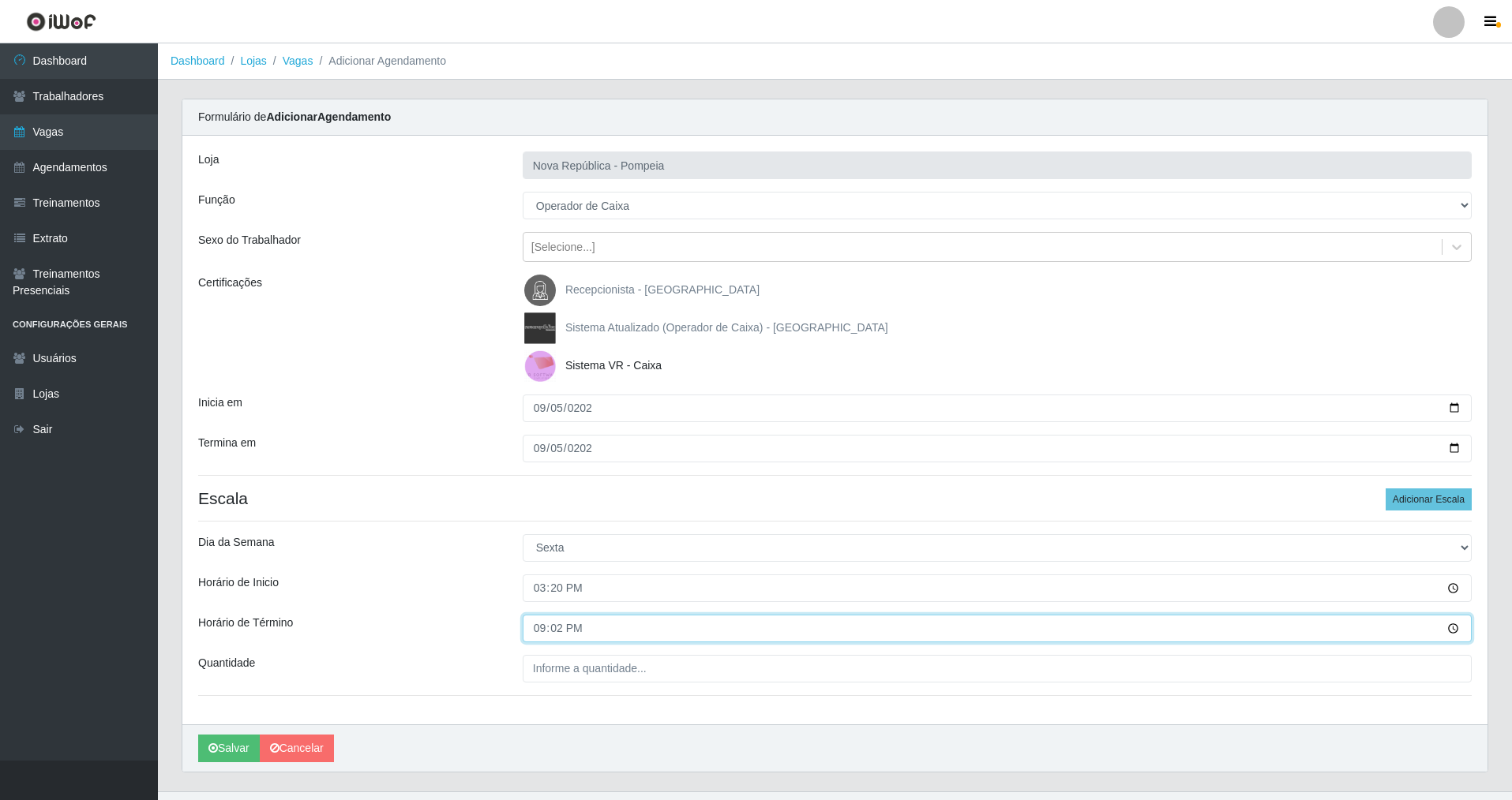
type input "21:20"
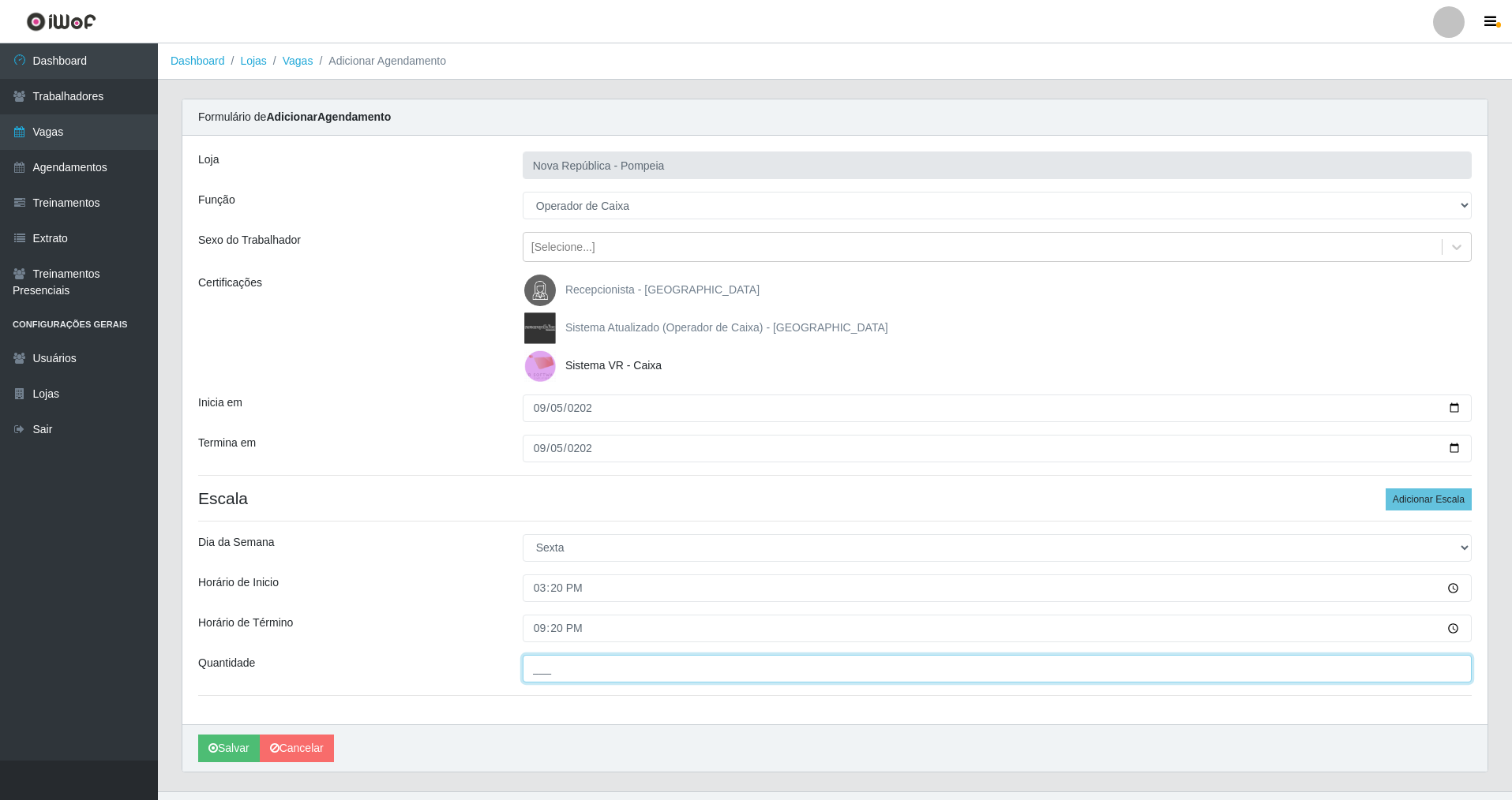
click at [565, 668] on input "___" at bounding box center [997, 668] width 949 height 27
type input "1__"
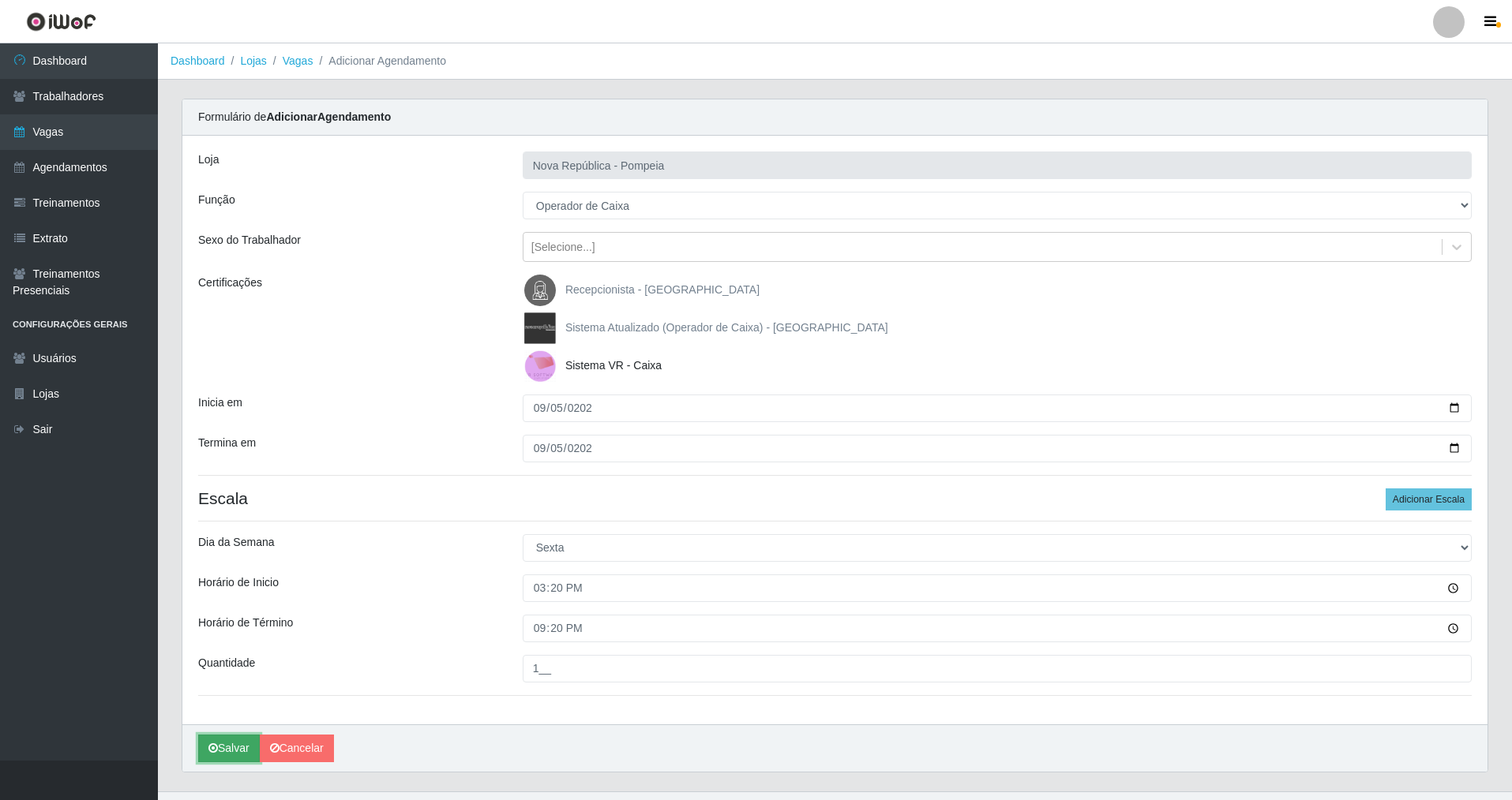
click at [240, 747] on button "Salvar" at bounding box center [229, 748] width 61 height 27
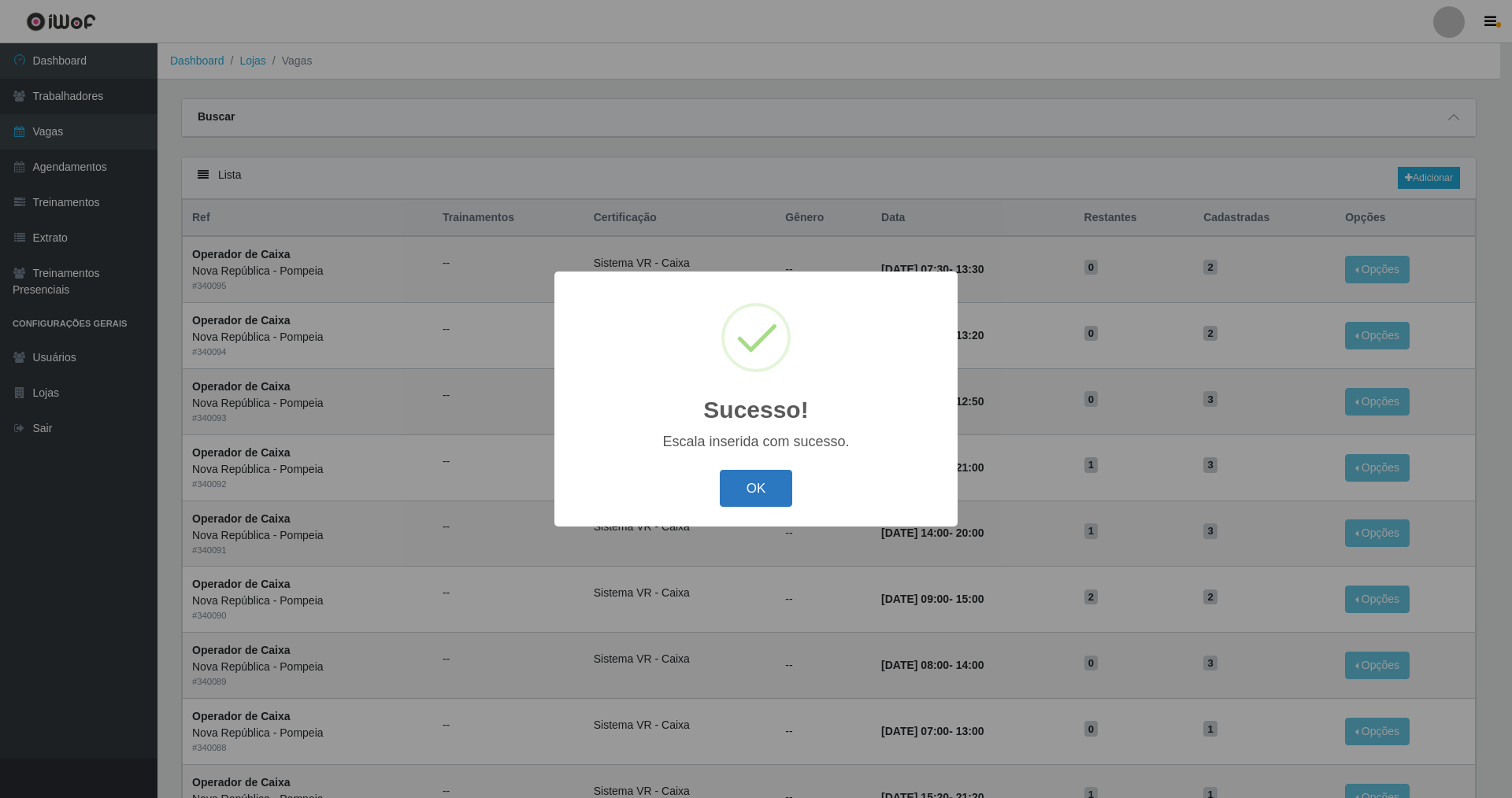
click at [783, 487] on button "OK" at bounding box center [756, 488] width 73 height 37
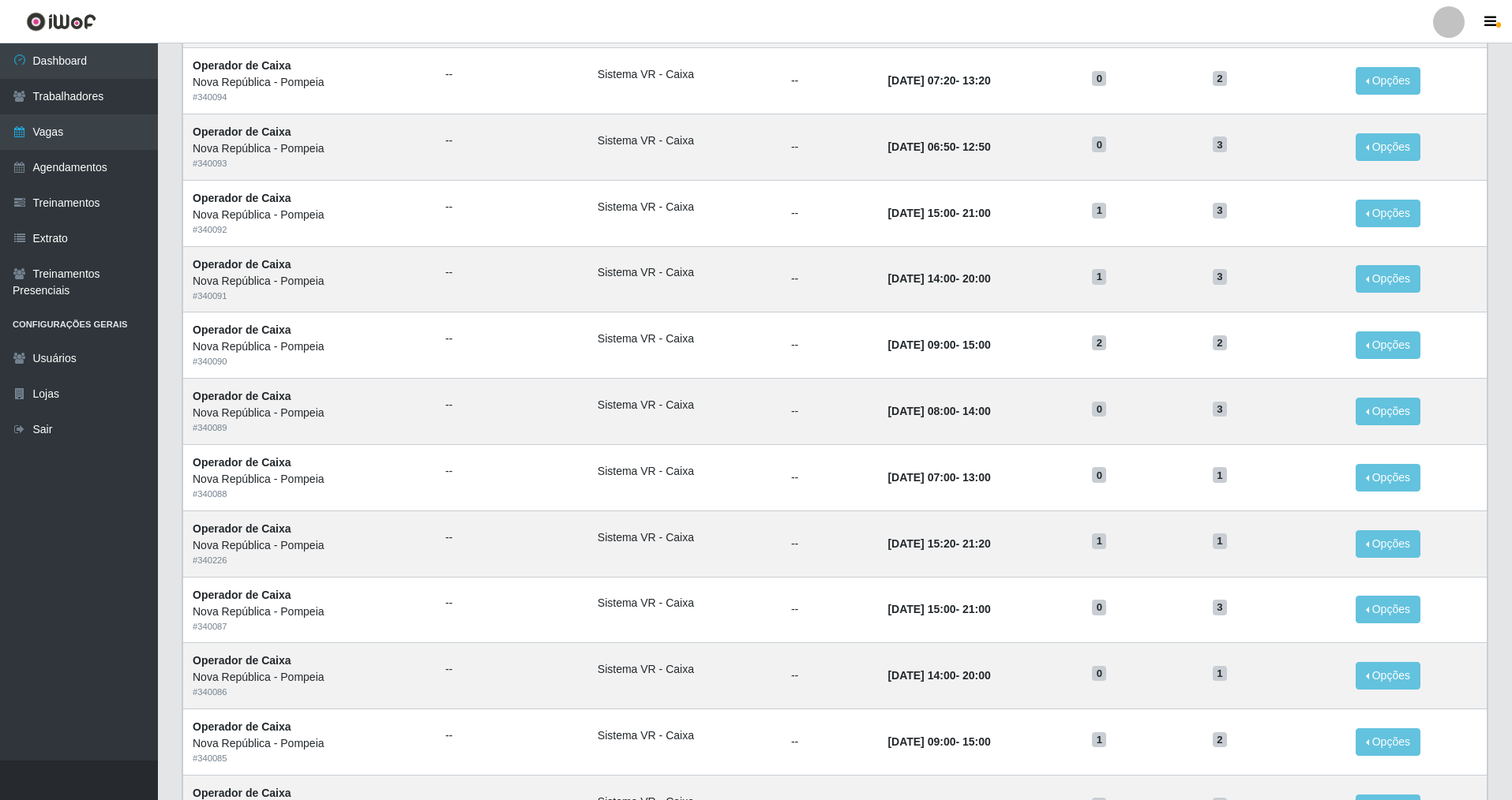
scroll to position [259, 0]
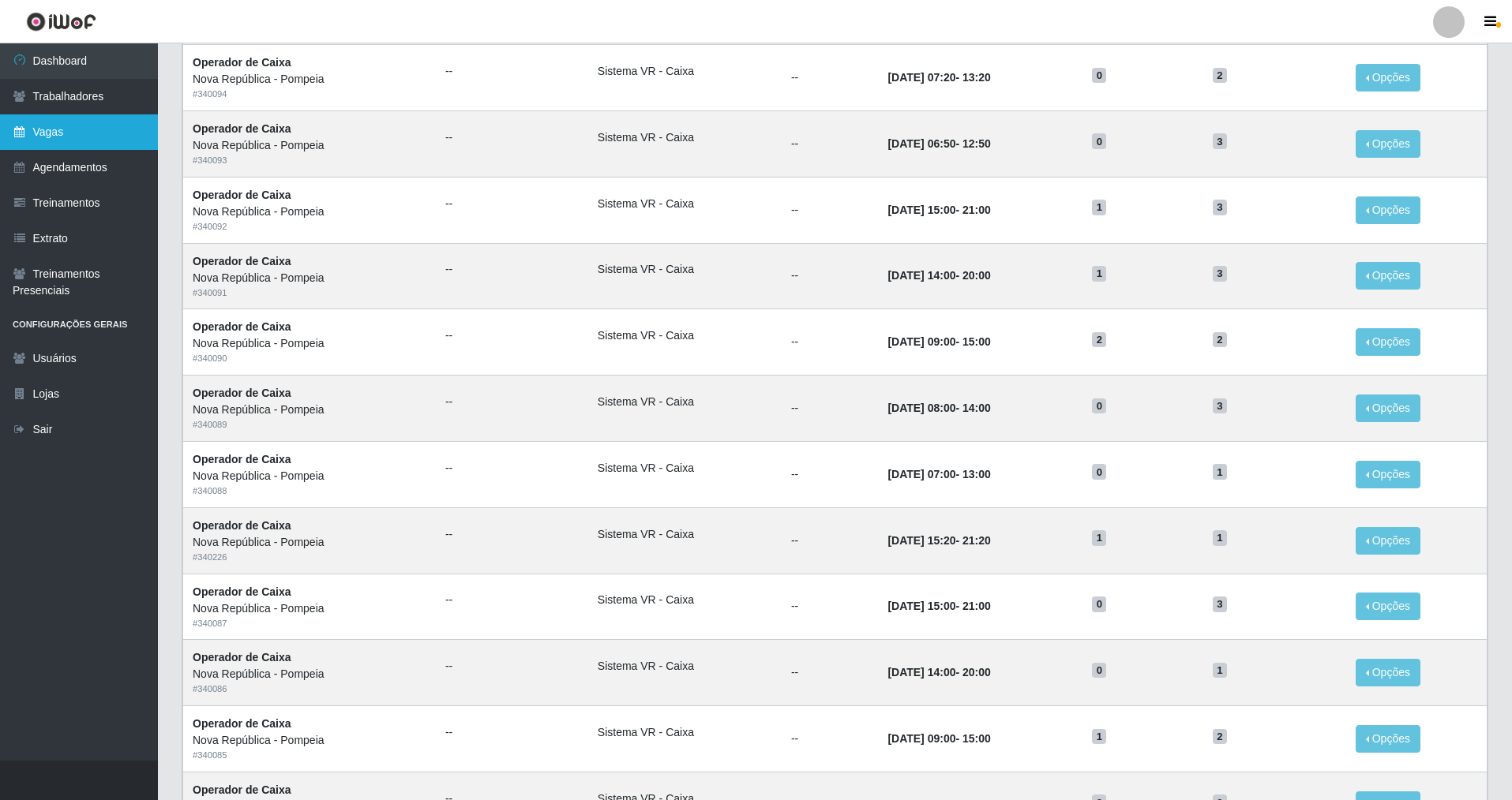
click at [76, 133] on link "Vagas" at bounding box center [78, 132] width 158 height 36
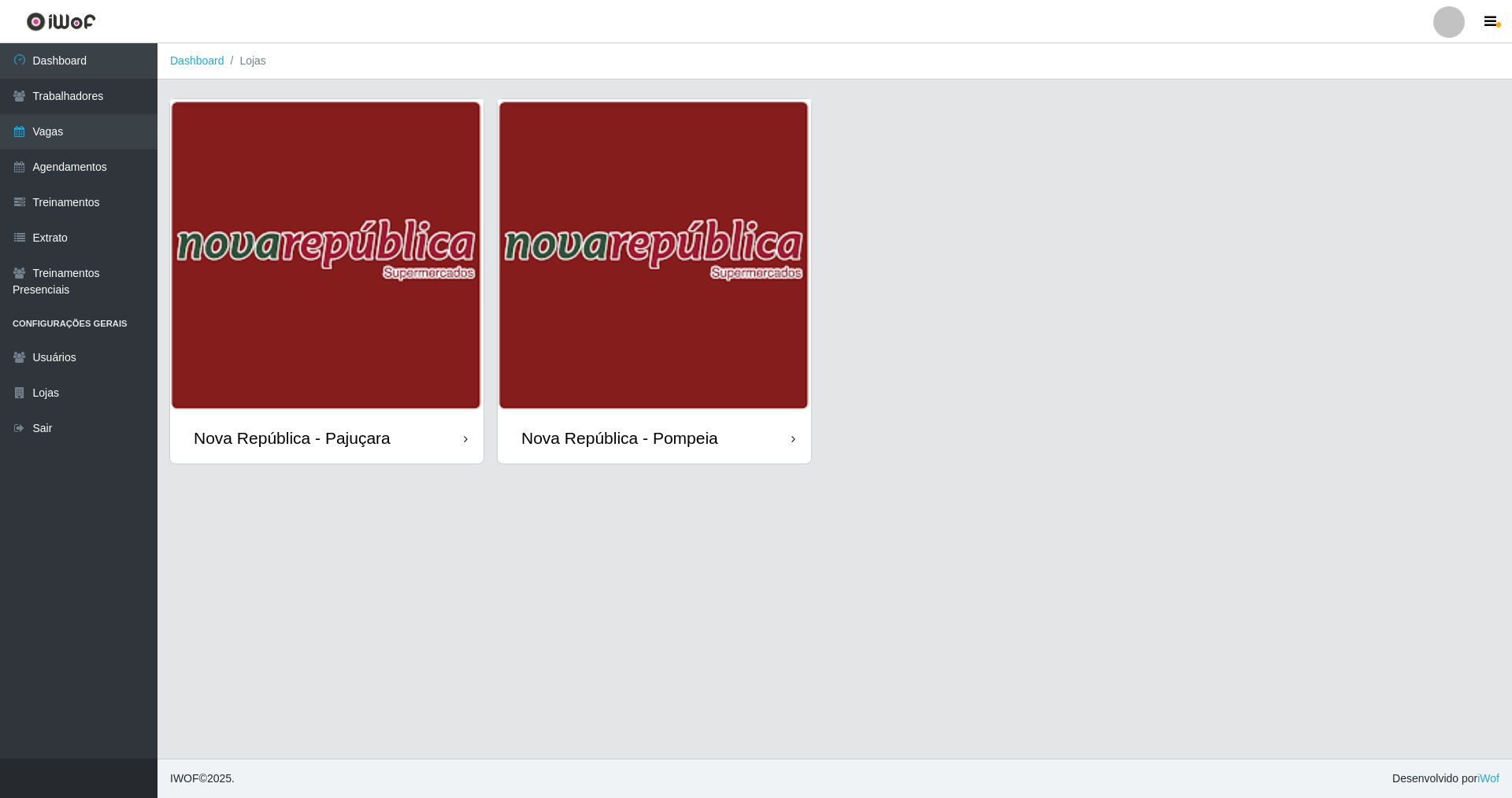
click at [619, 440] on div "Nova República - Pompeia" at bounding box center [619, 438] width 197 height 19
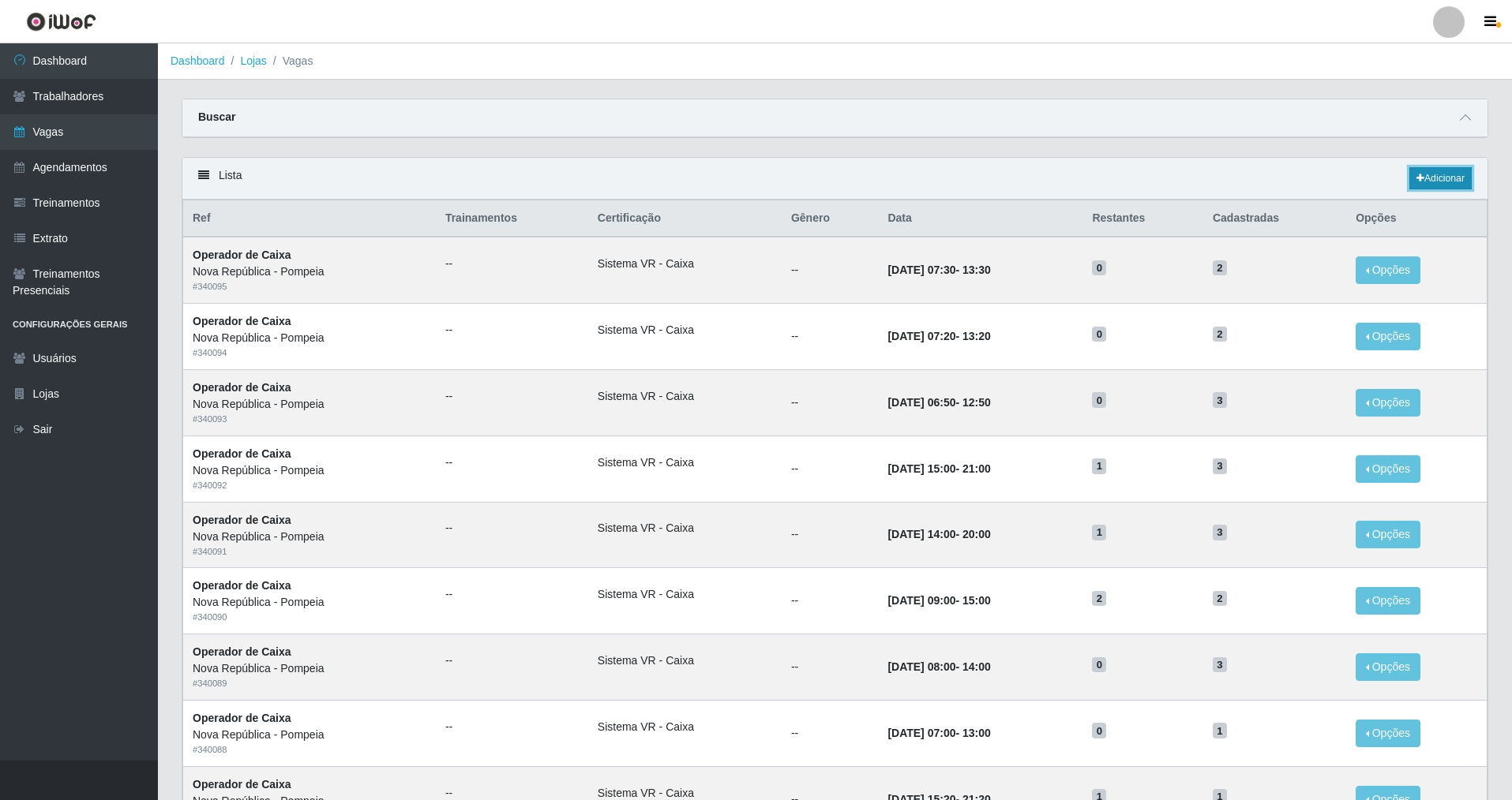
click at [1430, 174] on link "Adicionar" at bounding box center [1440, 178] width 62 height 22
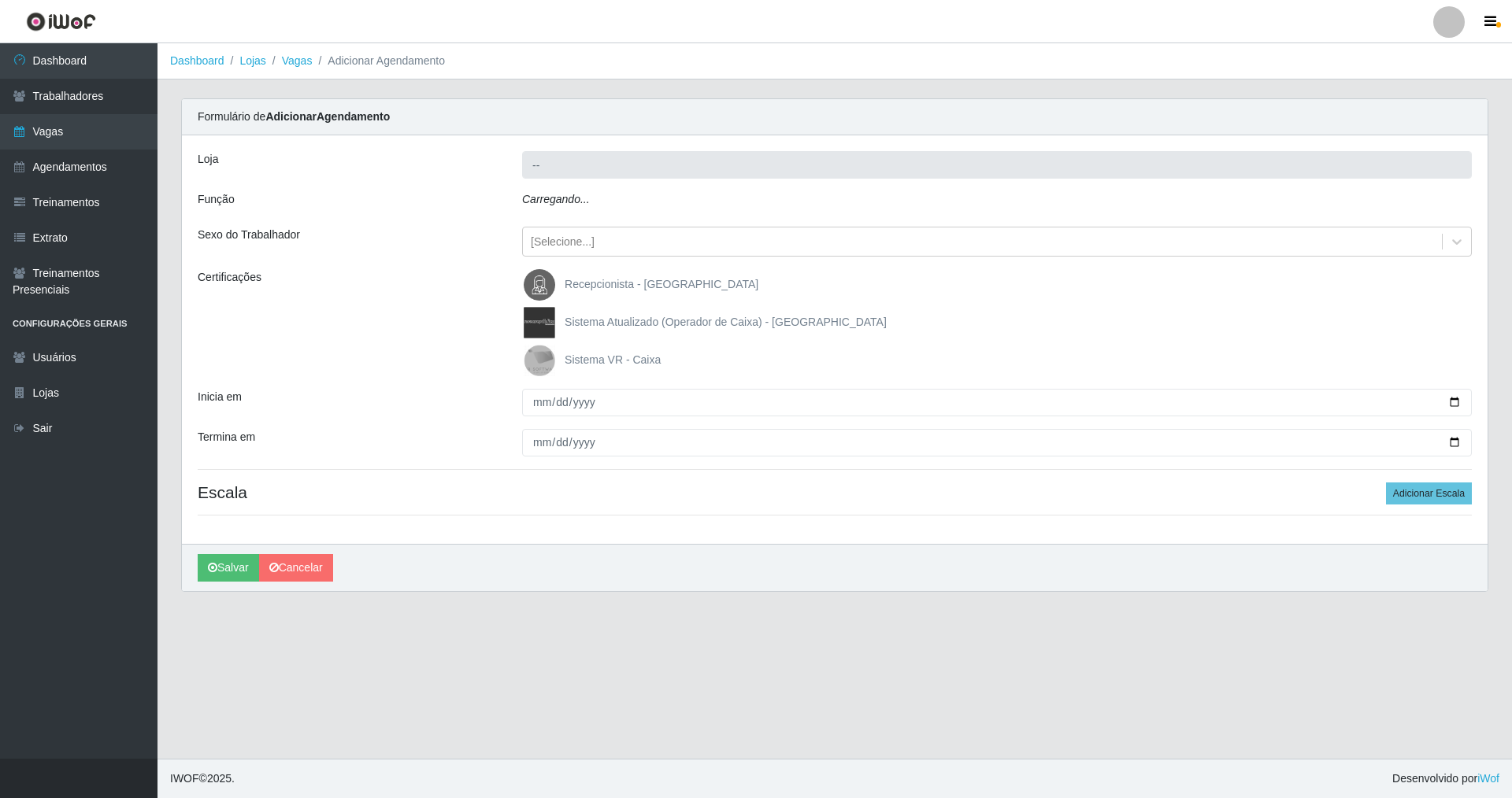
type input "Nova República - Pompeia"
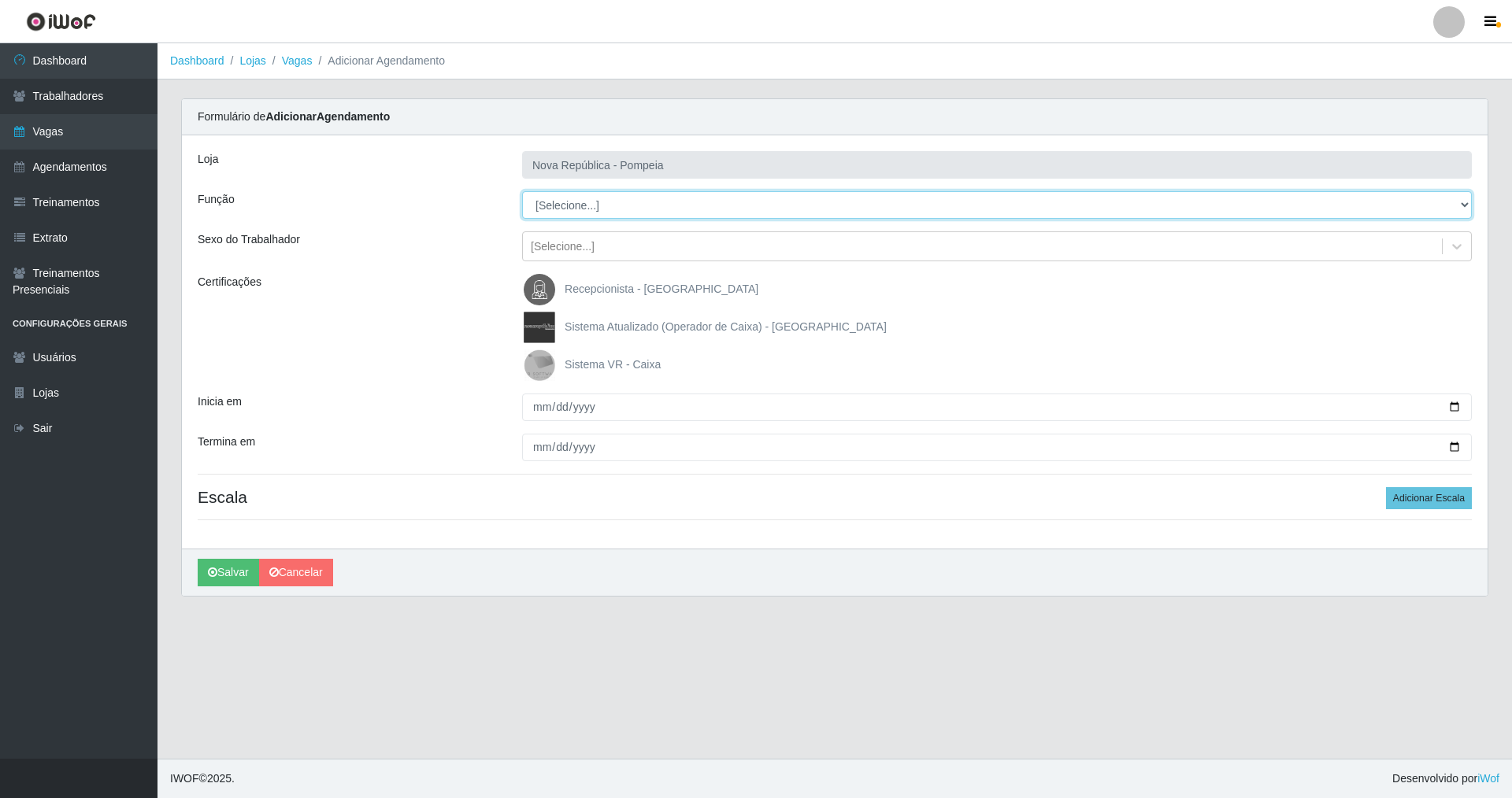
drag, startPoint x: 1469, startPoint y: 199, endPoint x: 1355, endPoint y: 184, distance: 115.0
click at [1355, 184] on div "Loja Nova República - Pompeia Função [Selecione...] Balconista Operador de Caix…" at bounding box center [835, 341] width 1305 height 413
select select "22"
click at [522, 192] on select "[Selecione...] Balconista Operador de Caixa Recepcionista Repositor" at bounding box center [996, 205] width 950 height 27
click at [532, 358] on img at bounding box center [542, 365] width 38 height 31
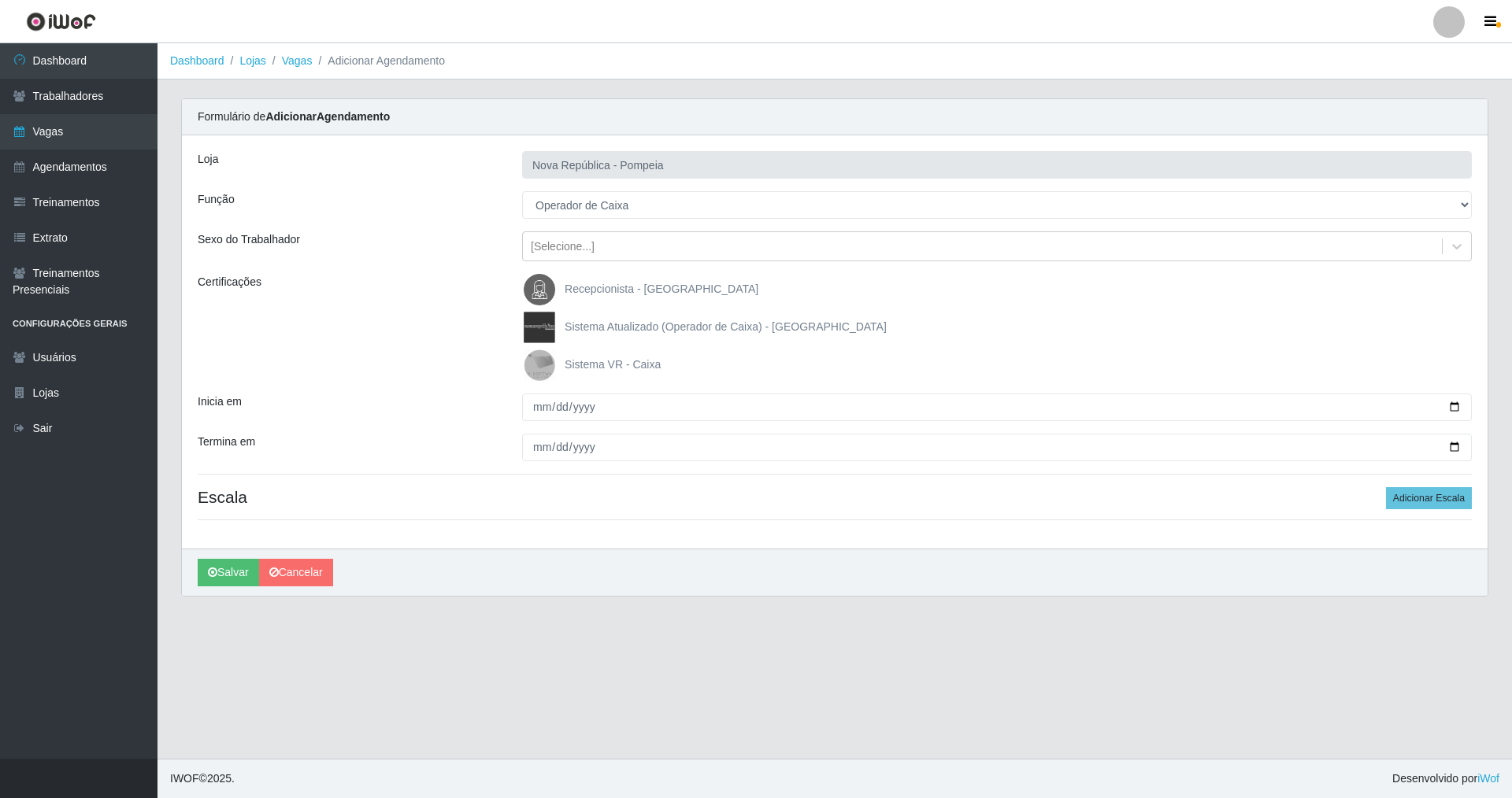
click at [0, 0] on input "Sistema VR - Caixa" at bounding box center [0, 0] width 0 height 0
click at [537, 409] on input "Inicia em" at bounding box center [996, 407] width 950 height 27
type input "2025-09-08"
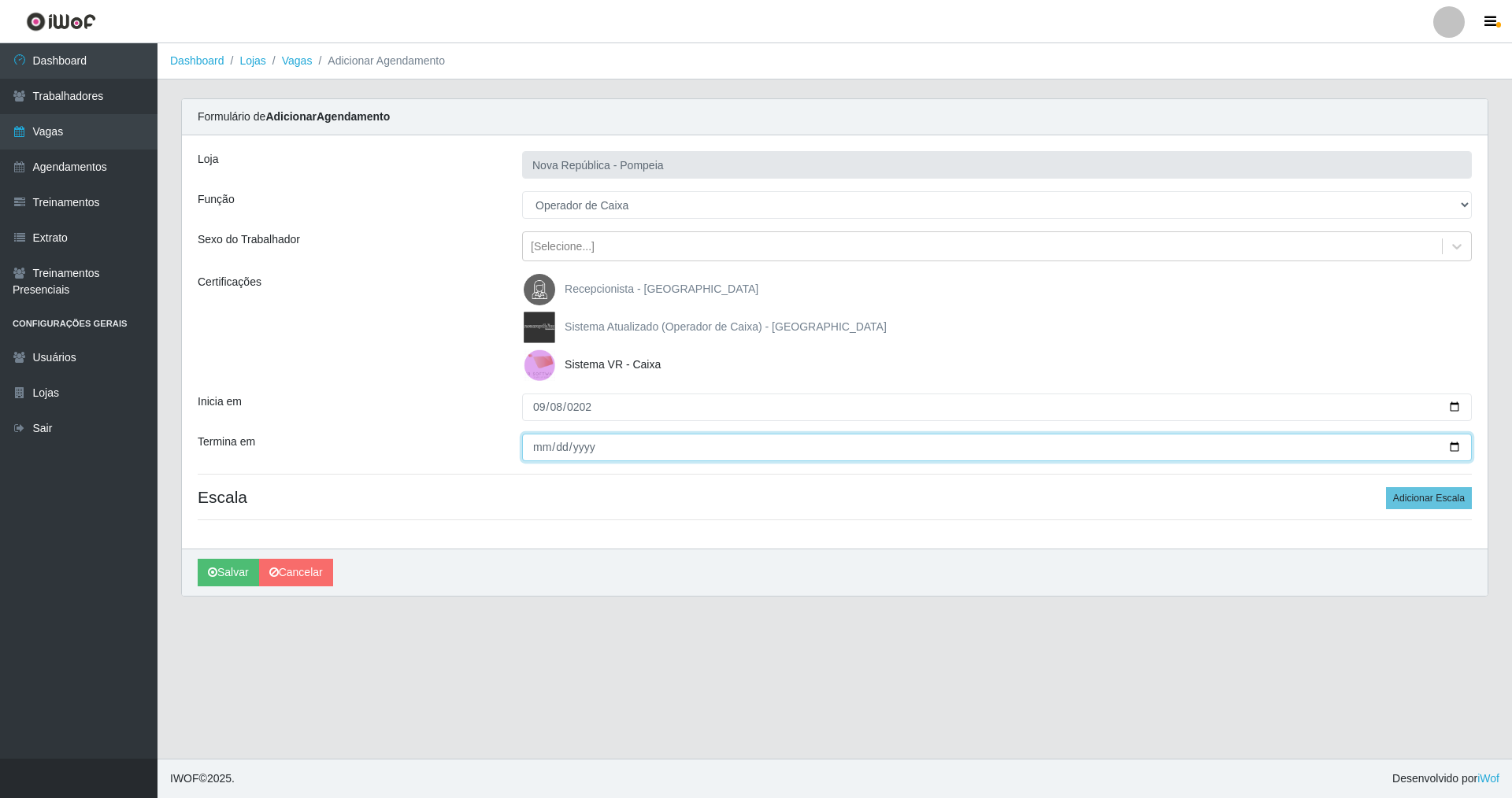
click at [524, 451] on input "Termina em" at bounding box center [996, 448] width 950 height 27
type input "2025-09-08"
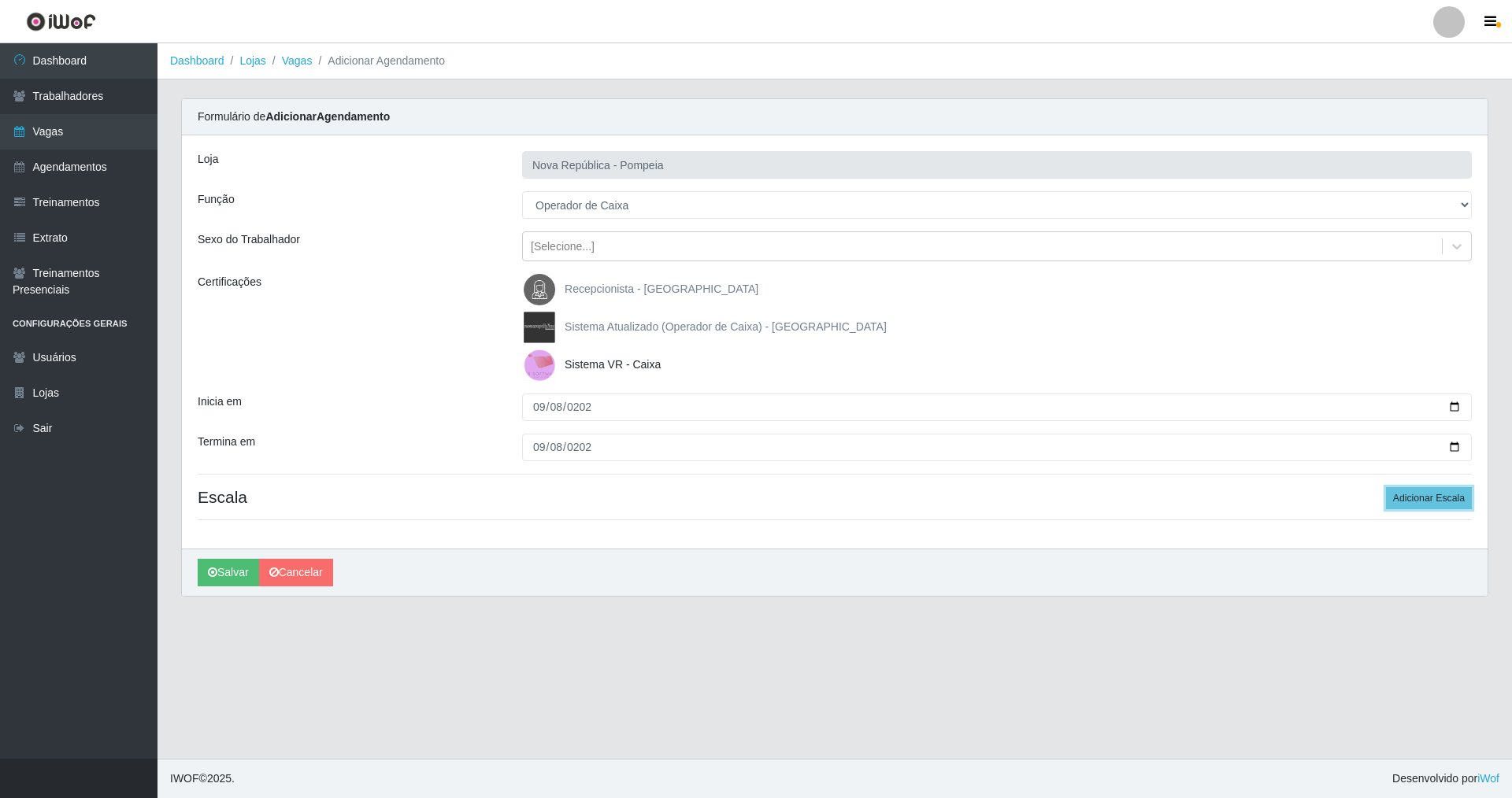
drag, startPoint x: 1444, startPoint y: 498, endPoint x: 1382, endPoint y: 494, distance: 62.1
click at [1432, 499] on button "Adicionar Escala" at bounding box center [1428, 498] width 86 height 22
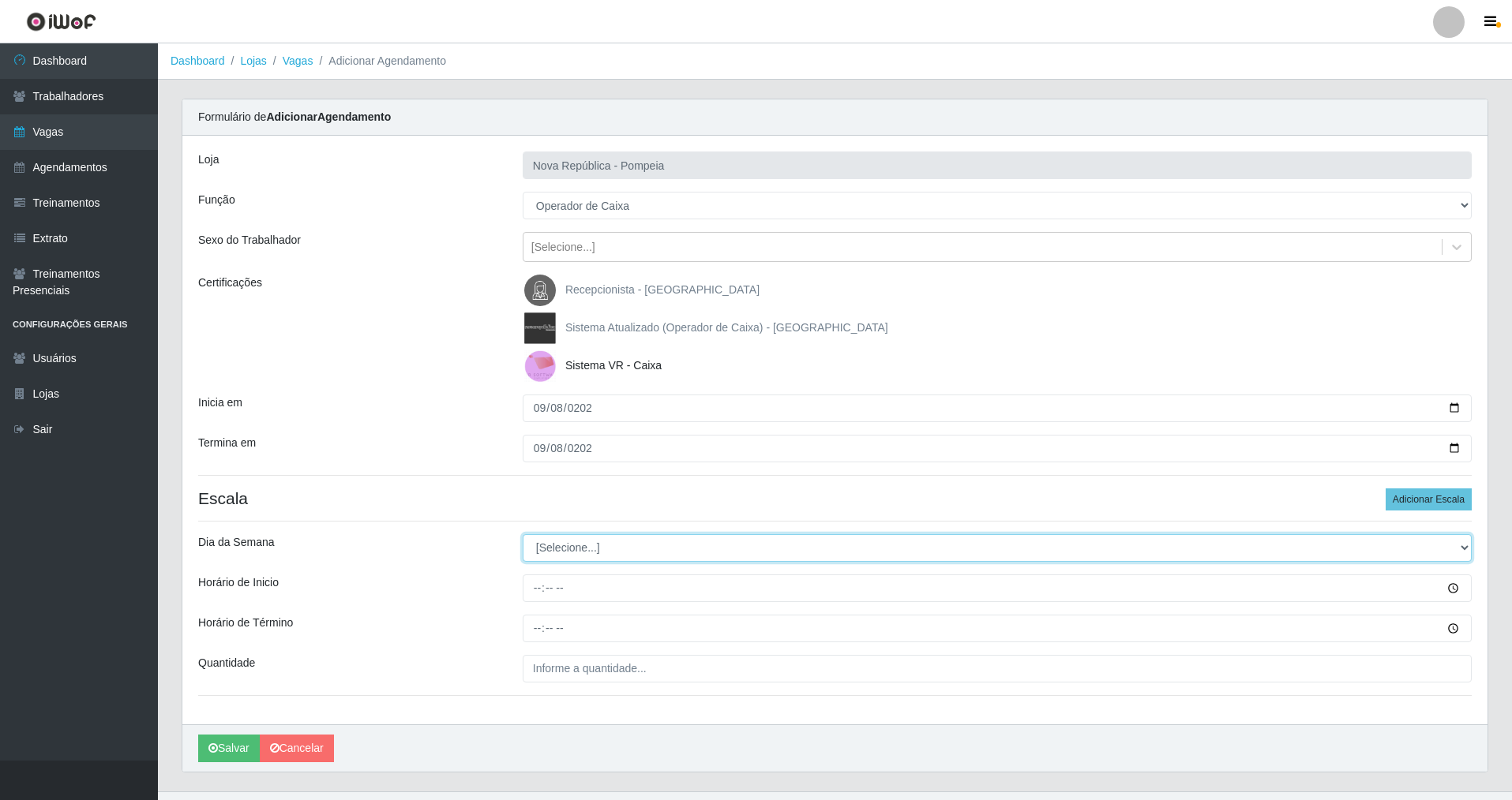
drag, startPoint x: 1467, startPoint y: 546, endPoint x: 1081, endPoint y: 559, distance: 386.2
click at [1374, 542] on select "[Selecione...] Segunda Terça Quarta Quinta Sexta Sábado Domingo" at bounding box center [997, 548] width 949 height 27
select select "1"
click at [523, 534] on select "[Selecione...] Segunda Terça Quarta Quinta Sexta Sábado Domingo" at bounding box center [997, 548] width 949 height 27
click at [531, 599] on input "Horário de Inicio" at bounding box center [997, 588] width 949 height 27
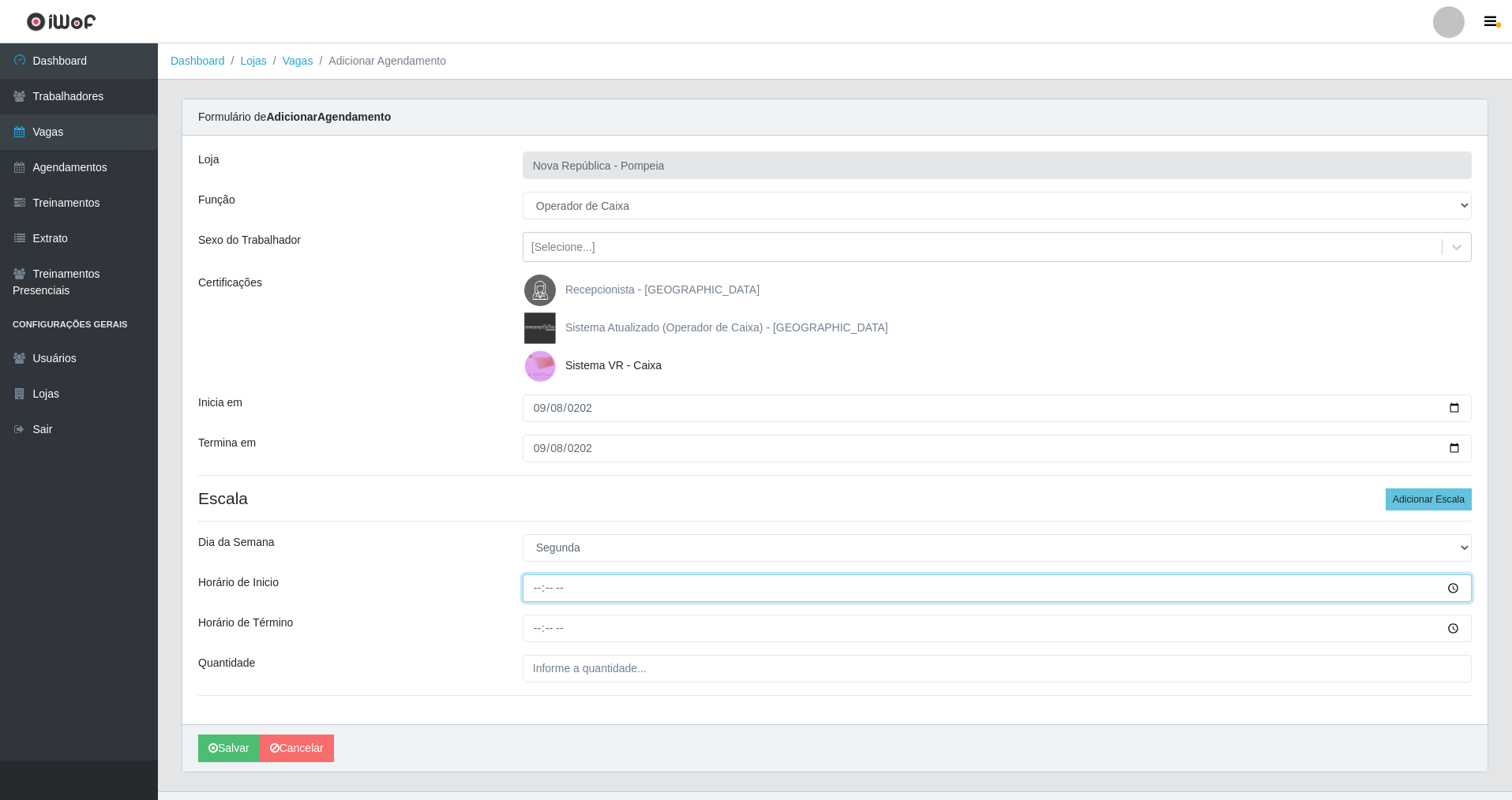
type input "07:00"
click at [536, 635] on input "Horário de Término" at bounding box center [997, 628] width 949 height 27
type input "13:00"
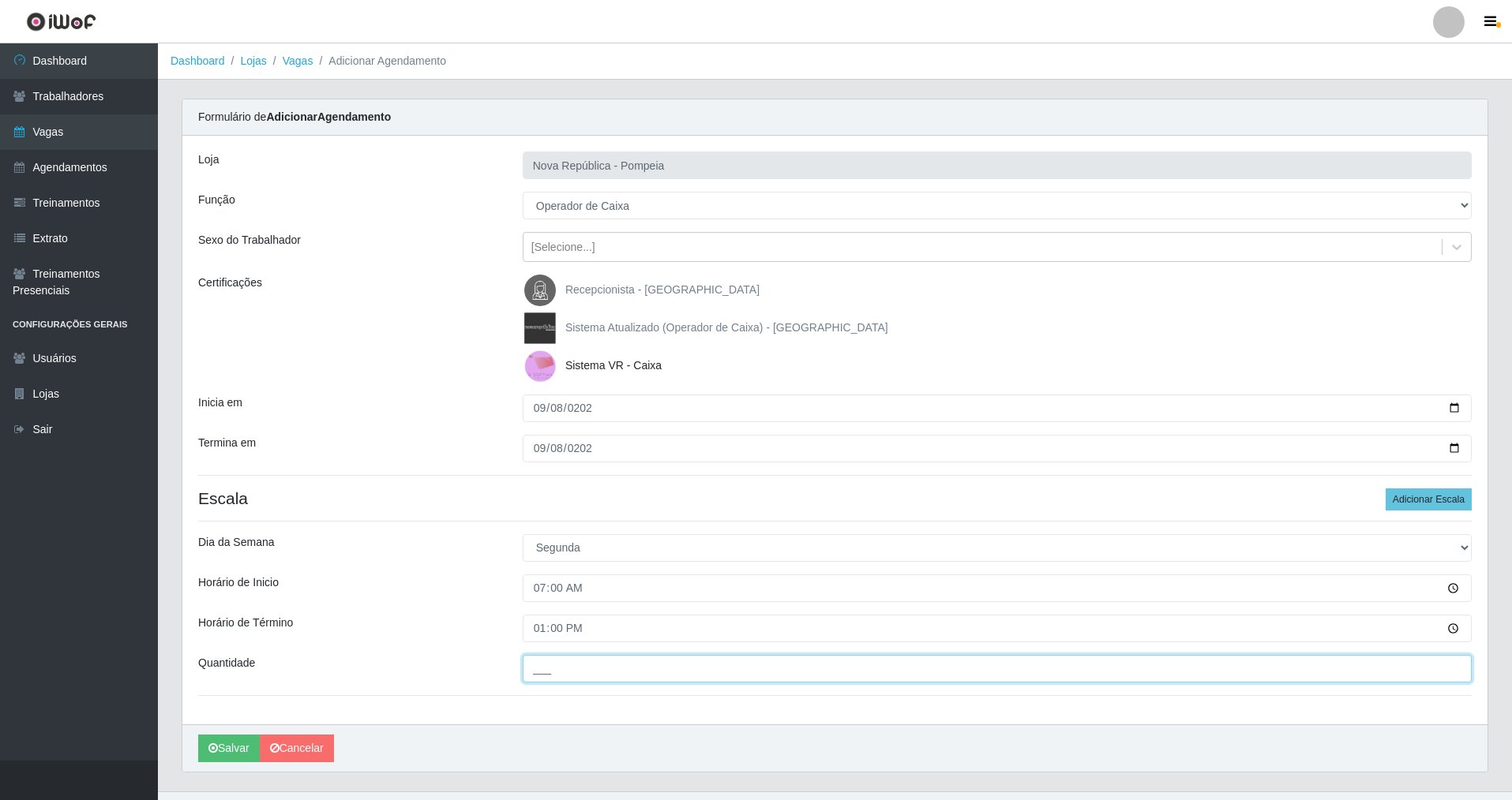
click at [541, 672] on input "___" at bounding box center [997, 668] width 949 height 27
type input "1__"
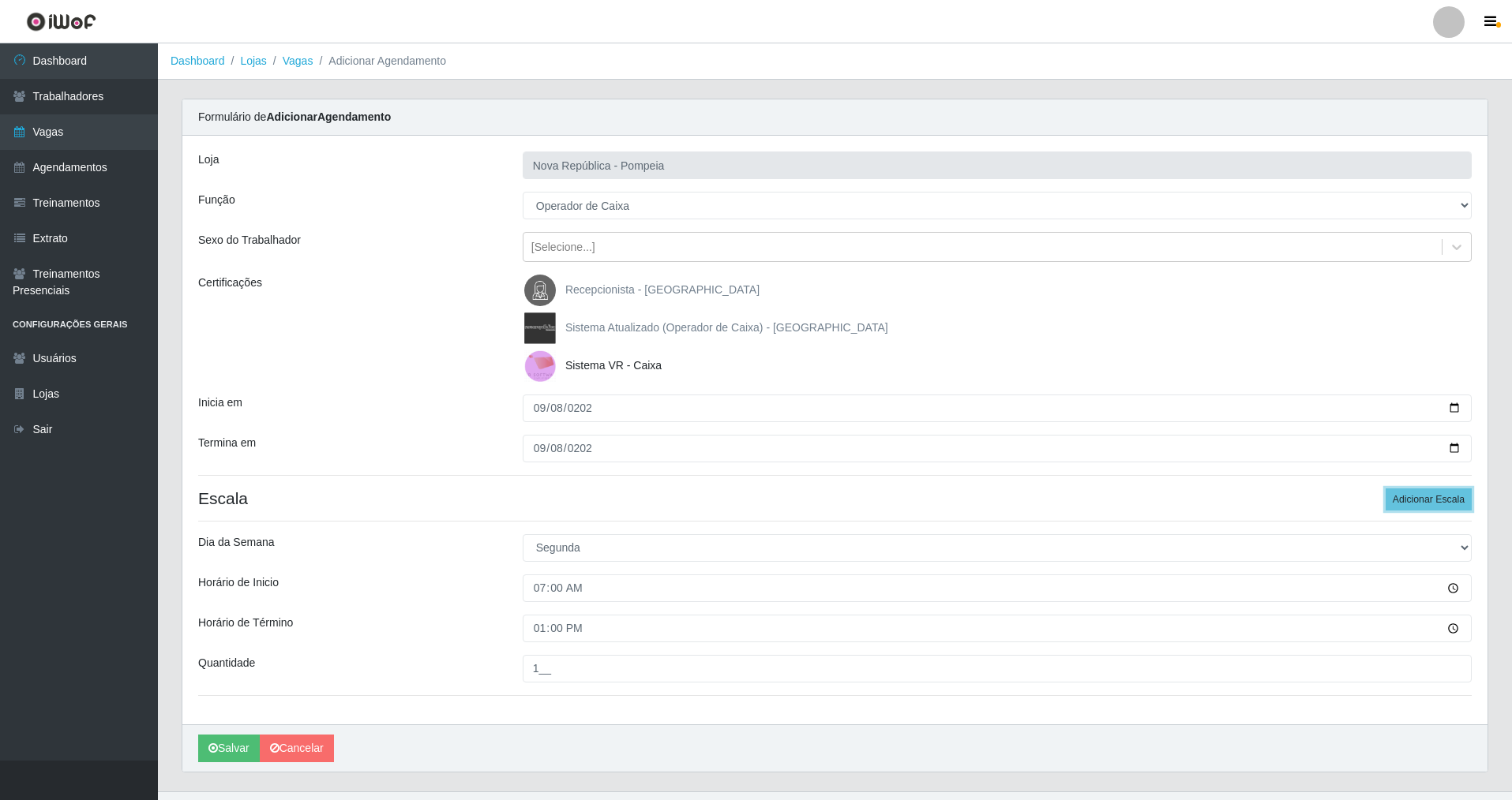
drag, startPoint x: 1401, startPoint y: 496, endPoint x: 1484, endPoint y: 516, distance: 85.4
click at [1409, 496] on button "Adicionar Escala" at bounding box center [1428, 499] width 86 height 22
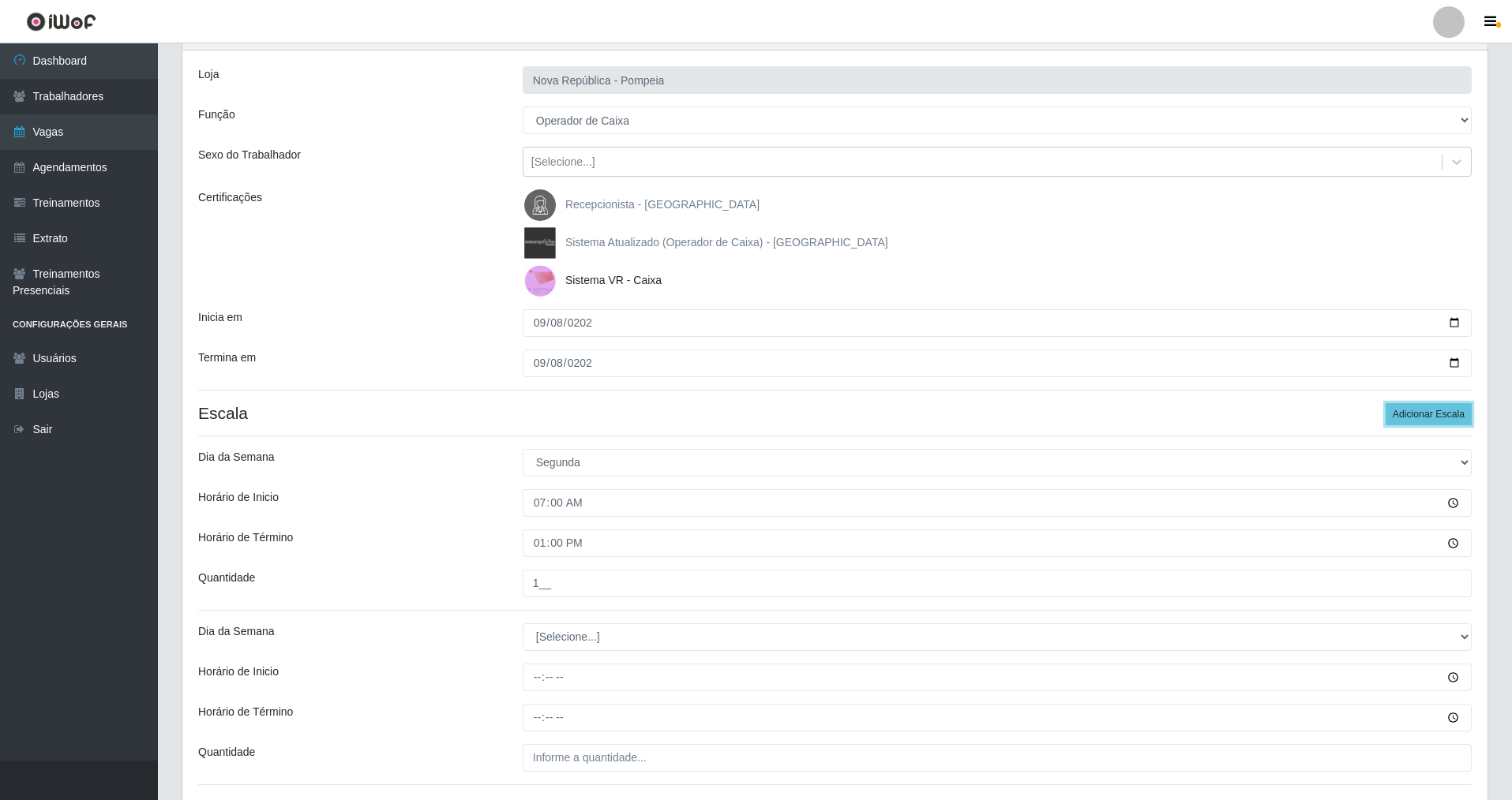
scroll to position [92, 0]
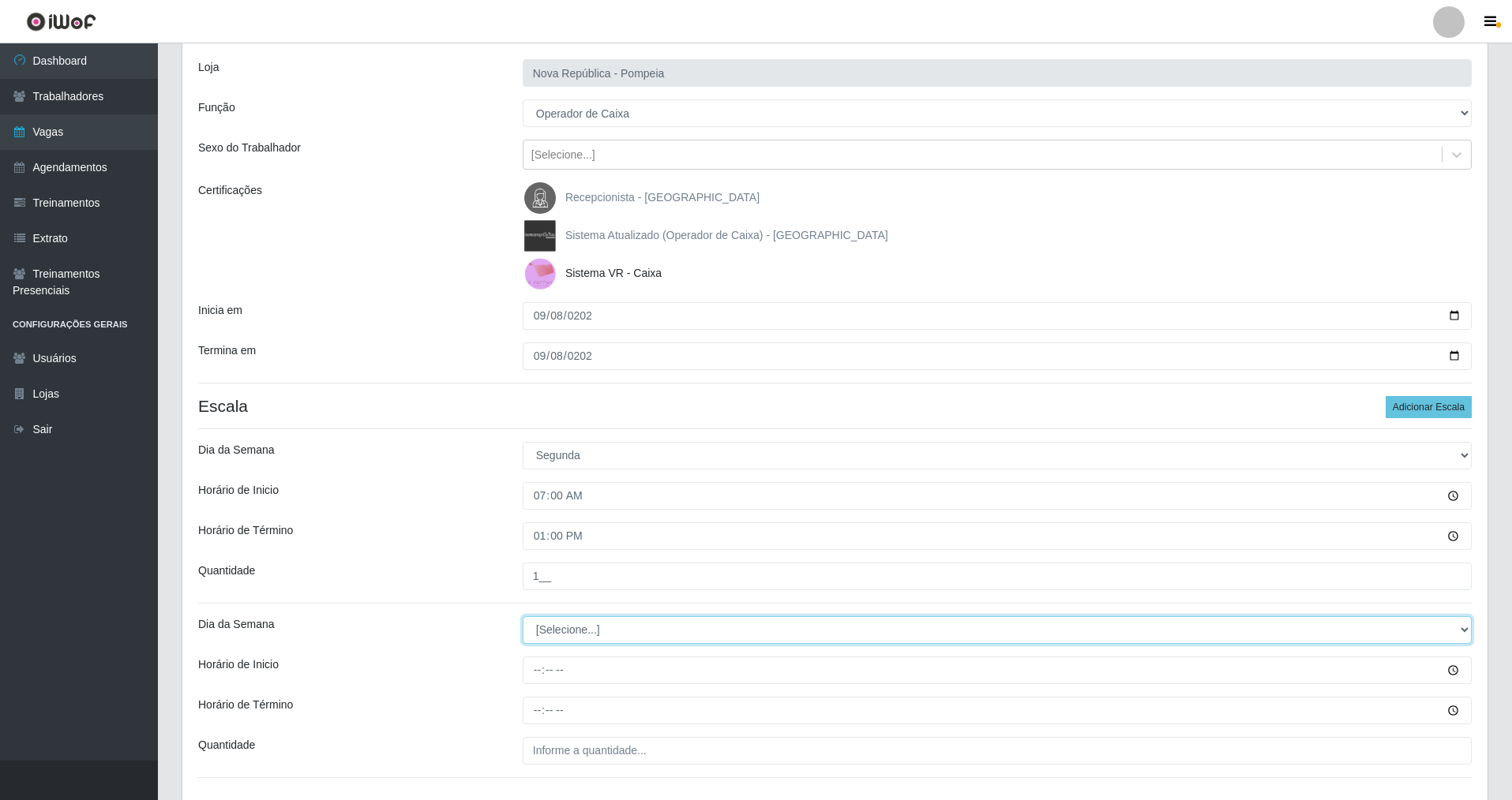
drag, startPoint x: 1464, startPoint y: 624, endPoint x: 1022, endPoint y: 704, distance: 449.2
click at [1395, 625] on select "[Selecione...] Segunda Terça Quarta Quinta Sexta Sábado Domingo" at bounding box center [997, 630] width 949 height 27
select select "5"
click at [523, 616] on select "[Selecione...] Segunda Terça Quarta Quinta Sexta Sábado Domingo" at bounding box center [997, 630] width 949 height 27
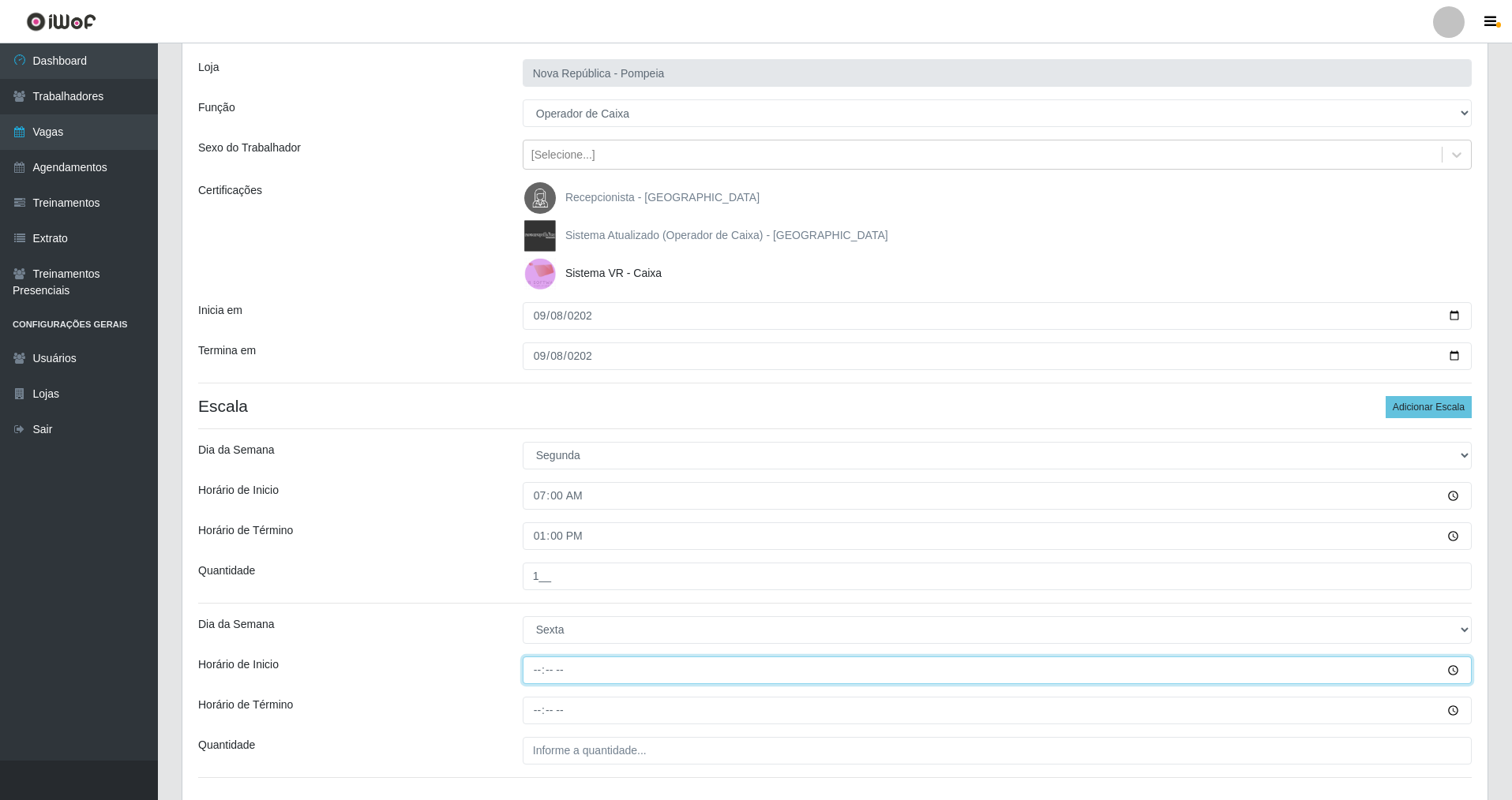
drag, startPoint x: 535, startPoint y: 676, endPoint x: 548, endPoint y: 674, distance: 13.2
click at [536, 676] on input "Horário de Inicio" at bounding box center [997, 670] width 949 height 27
type input "08:00"
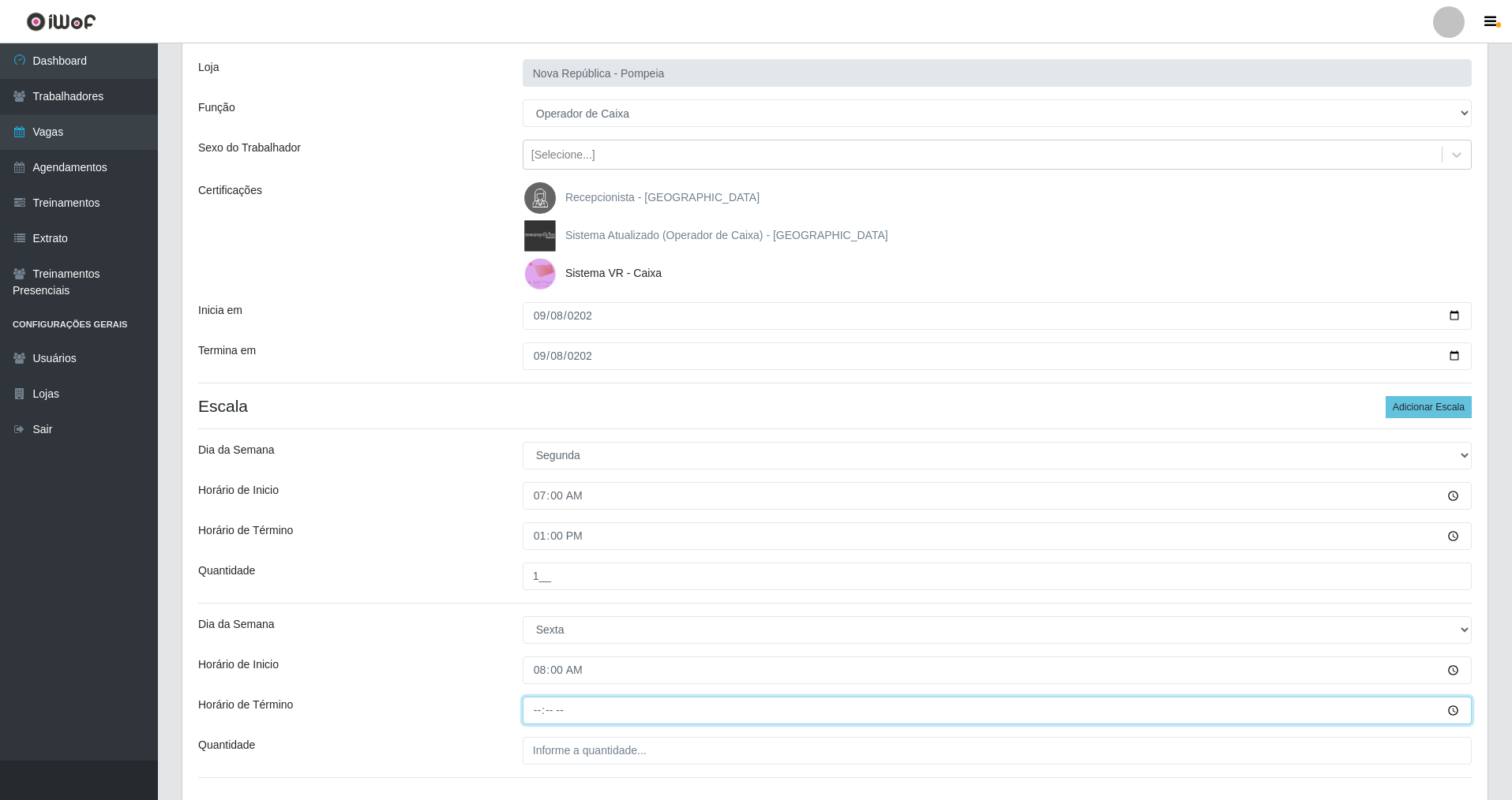
click at [531, 719] on input "Horário de Término" at bounding box center [997, 710] width 949 height 27
type input "14:00"
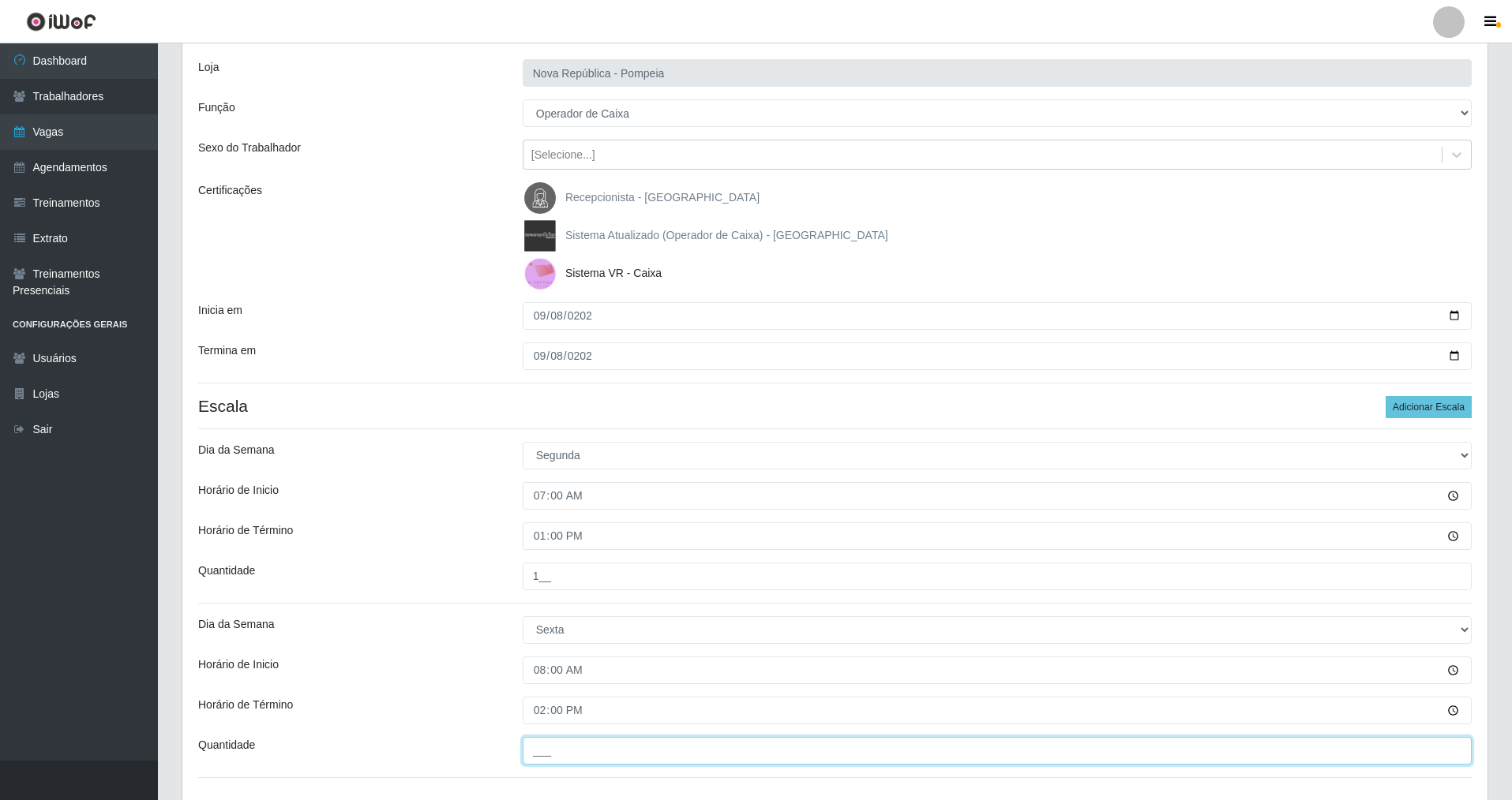
drag, startPoint x: 544, startPoint y: 750, endPoint x: 550, endPoint y: 787, distance: 37.5
click at [542, 750] on input "___" at bounding box center [997, 751] width 949 height 27
type input "1__"
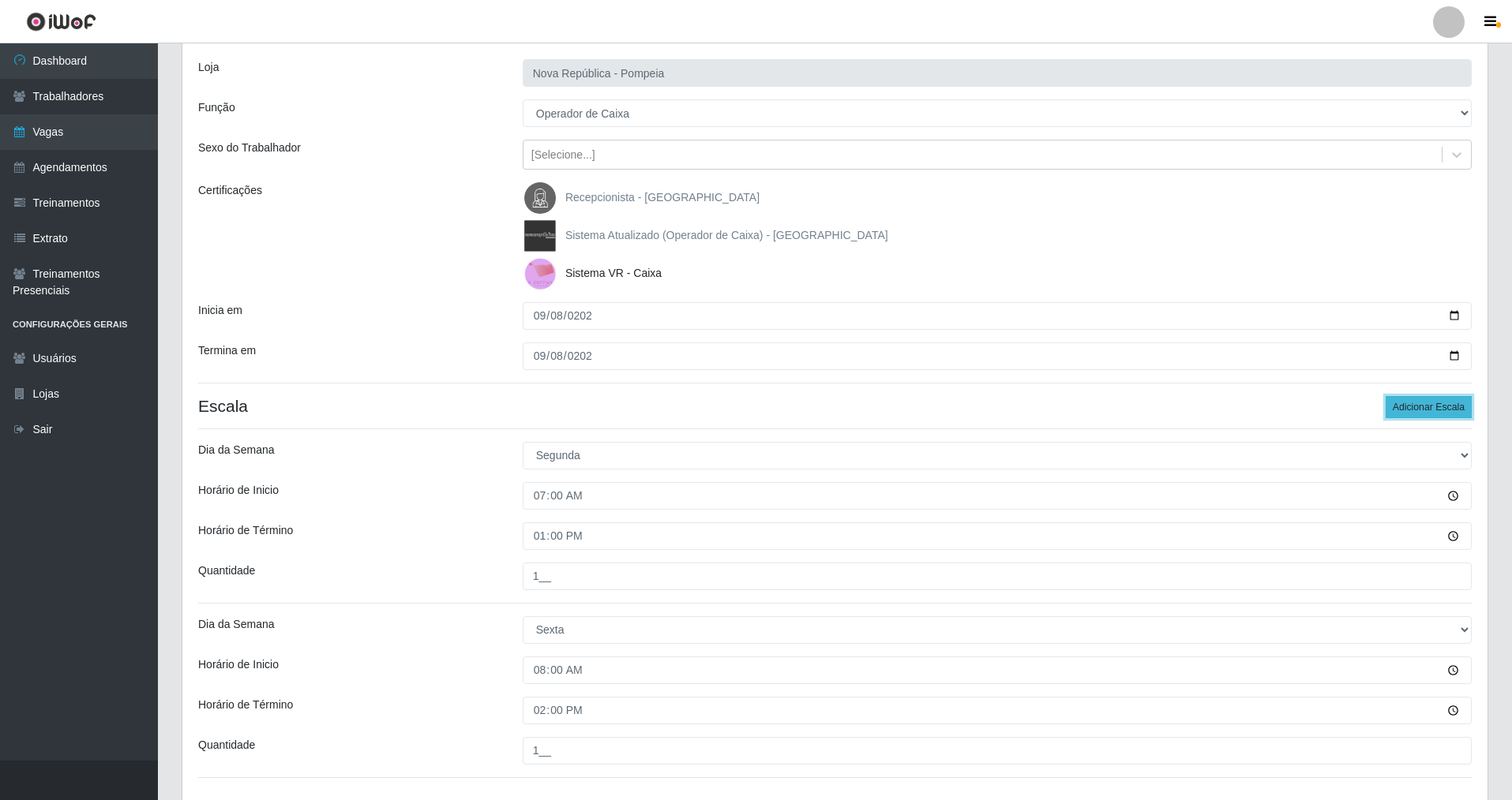
drag, startPoint x: 1413, startPoint y: 396, endPoint x: 1421, endPoint y: 404, distance: 11.3
click at [1414, 400] on button "Adicionar Escala" at bounding box center [1428, 407] width 86 height 22
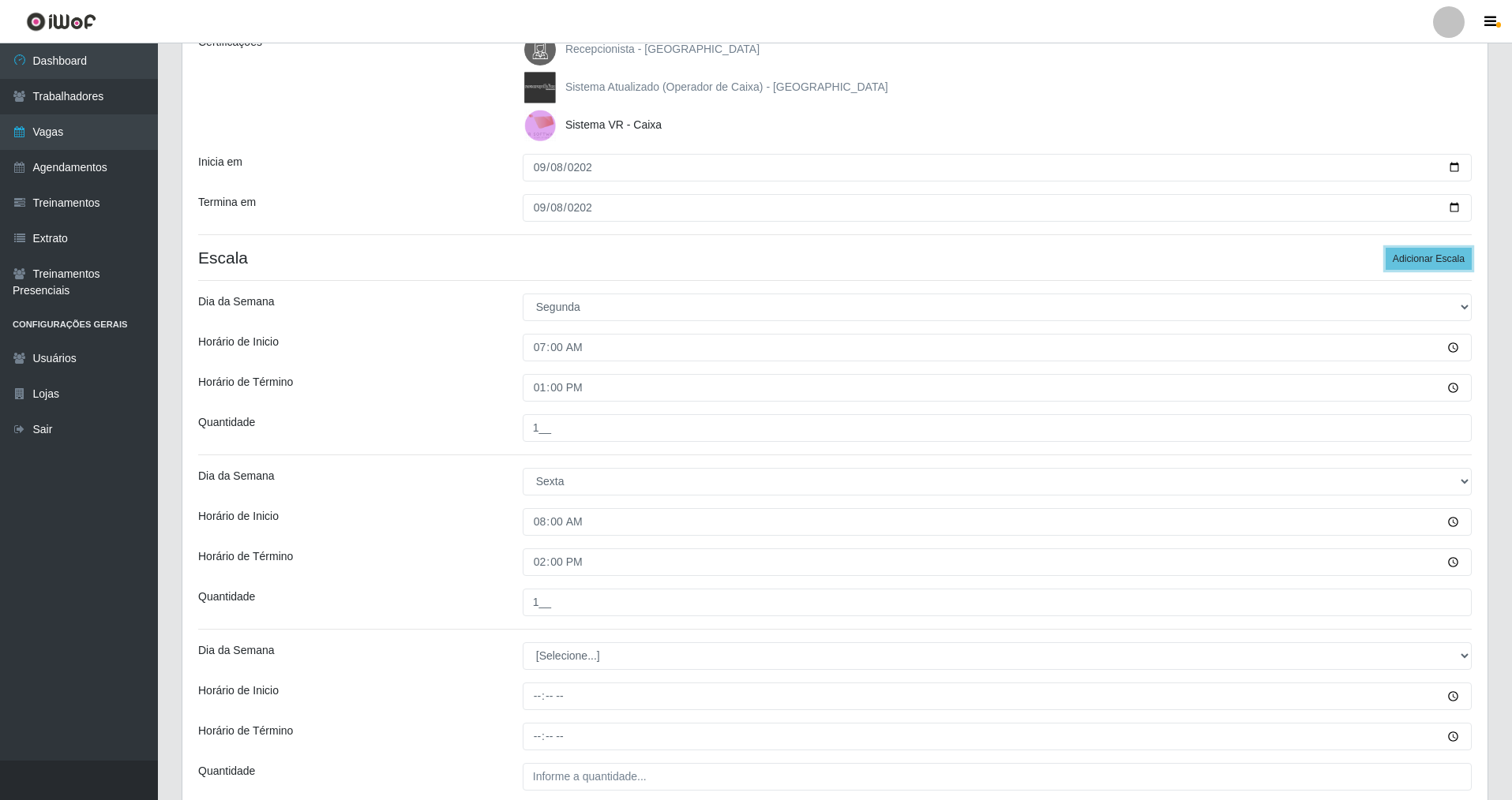
scroll to position [379, 0]
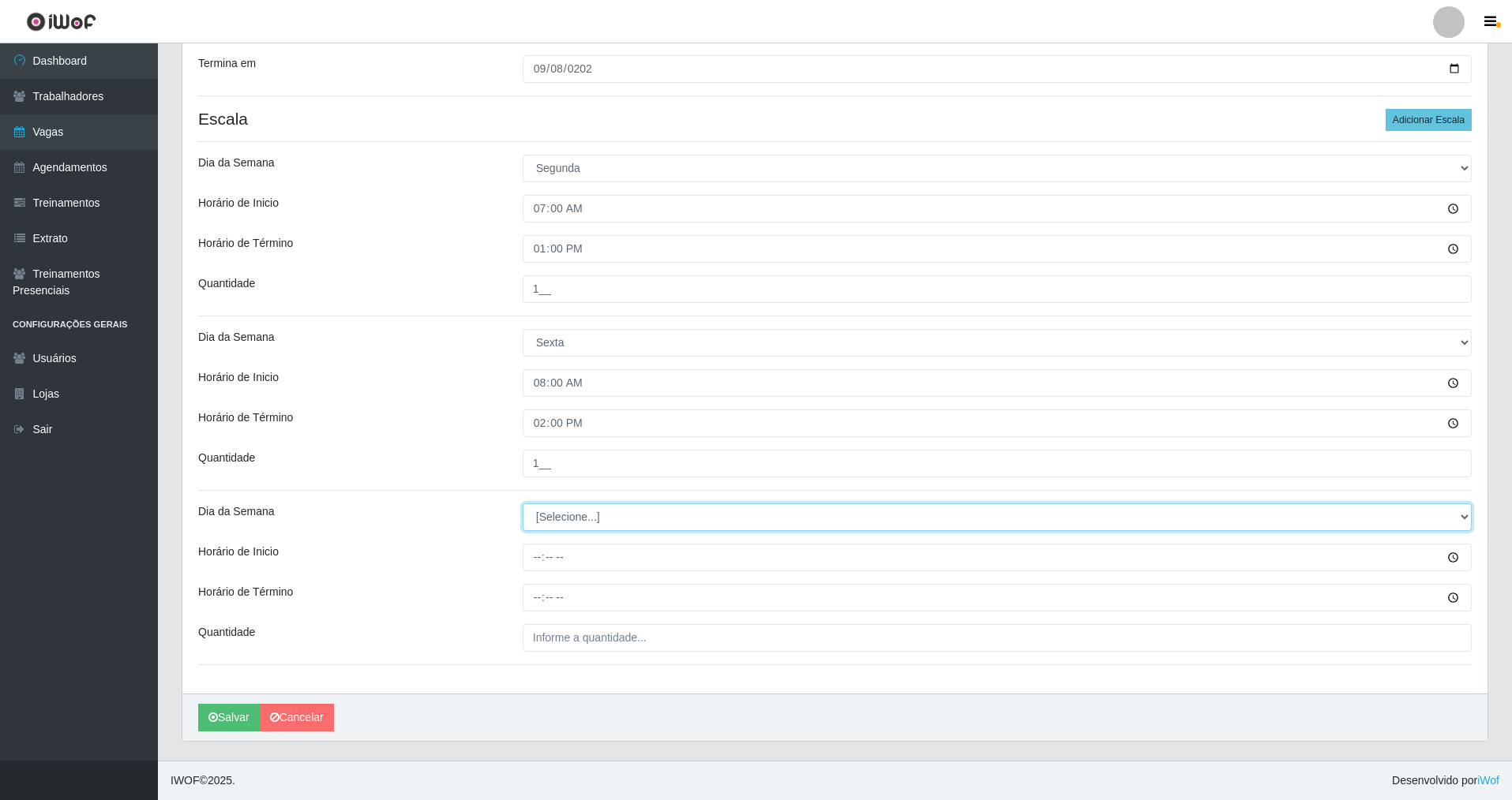
drag, startPoint x: 1462, startPoint y: 513, endPoint x: 1252, endPoint y: 529, distance: 210.6
click at [1382, 514] on select "[Selecione...] Segunda Terça Quarta Quinta Sexta Sábado Domingo" at bounding box center [997, 517] width 949 height 27
select select "1"
click at [523, 504] on select "[Selecione...] Segunda Terça Quarta Quinta Sexta Sábado Domingo" at bounding box center [997, 517] width 949 height 27
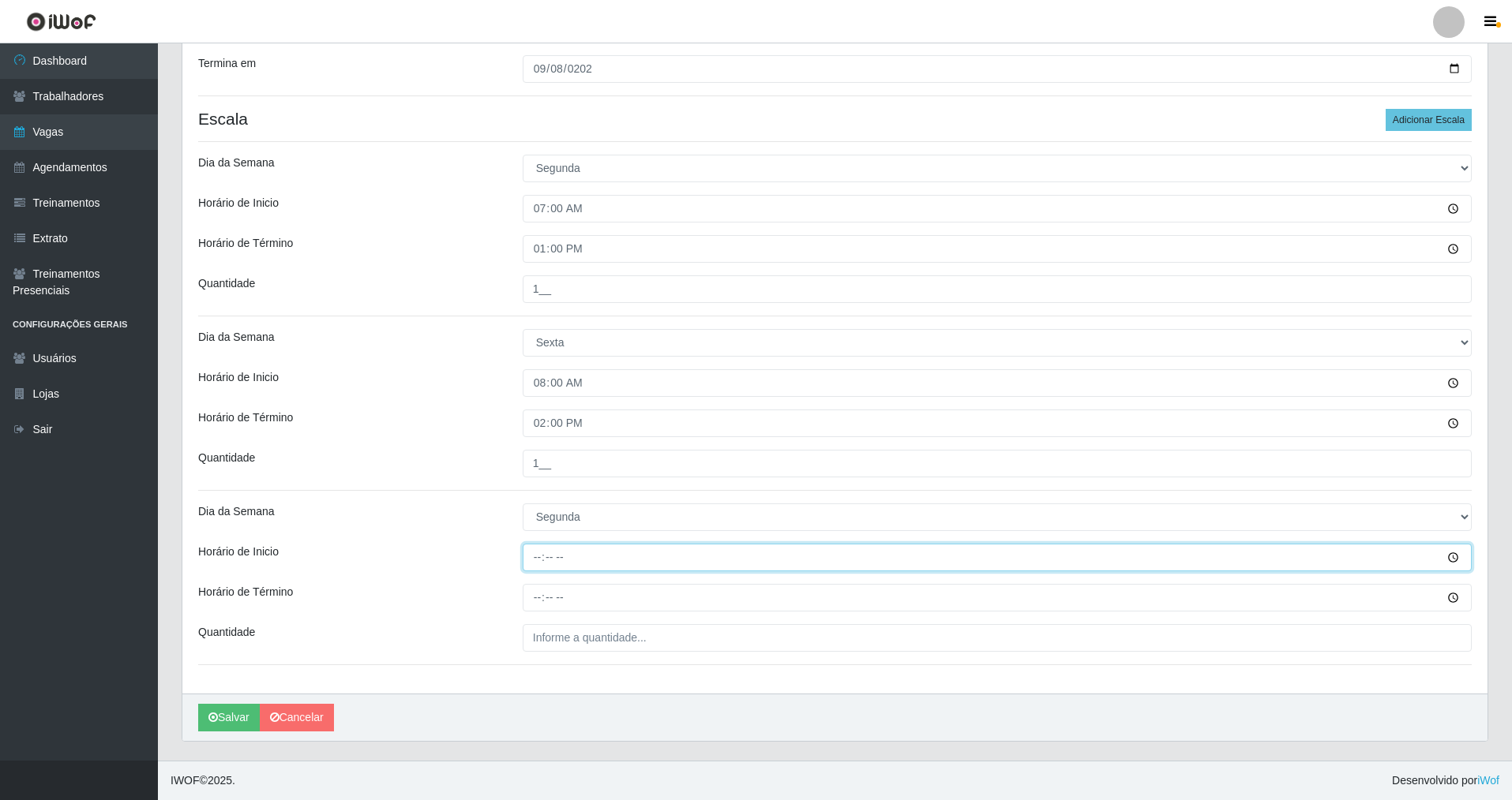
click at [535, 571] on input "Horário de Inicio" at bounding box center [997, 557] width 949 height 27
type input "09:00"
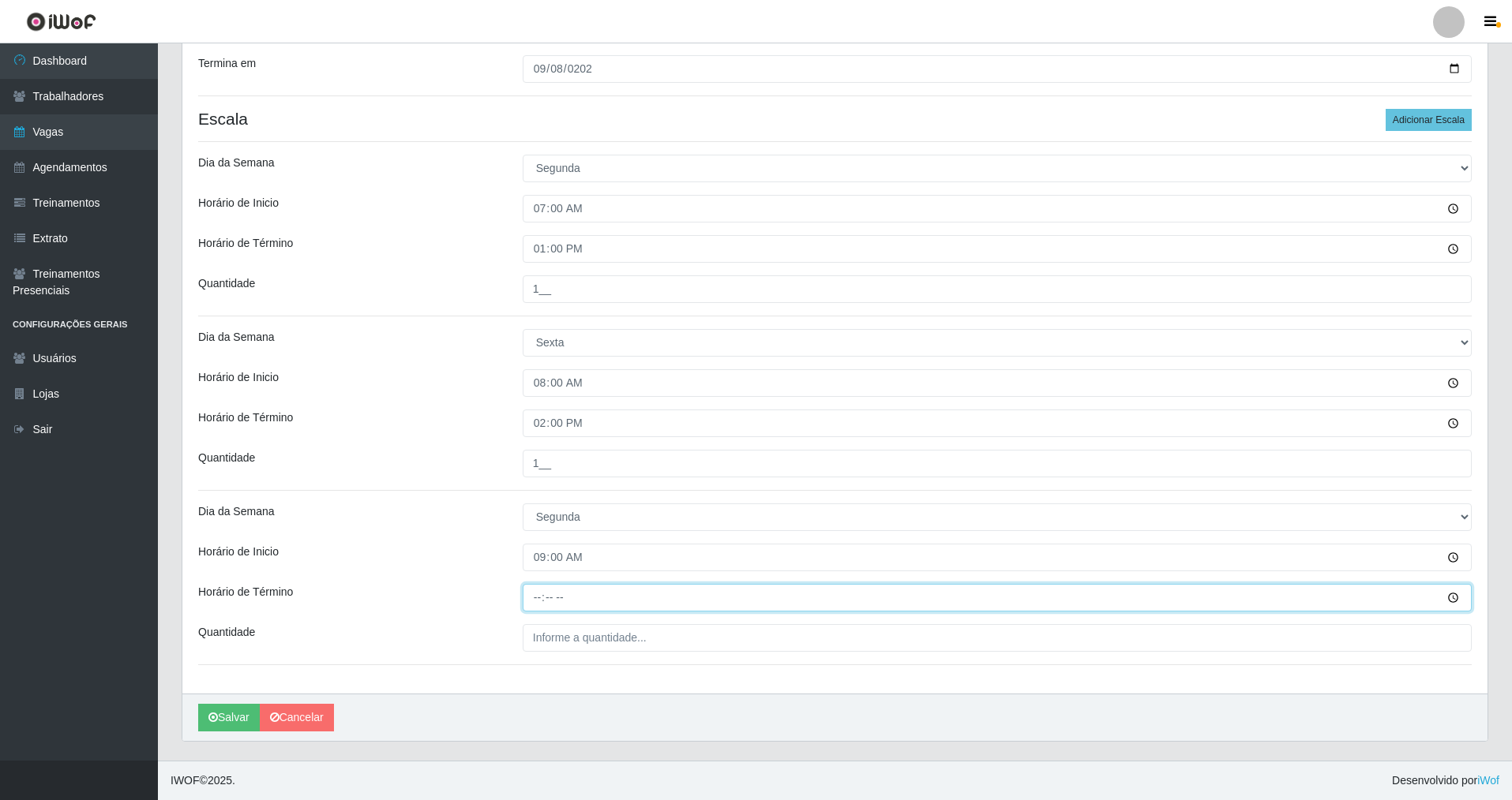
drag, startPoint x: 540, startPoint y: 585, endPoint x: 529, endPoint y: 630, distance: 46.3
click at [535, 612] on div "Loja Nova República - Pompeia Função [Selecione...] Balconista Operador de Caix…" at bounding box center [835, 224] width 1305 height 937
type input "15:00"
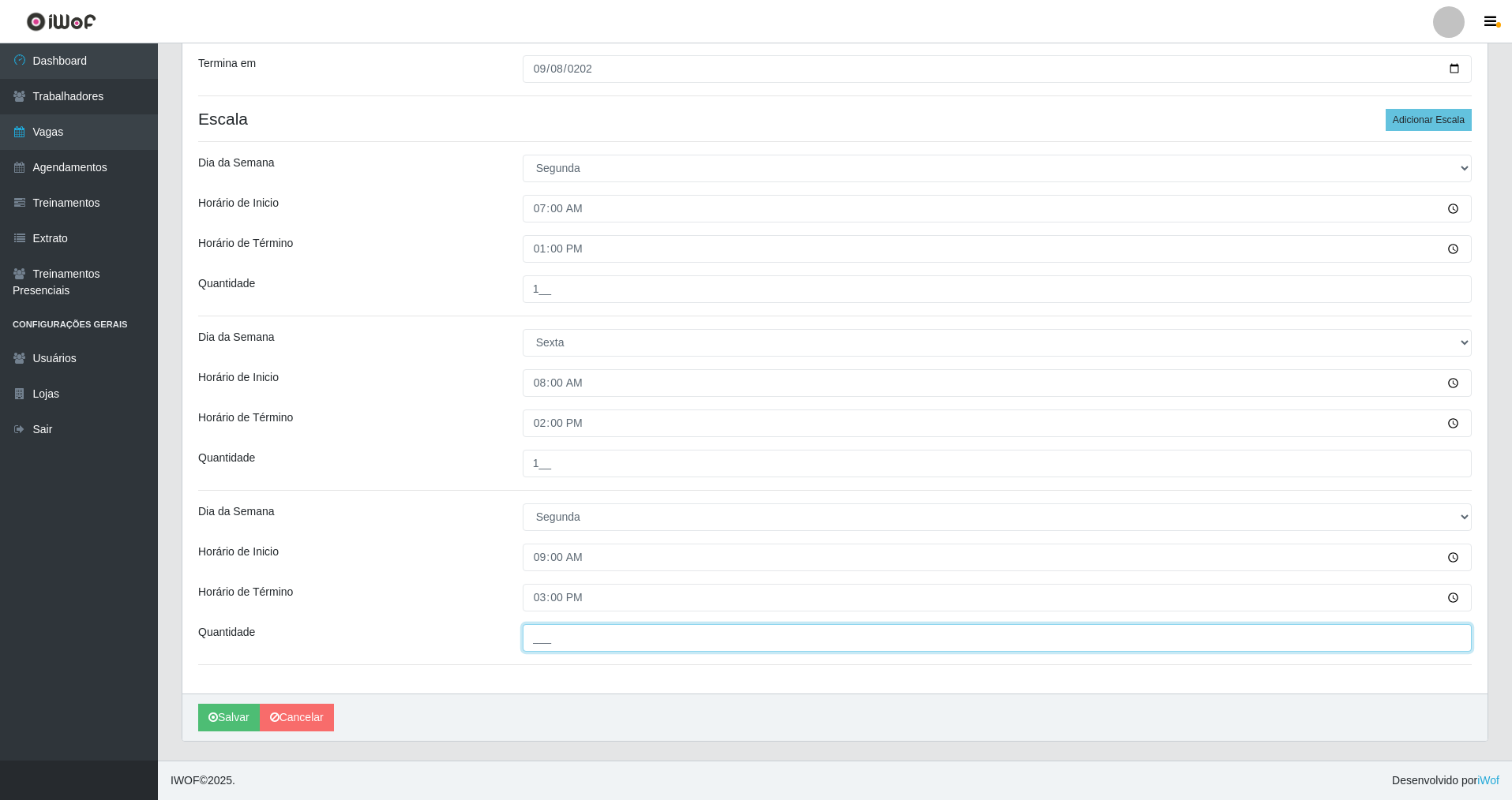
click at [544, 644] on input "___" at bounding box center [997, 638] width 949 height 27
type input "1__"
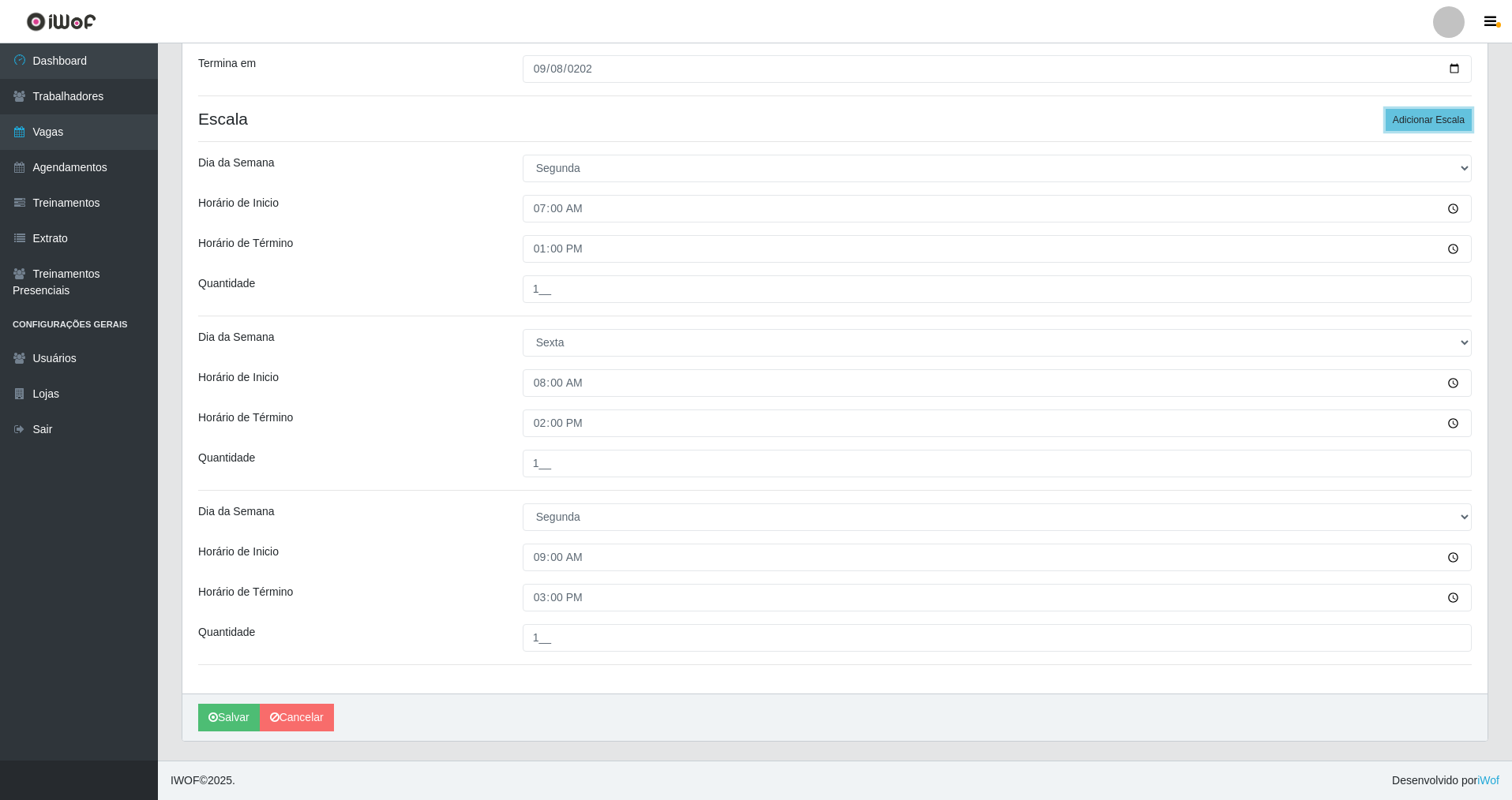
drag, startPoint x: 1415, startPoint y: 111, endPoint x: 1446, endPoint y: 149, distance: 49.0
click at [1420, 121] on button "Adicionar Escala" at bounding box center [1428, 119] width 86 height 22
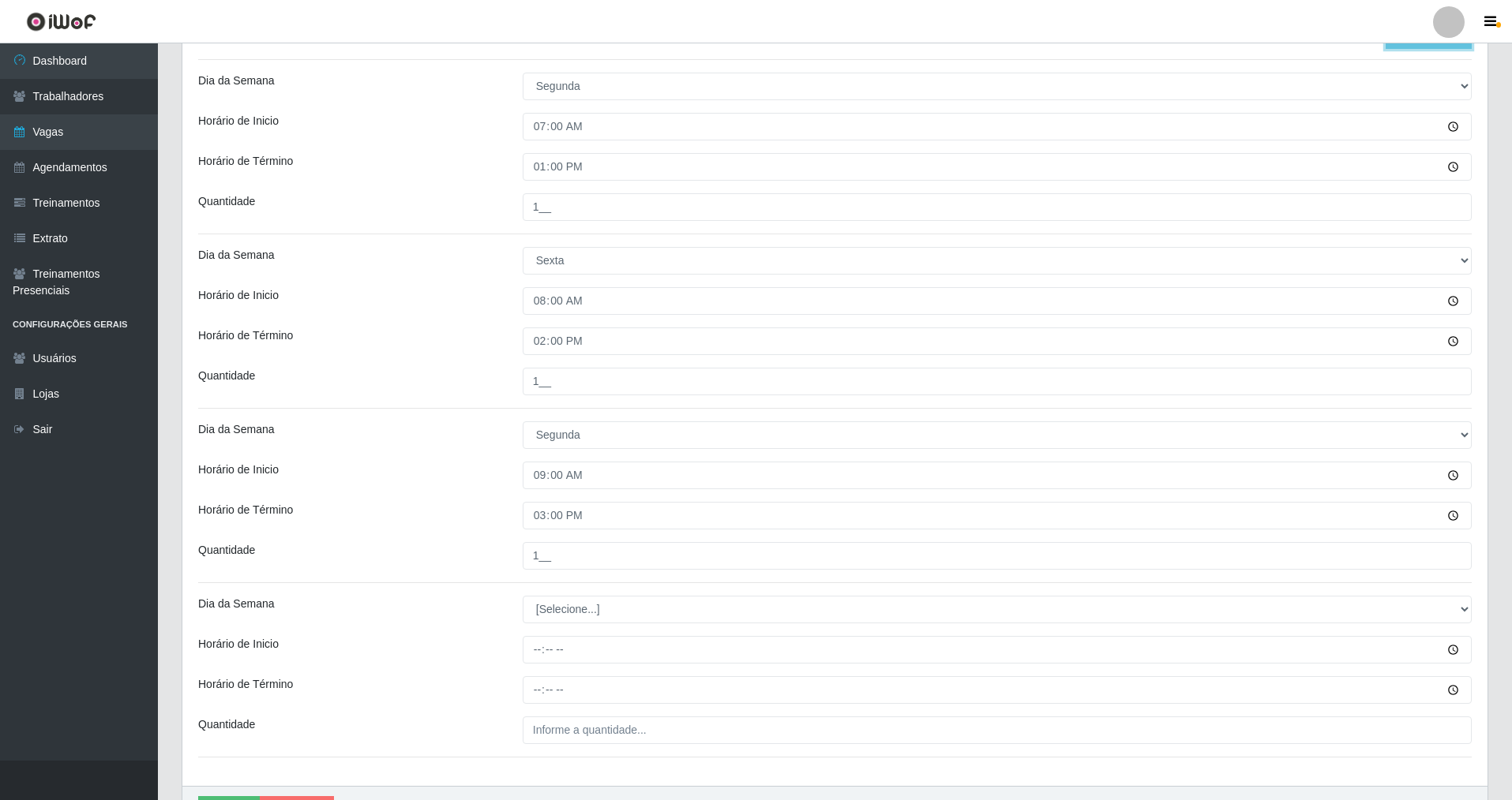
scroll to position [554, 0]
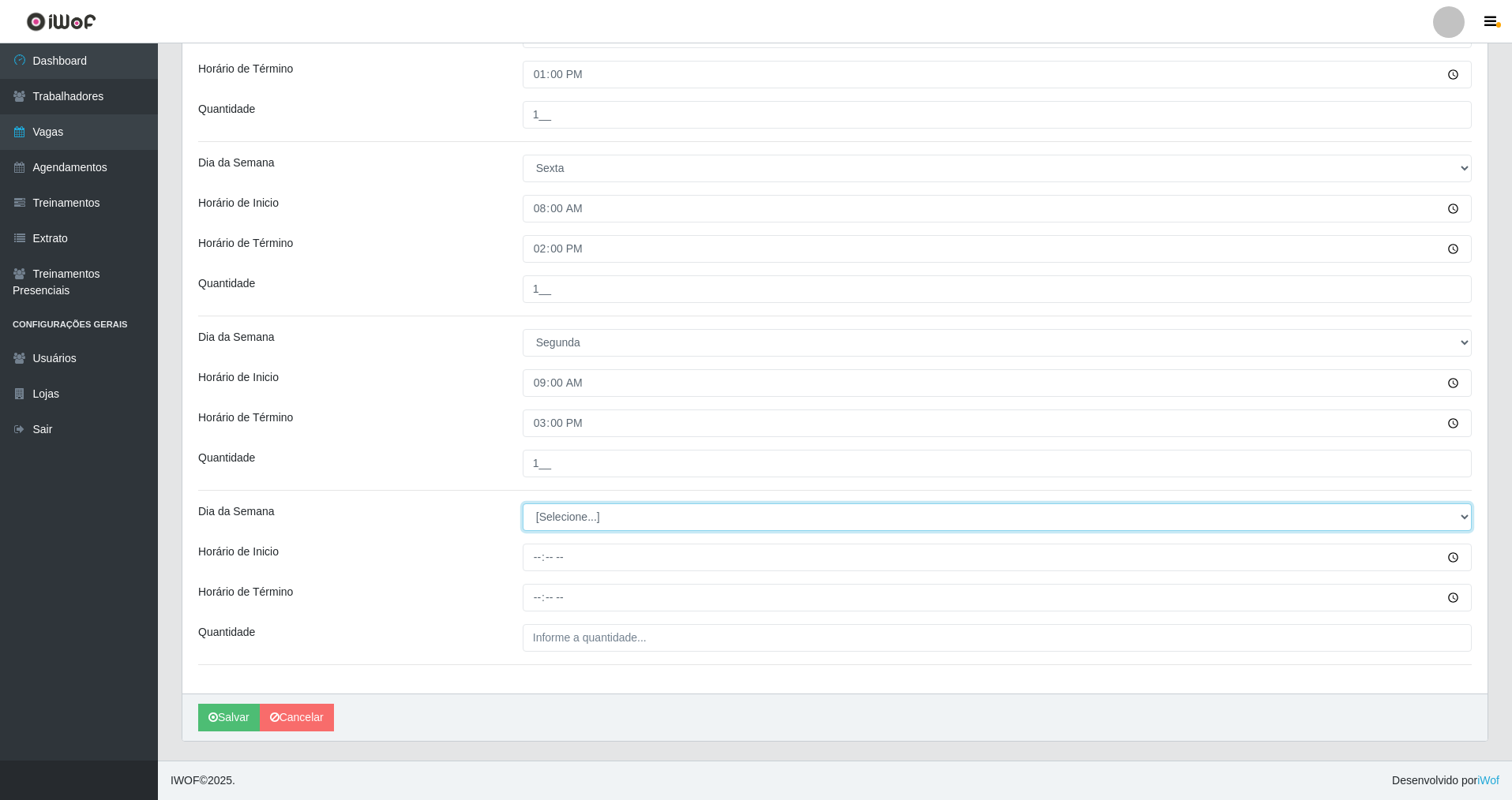
drag, startPoint x: 1465, startPoint y: 513, endPoint x: 1207, endPoint y: 513, distance: 258.0
click at [1354, 513] on select "[Selecione...] Segunda Terça Quarta Quinta Sexta Sábado Domingo" at bounding box center [997, 517] width 949 height 27
select select "1"
click at [523, 504] on select "[Selecione...] Segunda Terça Quarta Quinta Sexta Sábado Domingo" at bounding box center [997, 517] width 949 height 27
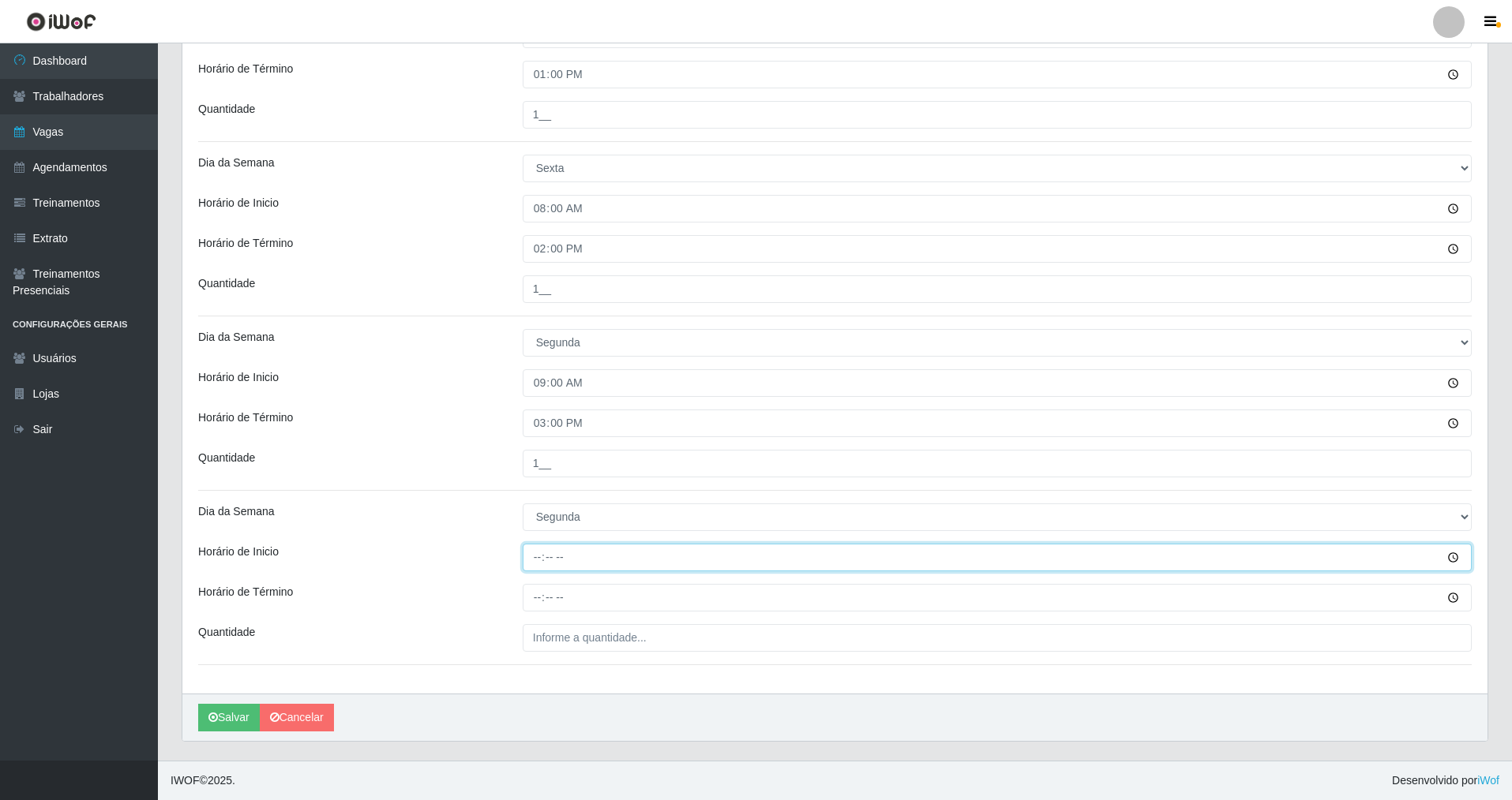
click at [536, 559] on input "Horário de Inicio" at bounding box center [997, 557] width 949 height 27
type input "14:00"
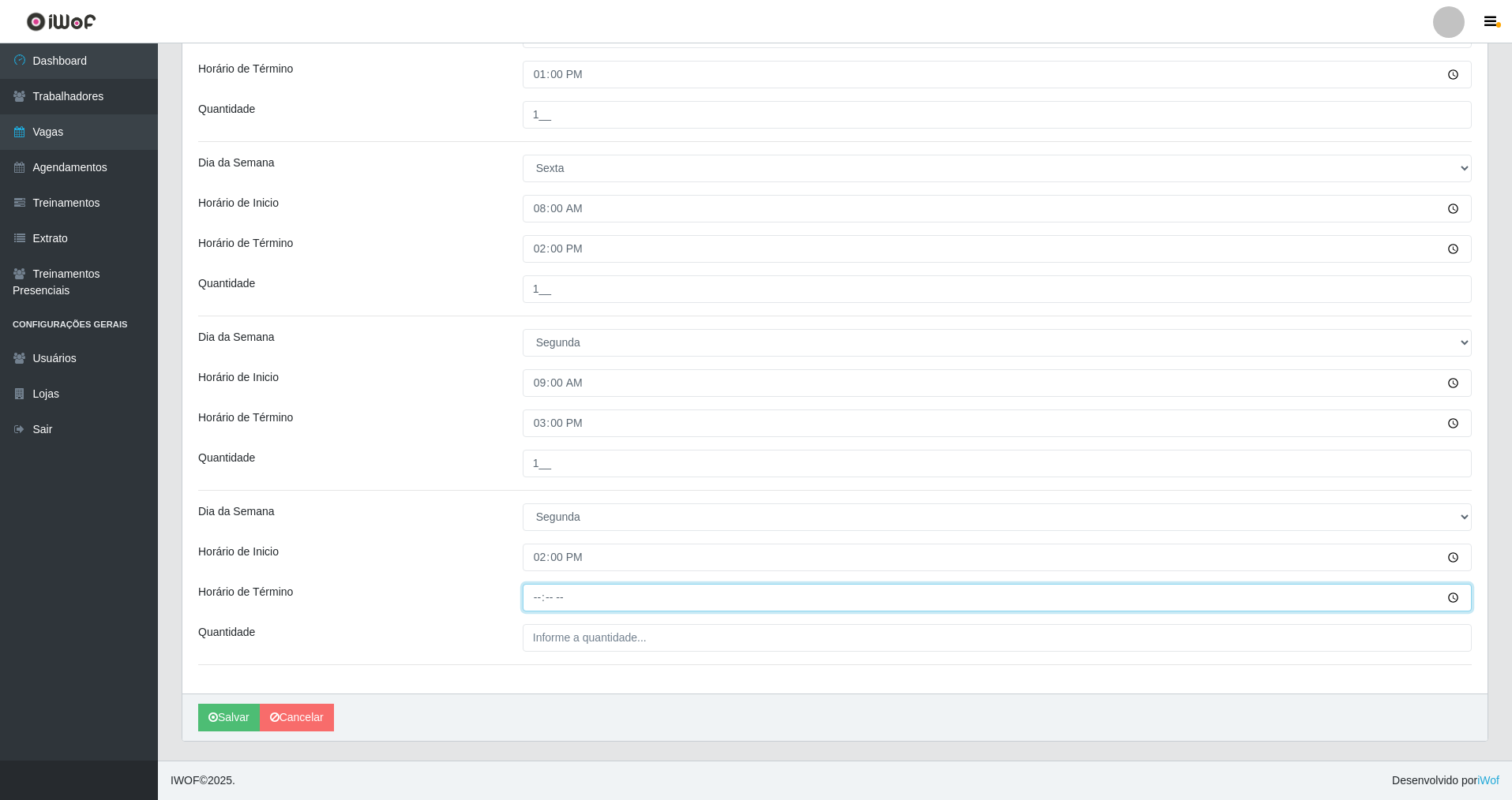
click at [535, 608] on input "Horário de Término" at bounding box center [997, 597] width 949 height 27
type input "20:00"
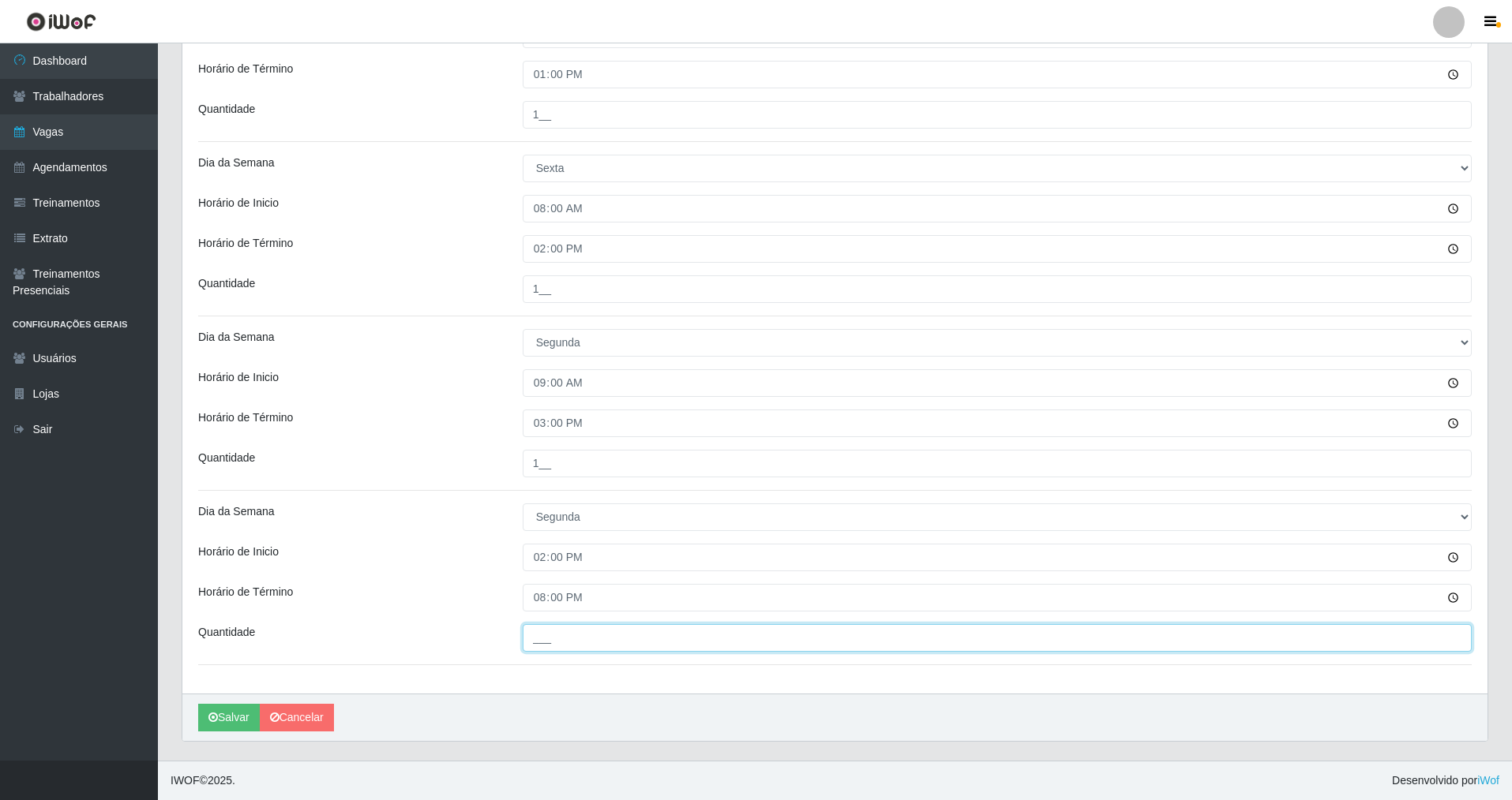
click at [536, 637] on input "___" at bounding box center [997, 638] width 949 height 27
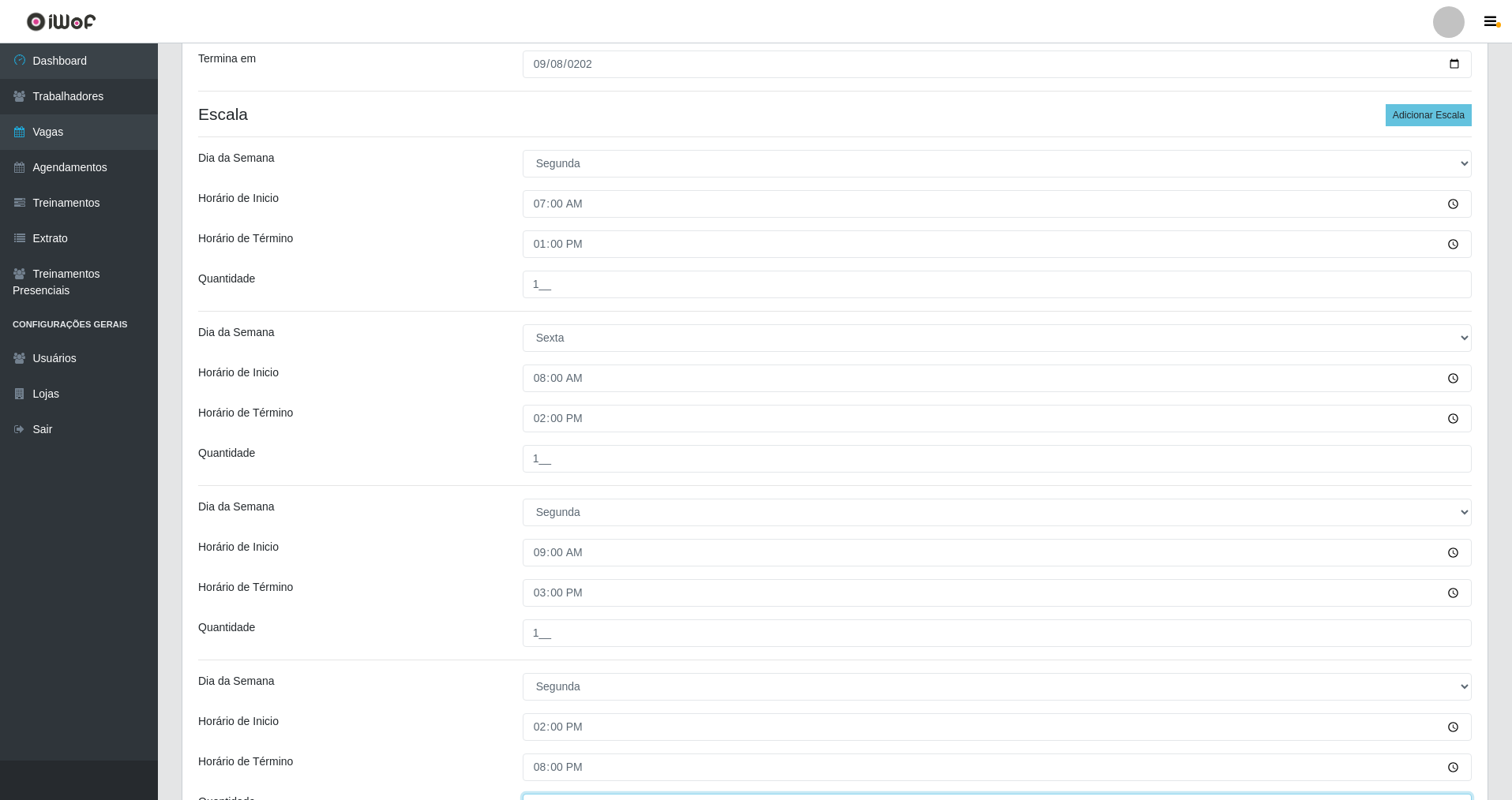
scroll to position [354, 0]
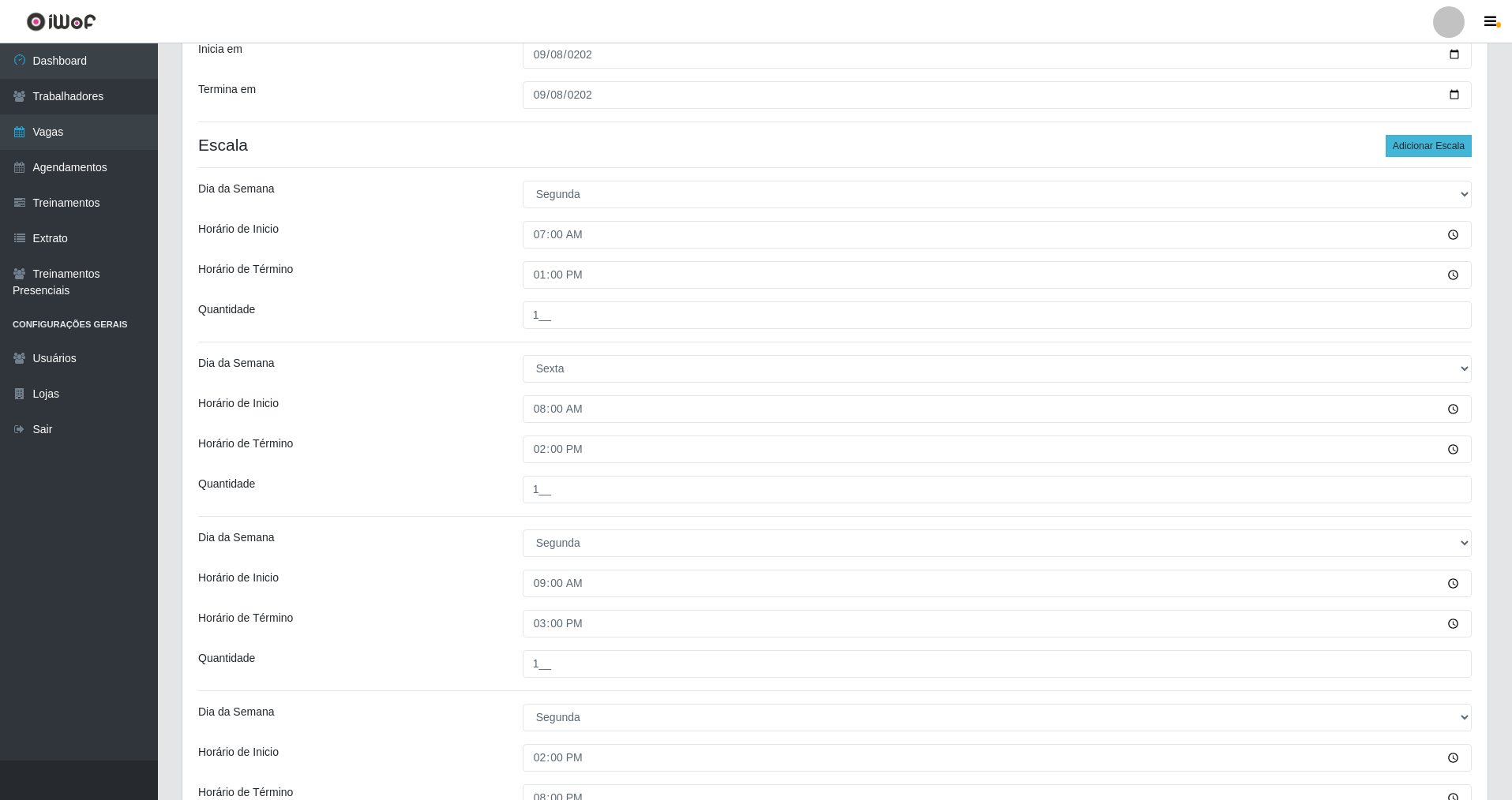
type input "1__"
click at [1410, 140] on button "Adicionar Escala" at bounding box center [1428, 145] width 86 height 22
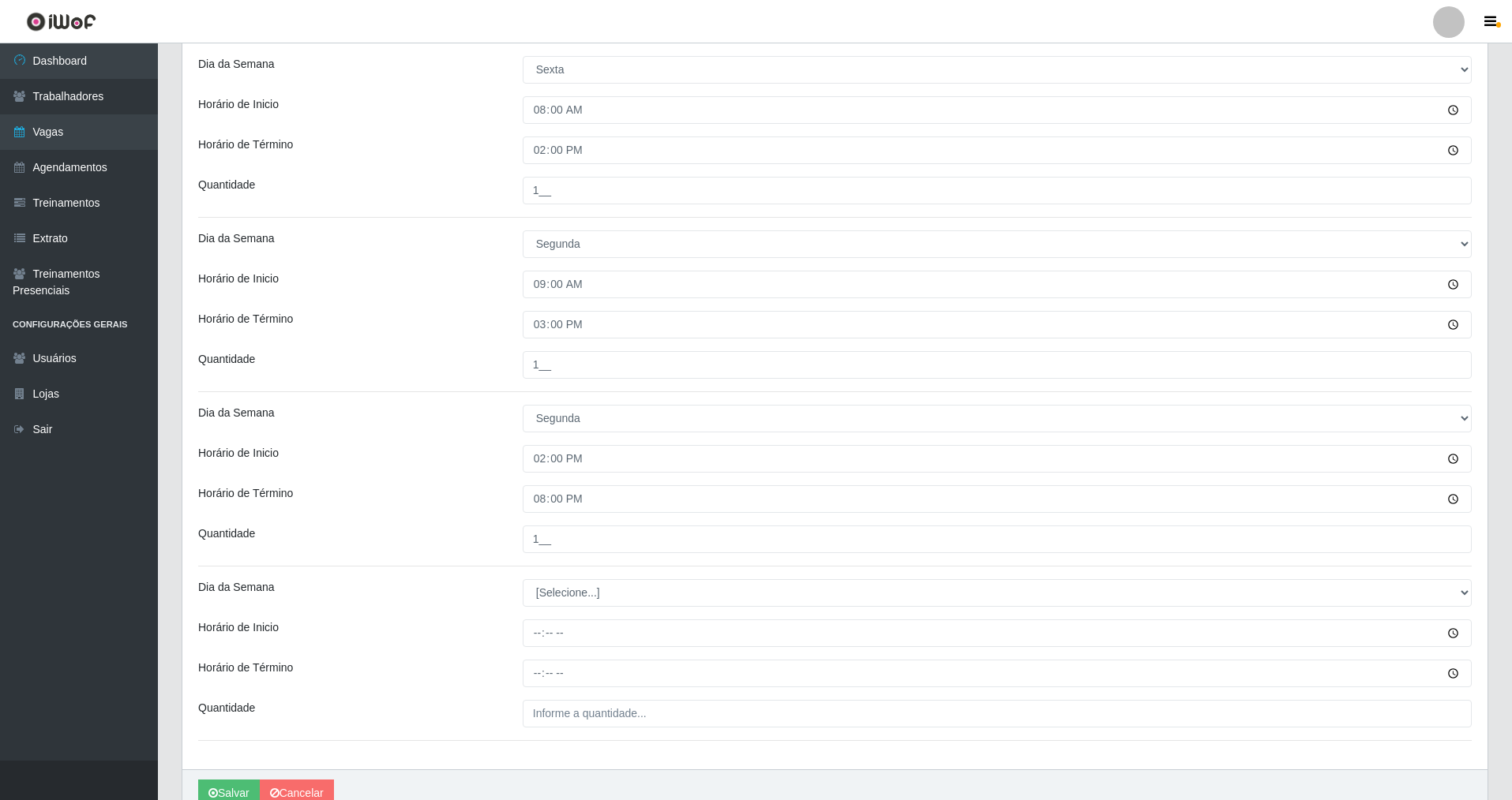
scroll to position [728, 0]
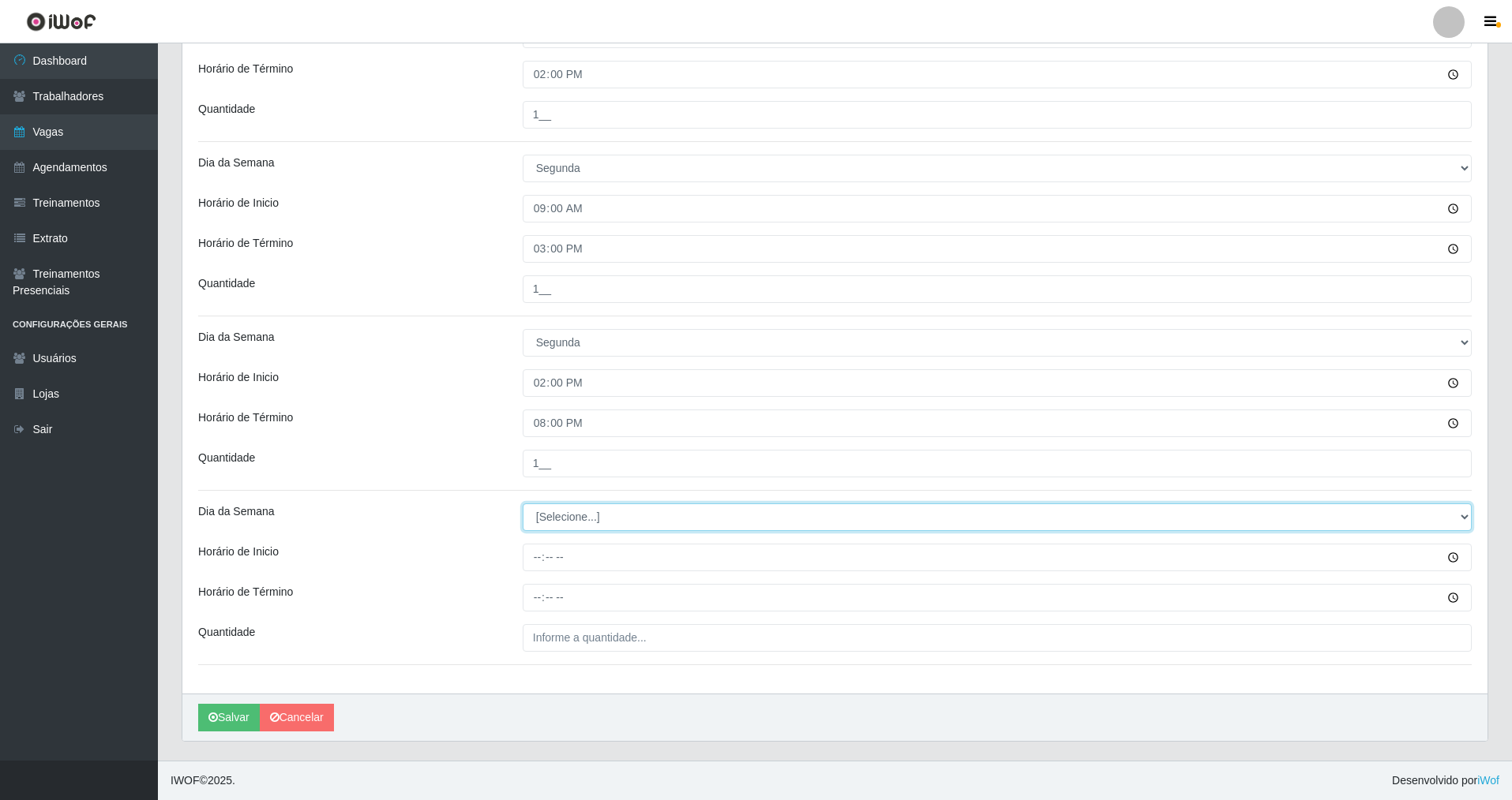
click at [1467, 509] on select "[Selecione...] Segunda Terça Quarta Quinta Sexta Sábado Domingo" at bounding box center [997, 517] width 949 height 27
select select "1"
click at [523, 504] on select "[Selecione...] Segunda Terça Quarta Quinta Sexta Sábado Domingo" at bounding box center [997, 517] width 949 height 27
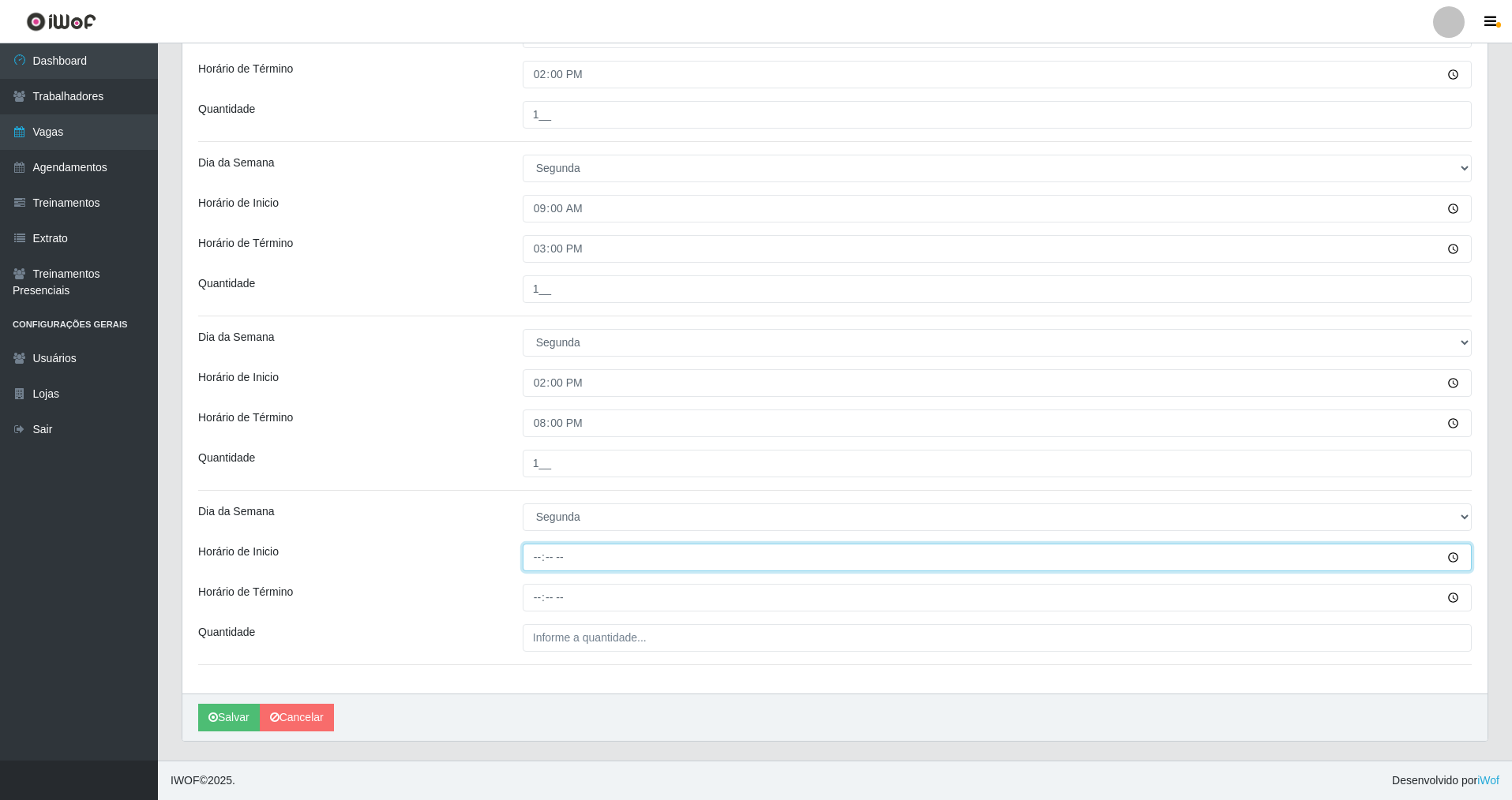
click at [535, 565] on input "Horário de Inicio" at bounding box center [997, 557] width 949 height 27
type input "15:00"
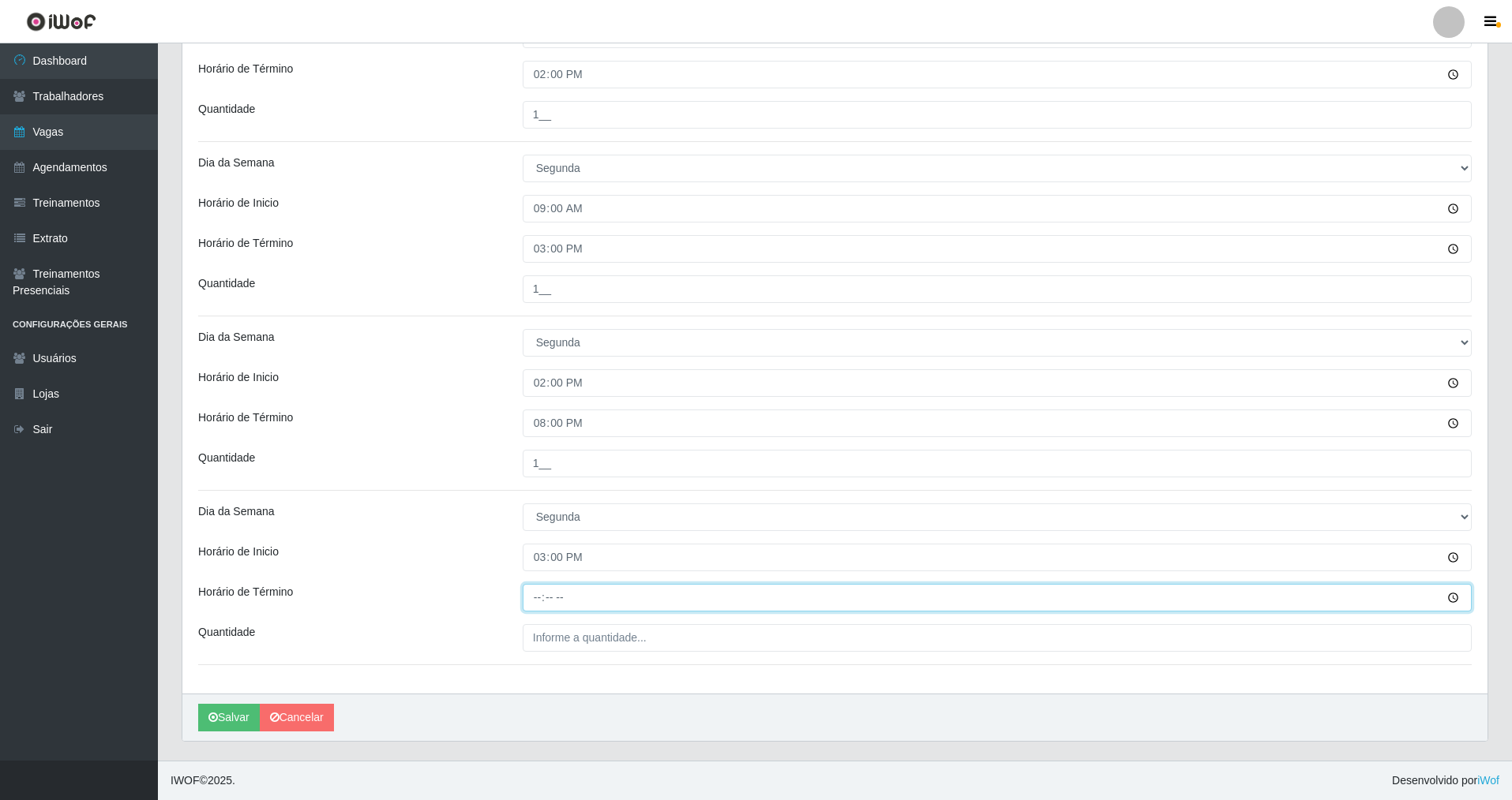
click at [539, 597] on input "Horário de Término" at bounding box center [997, 597] width 949 height 27
type input "21:00"
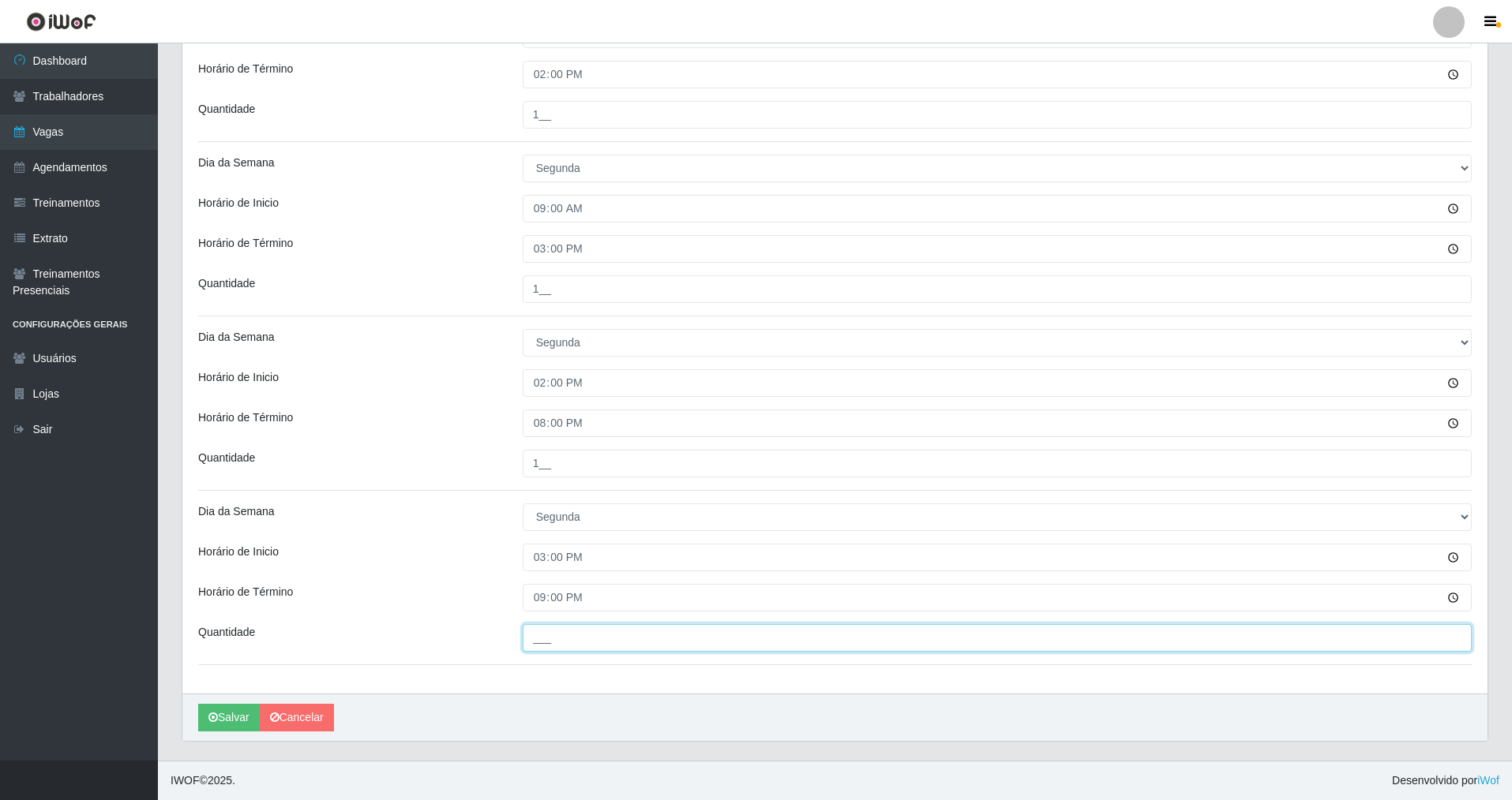
drag, startPoint x: 540, startPoint y: 629, endPoint x: 520, endPoint y: 664, distance: 40.3
click at [526, 653] on div "Loja Nova República - Pompeia Função [Selecione...] Balconista Operador de Caix…" at bounding box center [835, 50] width 1305 height 1286
type input "1__"
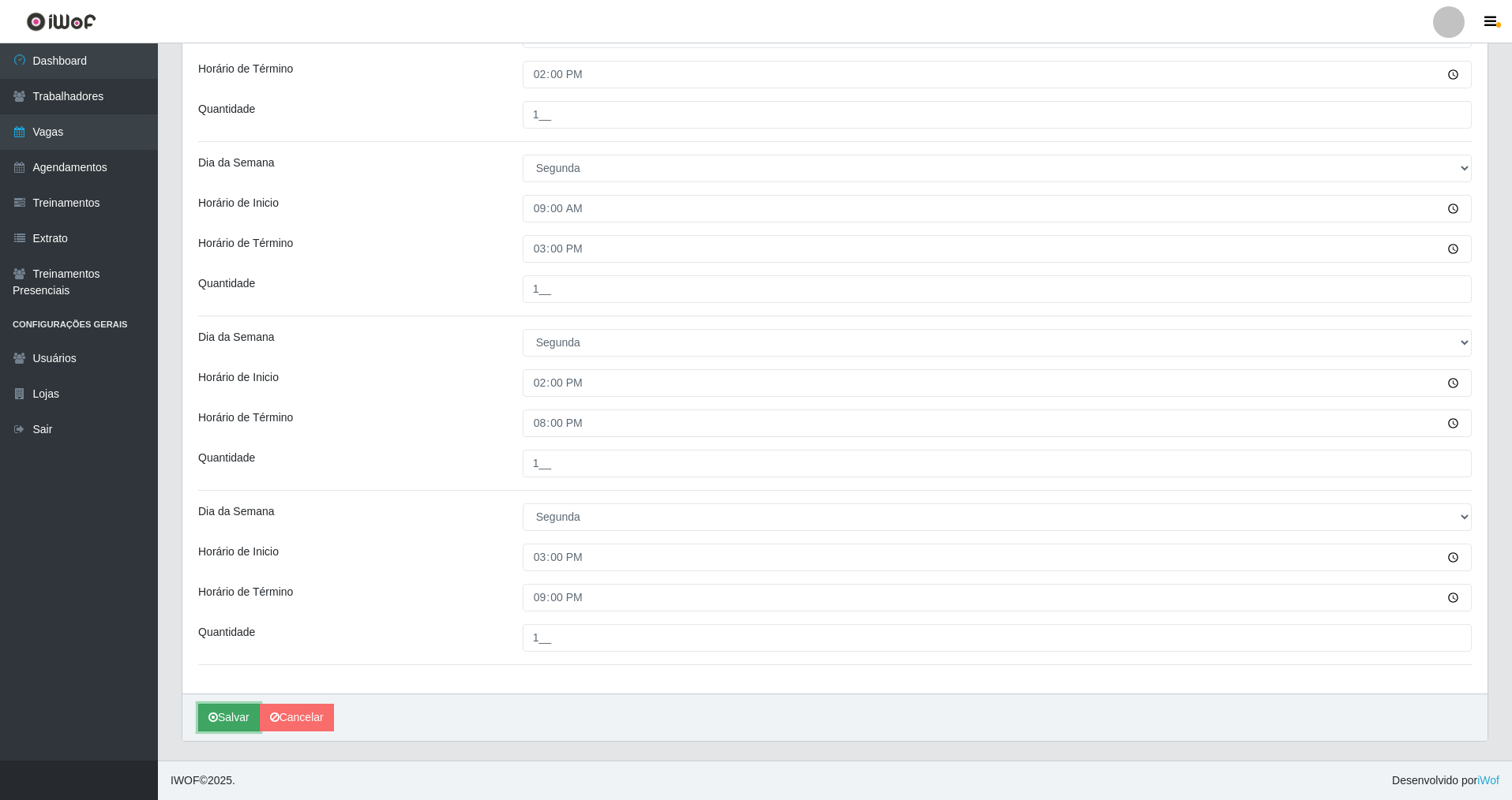
click at [228, 718] on button "Salvar" at bounding box center [229, 718] width 61 height 27
click at [242, 711] on button "Salvar" at bounding box center [229, 718] width 61 height 27
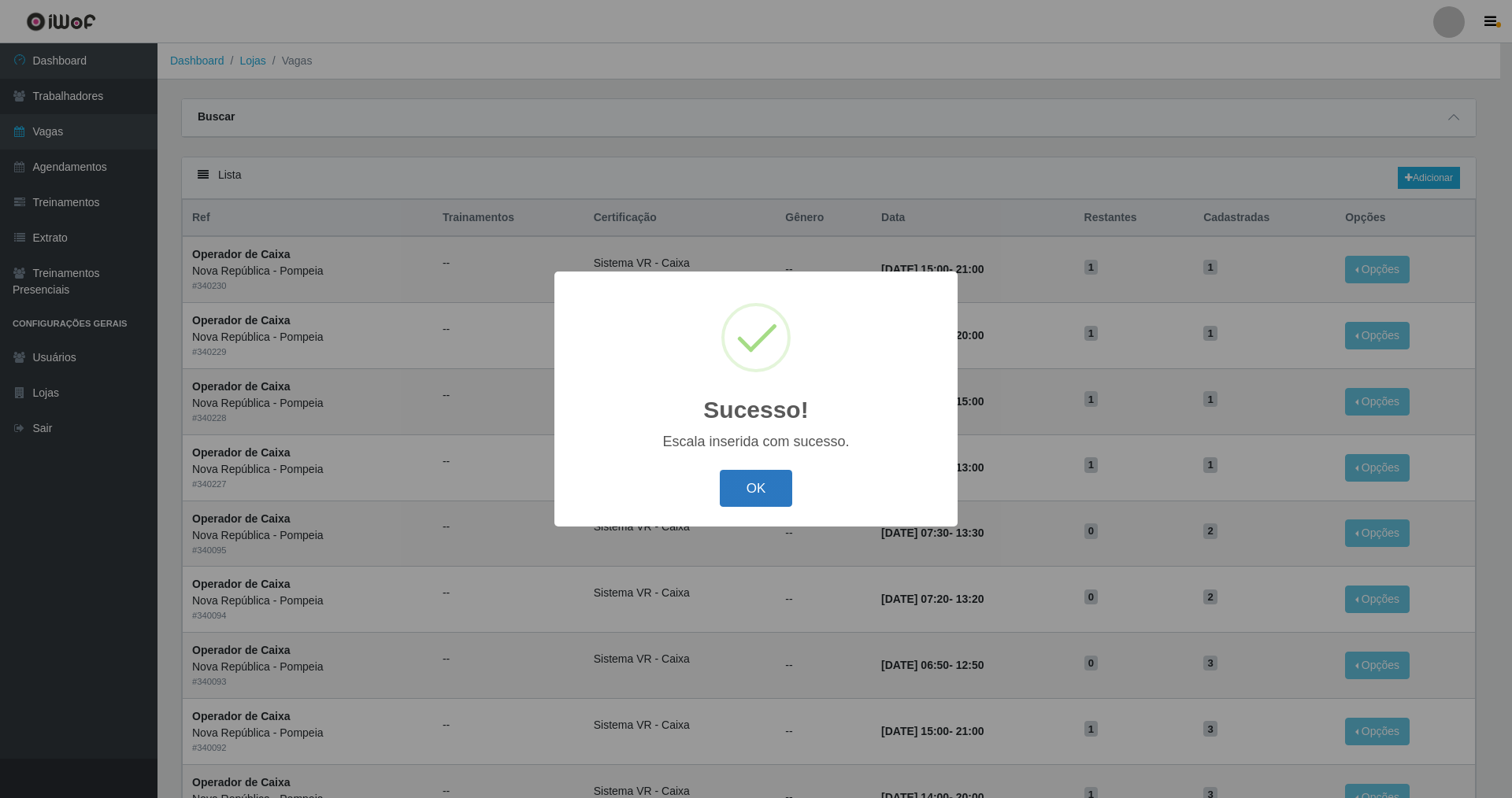
click at [767, 482] on button "OK" at bounding box center [756, 488] width 73 height 37
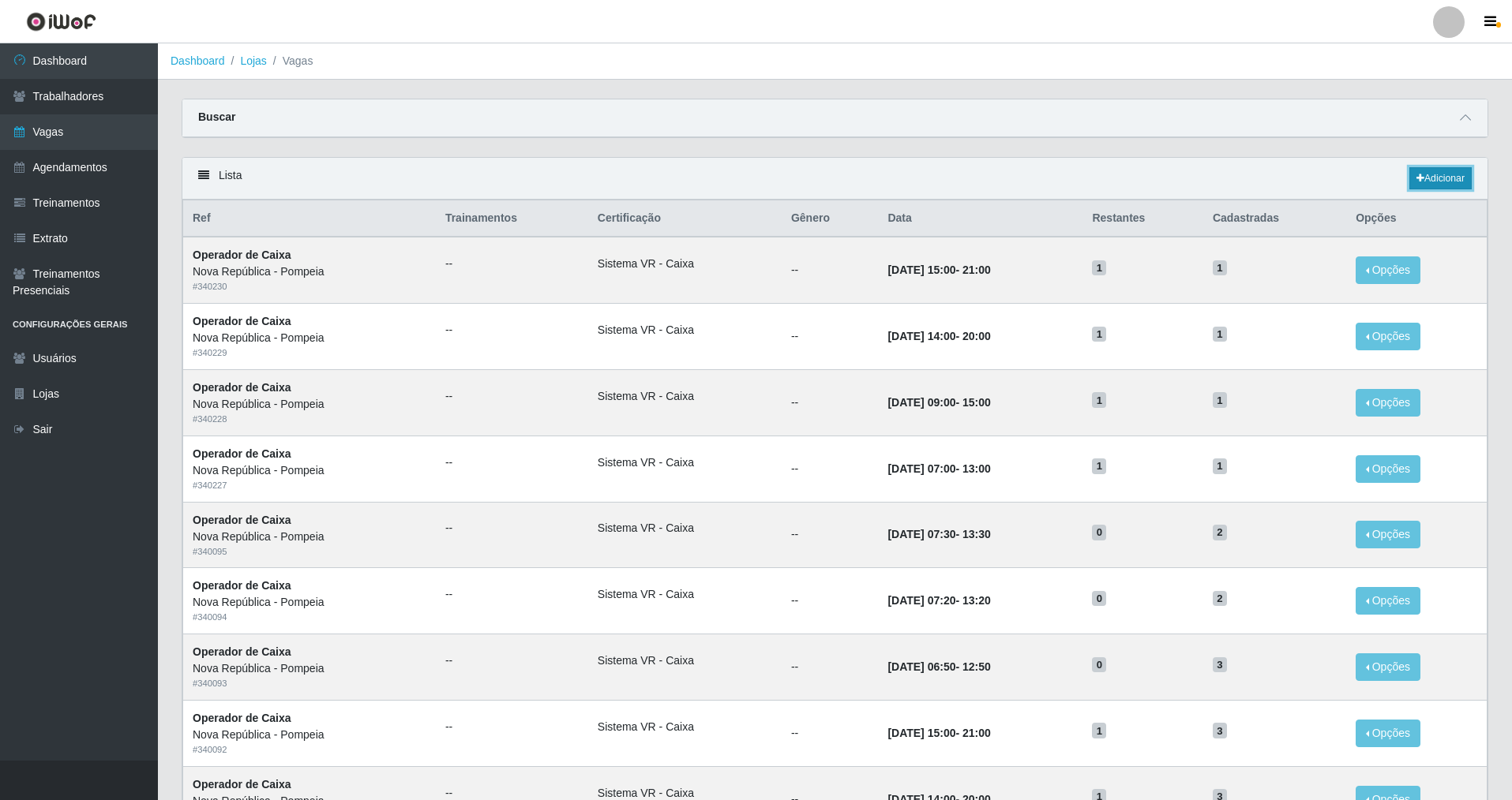
click at [1435, 178] on link "Adicionar" at bounding box center [1440, 178] width 62 height 22
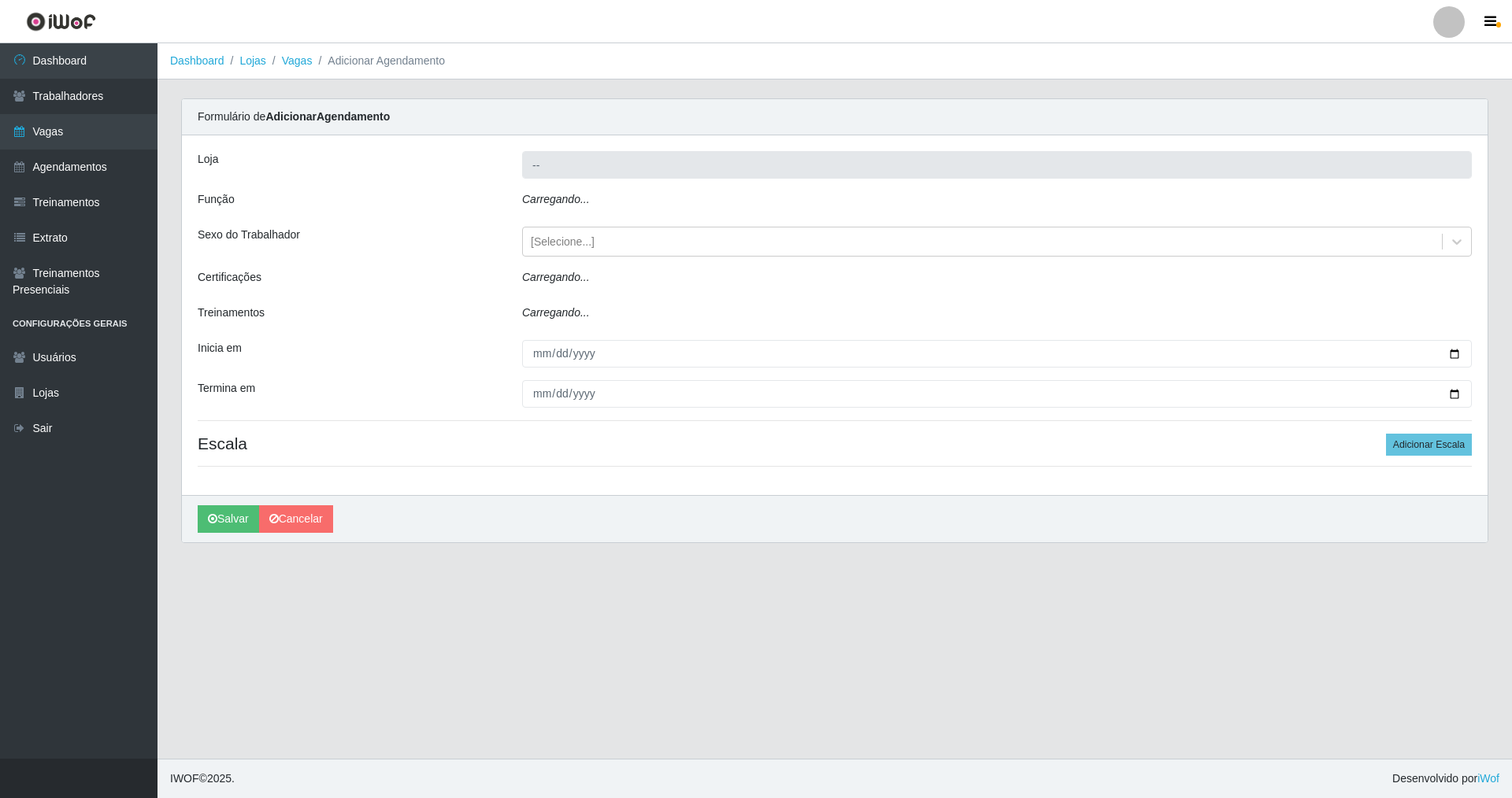
type input "Nova República - Pompeia"
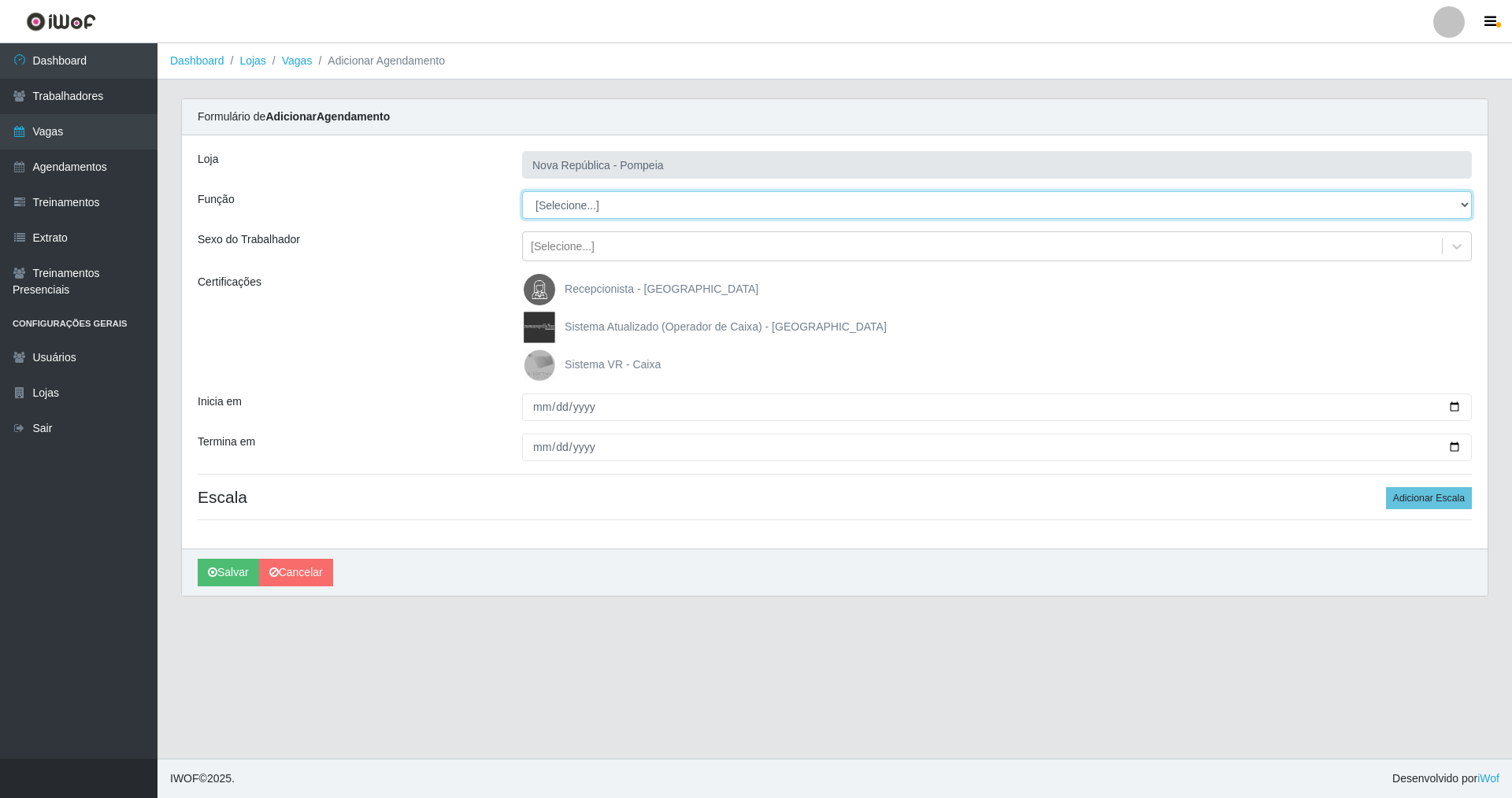
drag, startPoint x: 1461, startPoint y: 201, endPoint x: 1362, endPoint y: 205, distance: 99.1
click at [1362, 205] on select "[Selecione...] Balconista Operador de Caixa Recepcionista Repositor" at bounding box center [996, 205] width 950 height 27
select select "43"
click at [522, 192] on select "[Selecione...] Balconista Operador de Caixa Recepcionista Repositor" at bounding box center [996, 205] width 950 height 27
drag, startPoint x: 541, startPoint y: 363, endPoint x: 534, endPoint y: 376, distance: 14.8
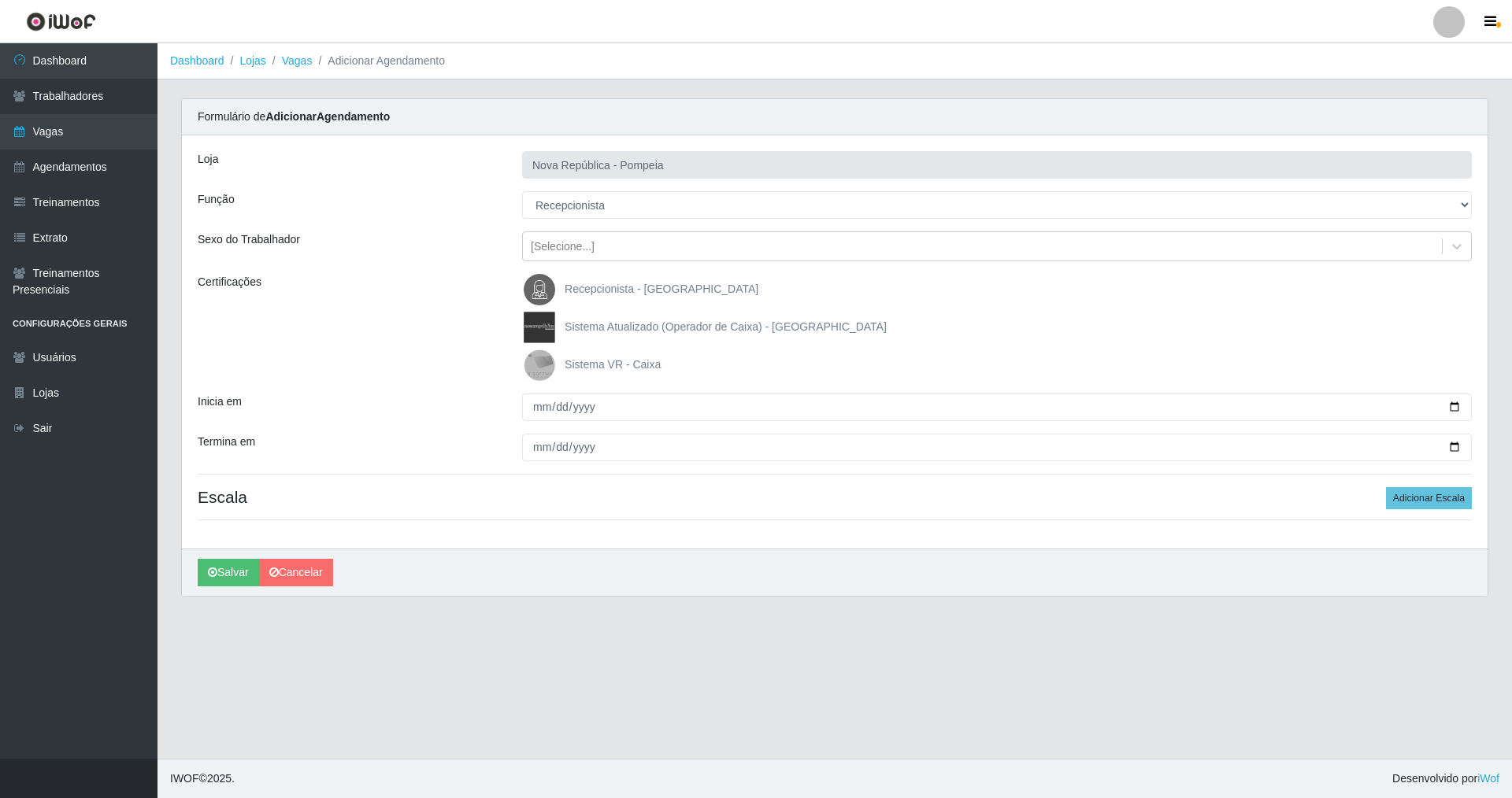
click at [541, 364] on img at bounding box center [542, 365] width 38 height 31
click at [0, 0] on input "Sistema VR - Caixa" at bounding box center [0, 0] width 0 height 0
click at [537, 398] on input "Inicia em" at bounding box center [996, 407] width 950 height 27
type input "2025-09-08"
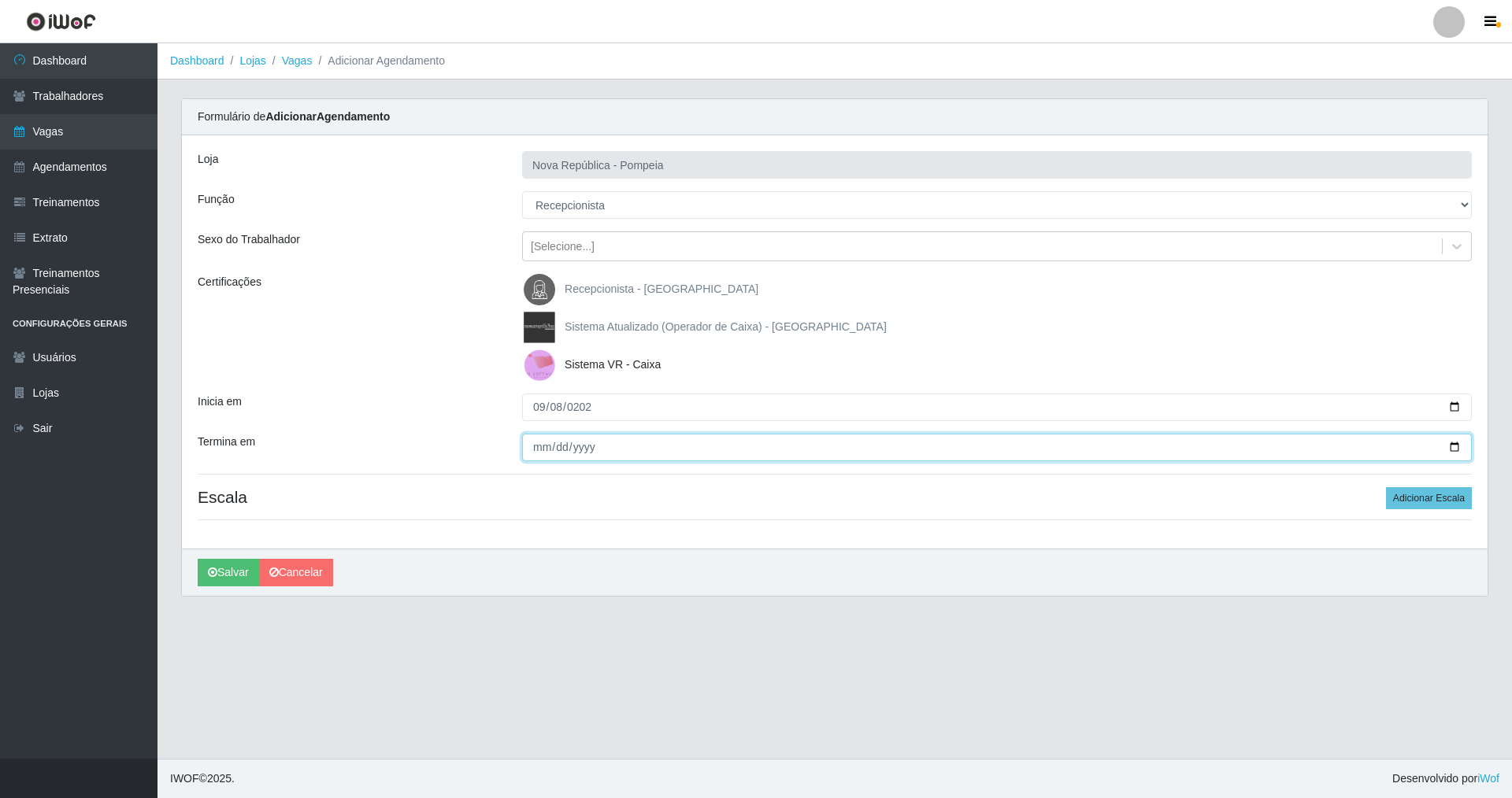
click at [540, 452] on input "Termina em" at bounding box center [996, 448] width 950 height 27
type input "2025-09-08"
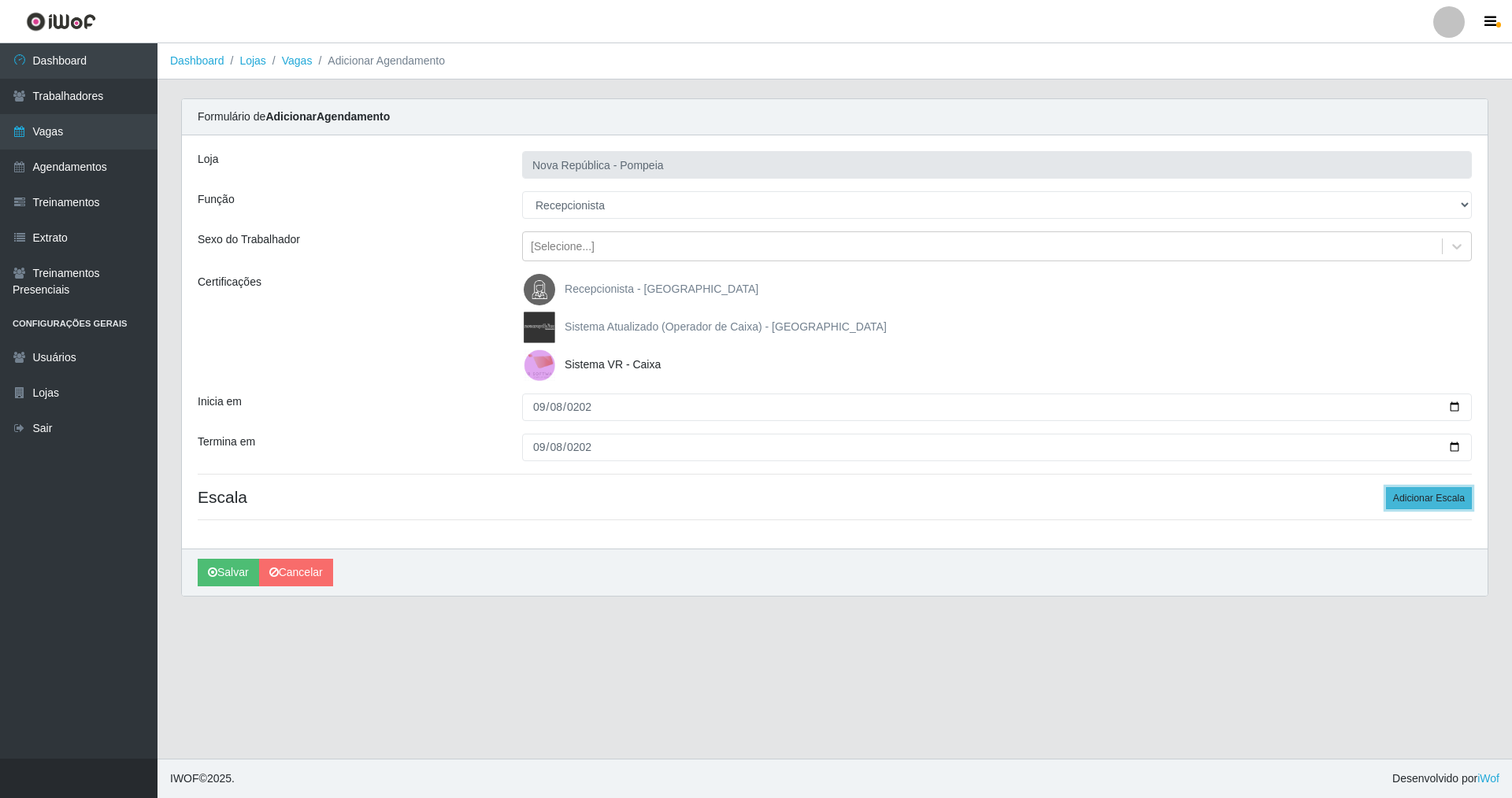
click at [1425, 497] on button "Adicionar Escala" at bounding box center [1428, 498] width 86 height 22
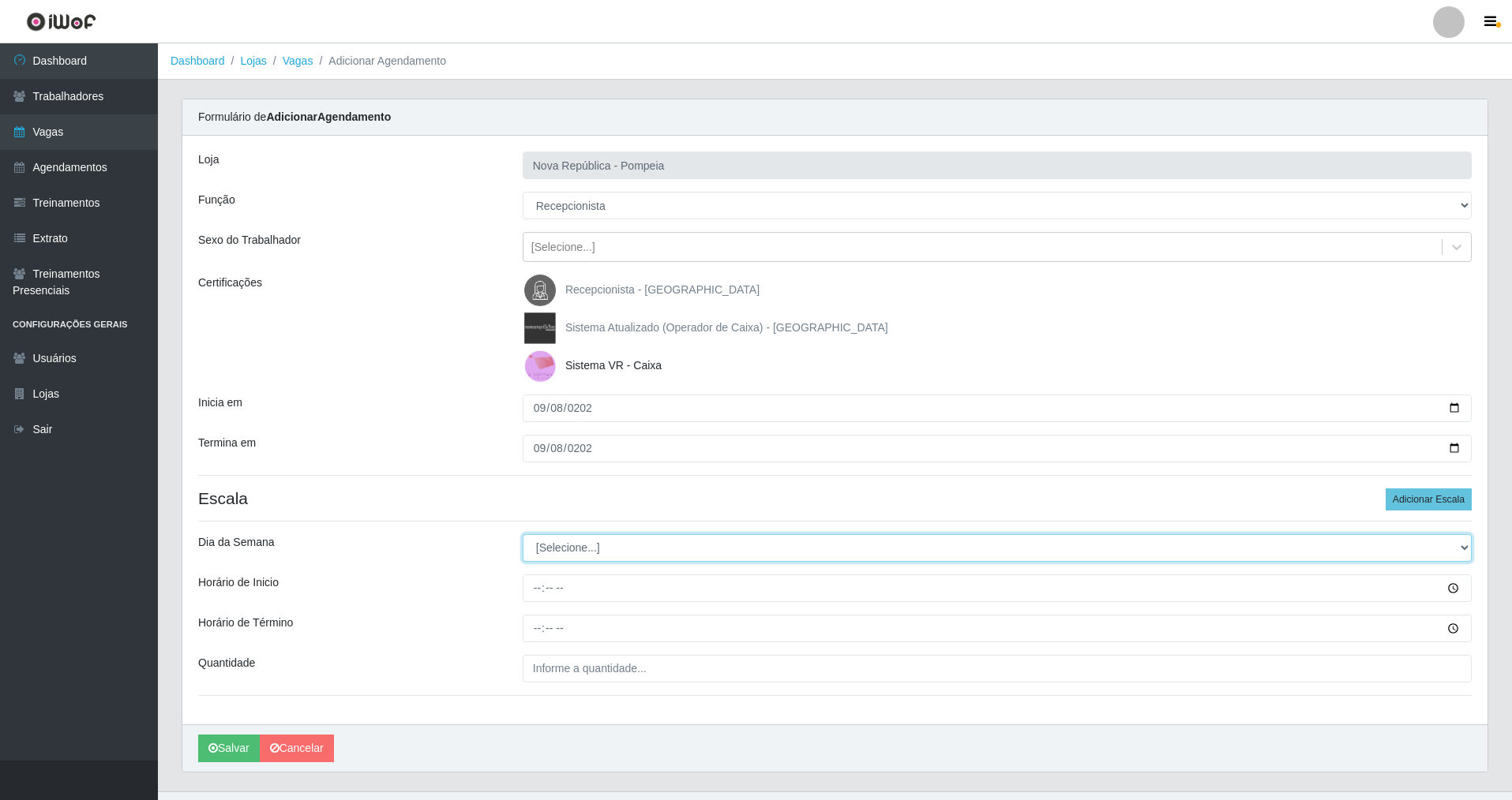
drag, startPoint x: 1462, startPoint y: 547, endPoint x: 1140, endPoint y: 490, distance: 327.0
click at [1292, 500] on div "Loja Nova República - Pompeia Função [Selecione...] Balconista Operador de Caix…" at bounding box center [835, 429] width 1305 height 588
select select "1"
click at [523, 534] on select "[Selecione...] Segunda Terça Quarta Quinta Sexta Sábado Domingo" at bounding box center [997, 548] width 949 height 27
click at [523, 592] on input "Horário de Inicio" at bounding box center [997, 588] width 949 height 27
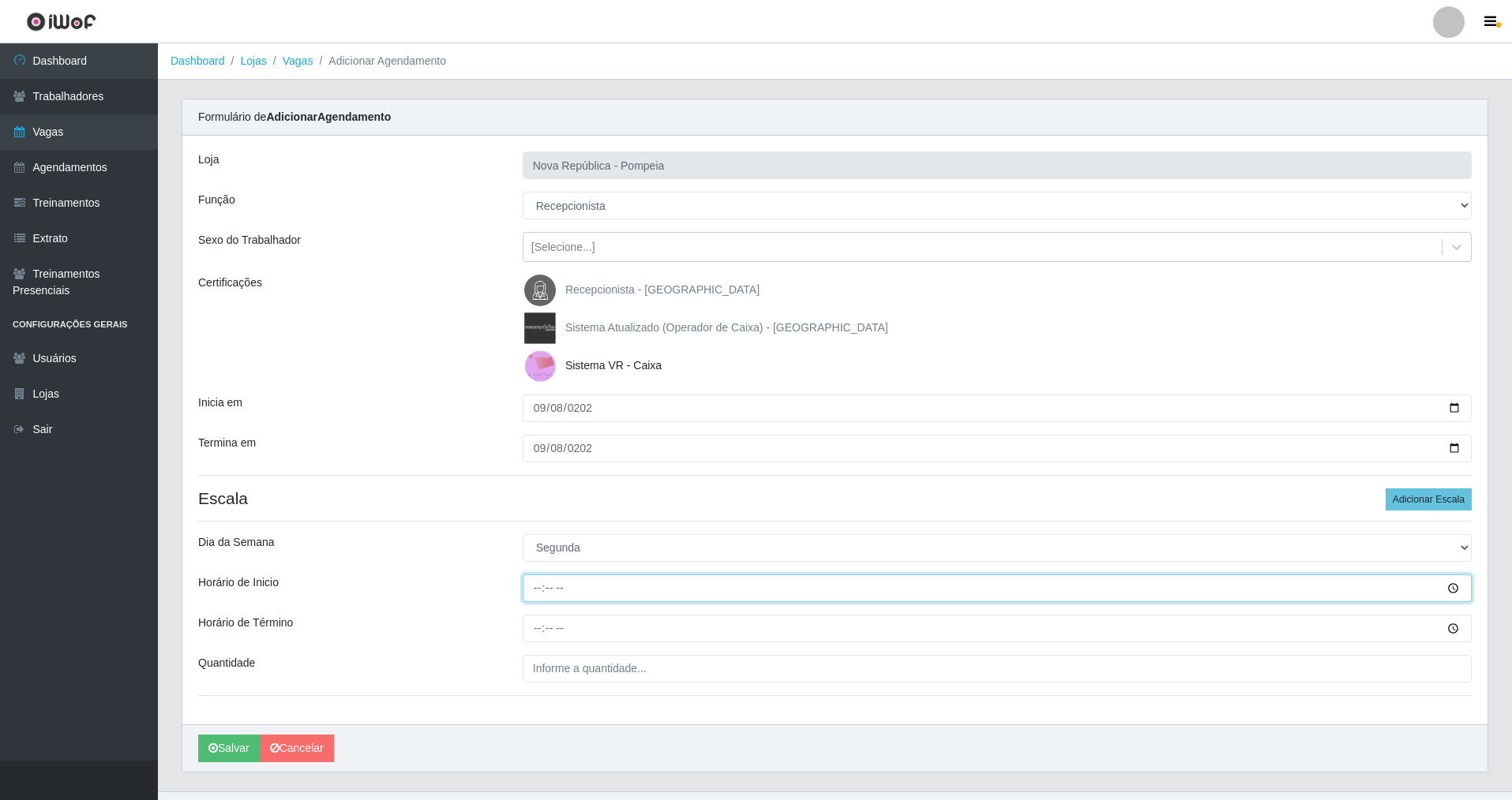
type input "08:00"
click at [538, 635] on input "Horário de Término" at bounding box center [997, 628] width 949 height 27
type input "14:00"
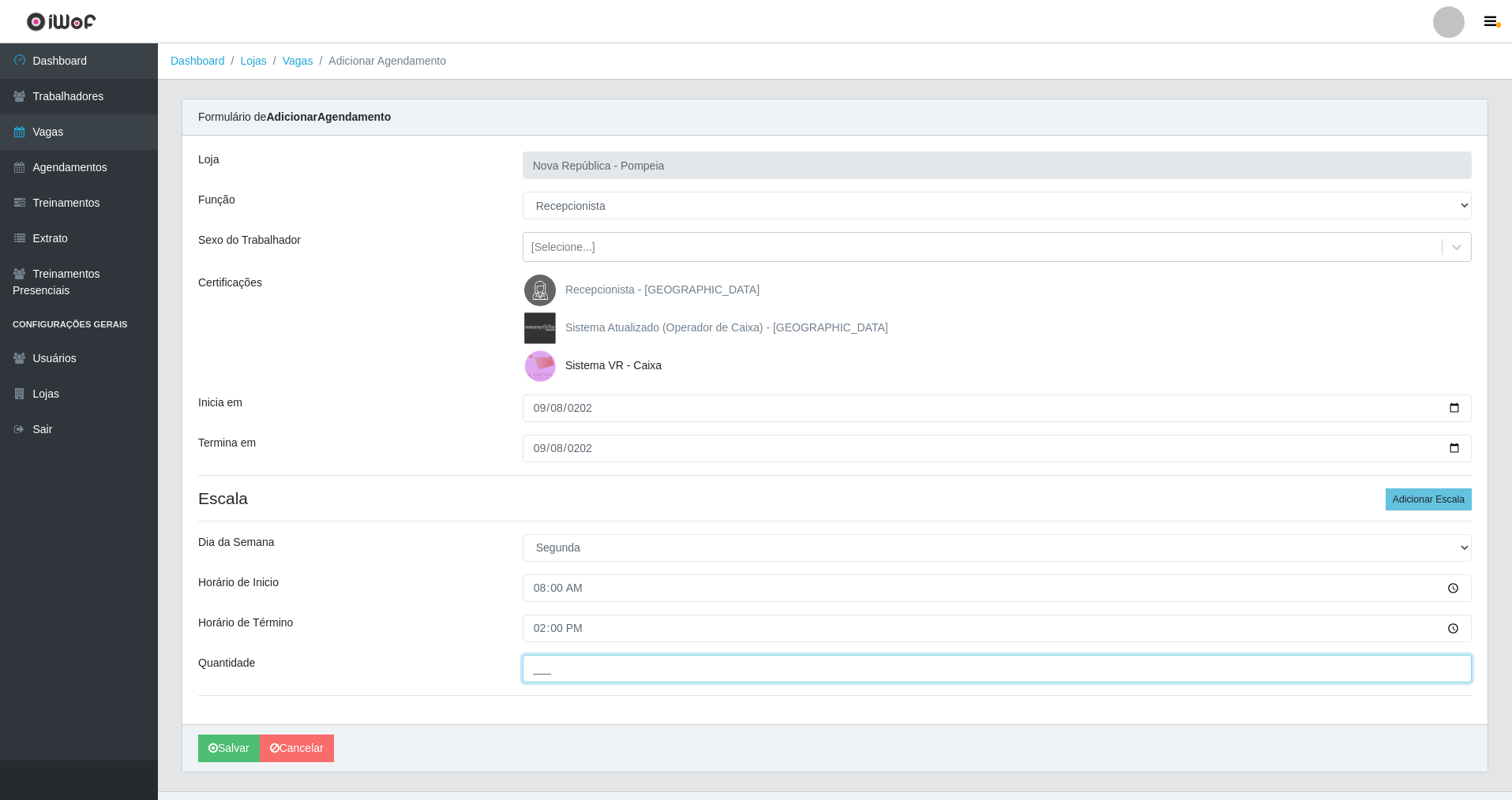
click at [540, 666] on input "___" at bounding box center [997, 668] width 949 height 27
type input "1__"
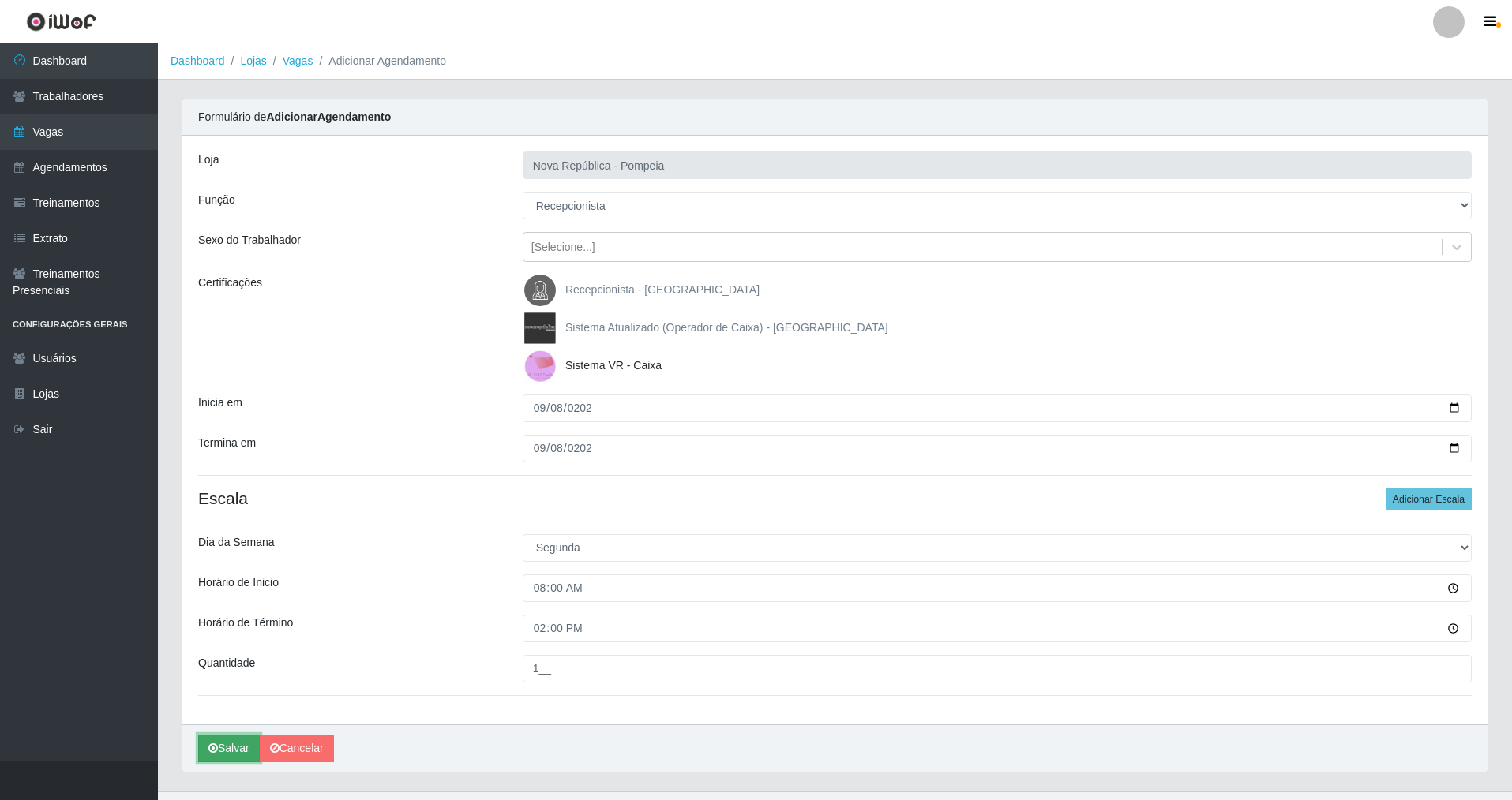
click at [217, 738] on button "Salvar" at bounding box center [229, 748] width 61 height 27
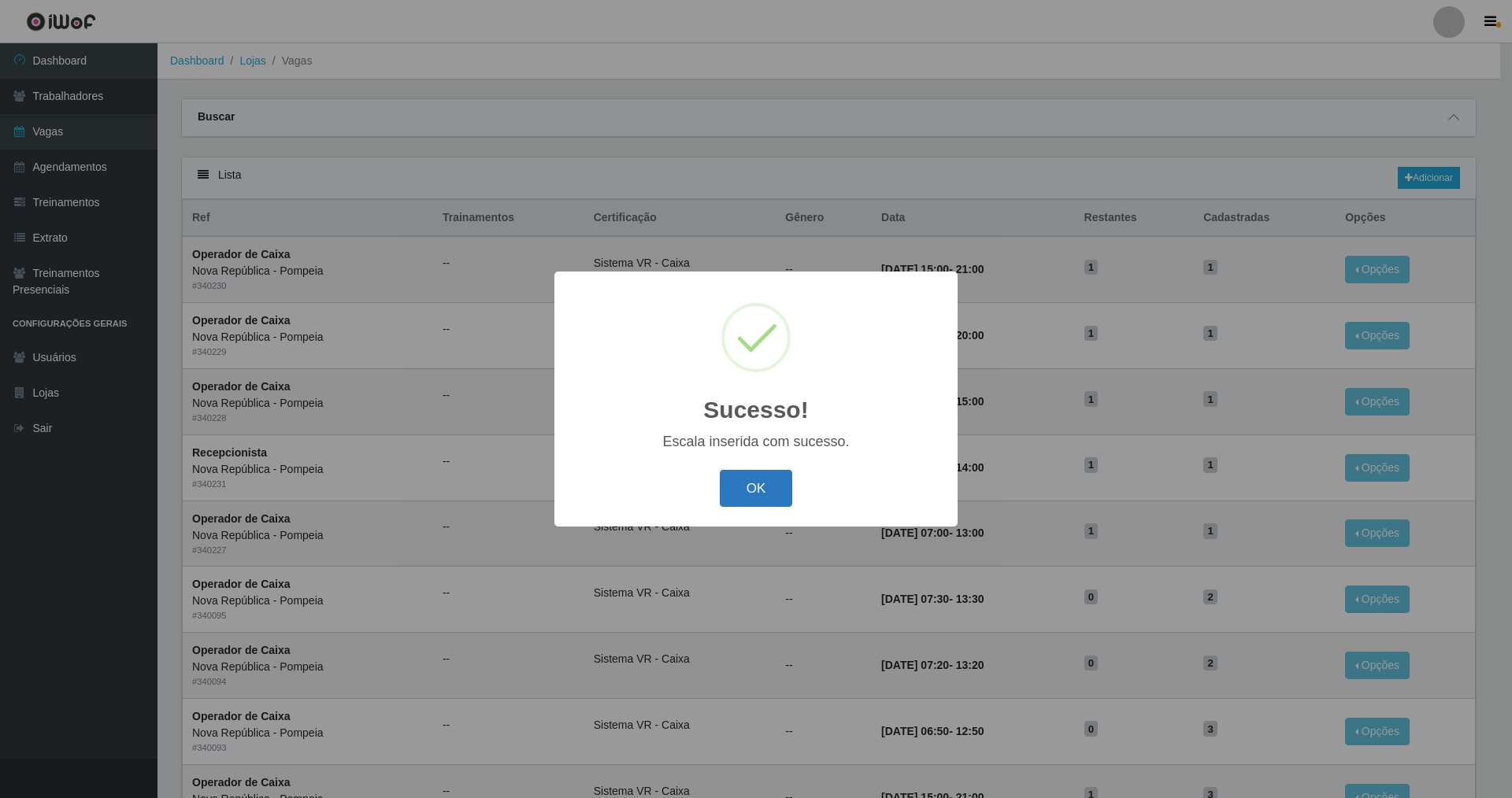
click at [759, 483] on button "OK" at bounding box center [756, 488] width 73 height 37
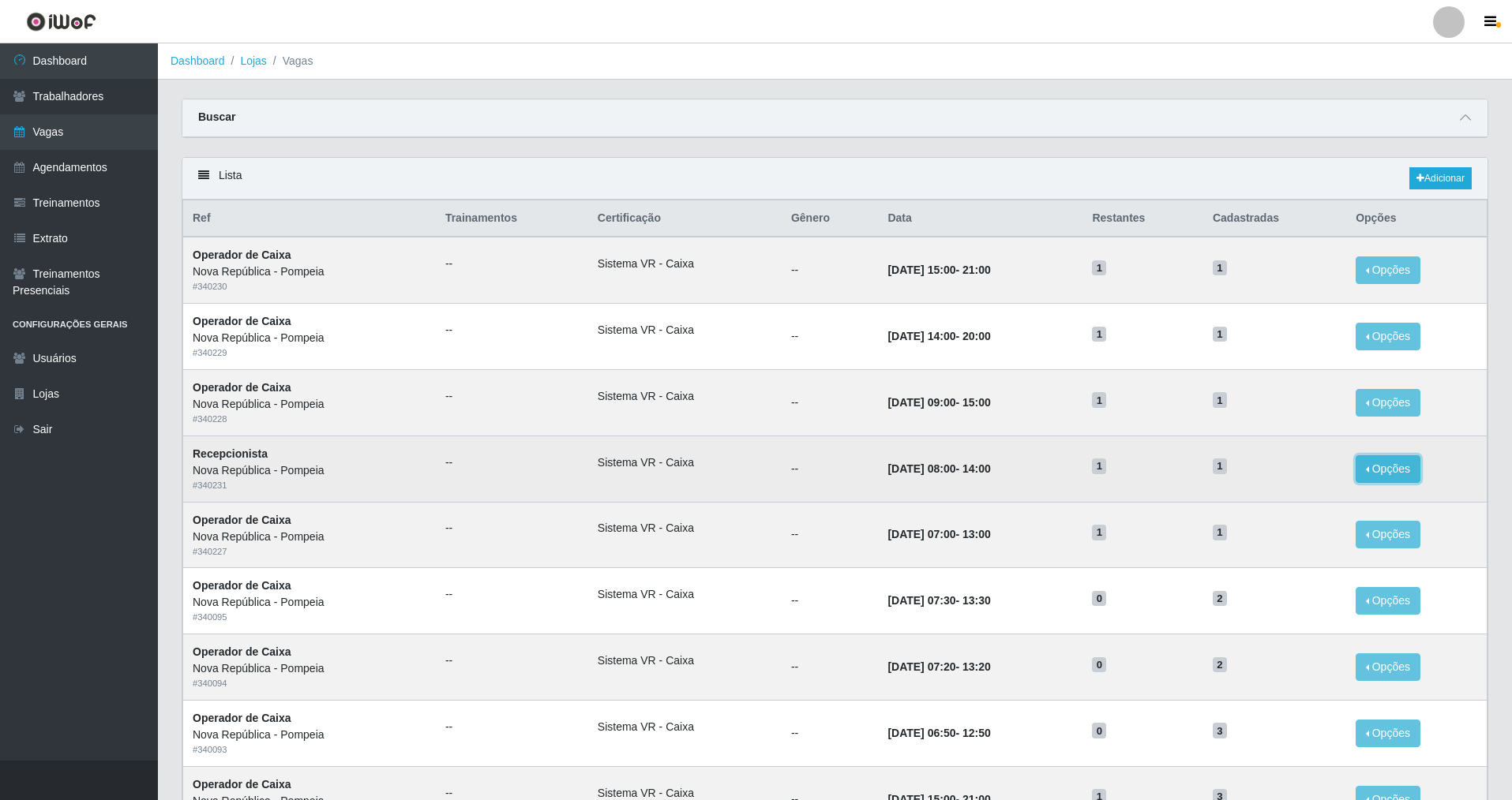
drag, startPoint x: 1399, startPoint y: 470, endPoint x: 1363, endPoint y: 469, distance: 36.0
click at [1399, 469] on button "Opções" at bounding box center [1388, 469] width 65 height 27
click at [1288, 502] on div "Deletar" at bounding box center [1290, 505] width 93 height 17
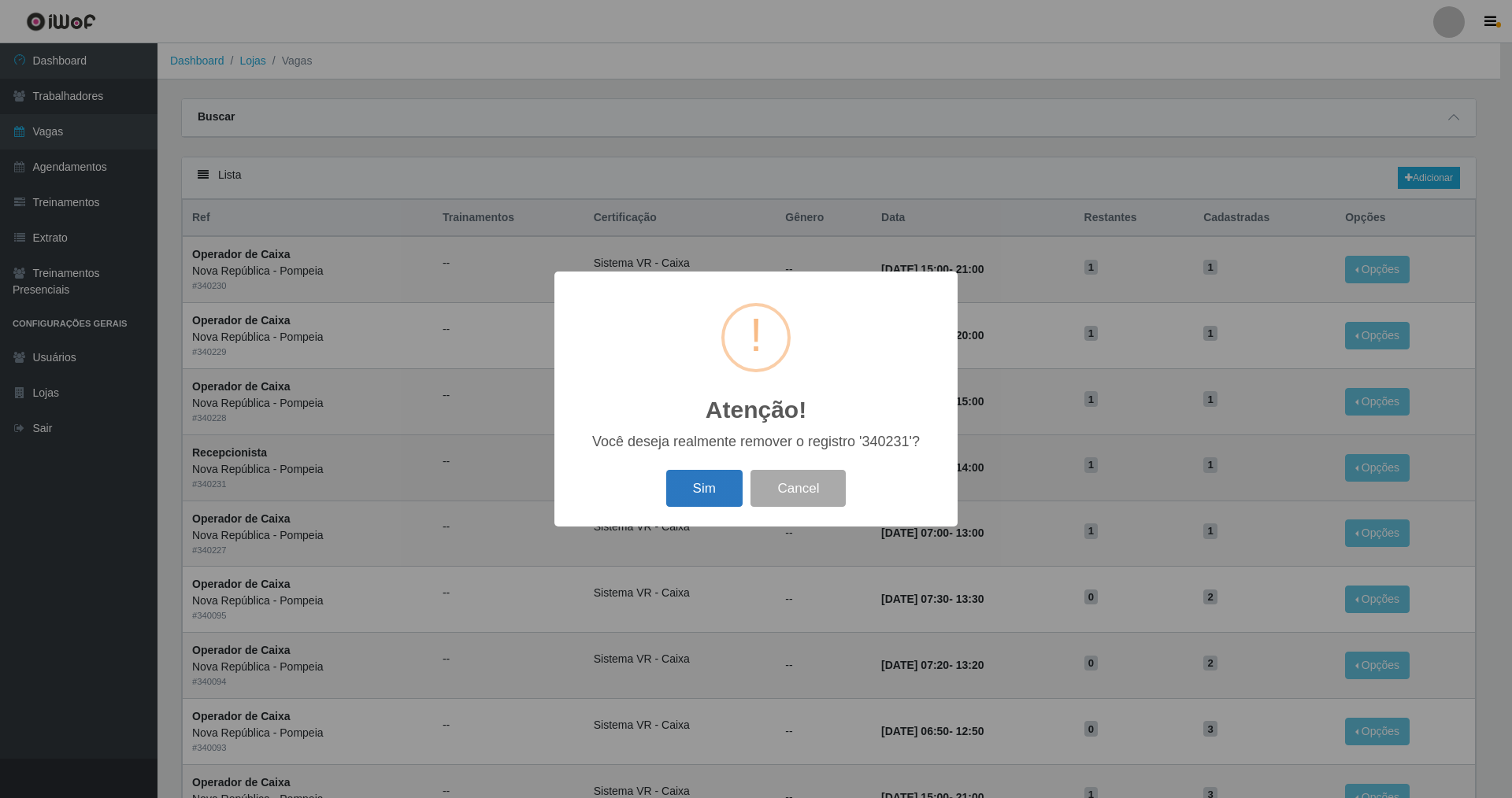
click at [690, 488] on button "Sim" at bounding box center [704, 488] width 77 height 37
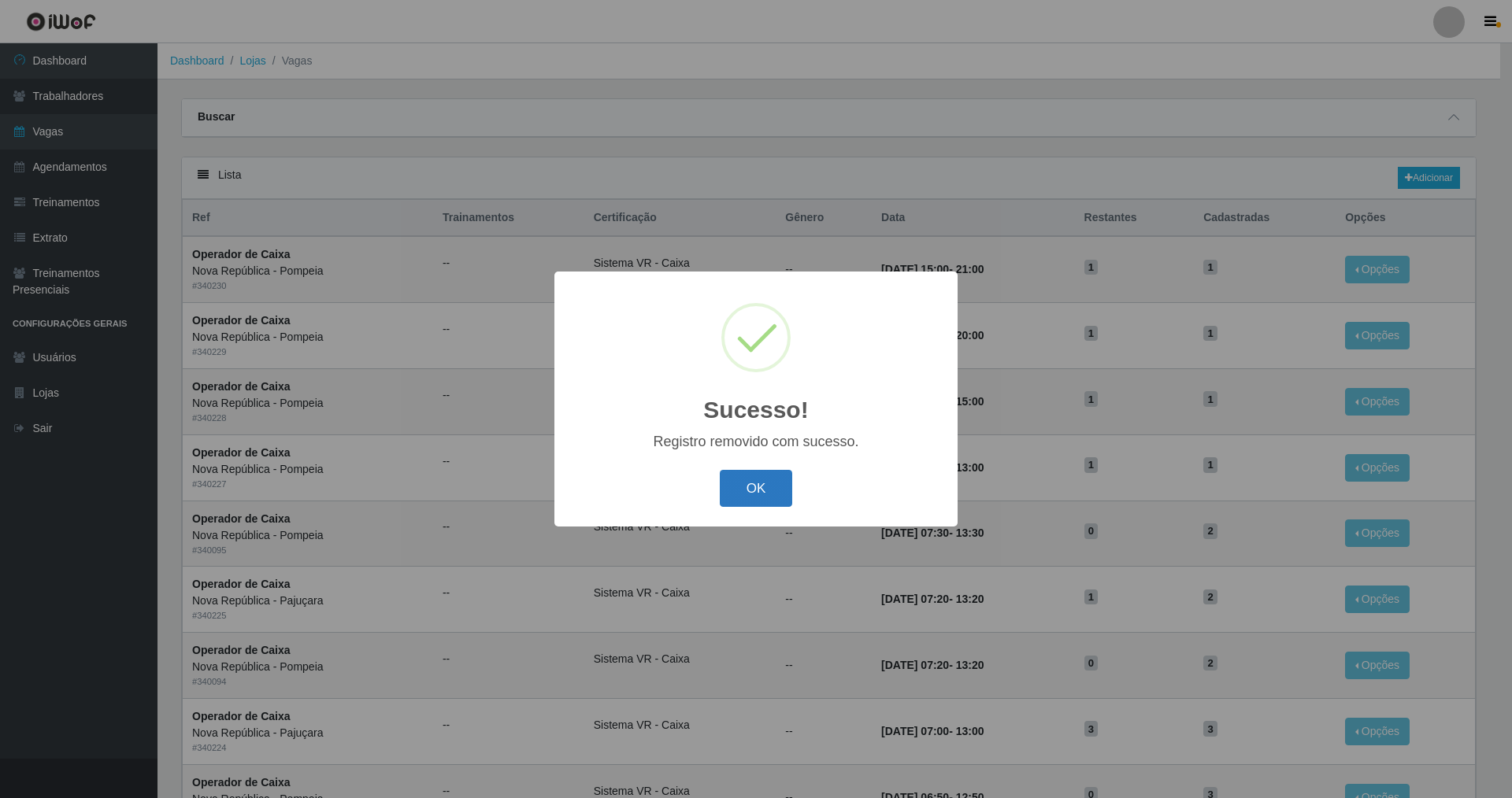
drag, startPoint x: 760, startPoint y: 490, endPoint x: 904, endPoint y: 384, distance: 178.8
click at [760, 486] on button "OK" at bounding box center [756, 488] width 73 height 37
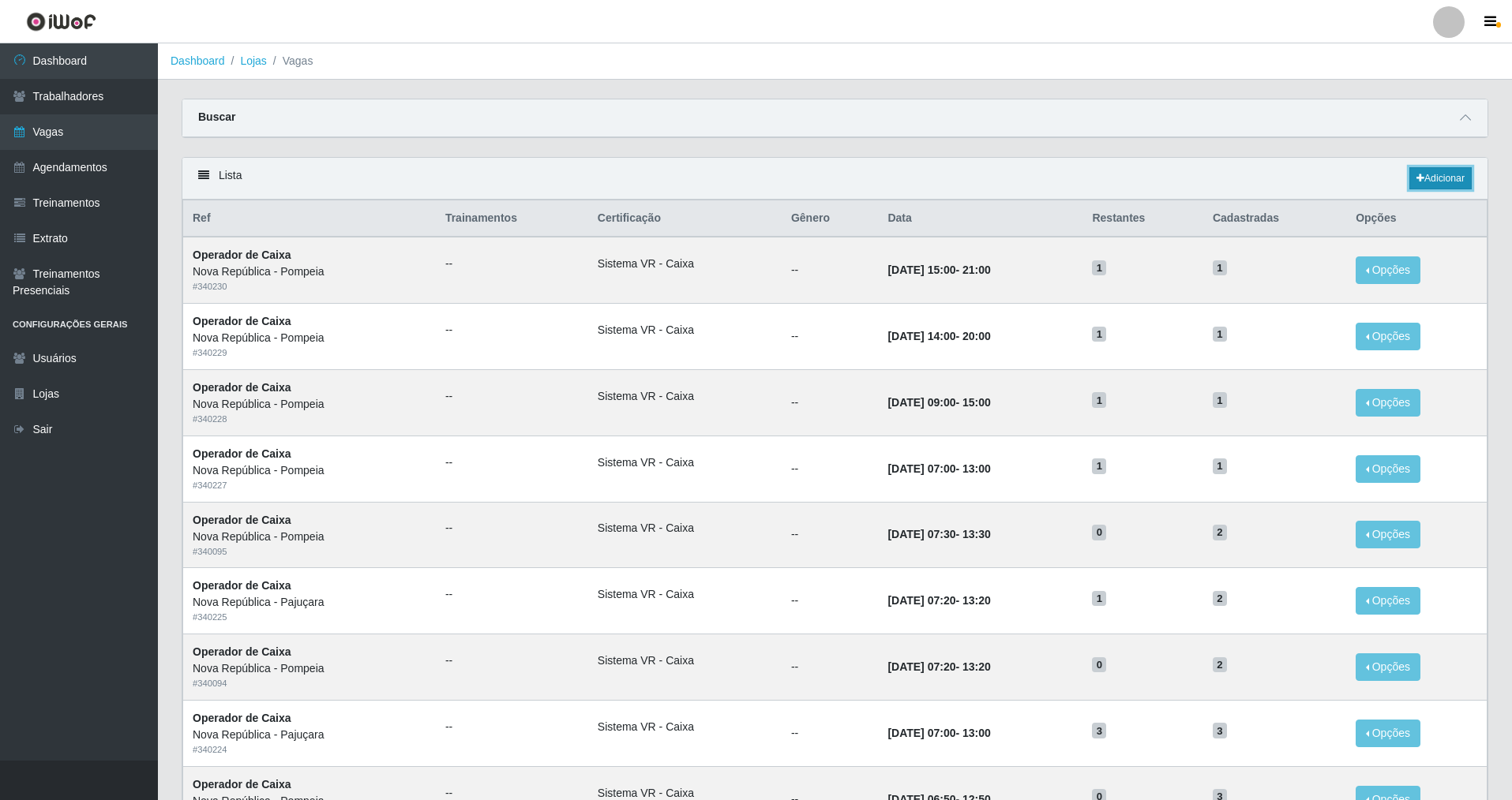
click at [1456, 170] on link "Adicionar" at bounding box center [1440, 178] width 62 height 22
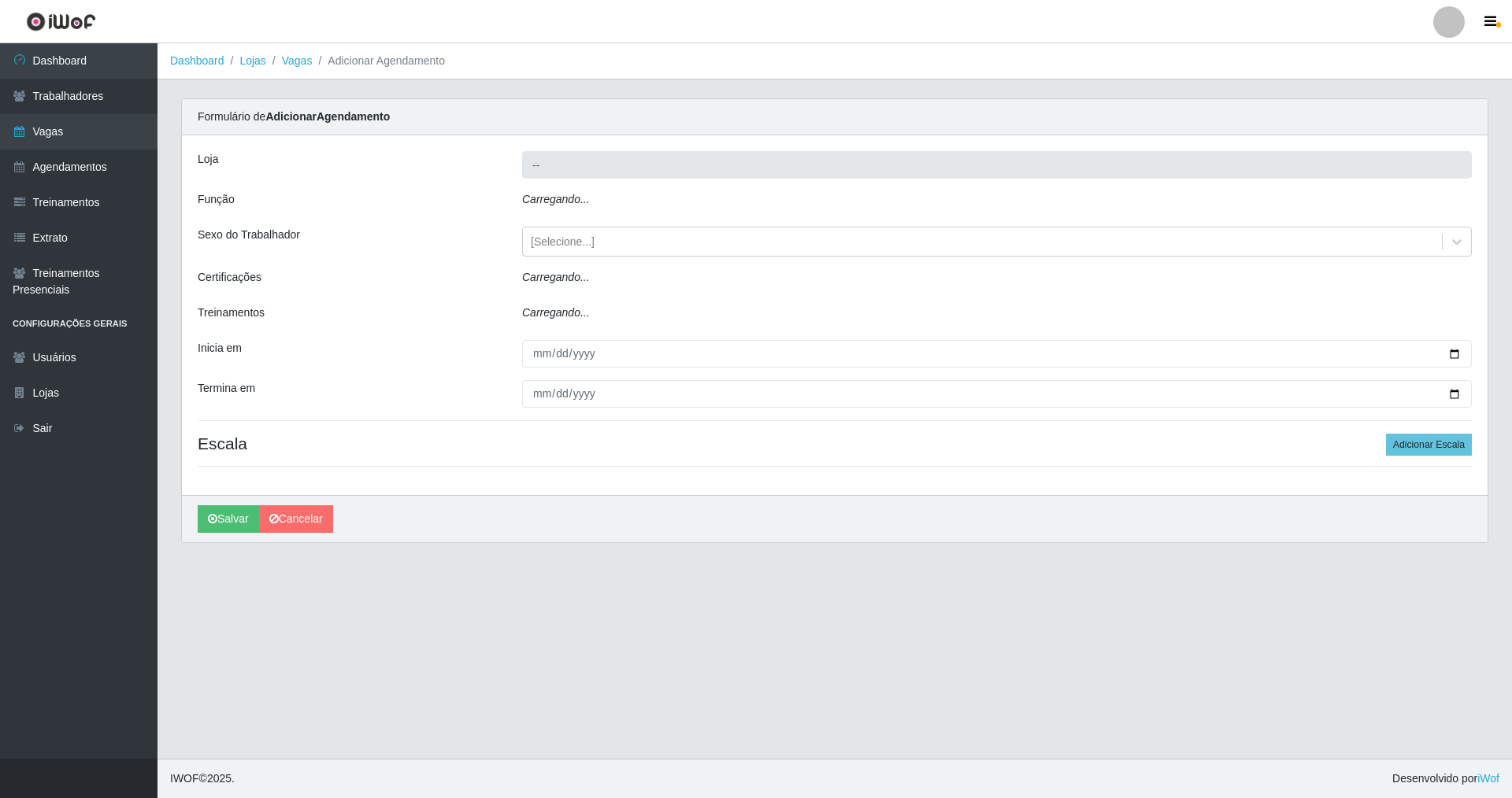
type input "Nova República - Pompeia"
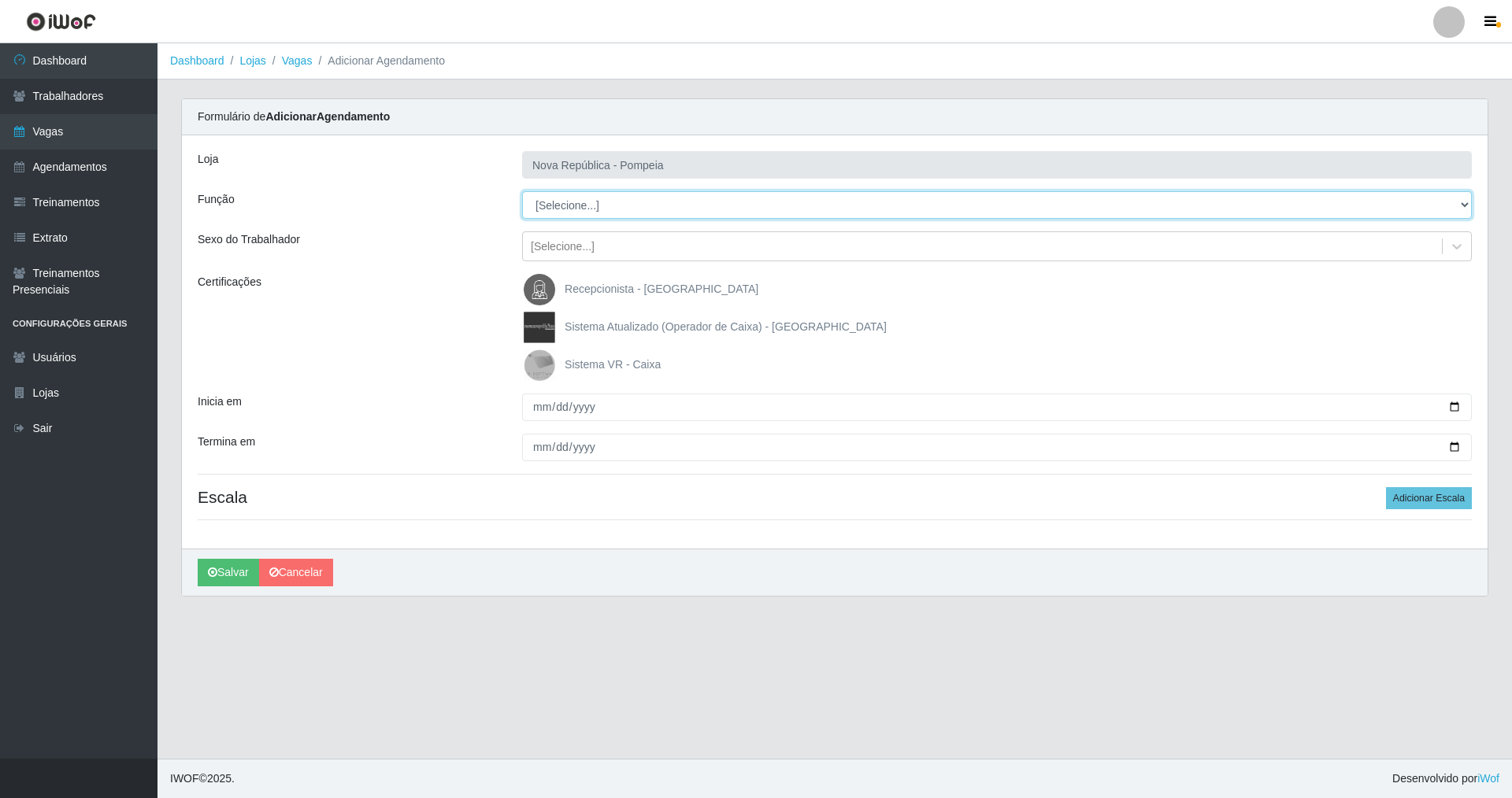
drag, startPoint x: 1465, startPoint y: 200, endPoint x: 1115, endPoint y: 217, distance: 350.4
click at [1295, 200] on select "[Selecione...] Balconista Operador de Caixa Recepcionista Repositor" at bounding box center [996, 205] width 950 height 27
select select "22"
click at [522, 192] on select "[Selecione...] Balconista Operador de Caixa Recepcionista Repositor" at bounding box center [996, 205] width 950 height 27
click at [532, 363] on img at bounding box center [542, 365] width 38 height 31
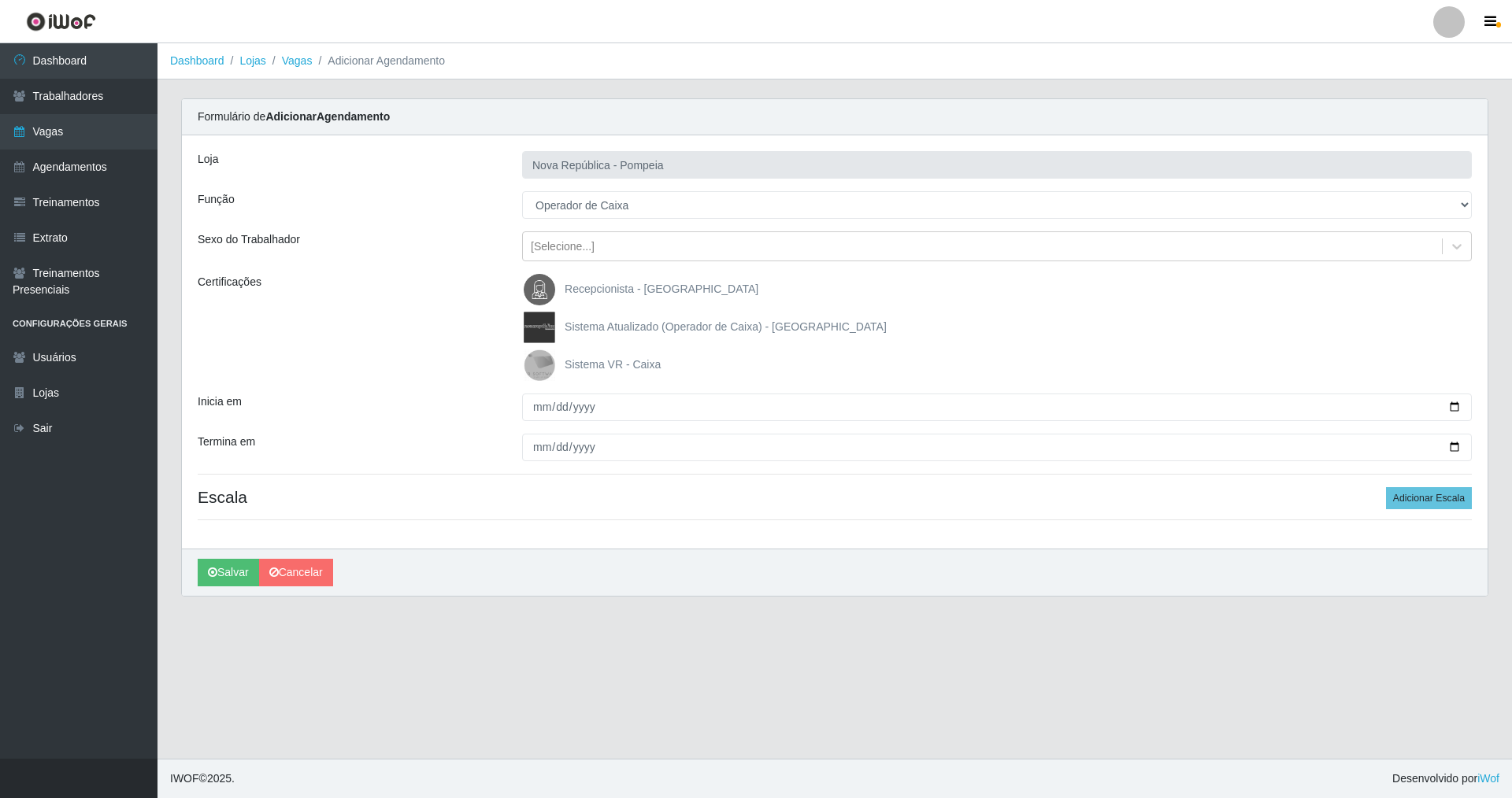
click at [0, 0] on input "Sistema VR - Caixa" at bounding box center [0, 0] width 0 height 0
drag, startPoint x: 534, startPoint y: 410, endPoint x: 556, endPoint y: 393, distance: 27.8
click at [532, 411] on input "Inicia em" at bounding box center [996, 407] width 950 height 27
type input "2025-09-08"
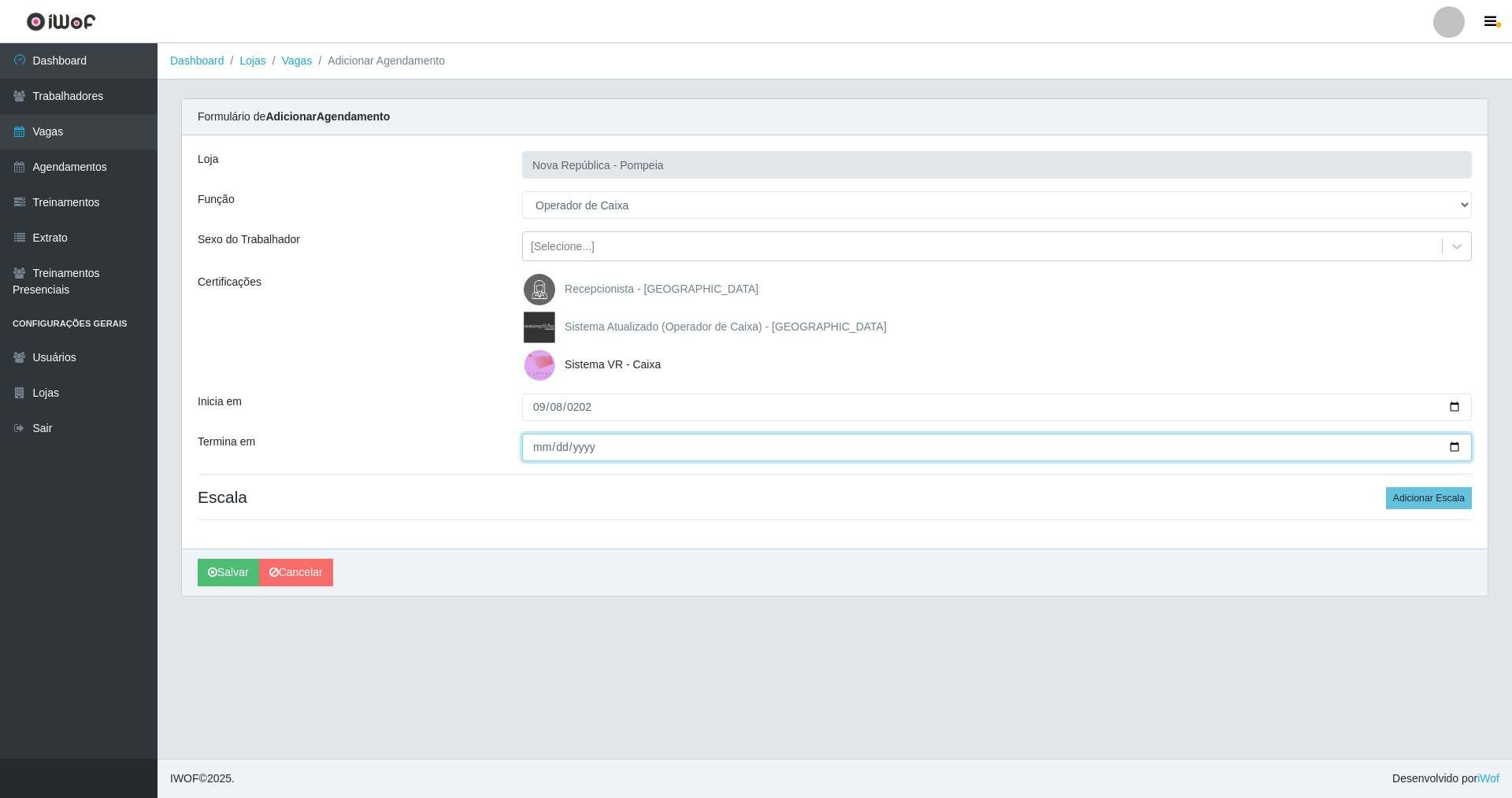
click at [534, 445] on input "Termina em" at bounding box center [996, 448] width 950 height 27
type input "2025-09-08"
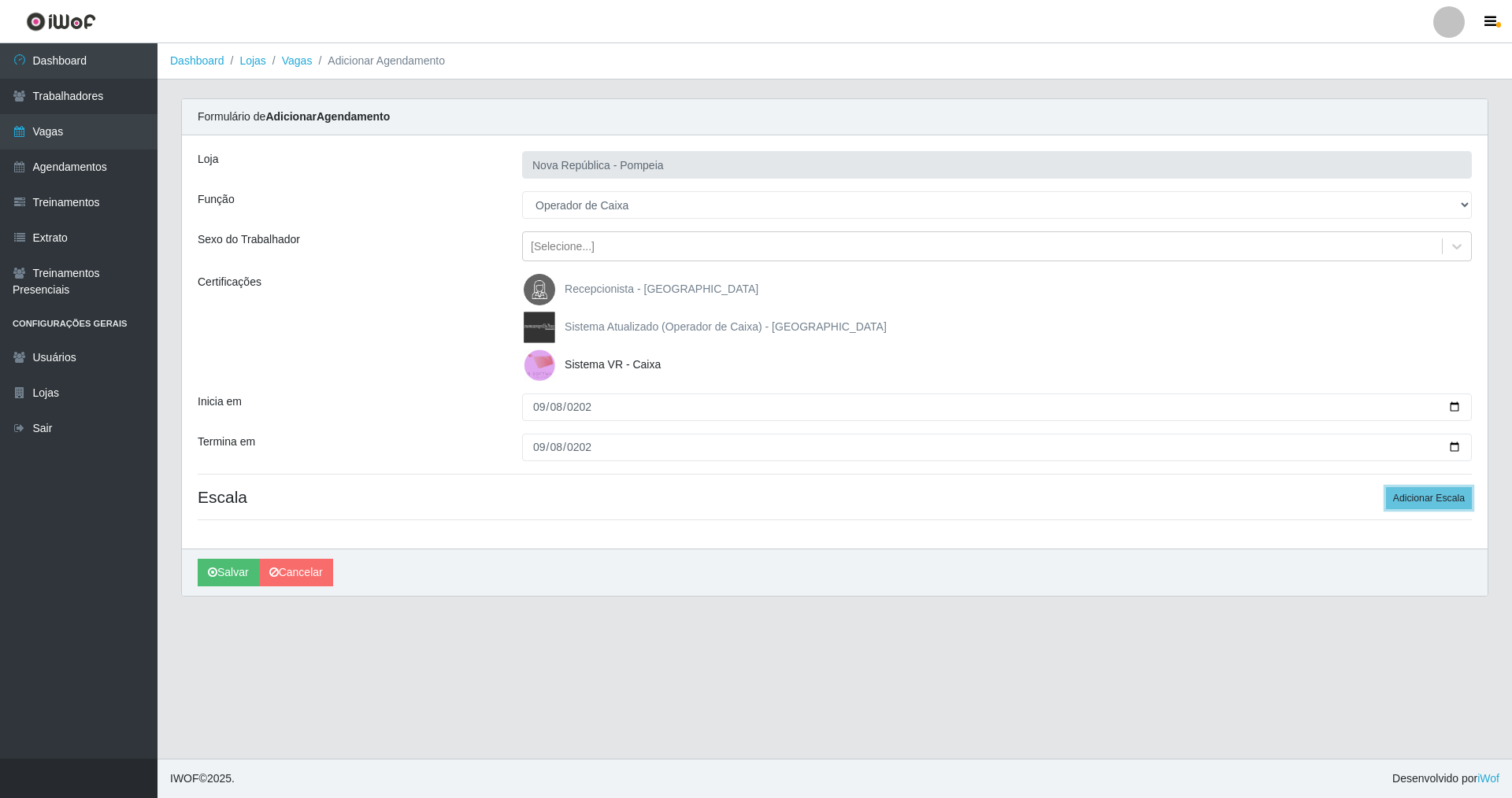
drag, startPoint x: 1406, startPoint y: 505, endPoint x: 1375, endPoint y: 498, distance: 31.8
click at [1385, 498] on h4 "Escala Adicionar Escala" at bounding box center [834, 497] width 1274 height 19
click at [1423, 503] on button "Adicionar Escala" at bounding box center [1428, 498] width 86 height 22
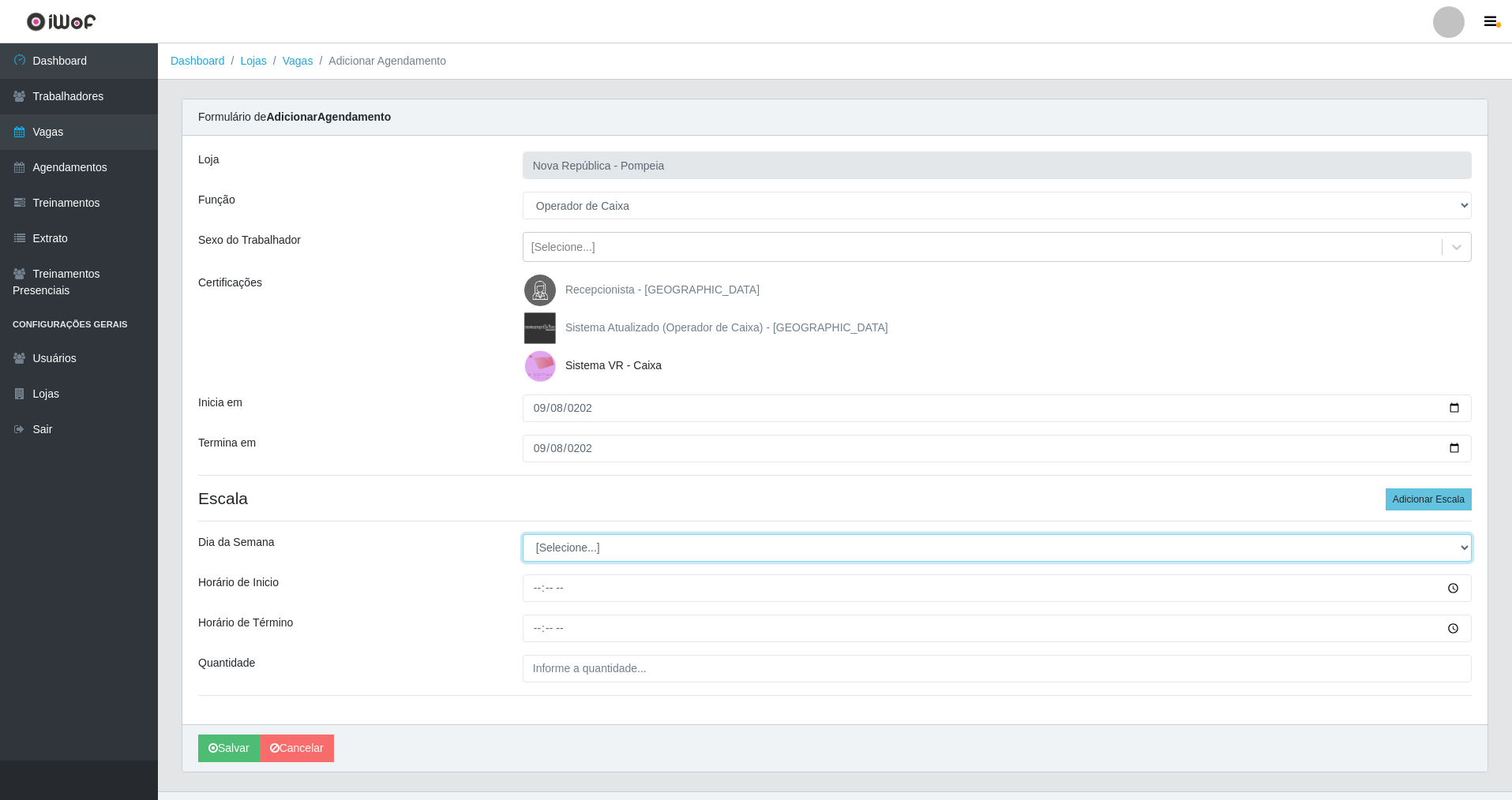
drag, startPoint x: 1460, startPoint y: 544, endPoint x: 1284, endPoint y: 520, distance: 177.6
click at [1362, 534] on select "[Selecione...] Segunda Terça Quarta Quinta Sexta Sábado Domingo" at bounding box center [997, 548] width 949 height 27
select select "1"
click at [523, 534] on select "[Selecione...] Segunda Terça Quarta Quinta Sexta Sábado Domingo" at bounding box center [997, 548] width 949 height 27
drag, startPoint x: 532, startPoint y: 588, endPoint x: 536, endPoint y: 603, distance: 15.5
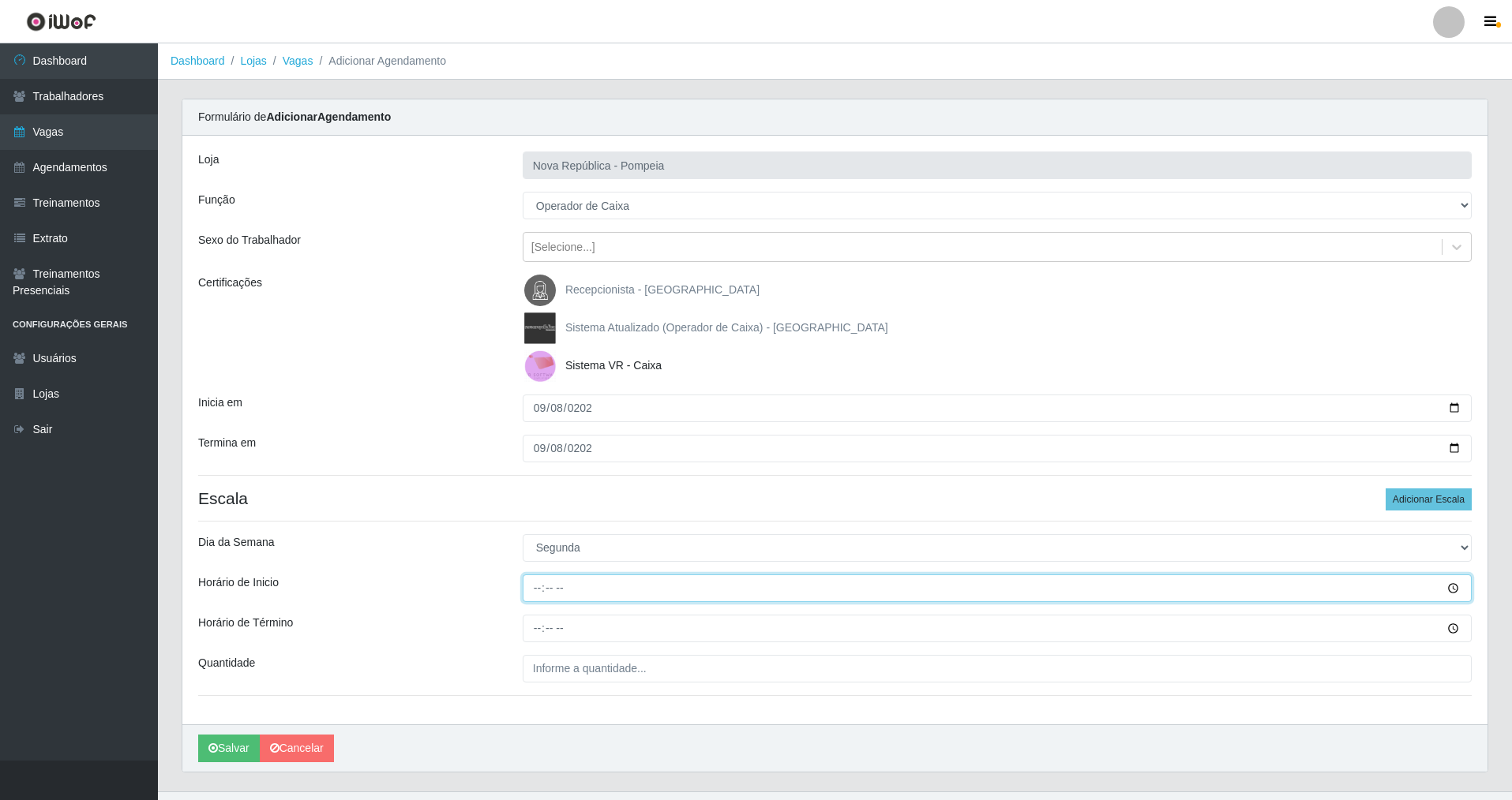
click at [535, 596] on input "Horário de Inicio" at bounding box center [997, 588] width 949 height 27
type input "08:00"
drag, startPoint x: 529, startPoint y: 627, endPoint x: 545, endPoint y: 623, distance: 16.5
click at [538, 626] on input "Horário de Término" at bounding box center [997, 628] width 949 height 27
type input "14:00"
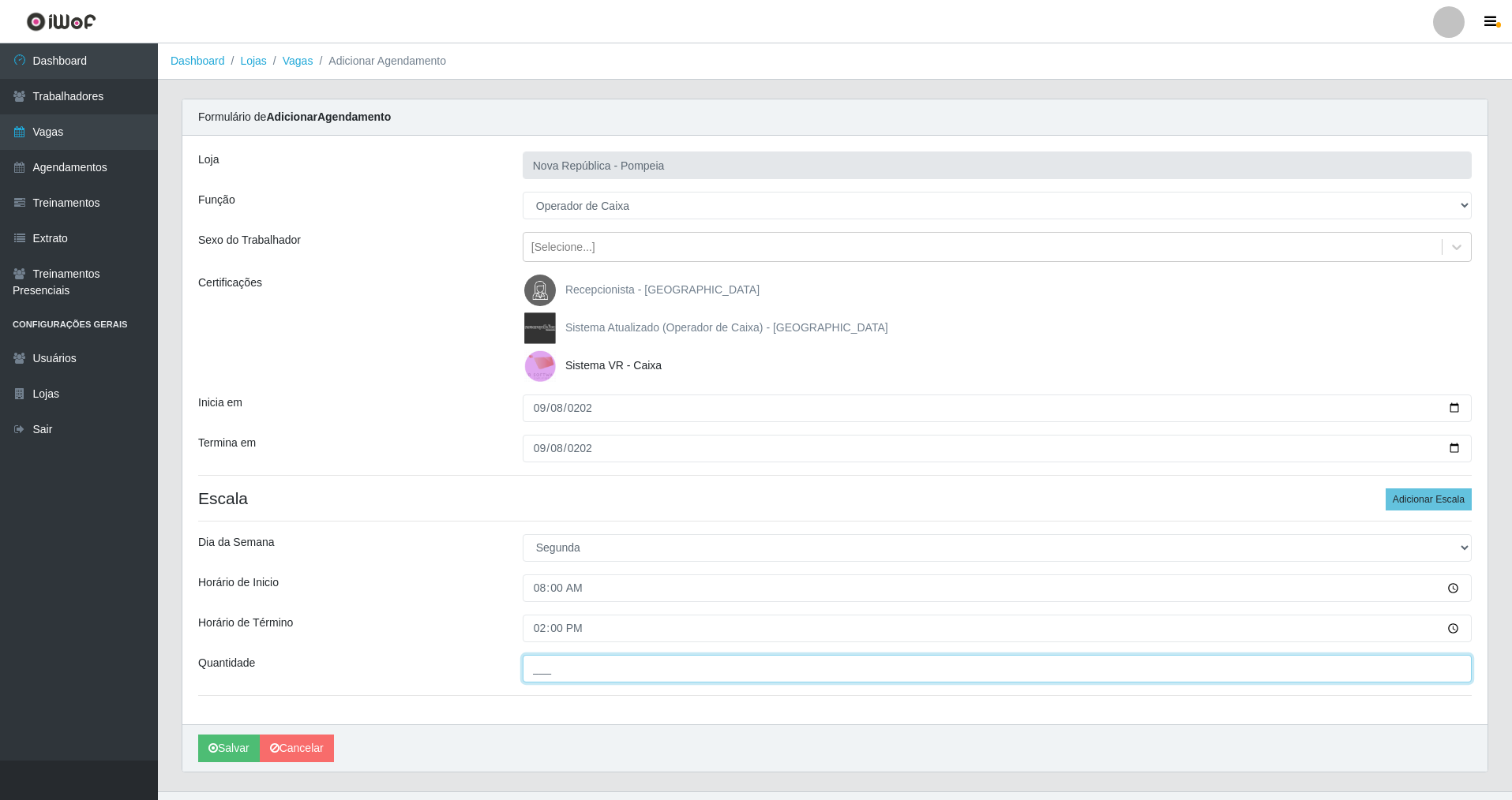
click at [542, 665] on input "___" at bounding box center [997, 668] width 949 height 27
type input "1__"
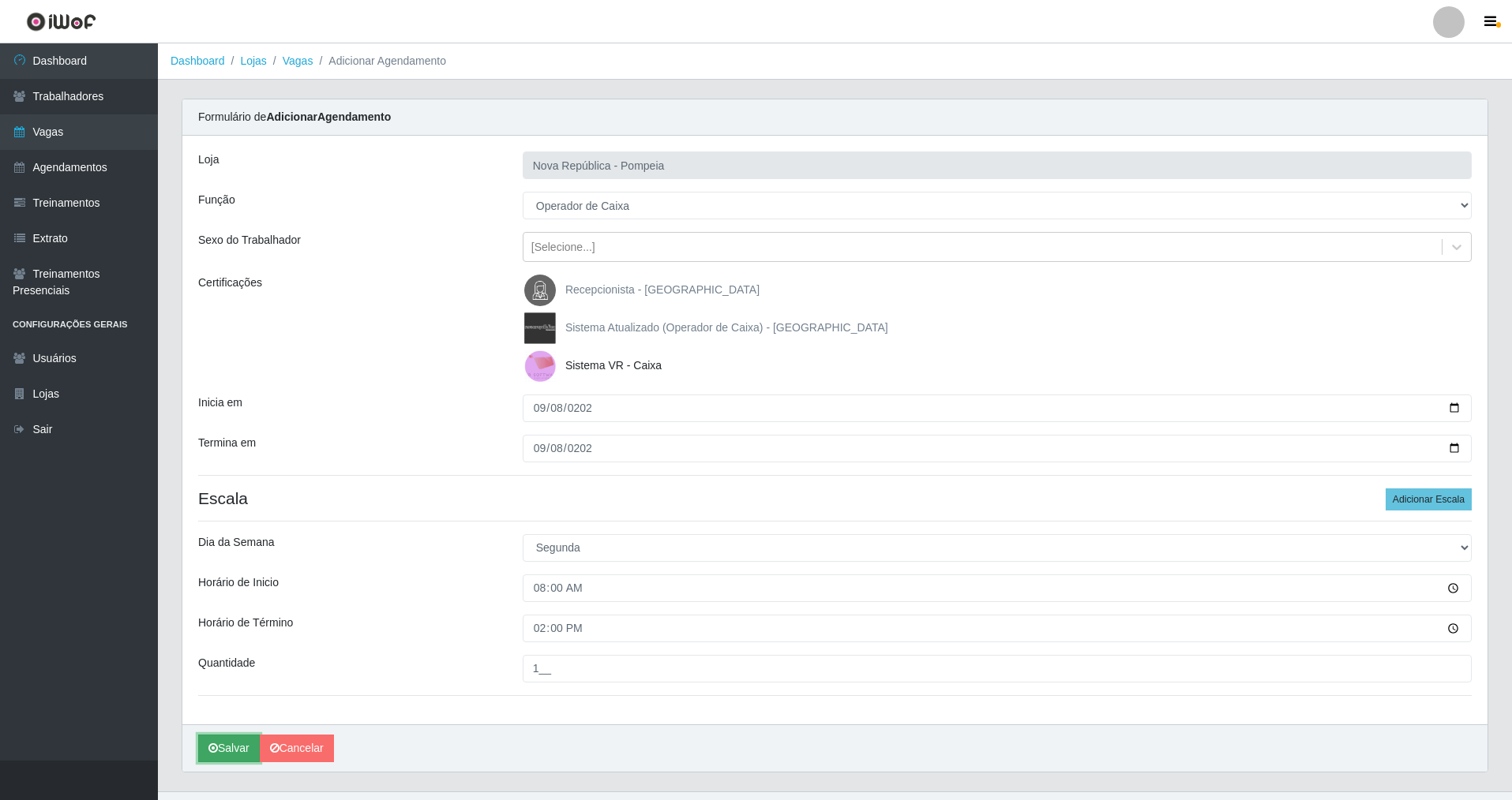
click at [238, 750] on button "Salvar" at bounding box center [229, 748] width 61 height 27
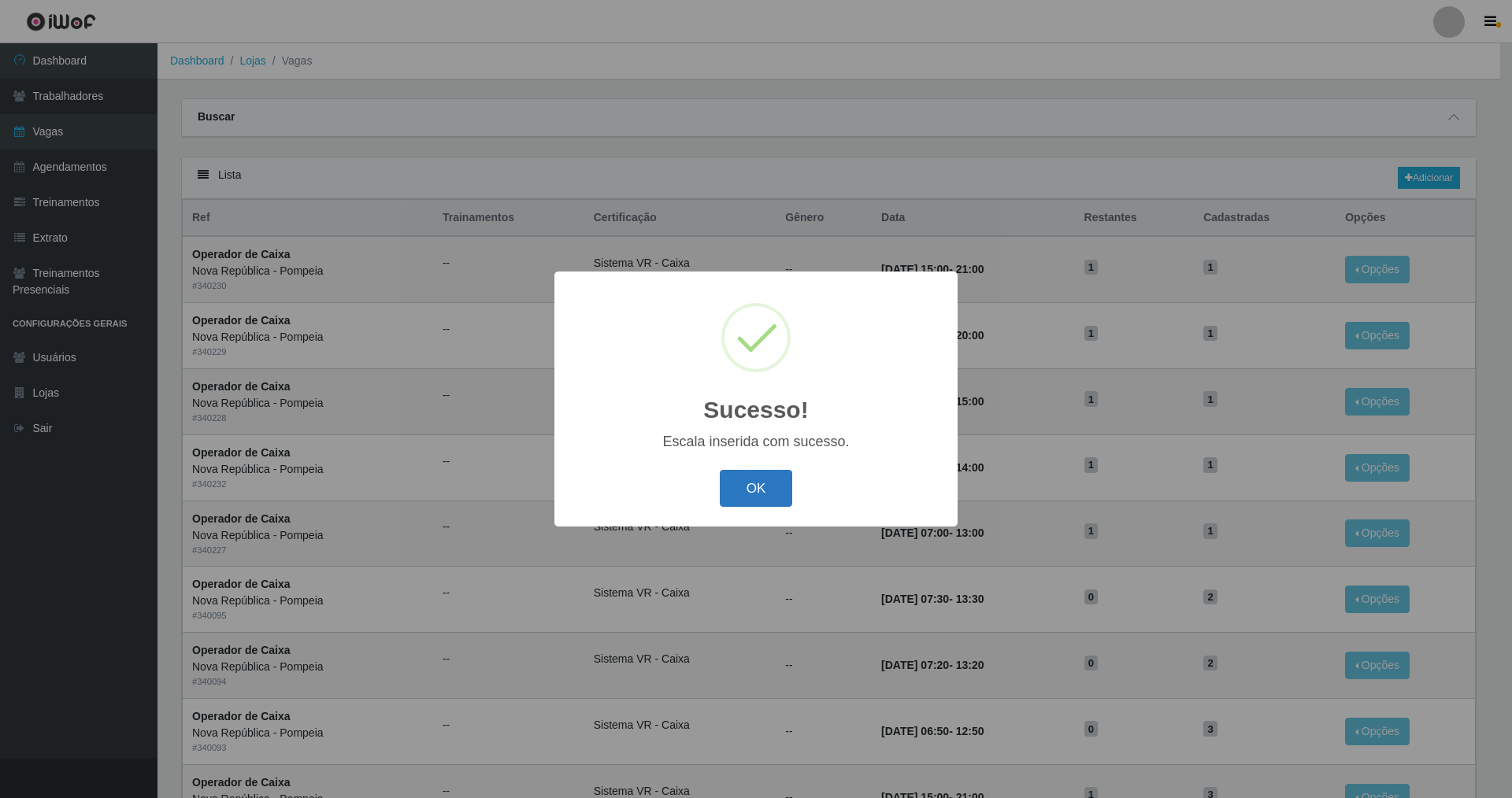
click at [748, 484] on button "OK" at bounding box center [756, 488] width 73 height 37
